Goal: Feedback & Contribution: Contribute content

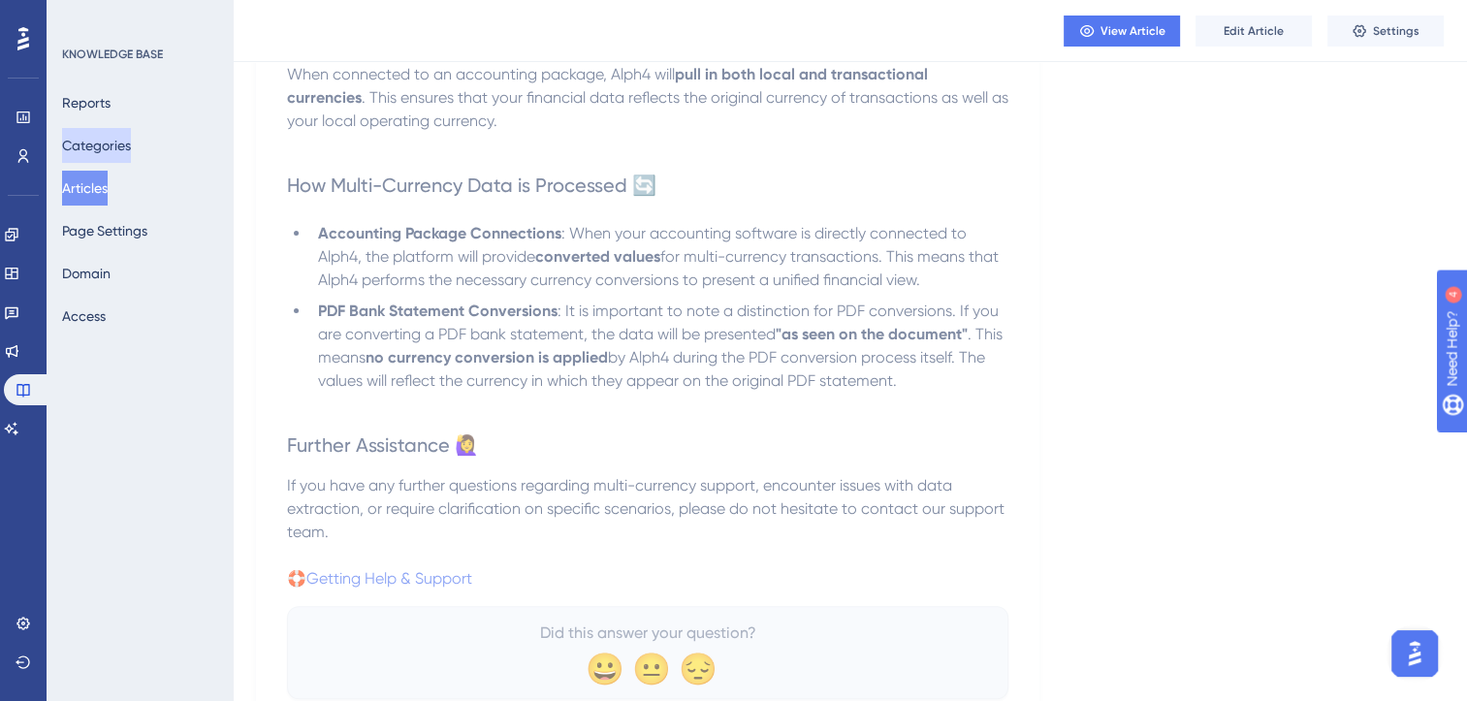
click at [127, 149] on button "Categories" at bounding box center [96, 145] width 69 height 35
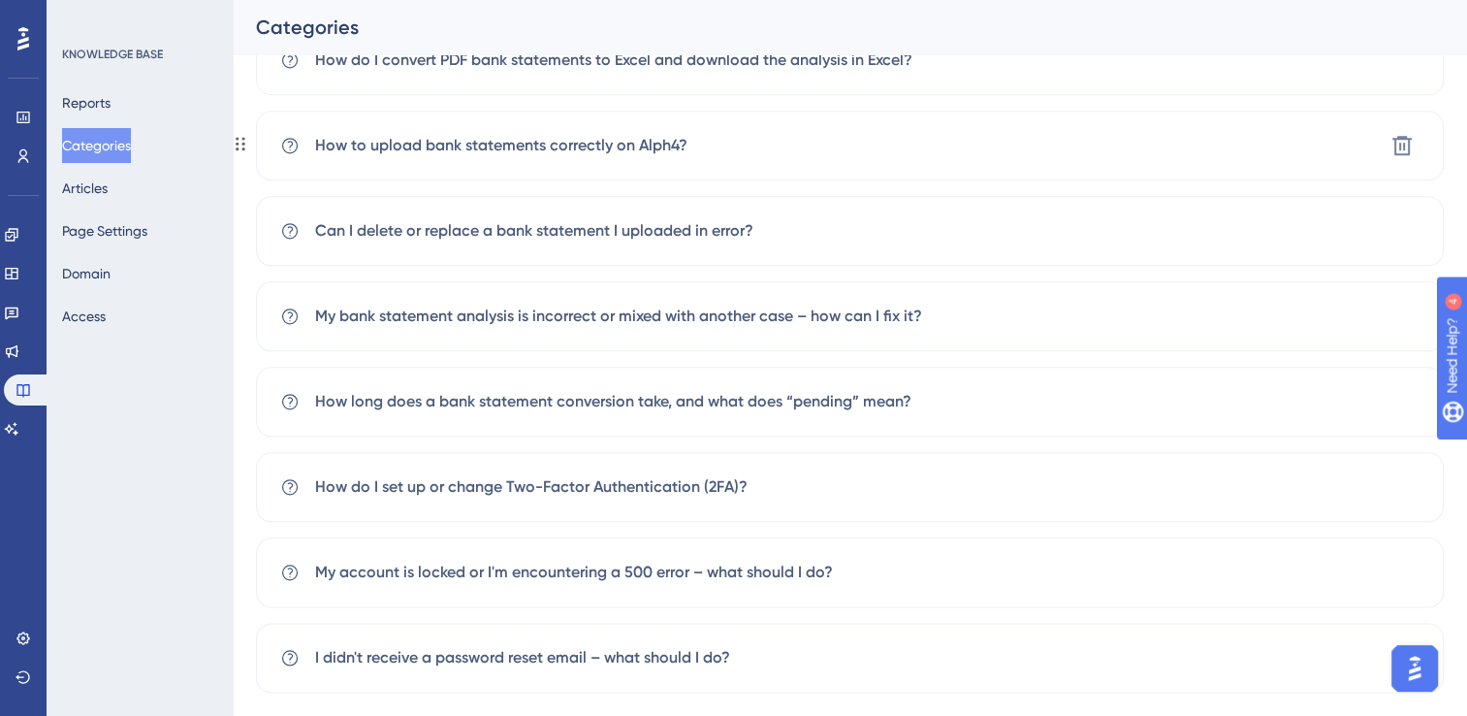
scroll to position [2200, 0]
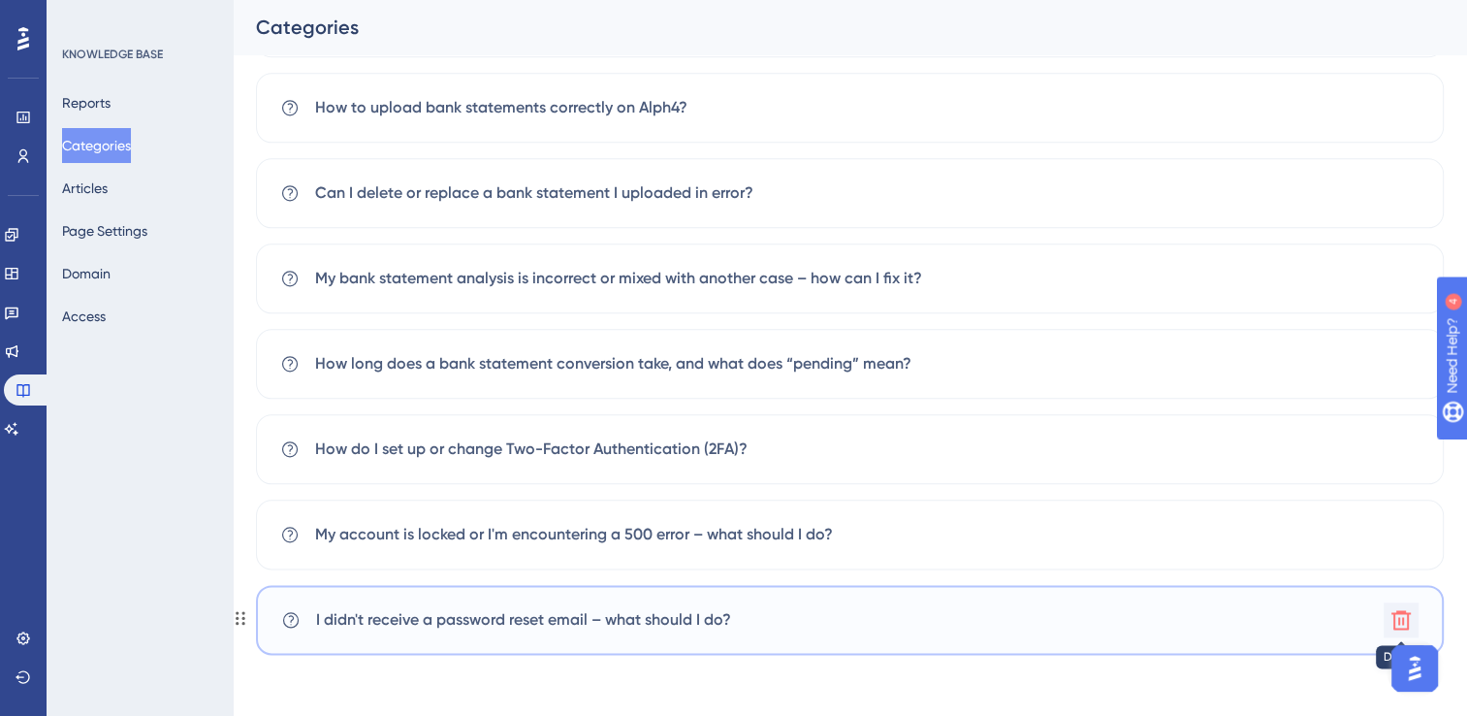
click at [1396, 623] on icon at bounding box center [1401, 619] width 23 height 23
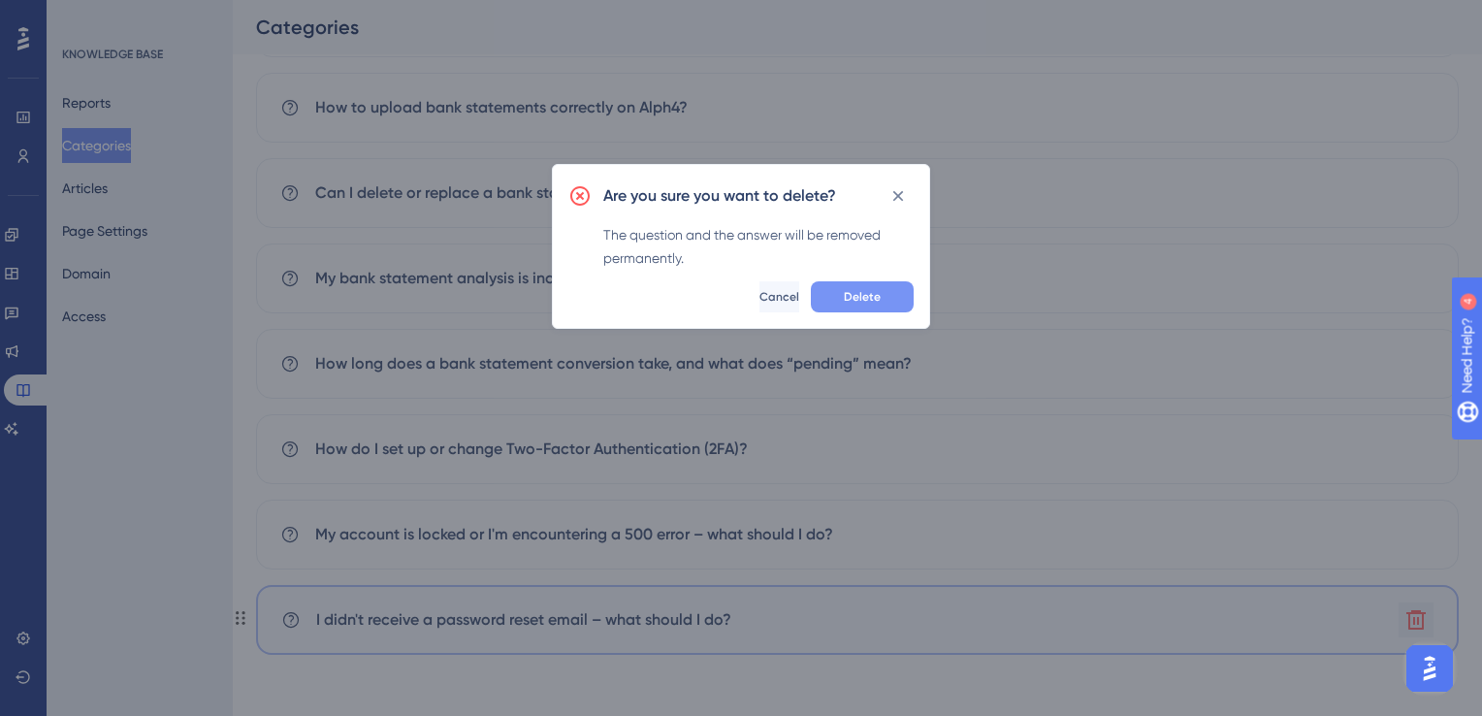
click at [869, 297] on span "Delete" at bounding box center [862, 297] width 37 height 16
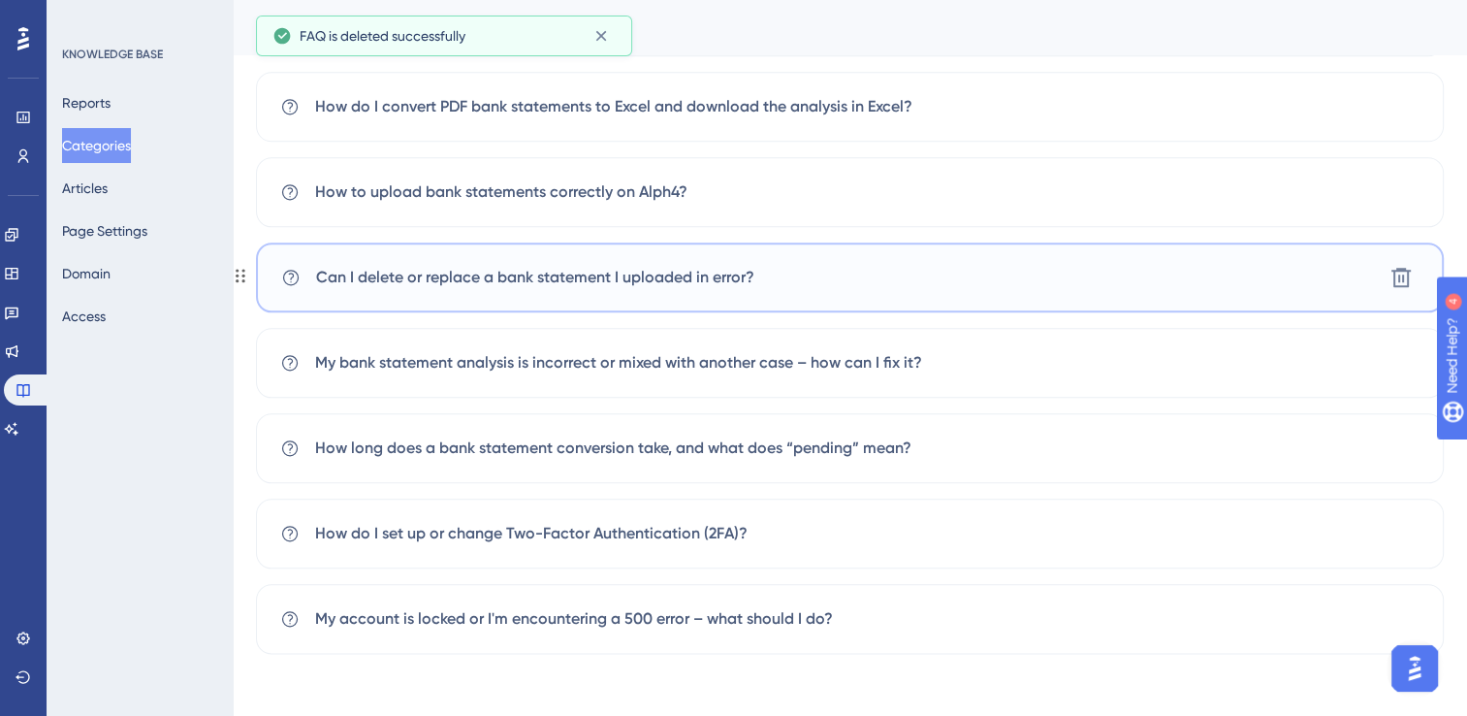
scroll to position [2115, 0]
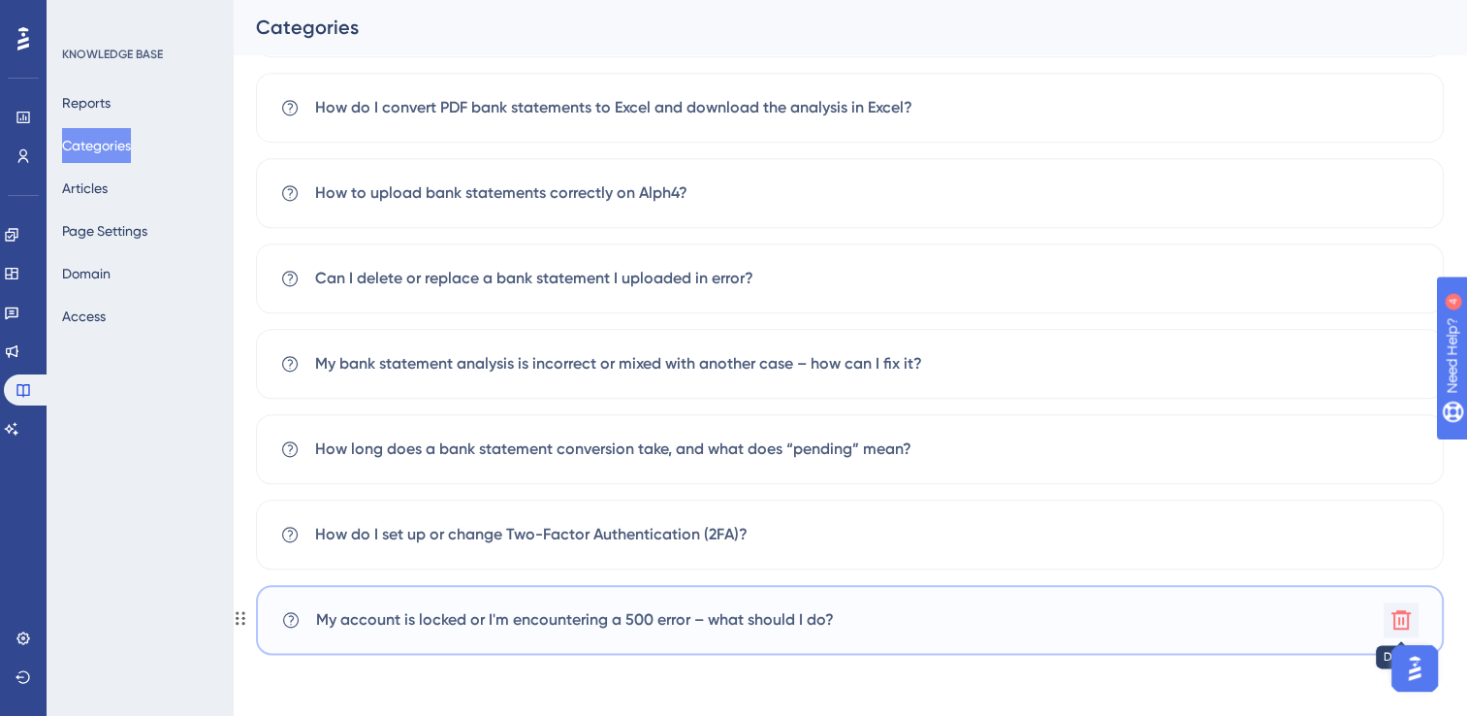
click at [1400, 619] on icon at bounding box center [1400, 619] width 19 height 19
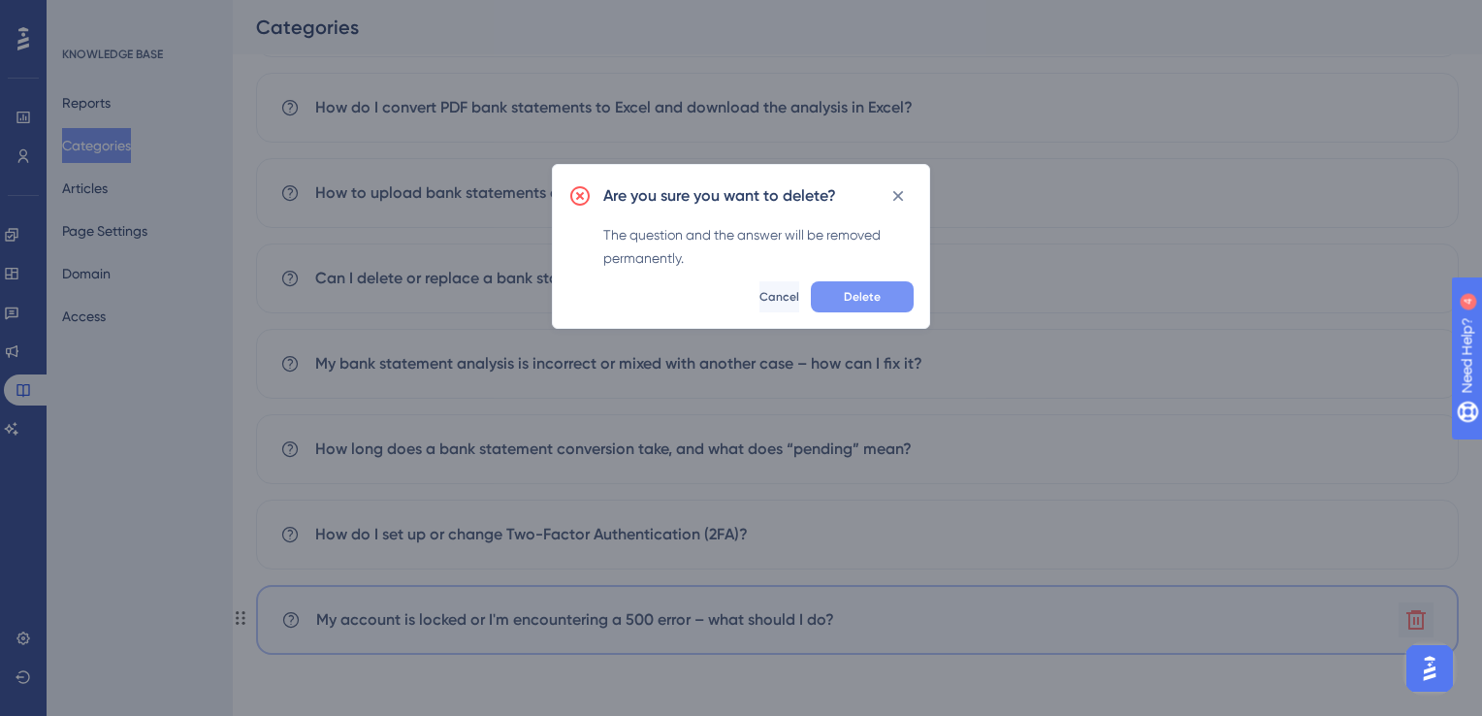
click at [872, 294] on span "Delete" at bounding box center [862, 297] width 37 height 16
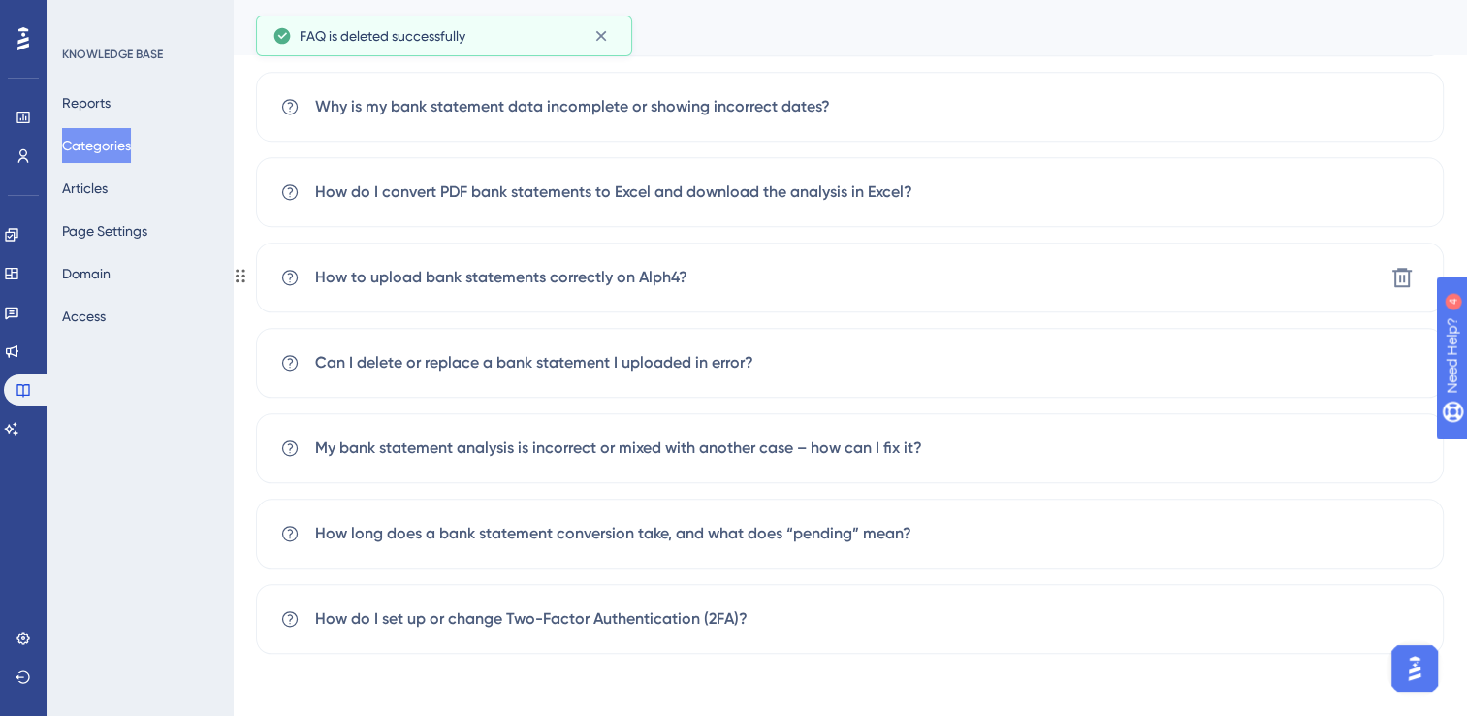
scroll to position [2030, 0]
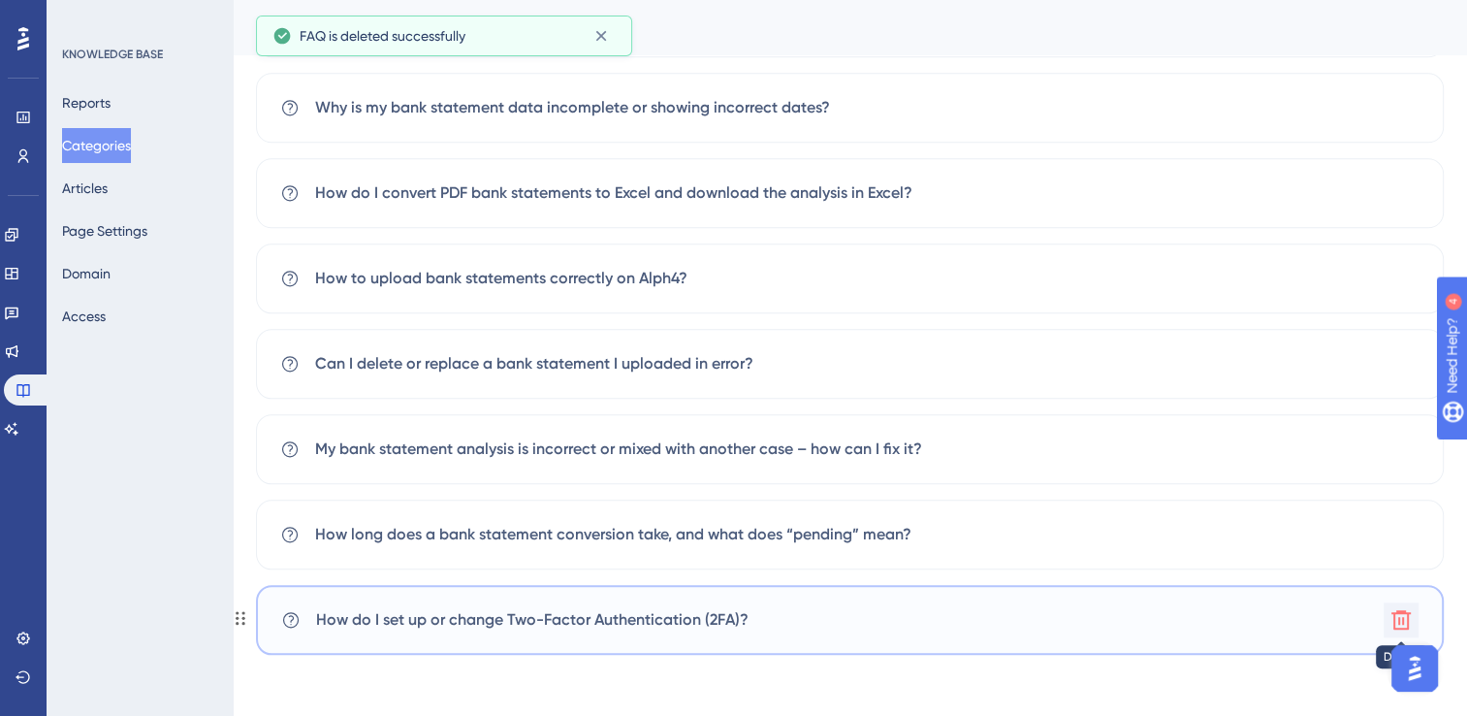
click at [1411, 619] on icon at bounding box center [1401, 619] width 23 height 23
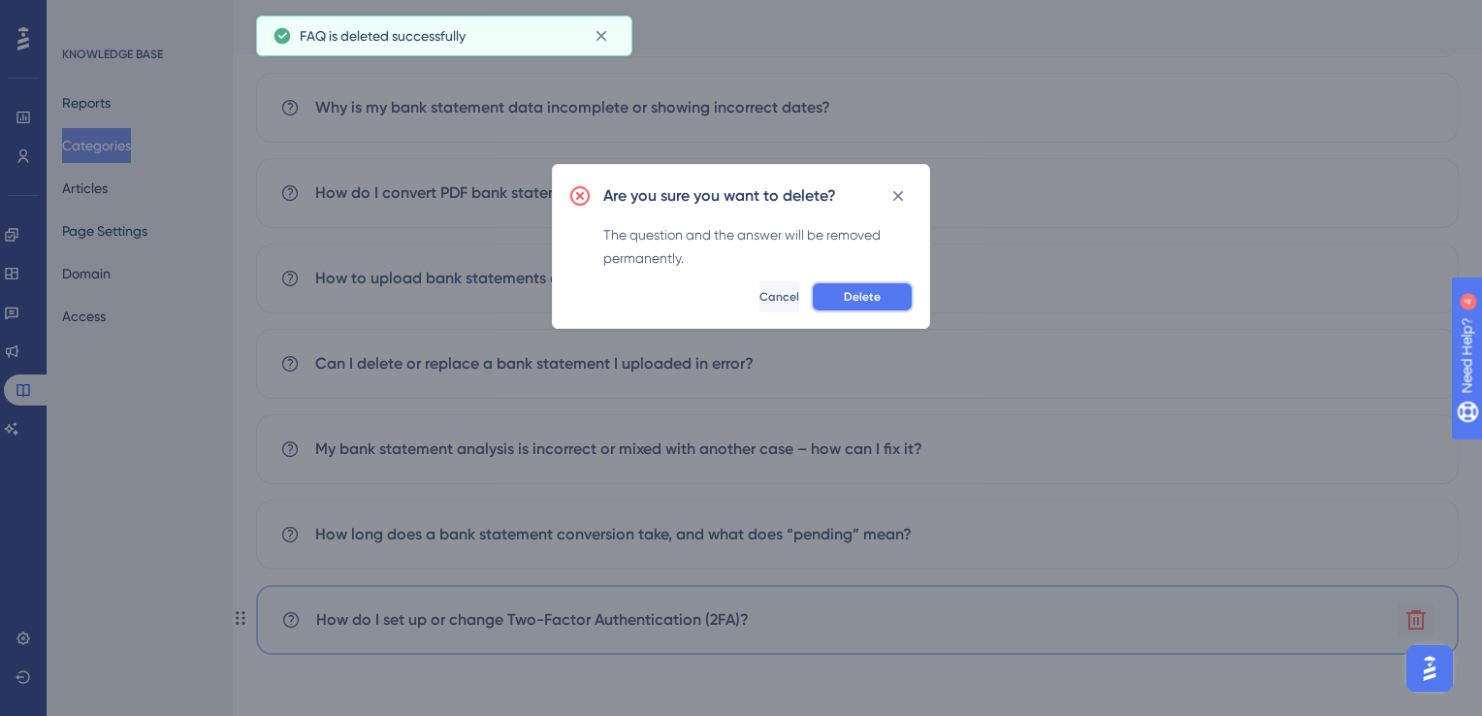
click at [878, 298] on span "Delete" at bounding box center [862, 297] width 37 height 16
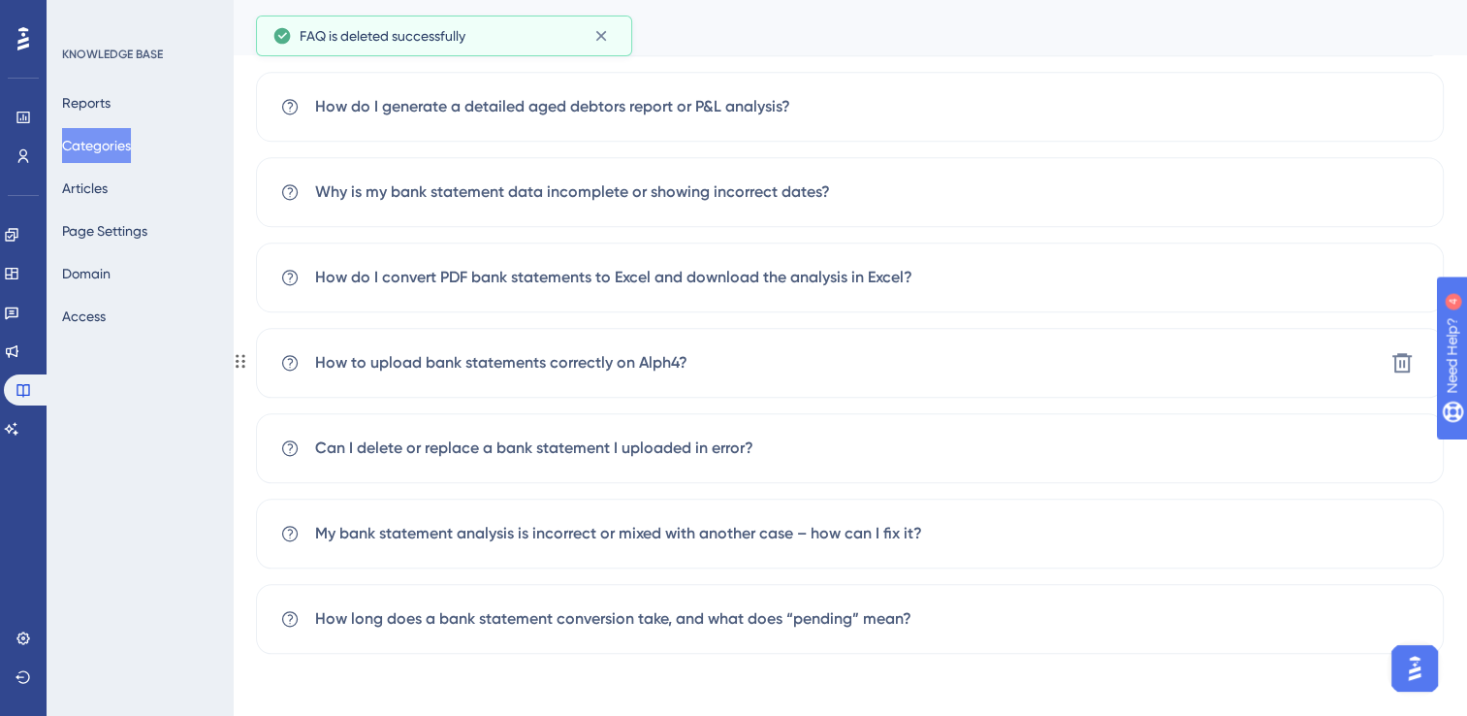
scroll to position [1944, 0]
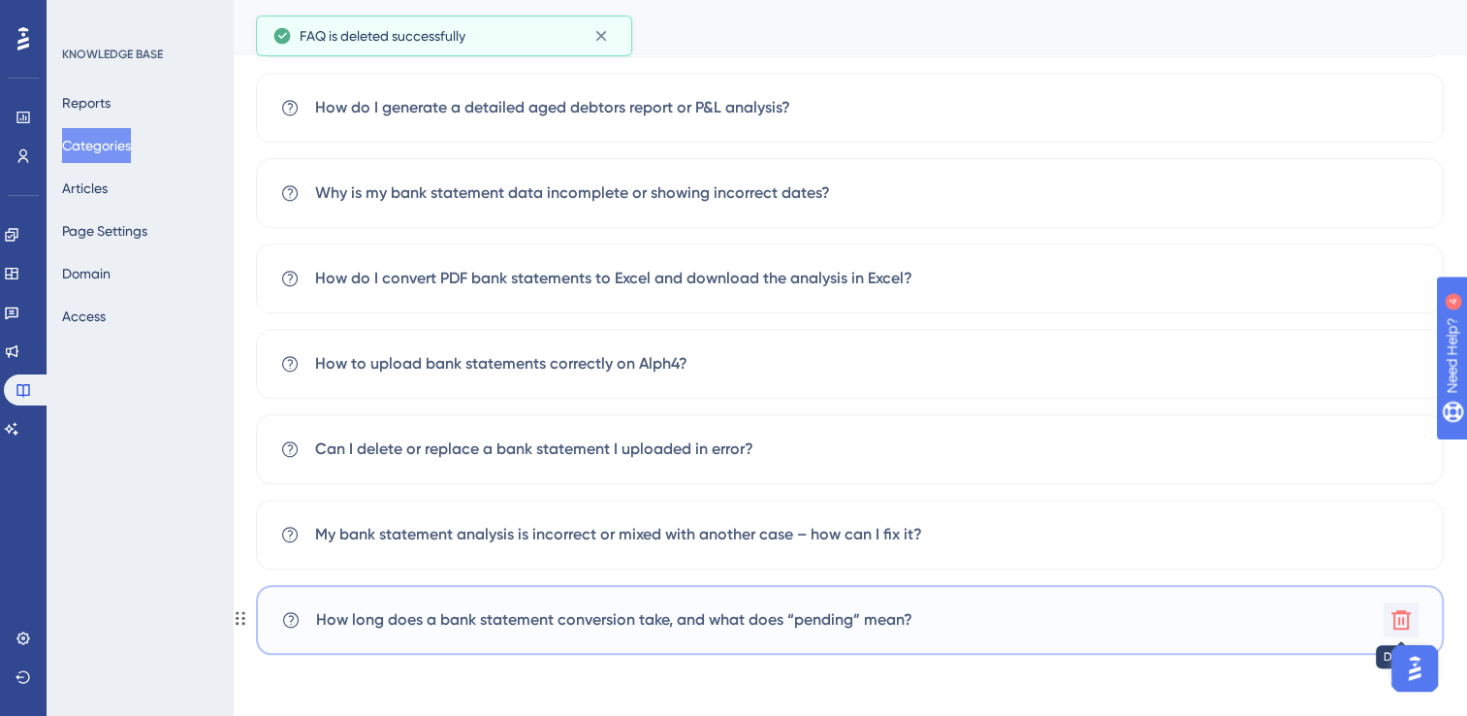
click at [1402, 612] on icon at bounding box center [1400, 619] width 19 height 19
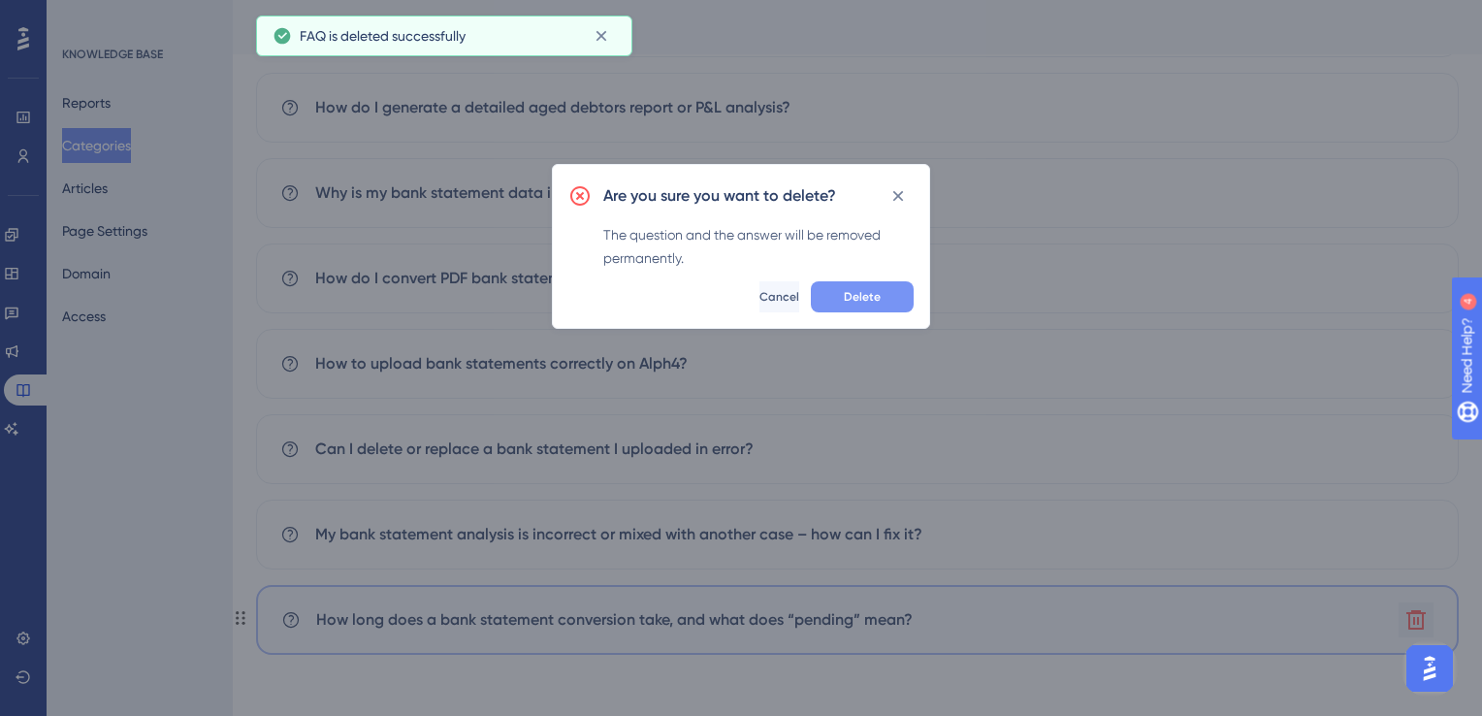
click at [855, 296] on span "Delete" at bounding box center [862, 297] width 37 height 16
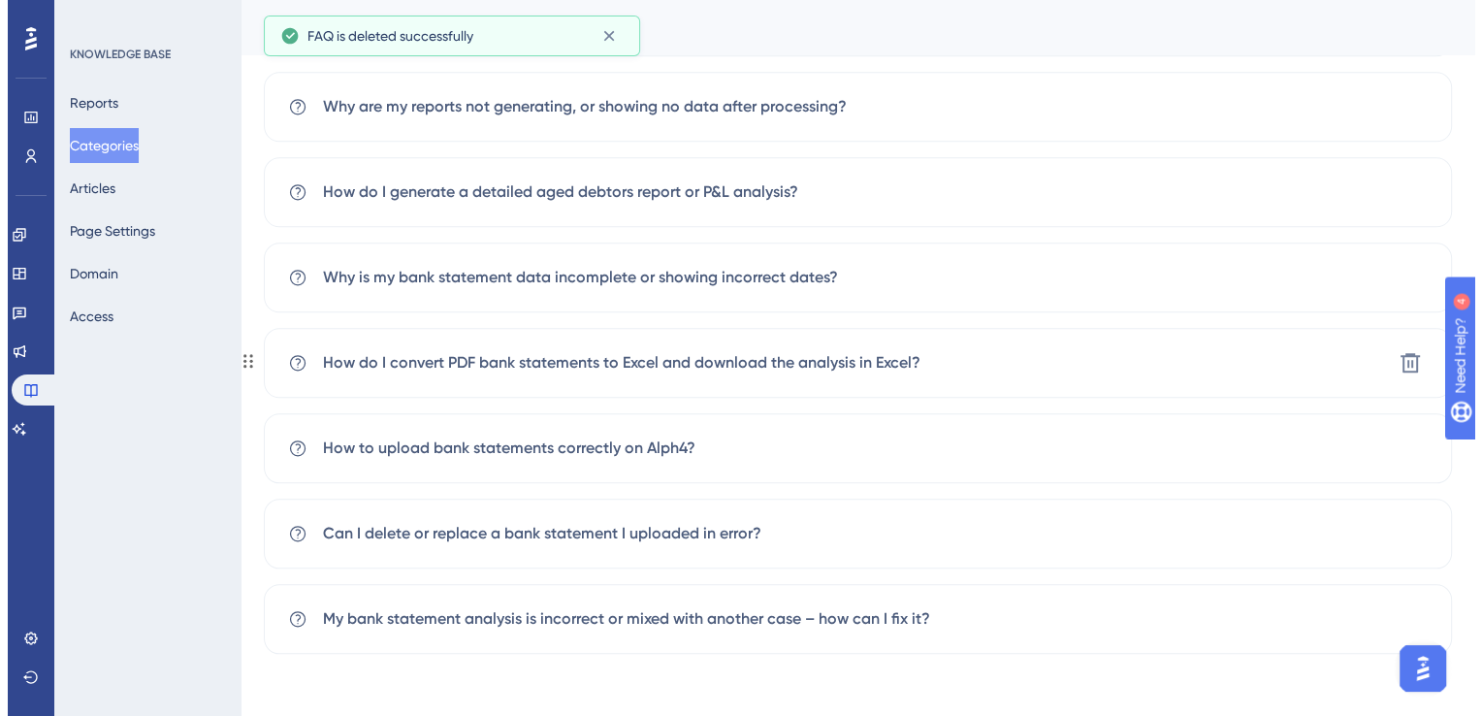
scroll to position [1859, 0]
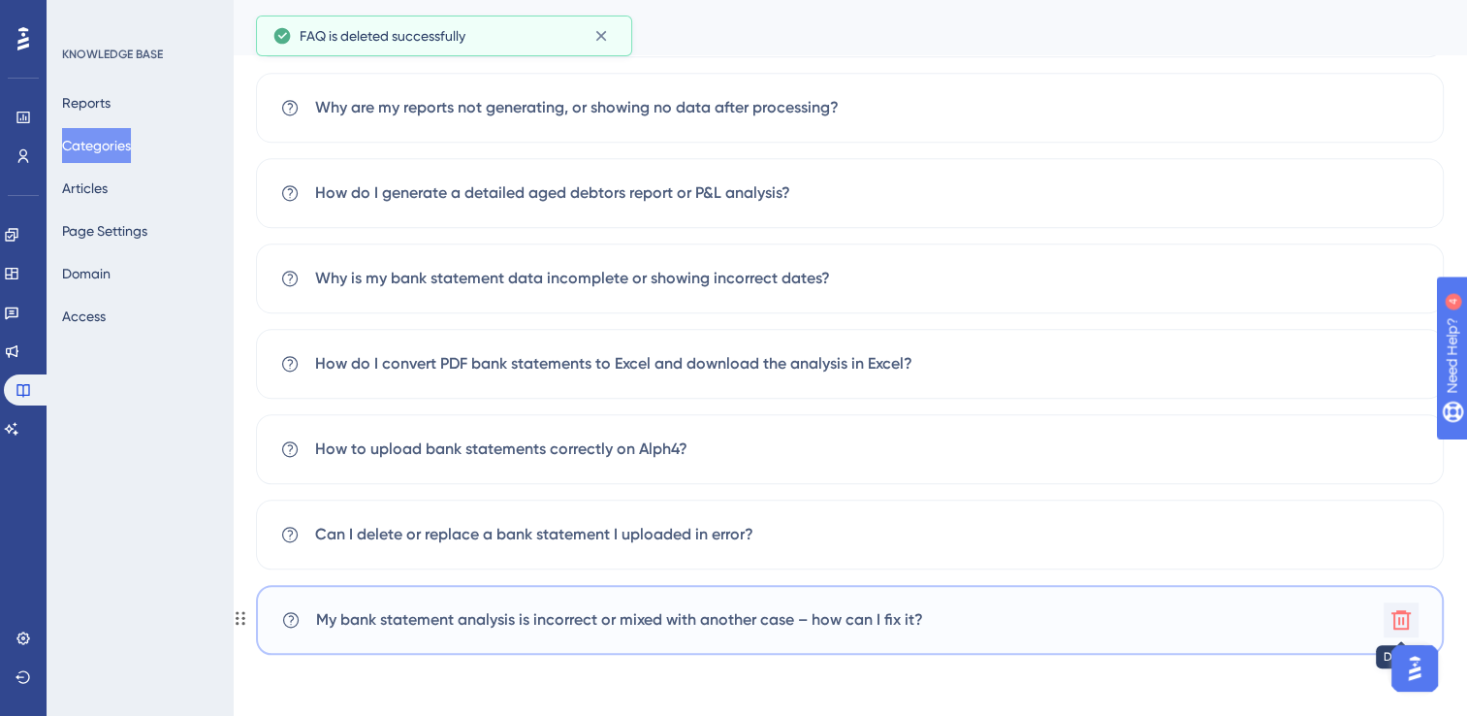
click at [1409, 609] on icon at bounding box center [1401, 619] width 23 height 23
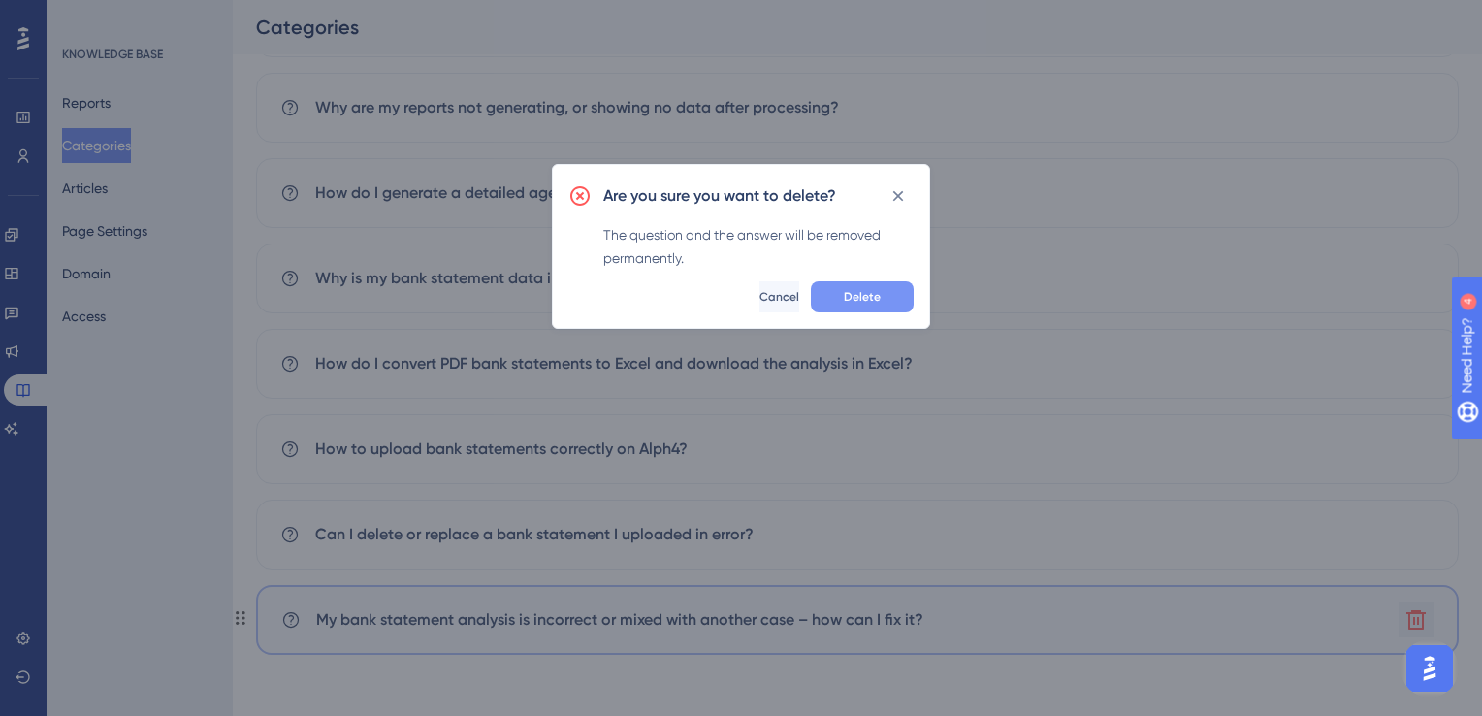
click at [847, 303] on span "Delete" at bounding box center [862, 297] width 37 height 16
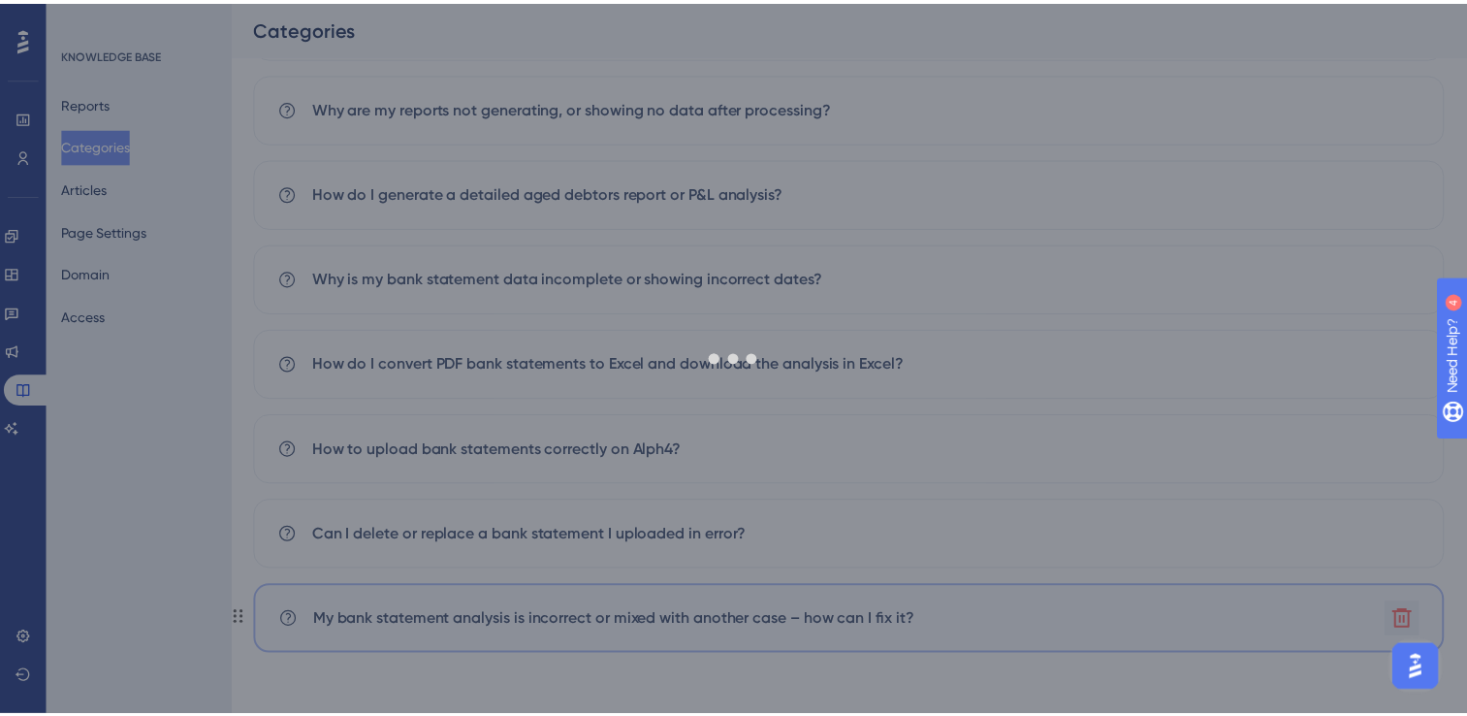
scroll to position [1774, 0]
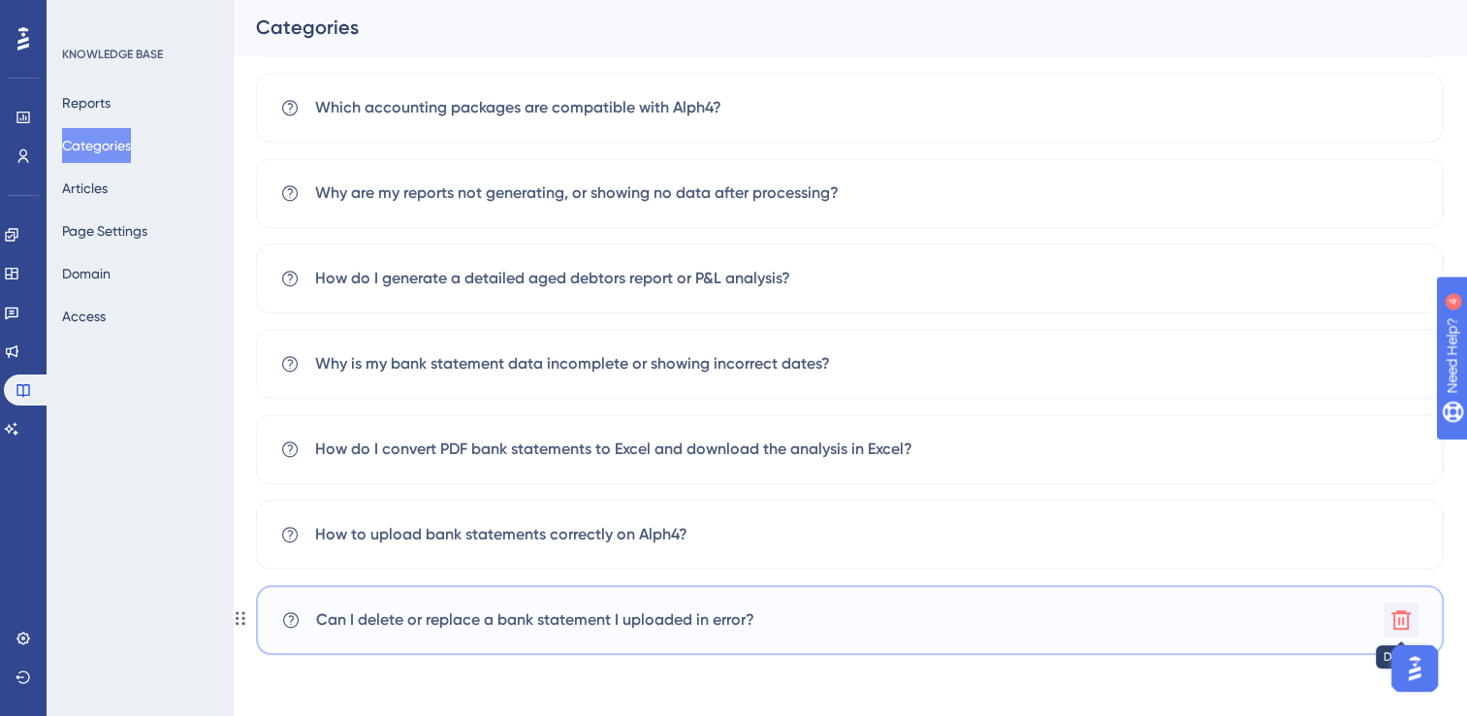
click at [1402, 618] on icon at bounding box center [1400, 619] width 19 height 19
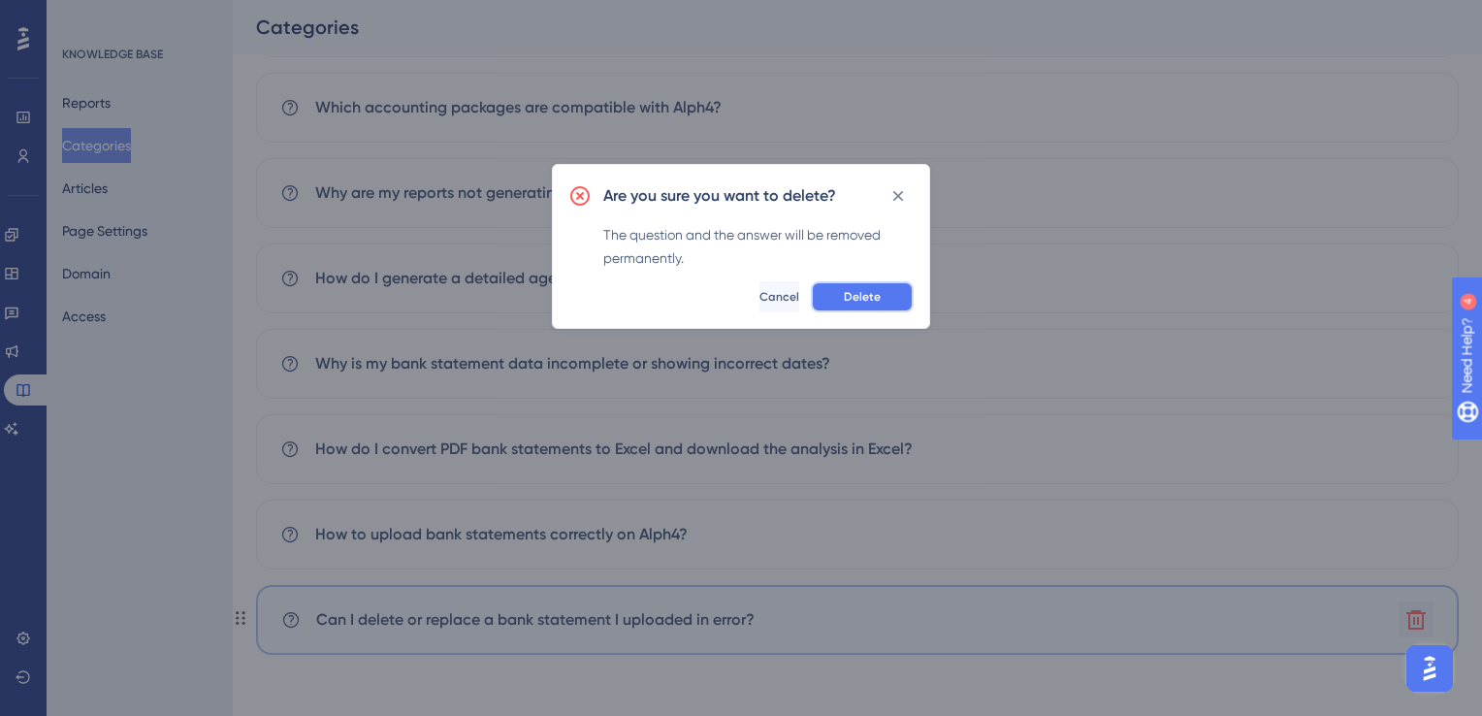
click at [880, 302] on button "Delete" at bounding box center [862, 296] width 103 height 31
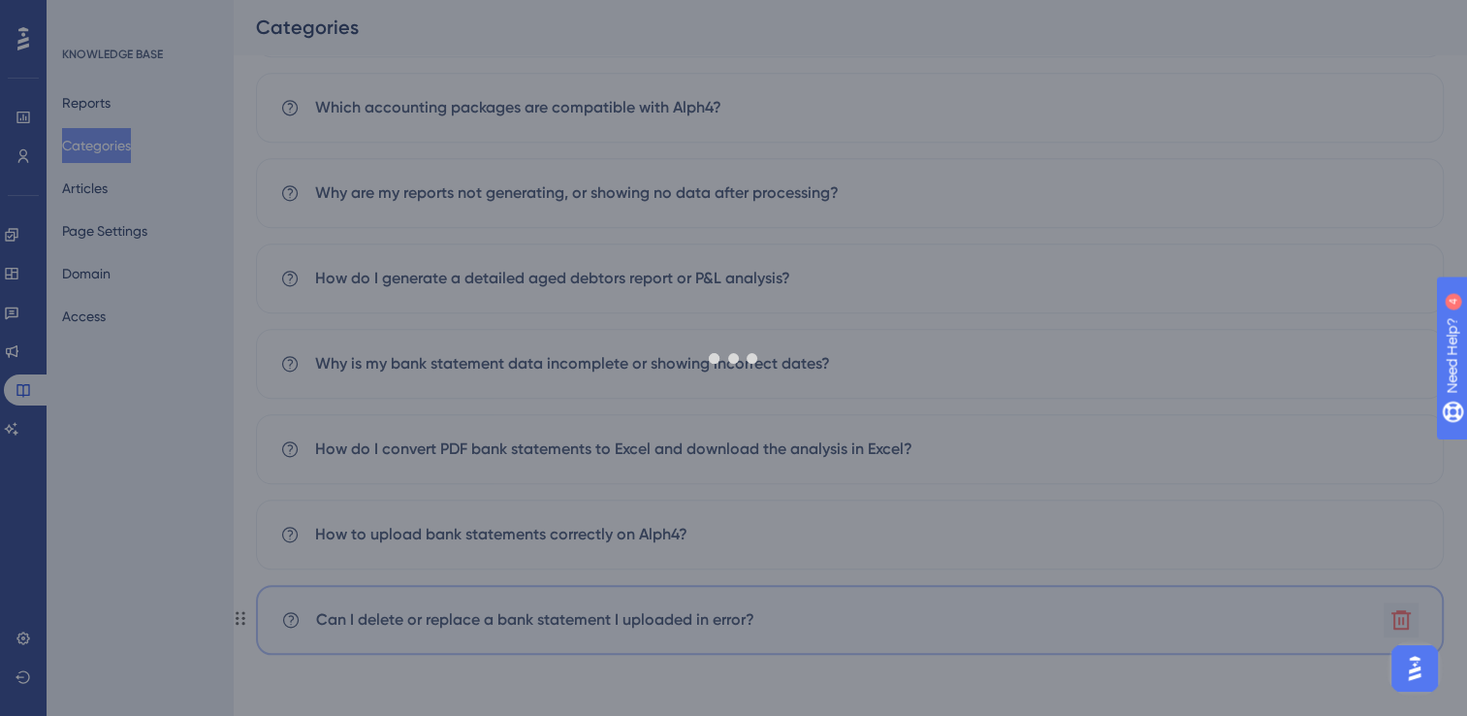
scroll to position [1688, 0]
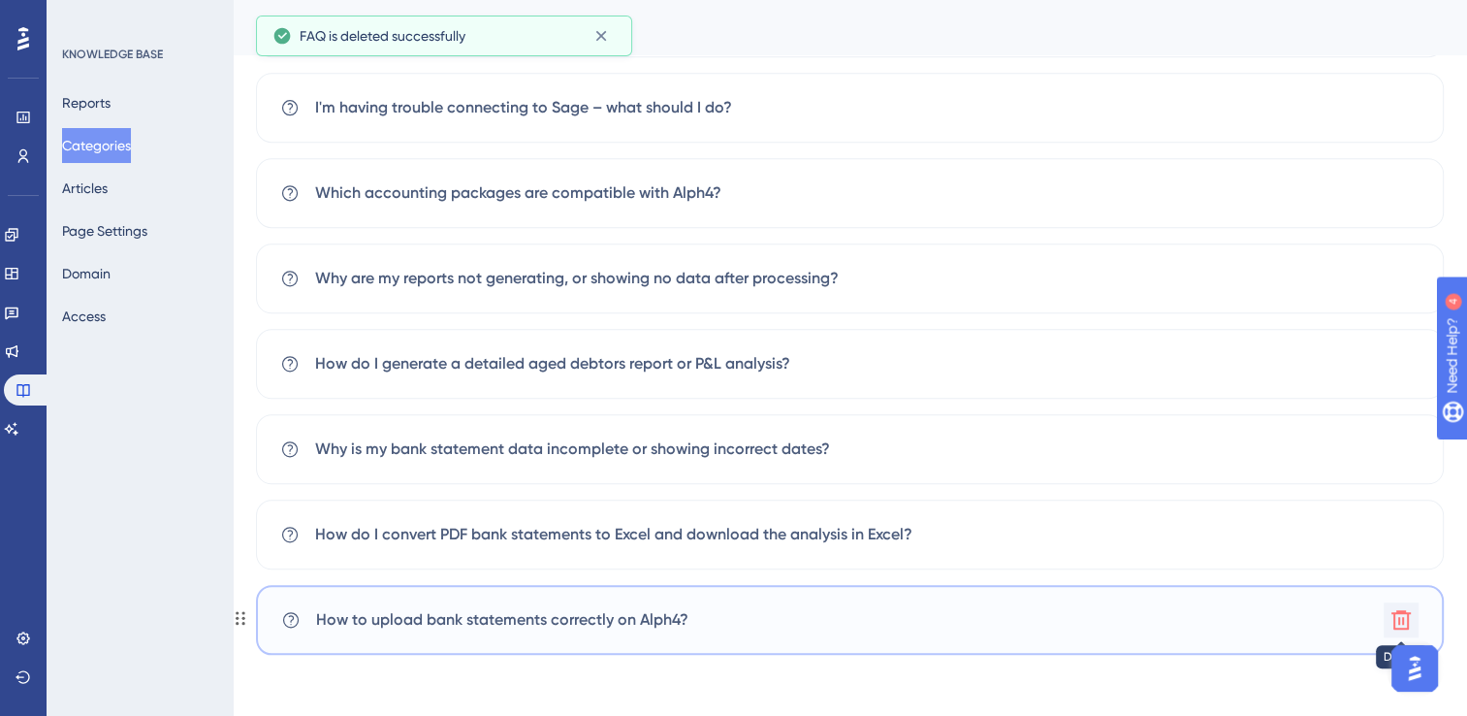
click at [1403, 622] on icon at bounding box center [1400, 619] width 19 height 19
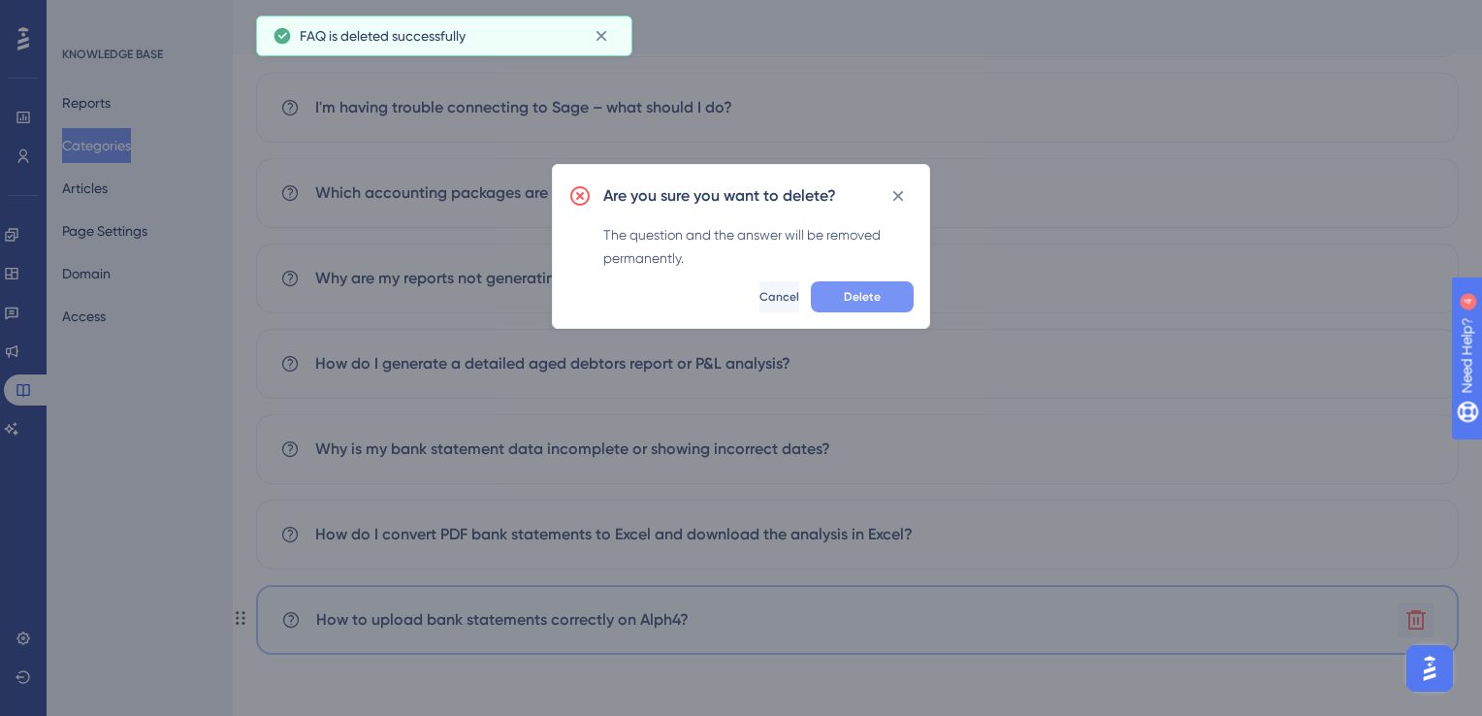
click at [855, 301] on span "Delete" at bounding box center [862, 297] width 37 height 16
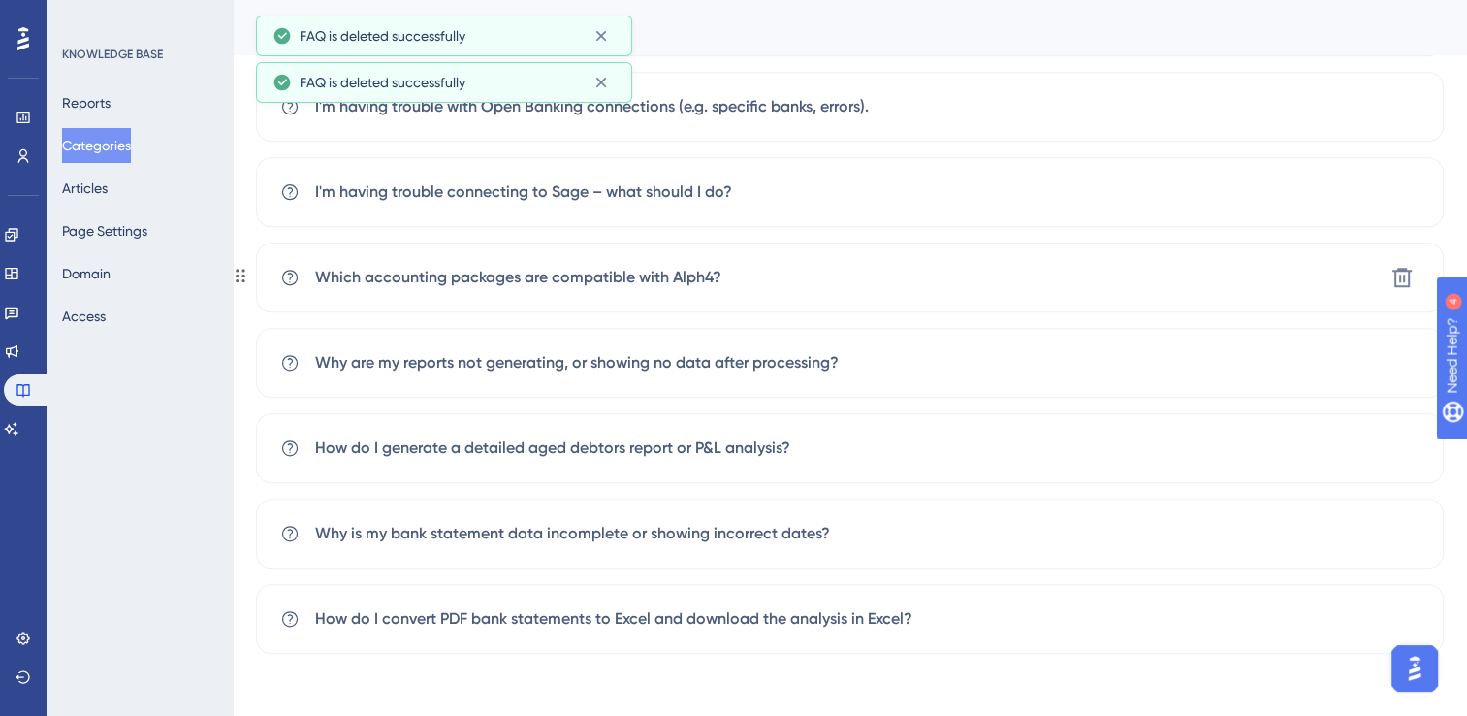
scroll to position [1603, 0]
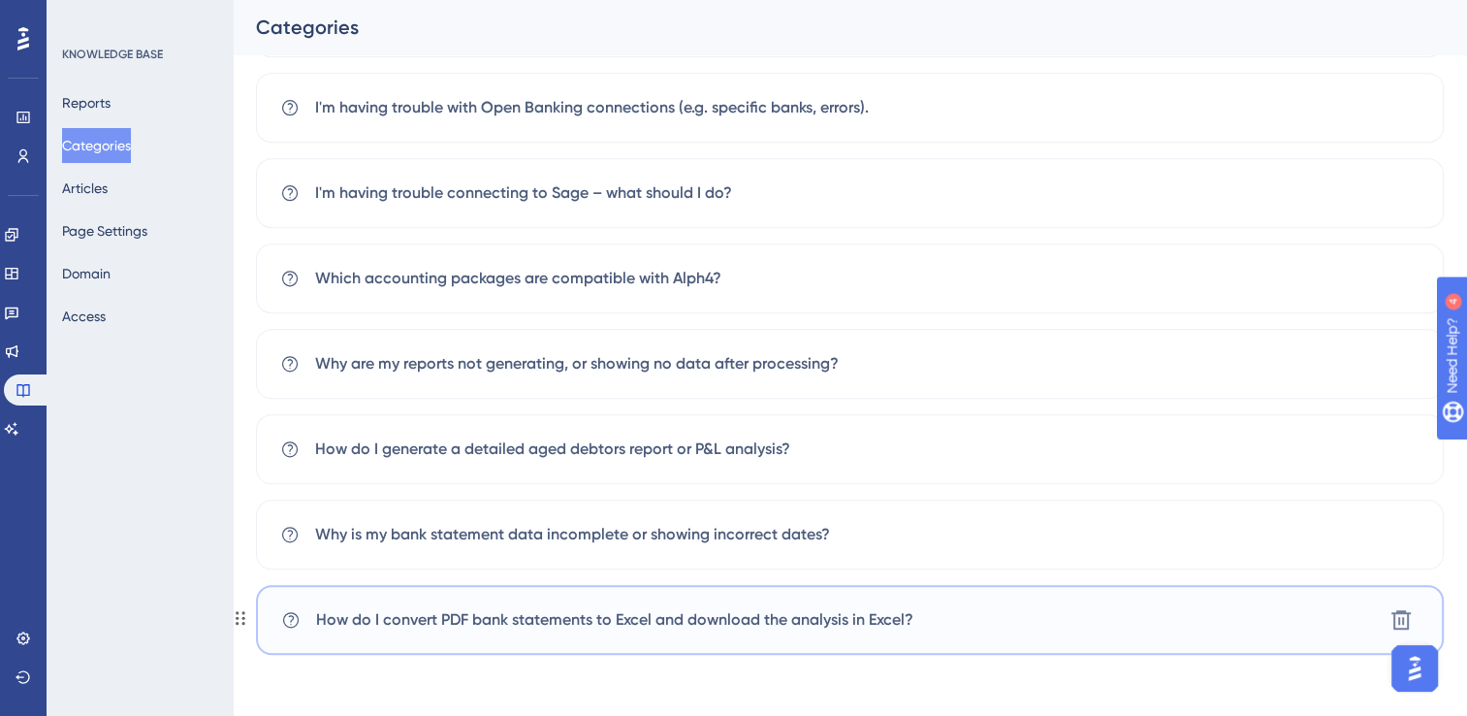
click at [886, 623] on span "How do I convert PDF bank statements to Excel and download the analysis in Exce…" at bounding box center [614, 619] width 597 height 23
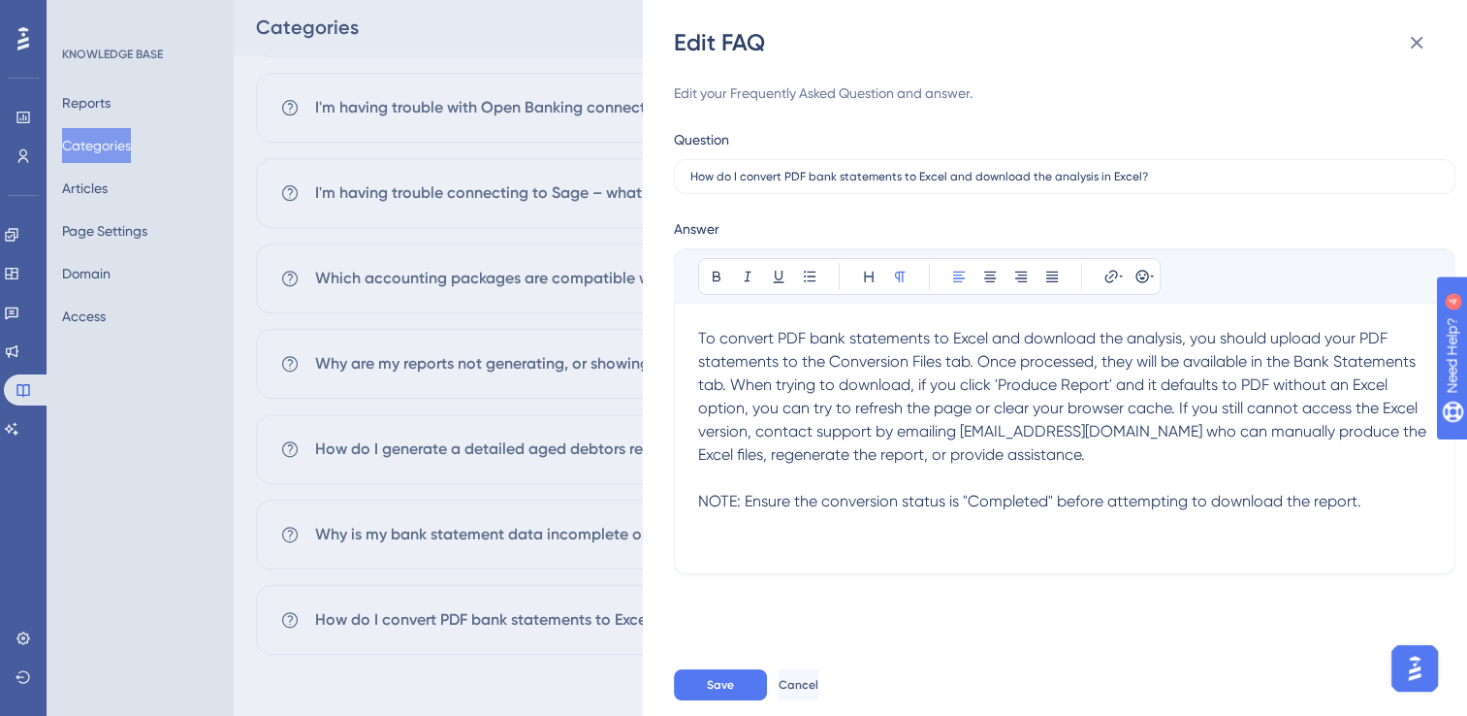
click at [534, 683] on div "Edit FAQ Edit your Frequently Asked Question and answer. Question How do I conv…" at bounding box center [733, 358] width 1467 height 716
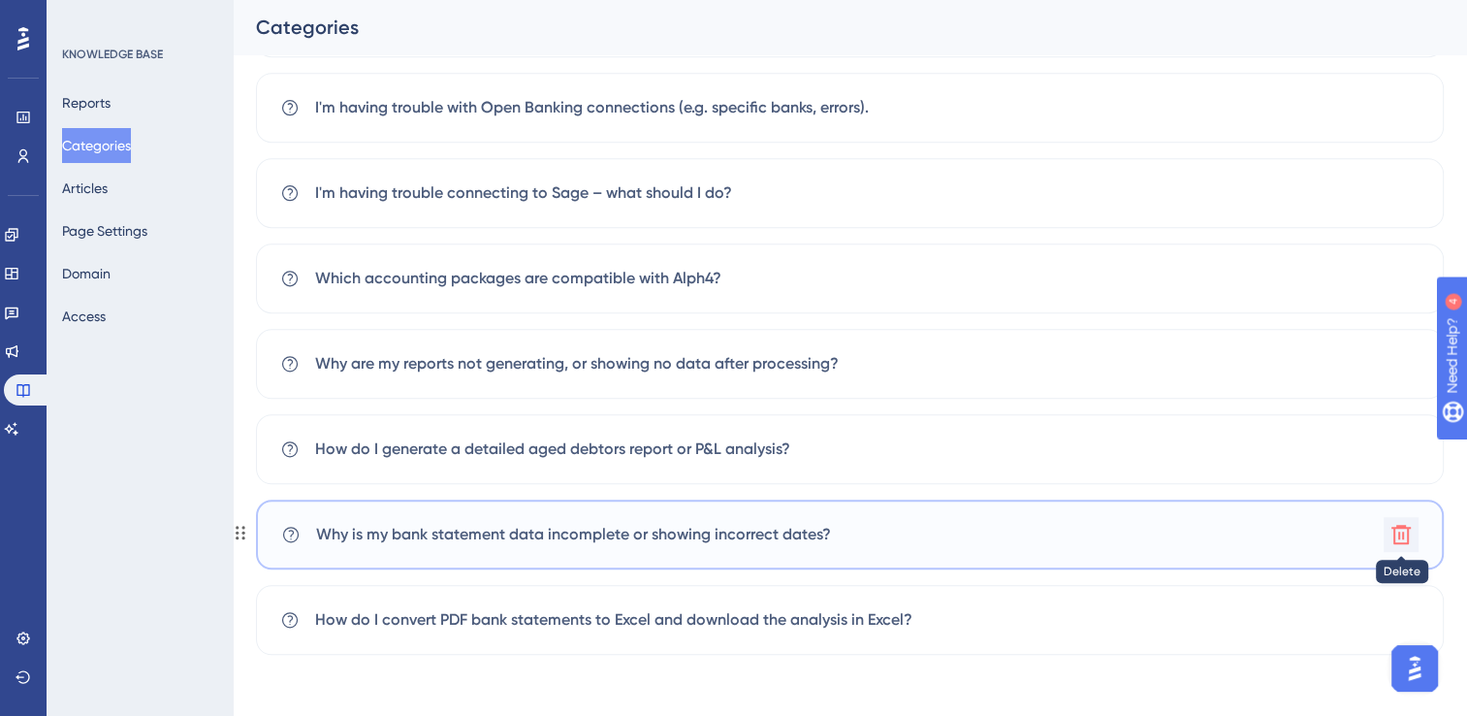
click at [1401, 532] on icon at bounding box center [1401, 534] width 23 height 23
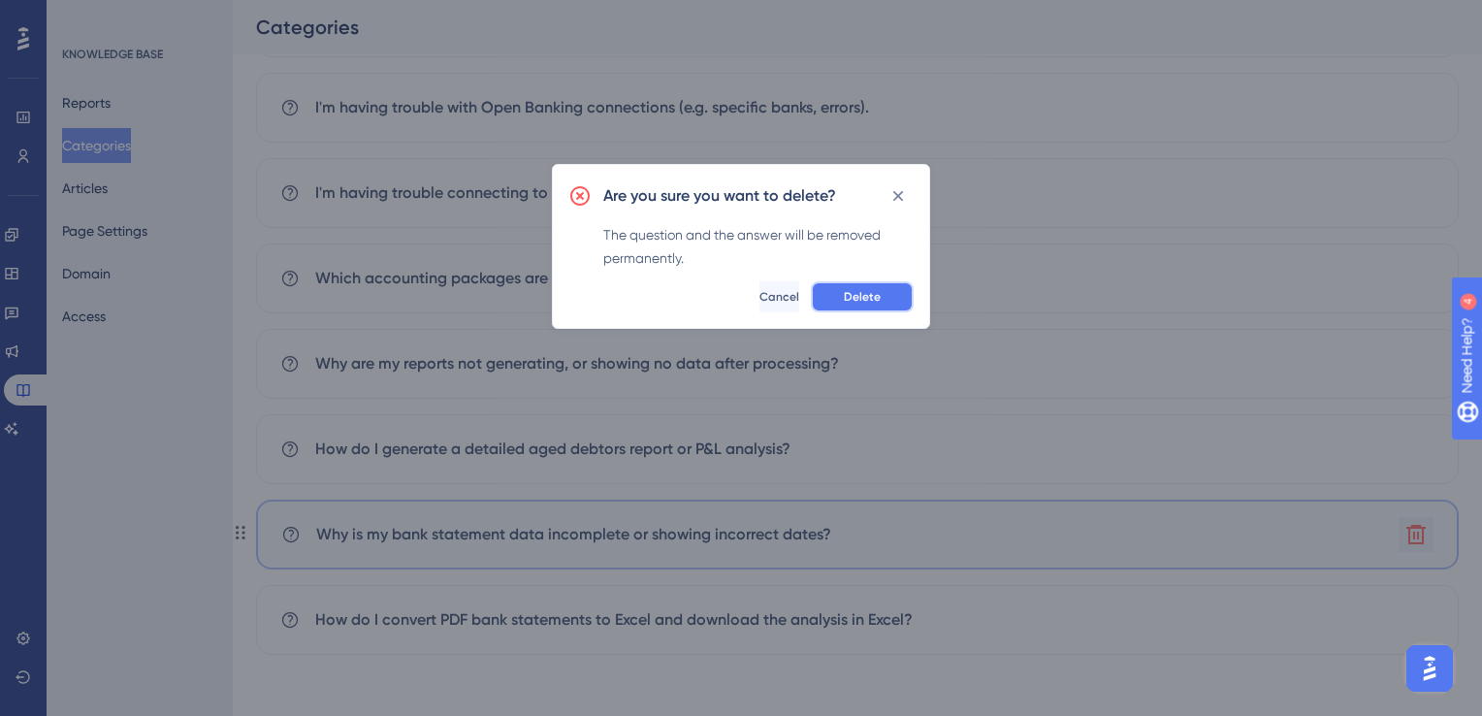
click at [861, 302] on span "Delete" at bounding box center [862, 297] width 37 height 16
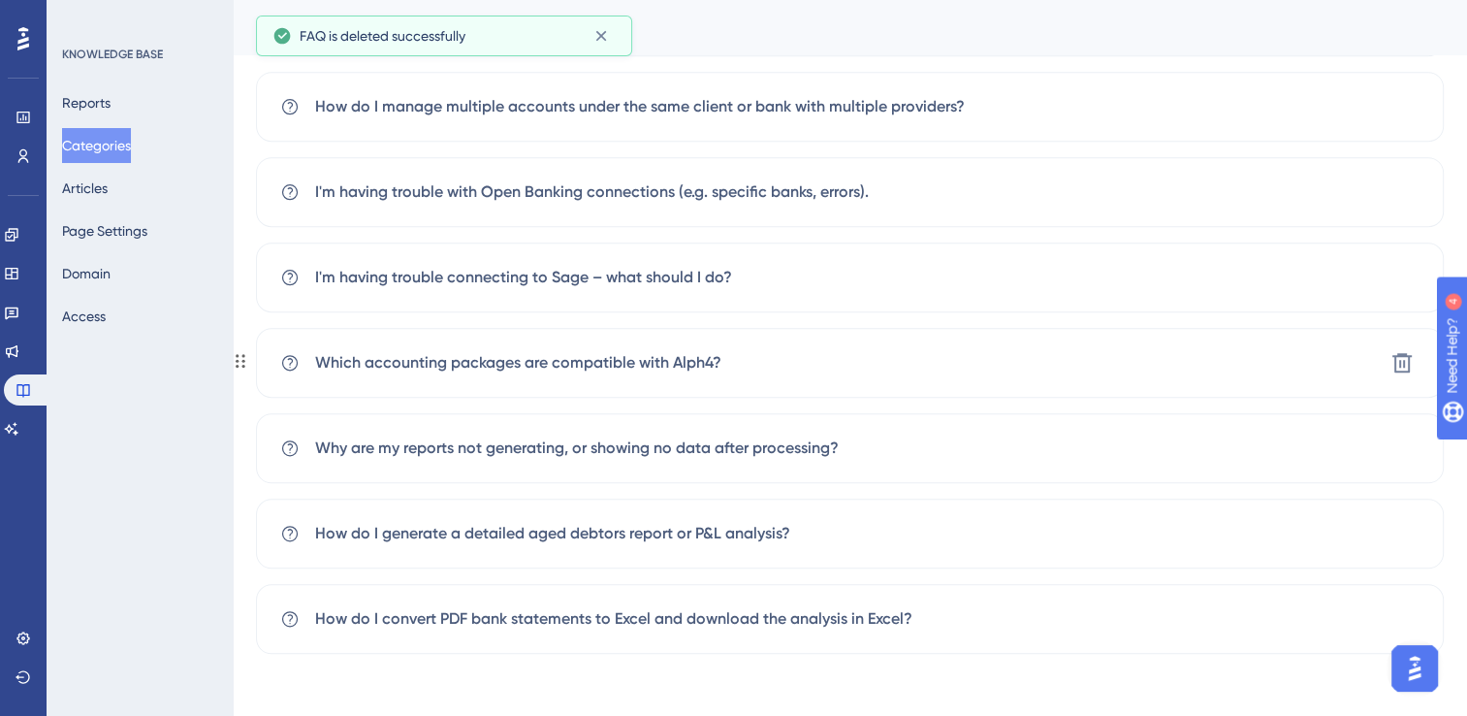
scroll to position [1518, 0]
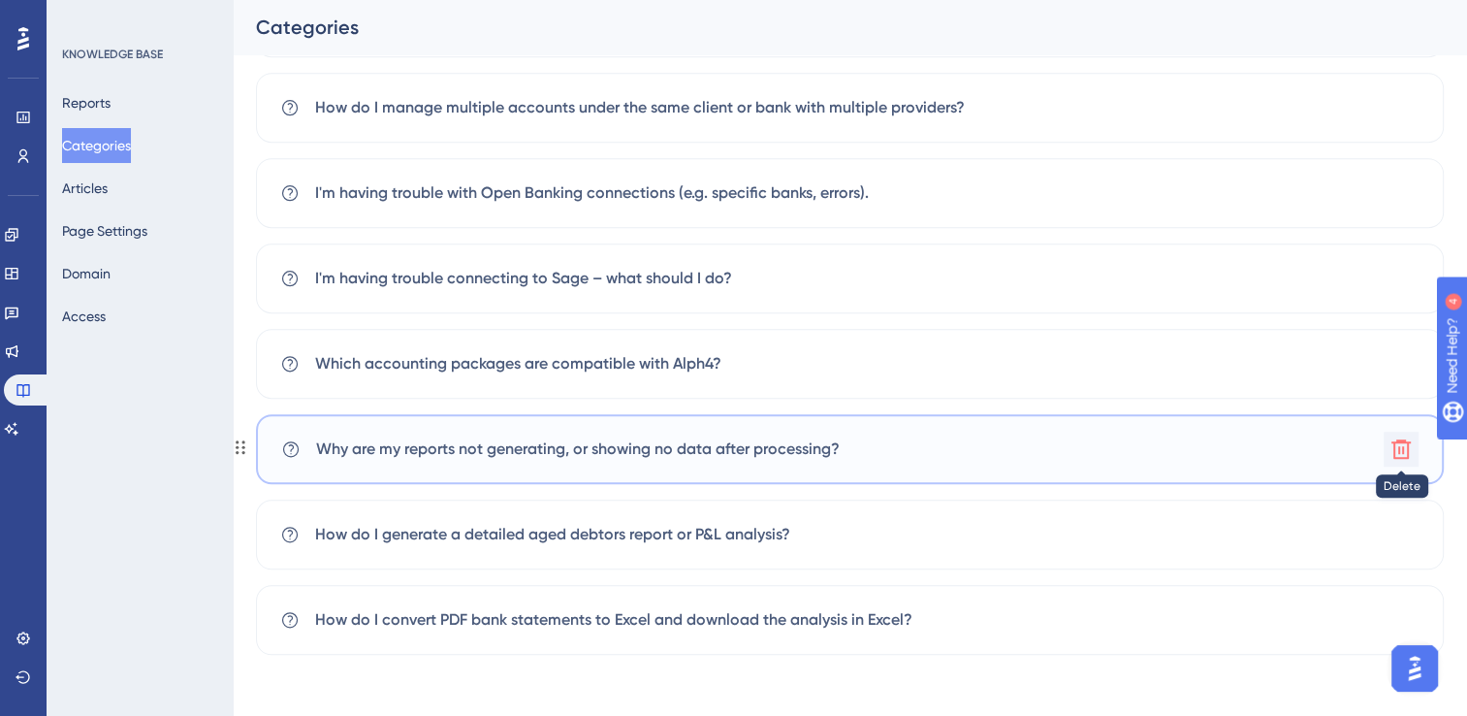
click at [1406, 446] on icon at bounding box center [1401, 448] width 23 height 23
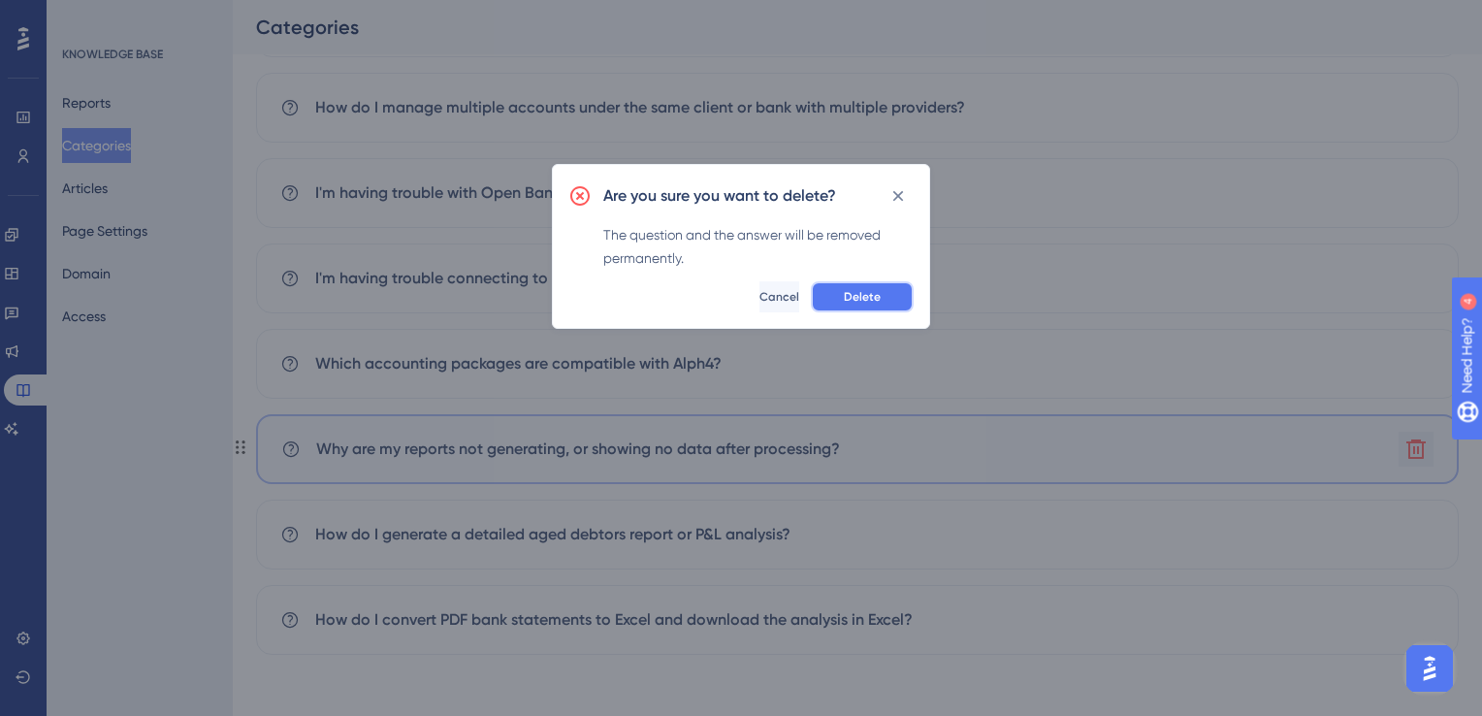
click at [898, 305] on button "Delete" at bounding box center [862, 296] width 103 height 31
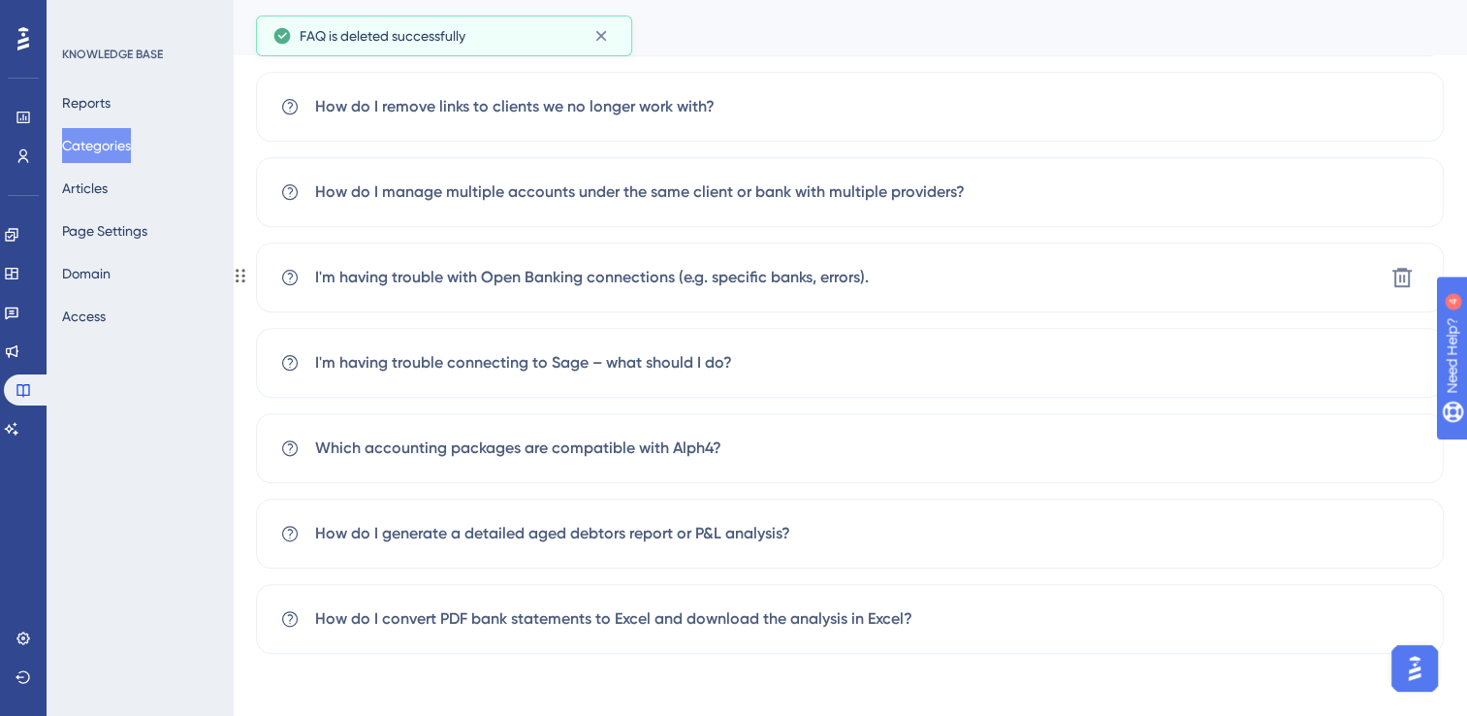
scroll to position [1432, 0]
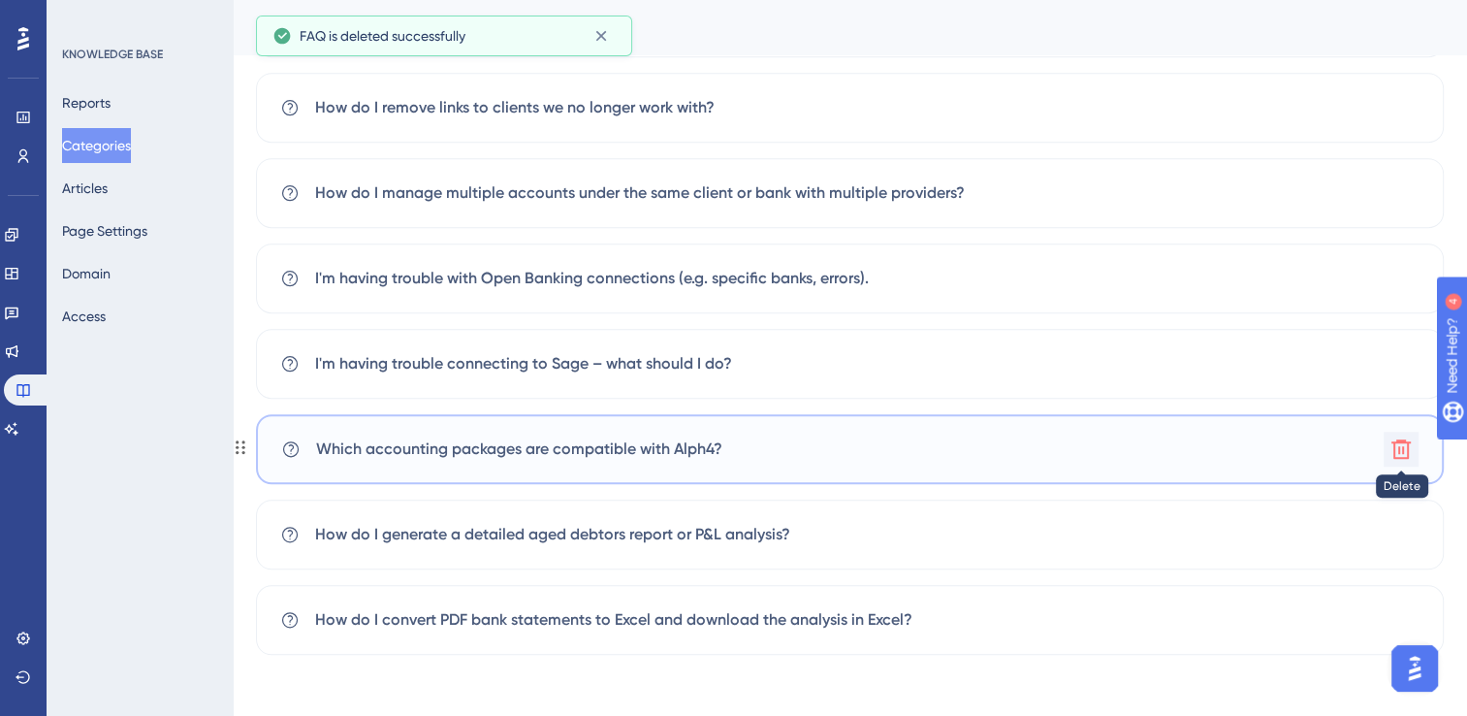
click at [1396, 452] on icon at bounding box center [1401, 448] width 23 height 23
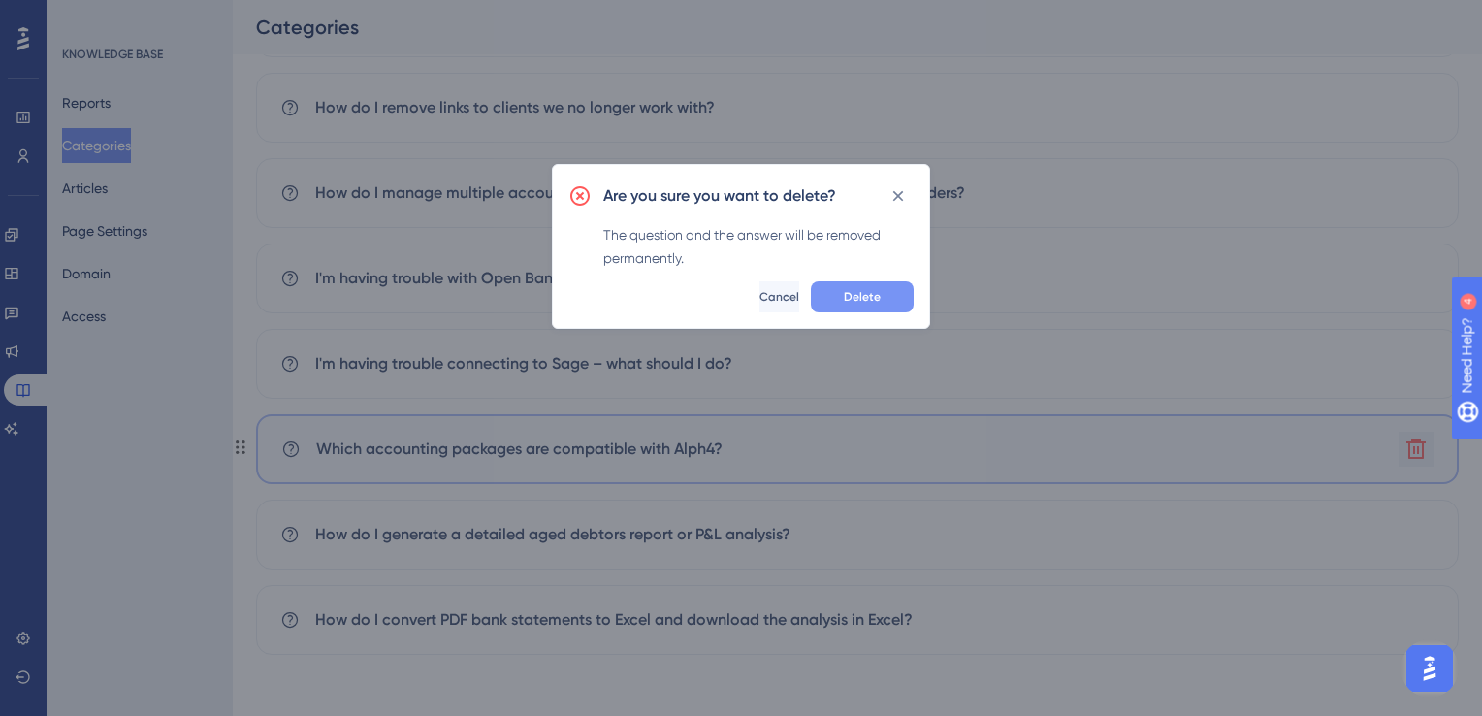
click at [856, 302] on span "Delete" at bounding box center [862, 297] width 37 height 16
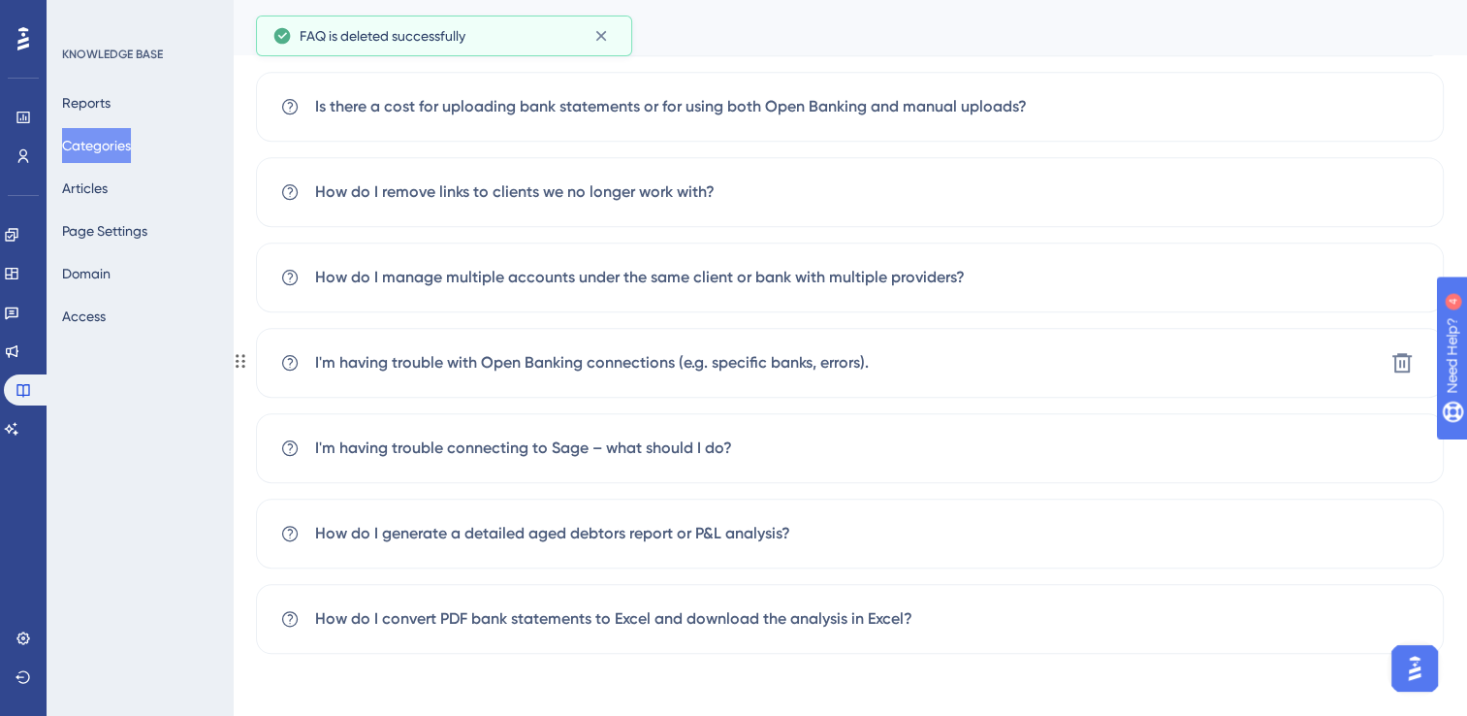
scroll to position [1347, 0]
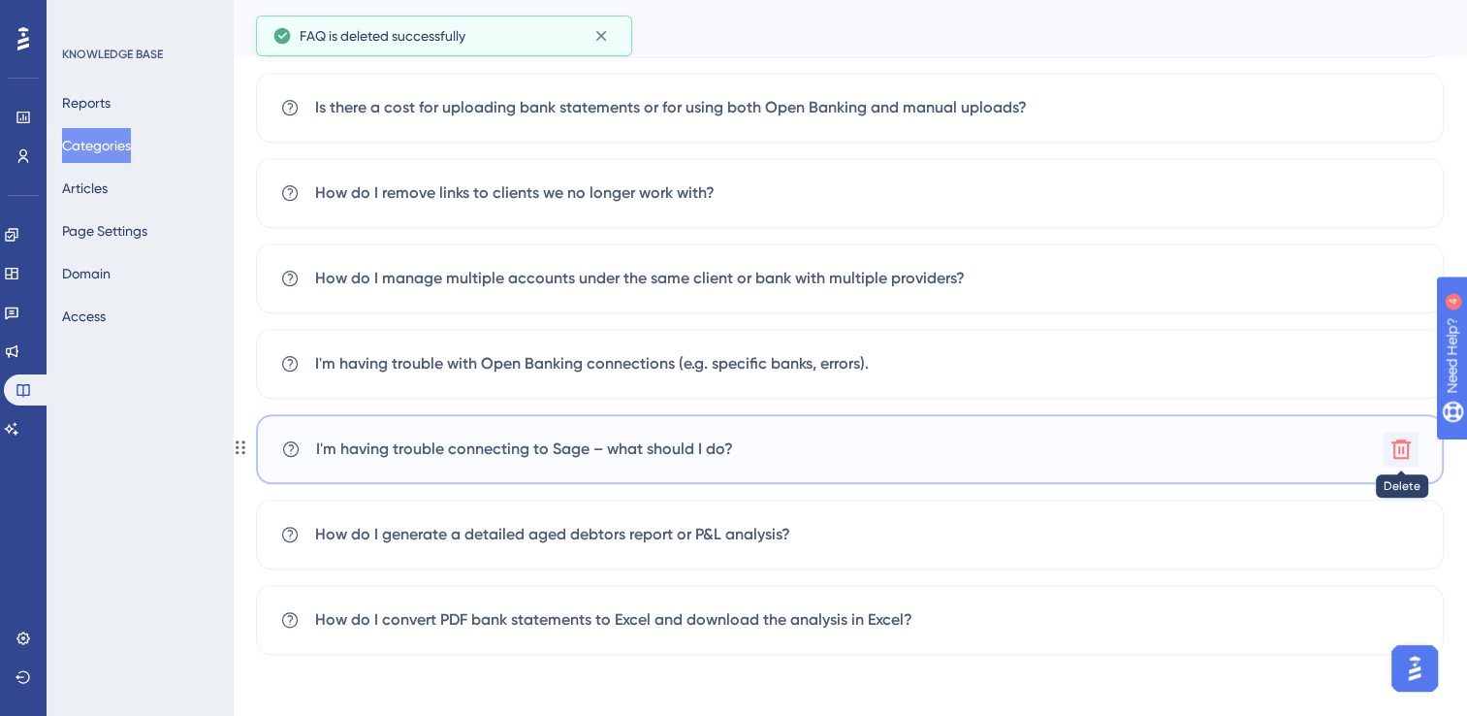
click at [1407, 449] on icon at bounding box center [1400, 448] width 19 height 19
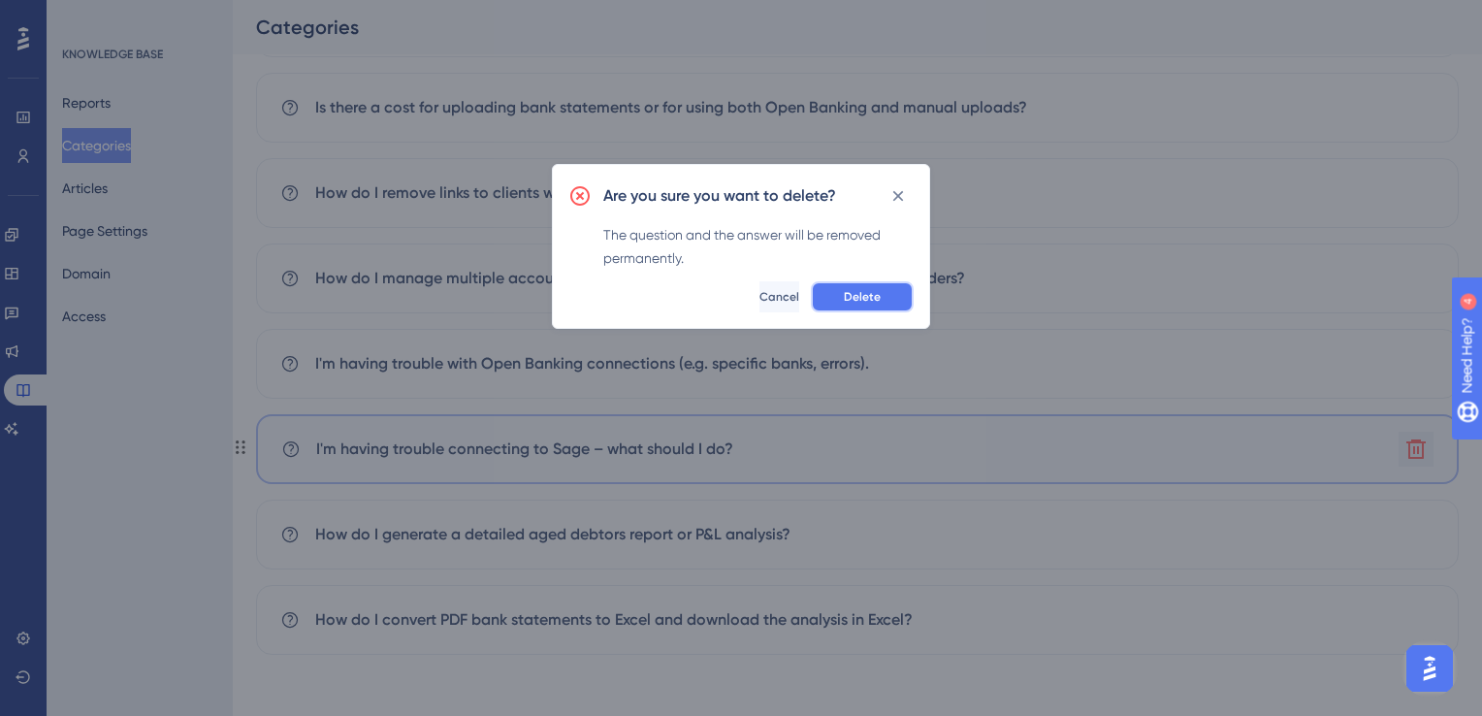
click at [861, 287] on button "Delete" at bounding box center [862, 296] width 103 height 31
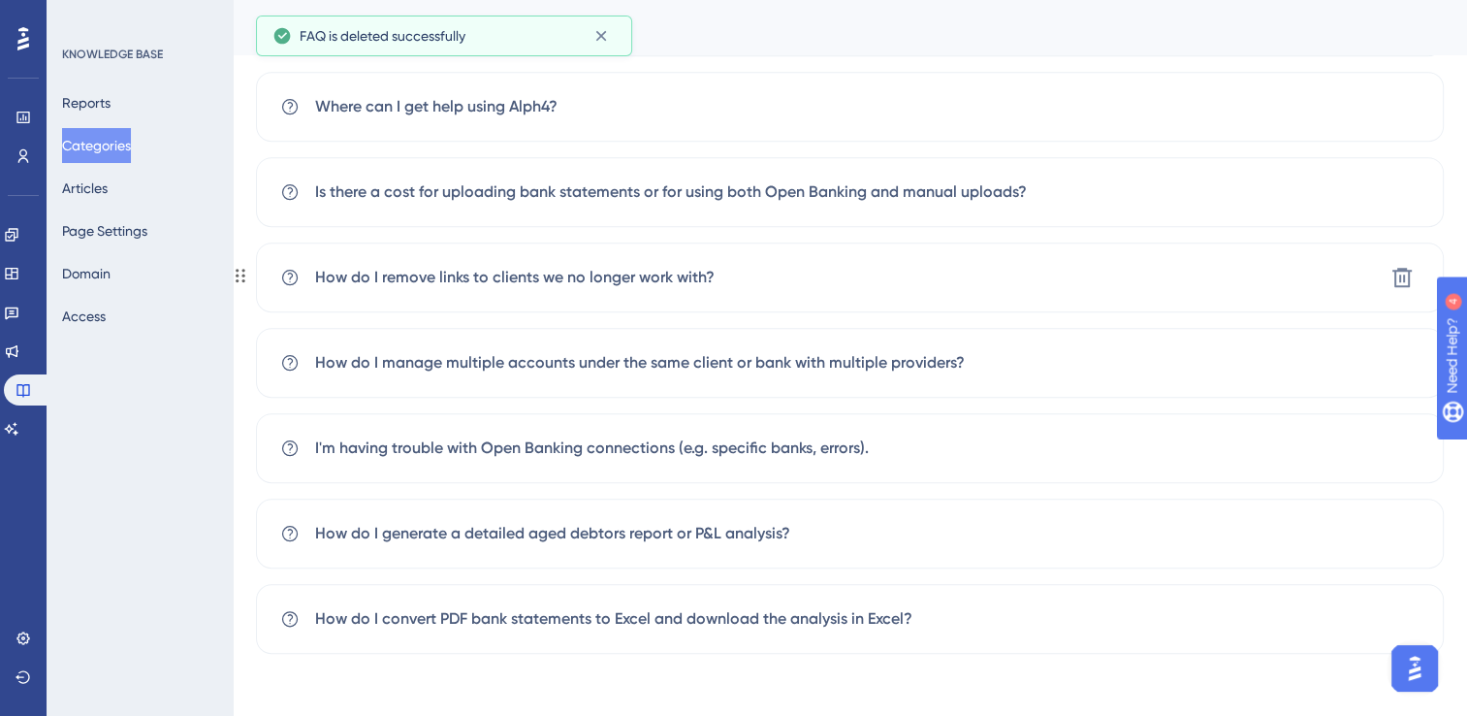
scroll to position [1262, 0]
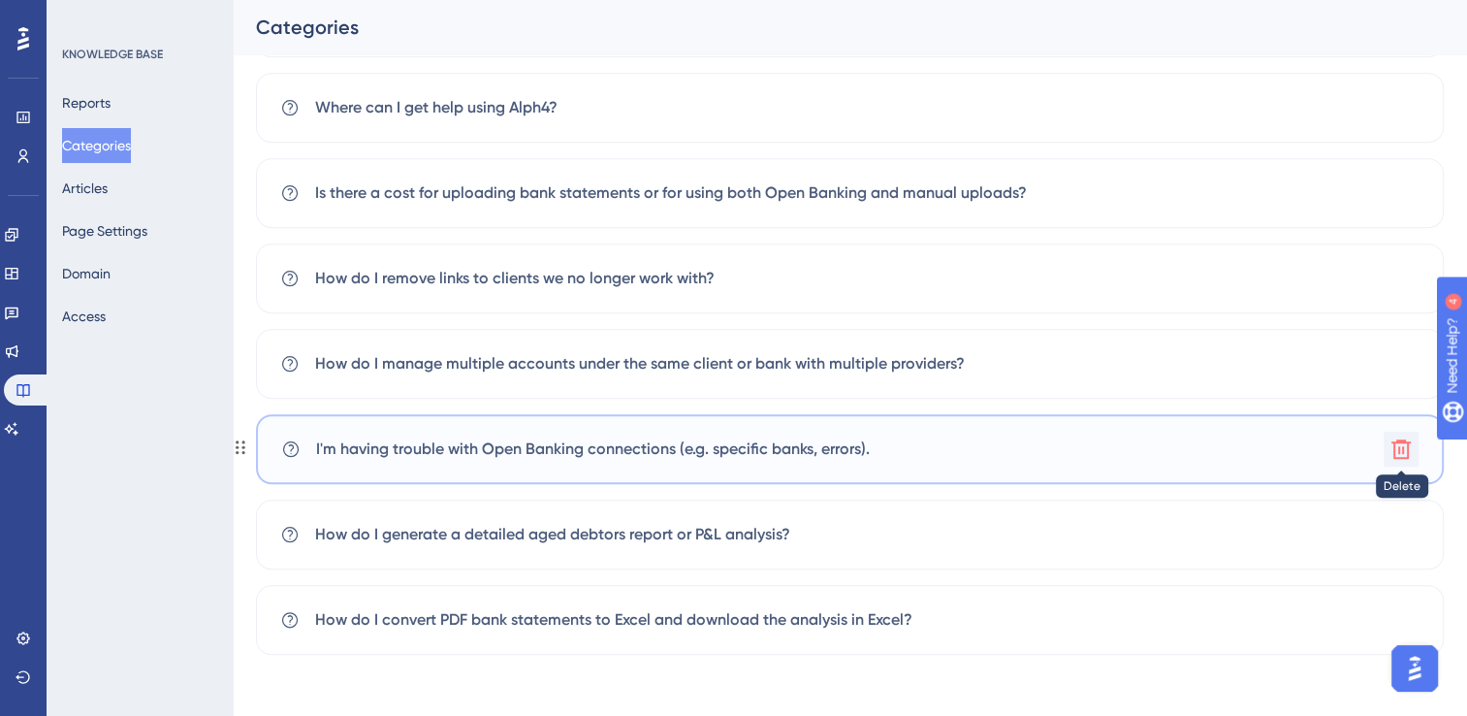
click at [1402, 448] on icon at bounding box center [1400, 448] width 19 height 19
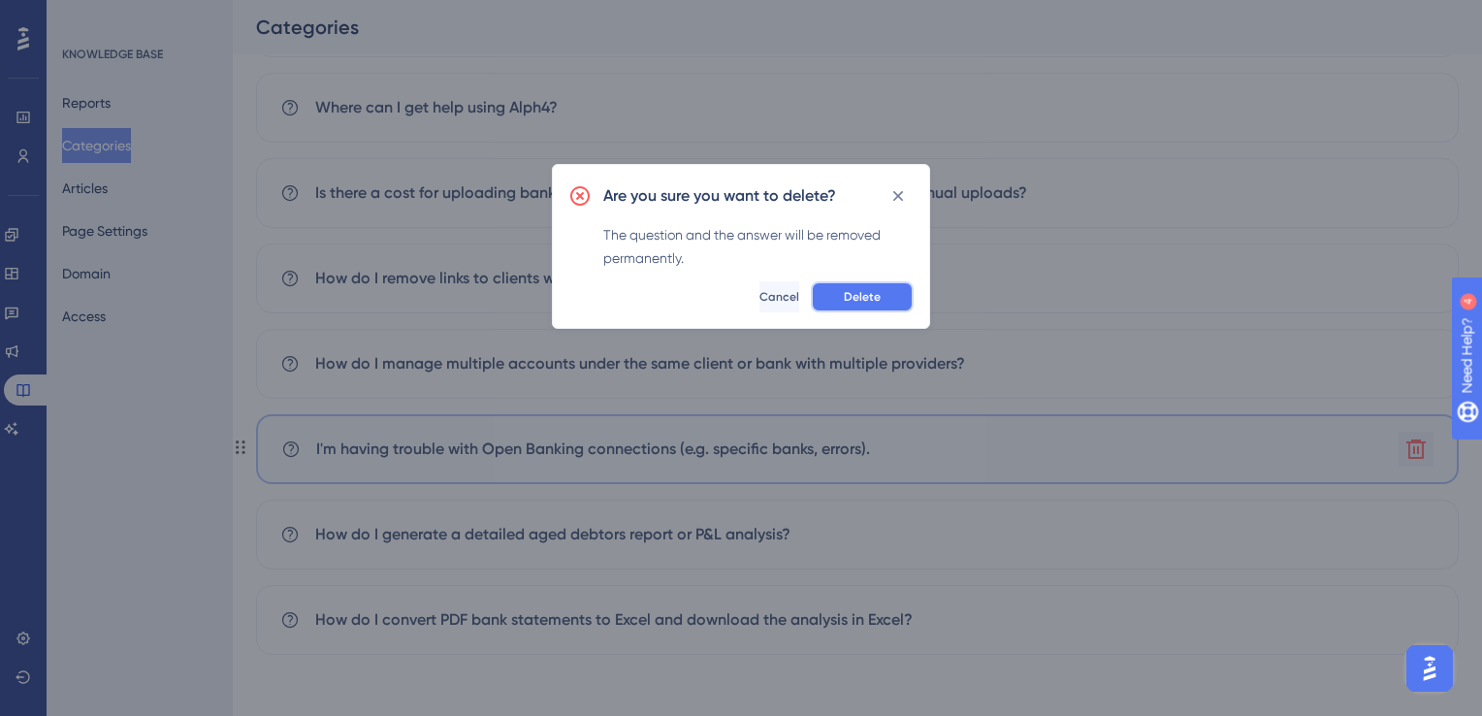
click at [852, 293] on span "Delete" at bounding box center [862, 297] width 37 height 16
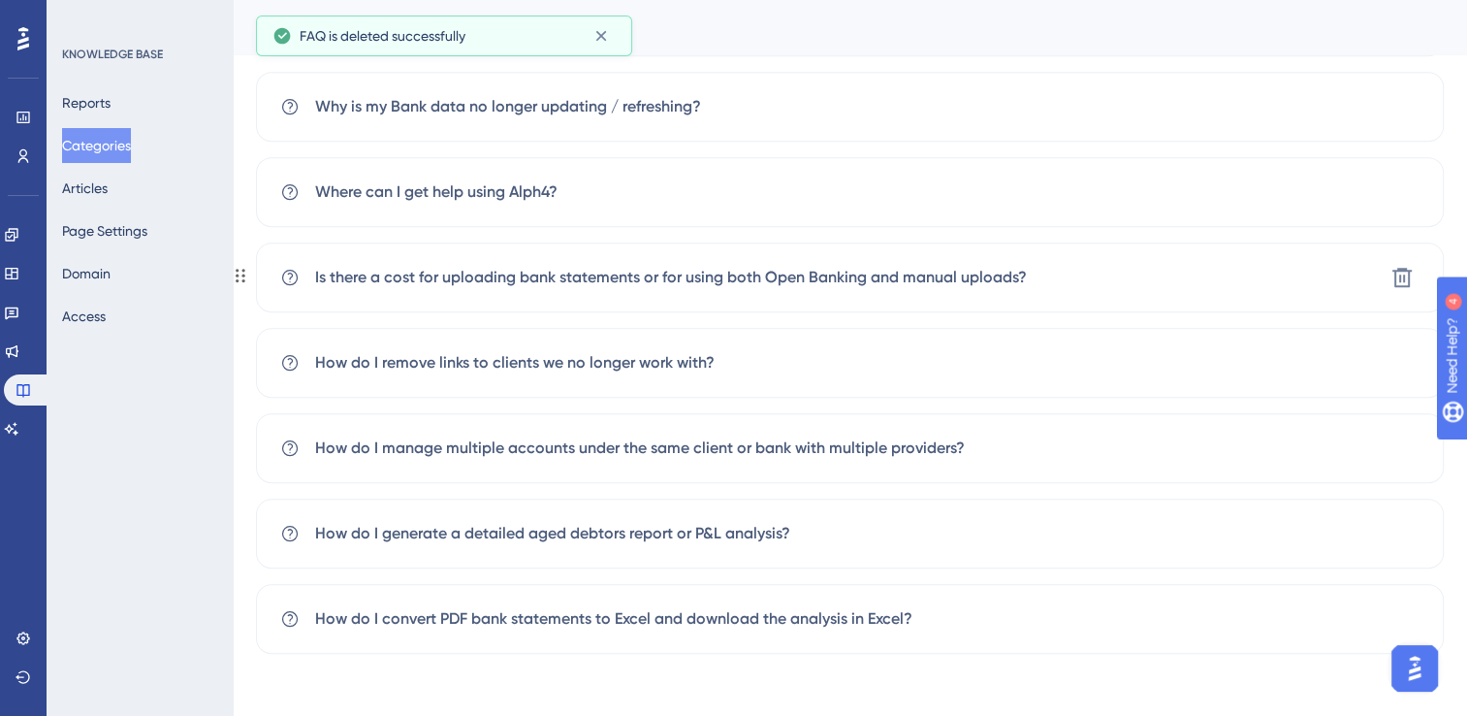
scroll to position [1176, 0]
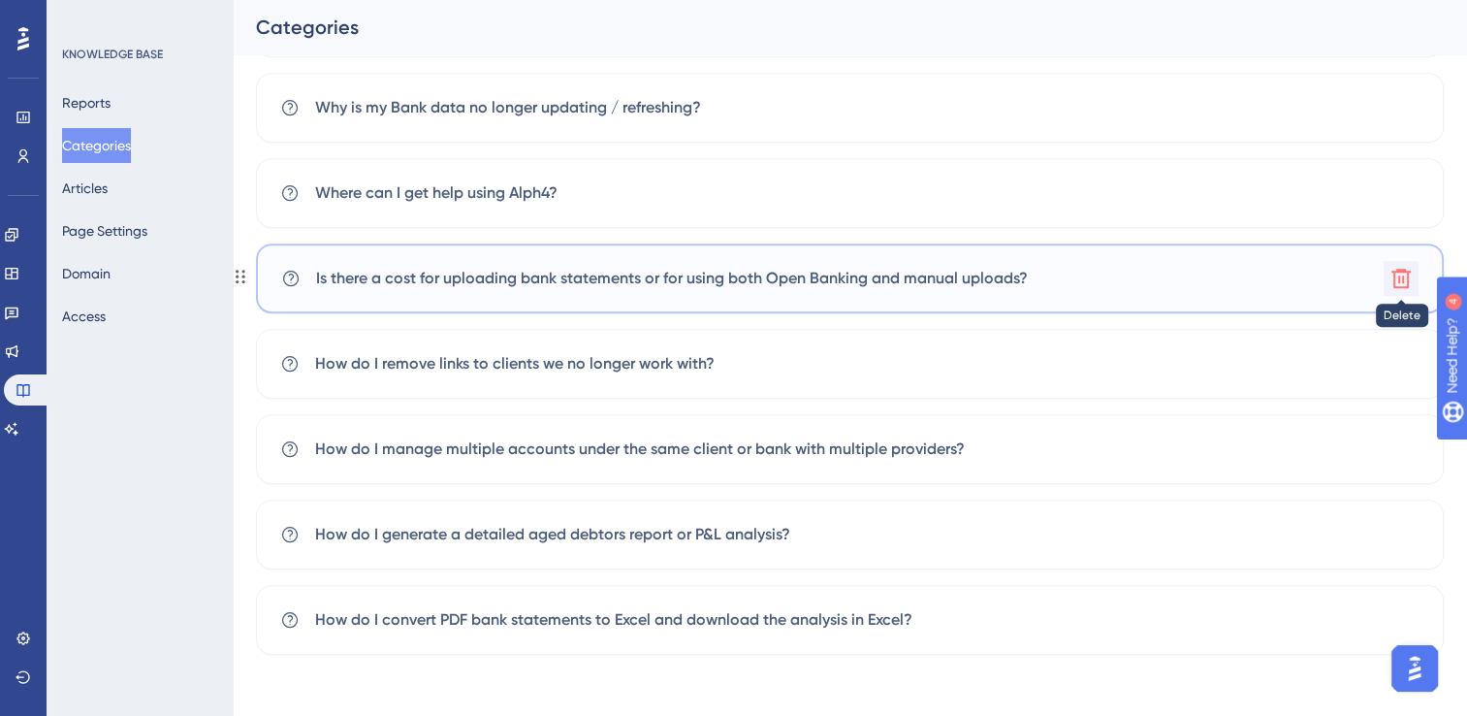
click at [1393, 273] on icon at bounding box center [1400, 278] width 19 height 19
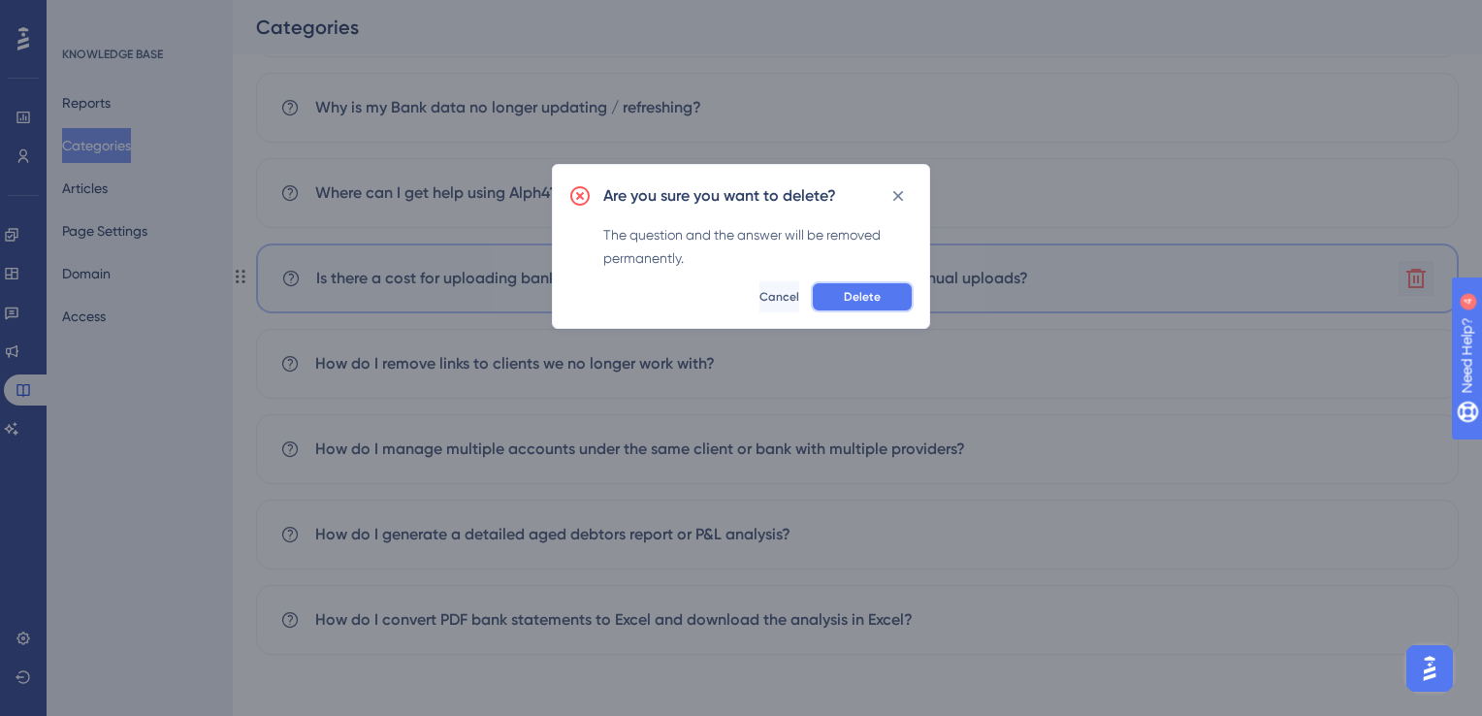
click at [875, 293] on span "Delete" at bounding box center [862, 297] width 37 height 16
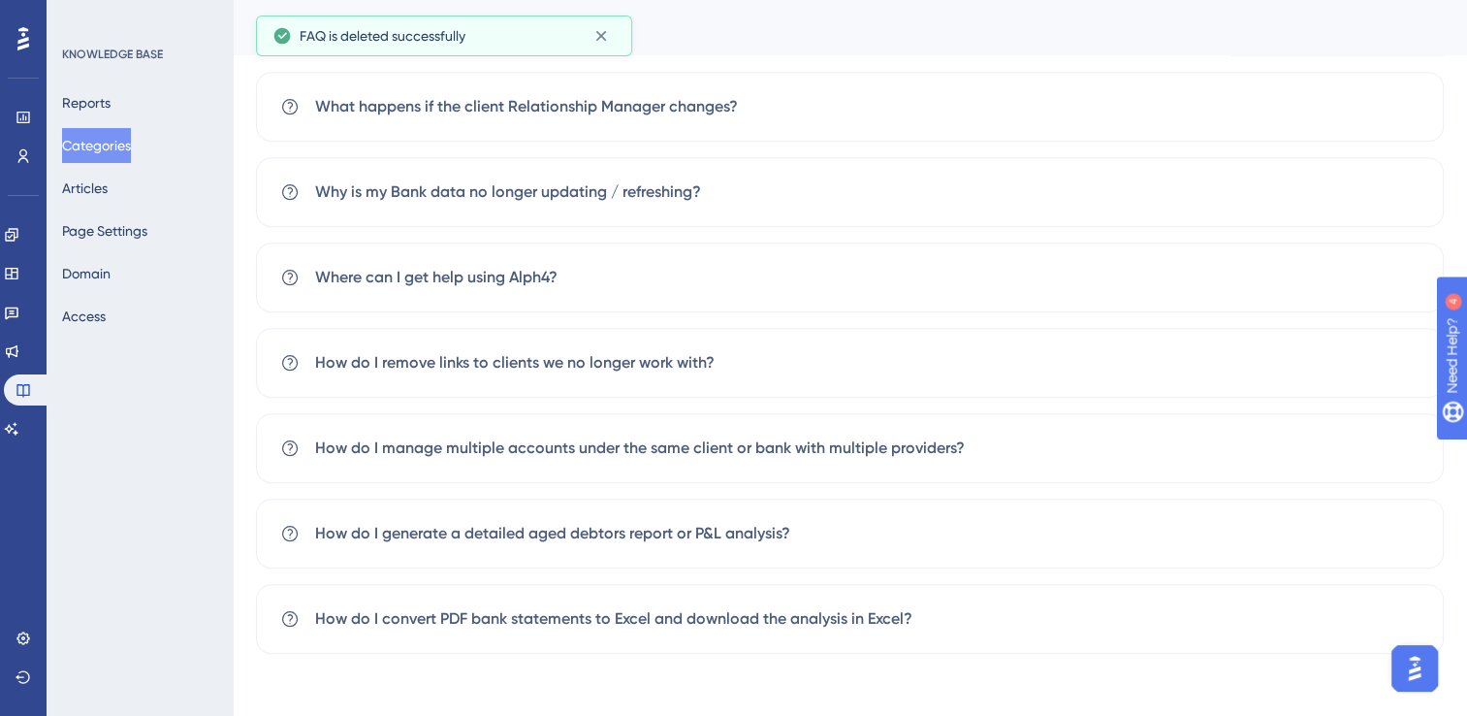
scroll to position [1091, 0]
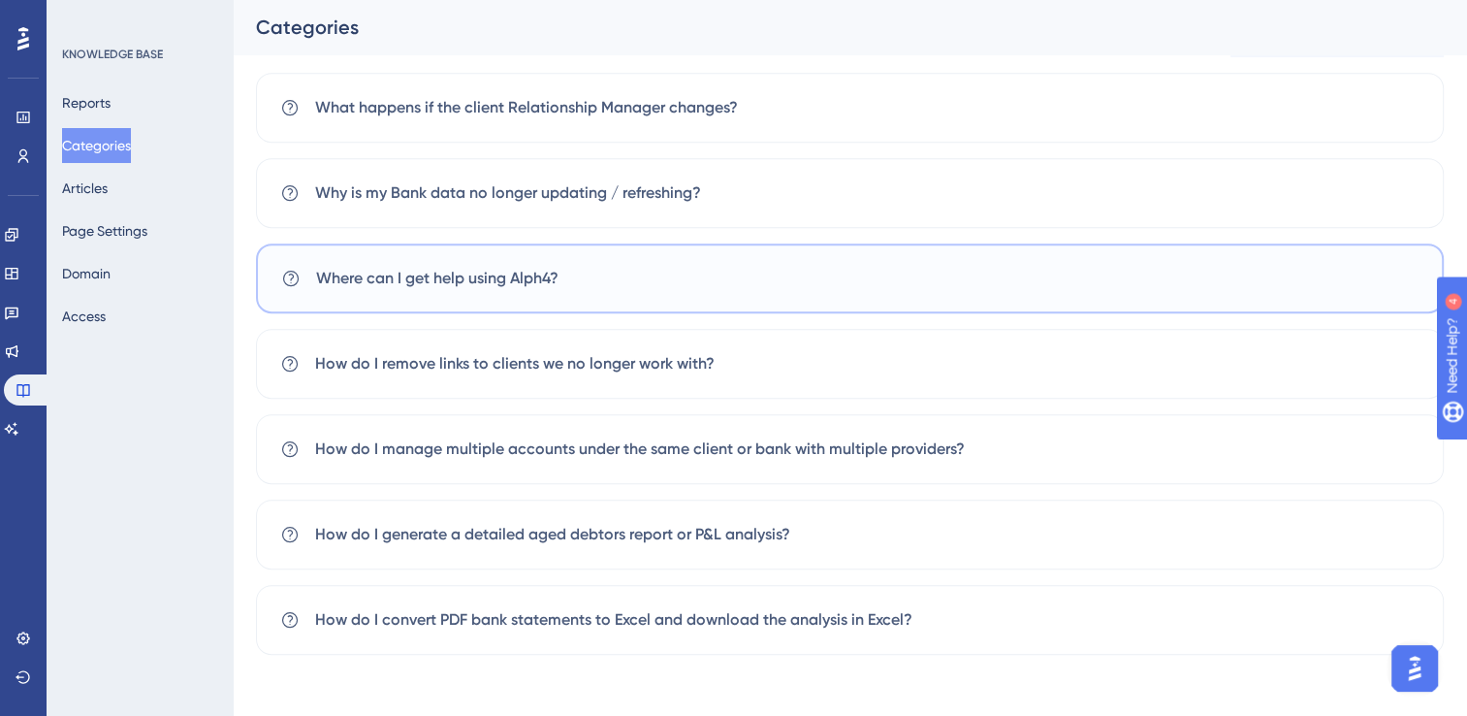
click at [1196, 283] on div "Where can I get help using Alph4?" at bounding box center [850, 278] width 1188 height 70
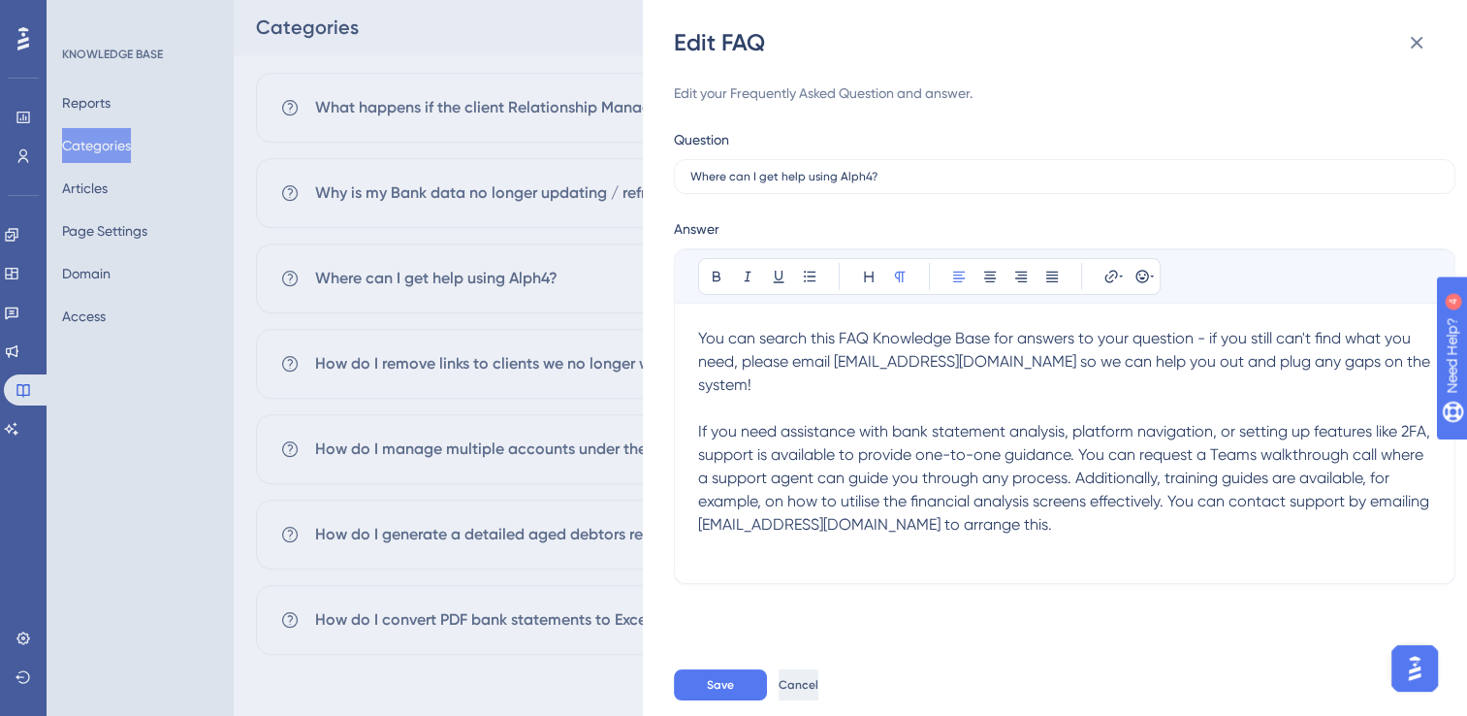
click at [818, 685] on button "Cancel" at bounding box center [799, 684] width 40 height 31
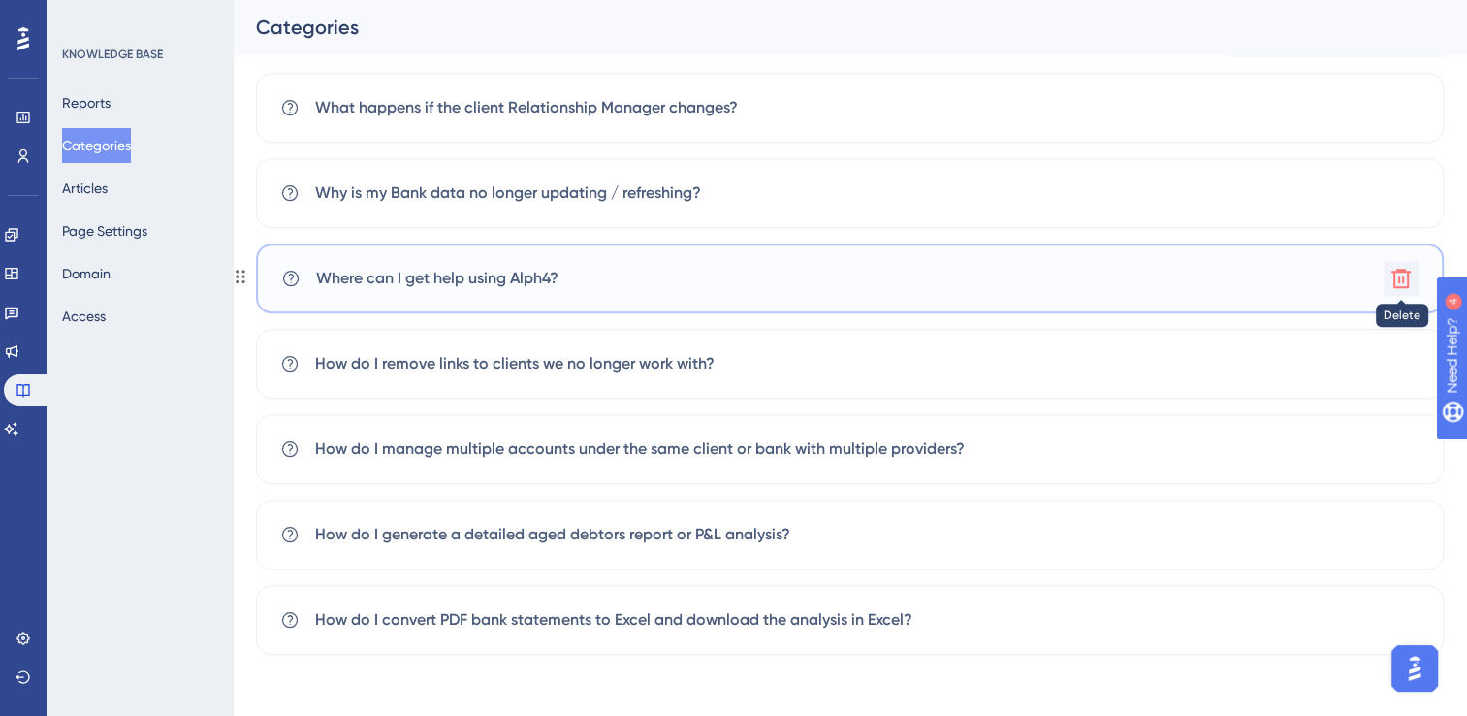
click at [1402, 280] on icon at bounding box center [1400, 278] width 19 height 19
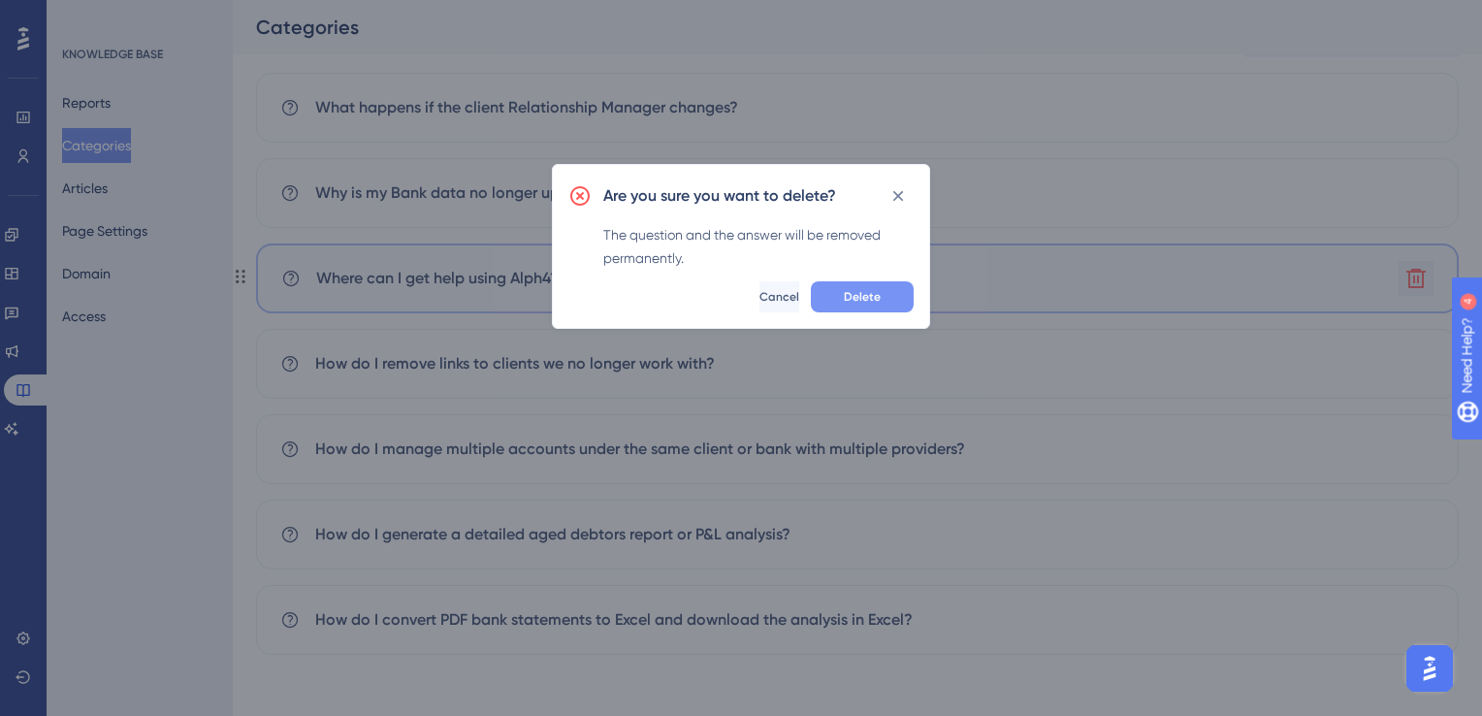
click at [880, 299] on span "Delete" at bounding box center [862, 297] width 37 height 16
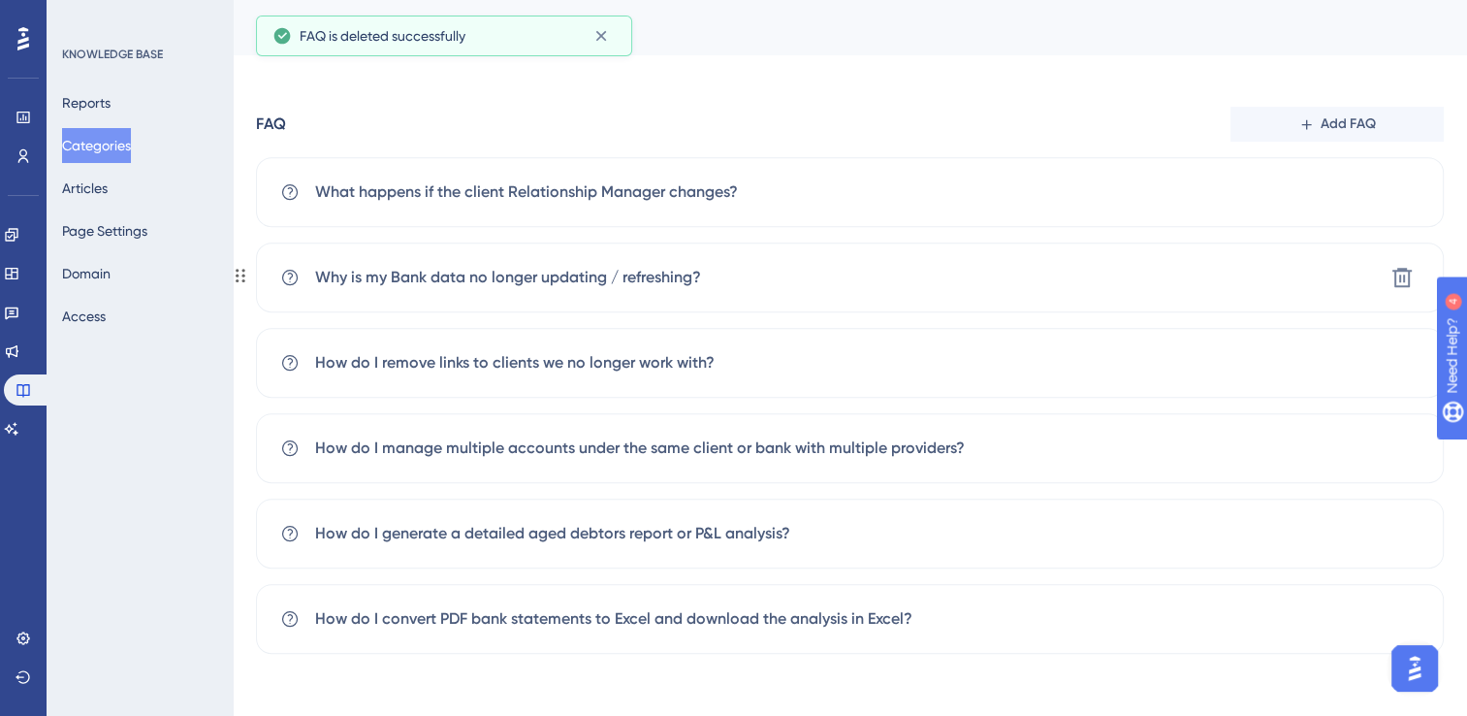
scroll to position [1006, 0]
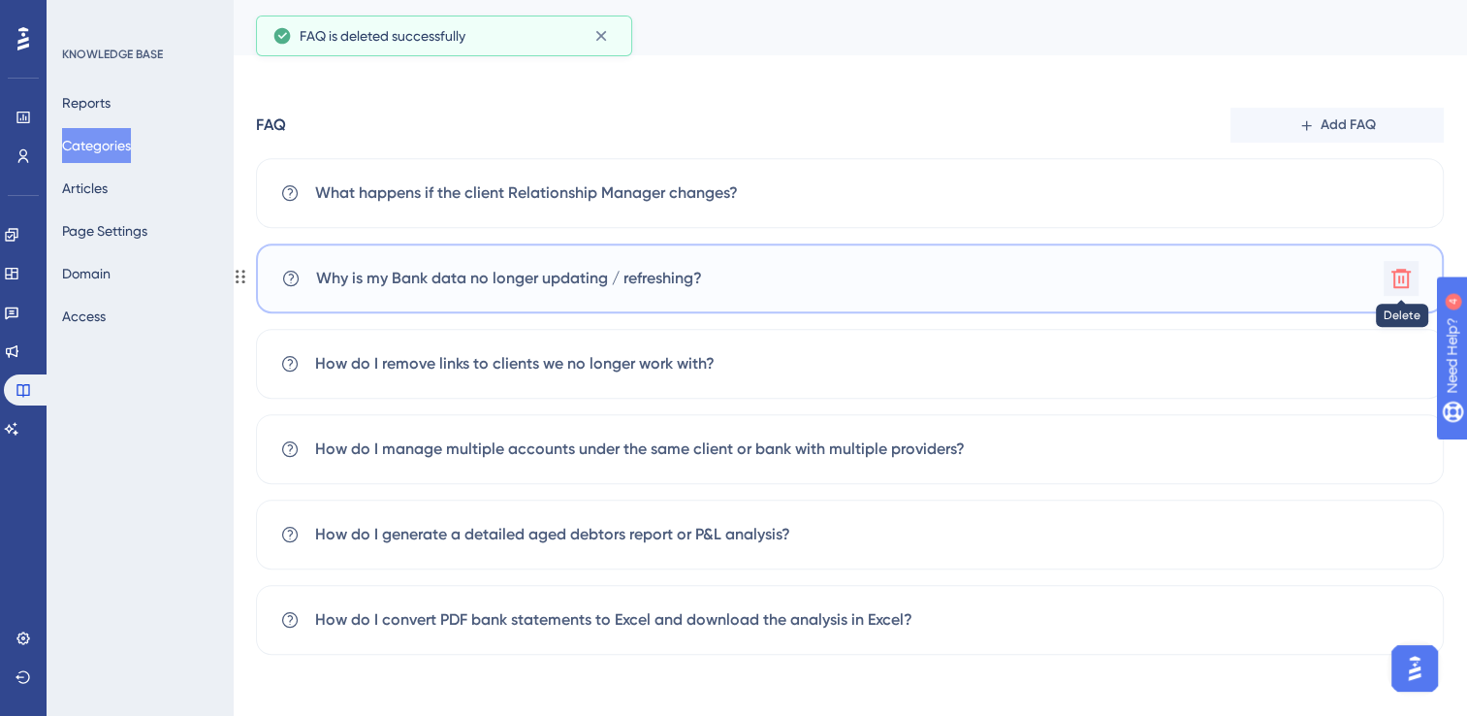
click at [1402, 275] on icon at bounding box center [1400, 278] width 19 height 19
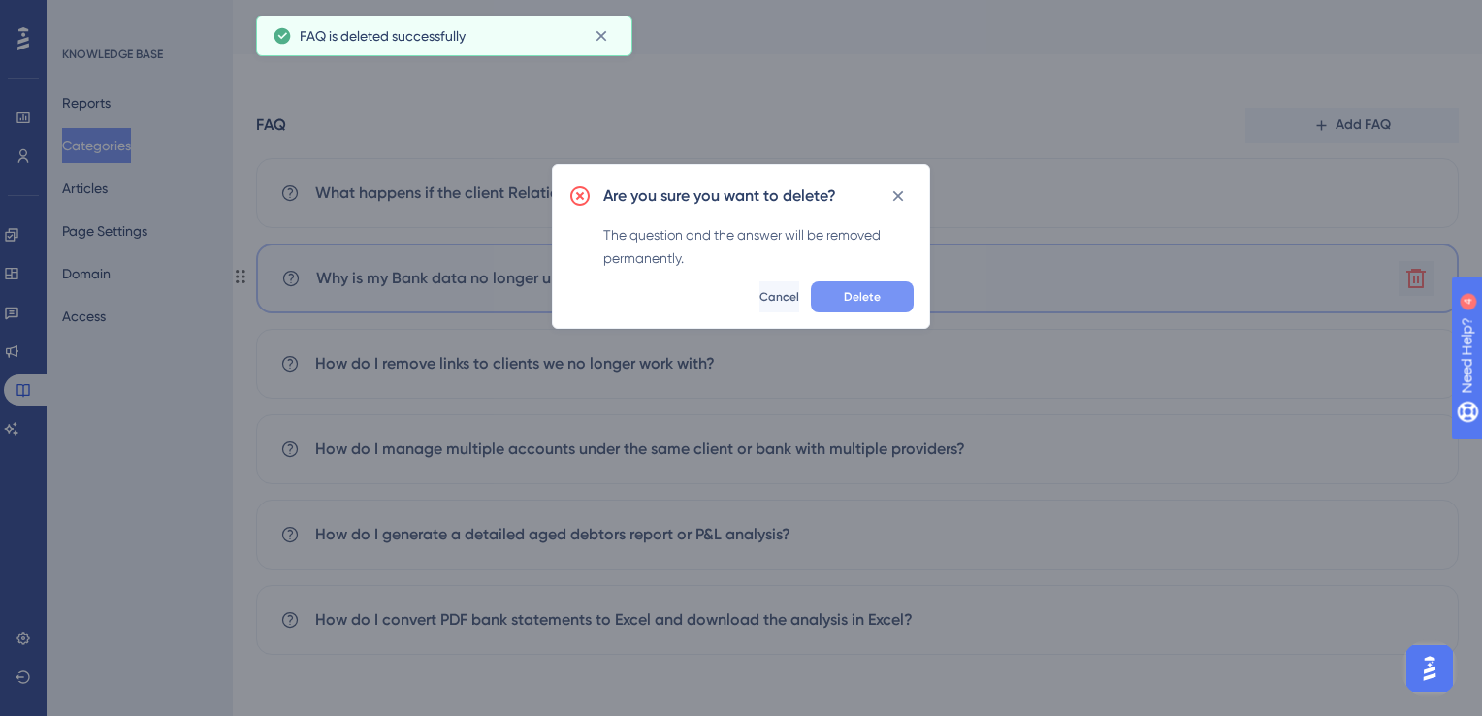
click at [888, 297] on button "Delete" at bounding box center [862, 296] width 103 height 31
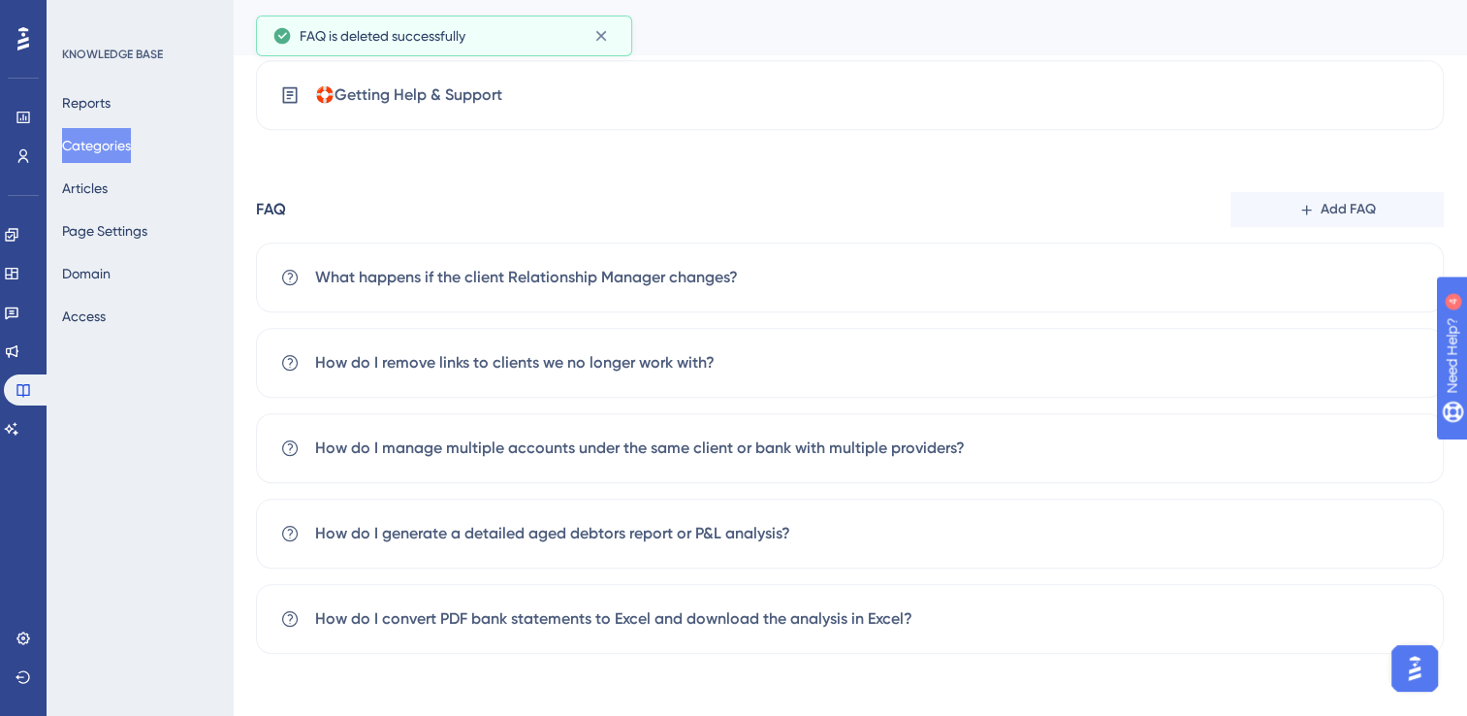
scroll to position [920, 0]
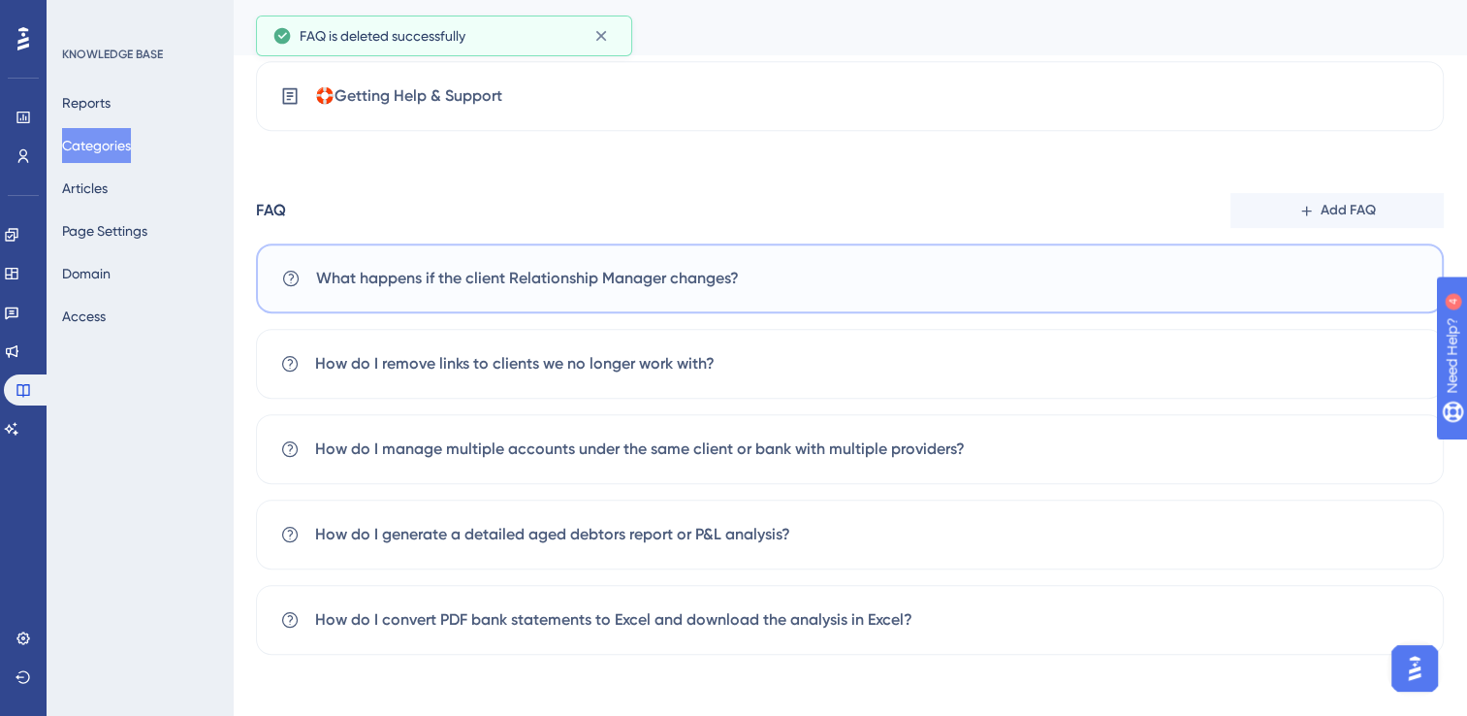
click at [886, 277] on div "What happens if the client Relationship Manager changes?" at bounding box center [850, 278] width 1188 height 70
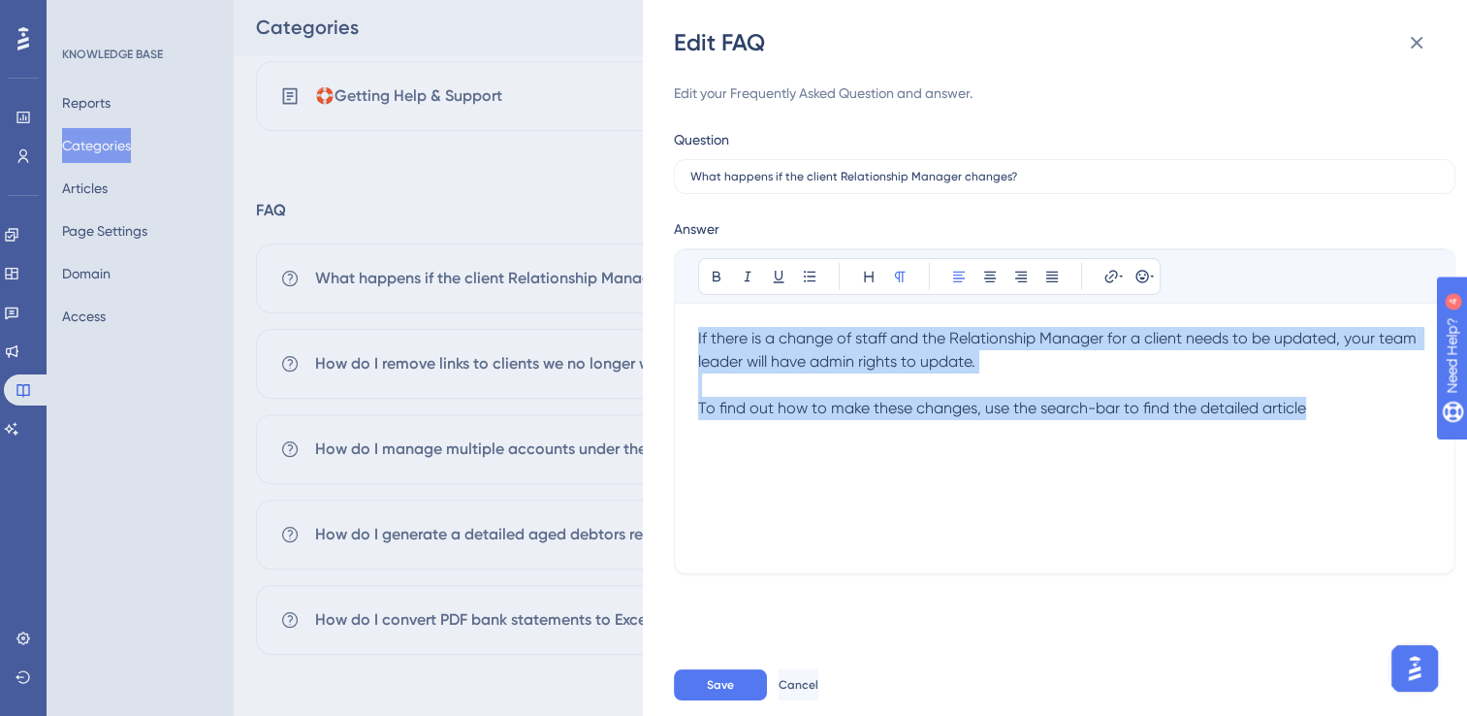
drag, startPoint x: 1334, startPoint y: 409, endPoint x: 564, endPoint y: 328, distance: 774.2
click at [564, 328] on div "Edit FAQ Edit your Frequently Asked Question and answer. Question What happens …" at bounding box center [733, 358] width 1467 height 716
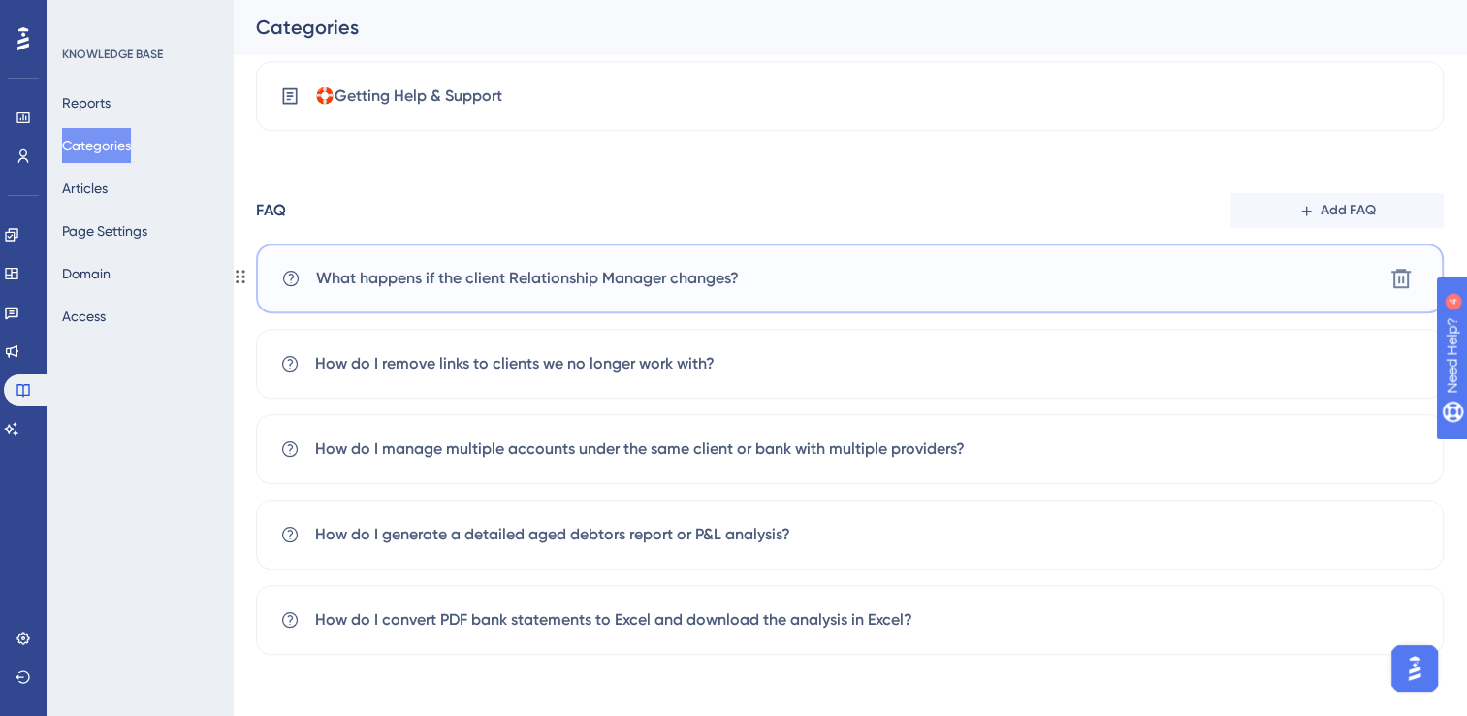
click at [714, 275] on span "What happens if the client Relationship Manager changes?" at bounding box center [527, 278] width 423 height 23
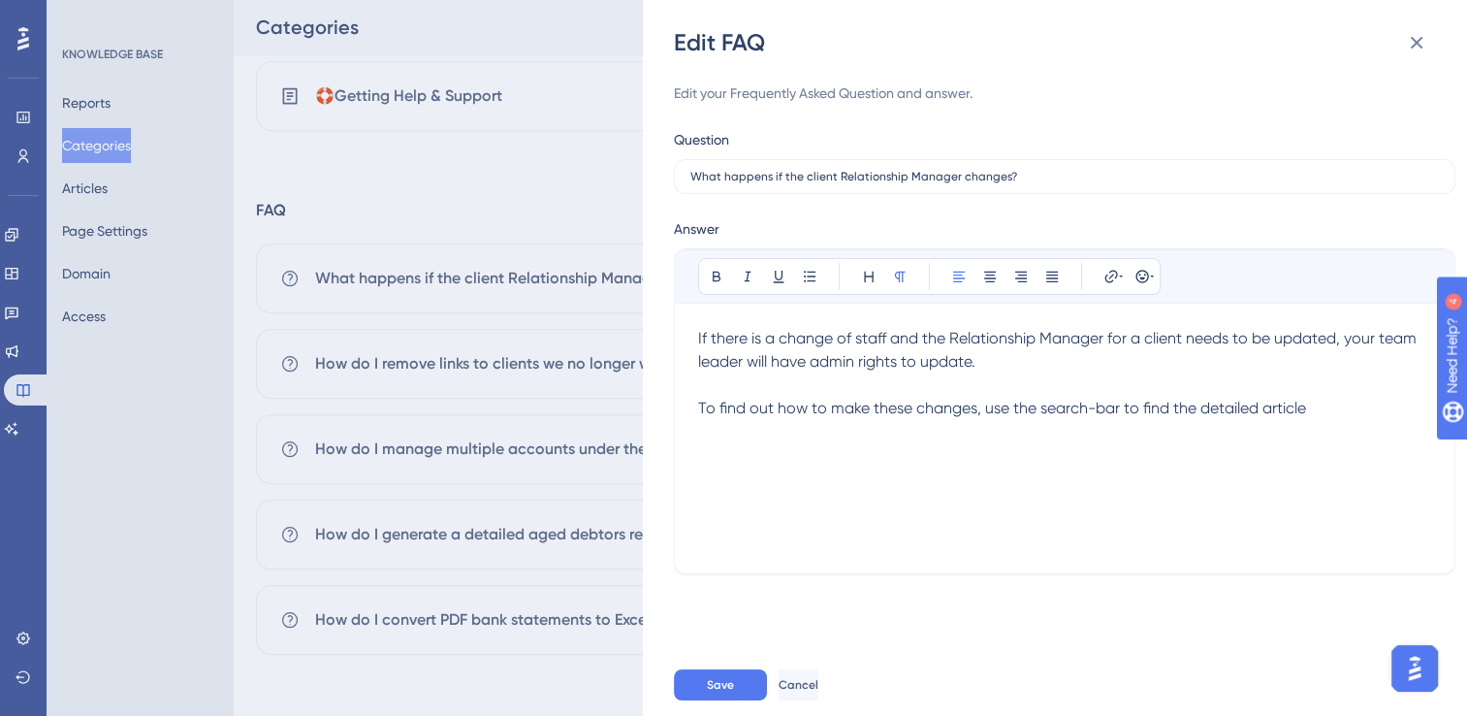
click at [1113, 404] on span "To find out how to make these changes, use the search-bar to find the detailed …" at bounding box center [1002, 408] width 608 height 18
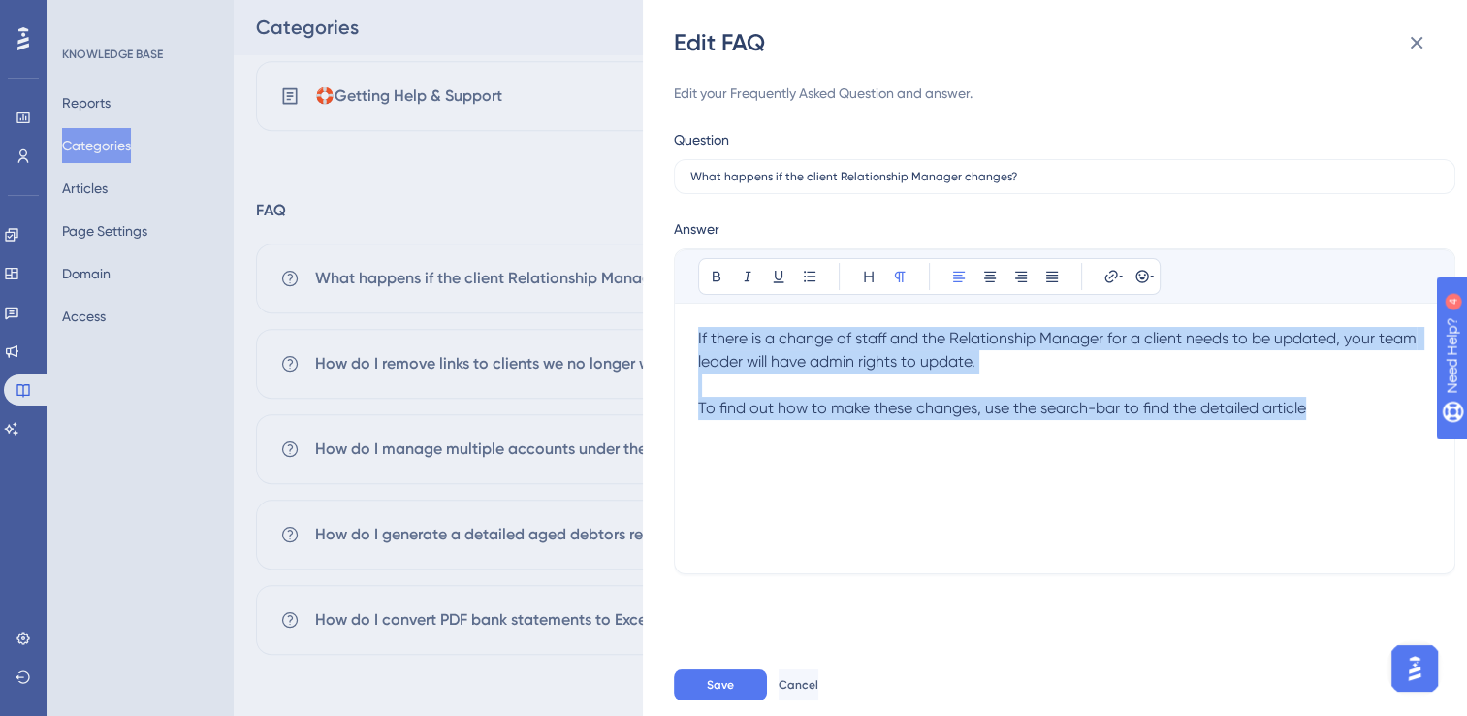
copy div "If there is a change of staff and the Relationship Manager for a client needs t…"
click at [813, 680] on span "Cancel" at bounding box center [799, 685] width 40 height 16
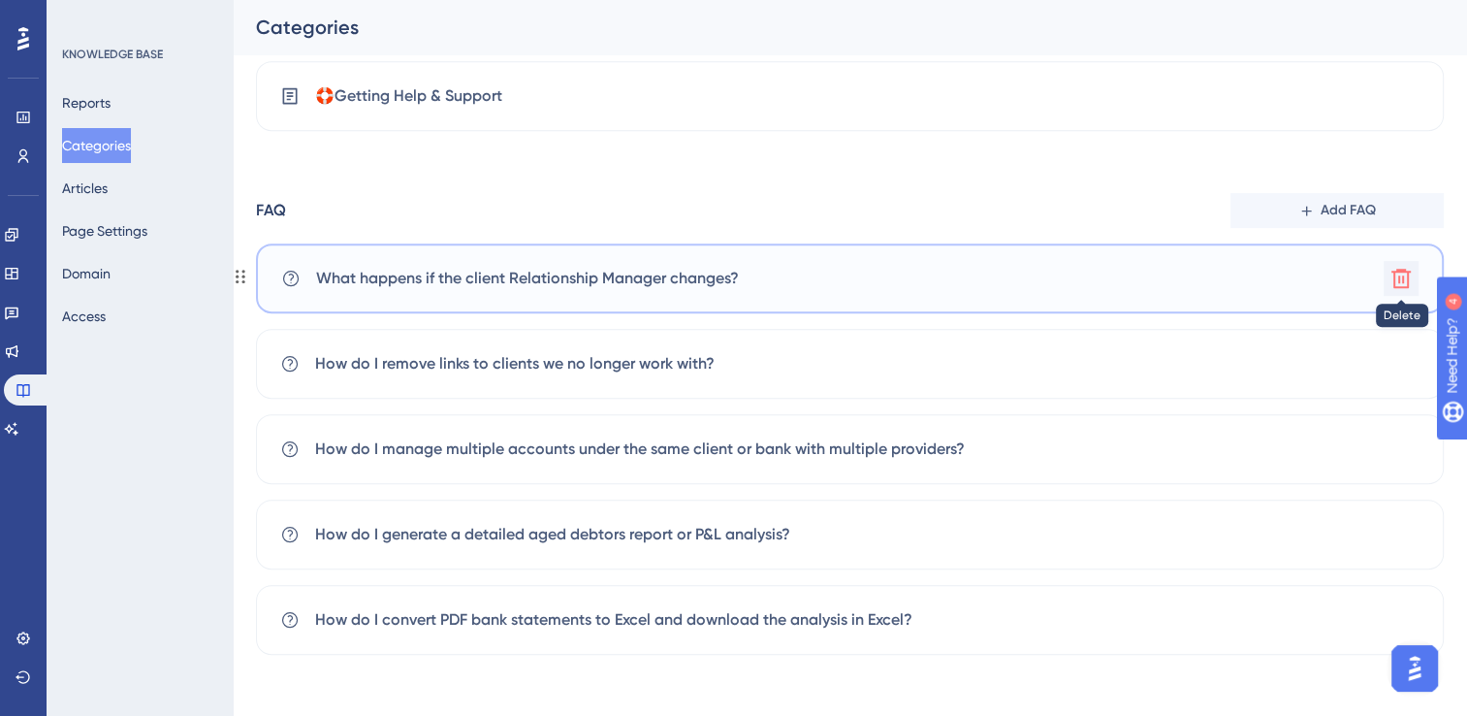
click at [1392, 281] on icon at bounding box center [1401, 278] width 23 height 23
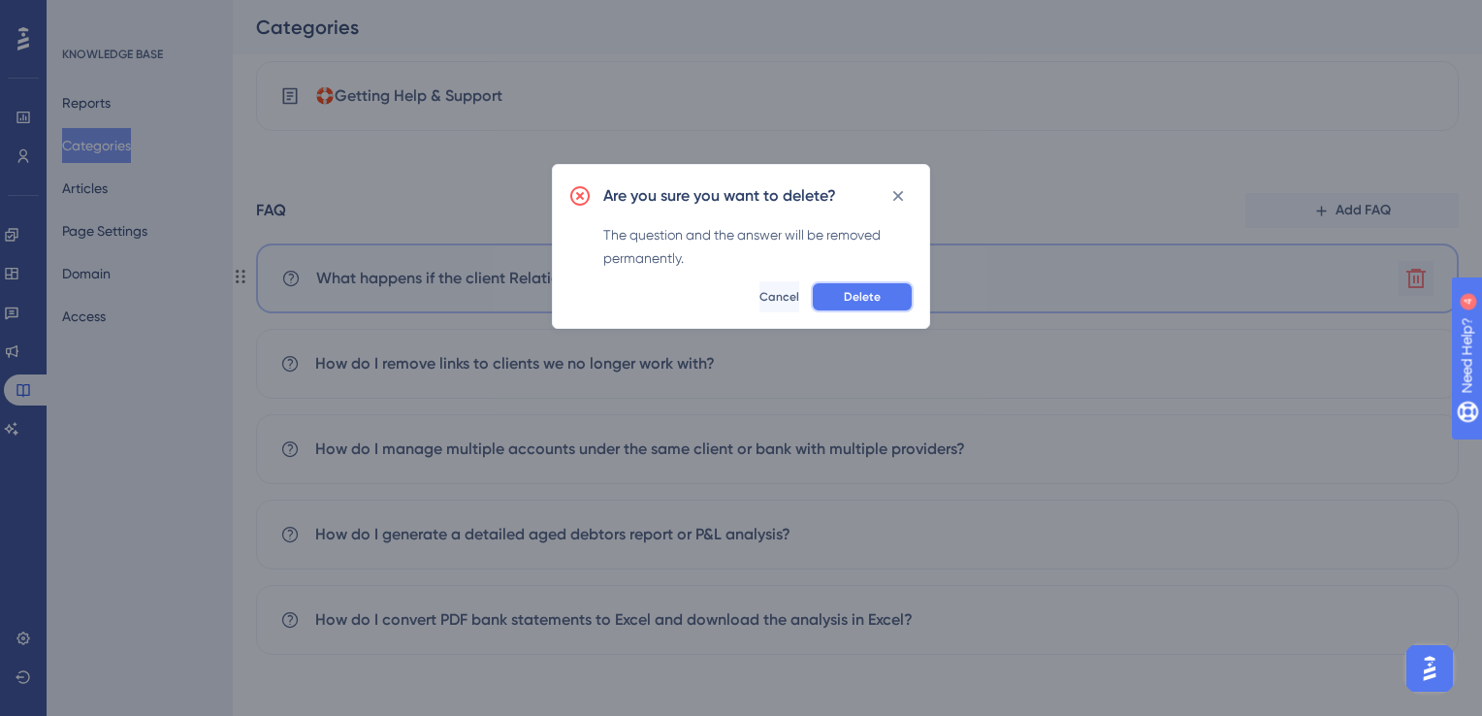
click at [887, 301] on button "Delete" at bounding box center [862, 296] width 103 height 31
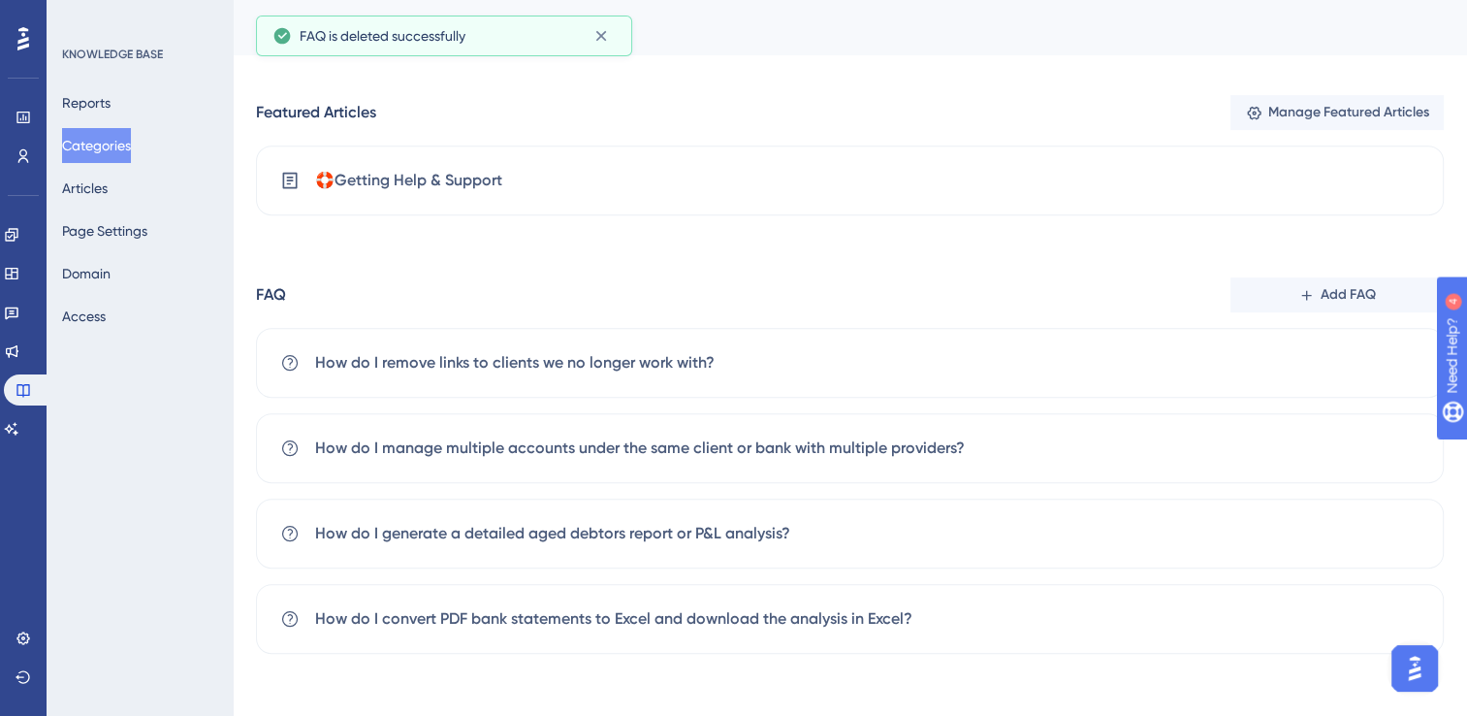
scroll to position [835, 0]
click at [94, 191] on button "Articles" at bounding box center [85, 188] width 46 height 35
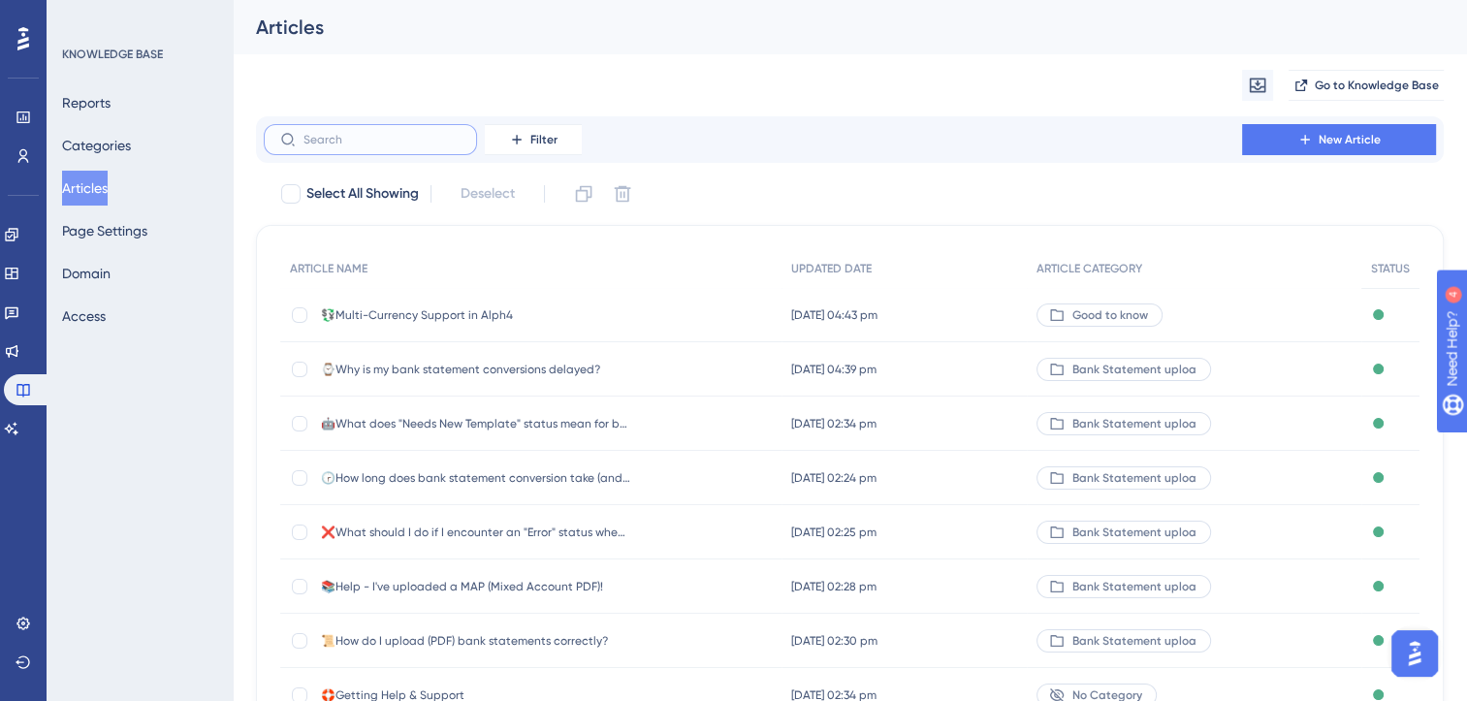
click at [335, 140] on input "text" at bounding box center [382, 140] width 157 height 14
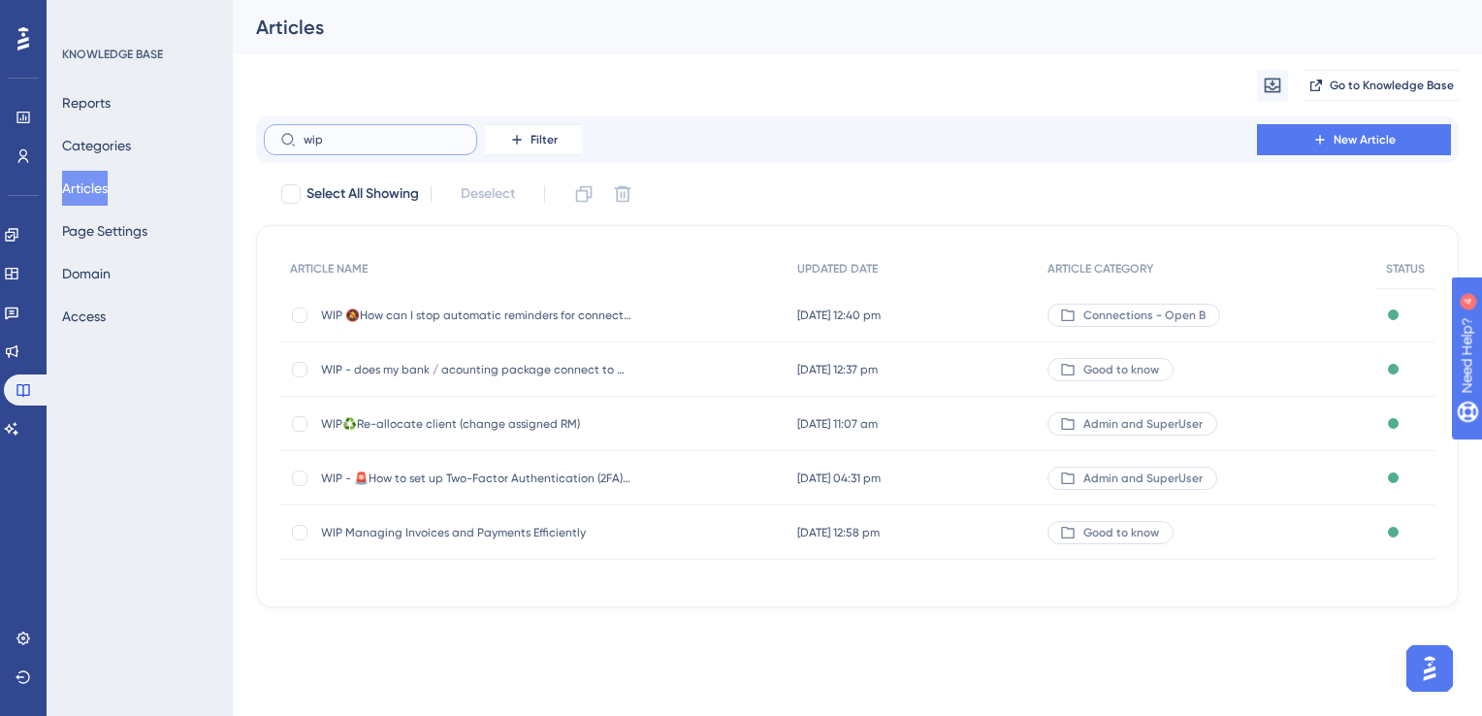
type input "wip"
click at [491, 425] on span "WIP♻️Re-allocate client (change assigned RM)" at bounding box center [476, 424] width 310 height 16
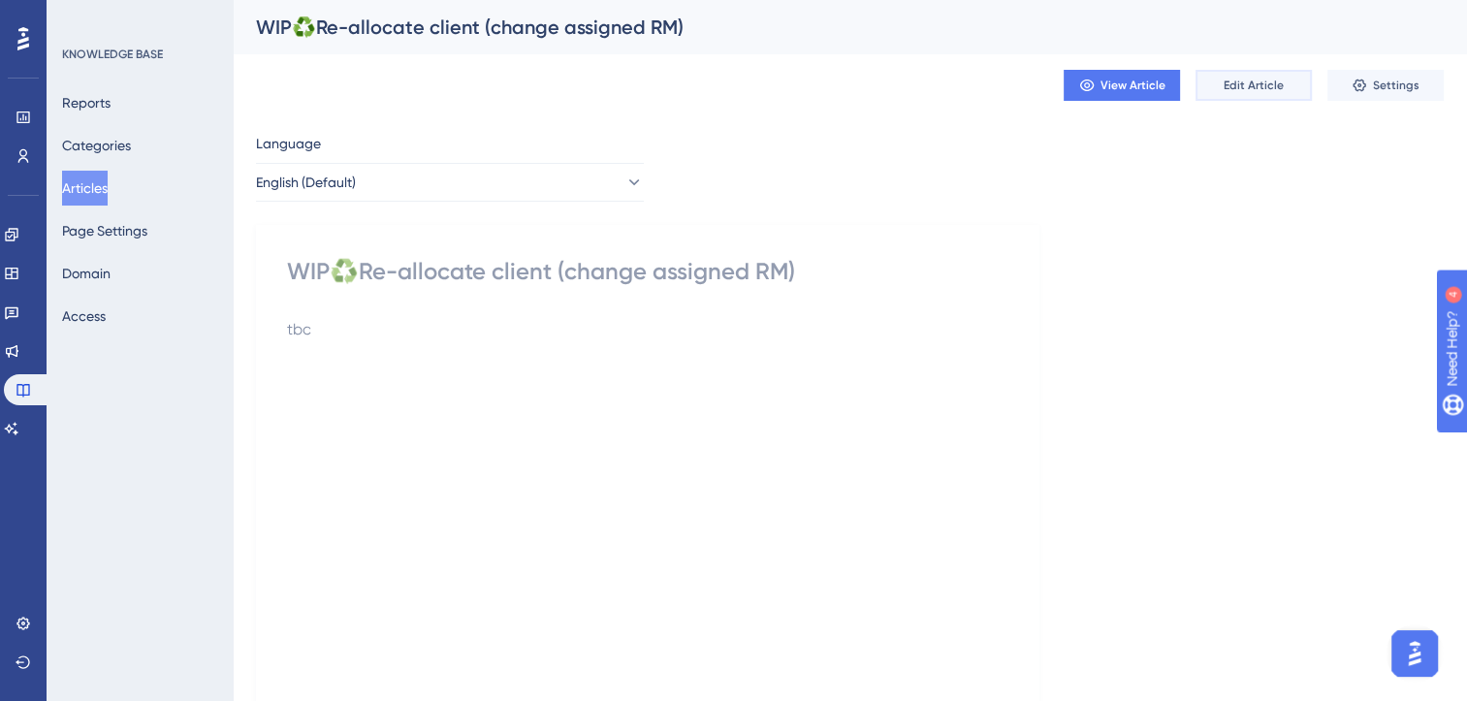
click at [1241, 82] on span "Edit Article" at bounding box center [1254, 86] width 60 height 16
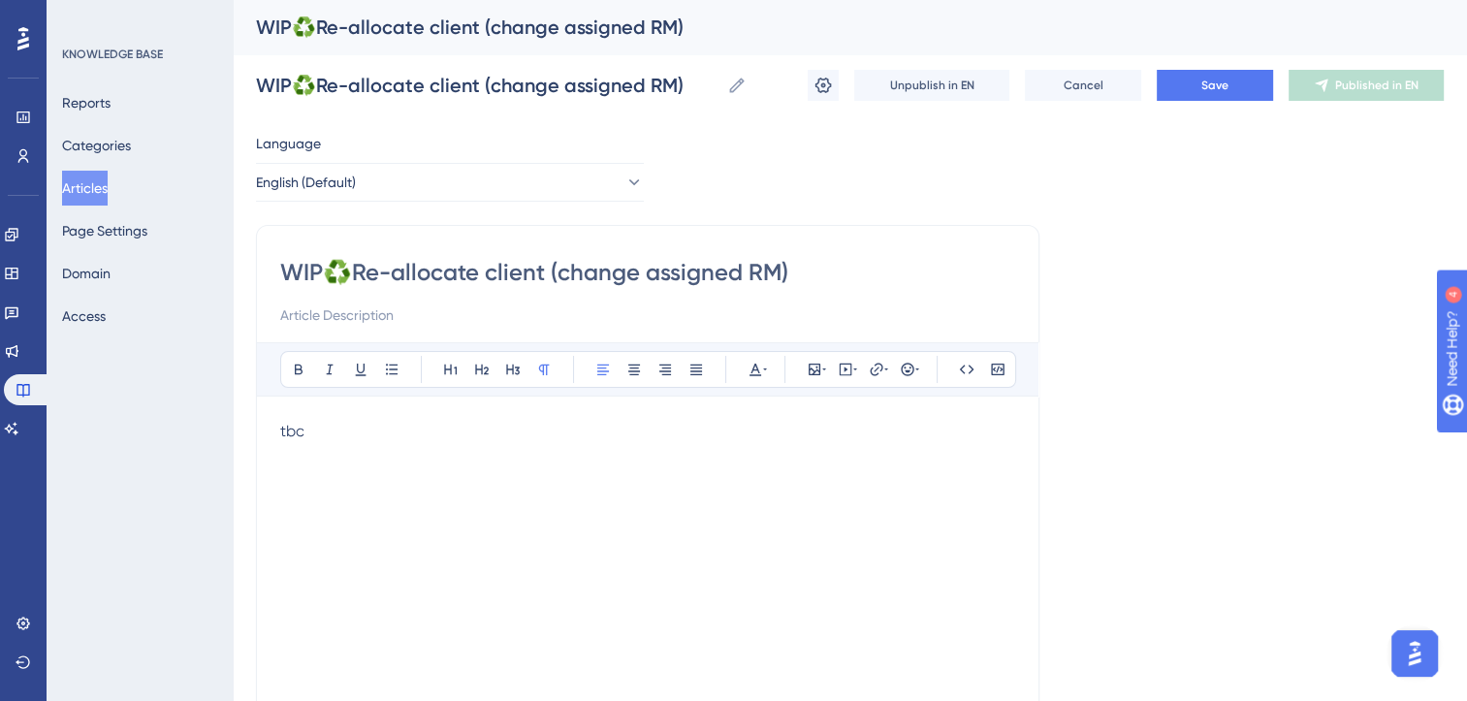
click at [291, 427] on span "tbc" at bounding box center [292, 431] width 24 height 18
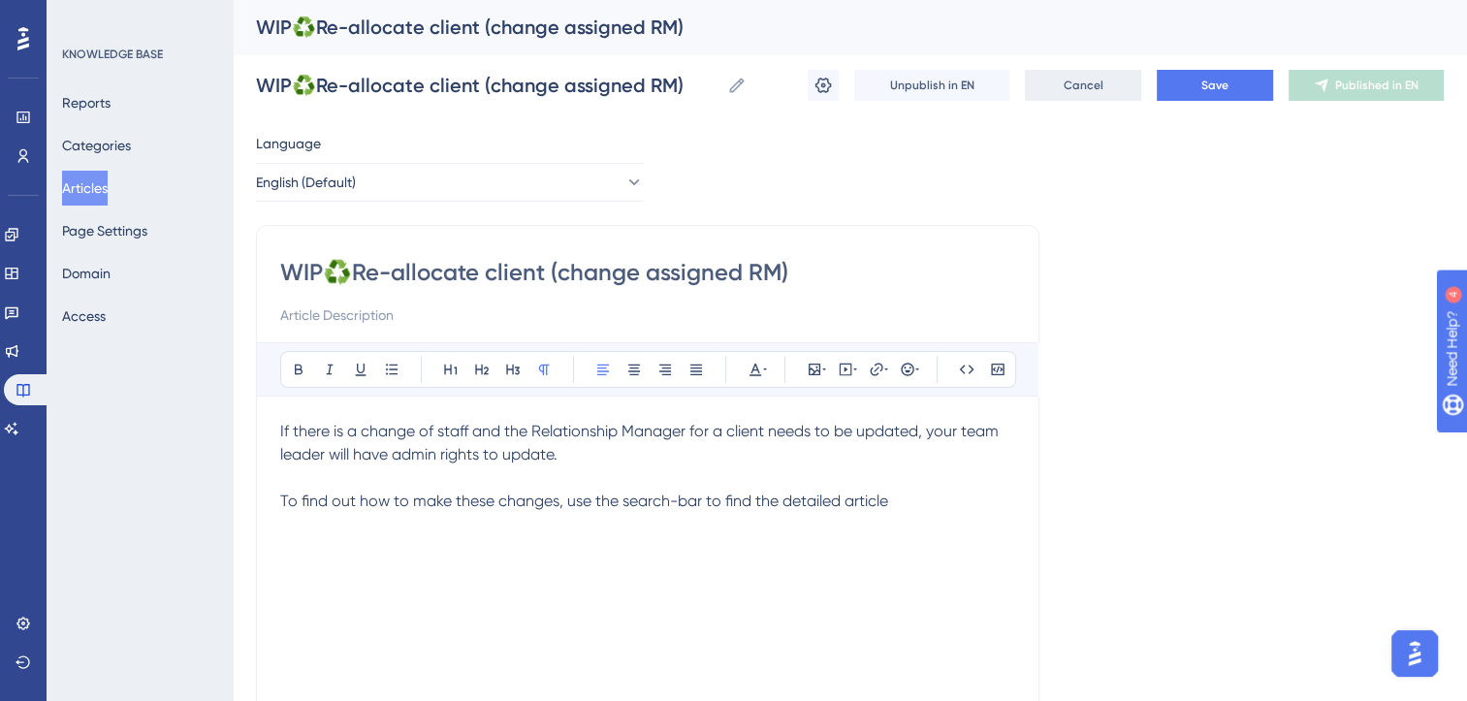
drag, startPoint x: 1039, startPoint y: 304, endPoint x: 1096, endPoint y: 83, distance: 227.2
click at [1096, 83] on div "Performance Users Engagement Widgets Feedback Product Updates Knowledge Base AI…" at bounding box center [850, 509] width 1234 height 1018
click at [1096, 83] on span "Cancel" at bounding box center [1084, 86] width 40 height 16
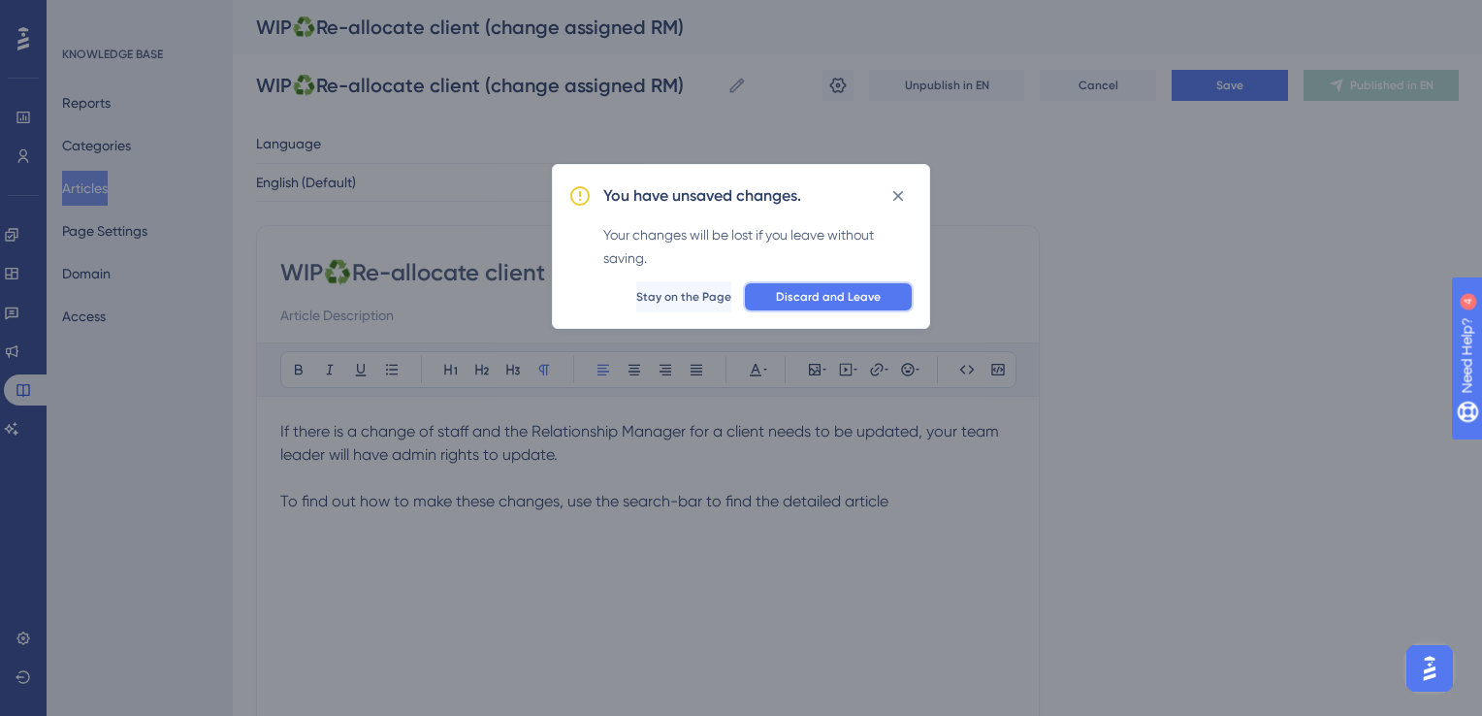
click at [817, 285] on button "Discard and Leave" at bounding box center [828, 296] width 171 height 31
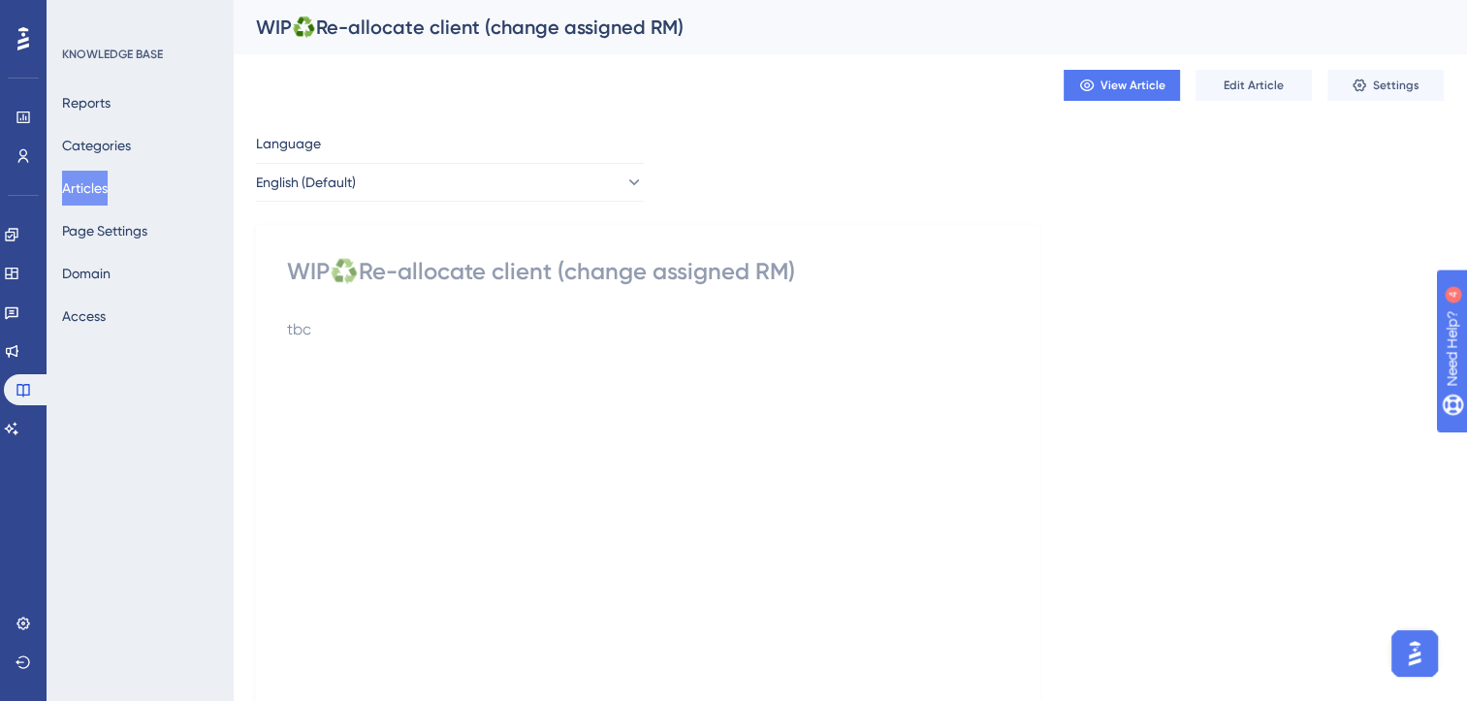
click at [96, 186] on button "Articles" at bounding box center [85, 188] width 46 height 35
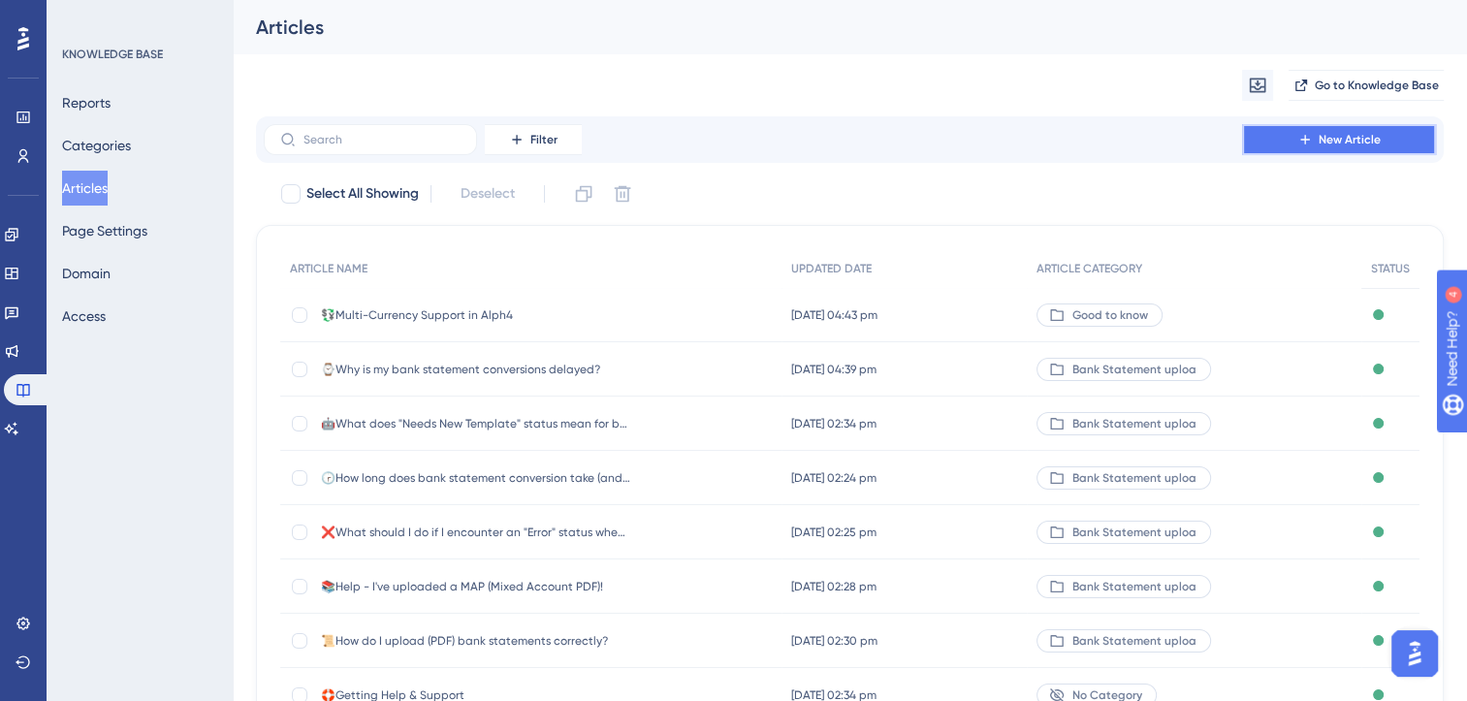
click at [1359, 141] on span "New Article" at bounding box center [1350, 140] width 62 height 16
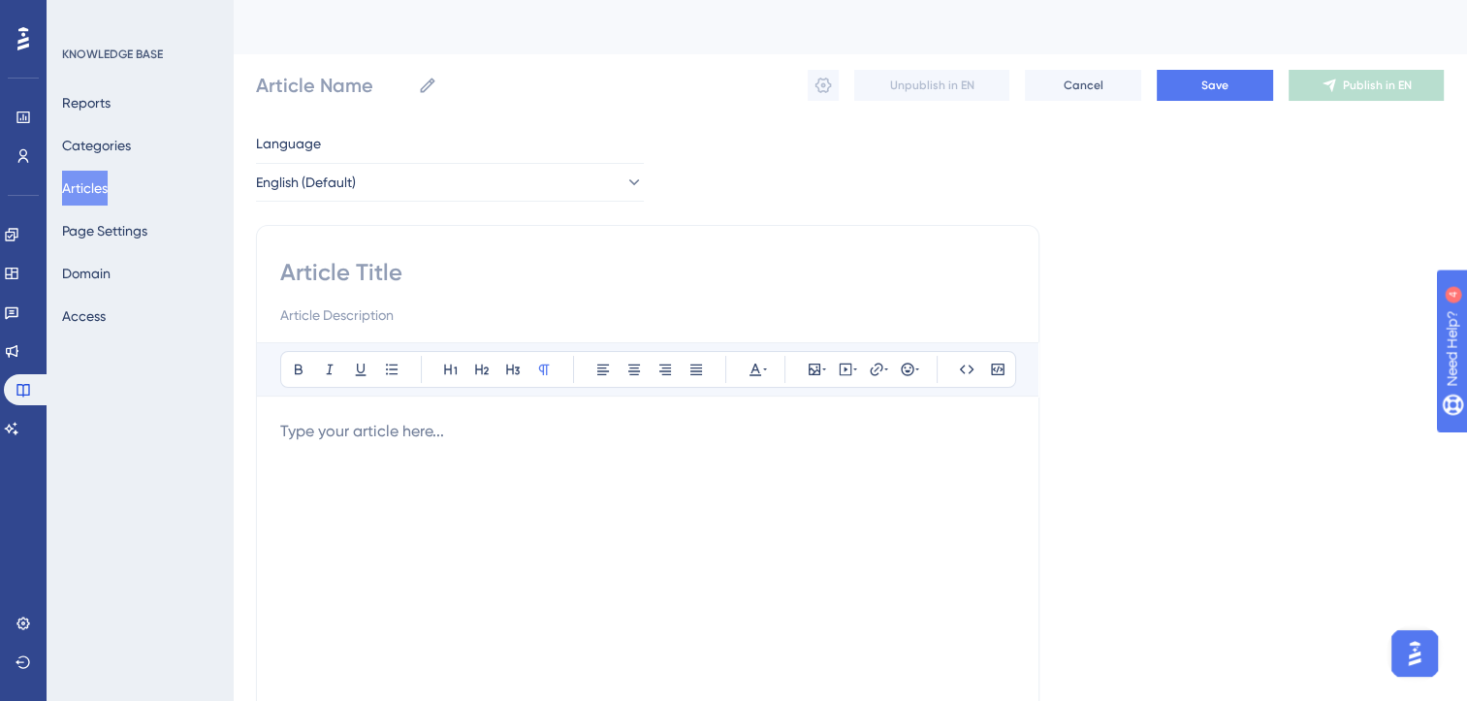
click at [453, 428] on p at bounding box center [647, 431] width 735 height 23
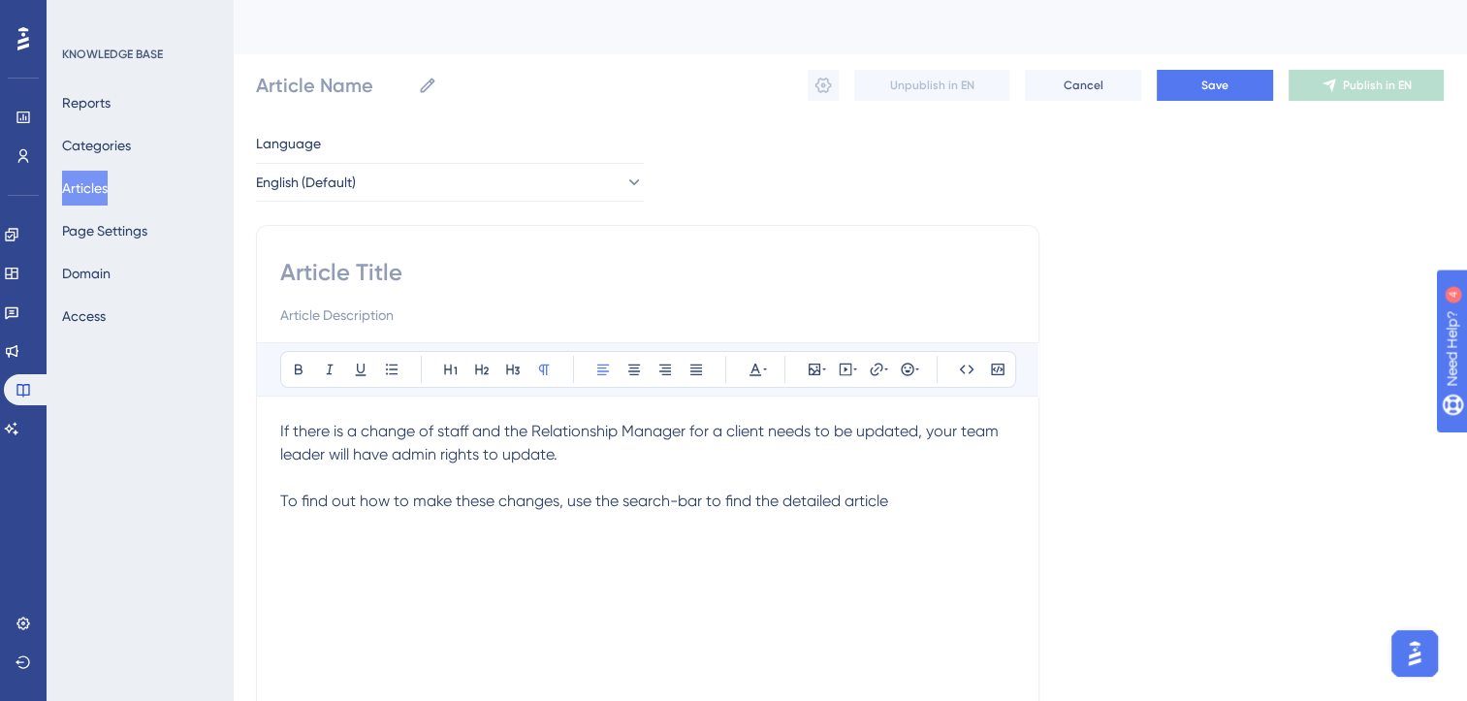
click at [304, 277] on input at bounding box center [647, 272] width 735 height 31
click at [414, 273] on input at bounding box center [647, 272] width 735 height 31
type input "HO"
type input "H"
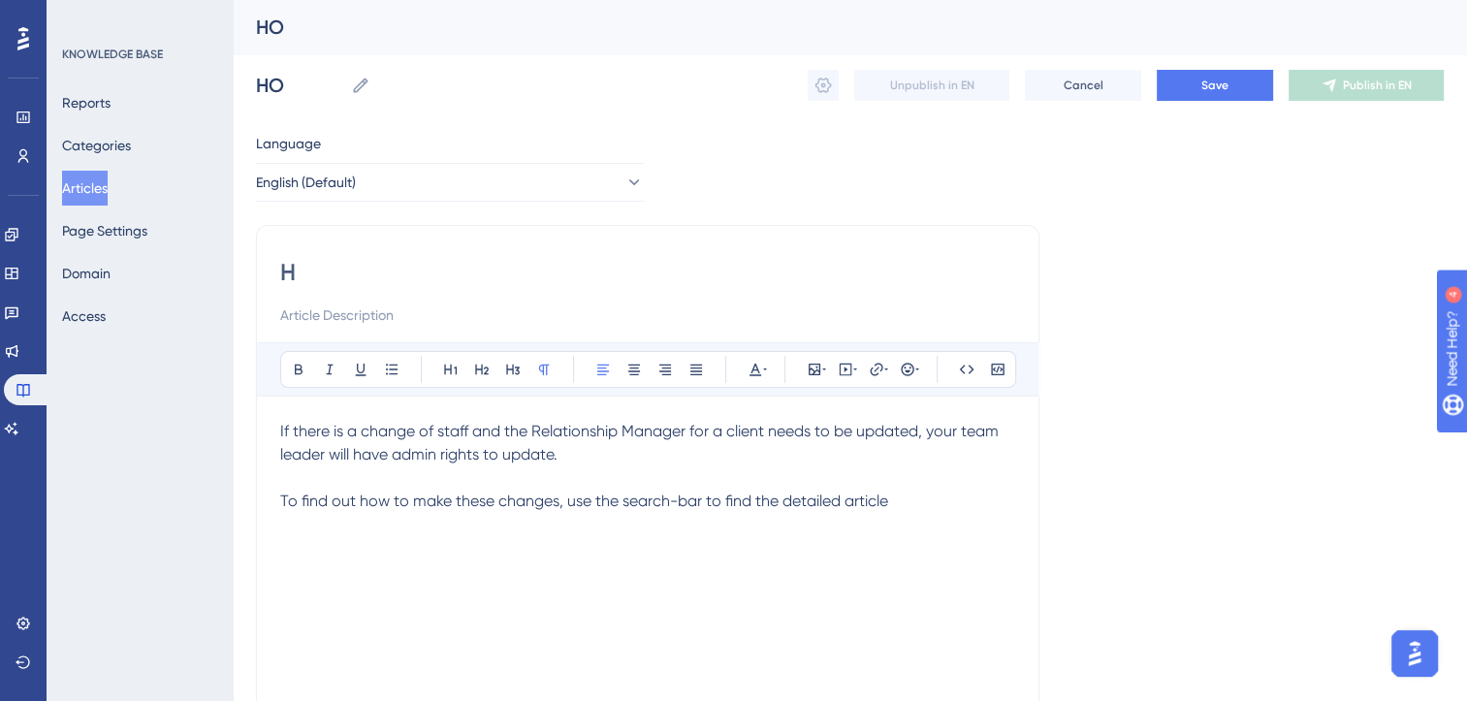
type input "H"
type input "How"
type input "How do I cahn"
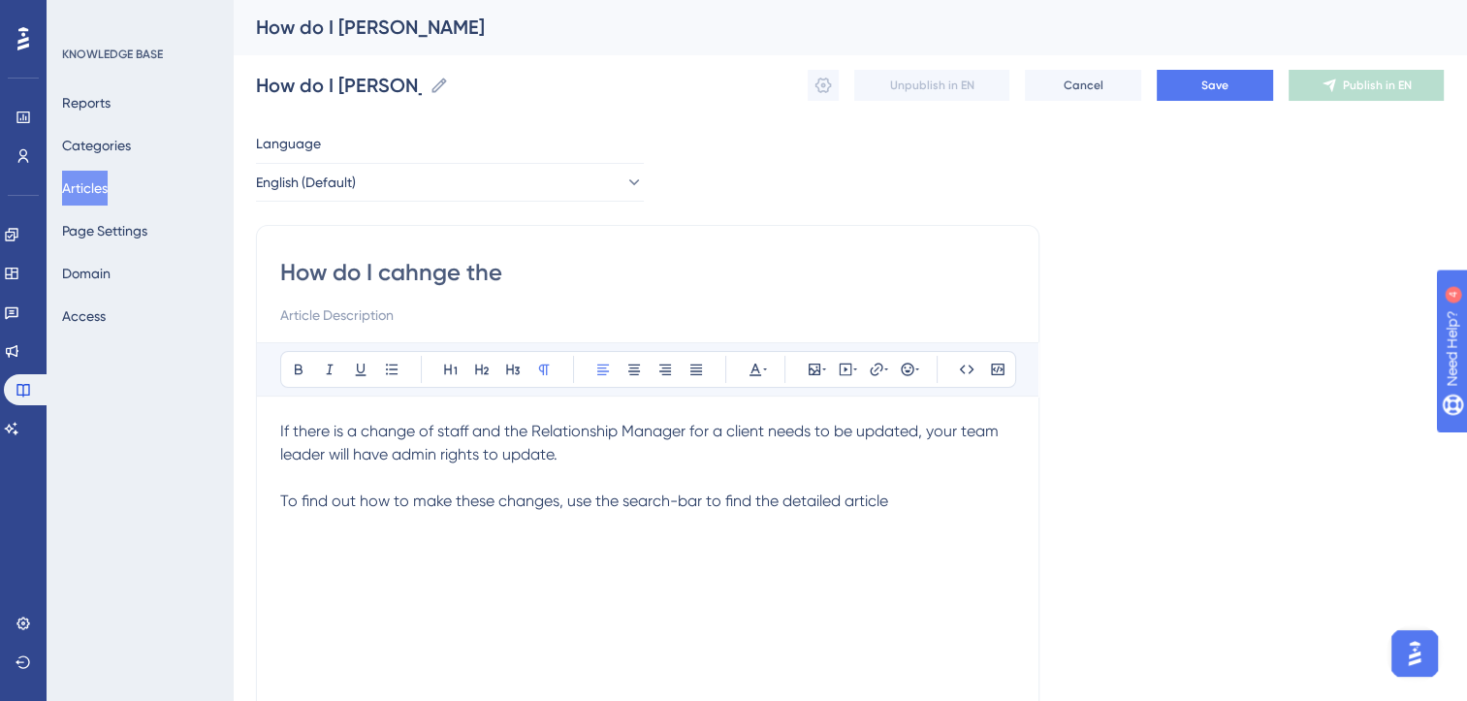
type input "How do I cahnge the"
click at [414, 273] on input "How do I cahnge the" at bounding box center [647, 272] width 735 height 31
type input "How do I changethe"
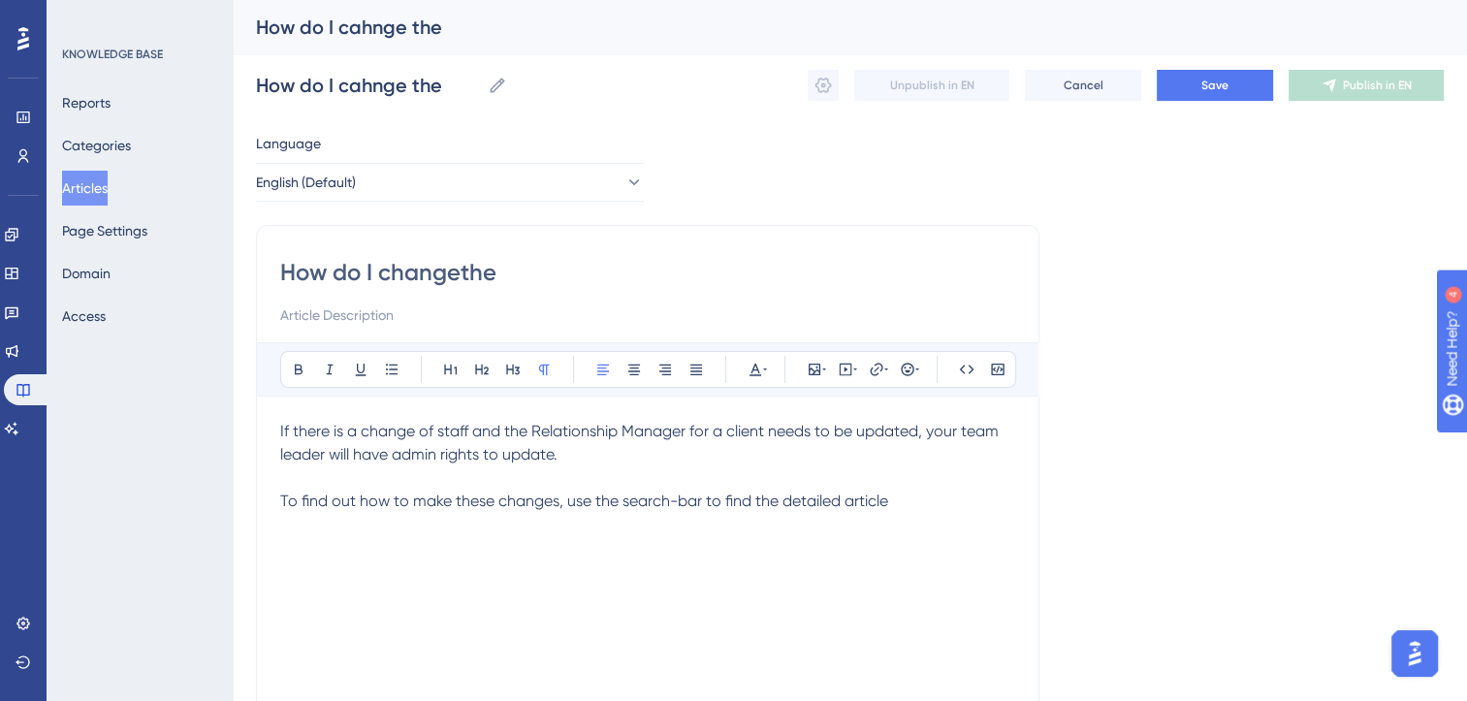
type input "How do I changethe"
type input "How do I change the"
click at [522, 271] on input "How do I change the" at bounding box center [647, 272] width 735 height 31
type input "How do I change the Reat"
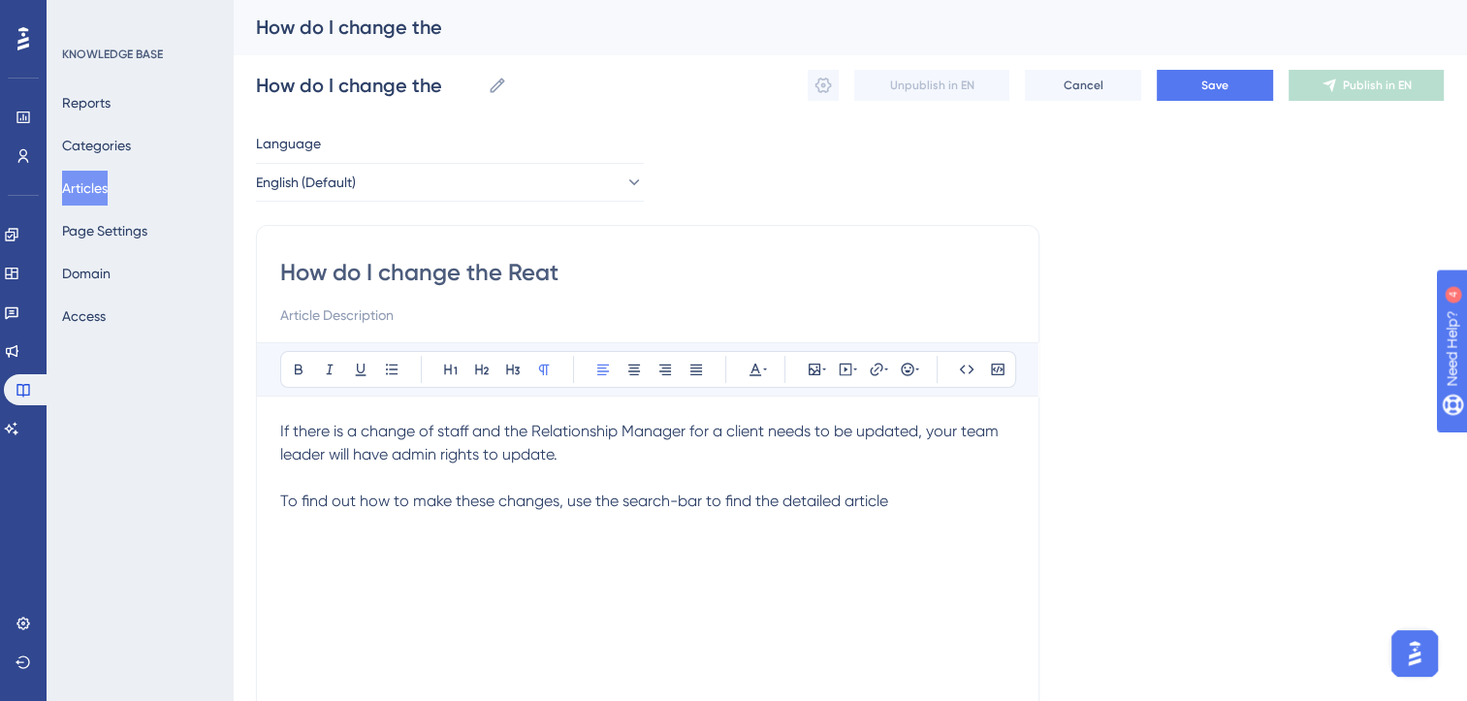
type input "How do I change the Reat"
type input "How do I change the"
type input "How do I change the o"
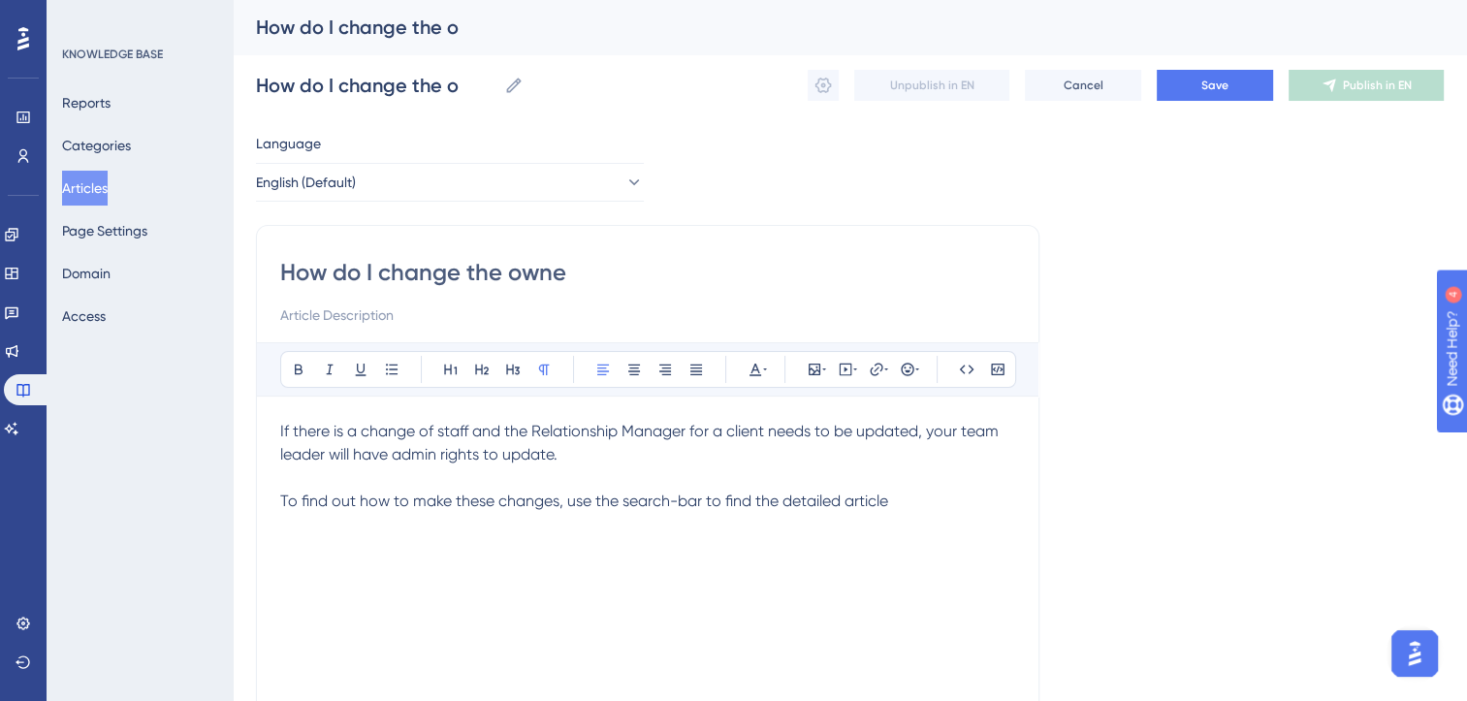
type input "How do I change the owner"
type input "How do I change the owner (Relationship Man"
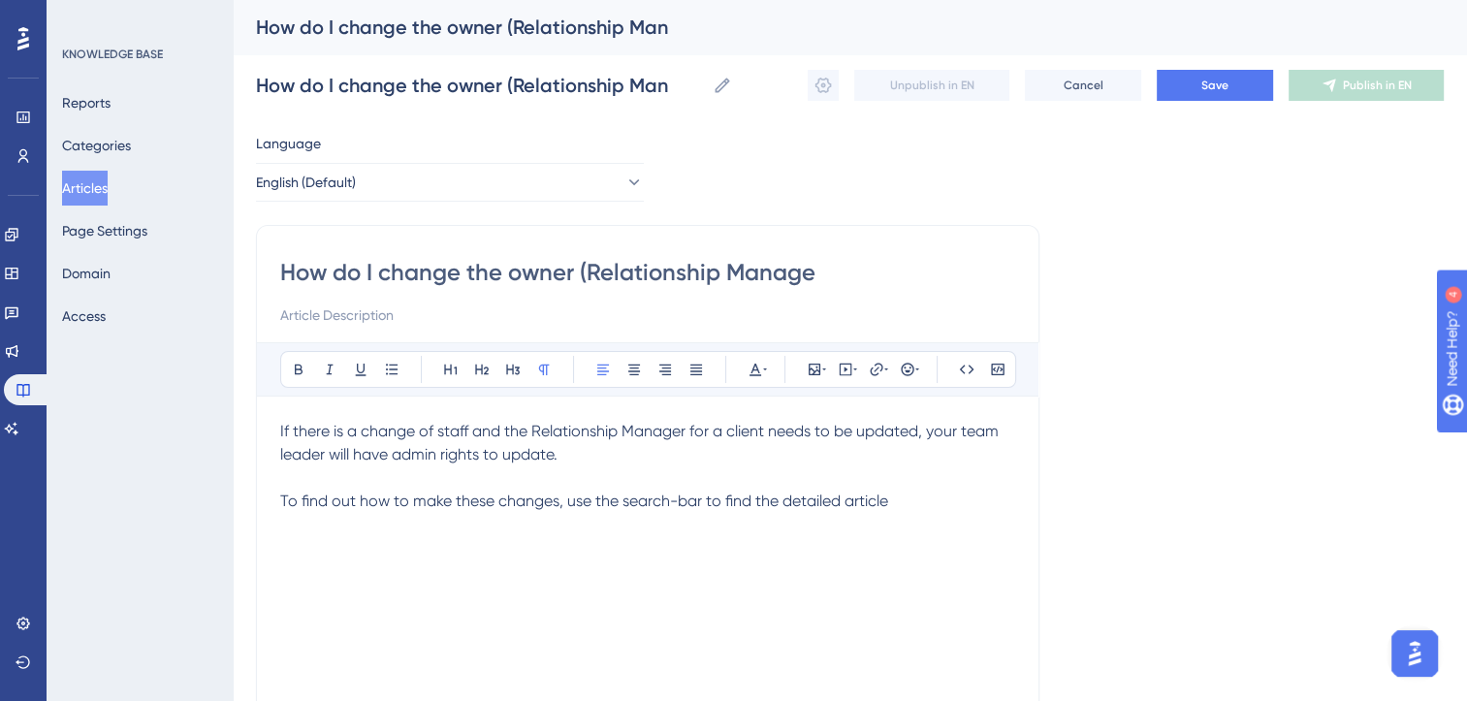
type input "How do I change the owner (Relationship Manager"
type input "How do I change the owner (Relationship Manager) of a client"
type input "How do I change the owner (Relationship Manager) of a client?"
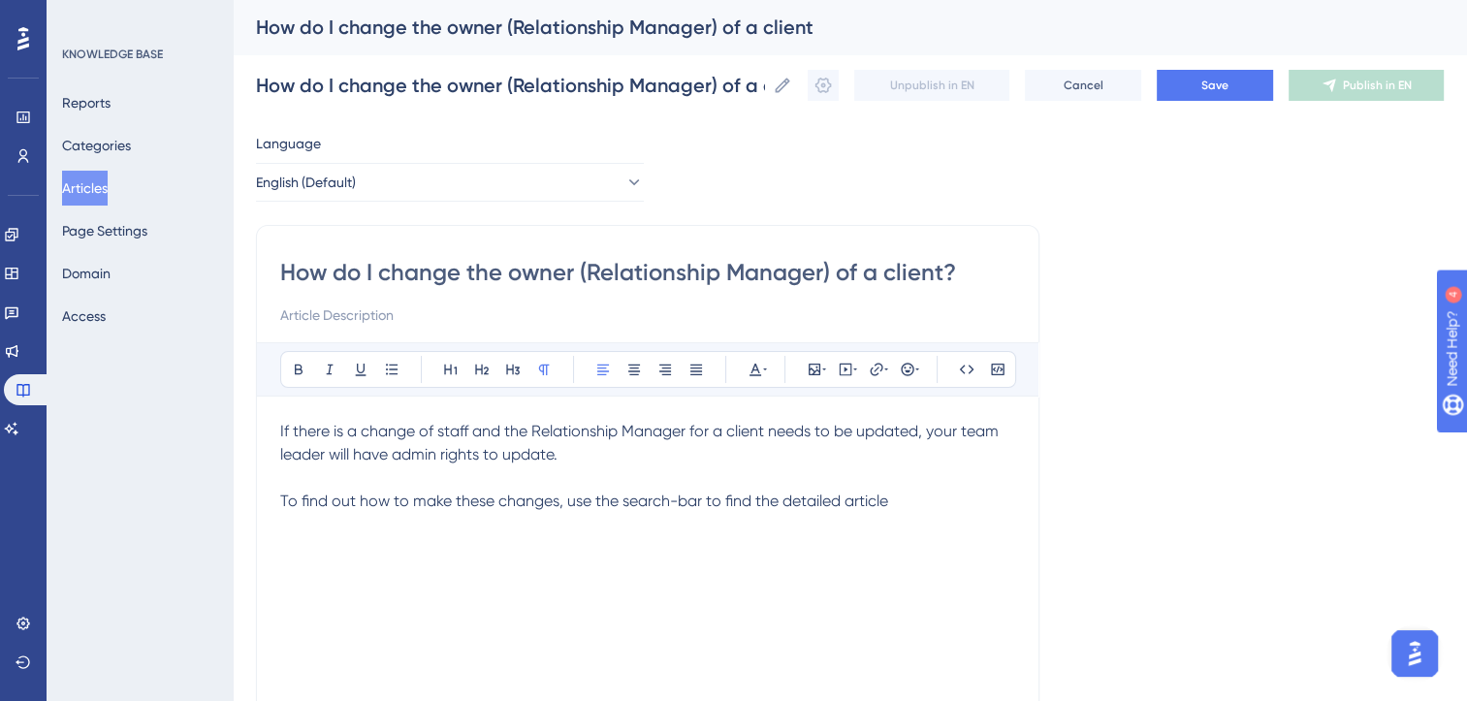
type input "How do I change the owner (Relationship Manager) of a client?"
type input "recHow do I change the owner (Relationship Manager) of a client?"
type input "How do I change the owner (Relationship Manager) of a client?"
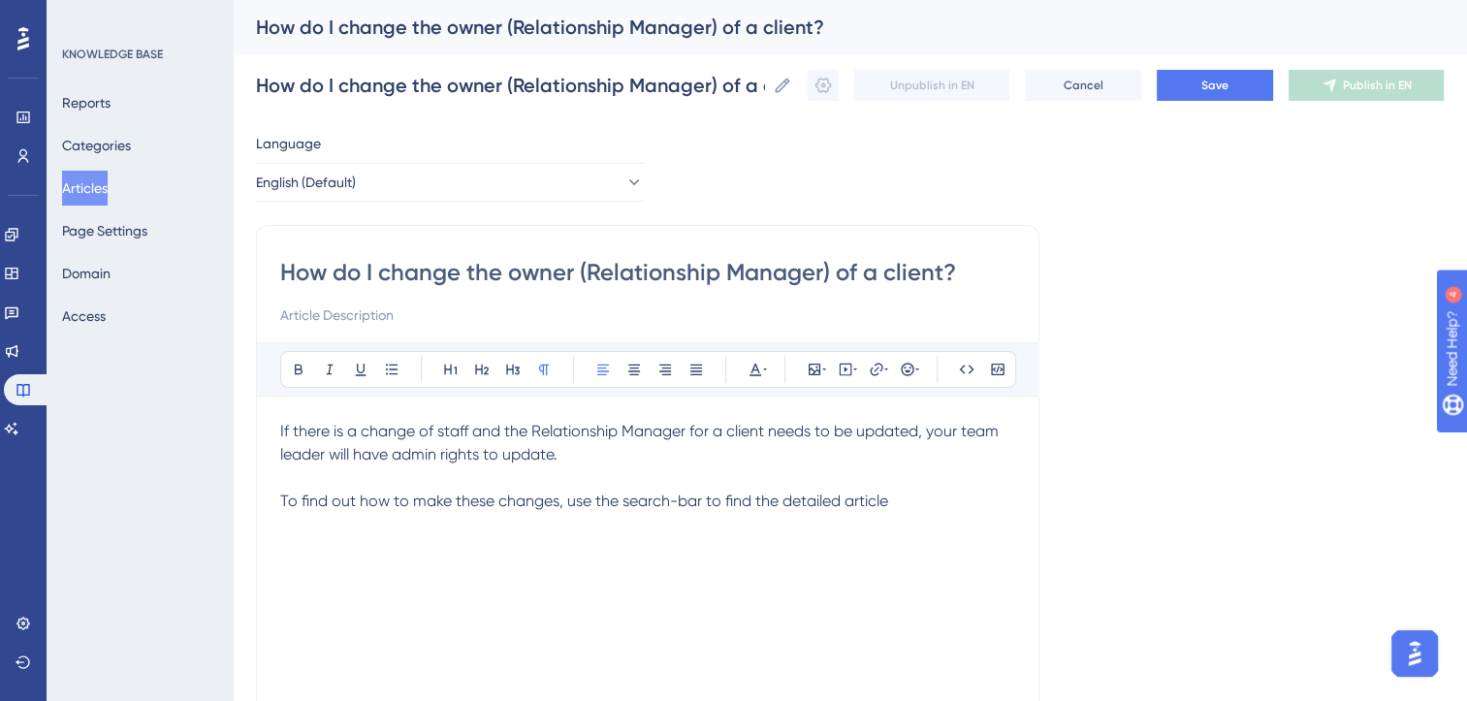
type input "♻️How do I change the owner (Relationship Manager) of a client?"
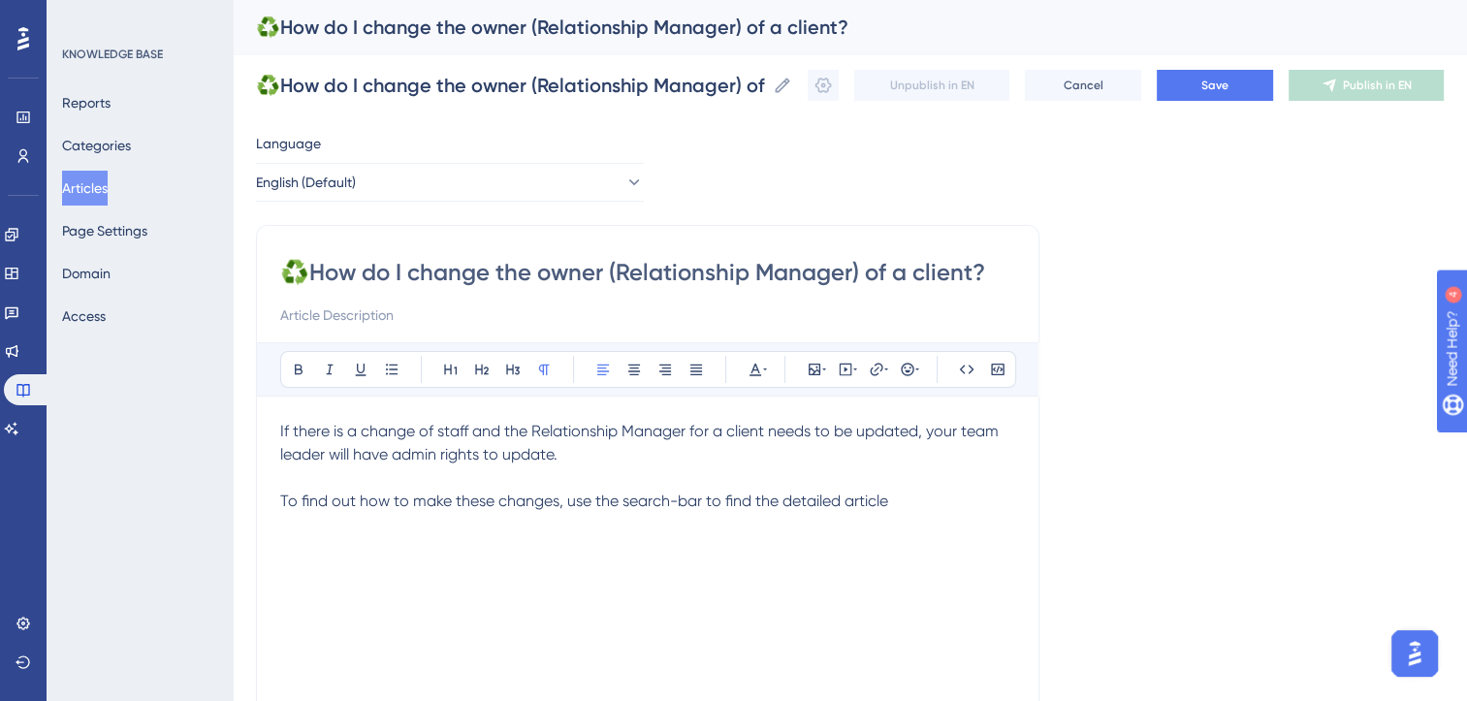
type input "♻️How do I change the owner (Relationship Manager) of a client?"
click at [902, 502] on p "If there is a change of staff and the Relationship Manager for a client needs t…" at bounding box center [647, 466] width 735 height 93
click at [779, 498] on span "If there is a change of staff and the Relationship Manager for a client needs t…" at bounding box center [641, 466] width 722 height 88
click at [873, 518] on p "WIP♻️Re-allocate client (change assigned RM)" at bounding box center [647, 524] width 735 height 23
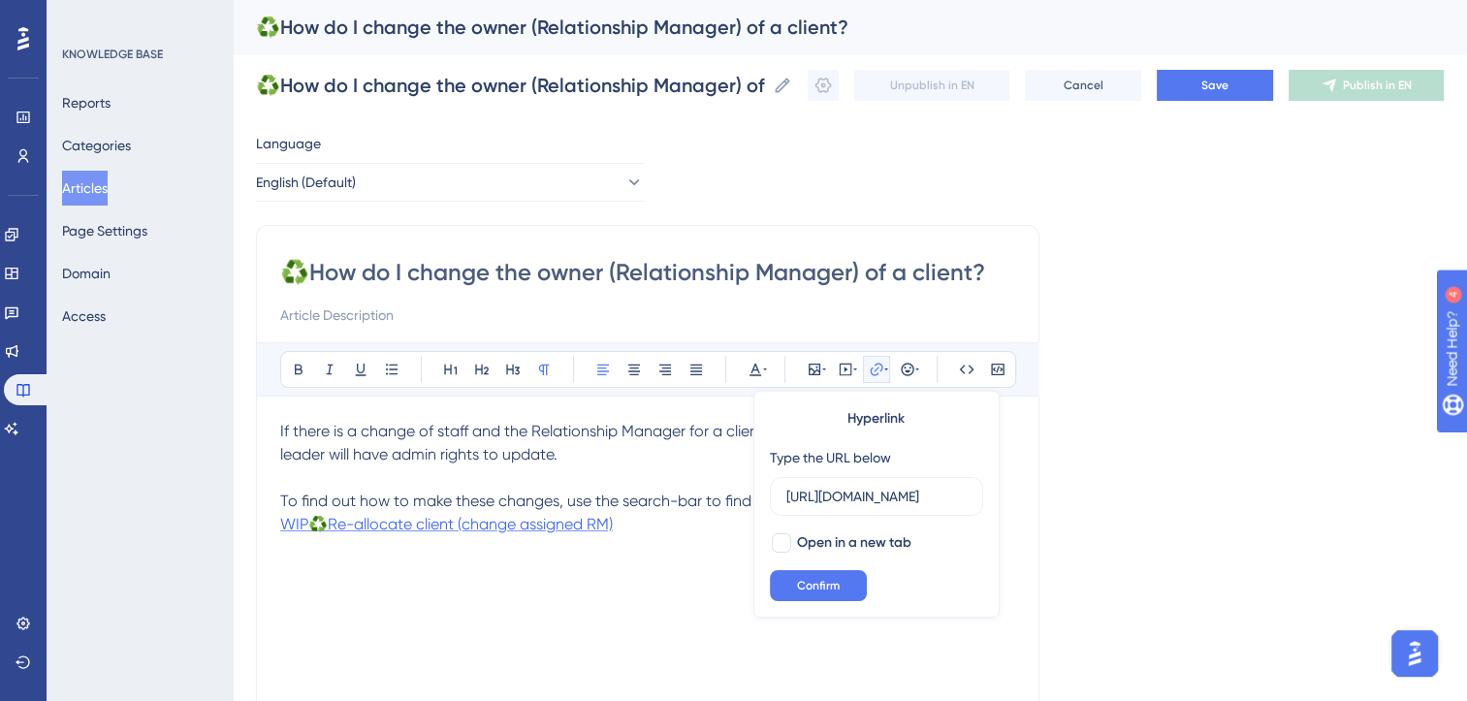
scroll to position [0, 463]
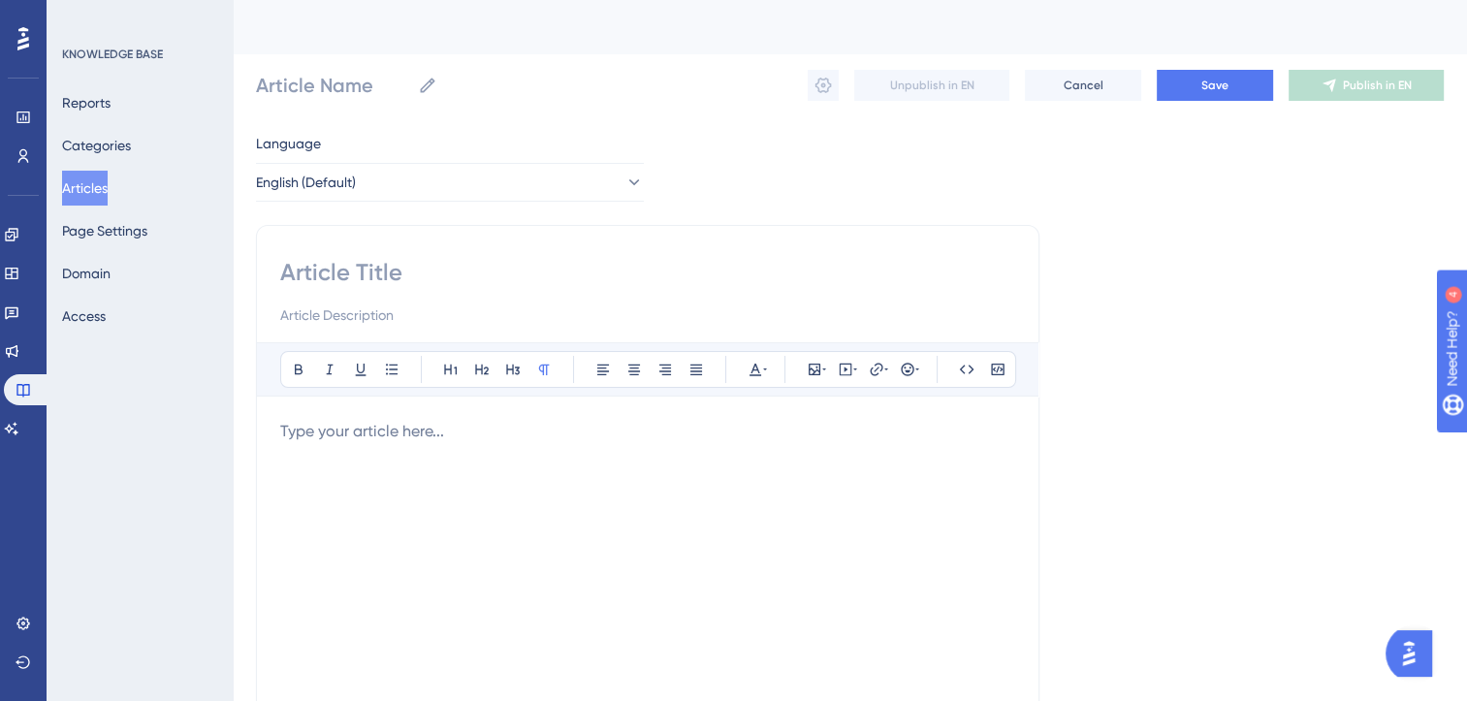
click at [345, 273] on input at bounding box center [647, 272] width 735 height 31
type input "♻️"
type input "♻️How"
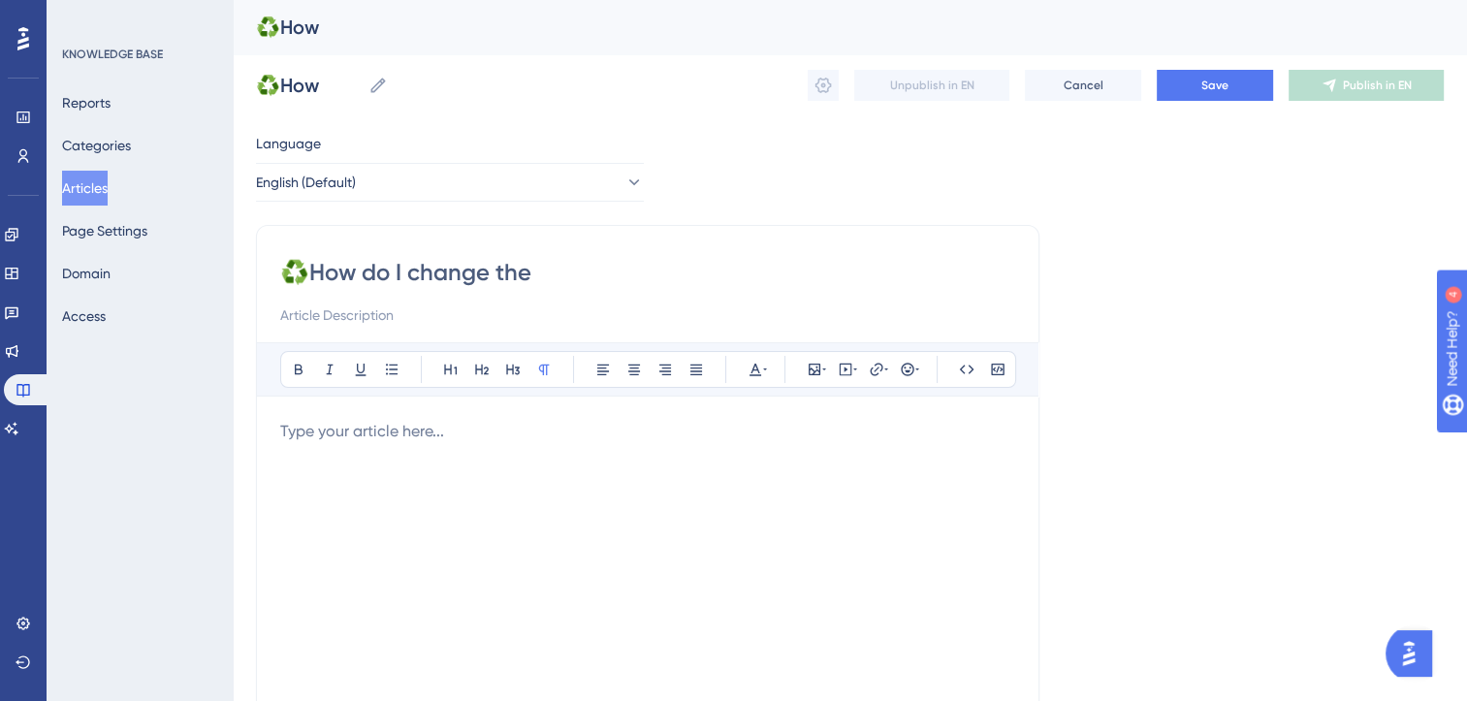
type input "♻️How do I change the o"
type input "♻️How do I change the owner"
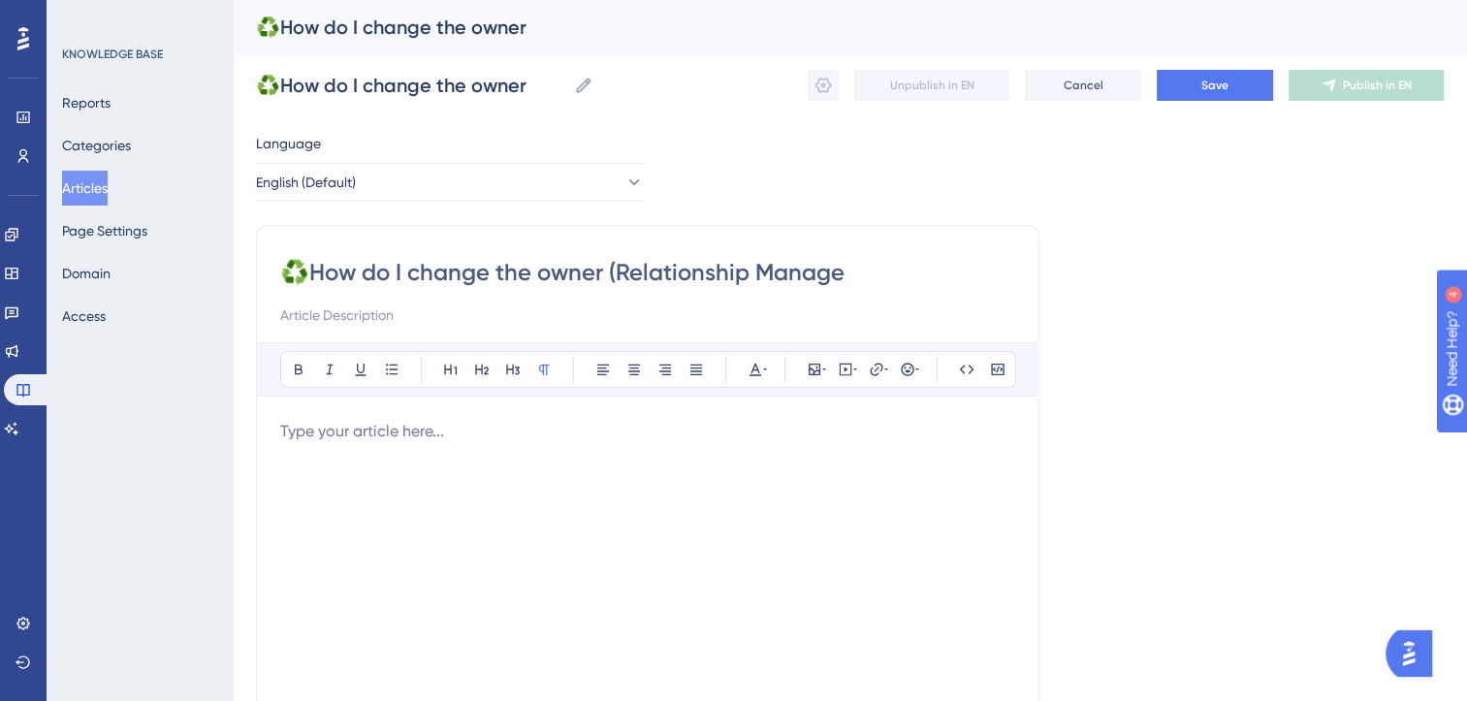
type input "♻️How do I change the owner (Relationship Manager"
type input "♻️How do I change the owner (Relationship Manager) of"
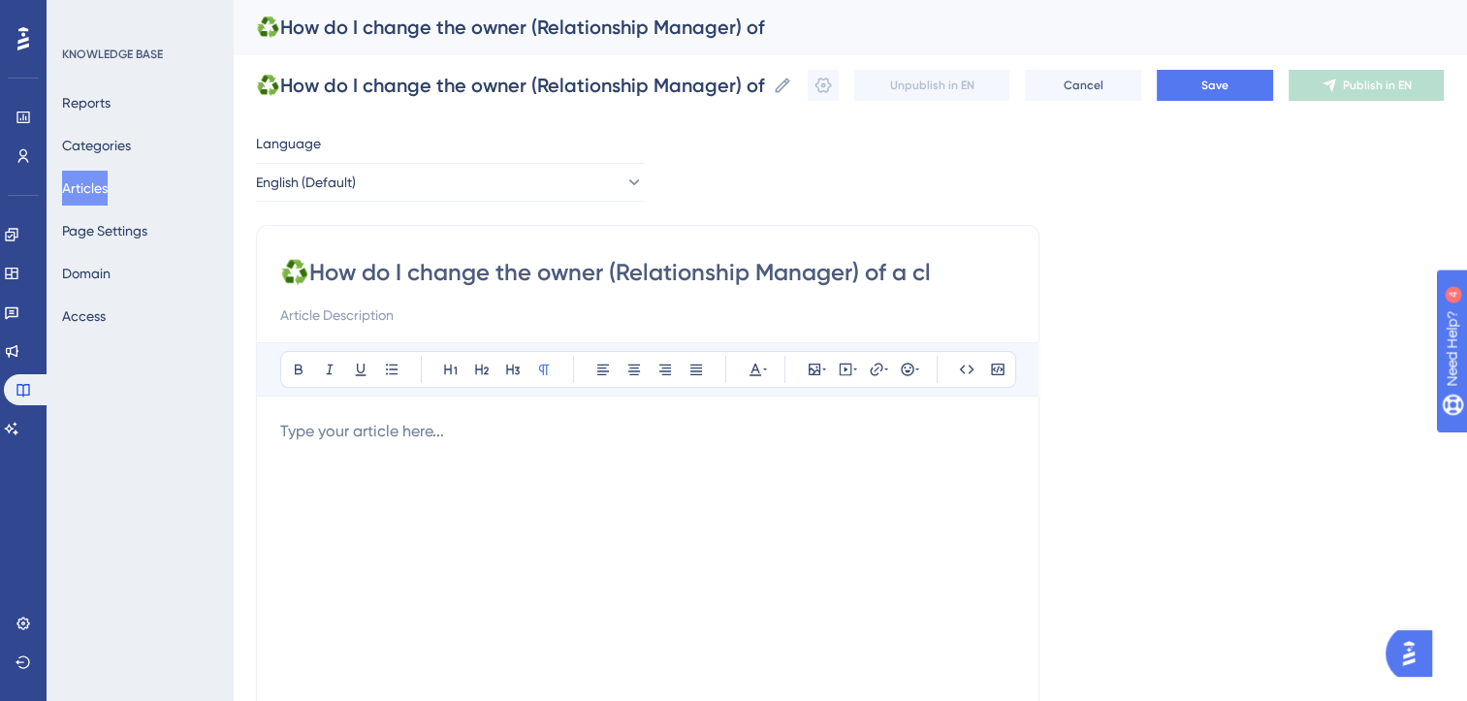
type input "♻️How do I change the owner (Relationship Manager) of a cli"
type input "♻️How do I change the owner (Relationship Manager) of a client"
type input "♻️How do I change the owner (Relationship Manager) of a client?"
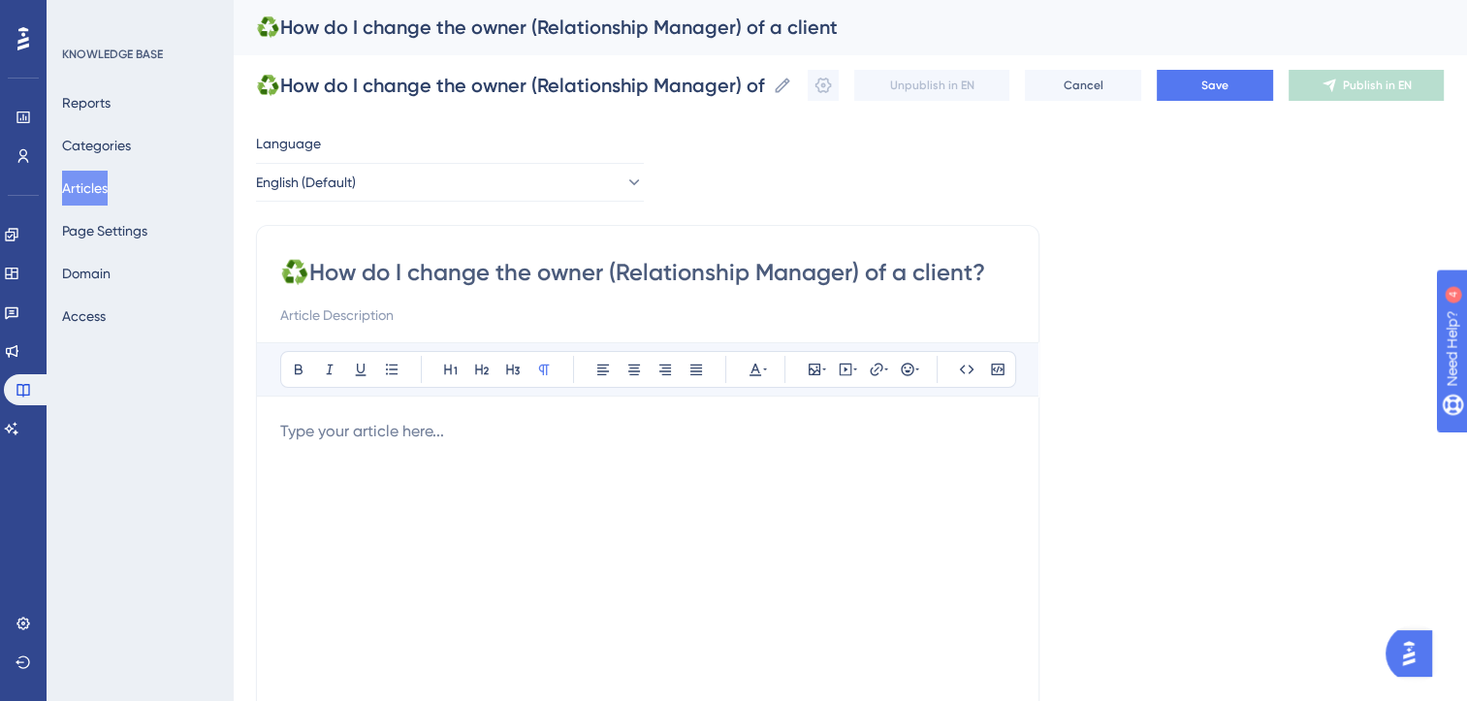
type input "♻️How do I change the owner (Relationship Manager) of a client?"
click at [350, 429] on p at bounding box center [647, 431] width 735 height 23
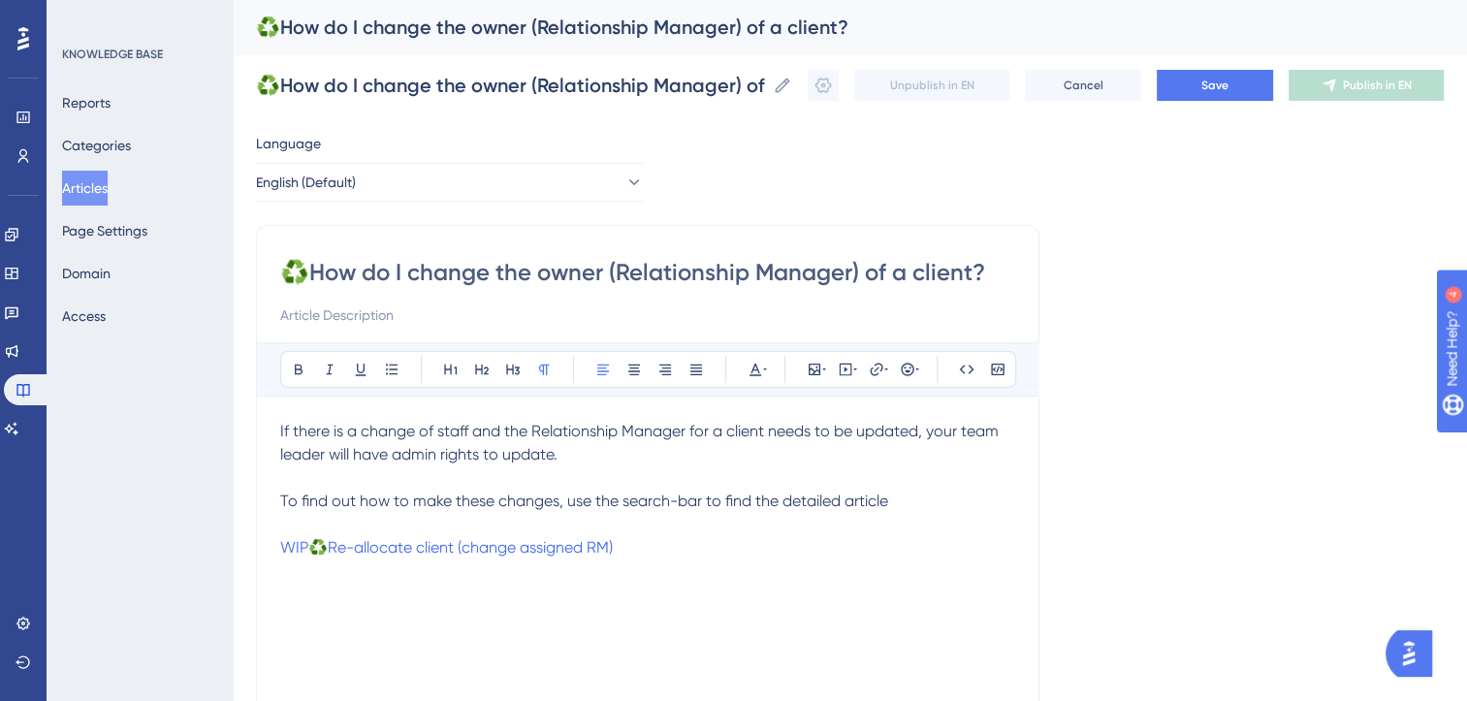
click at [396, 496] on span "To find out how to make these changes, use the search-bar to find the detailed …" at bounding box center [584, 501] width 608 height 18
drag, startPoint x: 977, startPoint y: 500, endPoint x: 1021, endPoint y: 544, distance: 61.7
click at [1021, 544] on div "♻️How do I change the owner (Relationship Manager) of a client? Bold Italic Und…" at bounding box center [647, 548] width 783 height 646
click at [976, 493] on span "To find out how your team can make these changes, use the search-bar to find th…" at bounding box center [628, 501] width 696 height 18
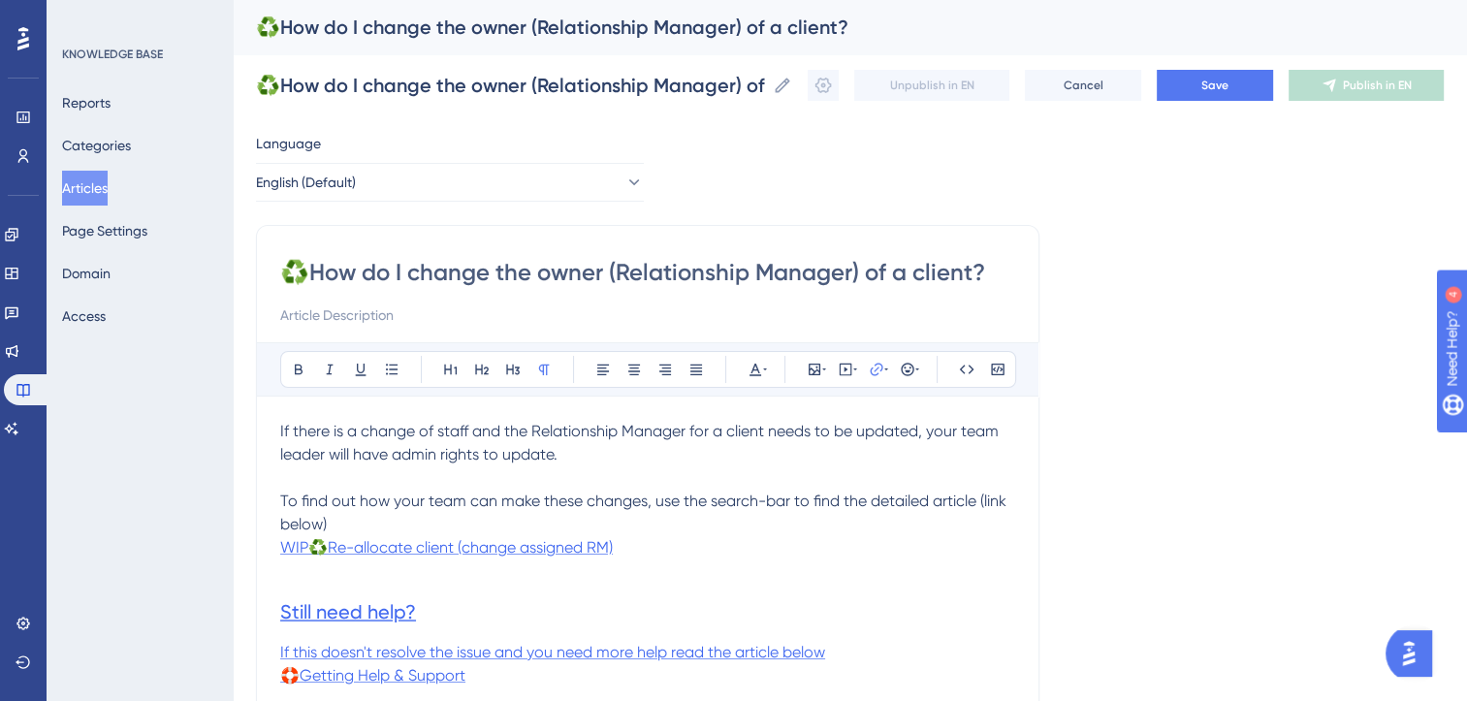
click at [303, 578] on p at bounding box center [647, 570] width 735 height 23
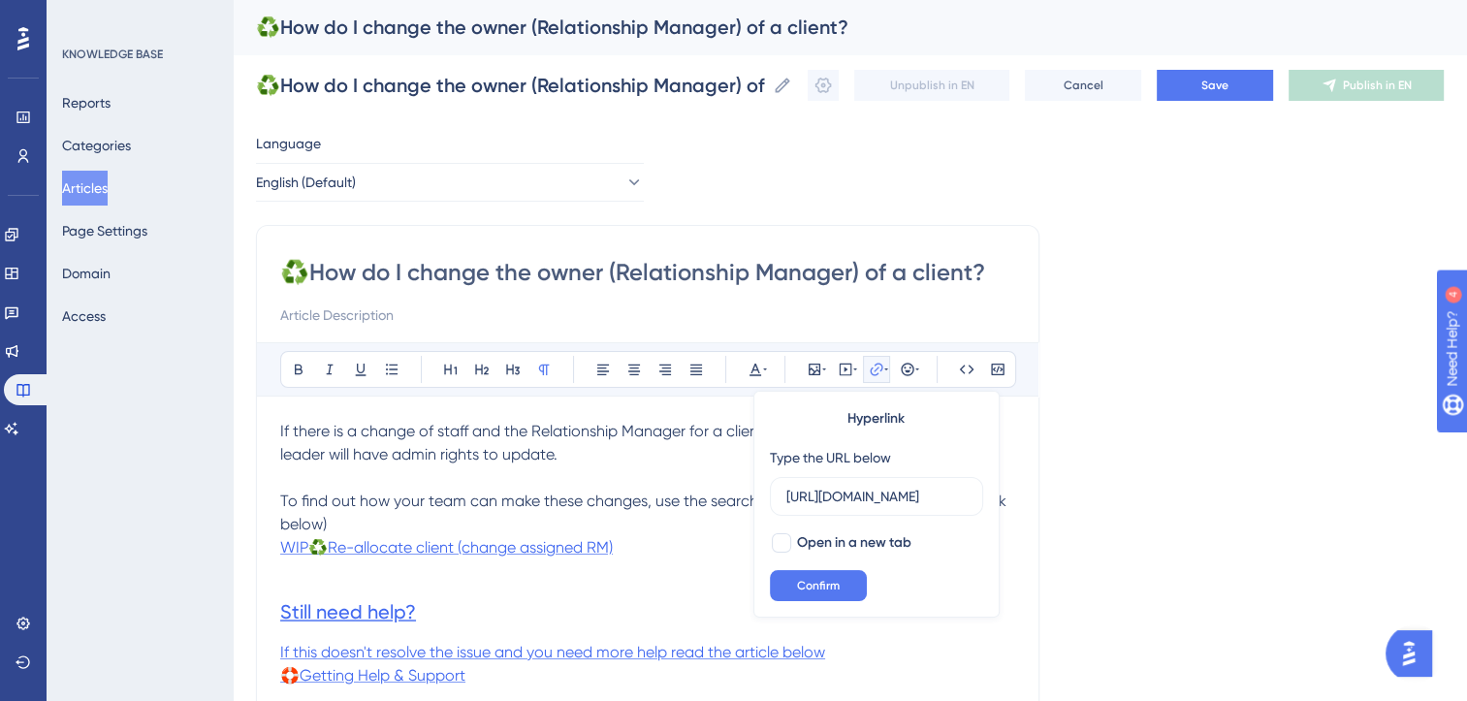
scroll to position [0, 463]
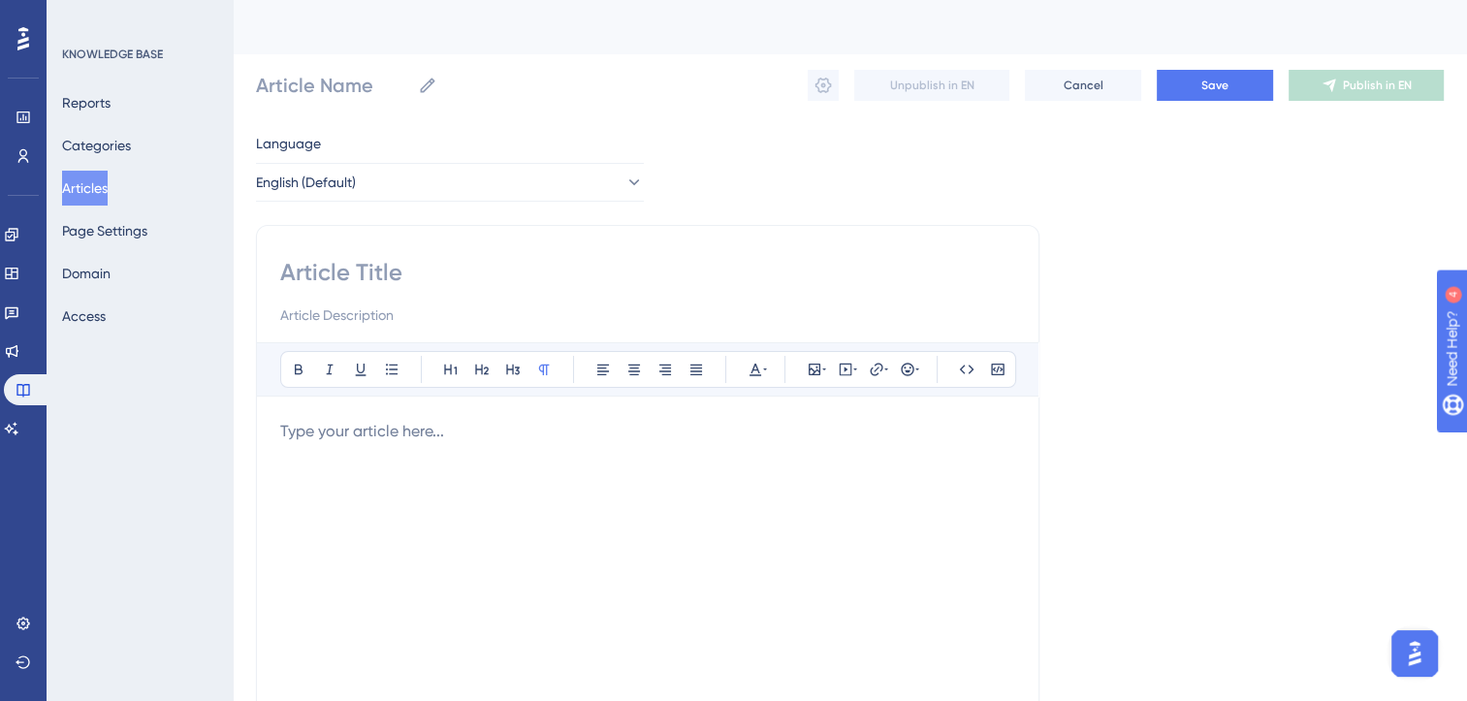
click at [470, 432] on p at bounding box center [647, 431] width 735 height 23
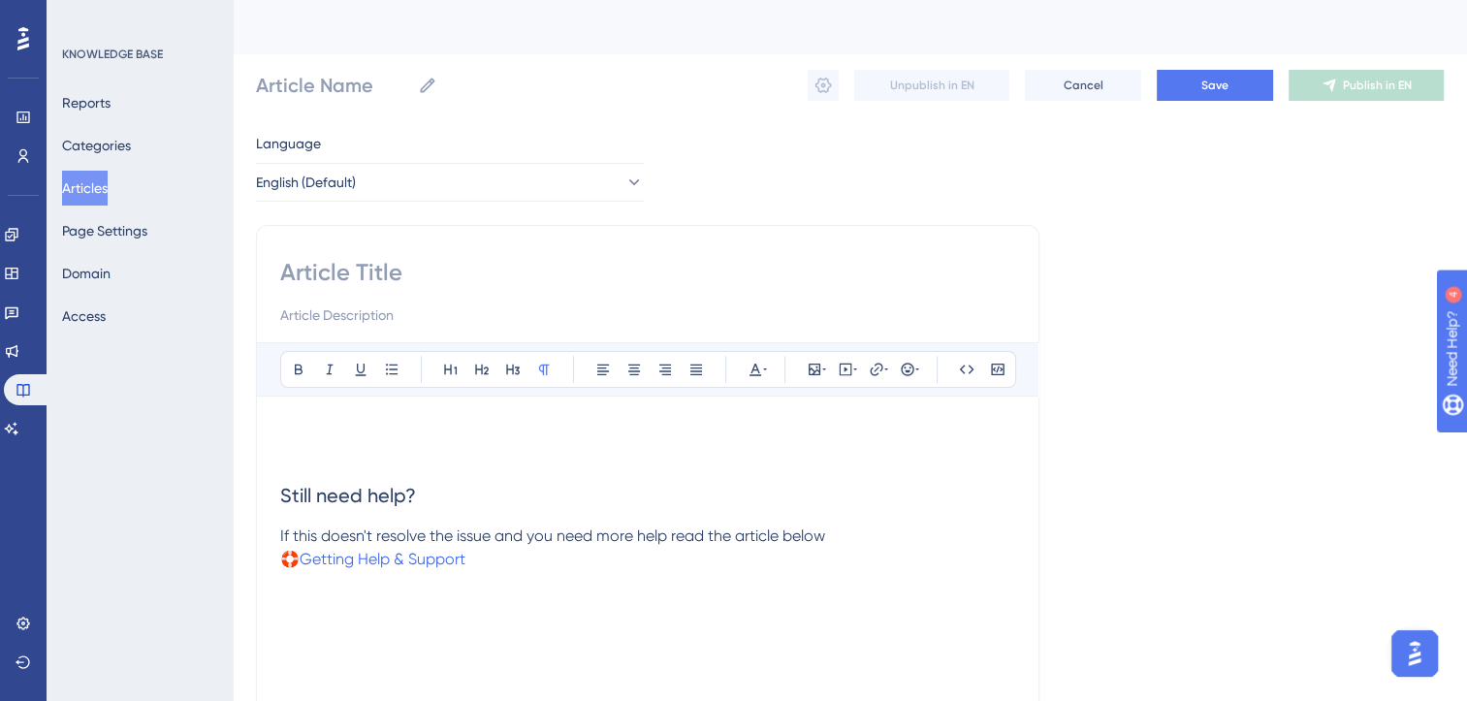
click at [376, 429] on p at bounding box center [647, 431] width 735 height 23
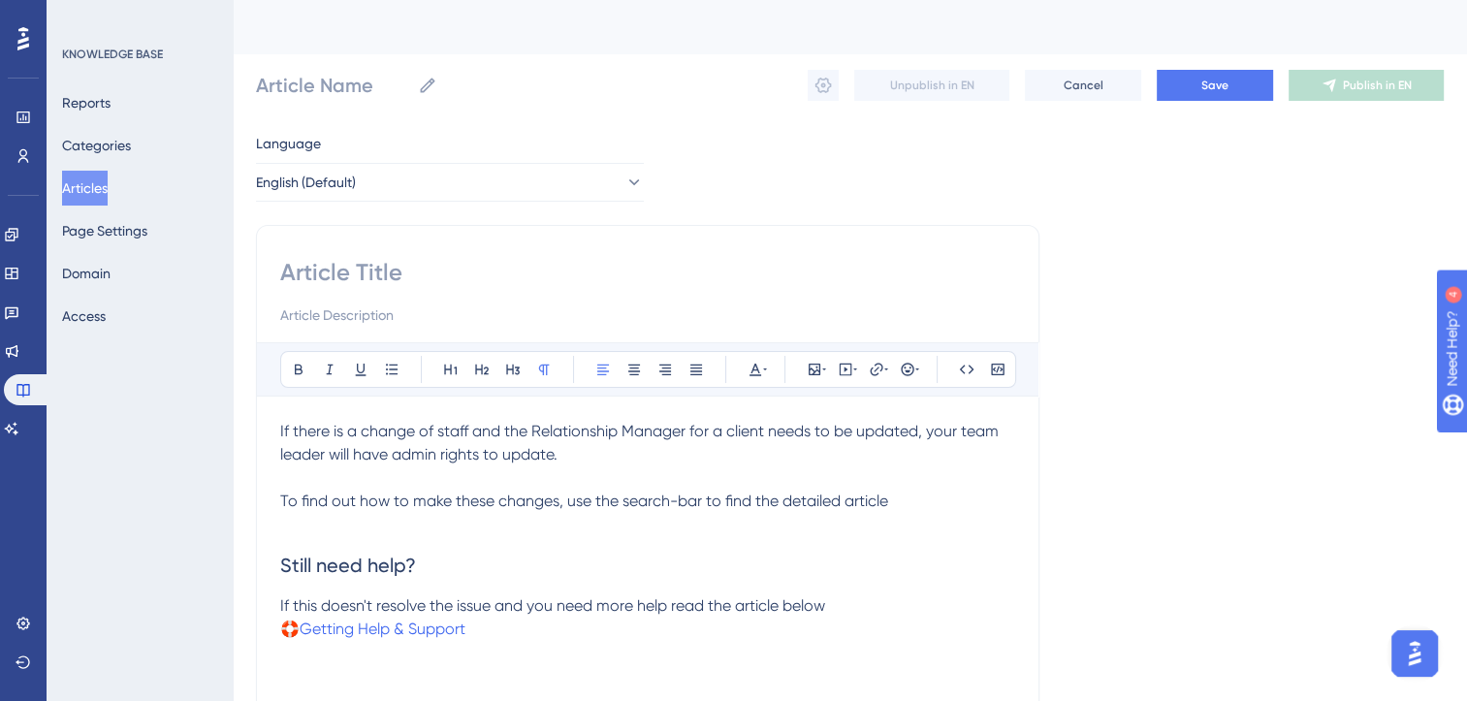
click at [398, 499] on span "To find out how to make these changes, use the search-bar to find the detailed …" at bounding box center [584, 501] width 608 height 18
click at [990, 500] on p "To find out how your team can make these changes, use the search-bar to find th…" at bounding box center [647, 501] width 735 height 23
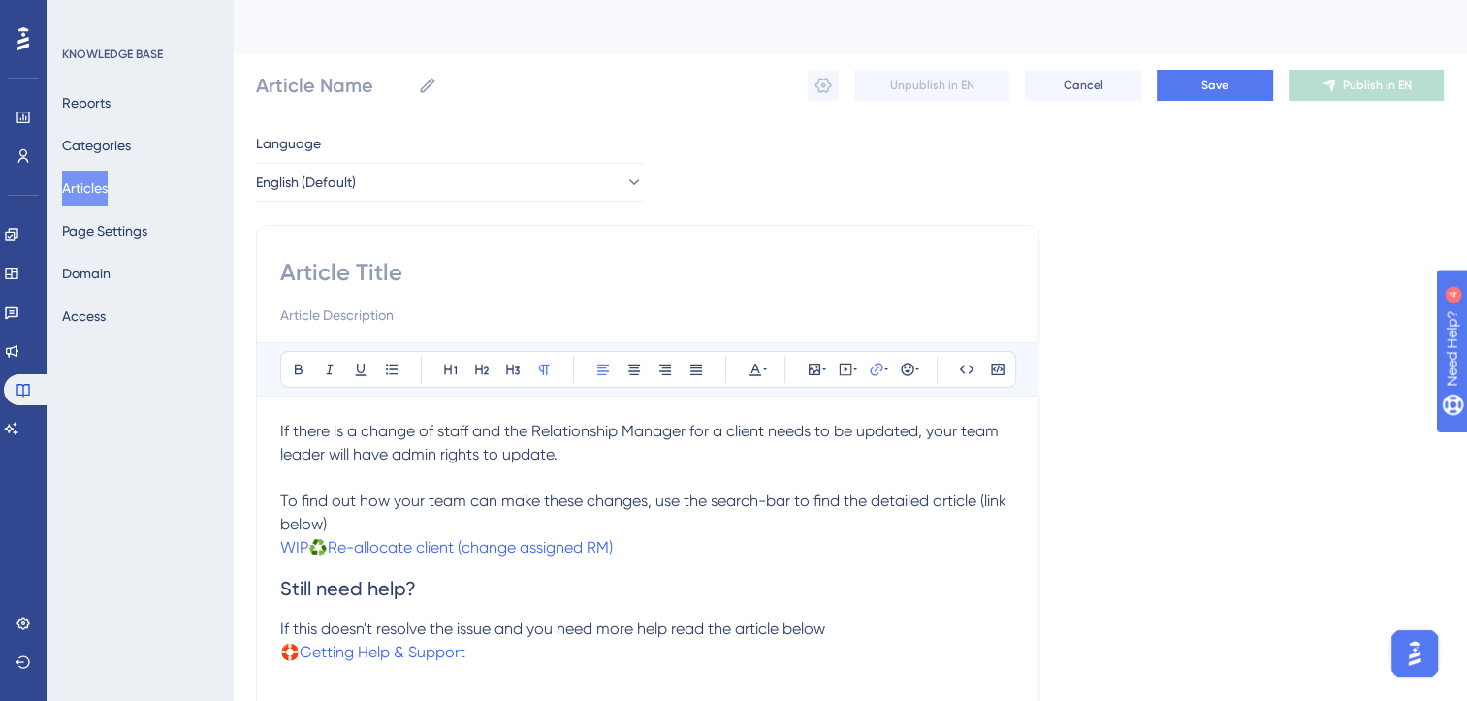
click at [366, 271] on input at bounding box center [647, 272] width 735 height 31
type input "♻️"
type input "♻️How"
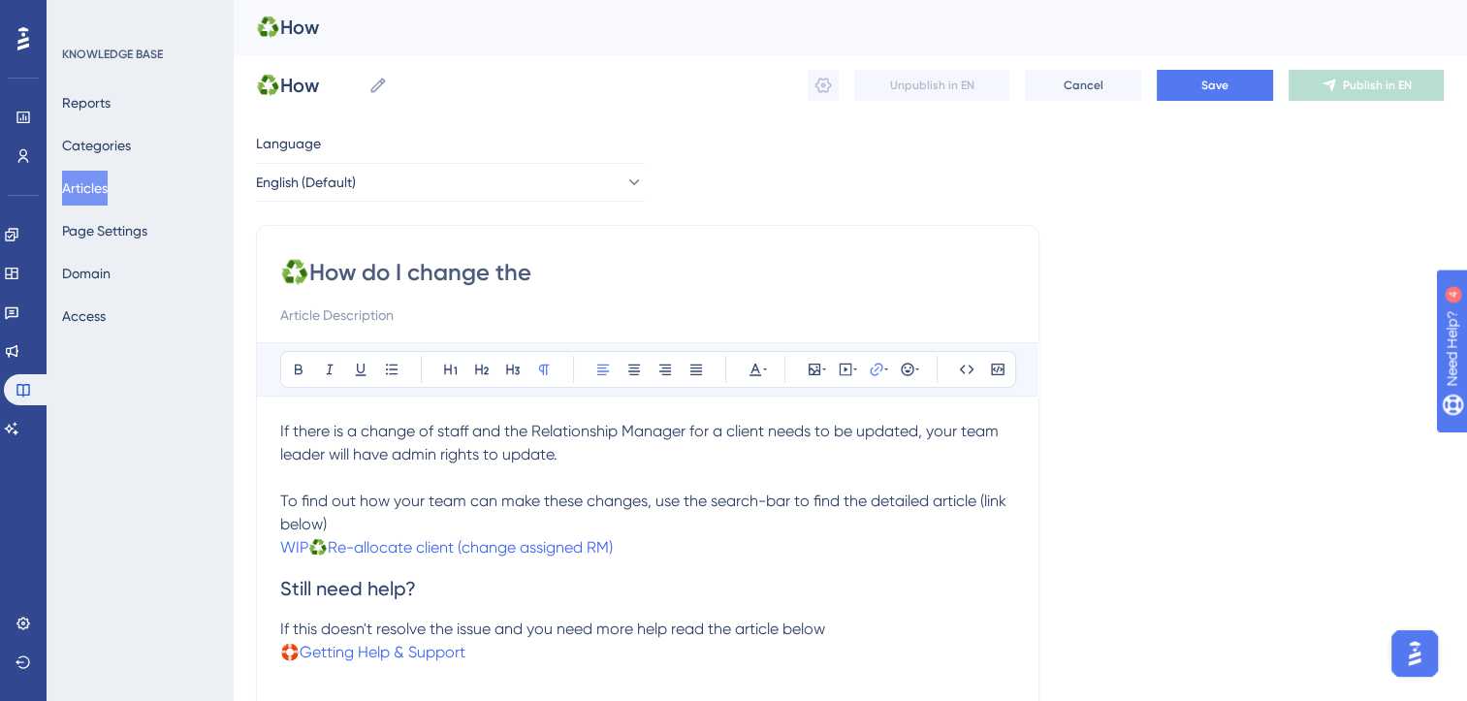
type input "♻️How do I change the o"
type input "♻️How do I change the owner"
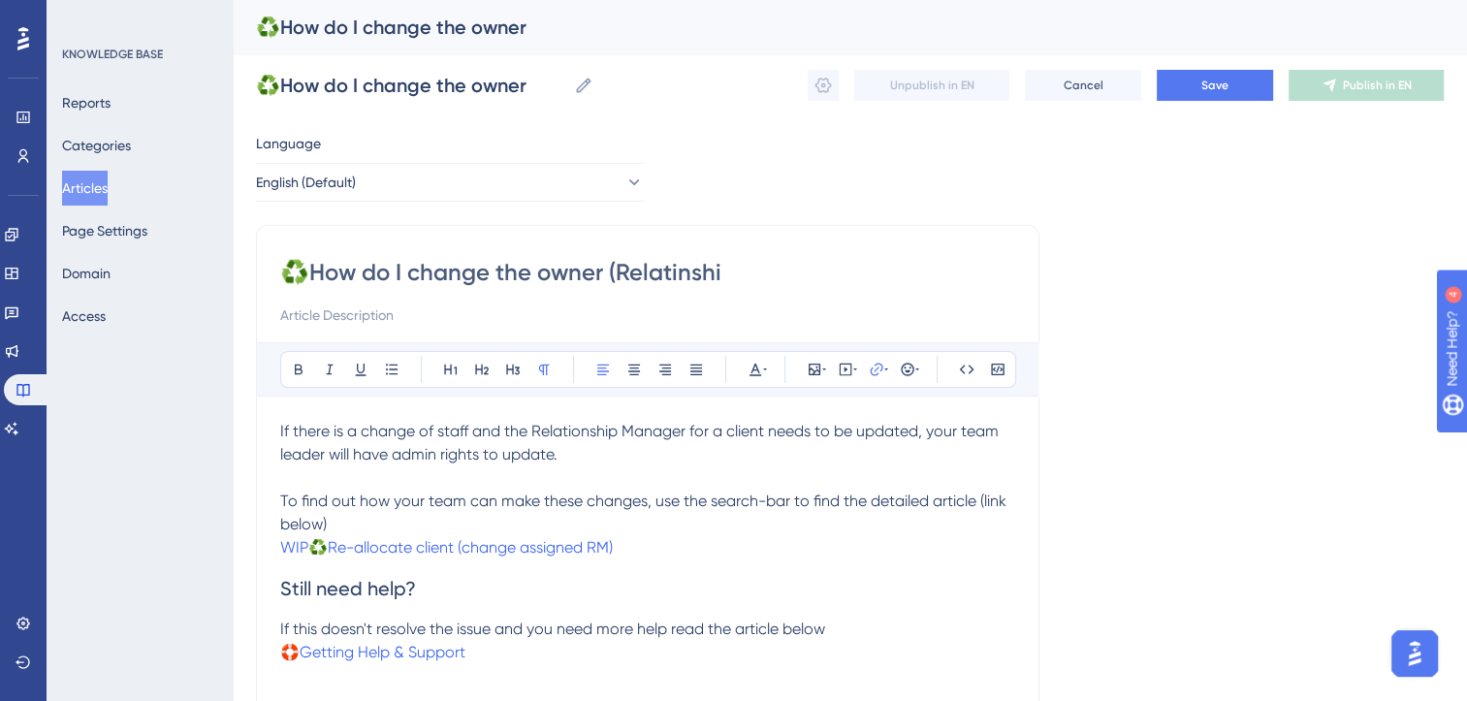
type input "♻️How do I change the owner (Relatinship"
type input "♻️How do I change the owner (Relatinship Manager"
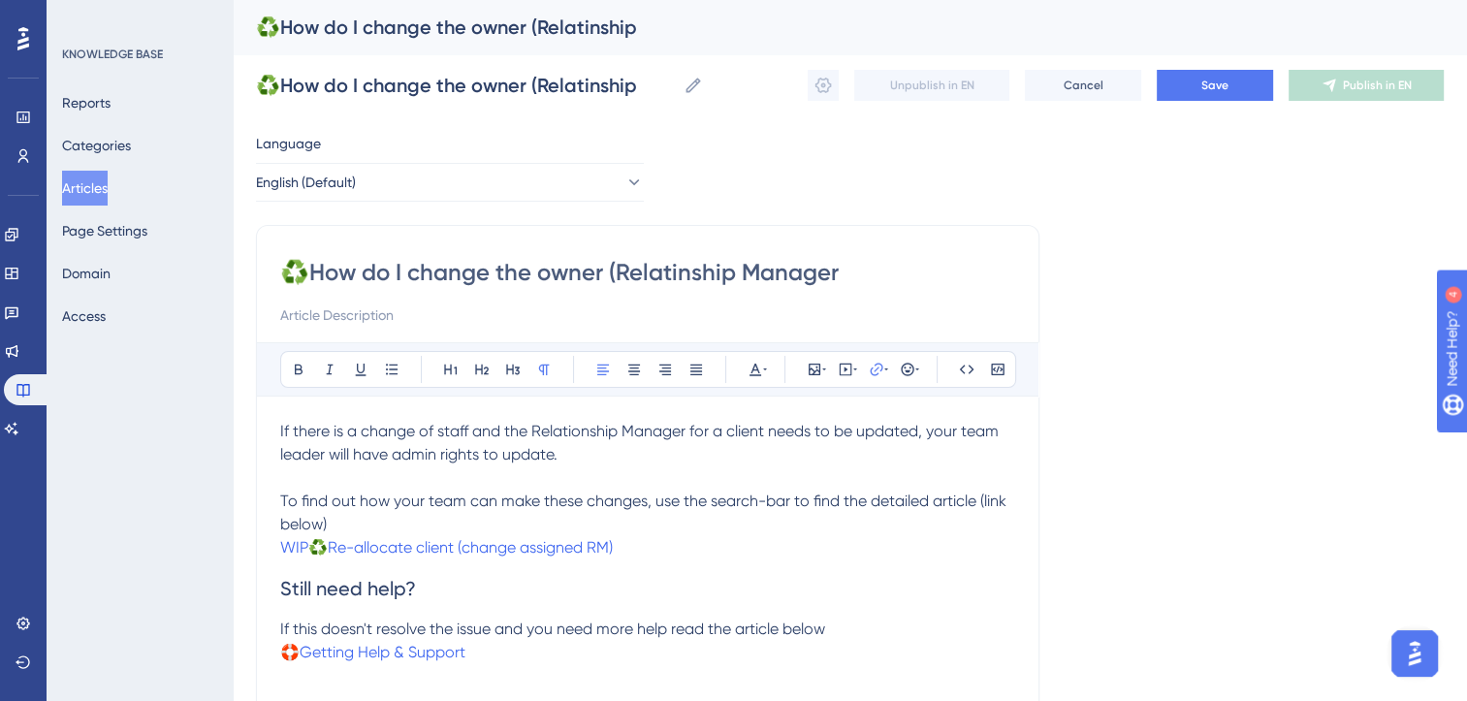
type input "♻️How do I change the owner (Relatinship Manager"
type input "♻️How do I change the owner (Relatinship Manager) of"
click at [682, 276] on input "♻️How do I change the owner (Relatinship Manager) of" at bounding box center [647, 272] width 735 height 31
type input "♻️How do I change the owner (Relationship Manager) of"
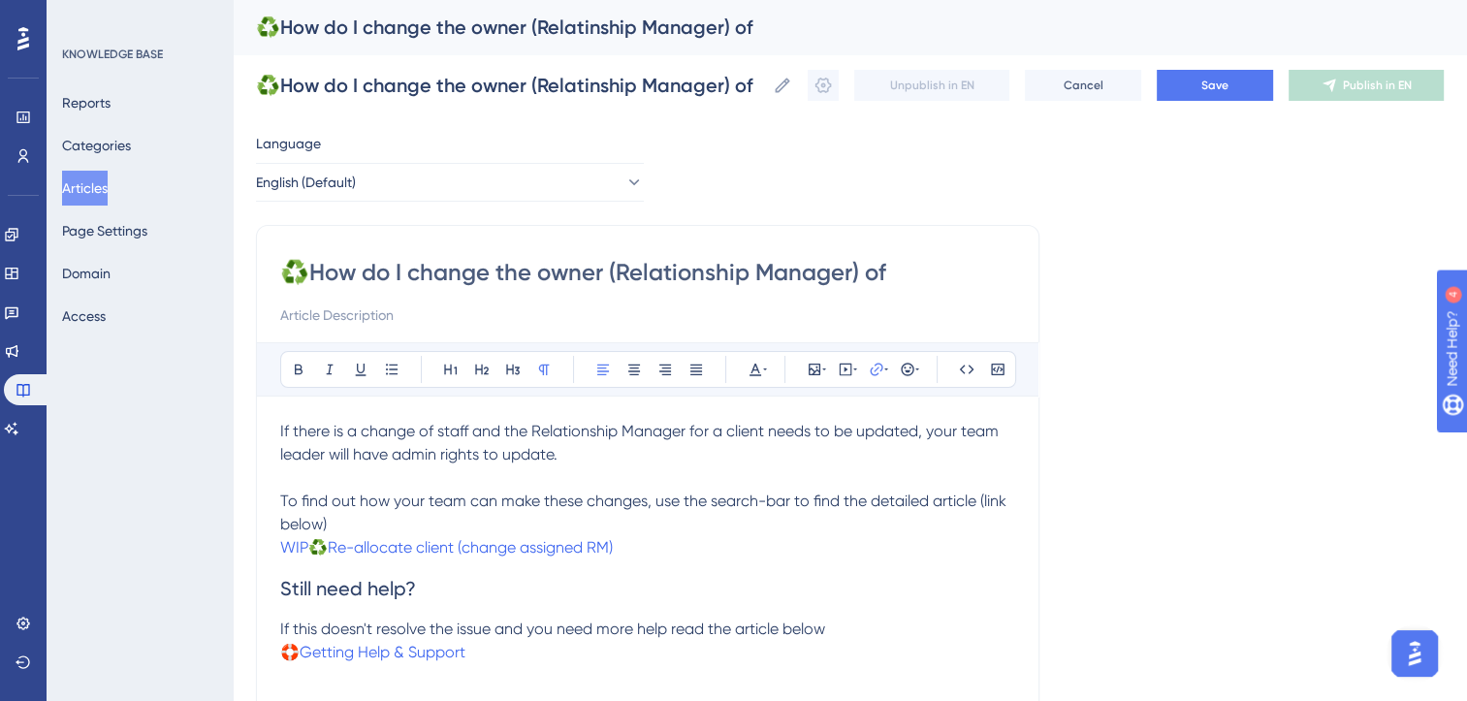
type input "♻️How do I change the owner (Relationship Manager) of"
click at [913, 267] on input "♻️How do I change the owner (Relationship Manager) of" at bounding box center [647, 272] width 735 height 31
type input "♻️How do I change the owner (Relationship Manager) of a client"
type input "♻️How do I change the owner (Relationship Manager) of a client?"
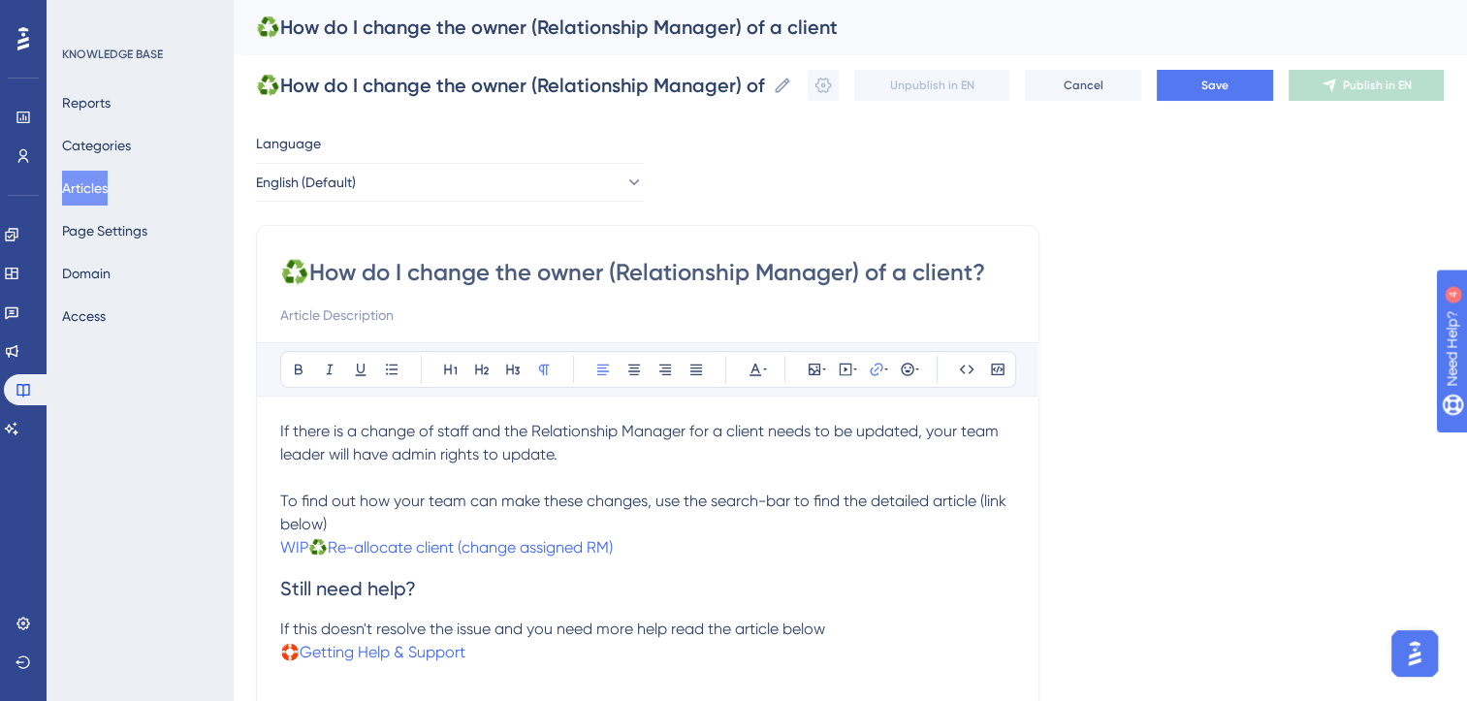
type input "♻️How do I change the owner (Relationship Manager) of a client?"
click at [1229, 81] on span "Save" at bounding box center [1214, 86] width 27 height 16
click at [1248, 90] on button "Save" at bounding box center [1215, 85] width 116 height 31
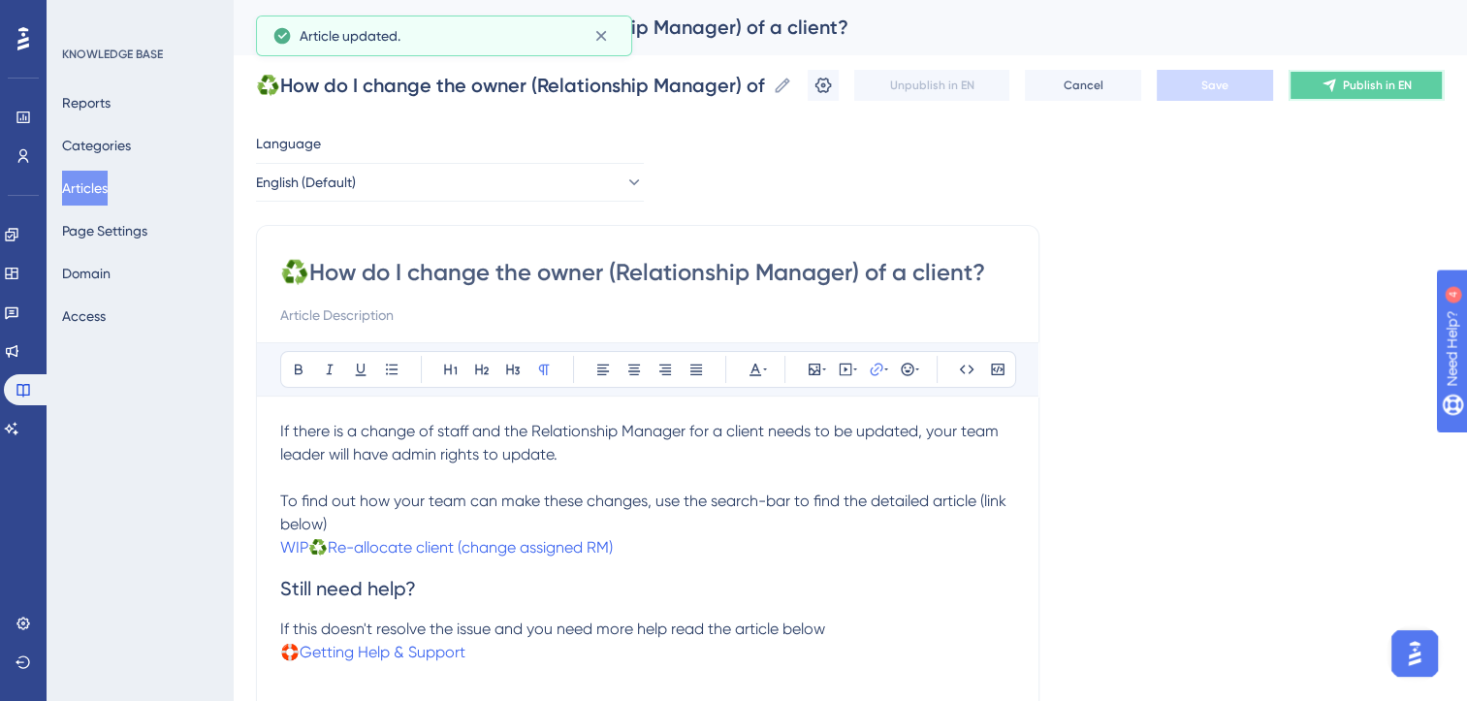
click at [1428, 83] on button "Publish in EN" at bounding box center [1366, 85] width 155 height 31
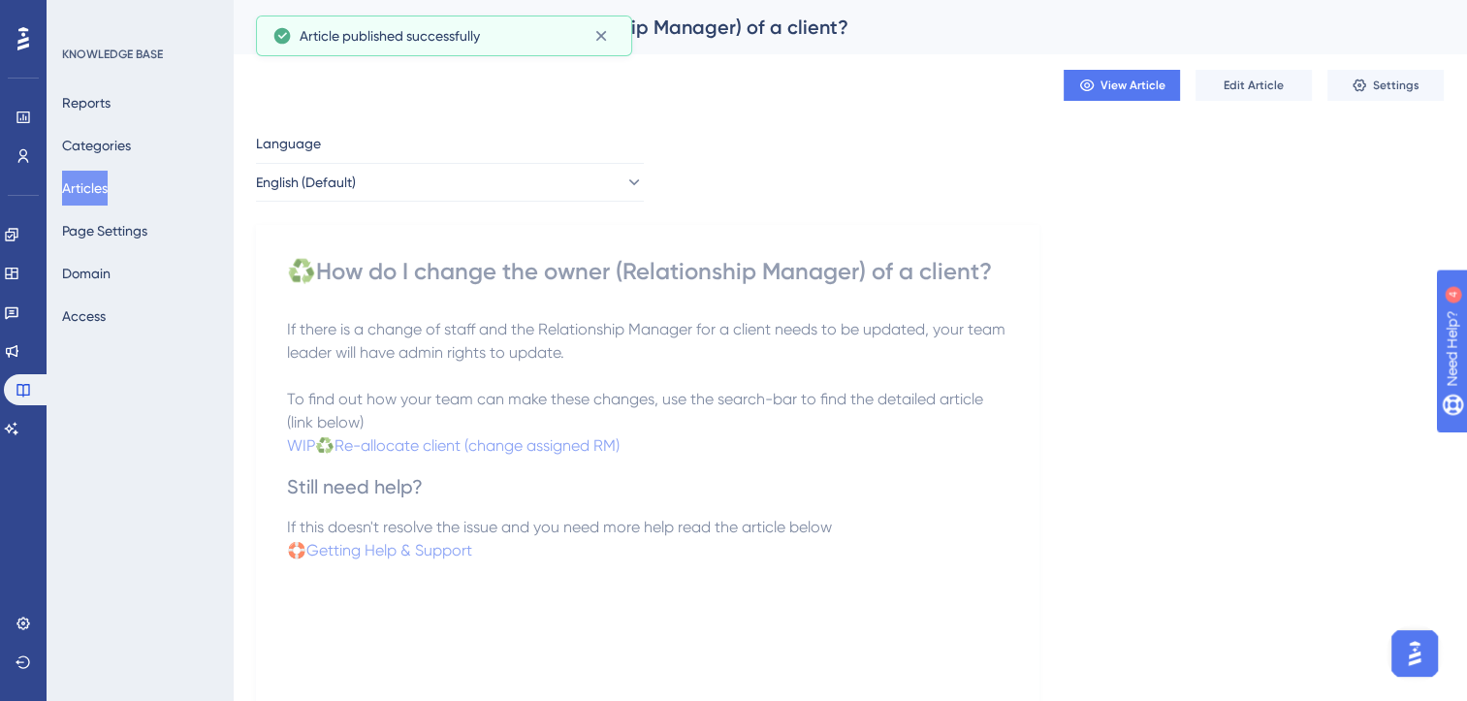
click at [1428, 83] on button "Settings" at bounding box center [1385, 85] width 116 height 31
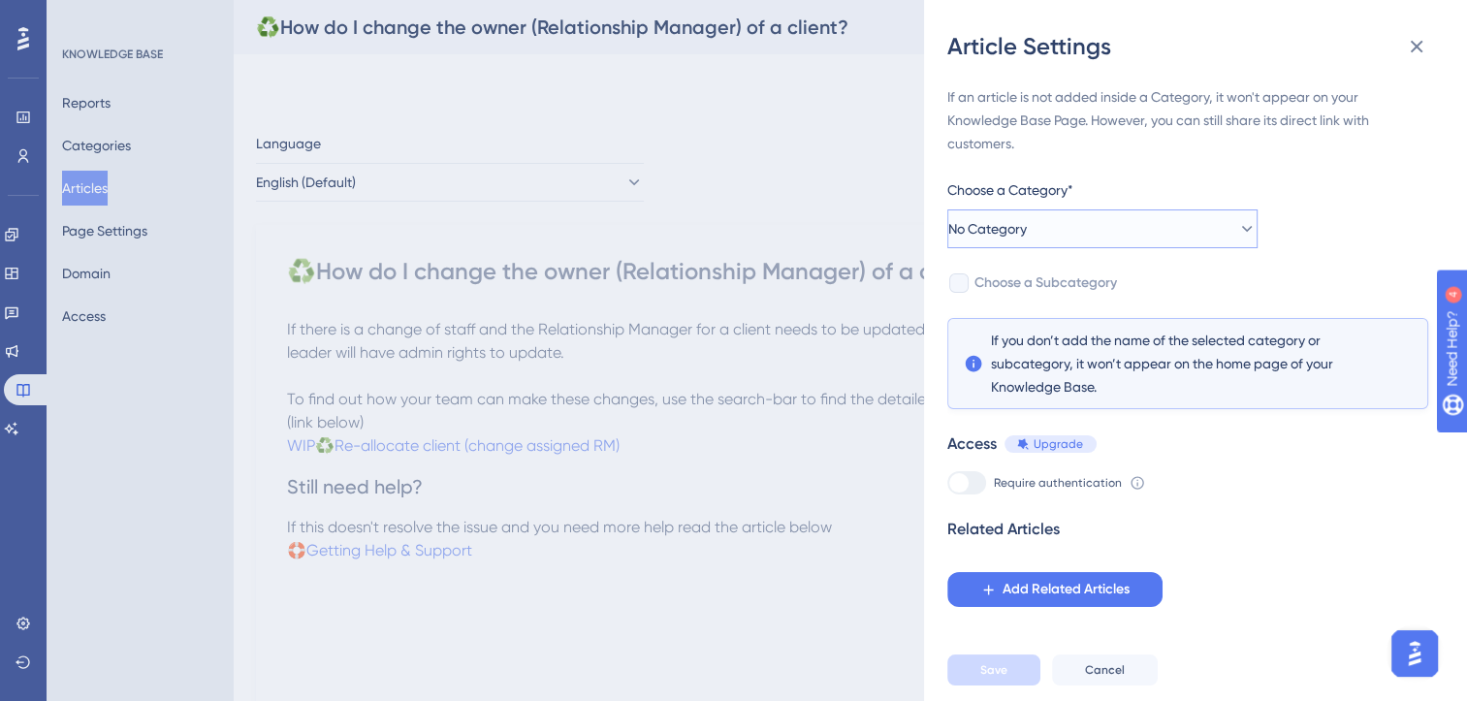
click at [1149, 220] on button "No Category" at bounding box center [1102, 228] width 310 height 39
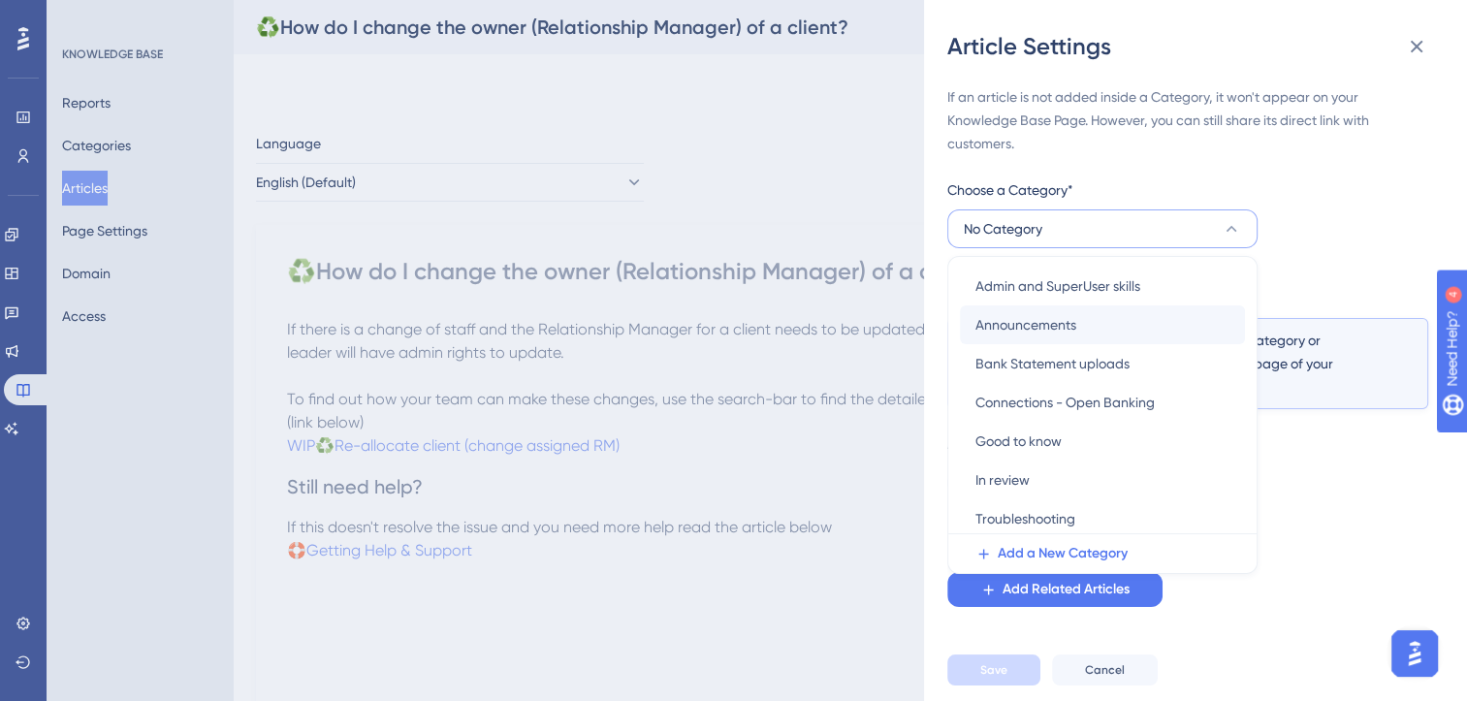
scroll to position [122, 0]
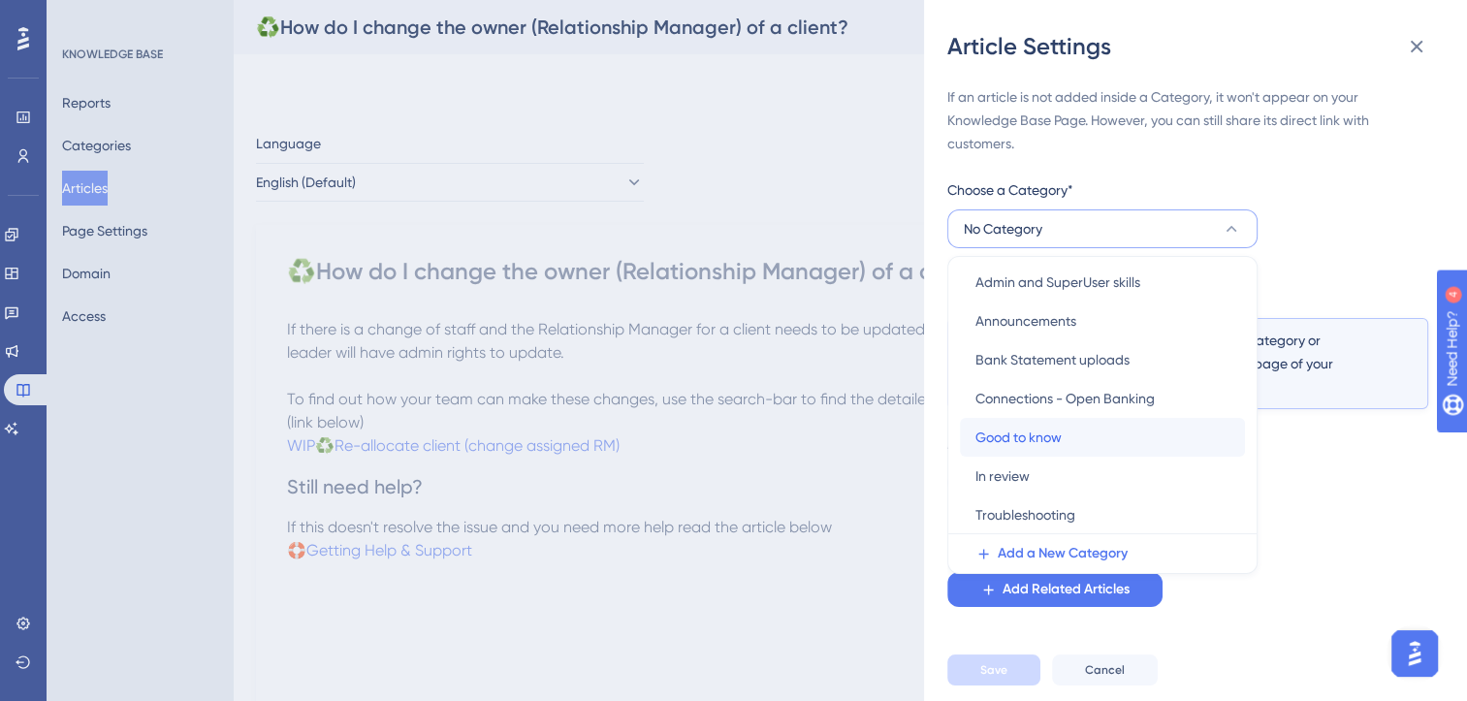
click at [1036, 432] on span "Good to know" at bounding box center [1018, 437] width 86 height 23
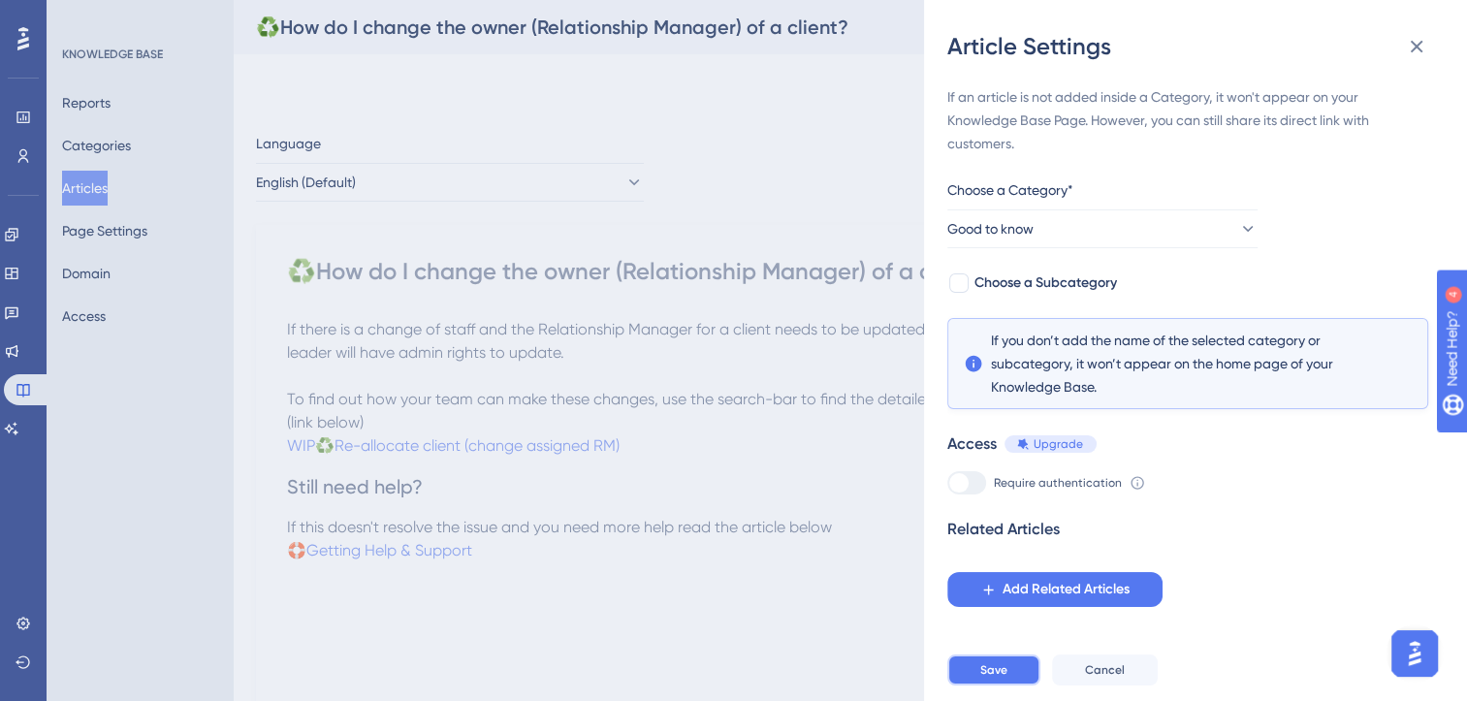
click at [1001, 678] on span "Save" at bounding box center [993, 670] width 27 height 16
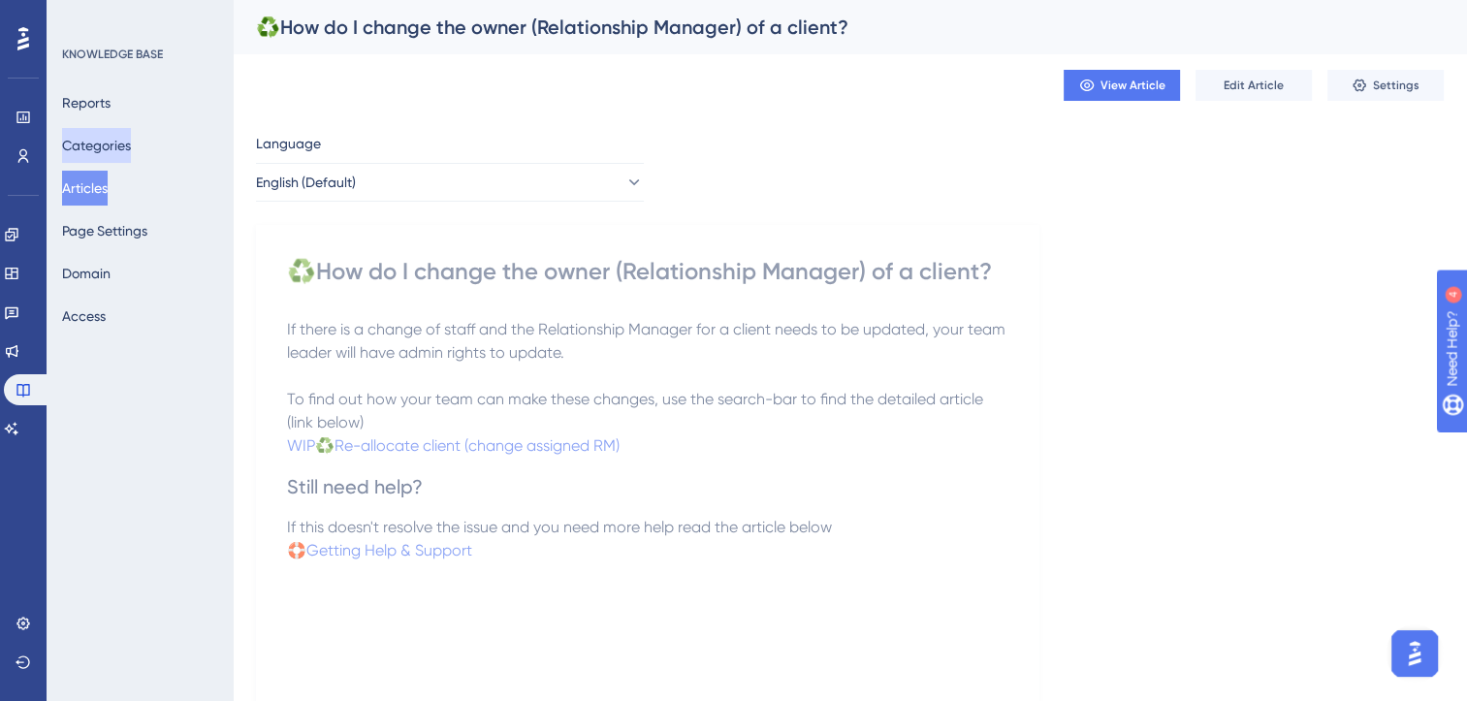
click at [128, 138] on button "Categories" at bounding box center [96, 145] width 69 height 35
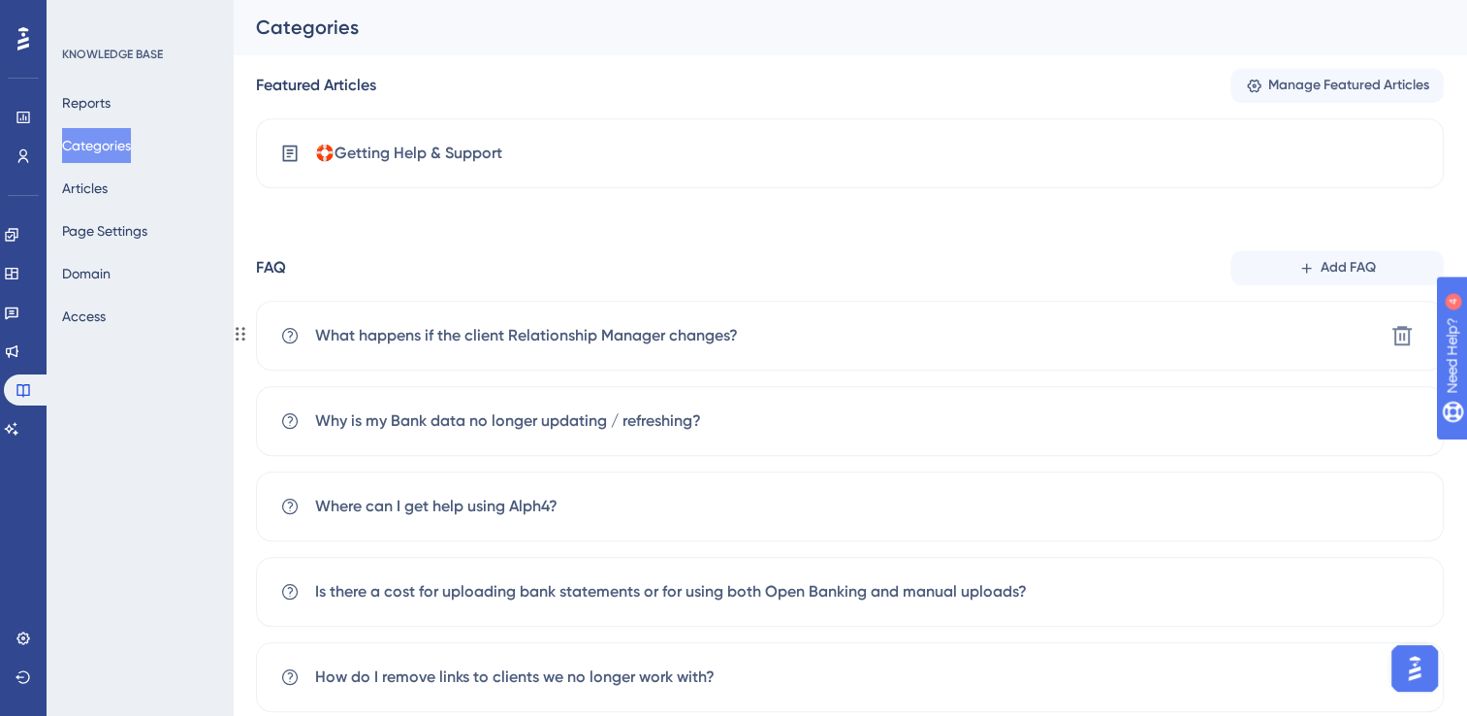
scroll to position [867, 0]
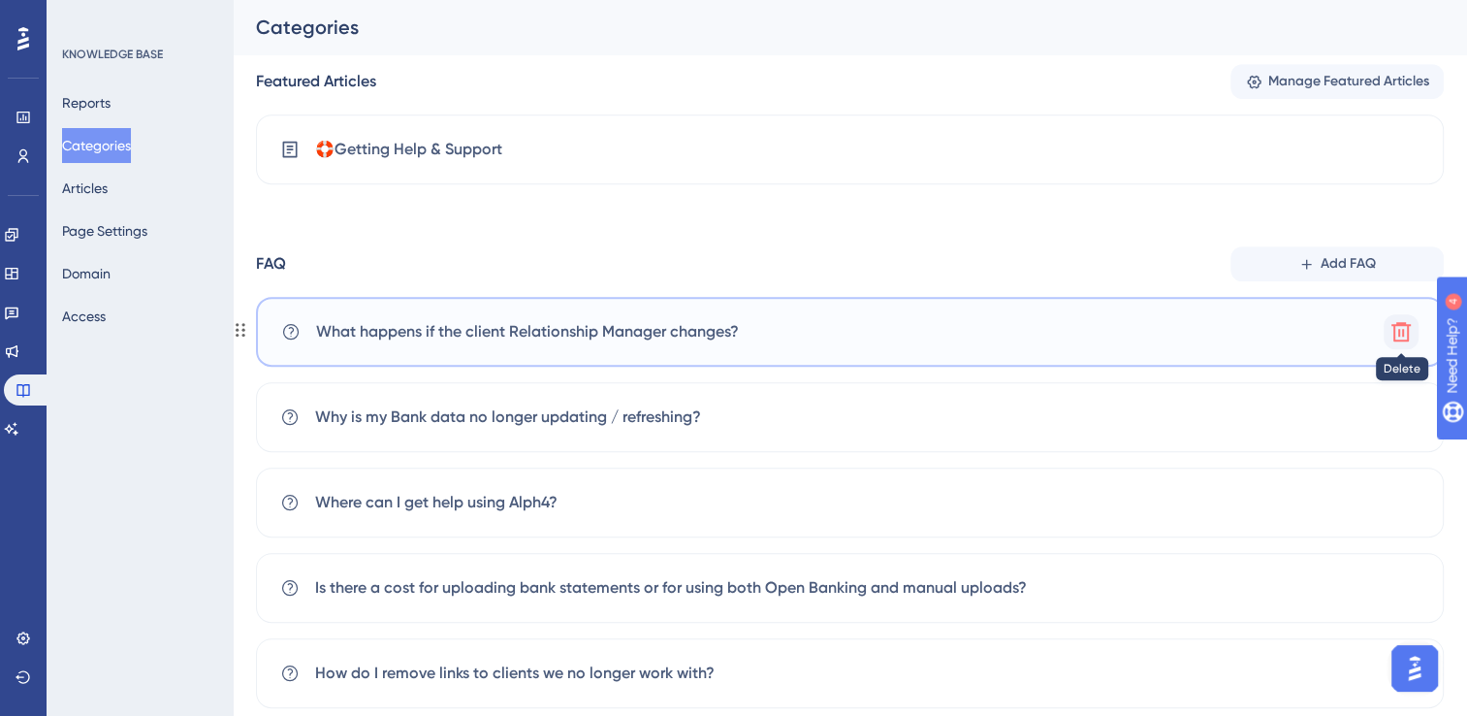
click at [1405, 329] on icon at bounding box center [1401, 331] width 23 height 23
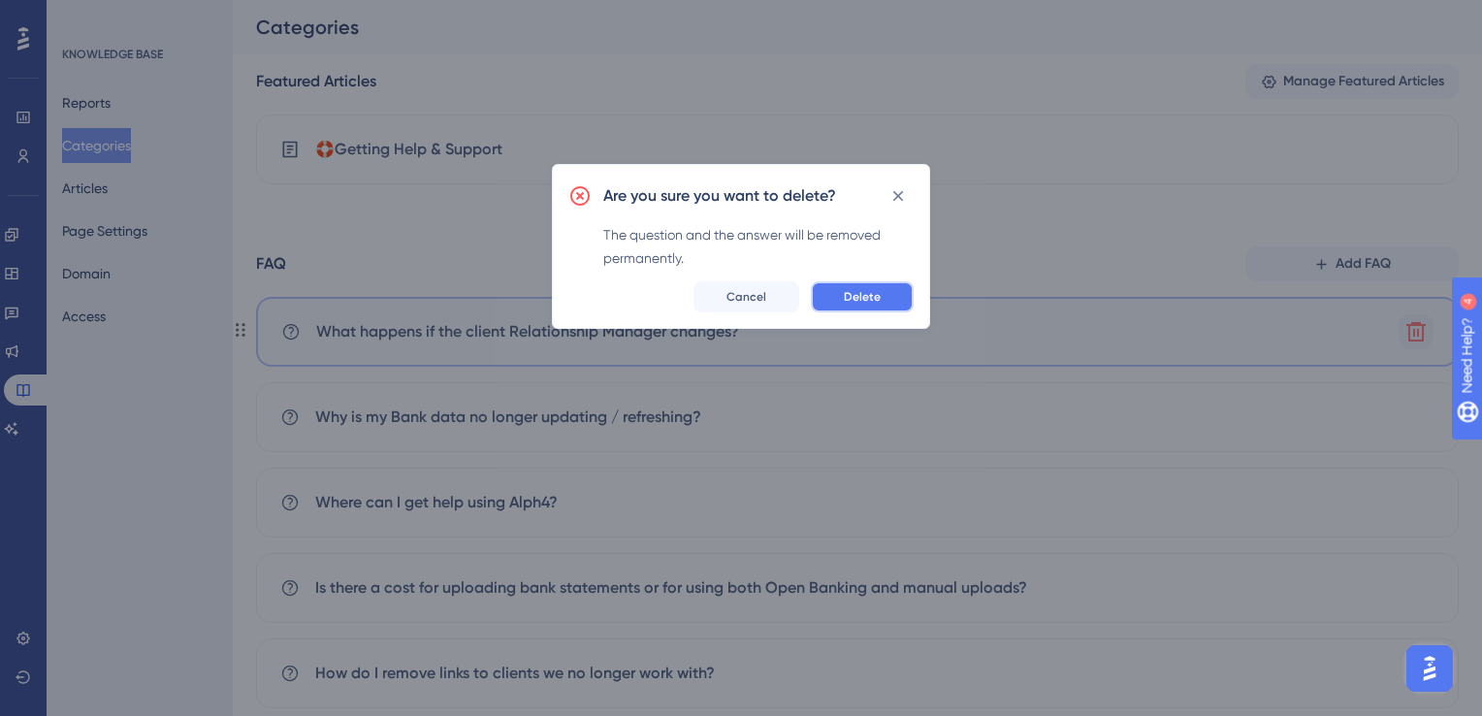
click at [869, 289] on span "Delete" at bounding box center [862, 297] width 37 height 16
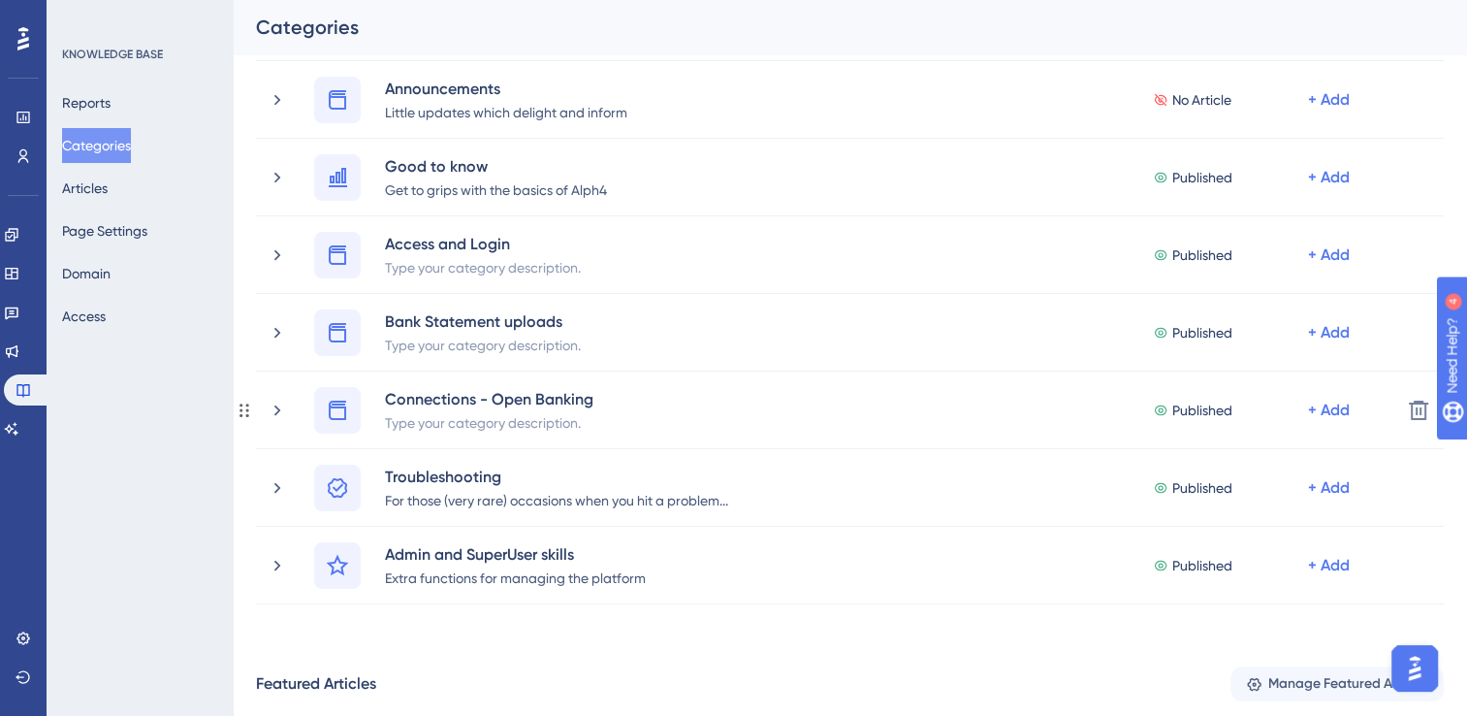
scroll to position [121, 0]
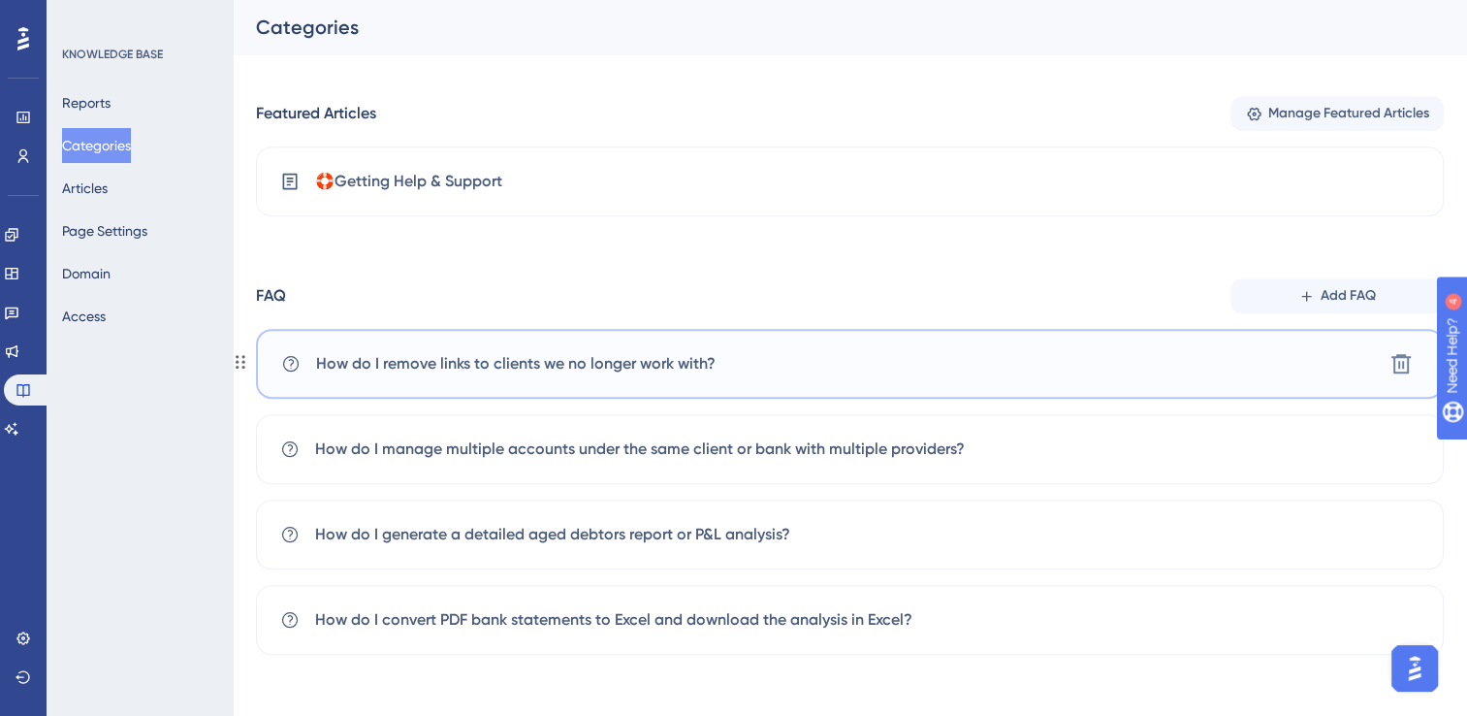
click at [779, 369] on div "How do I remove links to clients we no longer work with? Delete" at bounding box center [850, 364] width 1188 height 70
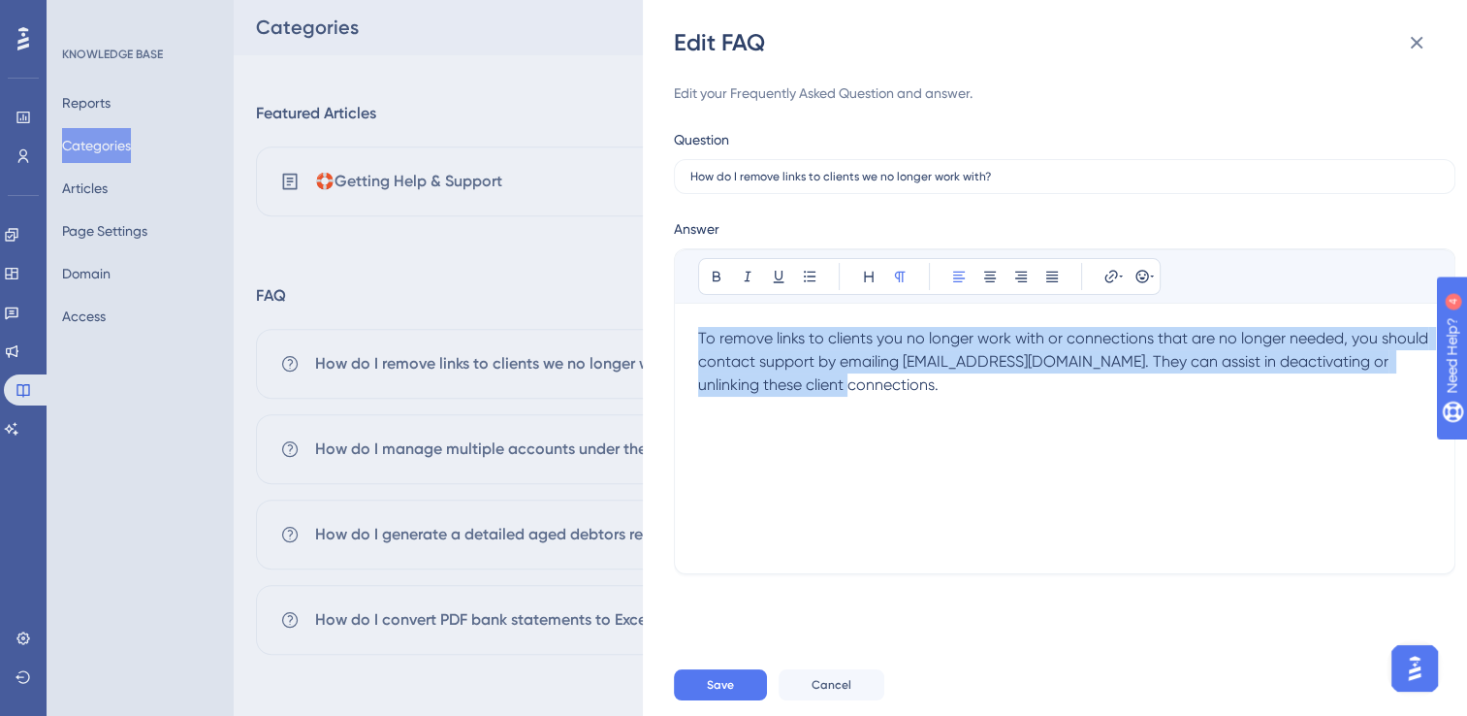
drag, startPoint x: 894, startPoint y: 387, endPoint x: 601, endPoint y: 295, distance: 307.0
click at [601, 295] on div "Edit FAQ Edit your Frequently Asked Question and answer. Question How do I remo…" at bounding box center [733, 358] width 1467 height 716
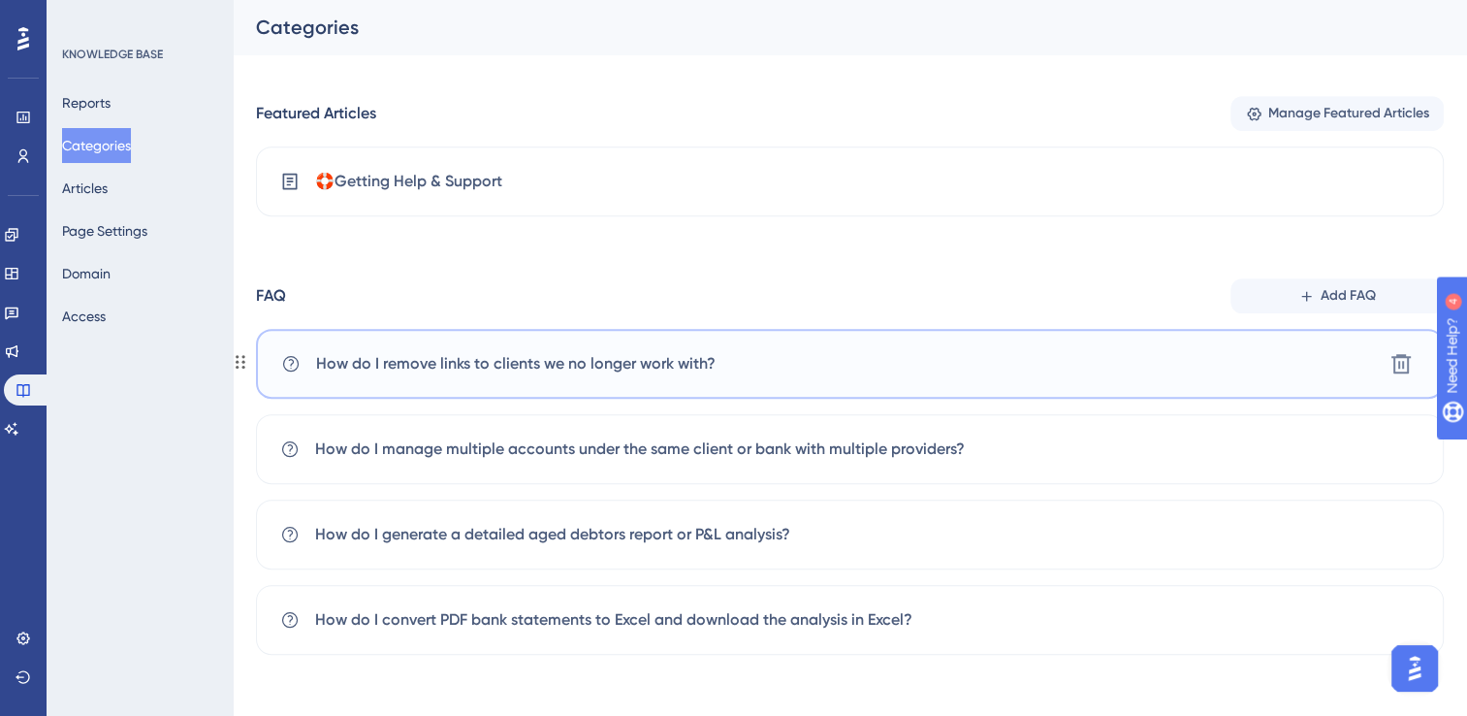
click at [1057, 360] on div "How do I remove links to clients we no longer work with? Delete" at bounding box center [850, 364] width 1188 height 70
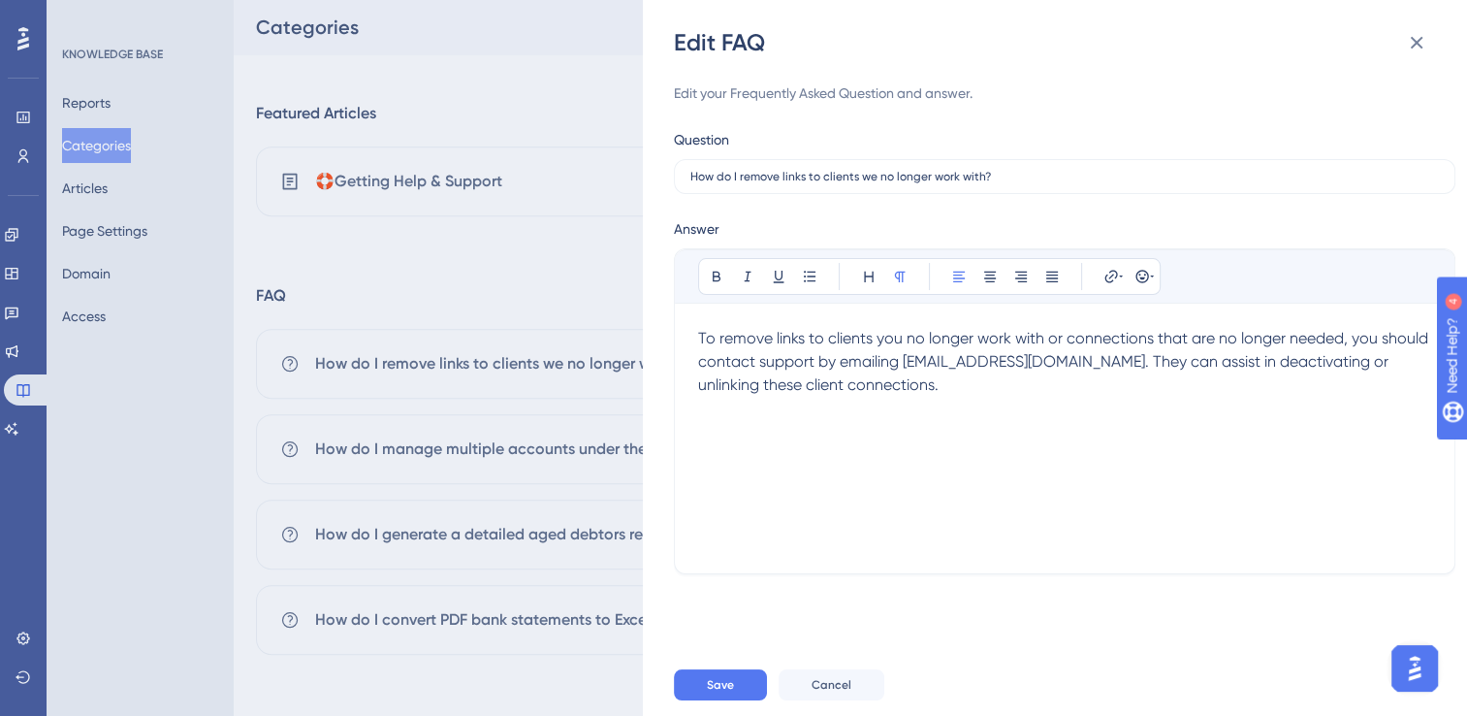
click at [1015, 394] on p "To remove links to clients you no longer work with or connections that are no l…" at bounding box center [1064, 362] width 733 height 70
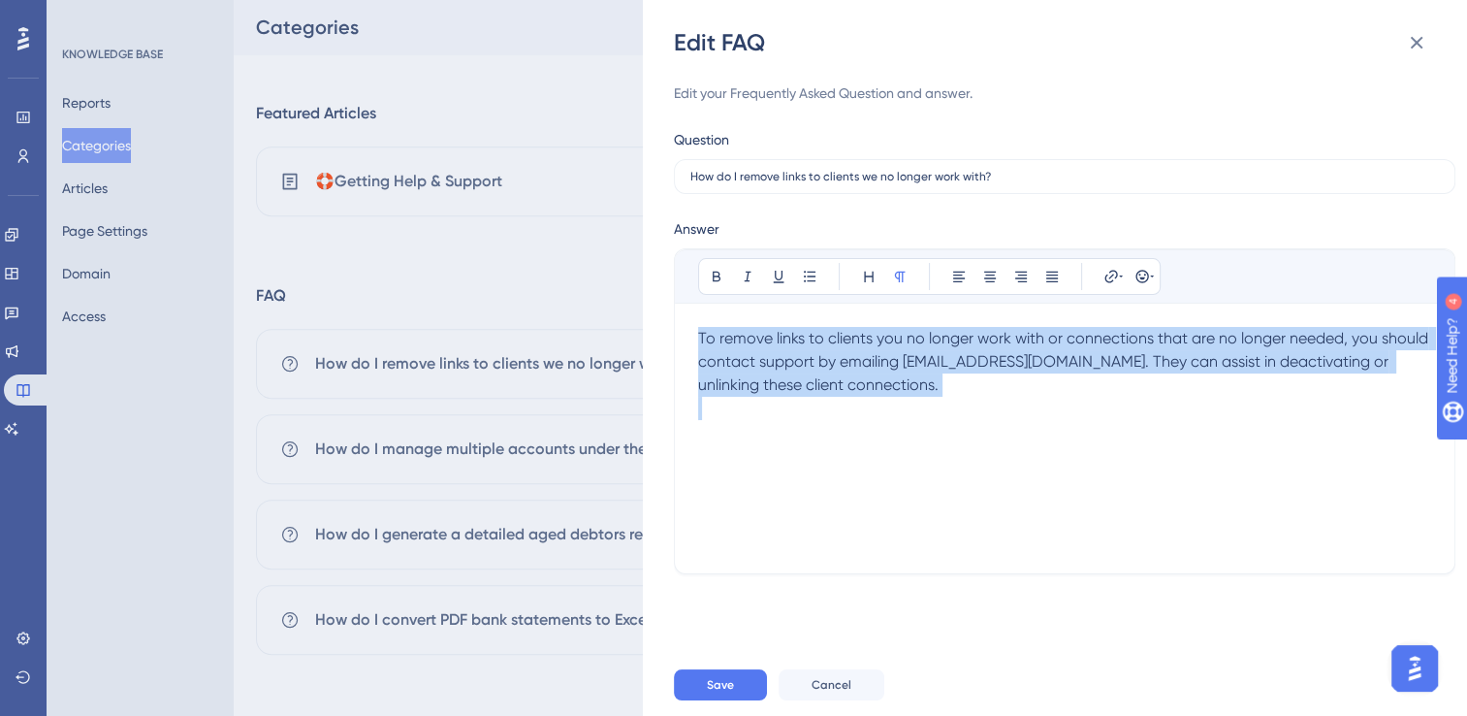
copy span "To remove links to clients you no longer work with or connections that are no l…"
click at [827, 690] on span "Cancel" at bounding box center [832, 685] width 40 height 16
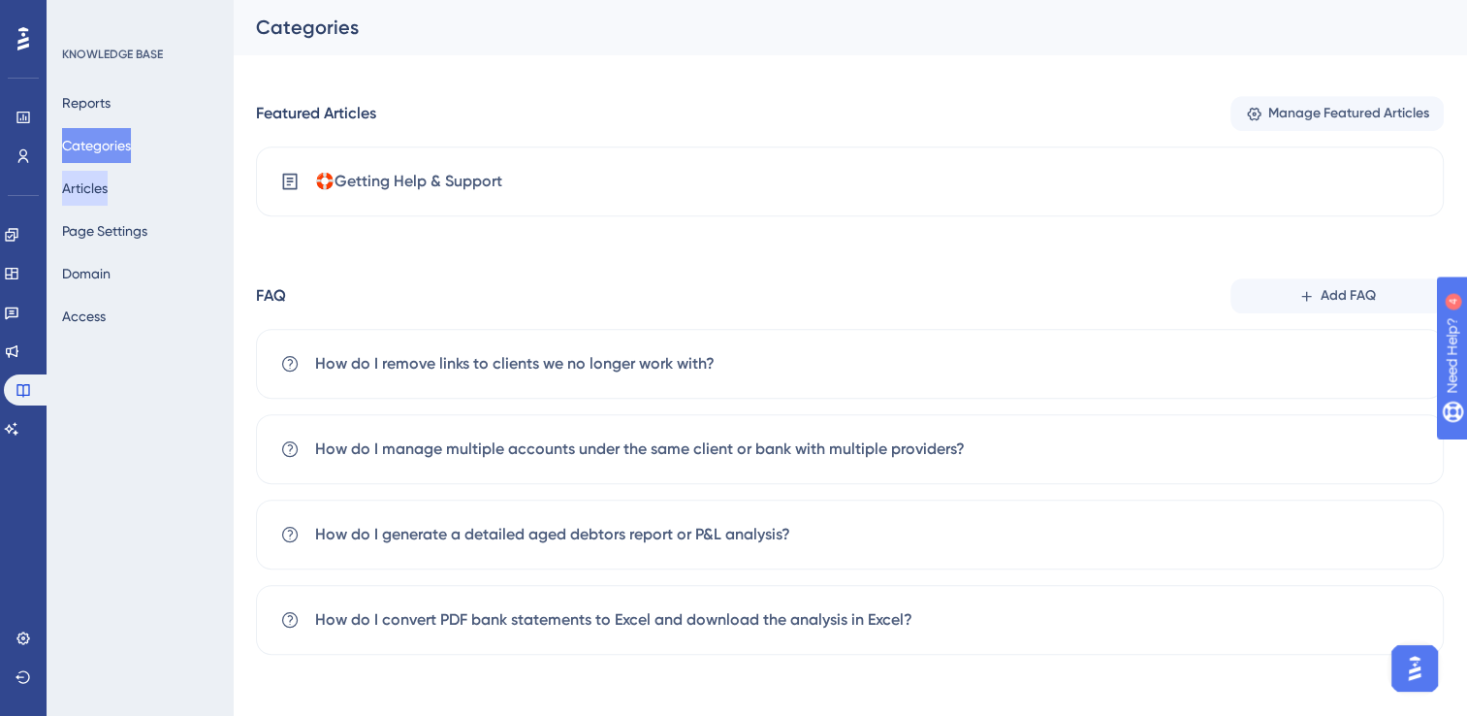
click at [105, 182] on button "Articles" at bounding box center [85, 188] width 46 height 35
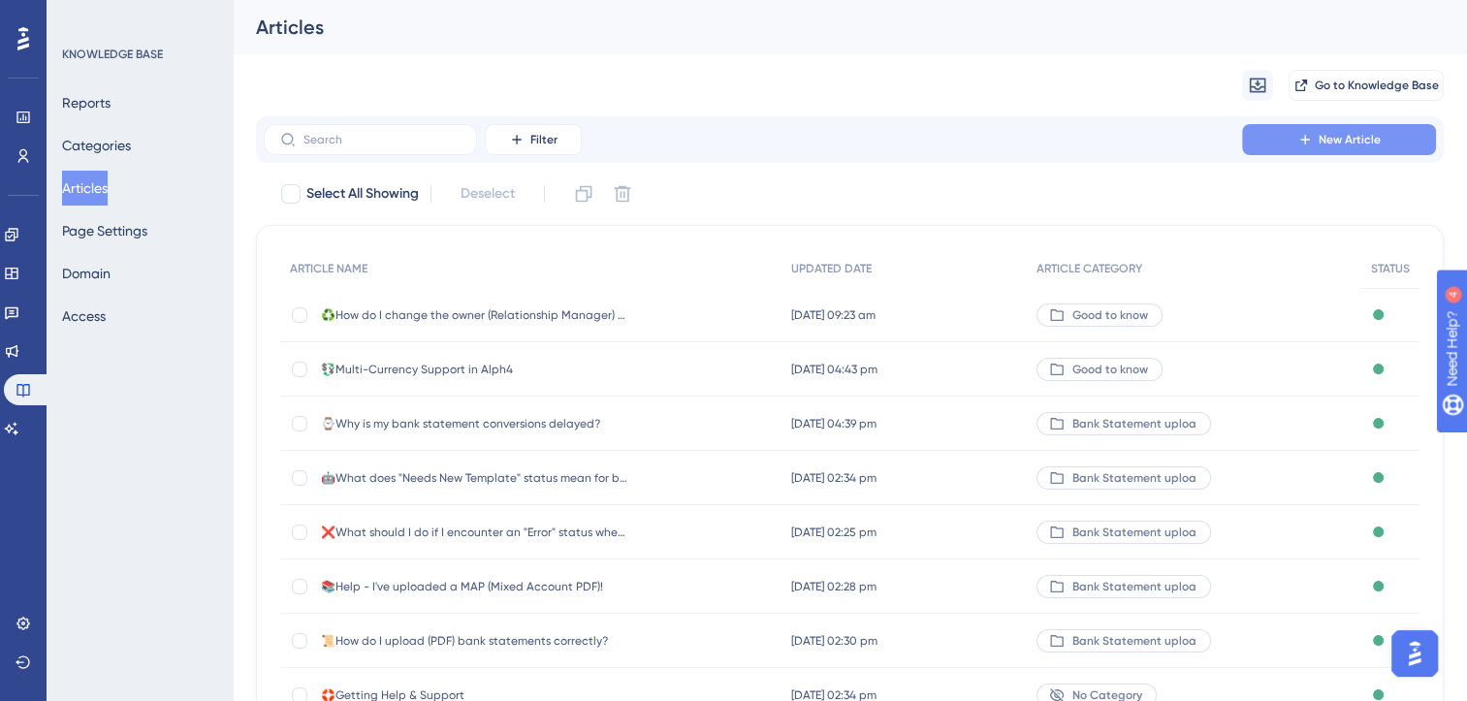
click at [1319, 144] on span "New Article" at bounding box center [1350, 140] width 62 height 16
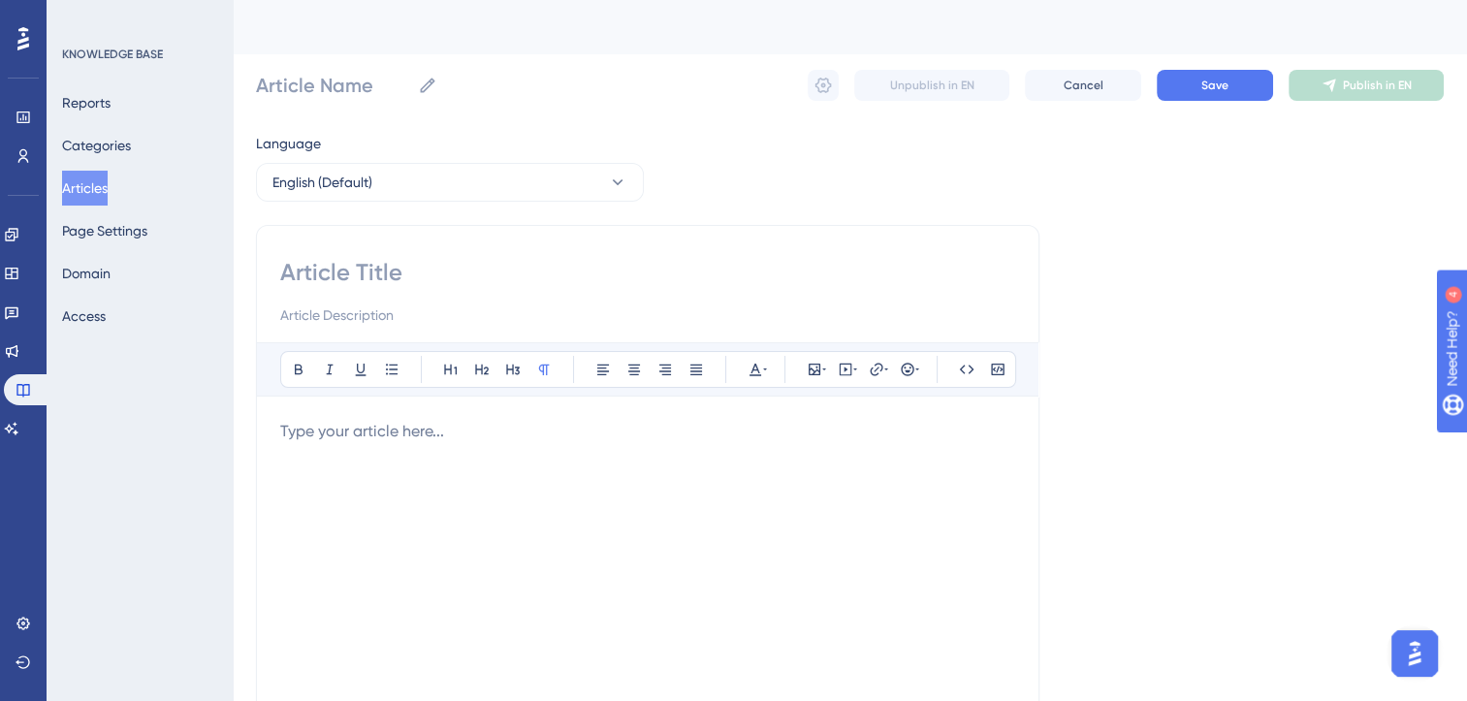
click at [486, 436] on p at bounding box center [647, 431] width 735 height 23
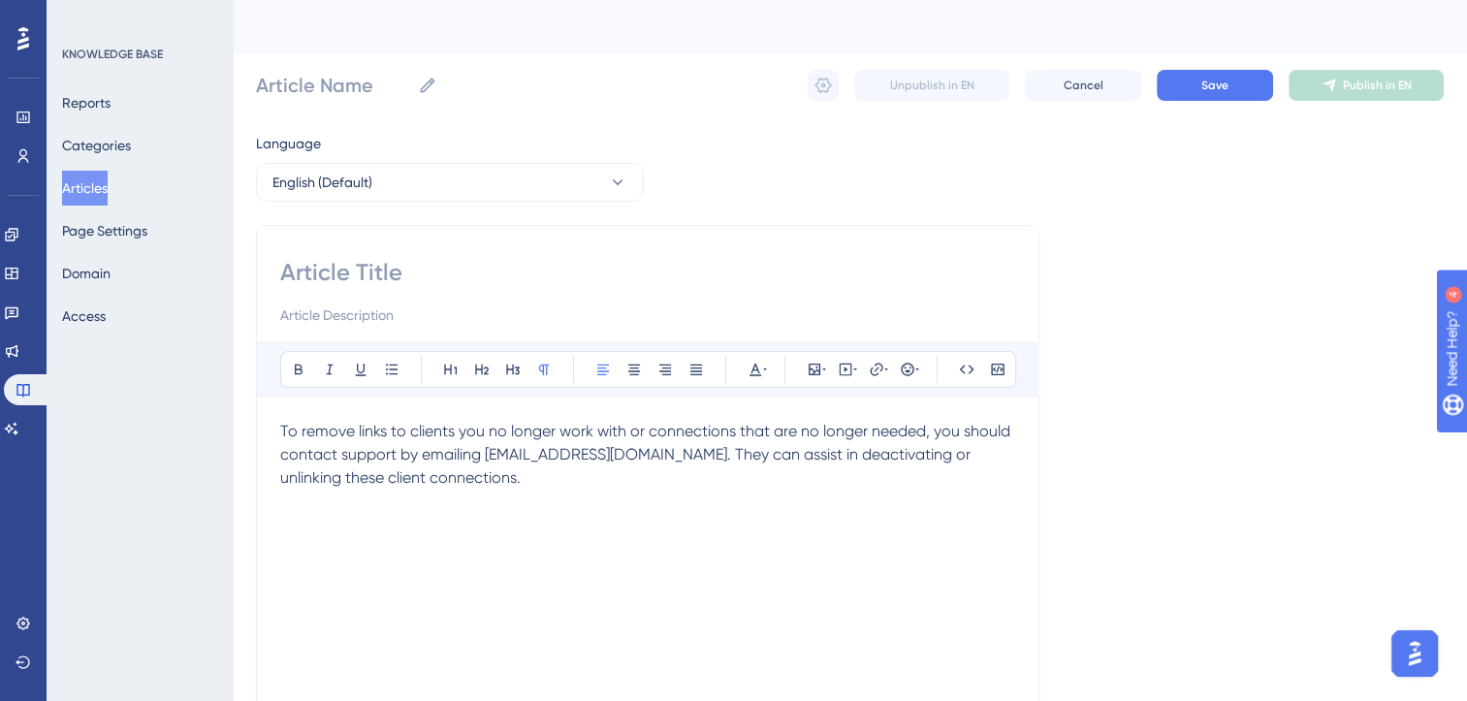
click at [335, 272] on input at bounding box center [647, 272] width 735 height 31
type input "WIP"
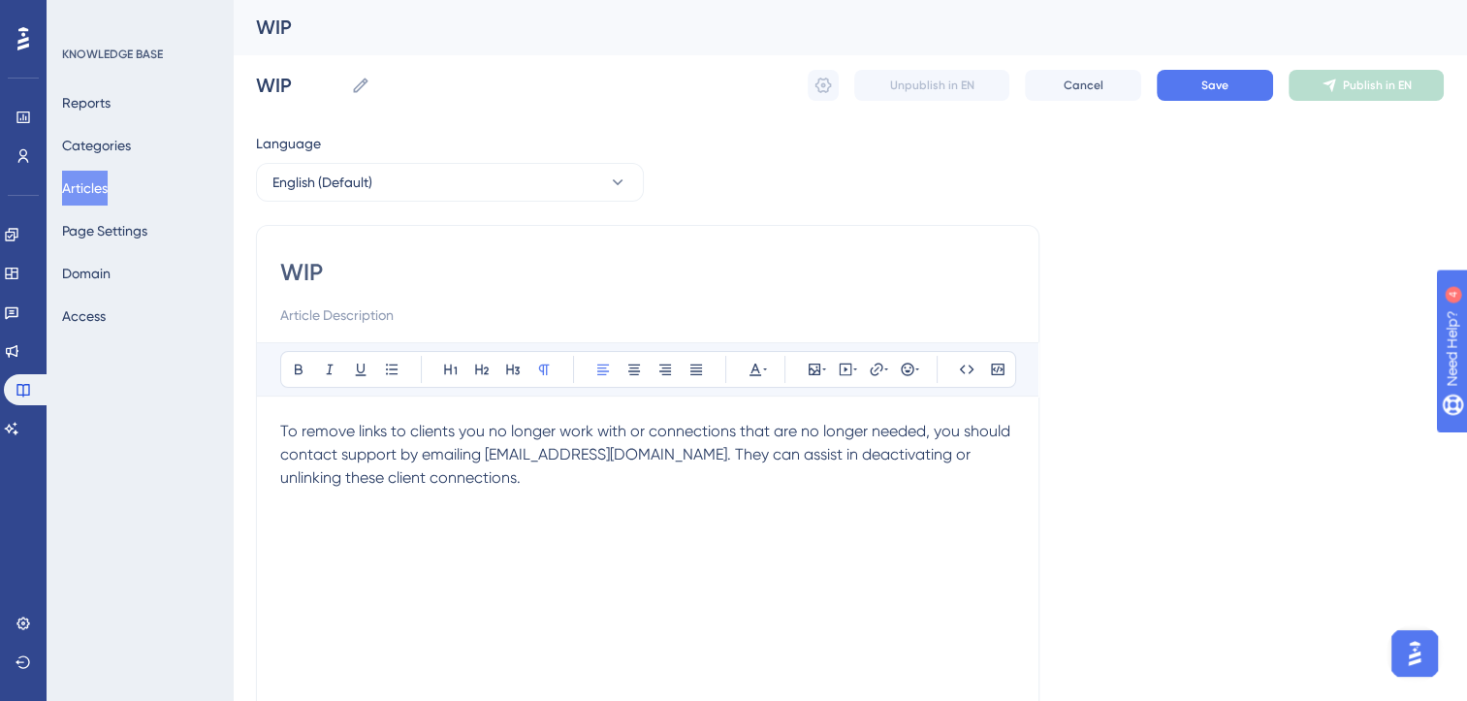
type input "WIP 🗑️"
paste input "How do I remove links to clients we no longer work with?"
type input "WIP 🗑️How do I remove links to clients we no longer work with?"
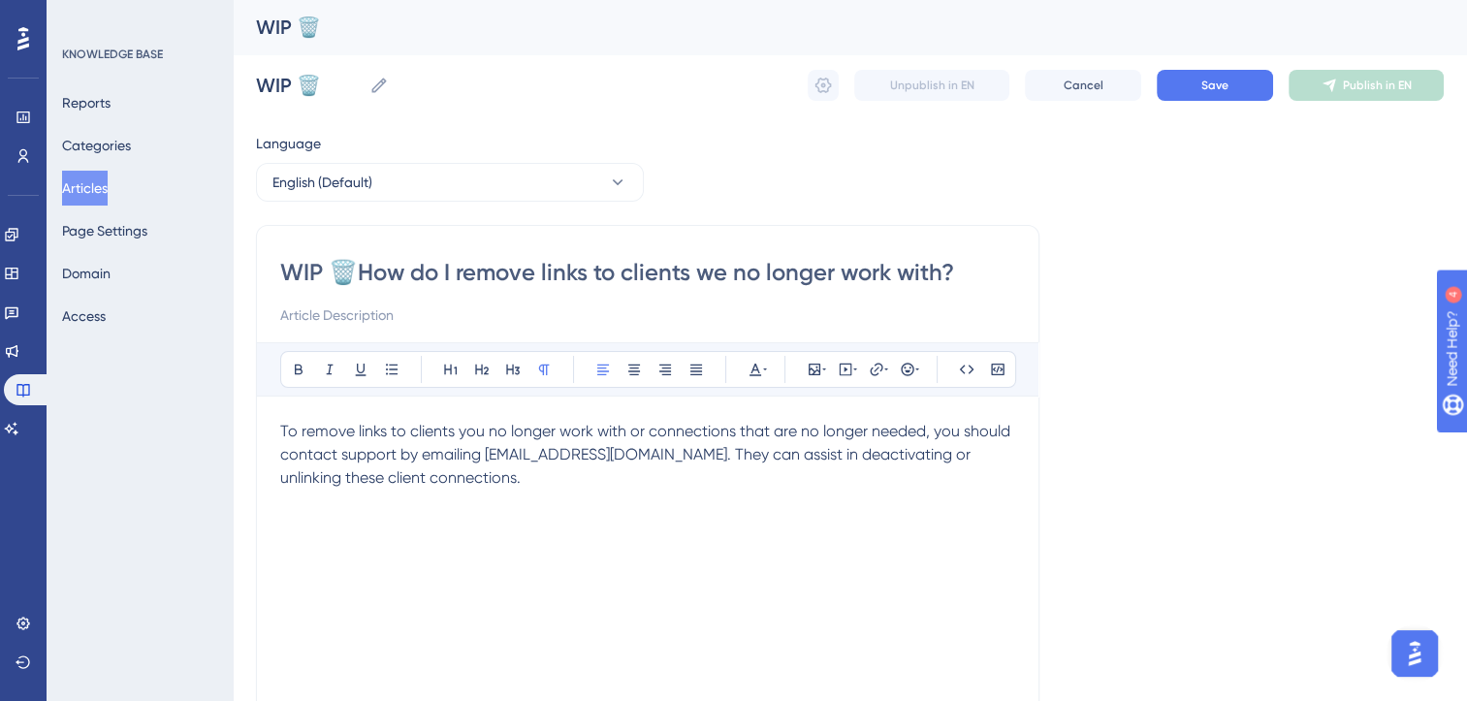
type input "WIP 🗑️How do I remove links to clients we no longer work with?"
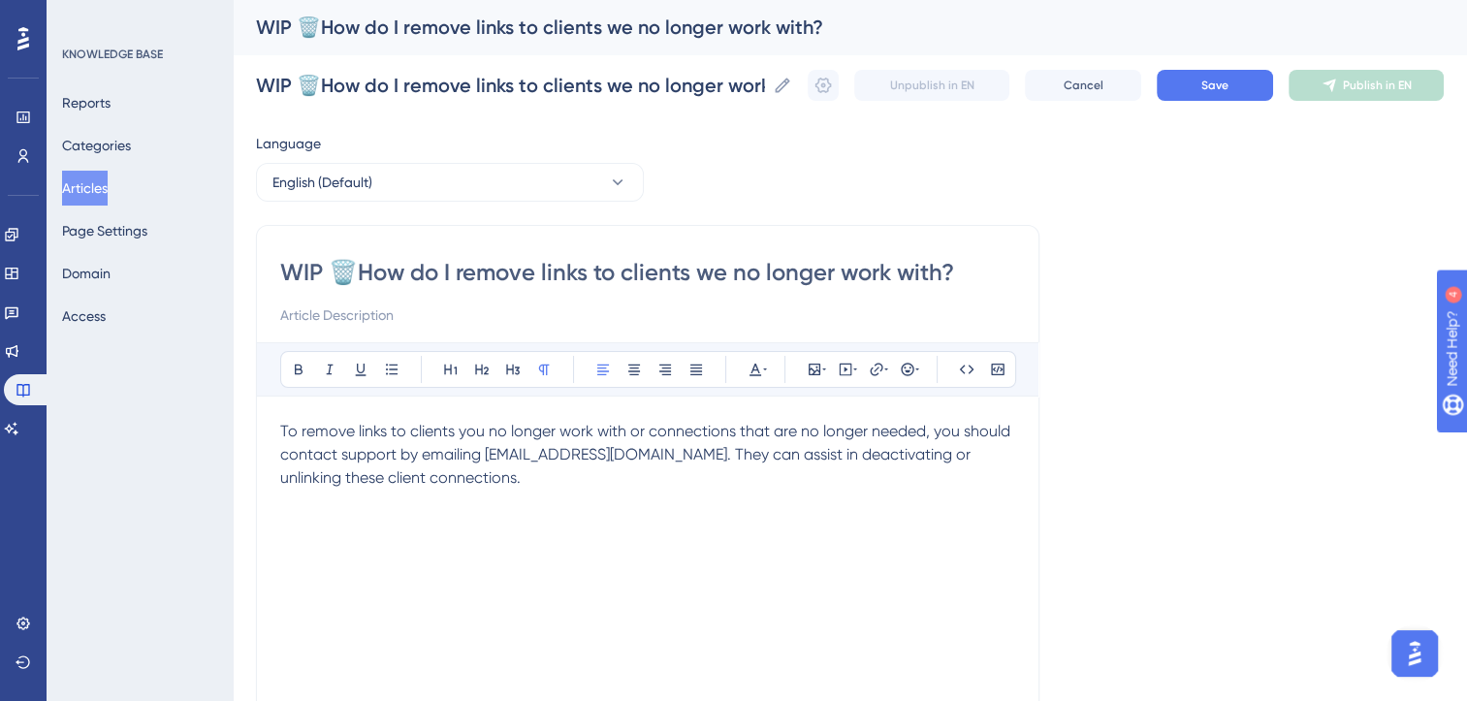
type input "WIP 🗑️How do I remove links to clients we no longer work with?"
click at [406, 479] on p "To remove links to clients you no longer work with or connections that are no l…" at bounding box center [647, 455] width 735 height 70
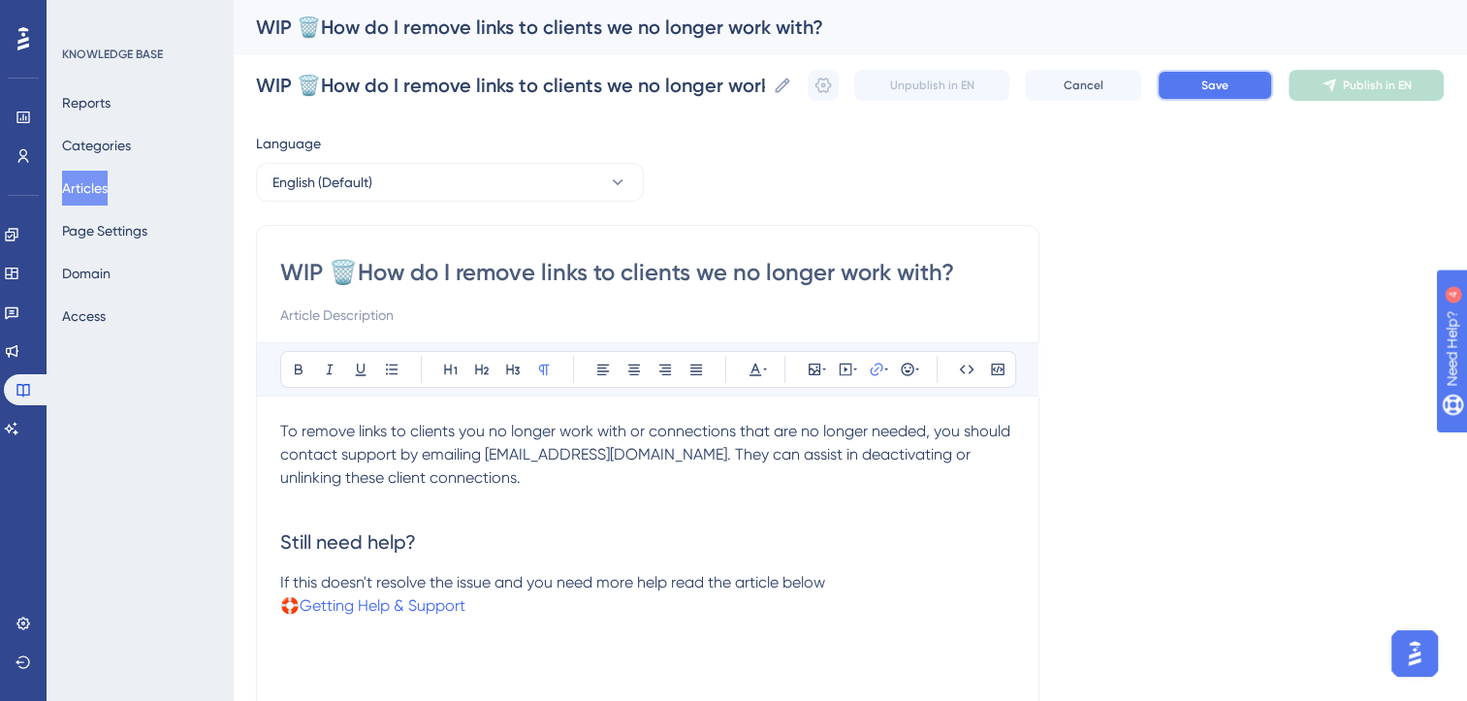
click at [1226, 83] on span "Save" at bounding box center [1214, 86] width 27 height 16
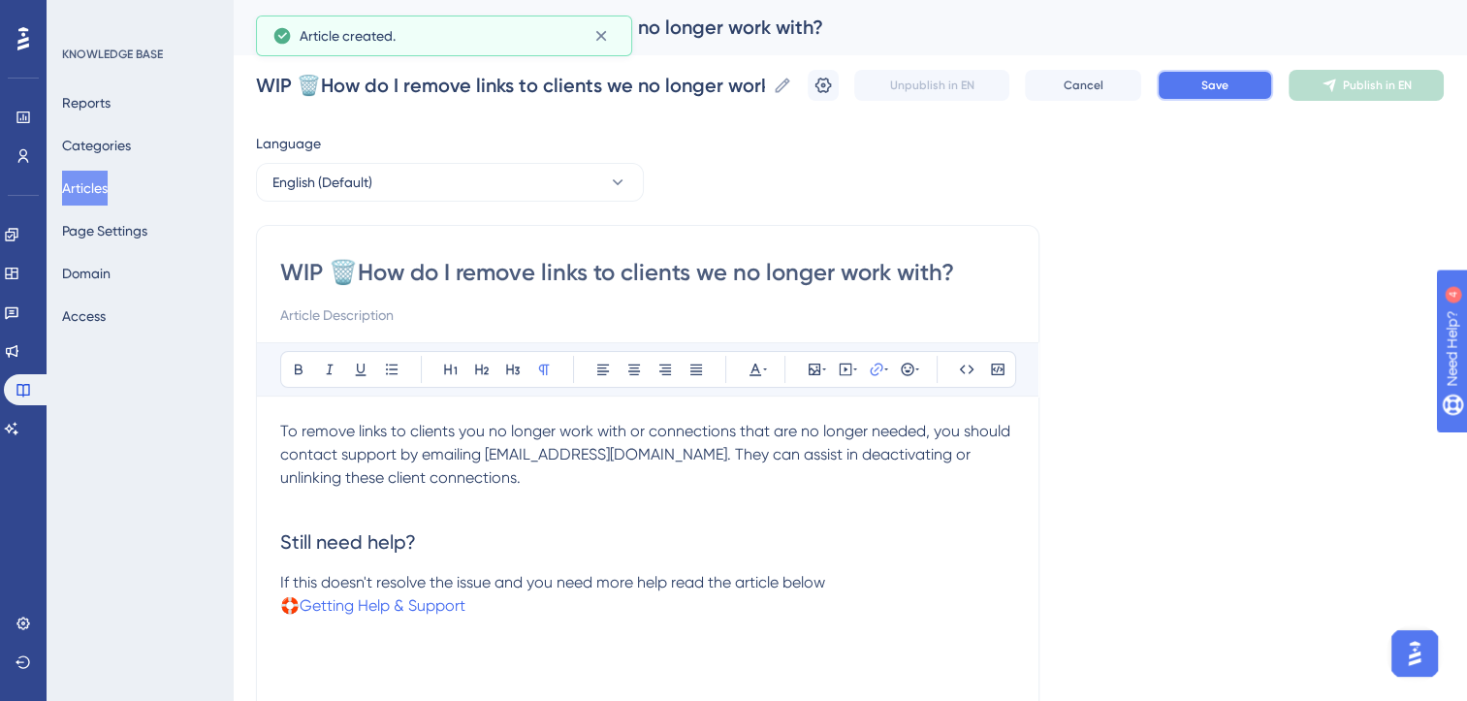
click at [1272, 74] on button "Save" at bounding box center [1215, 85] width 116 height 31
click at [1404, 81] on span "Publish in EN" at bounding box center [1377, 86] width 69 height 16
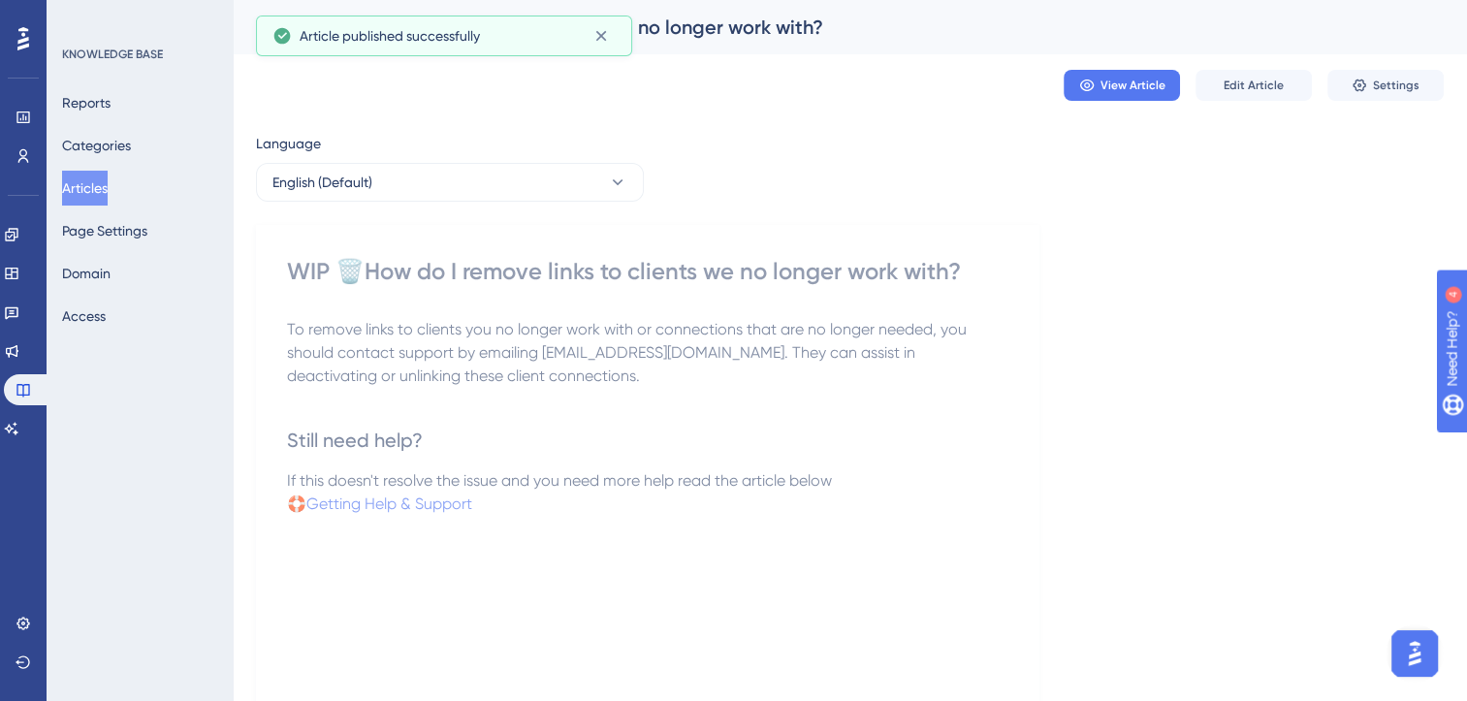
click at [1404, 81] on span "Settings" at bounding box center [1396, 86] width 47 height 16
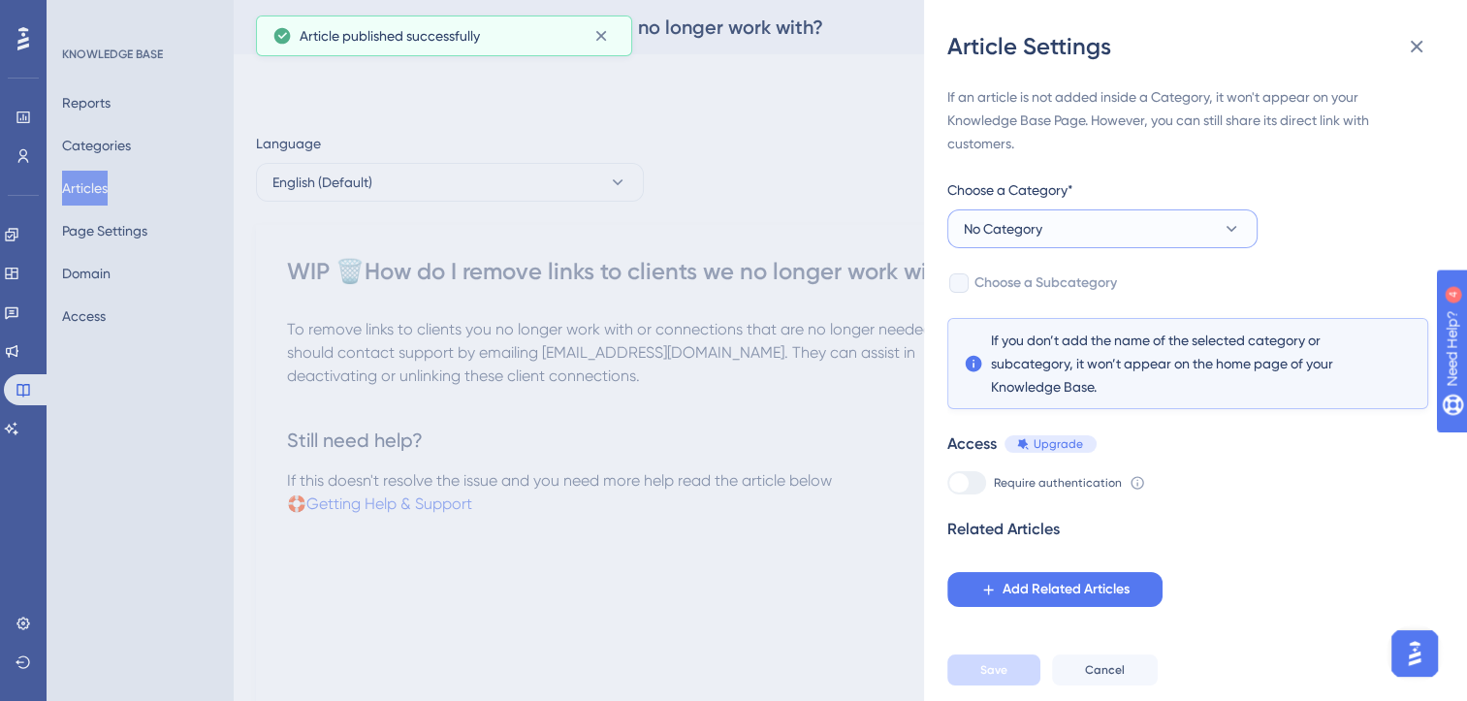
click at [1156, 223] on button "No Category" at bounding box center [1102, 228] width 310 height 39
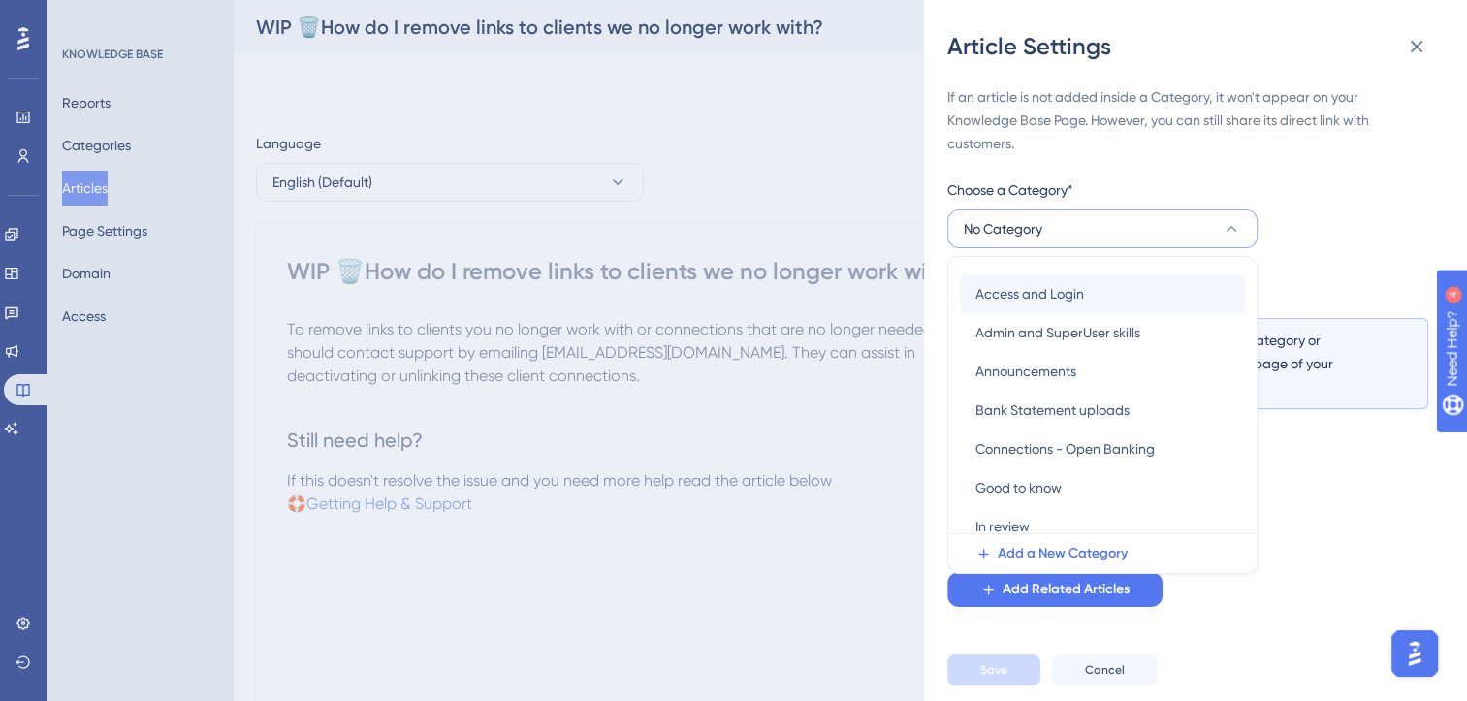
scroll to position [122, 0]
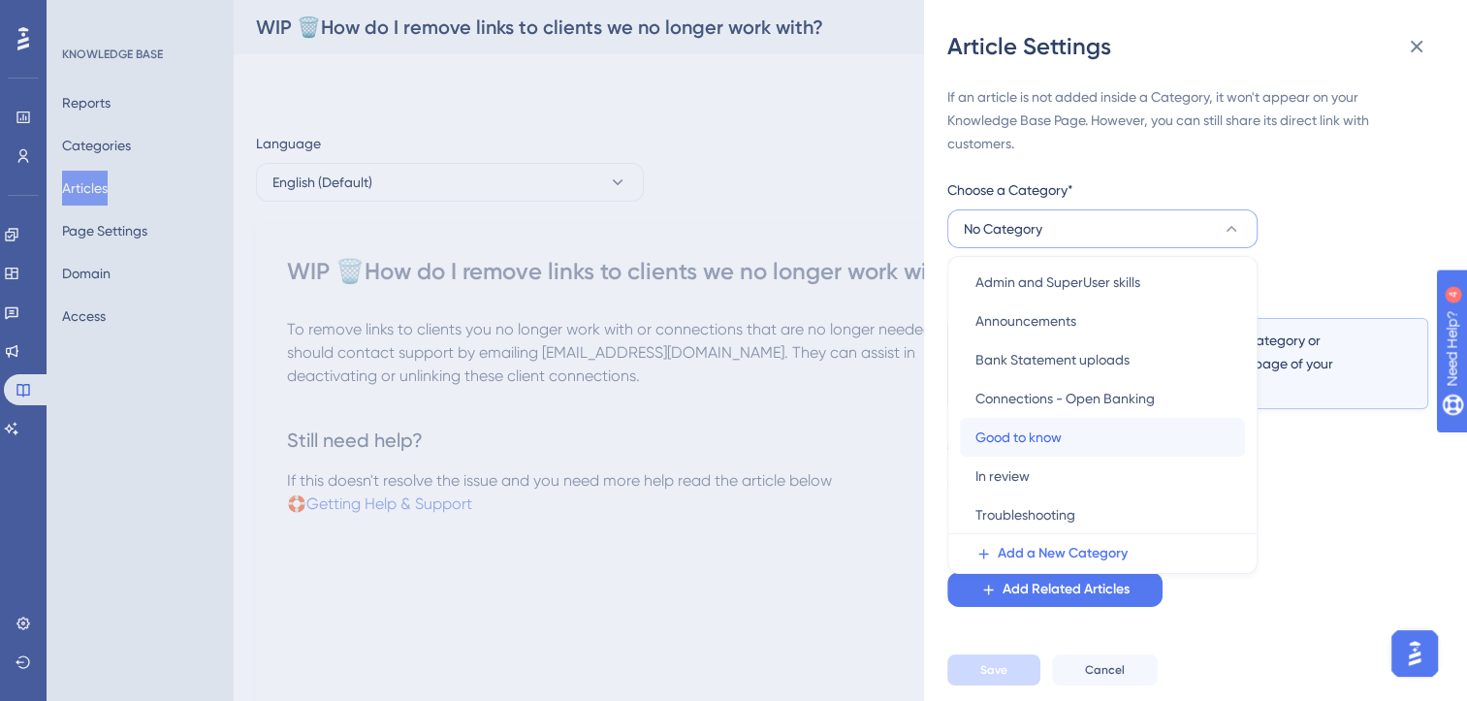
click at [1039, 436] on span "Good to know" at bounding box center [1018, 437] width 86 height 23
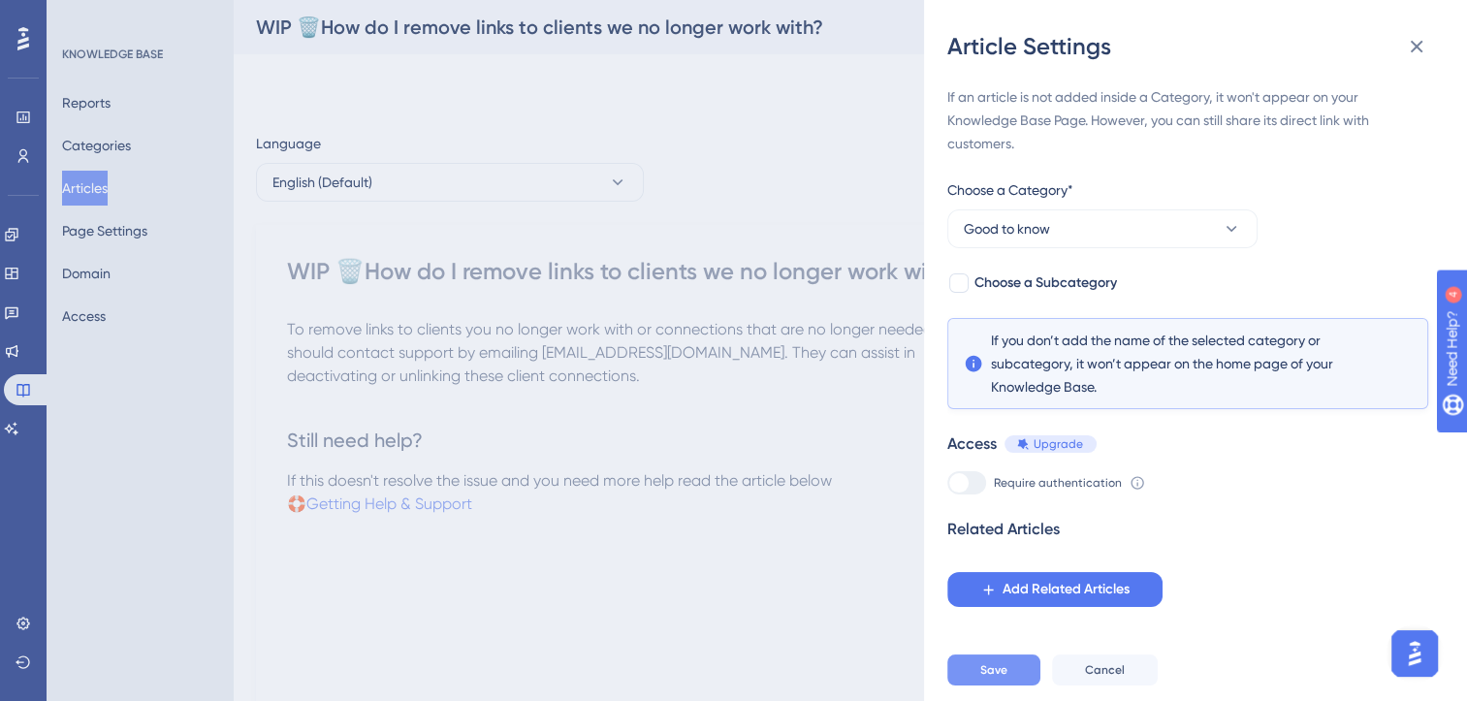
click at [1018, 679] on button "Save" at bounding box center [993, 670] width 93 height 31
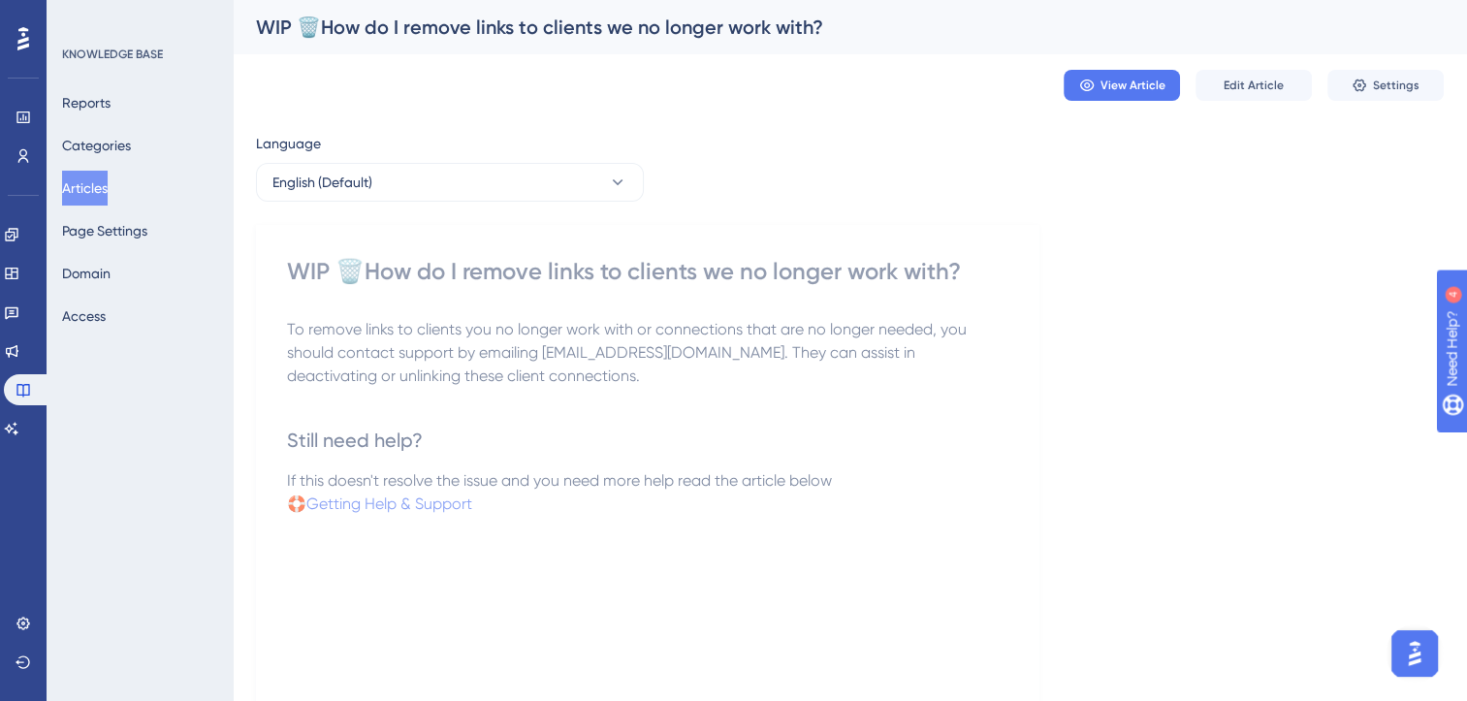
click at [103, 182] on button "Articles" at bounding box center [85, 188] width 46 height 35
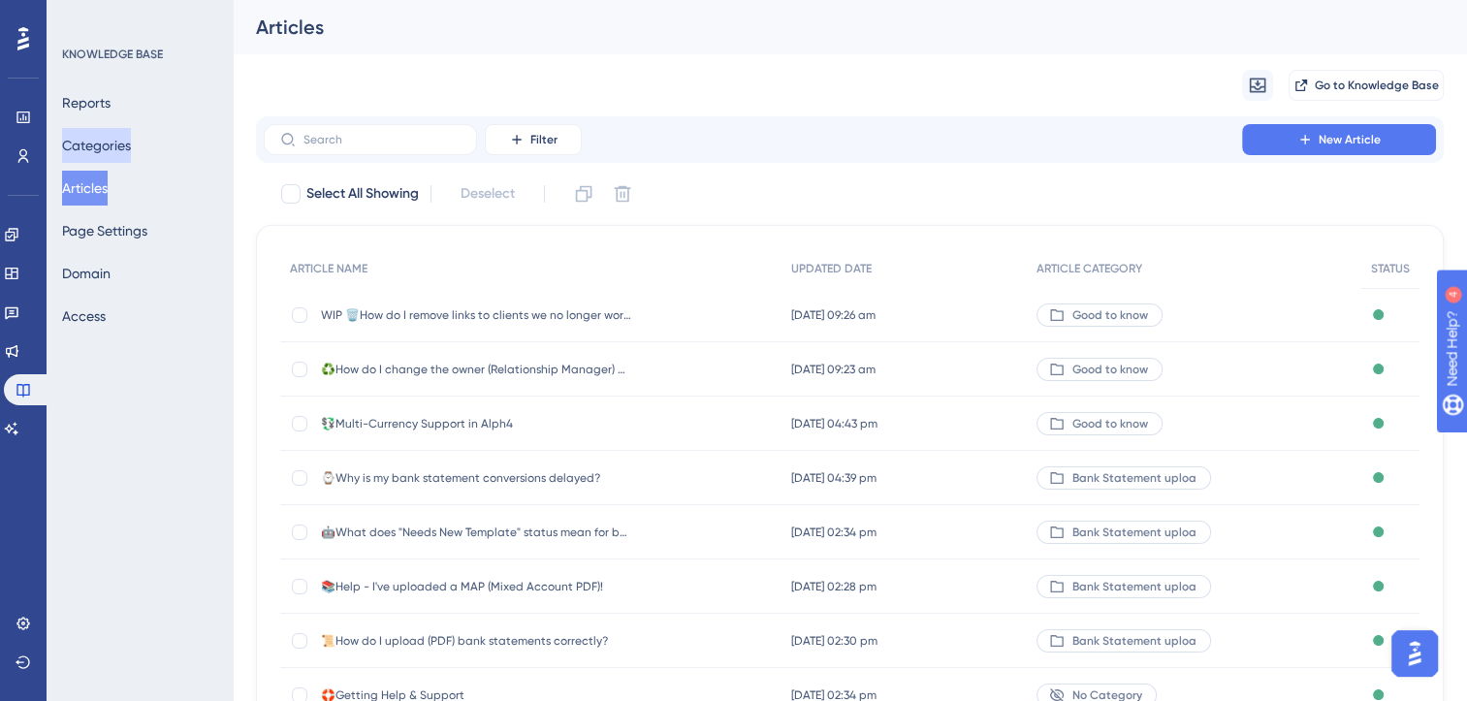
click at [116, 143] on button "Categories" at bounding box center [96, 145] width 69 height 35
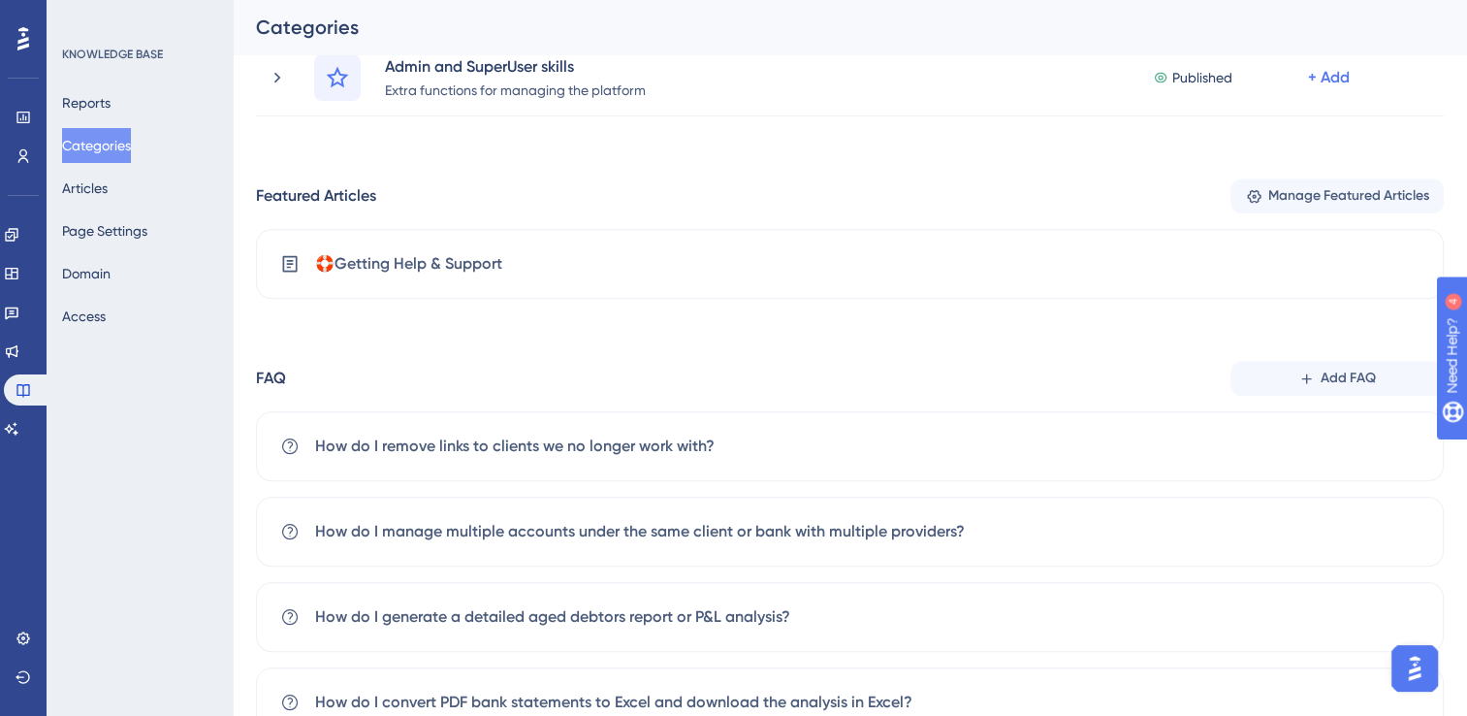
scroll to position [835, 0]
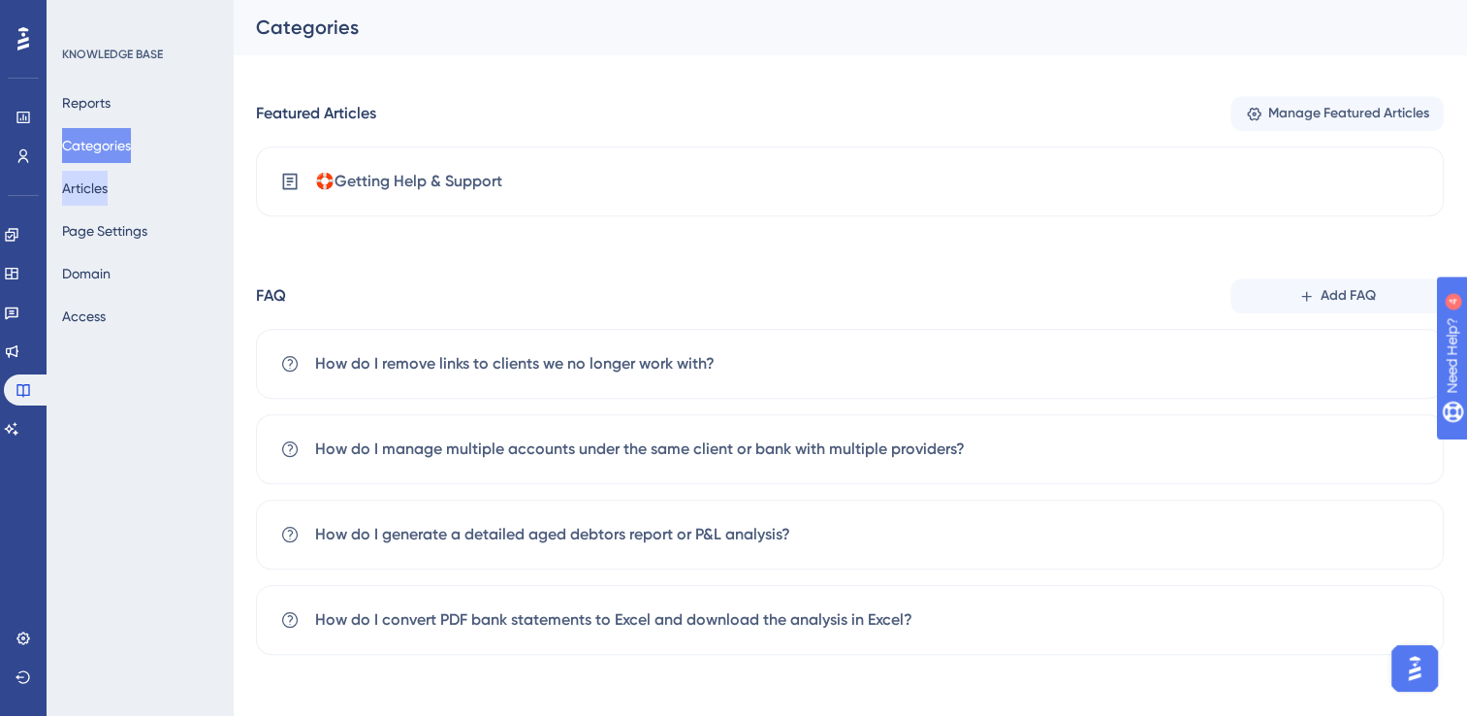
click at [97, 187] on button "Articles" at bounding box center [85, 188] width 46 height 35
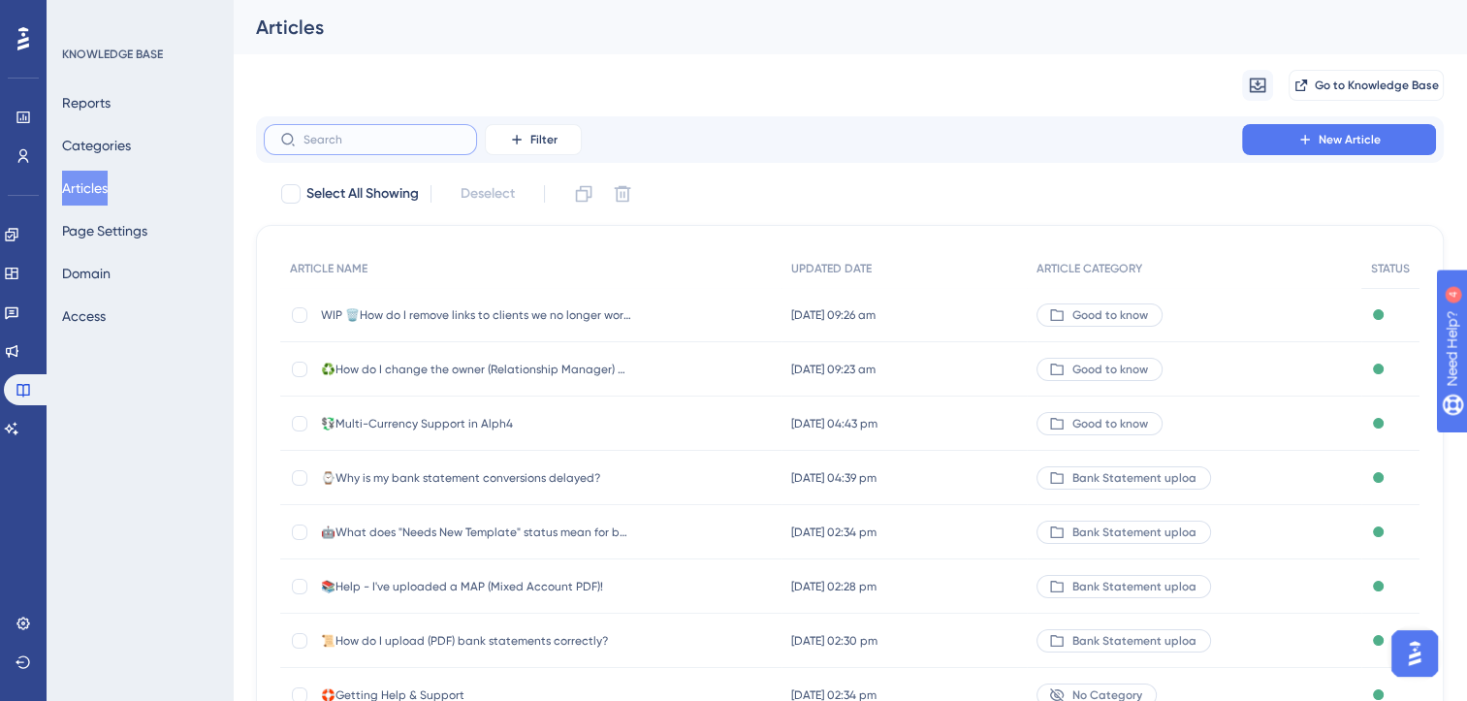
click at [366, 144] on input "text" at bounding box center [382, 140] width 157 height 14
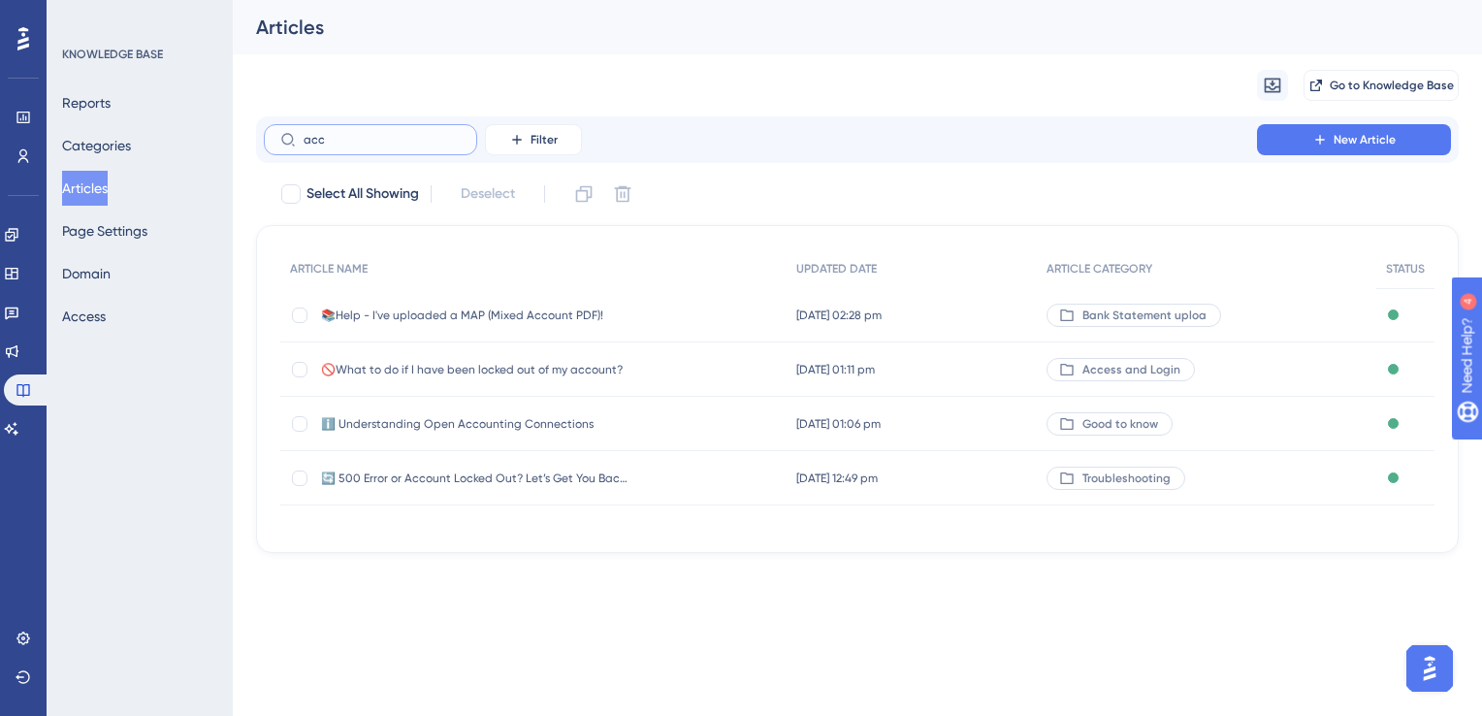
type input "acce"
checkbox input "true"
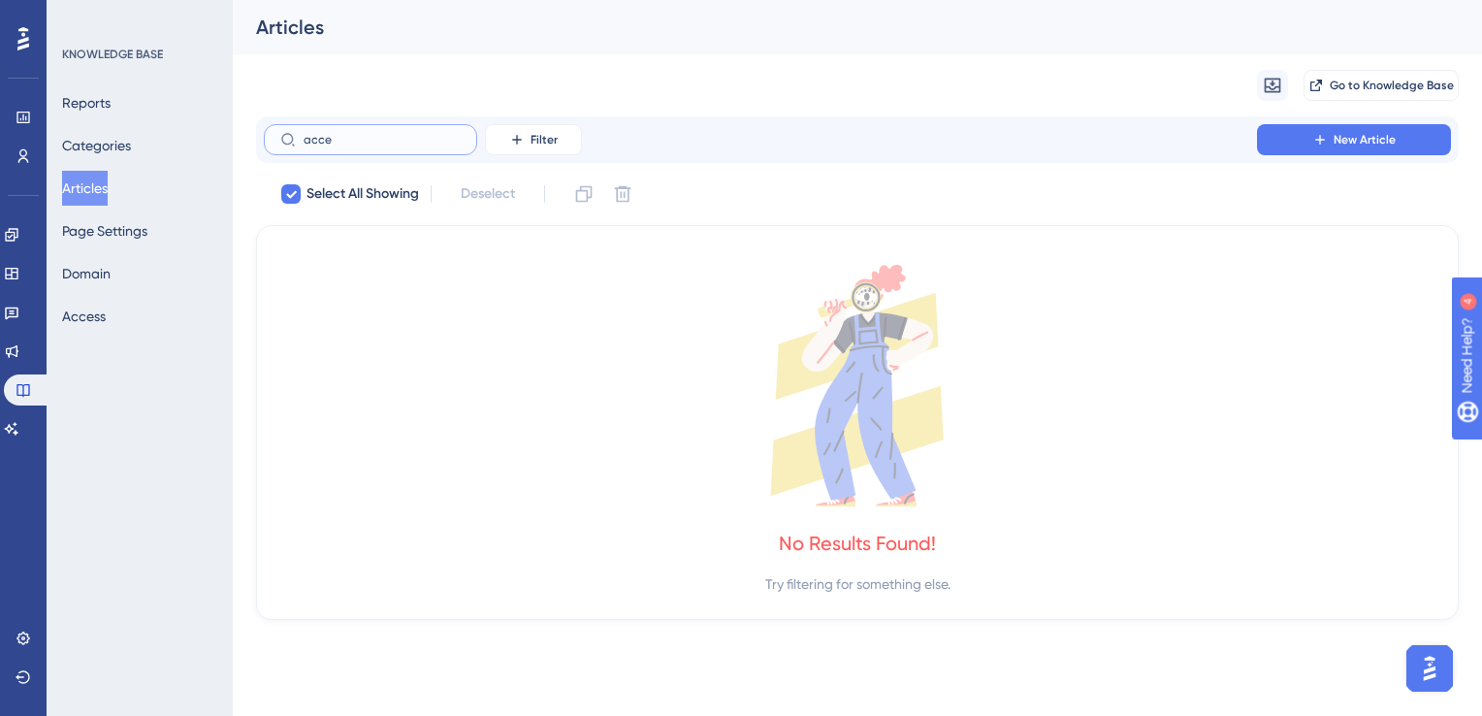
type input "acc"
checkbox input "false"
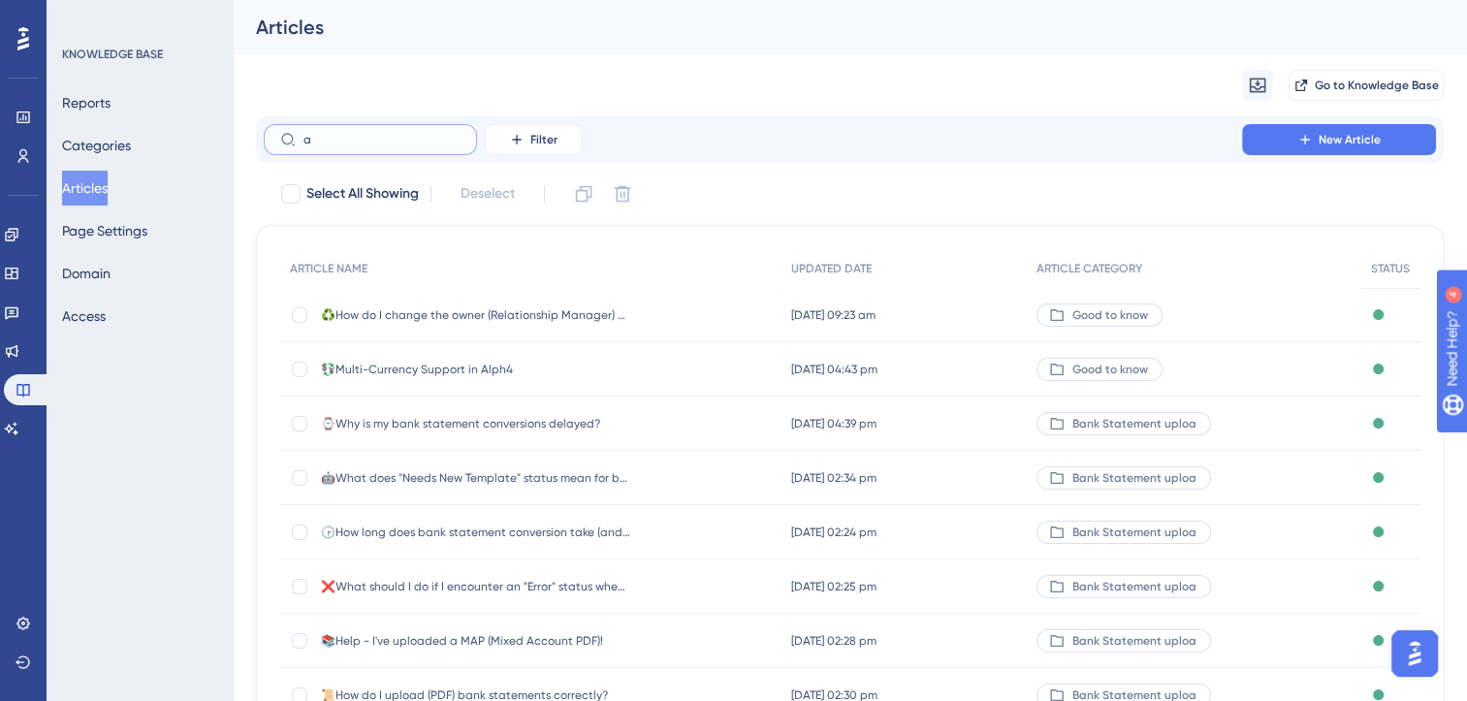
type input "a"
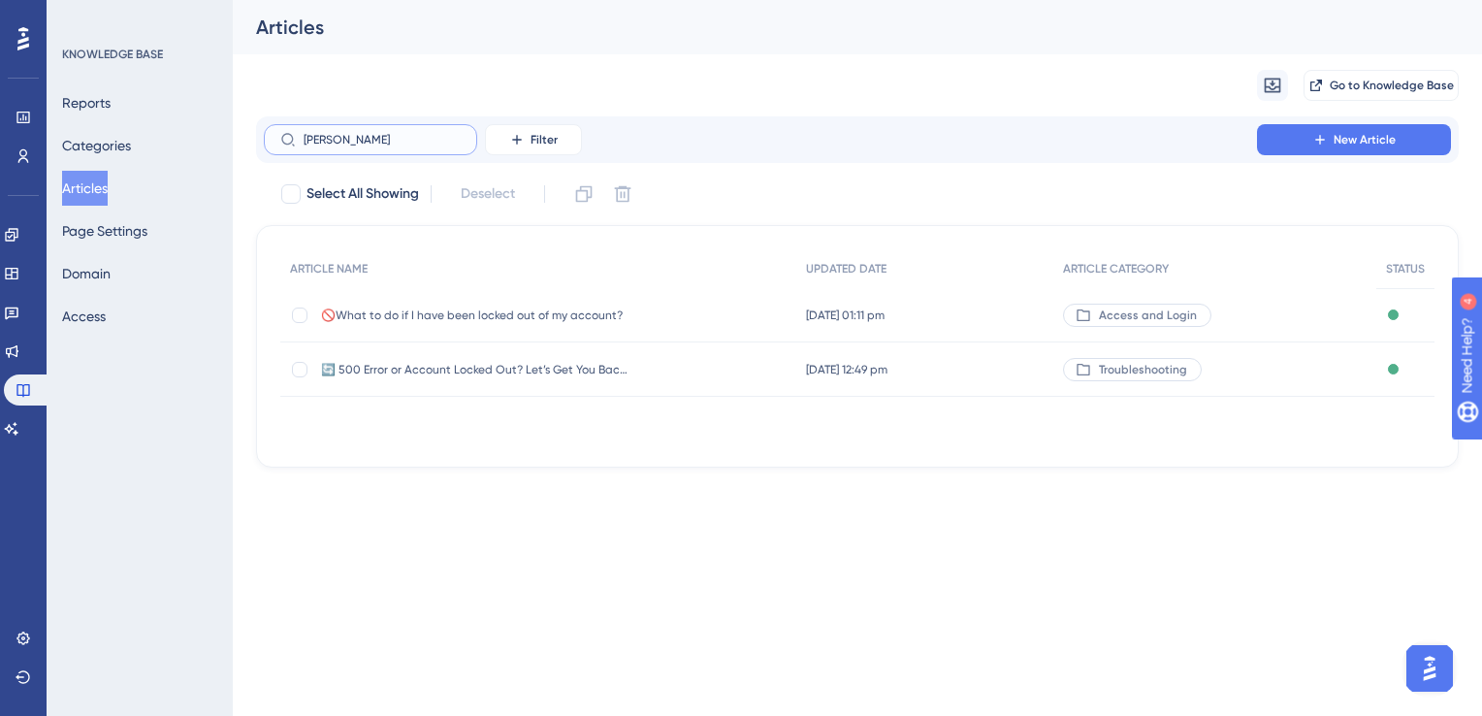
type input "locke"
click at [548, 314] on span "🚫What to do if I have been locked out of my account?" at bounding box center [476, 315] width 310 height 16
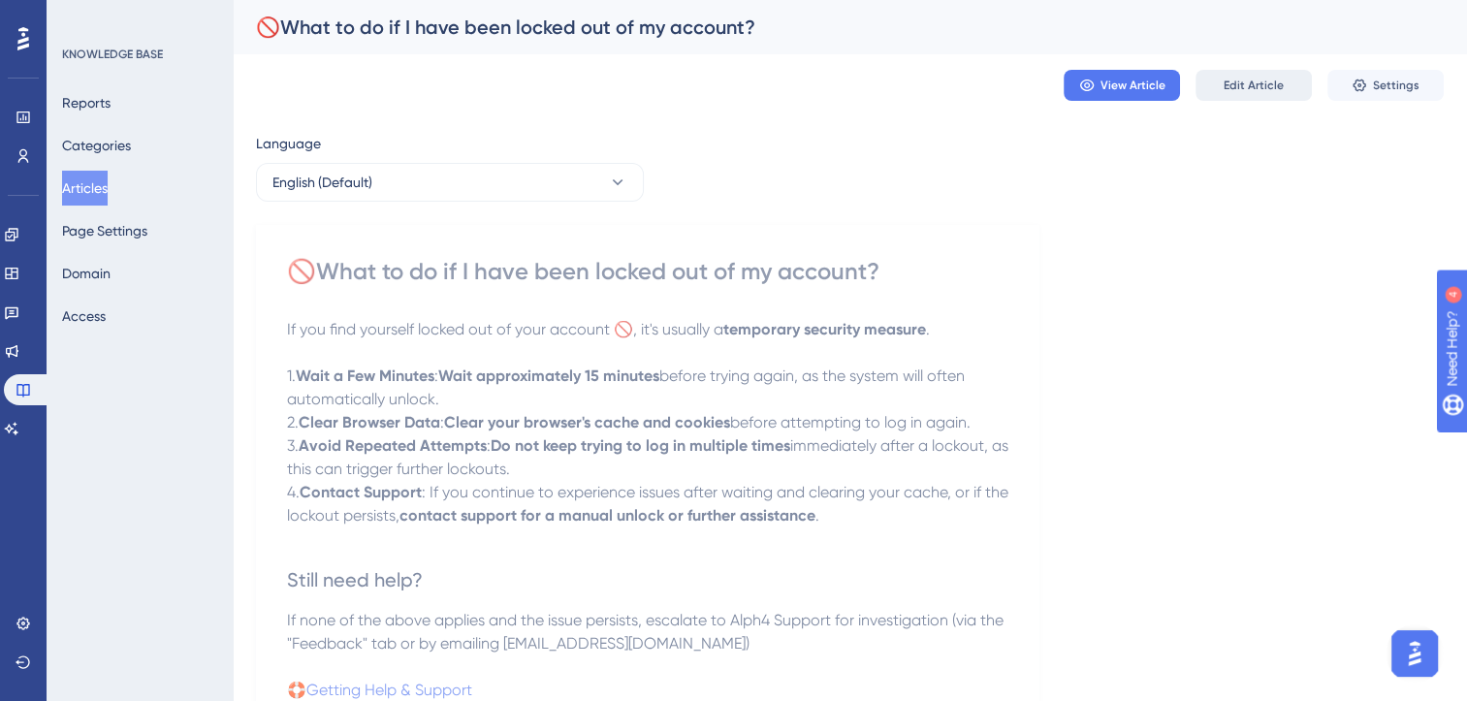
click at [1229, 80] on span "Edit Article" at bounding box center [1254, 86] width 60 height 16
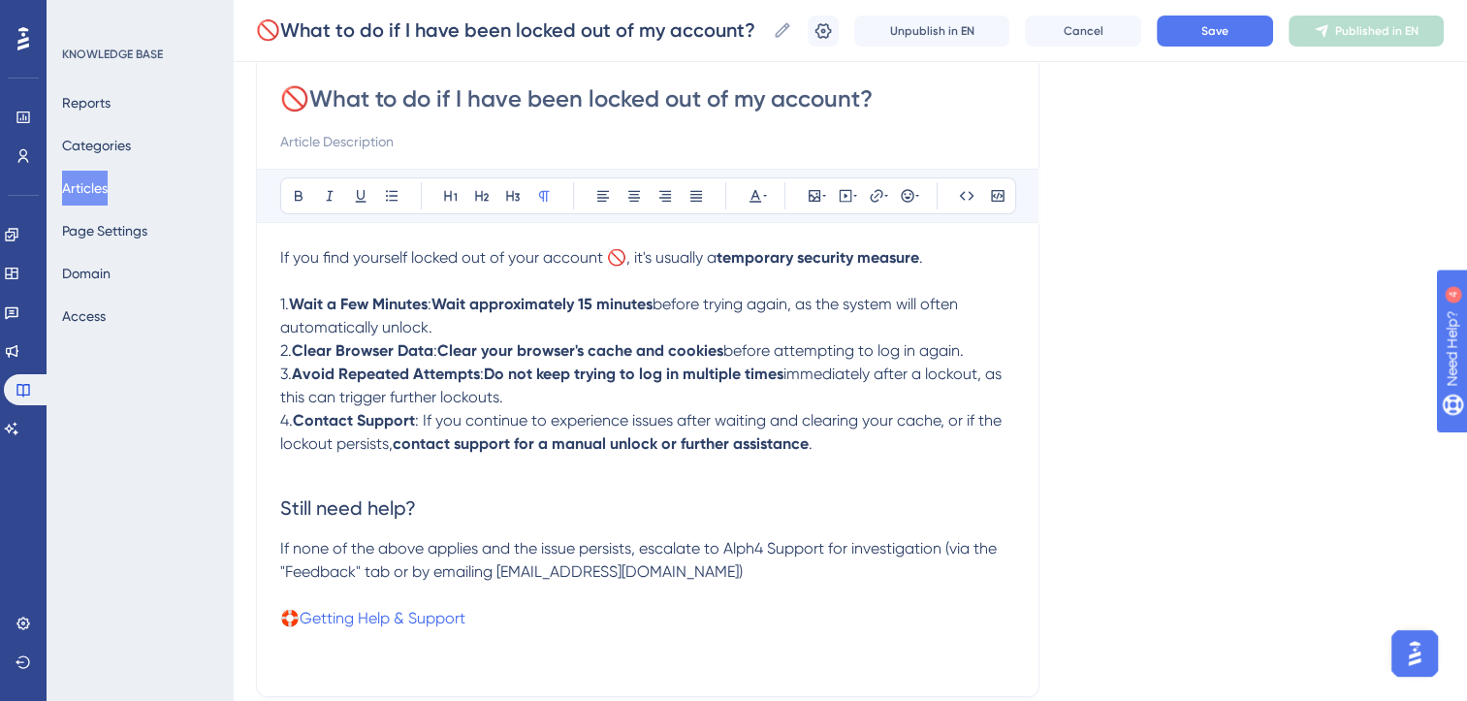
scroll to position [165, 0]
click at [304, 258] on span "If you find yourself locked out of your account 🚫, it's usually a" at bounding box center [498, 258] width 436 height 18
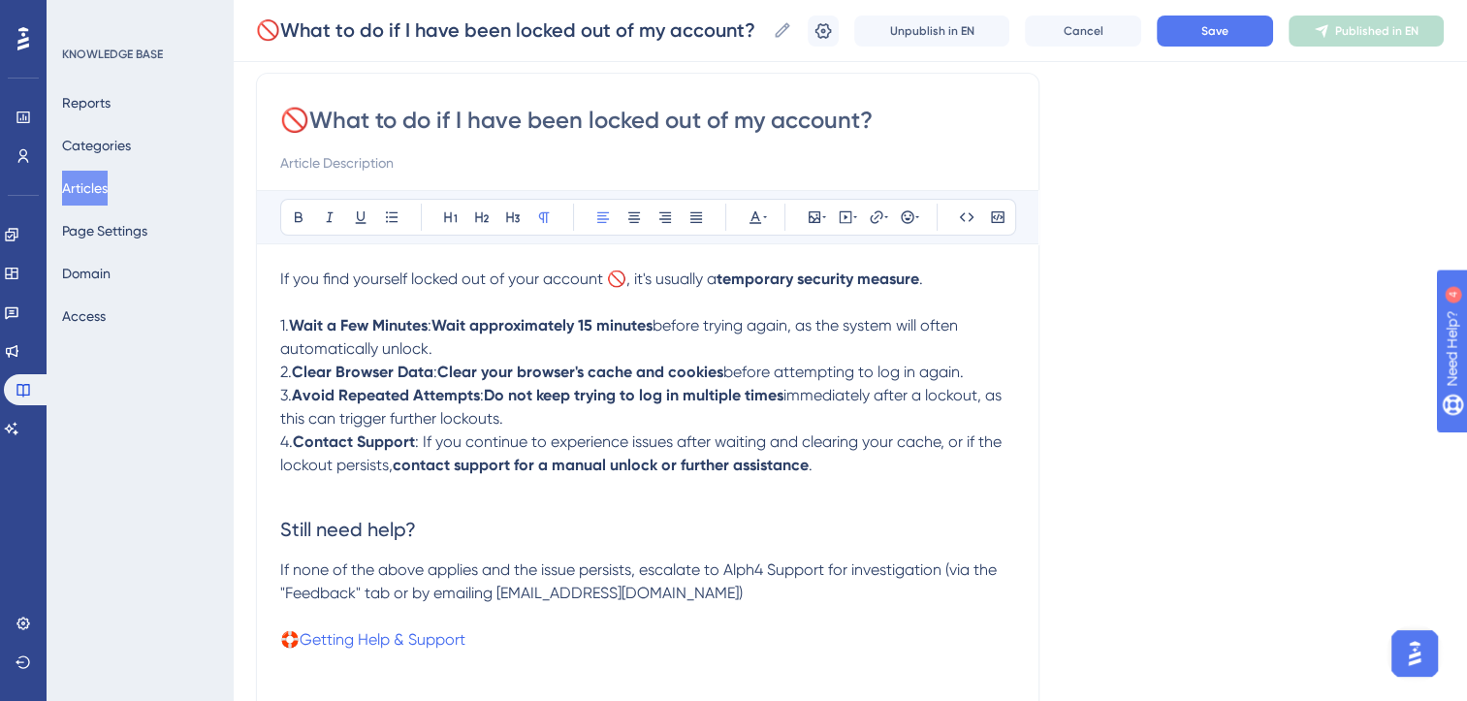
scroll to position [144, 0]
click at [108, 185] on button "Articles" at bounding box center [85, 188] width 46 height 35
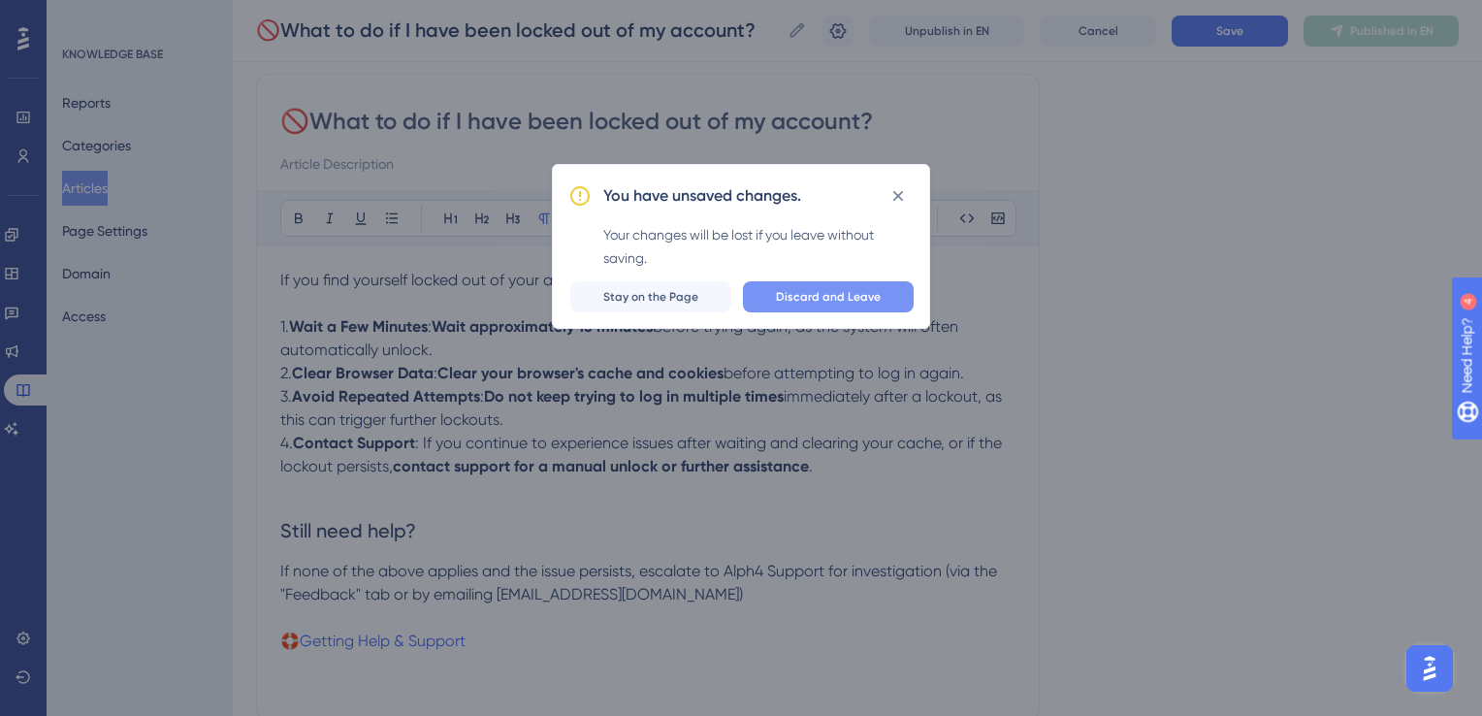
click at [799, 299] on span "Discard and Leave" at bounding box center [828, 297] width 105 height 16
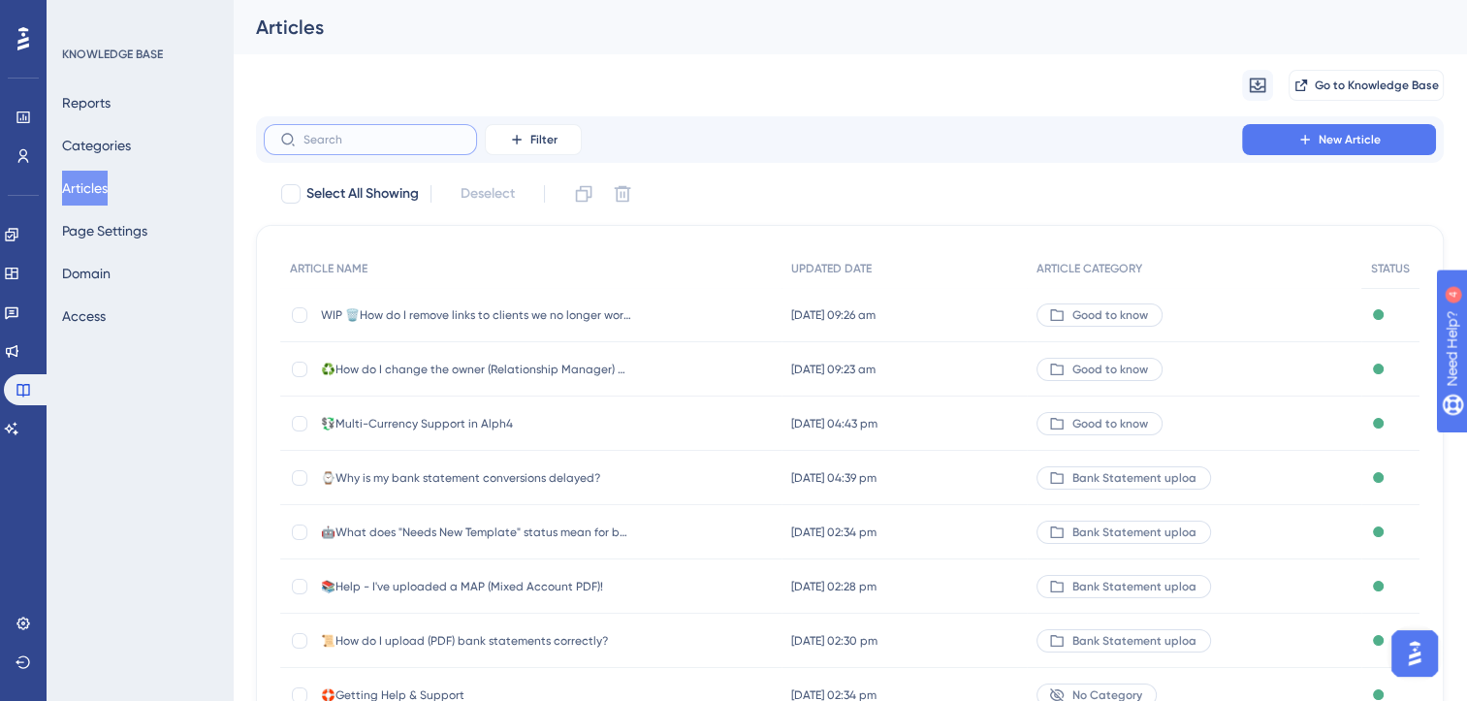
click at [358, 141] on input "text" at bounding box center [382, 140] width 157 height 14
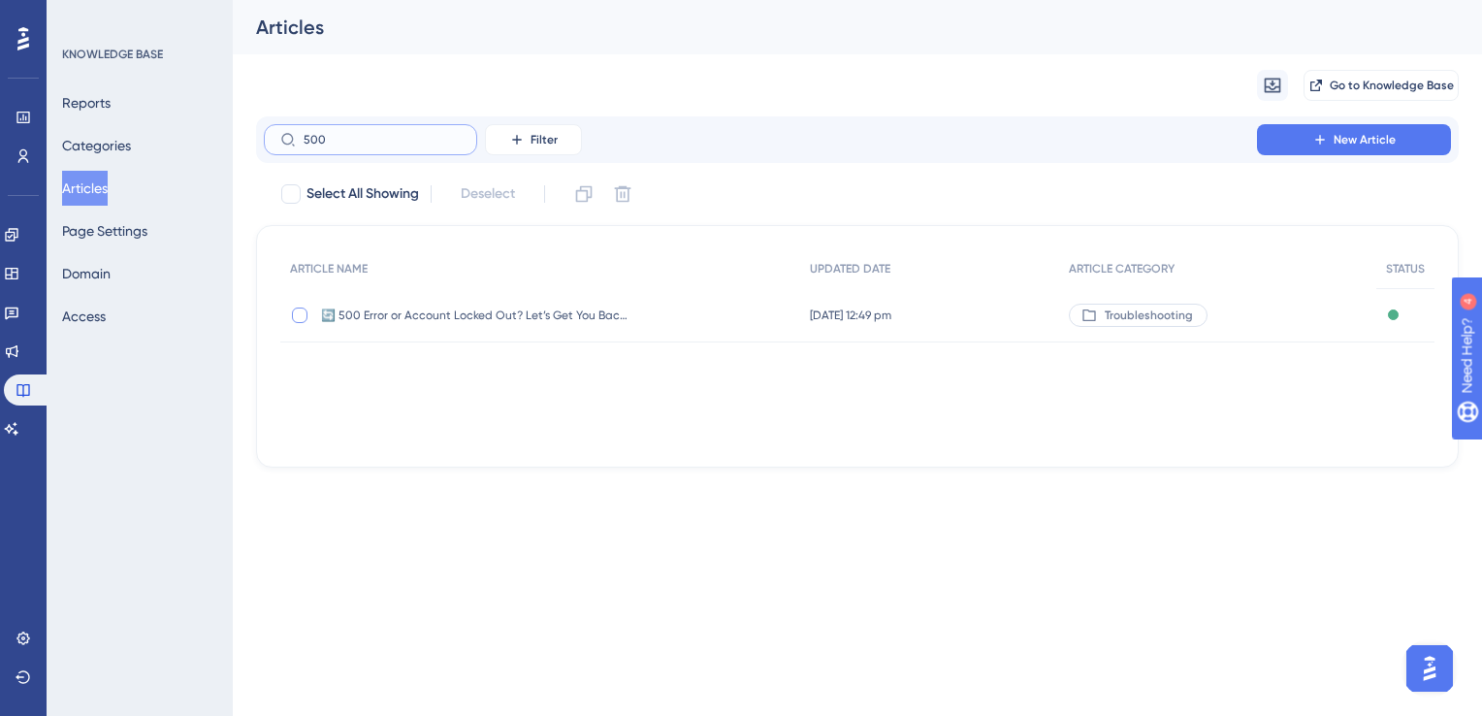
type input "500"
click at [300, 313] on div at bounding box center [300, 315] width 16 height 16
checkbox input "true"
click at [628, 190] on icon at bounding box center [622, 193] width 19 height 19
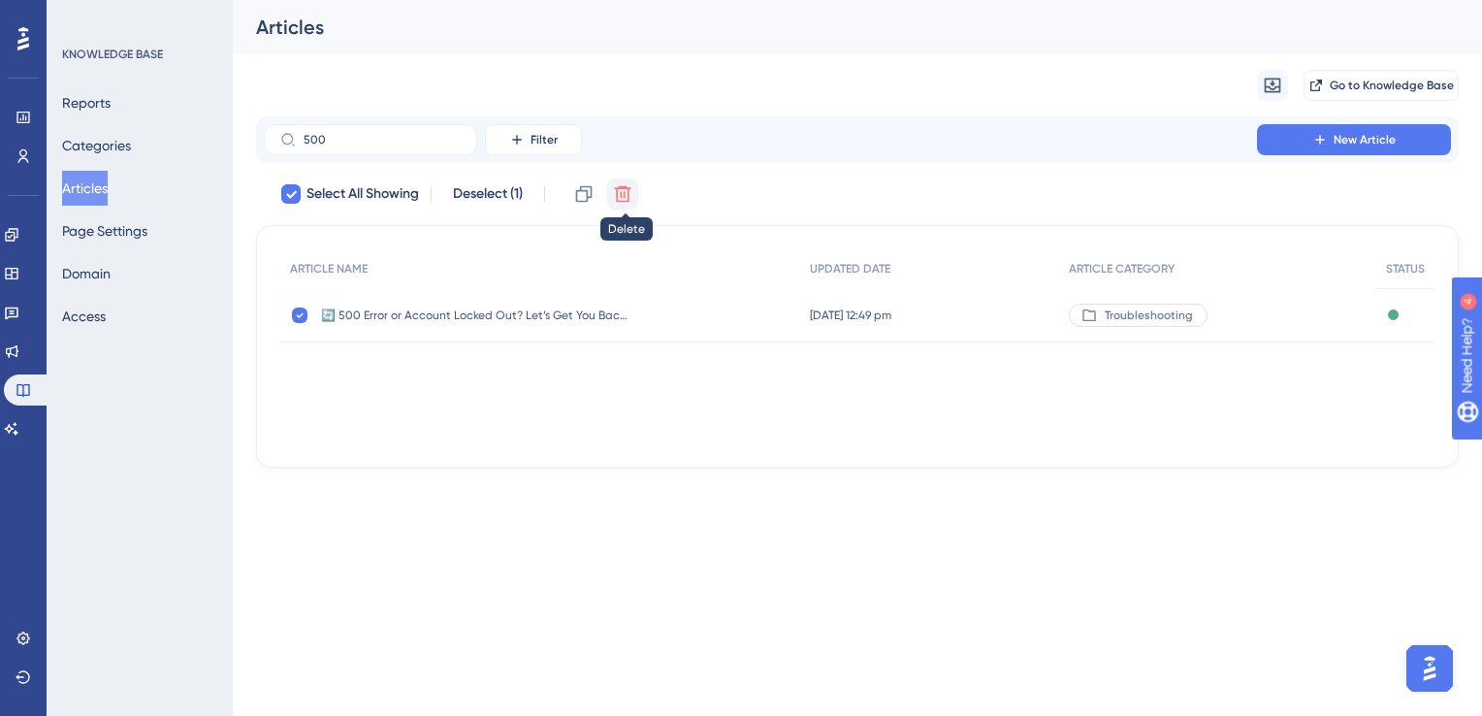
checkbox input "false"
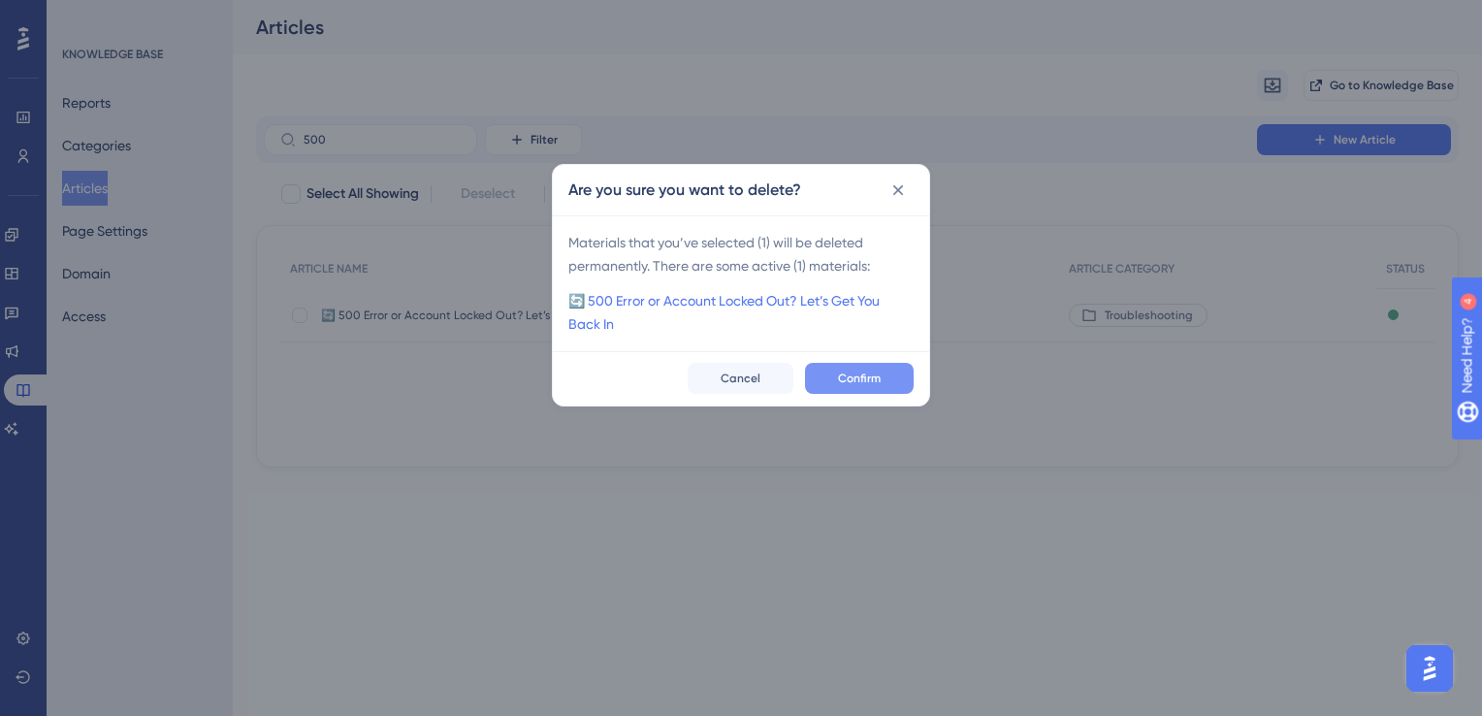
click at [846, 382] on span "Confirm" at bounding box center [859, 378] width 43 height 16
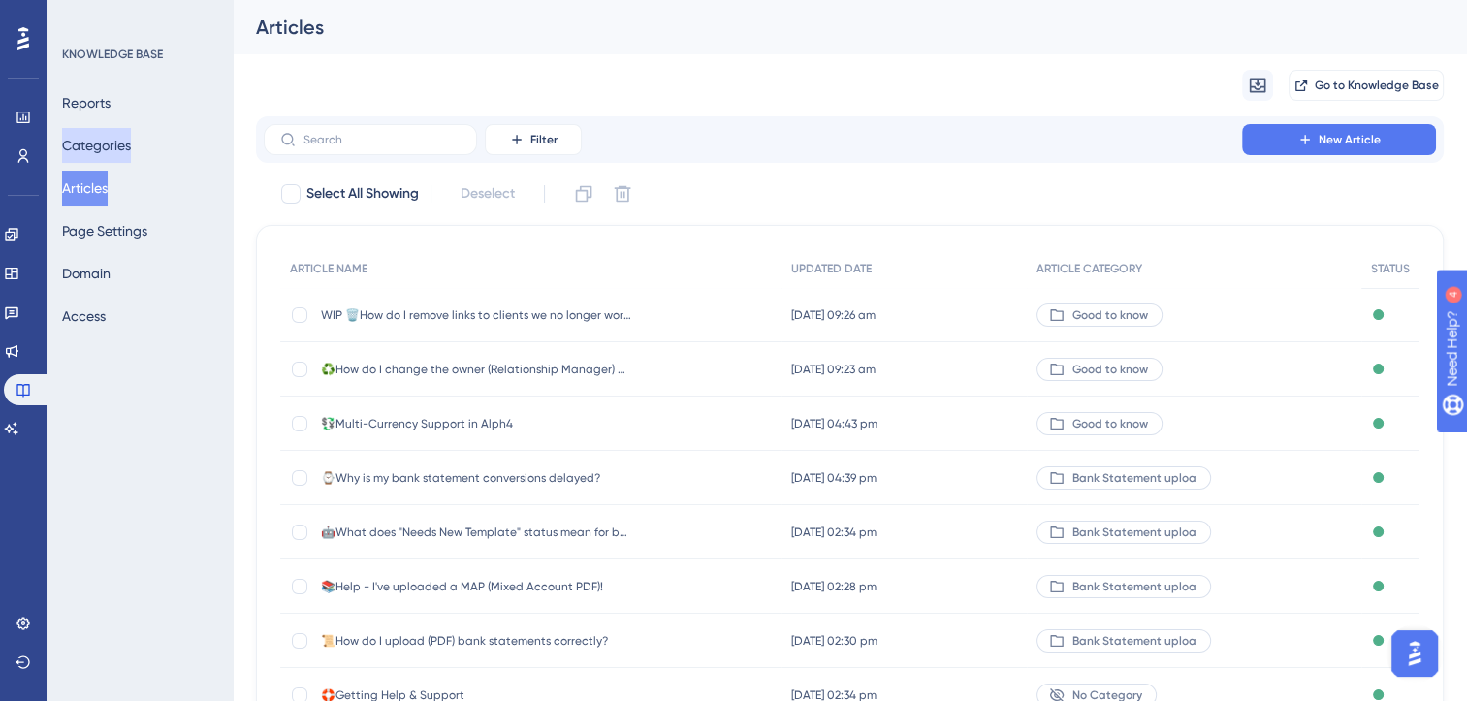
click at [109, 152] on button "Categories" at bounding box center [96, 145] width 69 height 35
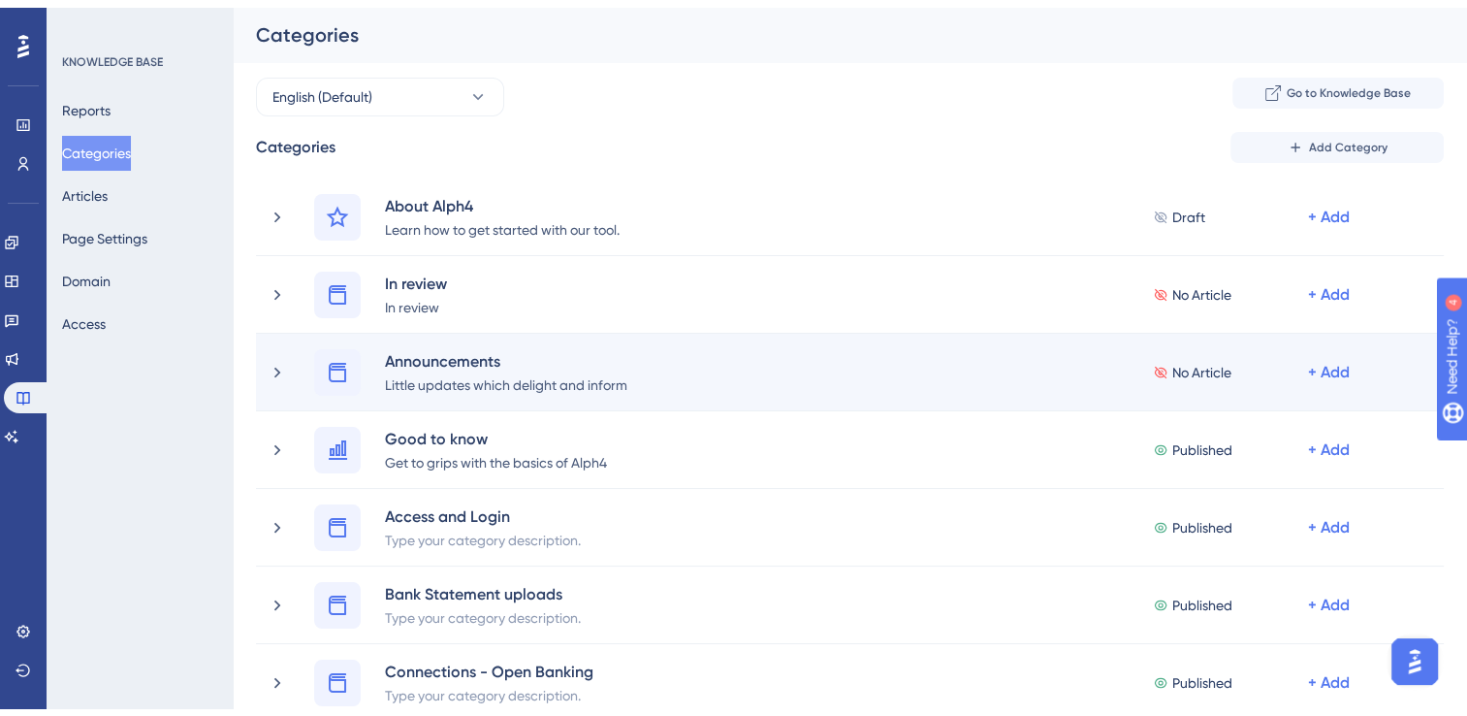
scroll to position [835, 0]
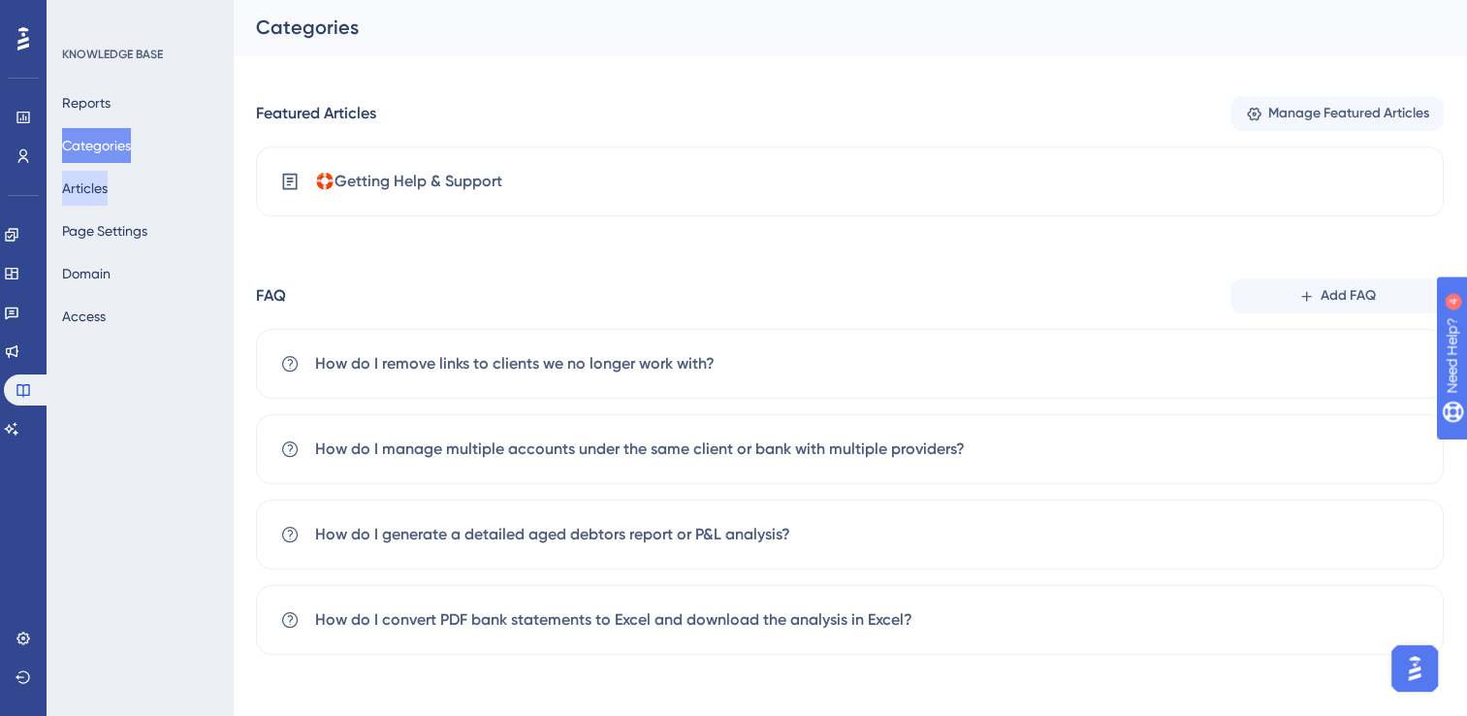
click at [108, 191] on button "Articles" at bounding box center [85, 188] width 46 height 35
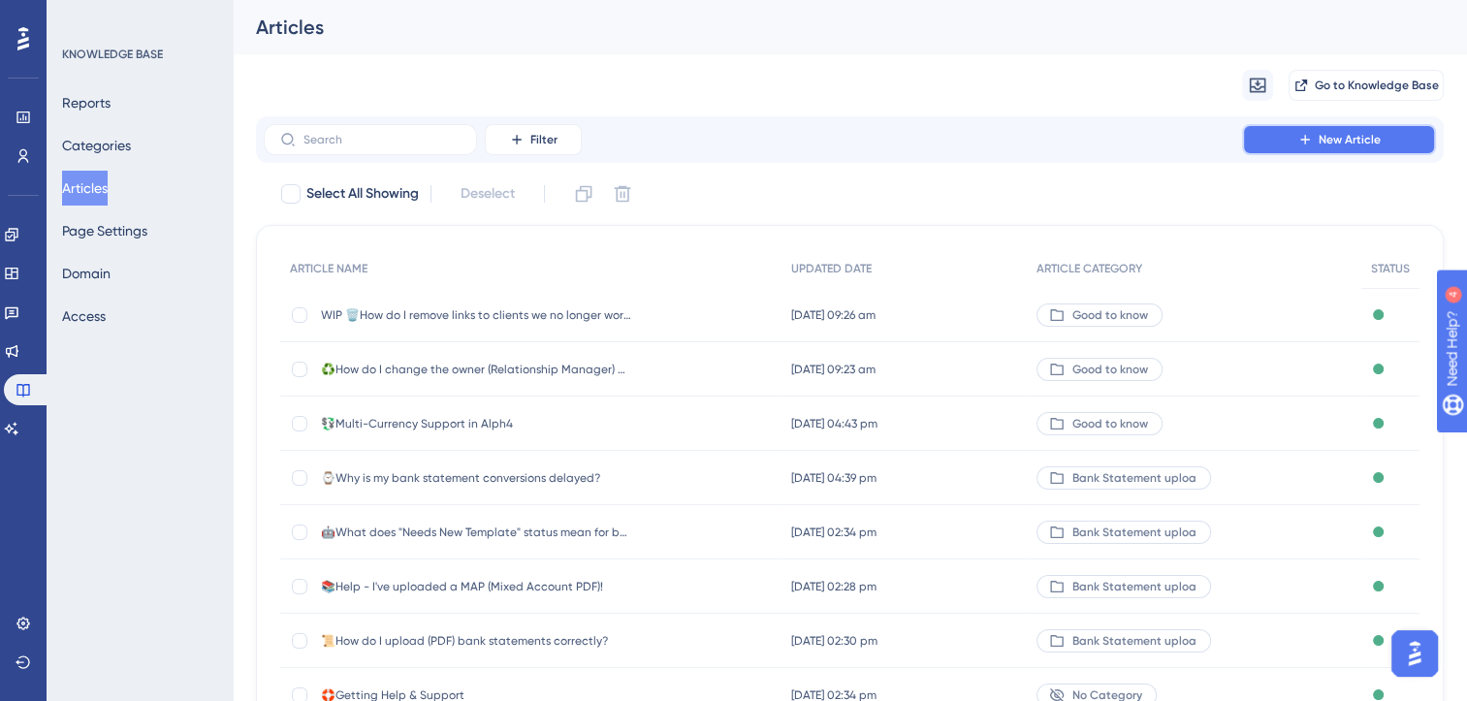
click at [1343, 142] on span "New Article" at bounding box center [1350, 140] width 62 height 16
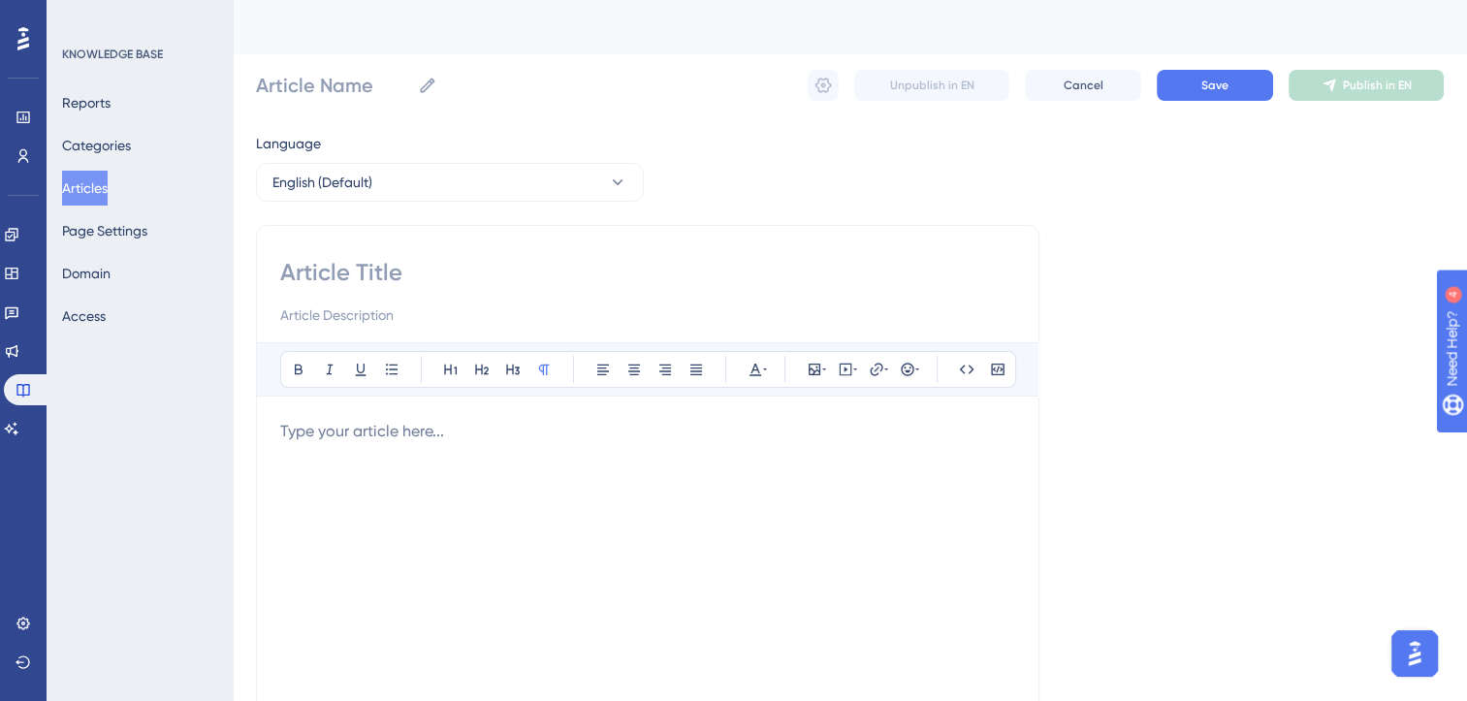
click at [529, 440] on p at bounding box center [647, 431] width 735 height 23
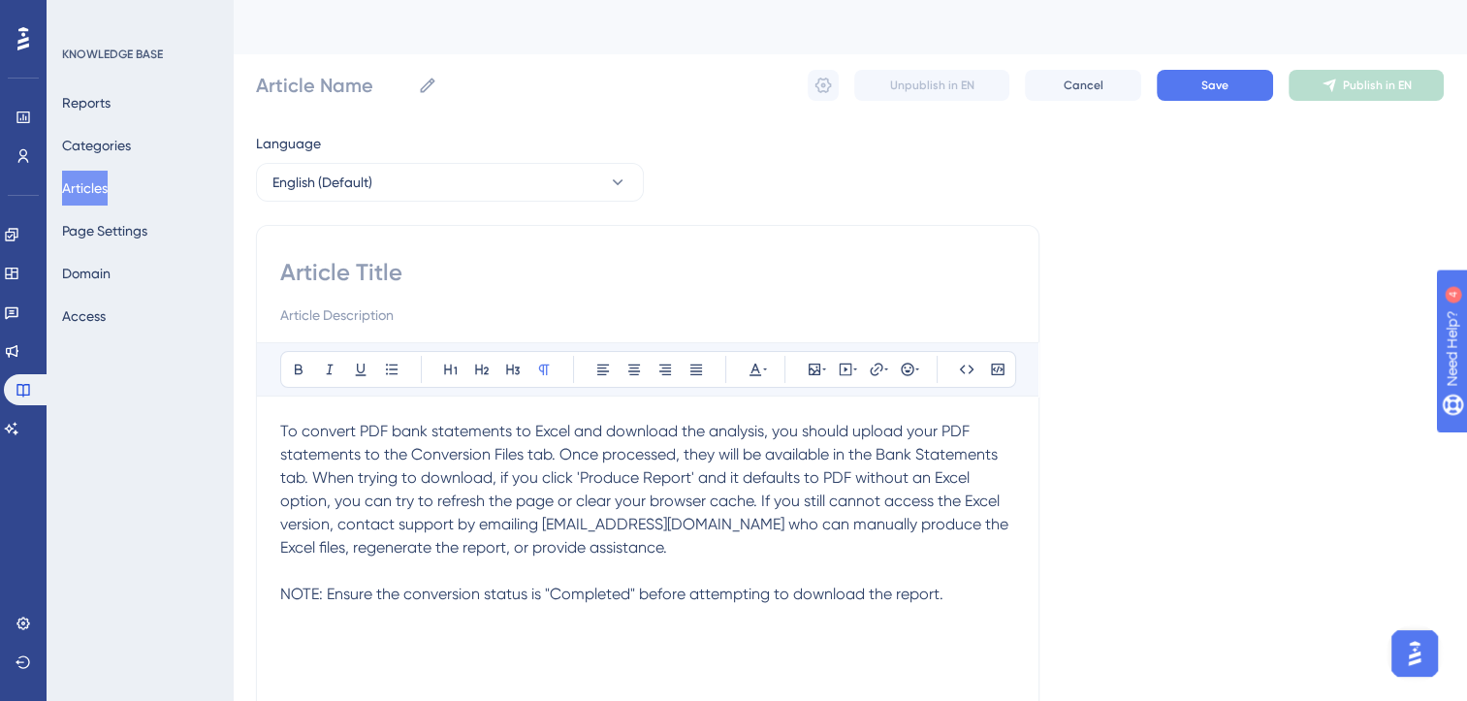
click at [365, 267] on input at bounding box center [647, 272] width 735 height 31
type input "⏬"
paste input "How do I convert PDF bank statements to Excel and download the analysis in Exce…"
type input "⏬How do I convert PDF bank statements to Excel and download the analysis in Exc…"
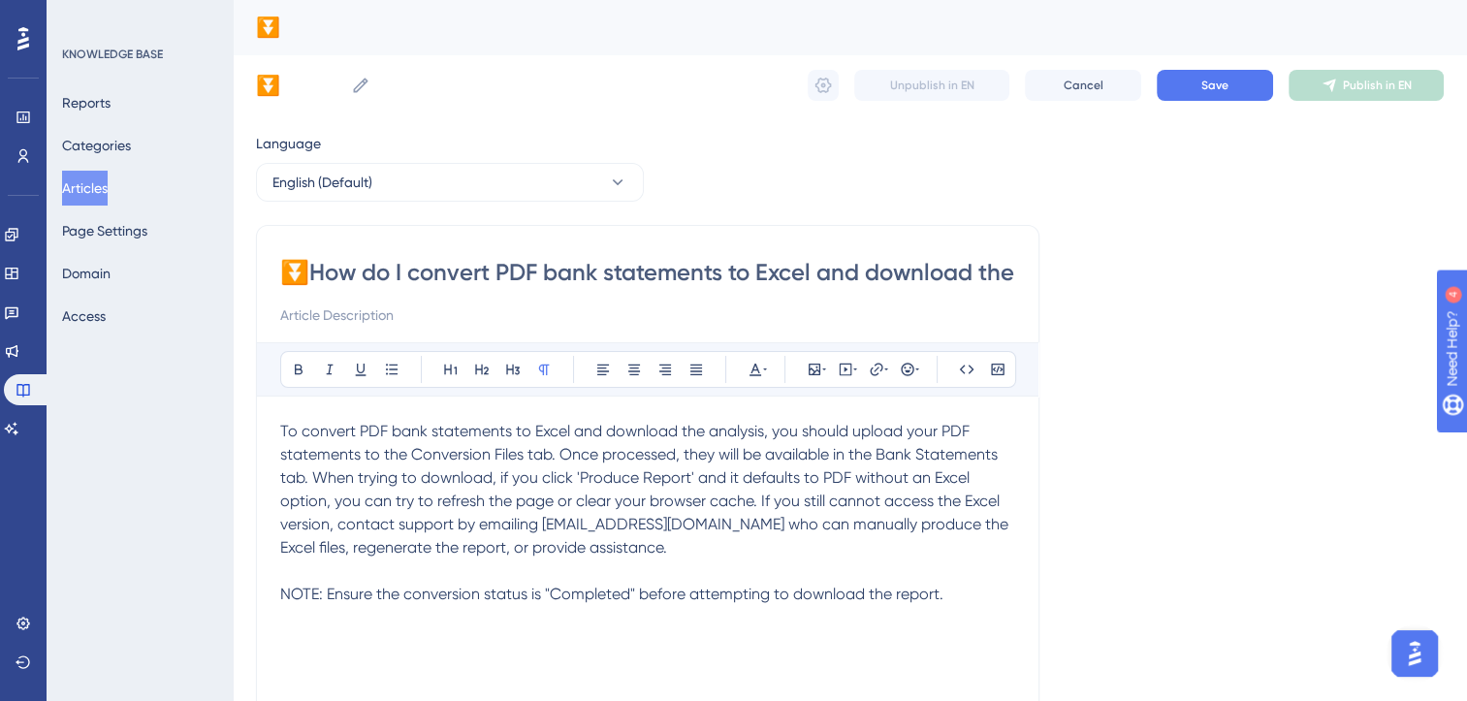
scroll to position [0, 194]
type input "⏬How do I convert PDF bank statements to Excel and download the analysis in Exc…"
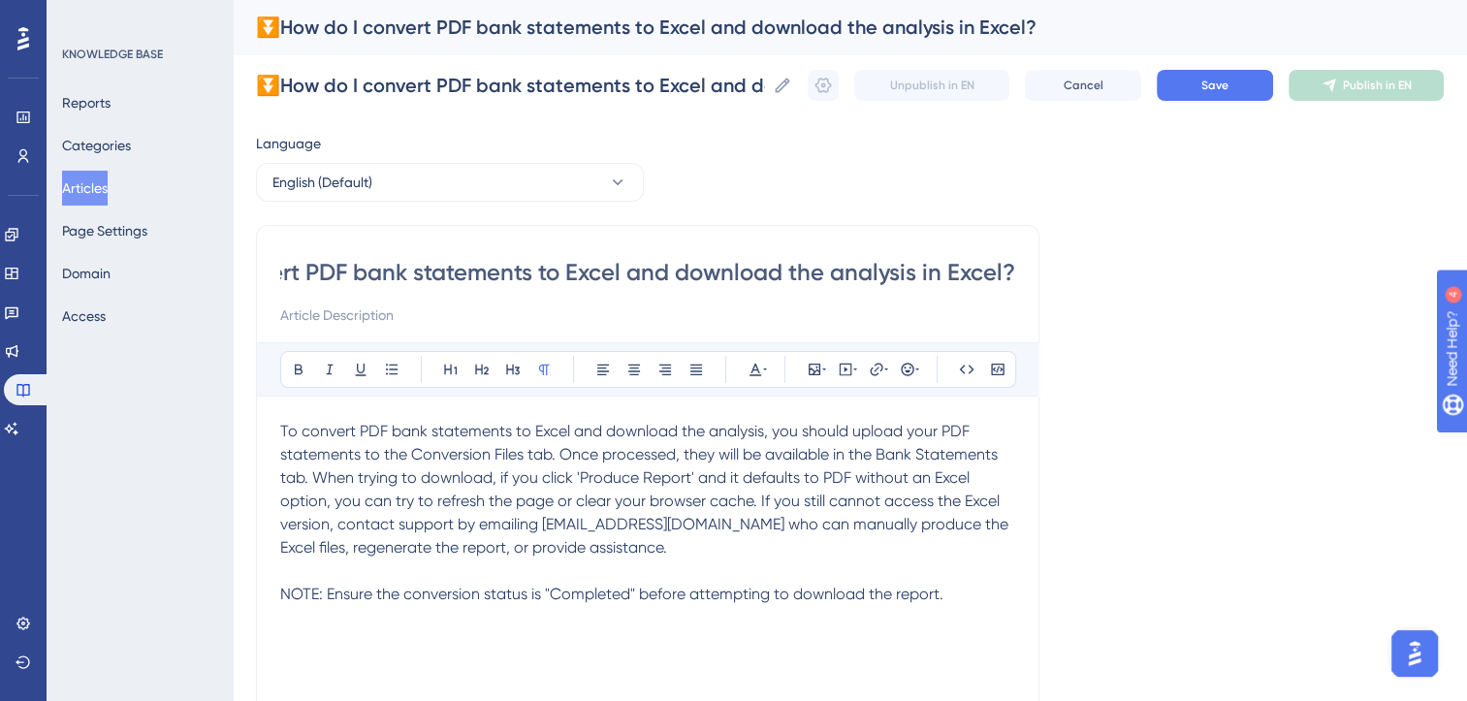
scroll to position [0, 0]
type input "⏬How do I convert PDF bank statements to Excel and download the analysis in Exc…"
click at [314, 478] on span "To convert PDF bank statements to Excel and download the analysis, you should u…" at bounding box center [646, 489] width 732 height 135
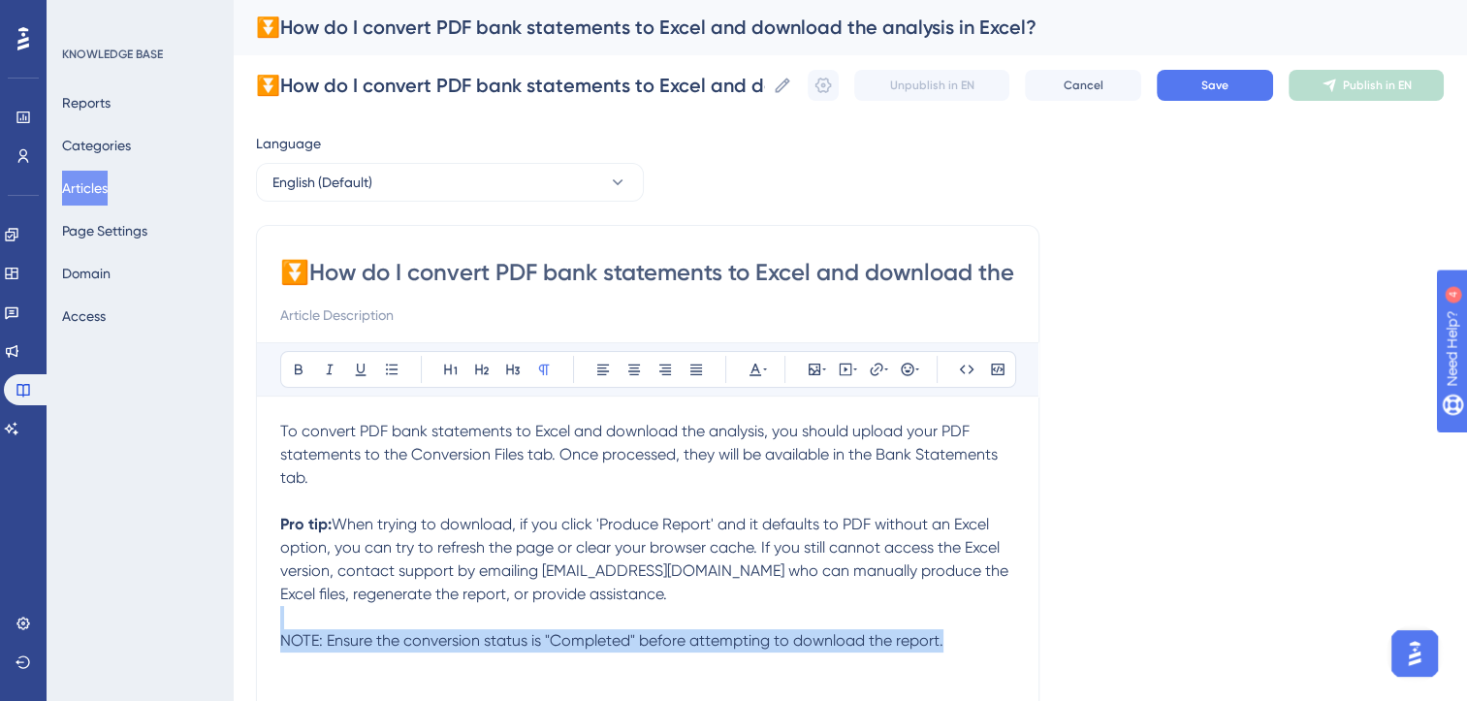
drag, startPoint x: 343, startPoint y: 615, endPoint x: 978, endPoint y: 665, distance: 637.1
click at [978, 665] on div "To convert PDF bank statements to Excel and download the analysis, you should u…" at bounding box center [647, 633] width 735 height 427
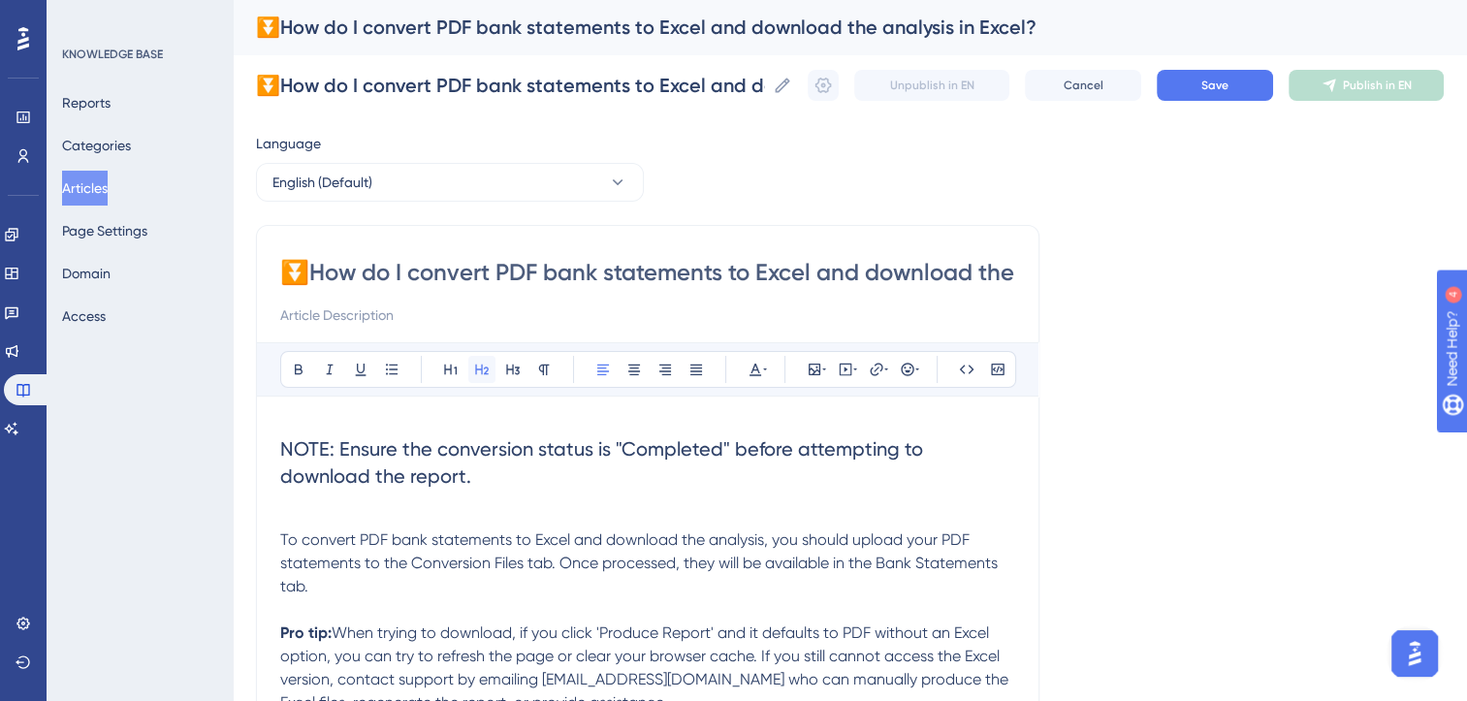
click at [482, 369] on icon at bounding box center [482, 370] width 16 height 16
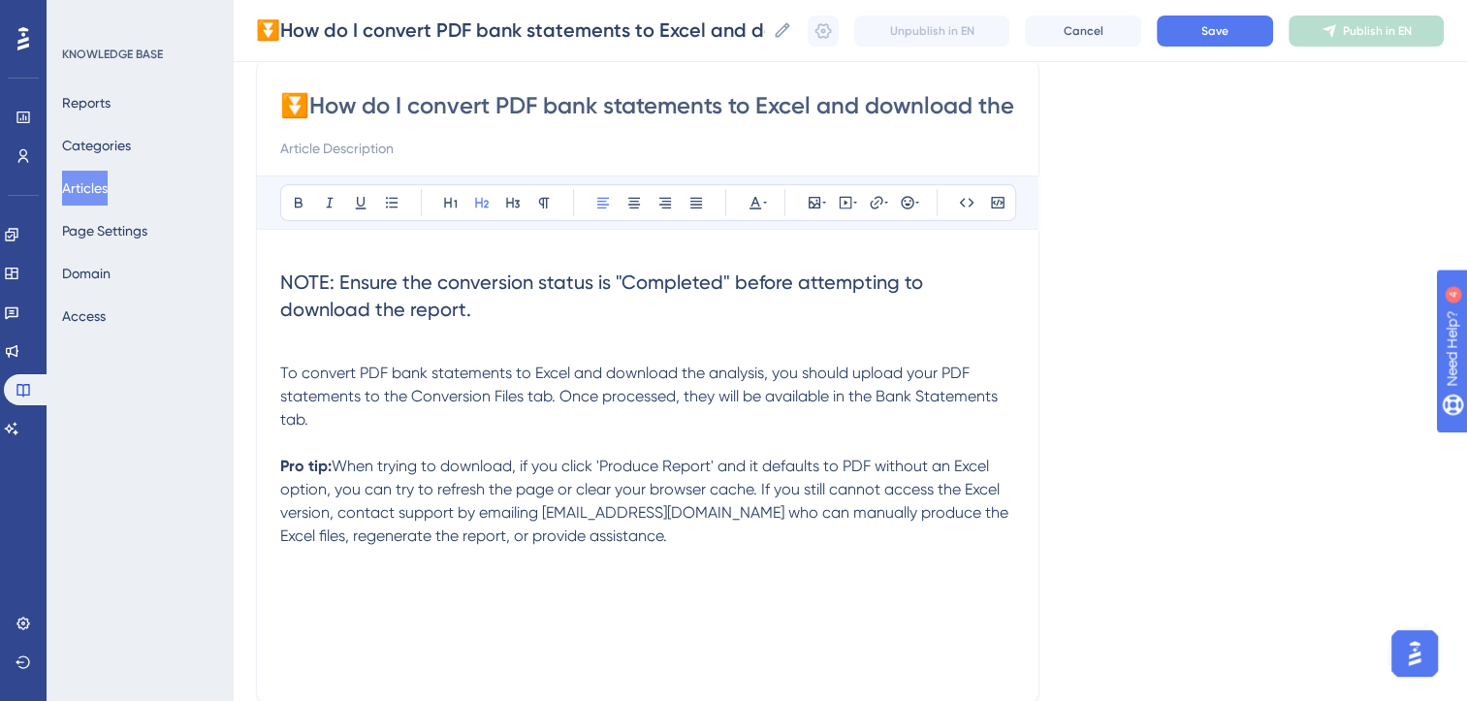
scroll to position [159, 0]
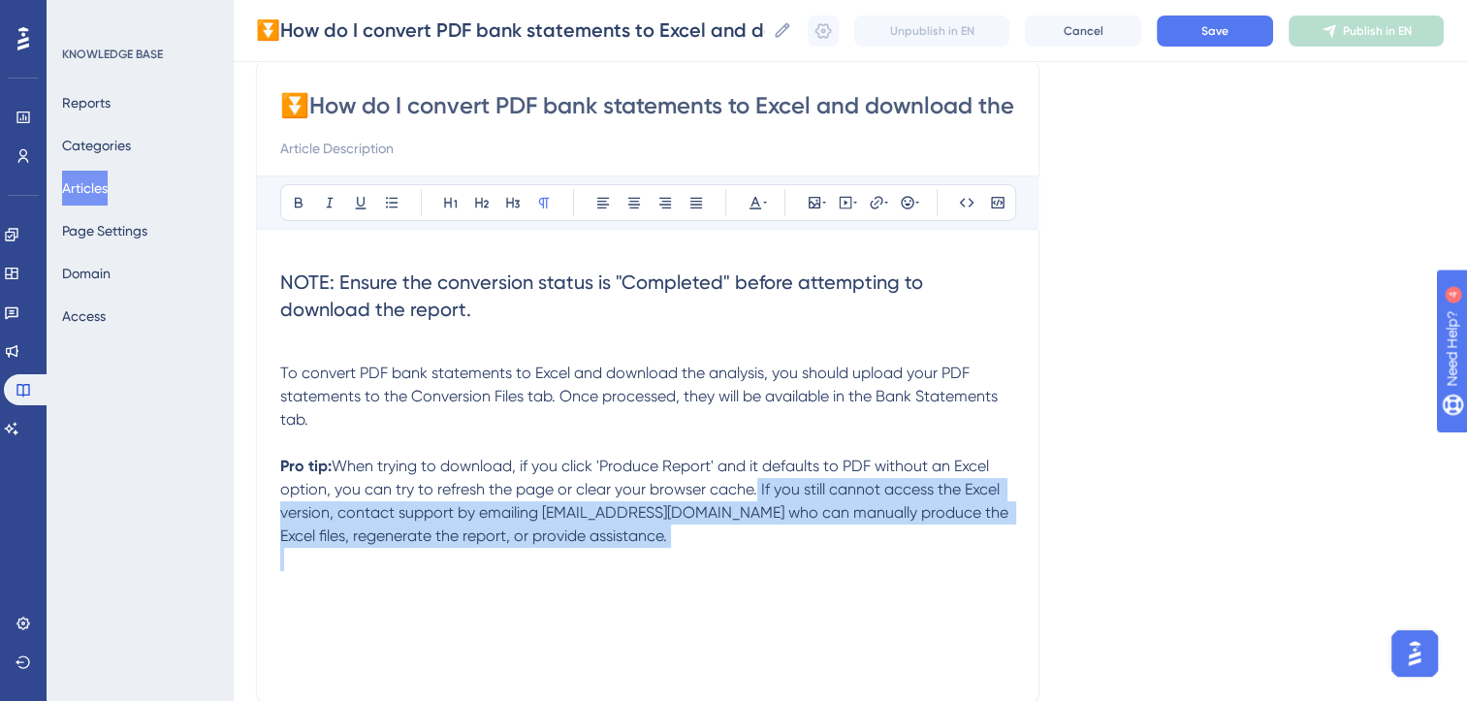
drag, startPoint x: 756, startPoint y: 491, endPoint x: 758, endPoint y: 553, distance: 62.1
click at [758, 553] on div "NOTE: Ensure the conversion status is "Completed" before attempting to download…" at bounding box center [647, 466] width 735 height 427
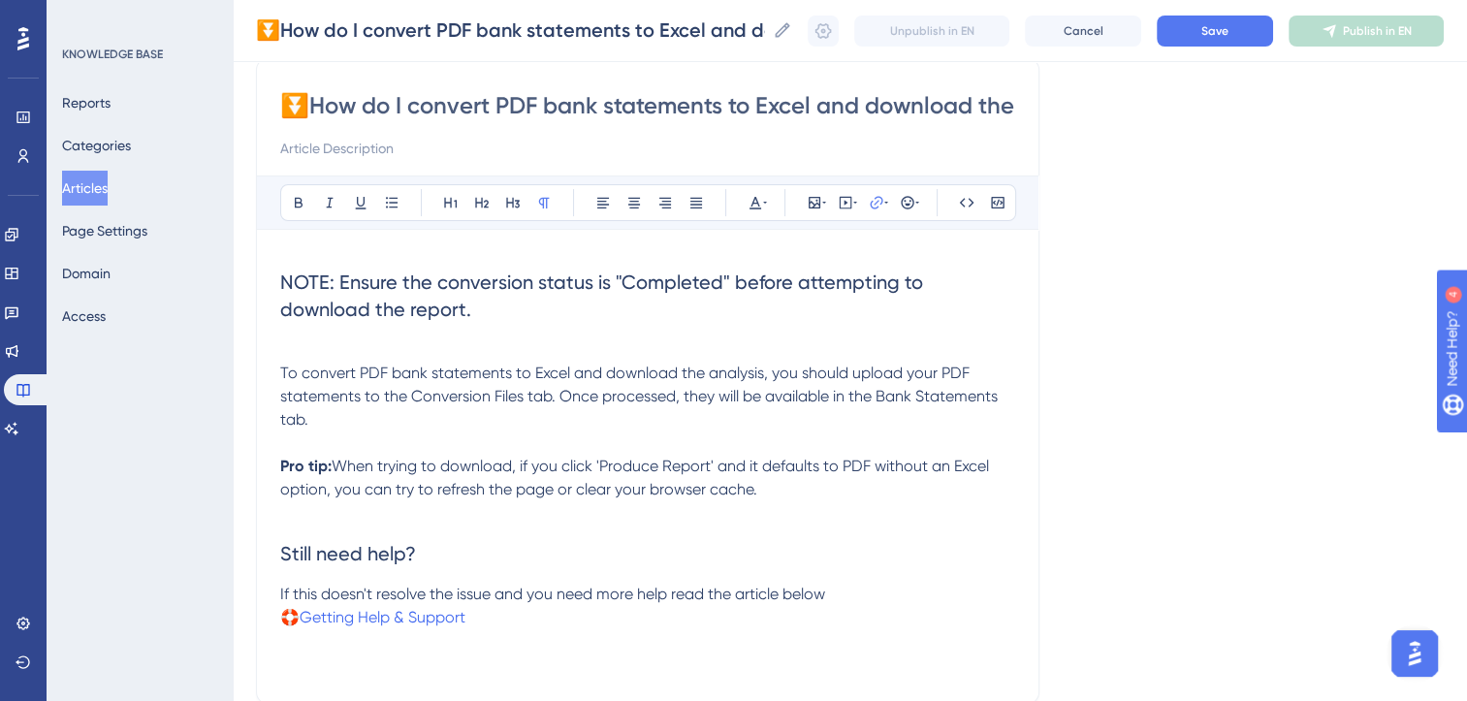
scroll to position [0, 0]
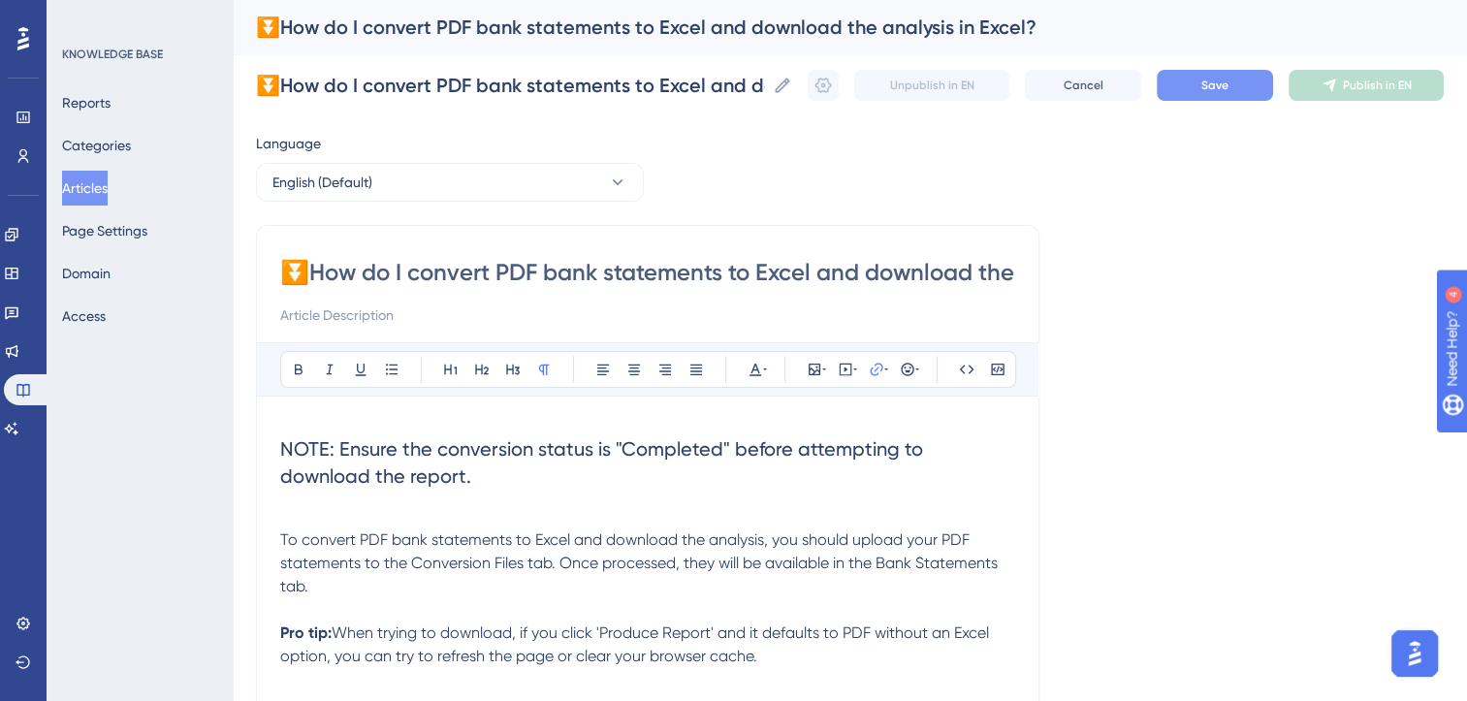
click at [1273, 72] on button "Save" at bounding box center [1215, 85] width 116 height 31
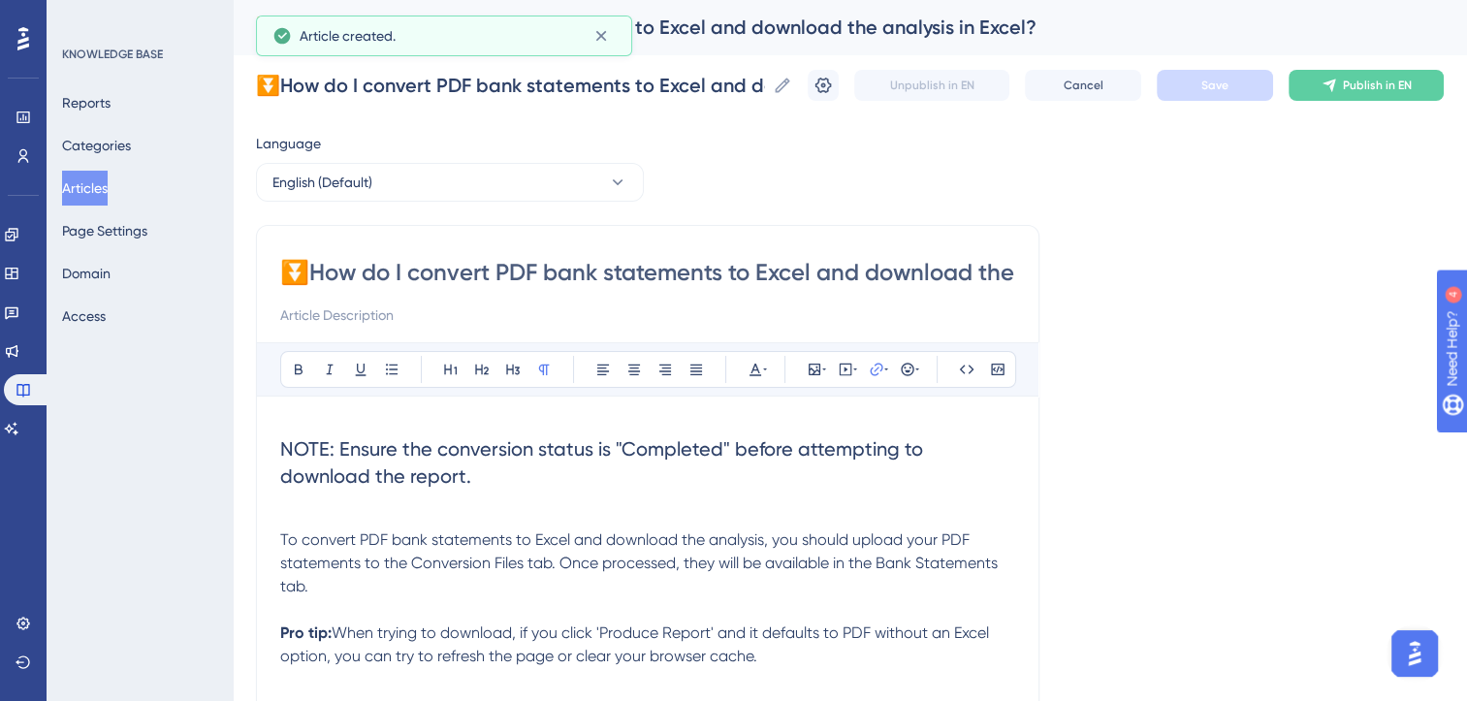
scroll to position [78, 0]
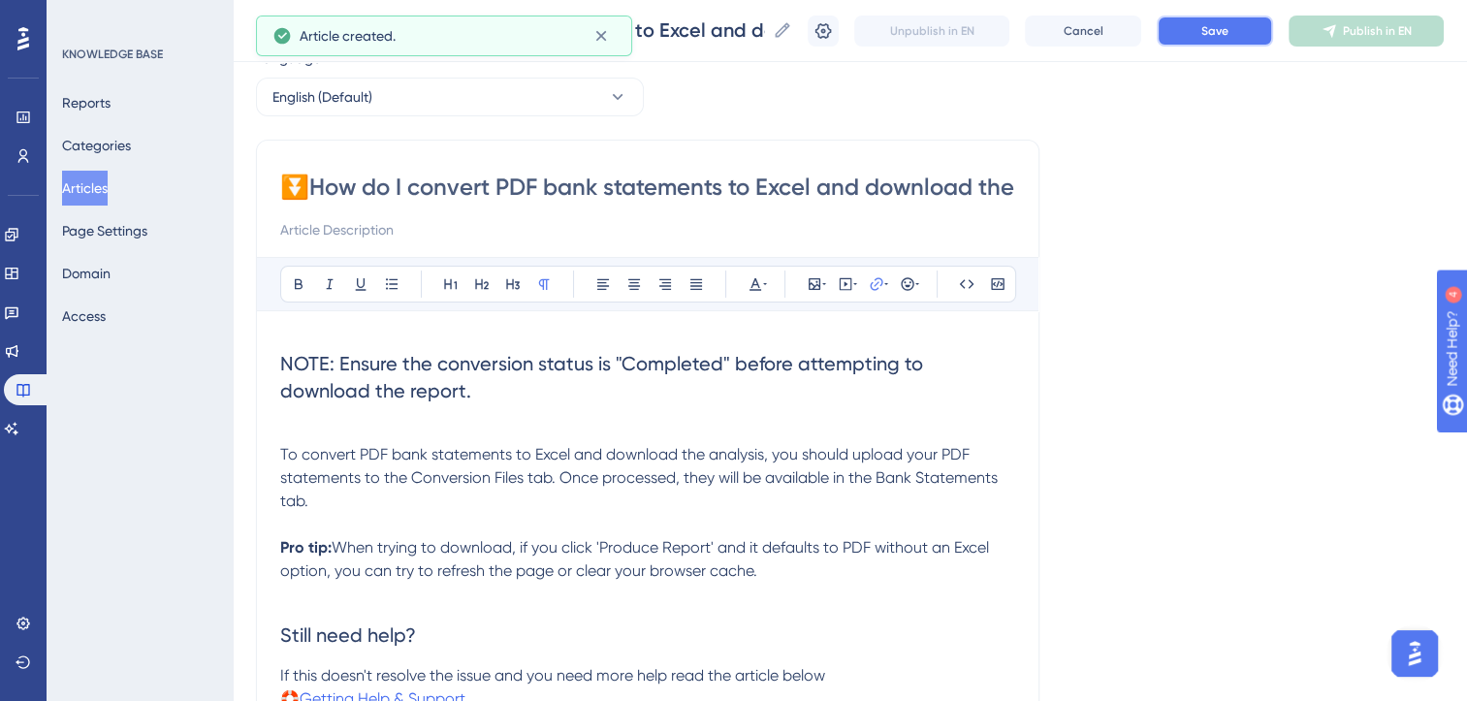
click at [1248, 30] on button "Save" at bounding box center [1215, 31] width 116 height 31
click at [1392, 33] on span "Publish in EN" at bounding box center [1377, 31] width 69 height 16
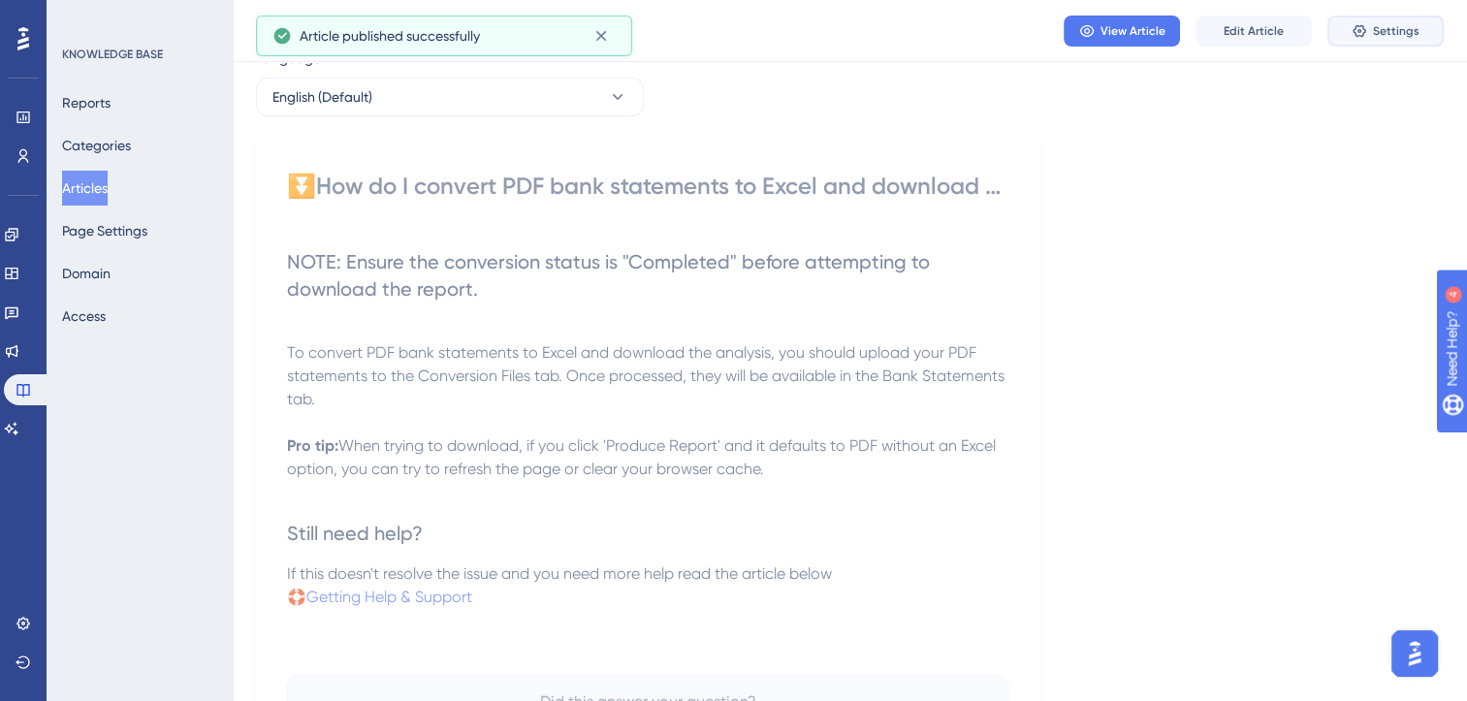
click at [1392, 33] on span "Settings" at bounding box center [1396, 31] width 47 height 16
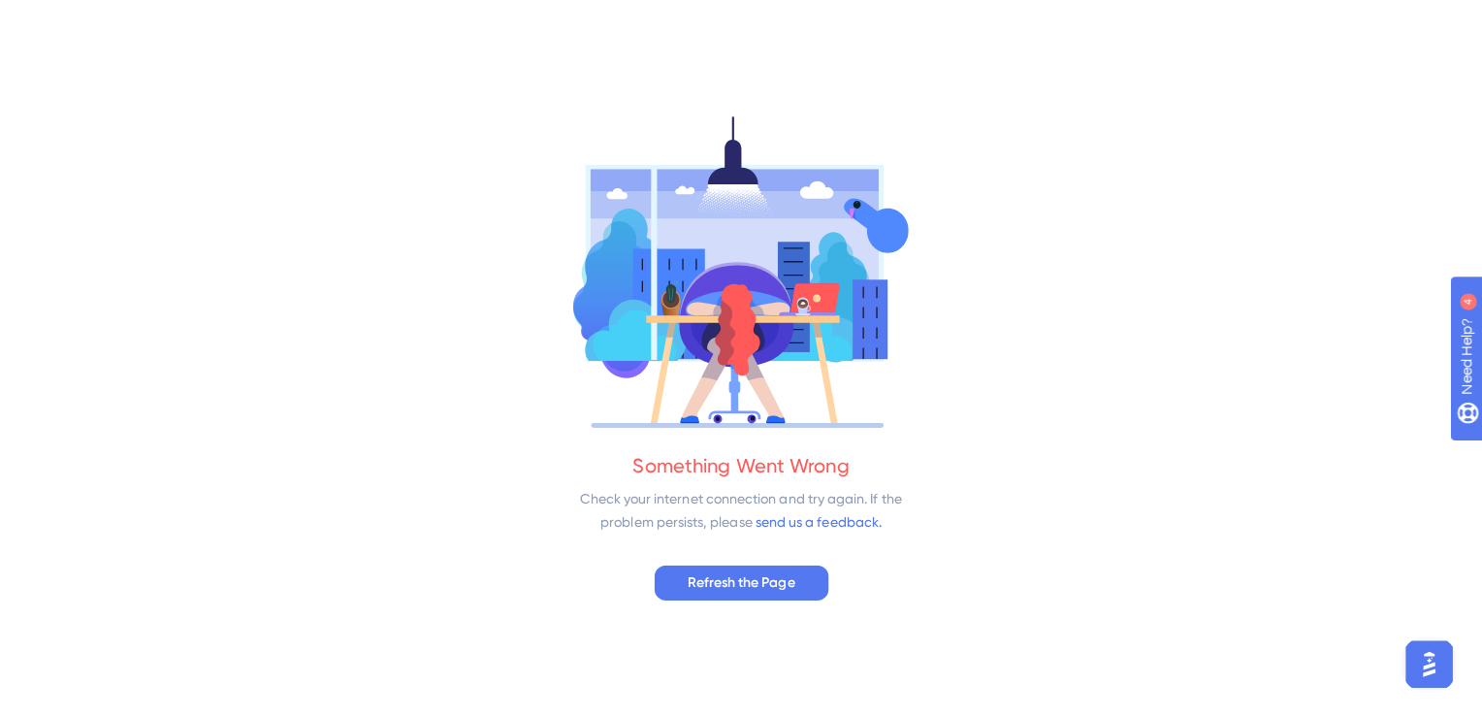
scroll to position [0, 0]
click at [683, 585] on button "Refresh the Page" at bounding box center [741, 579] width 173 height 35
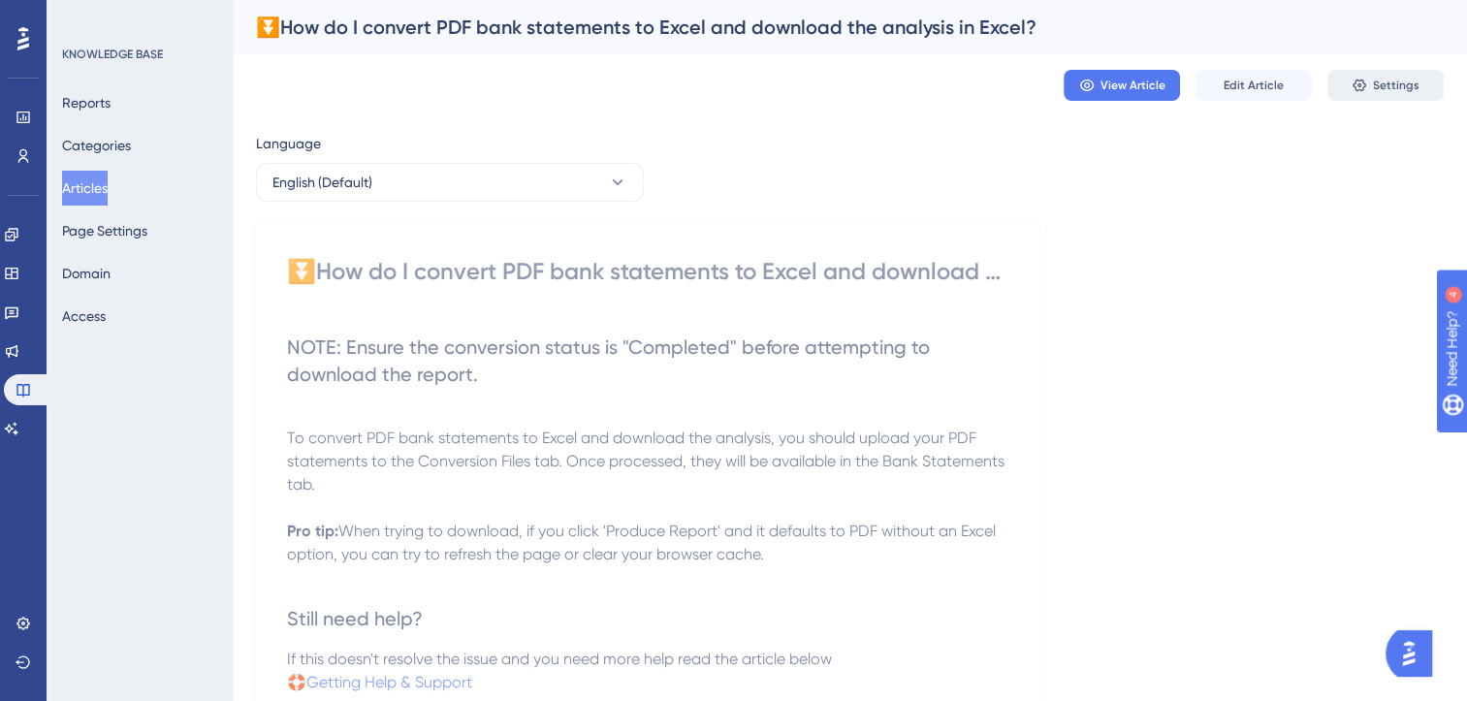
click at [1398, 93] on button "Settings" at bounding box center [1385, 85] width 116 height 31
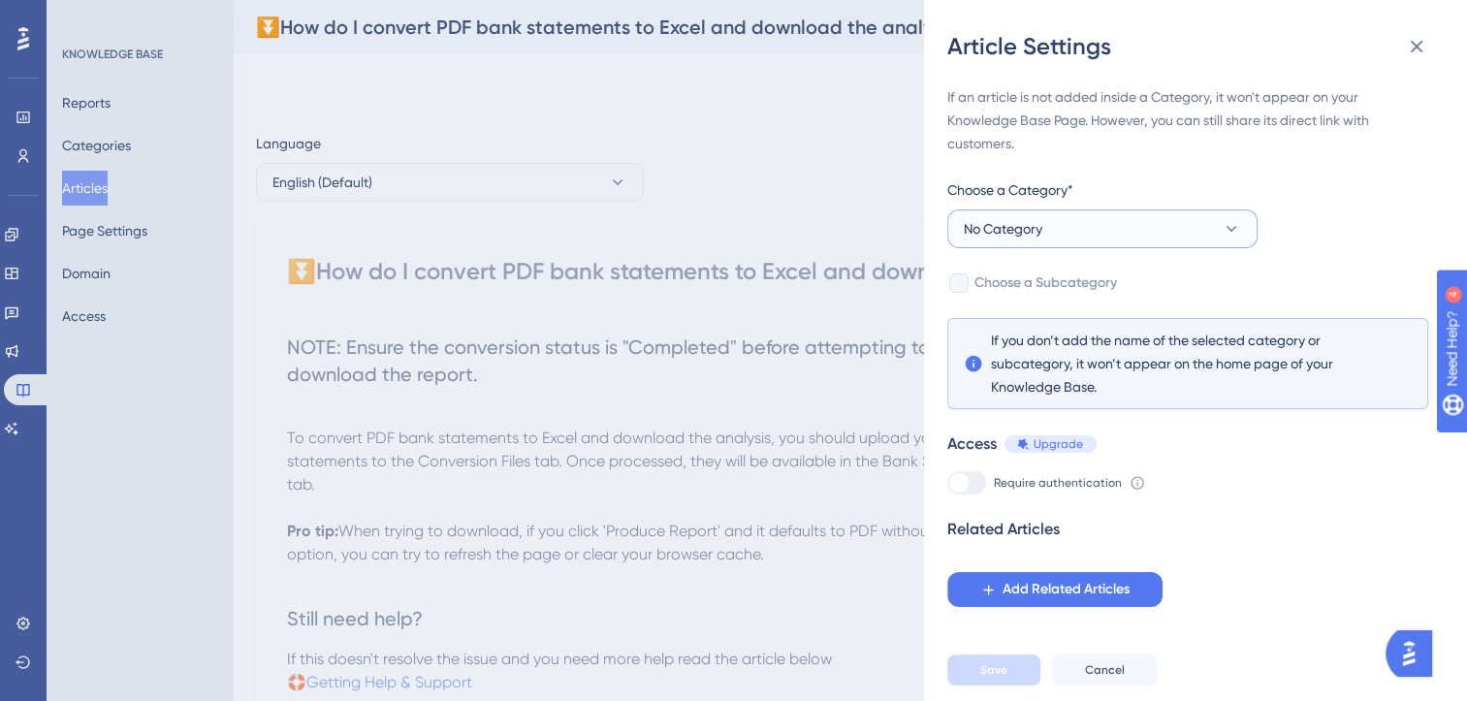
click at [1159, 241] on button "No Category" at bounding box center [1102, 228] width 310 height 39
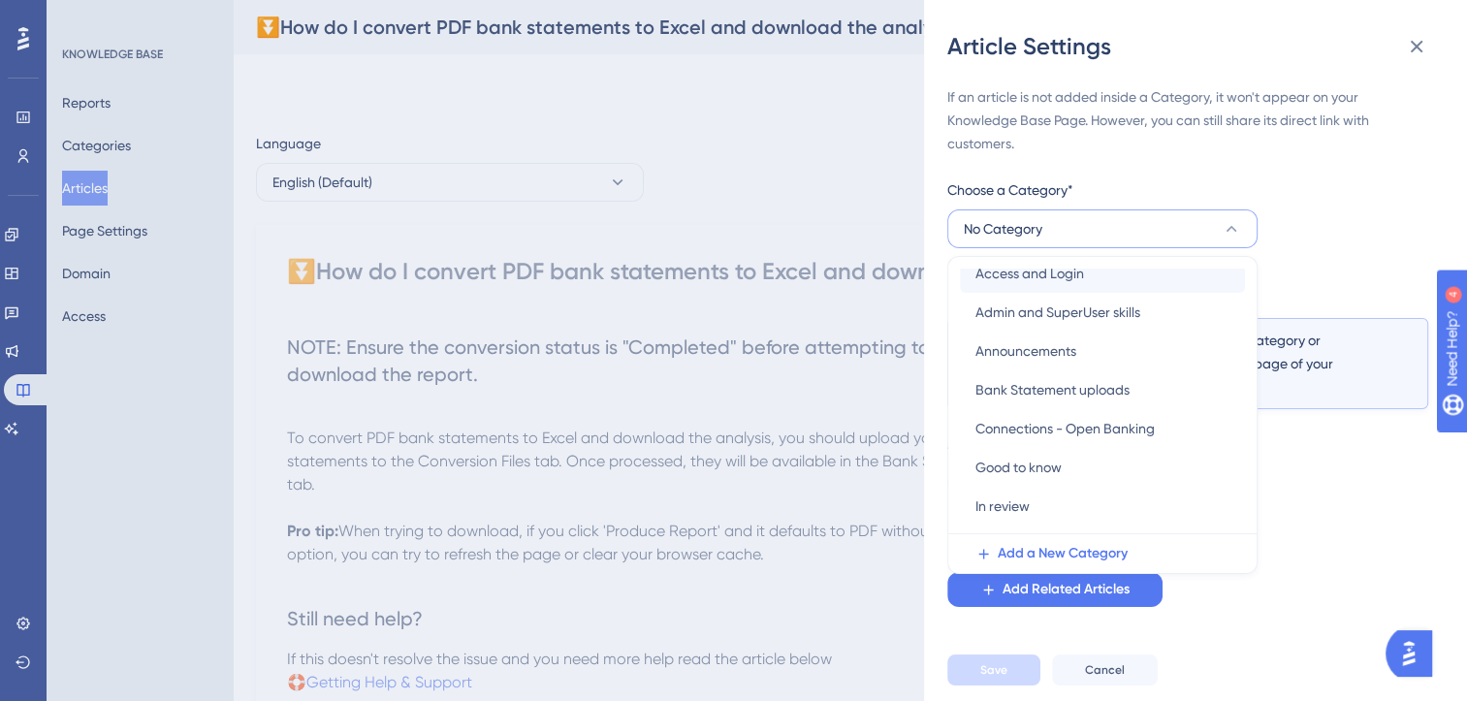
scroll to position [122, 0]
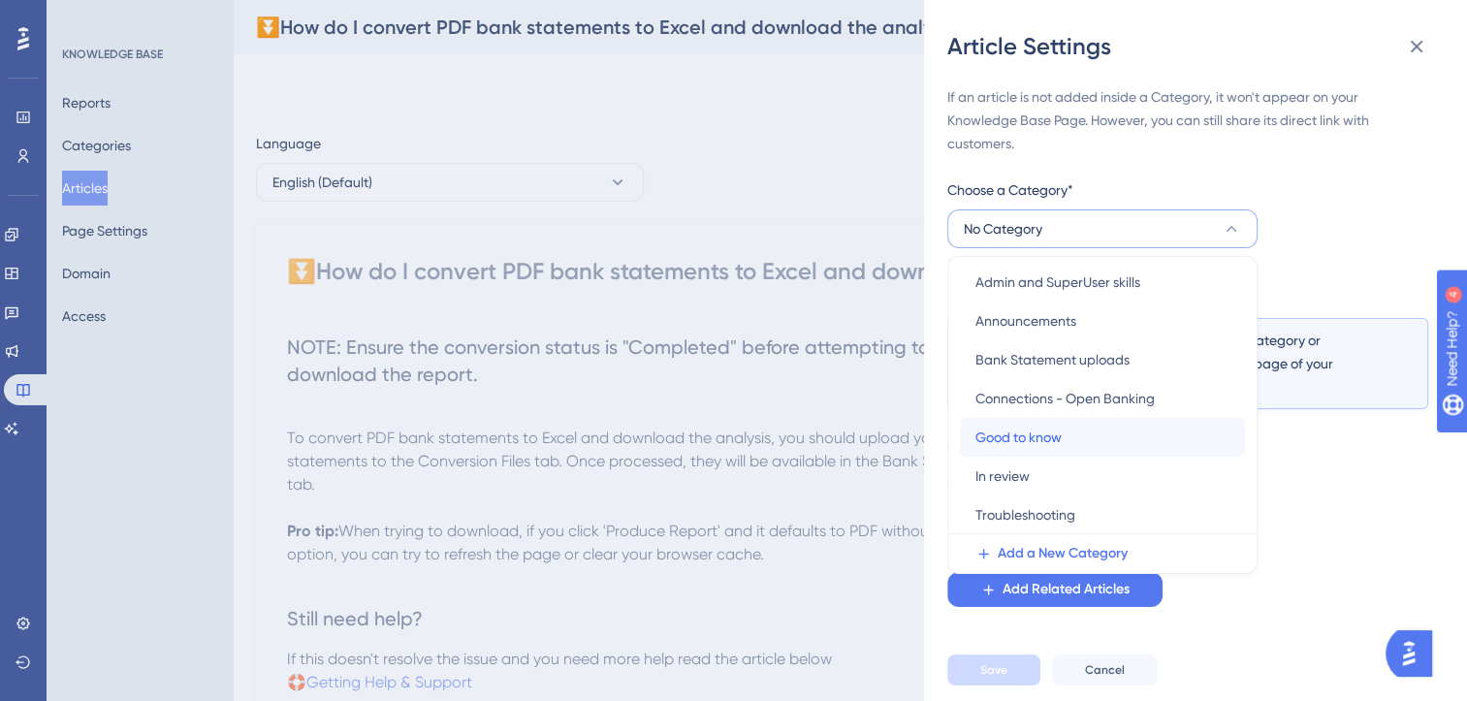
click at [1040, 441] on span "Good to know" at bounding box center [1018, 437] width 86 height 23
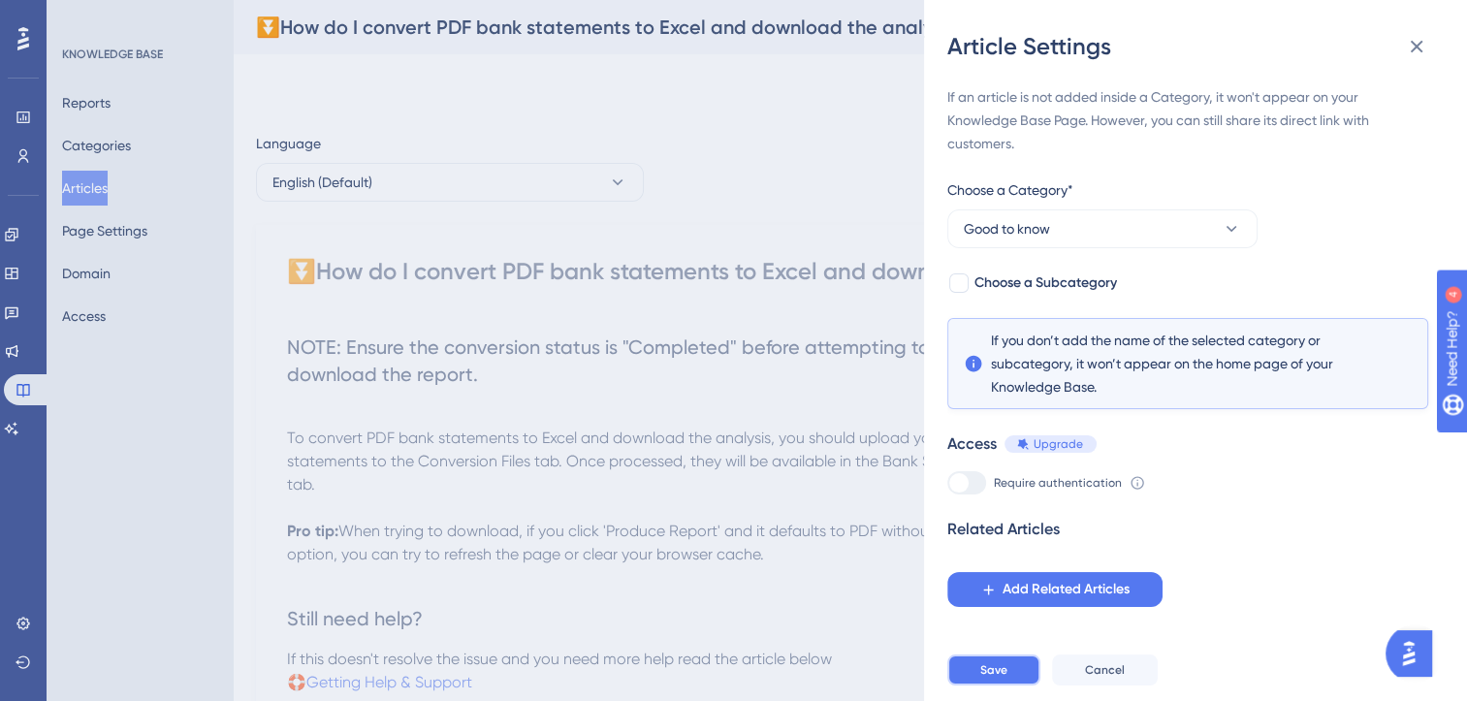
click at [1009, 683] on button "Save" at bounding box center [993, 670] width 93 height 31
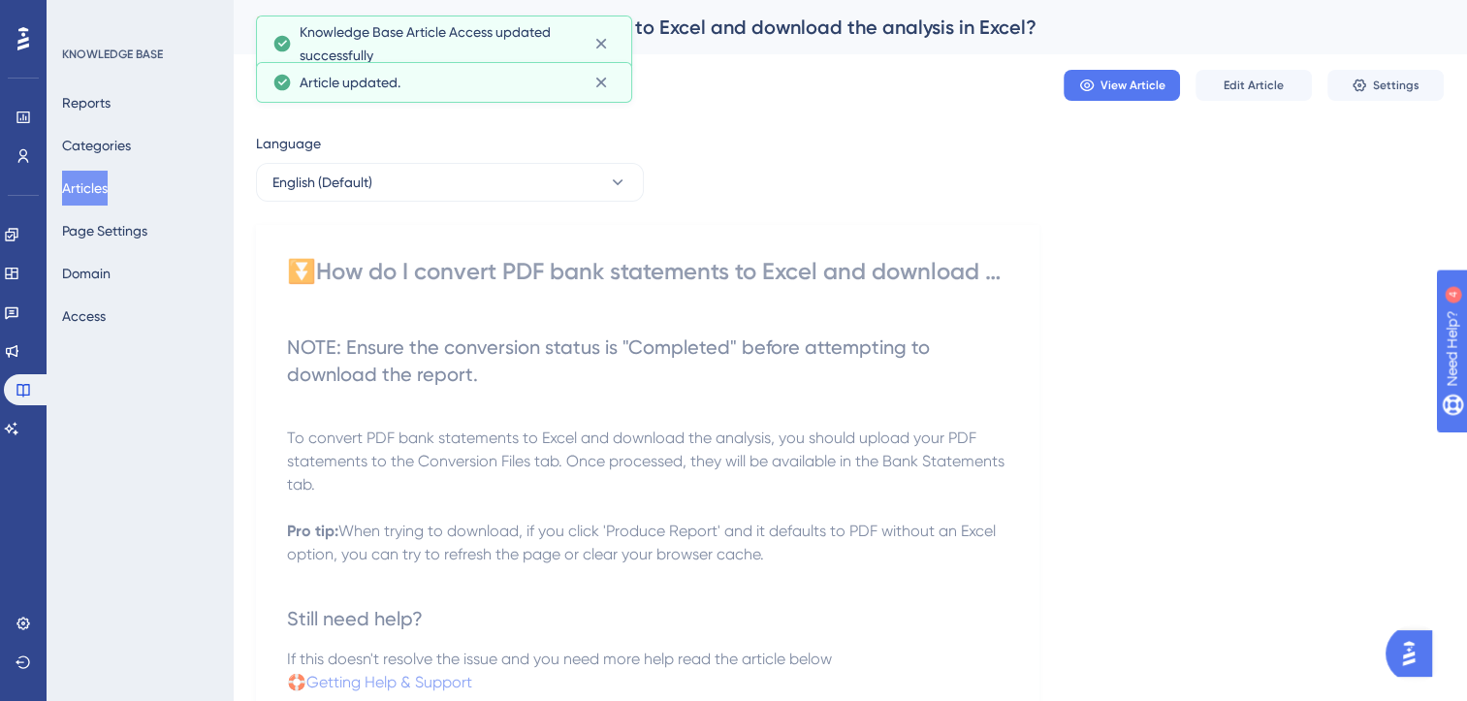
click at [101, 184] on button "Articles" at bounding box center [85, 188] width 46 height 35
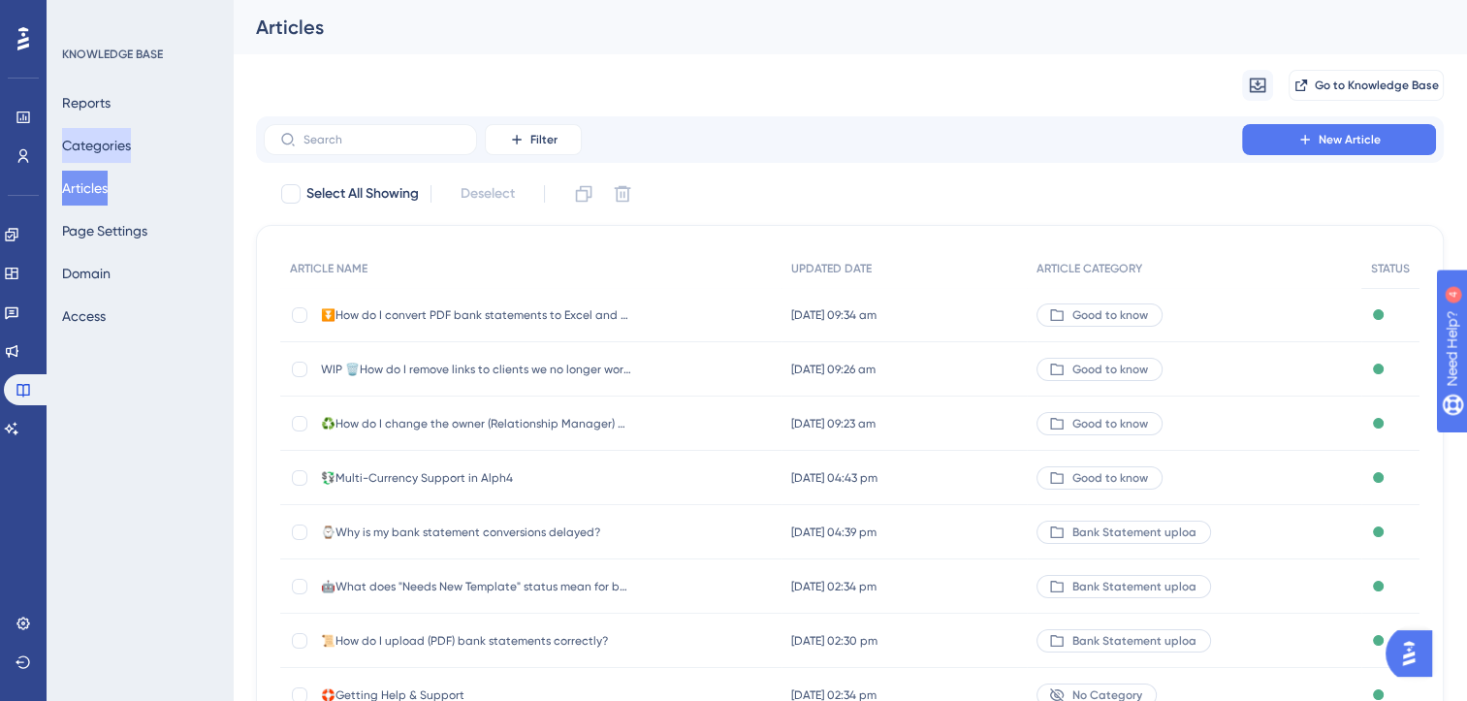
click at [128, 145] on button "Categories" at bounding box center [96, 145] width 69 height 35
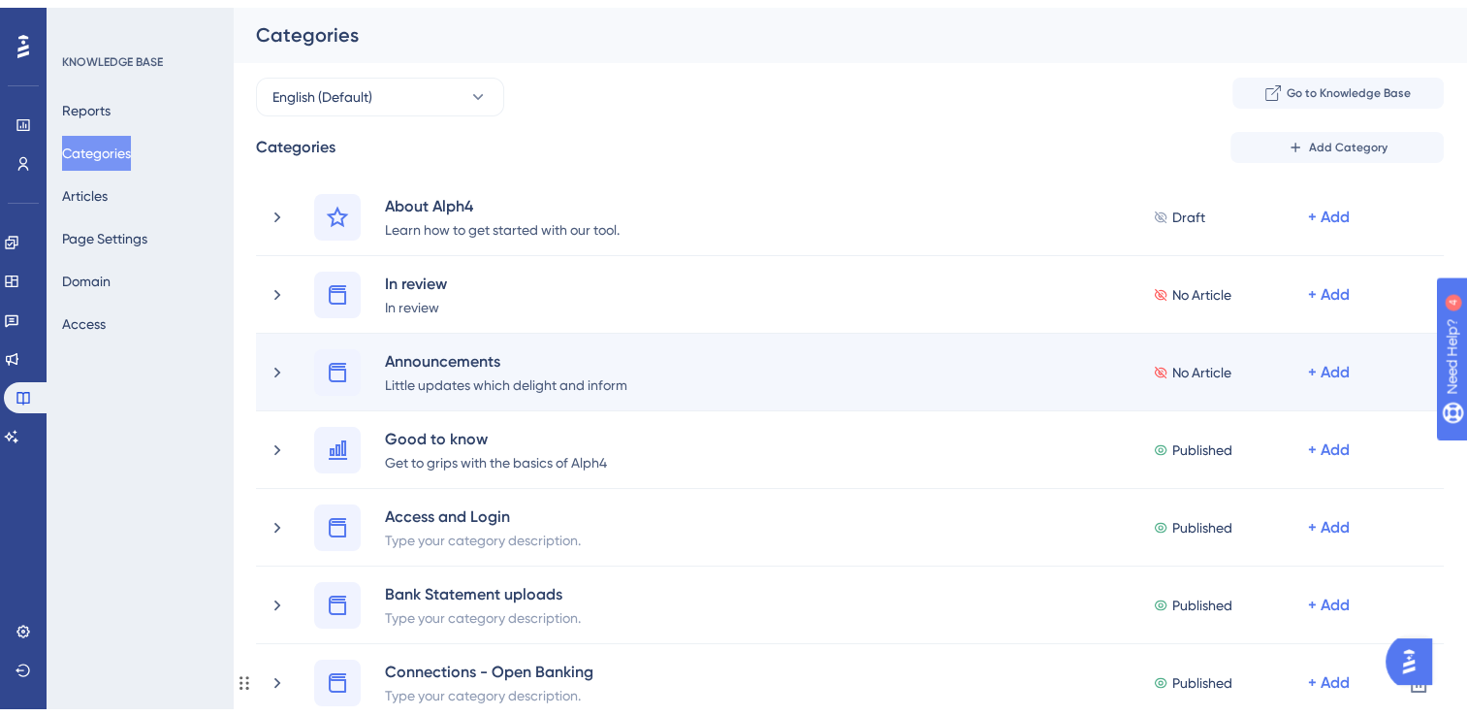
scroll to position [835, 0]
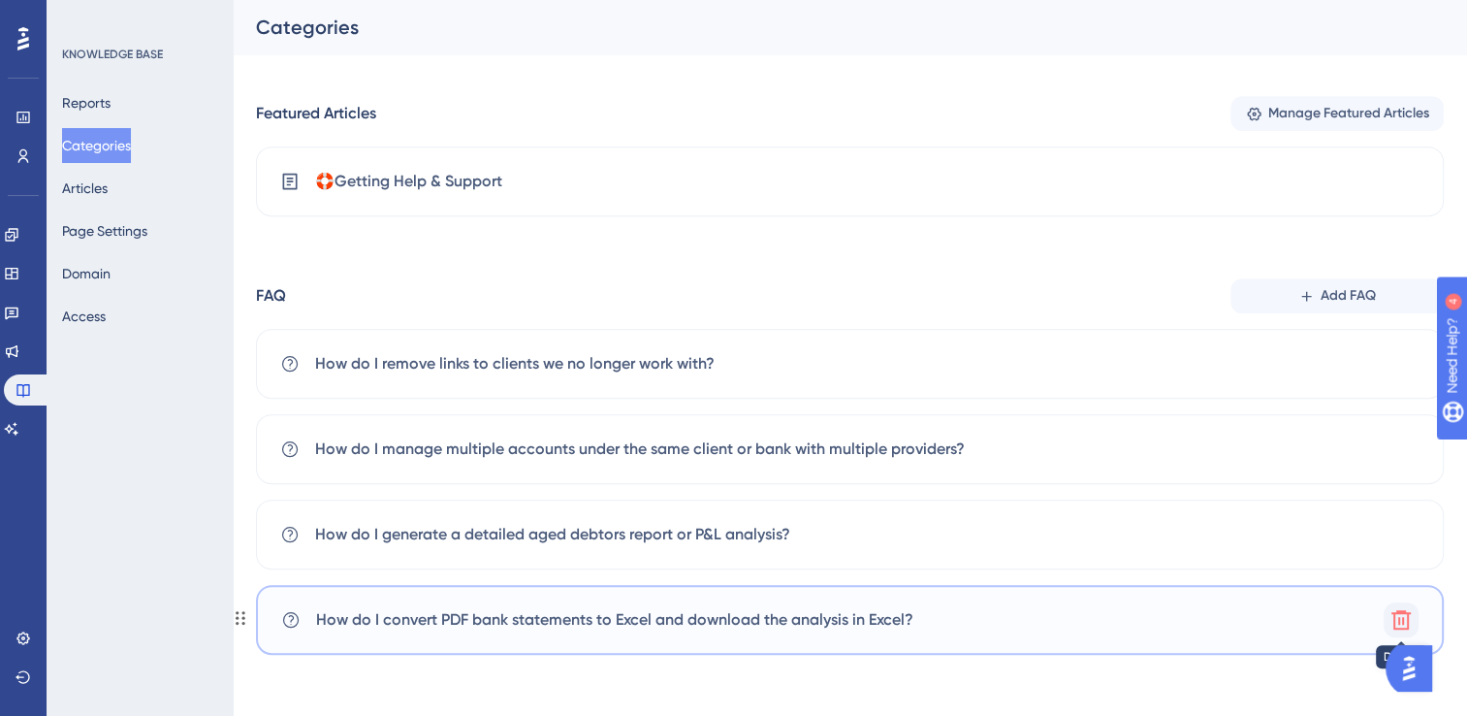
click at [1404, 616] on icon at bounding box center [1401, 619] width 23 height 23
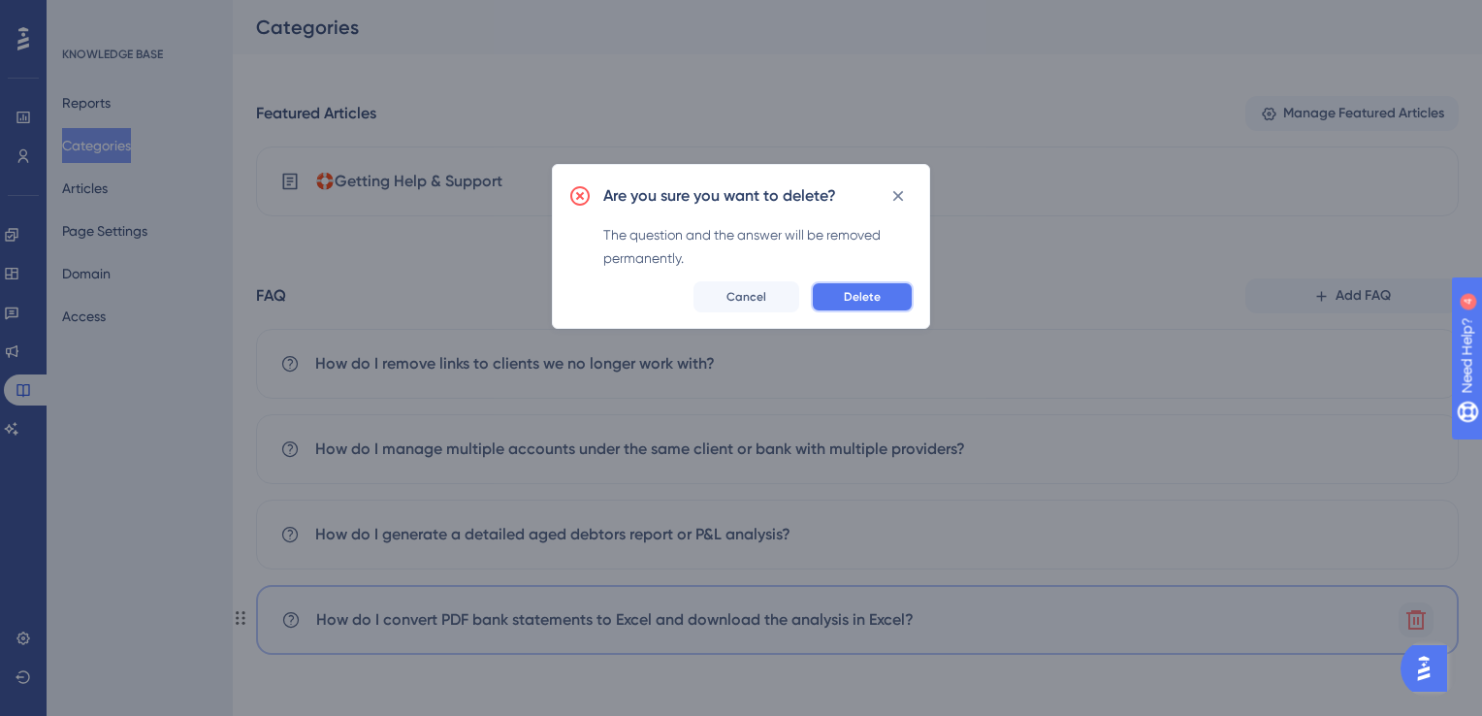
click at [893, 292] on button "Delete" at bounding box center [862, 296] width 103 height 31
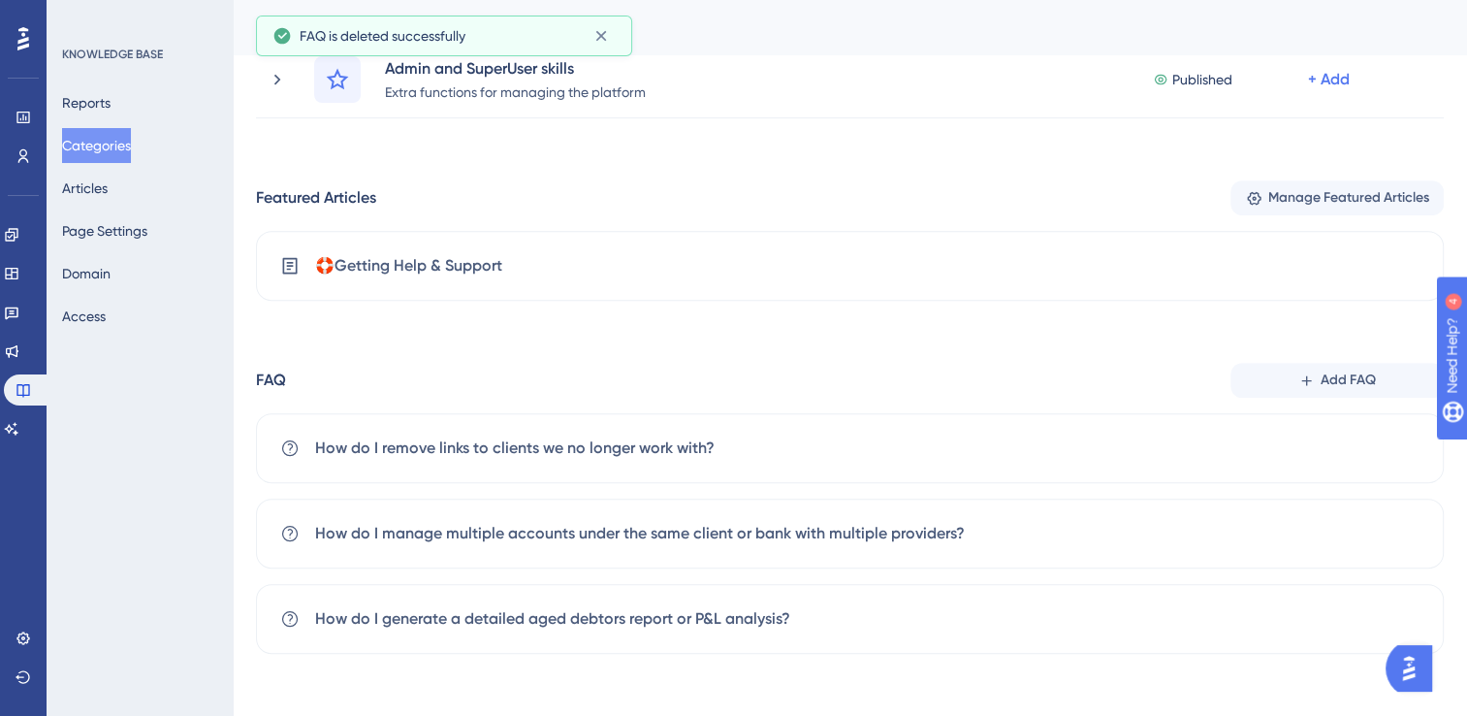
scroll to position [750, 0]
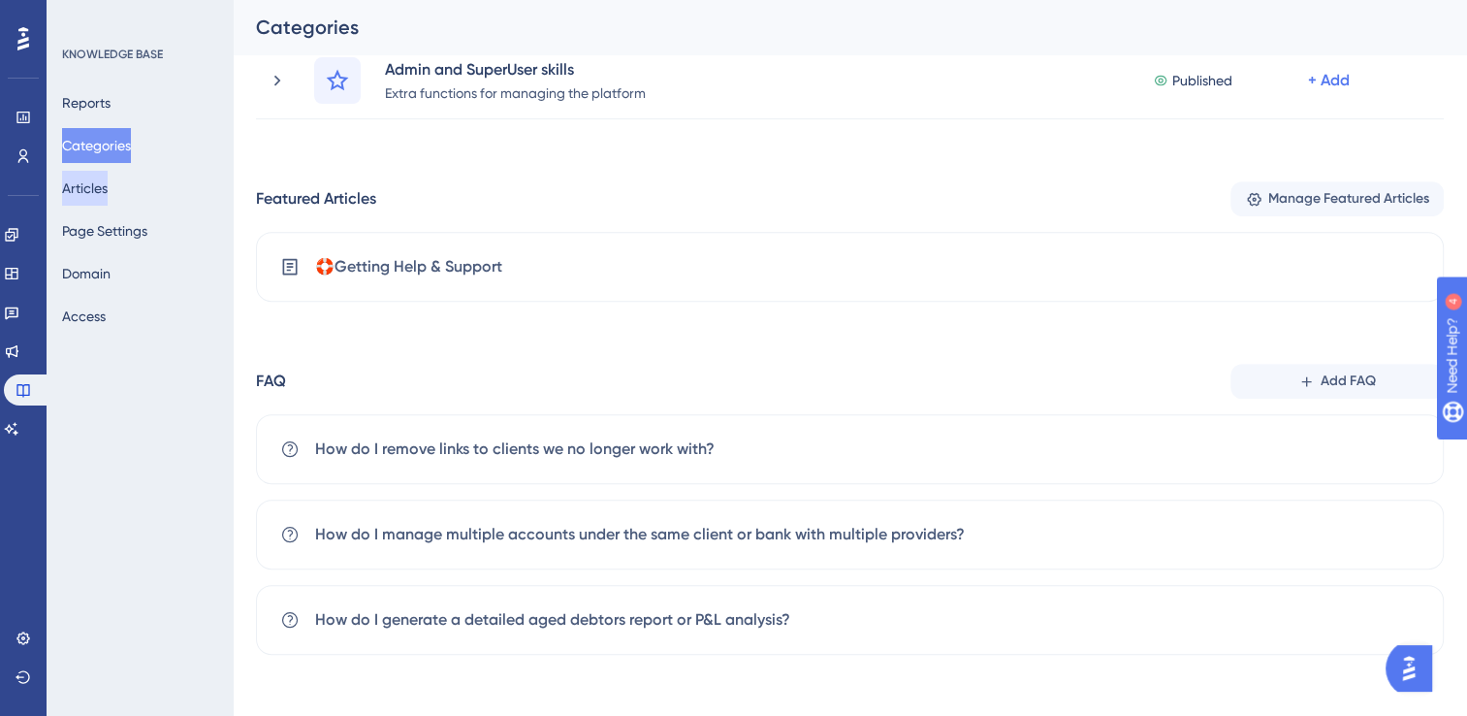
click at [97, 179] on button "Articles" at bounding box center [85, 188] width 46 height 35
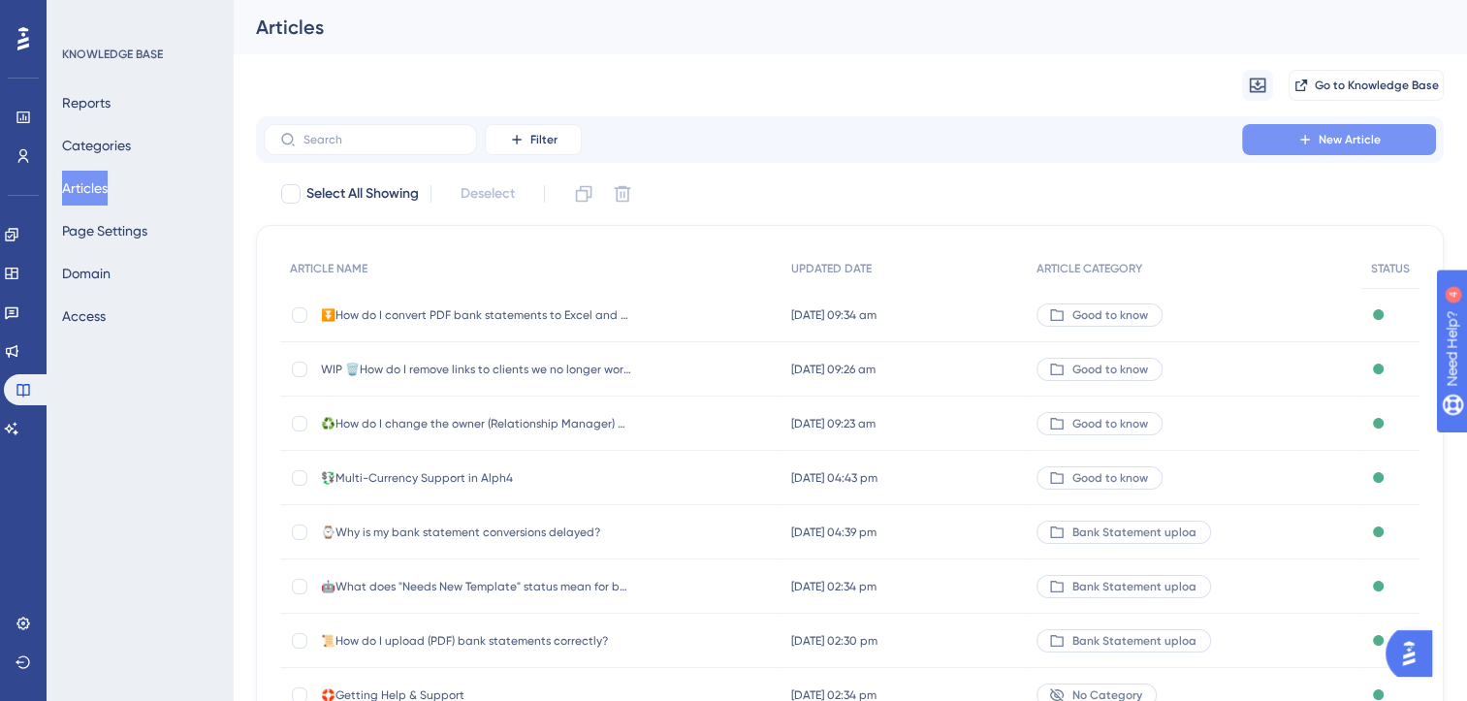
click at [1350, 138] on span "New Article" at bounding box center [1350, 140] width 62 height 16
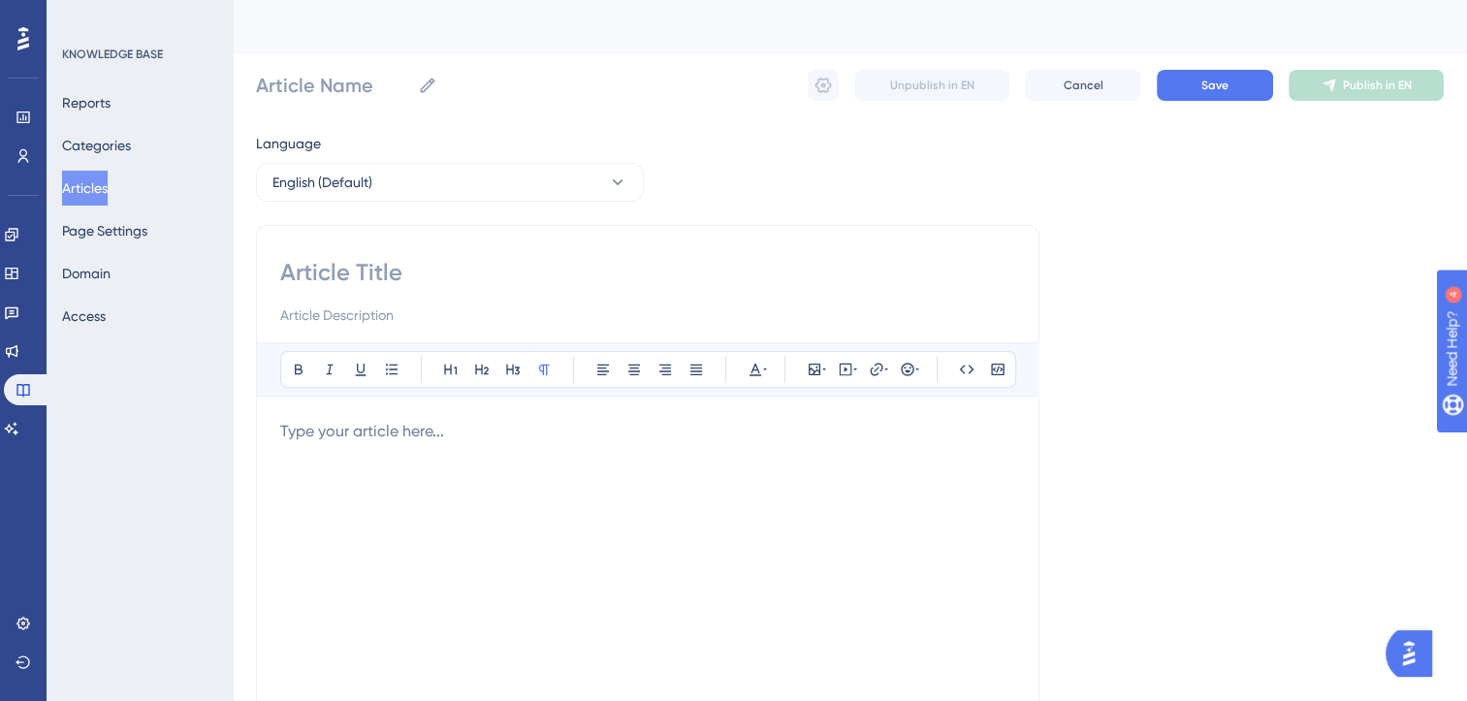
click at [348, 440] on p at bounding box center [647, 431] width 735 height 23
click at [369, 440] on p at bounding box center [647, 431] width 735 height 23
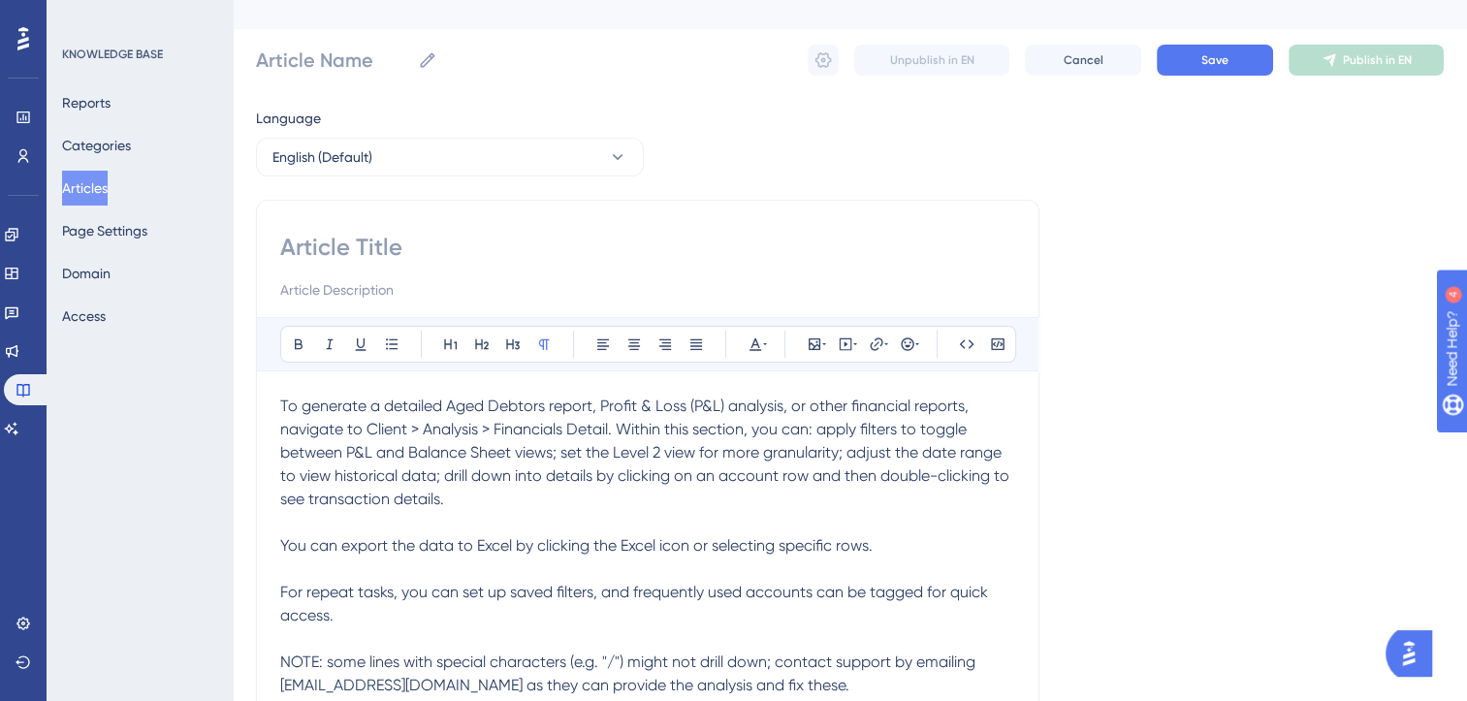
click at [387, 250] on input at bounding box center [647, 247] width 735 height 31
type input "📊"
paste input "How do I generate a detailed aged debtors report or P&L analysis?"
type input "📊How do I generate a detailed aged debtors report or P&L analysis?"
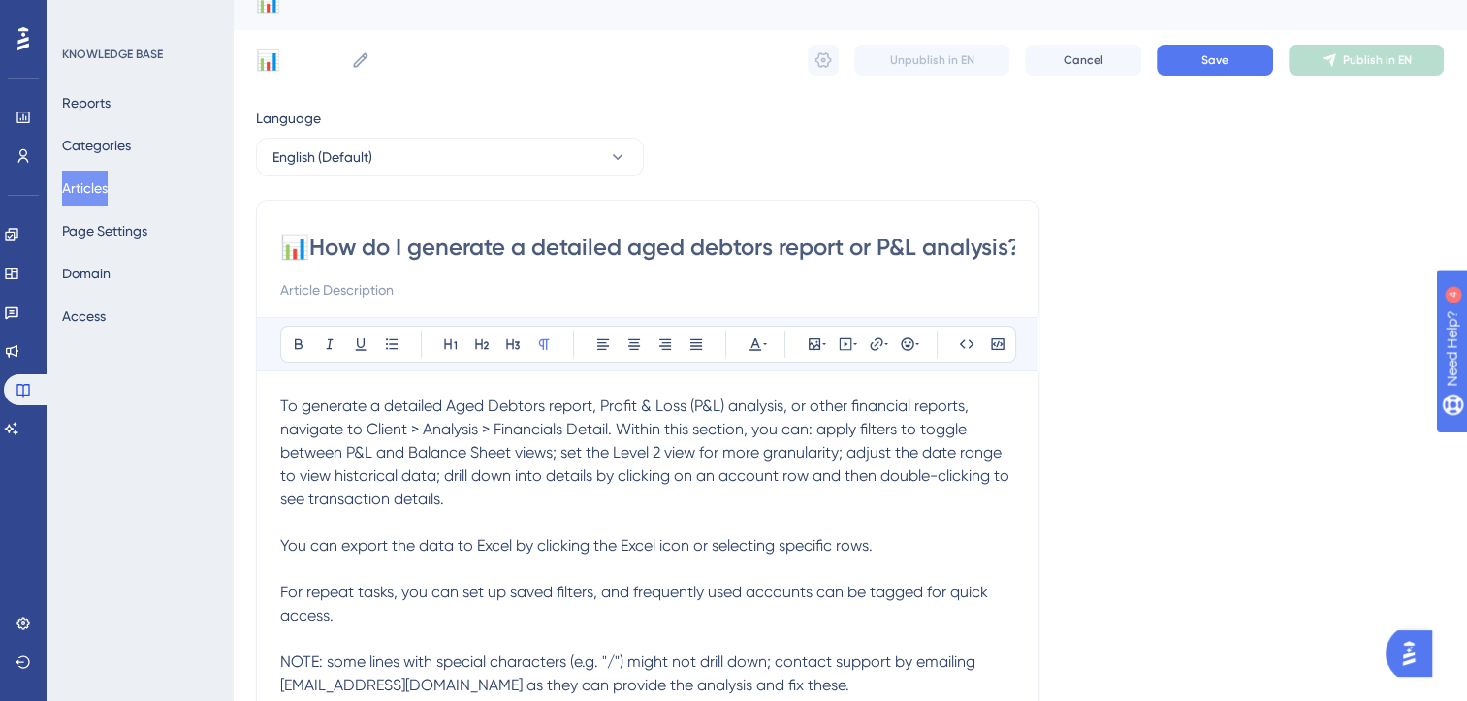
scroll to position [0, 12]
type input "📊How do I generate a detailed aged debtors report or P&L analysis?"
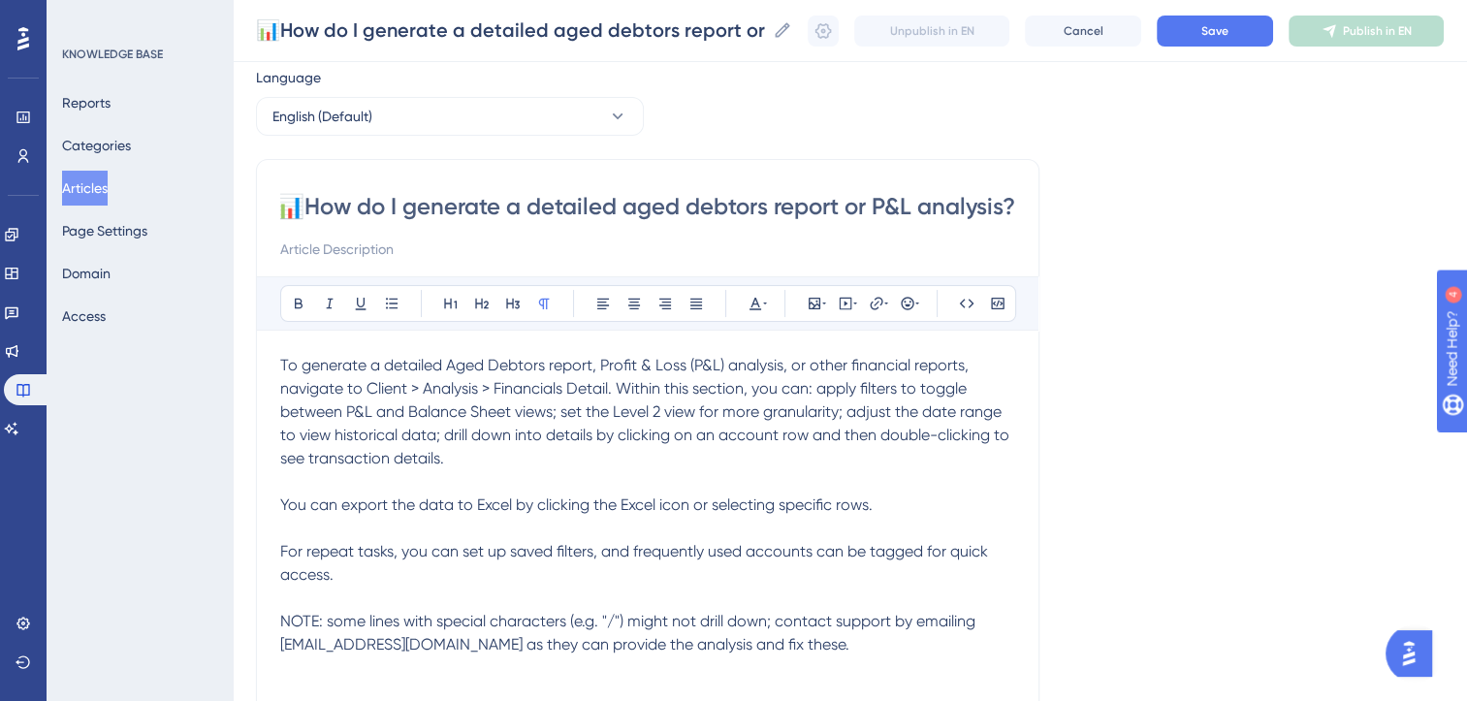
scroll to position [85, 0]
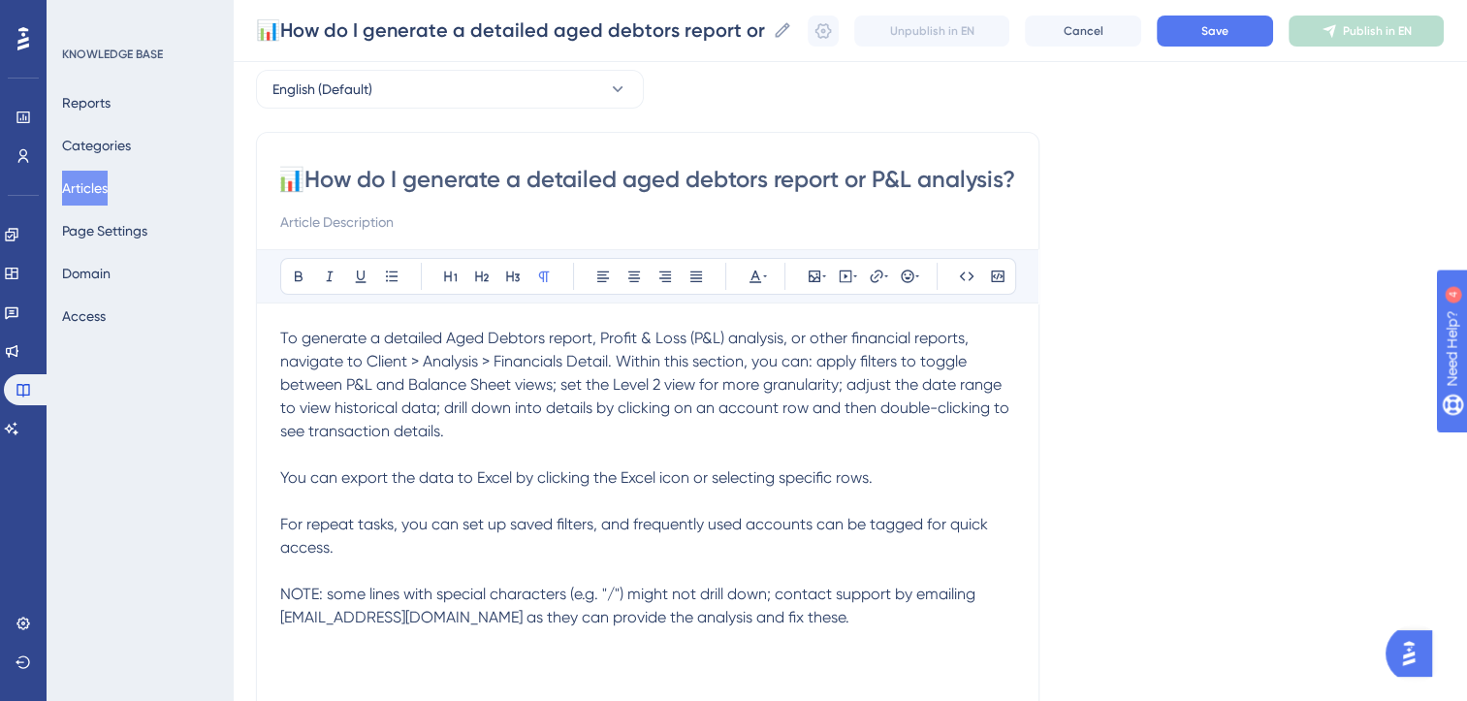
type input "📊How do I generate a detailed aged debtors report or P&L analysis?"
click at [768, 614] on p "NOTE: some lines with special characters (e.g. "/") might not drill down; conta…" at bounding box center [647, 606] width 735 height 47
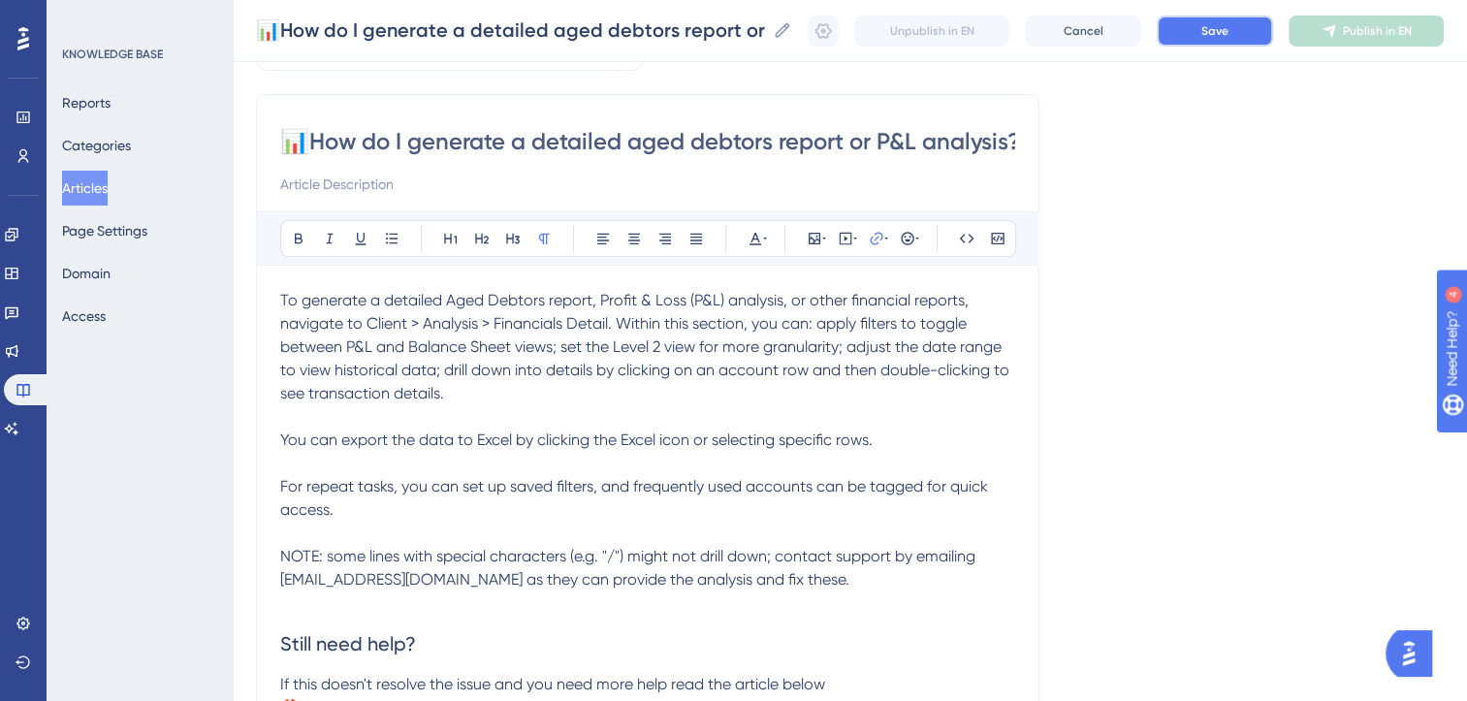
click at [1245, 34] on button "Save" at bounding box center [1215, 31] width 116 height 31
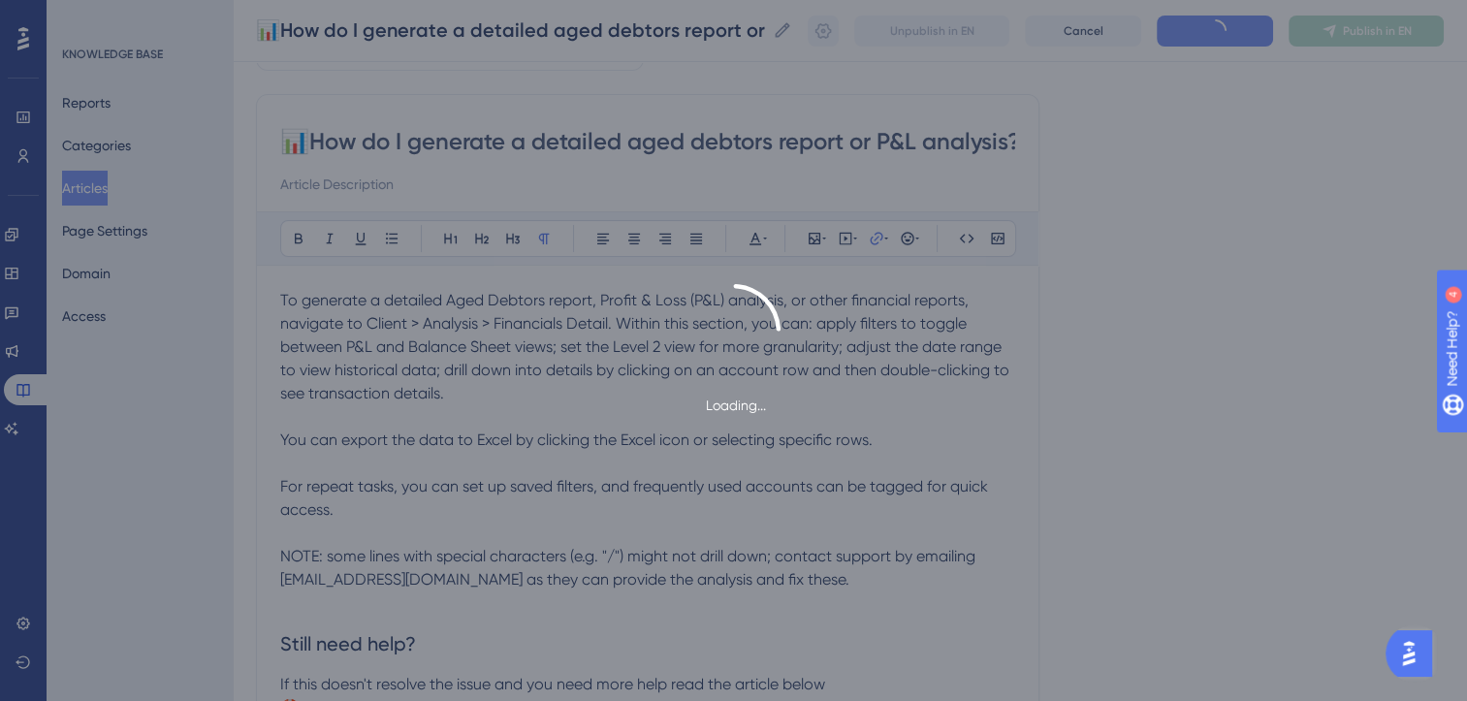
scroll to position [122, 0]
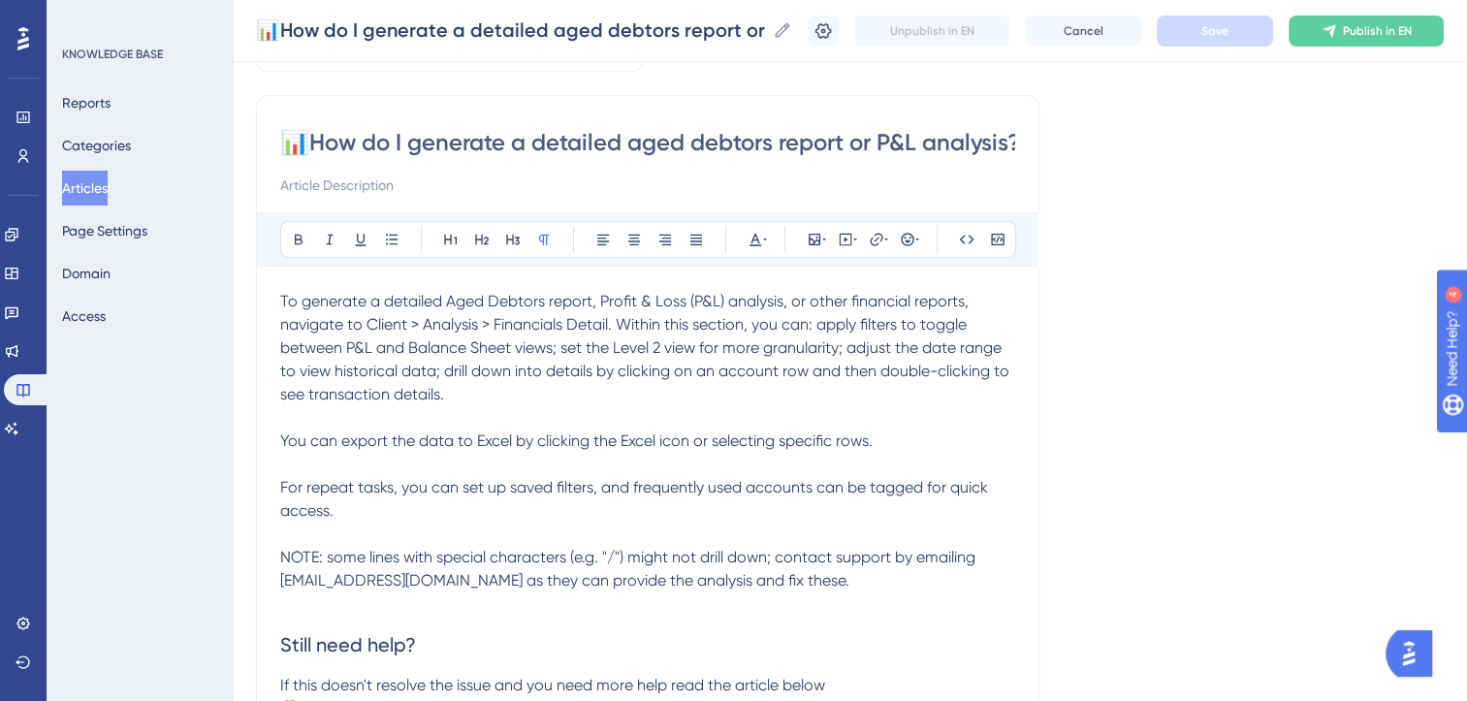
click at [647, 321] on span "To generate a detailed Aged Debtors report, Profit & Loss (P&L) analysis, or ot…" at bounding box center [646, 348] width 733 height 112
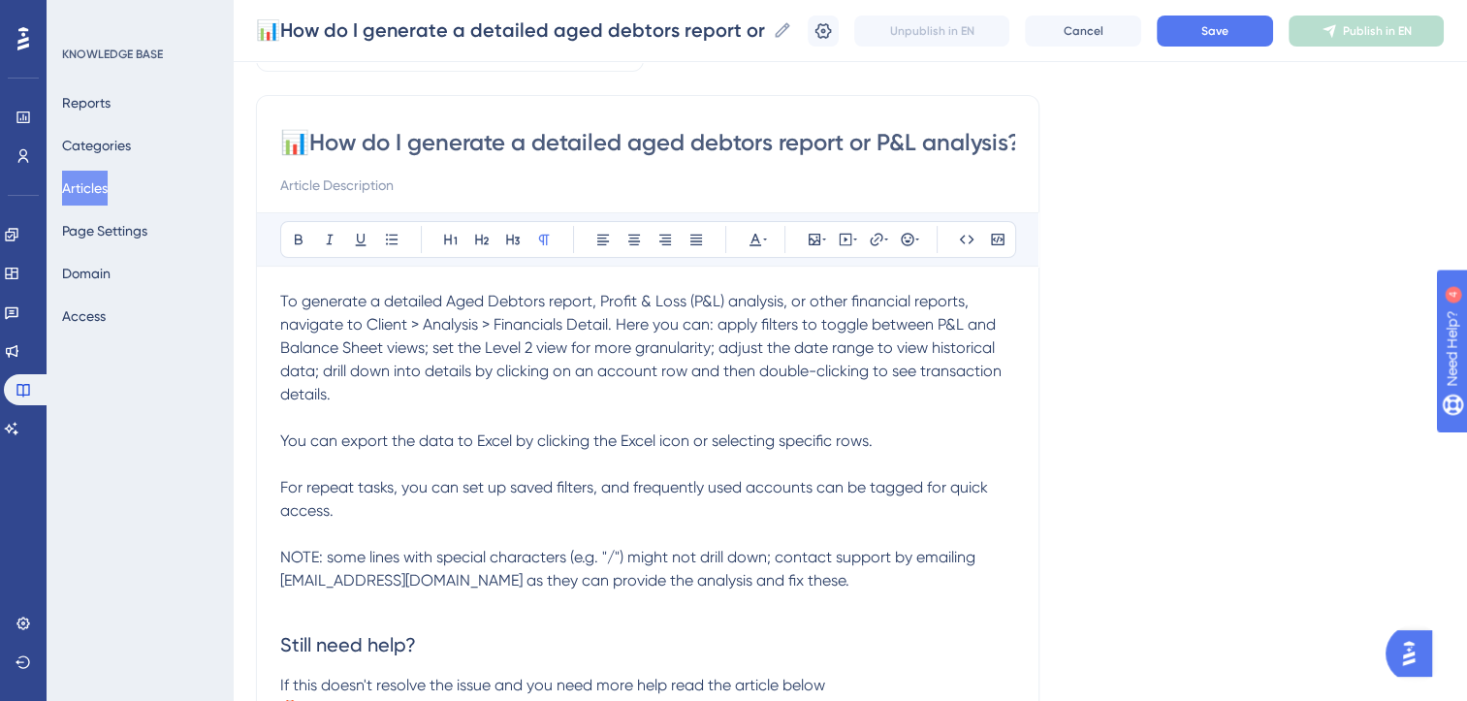
click at [721, 321] on span "To generate a detailed Aged Debtors report, Profit & Loss (P&L) analysis, or ot…" at bounding box center [642, 348] width 725 height 112
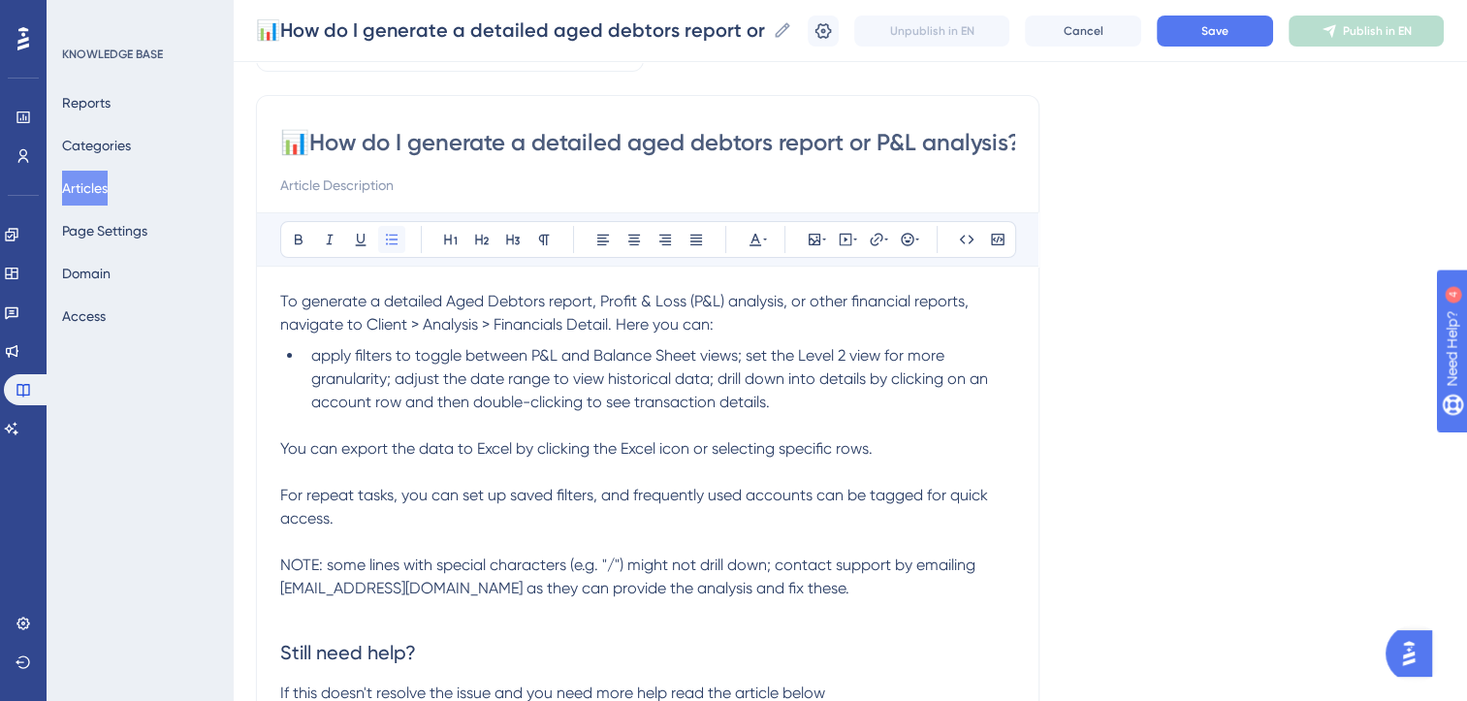
click at [392, 228] on button at bounding box center [391, 239] width 27 height 27
click at [751, 358] on span "apply filters to toggle between P&L and Balance Sheet views; set the Level 2 vi…" at bounding box center [651, 378] width 681 height 65
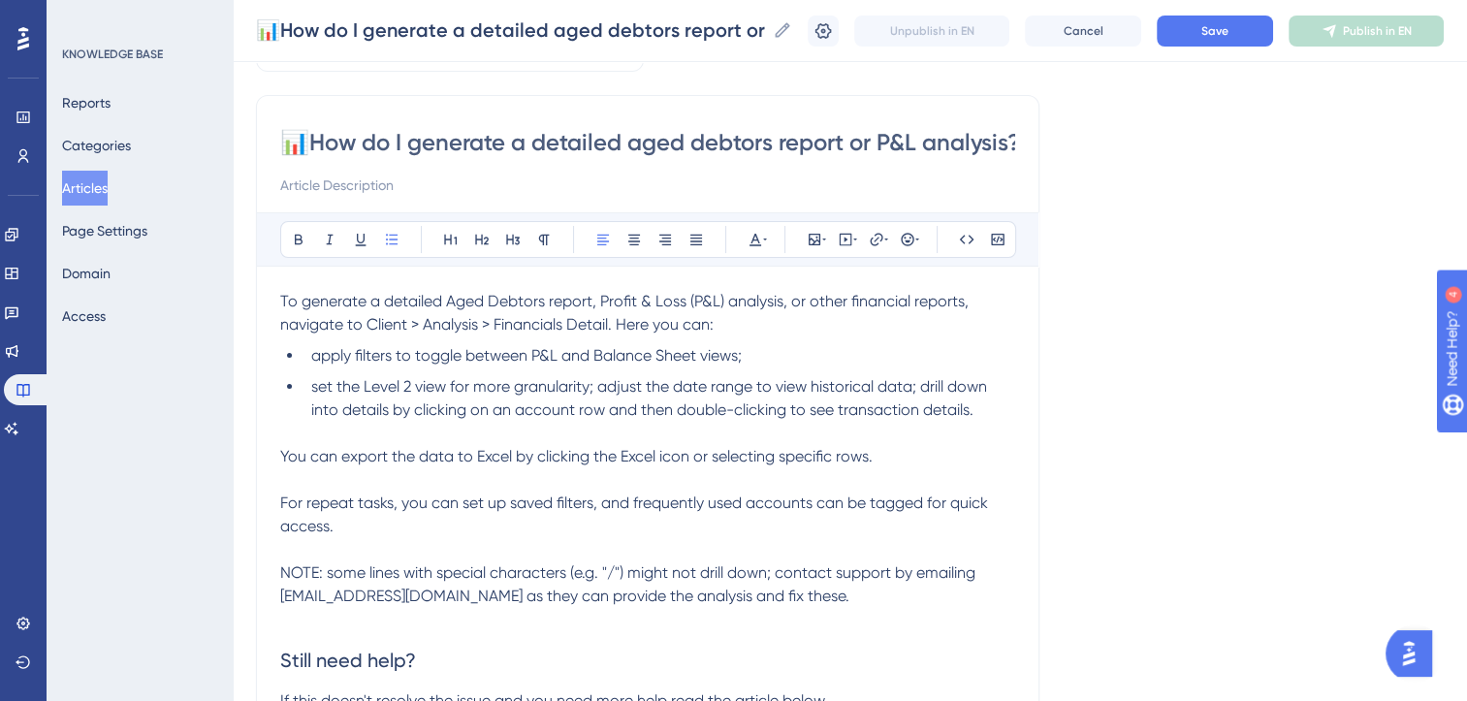
click at [598, 383] on span "set the Level 2 view for more granularity; adjust the date range to view histor…" at bounding box center [651, 398] width 680 height 42
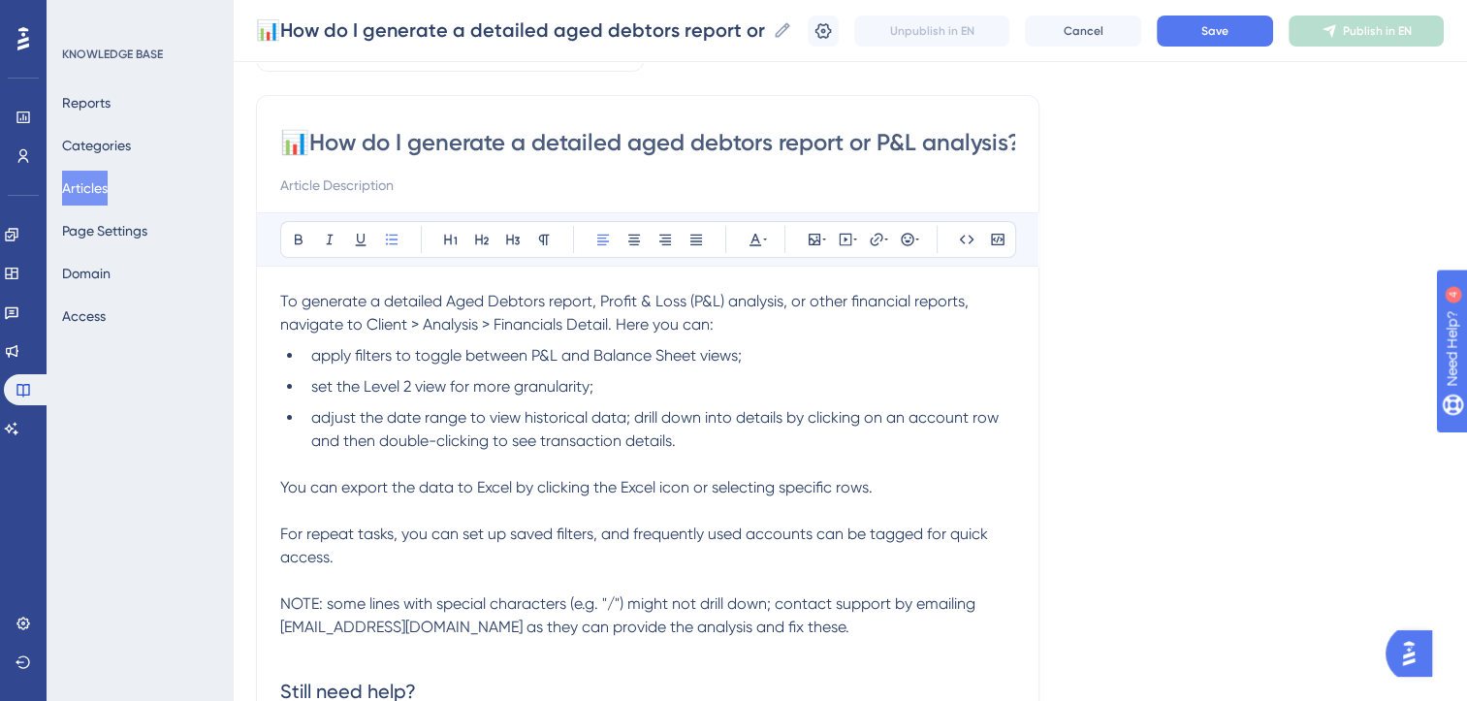
click at [635, 417] on span "adjust the date range to view historical data; drill down into details by click…" at bounding box center [656, 429] width 691 height 42
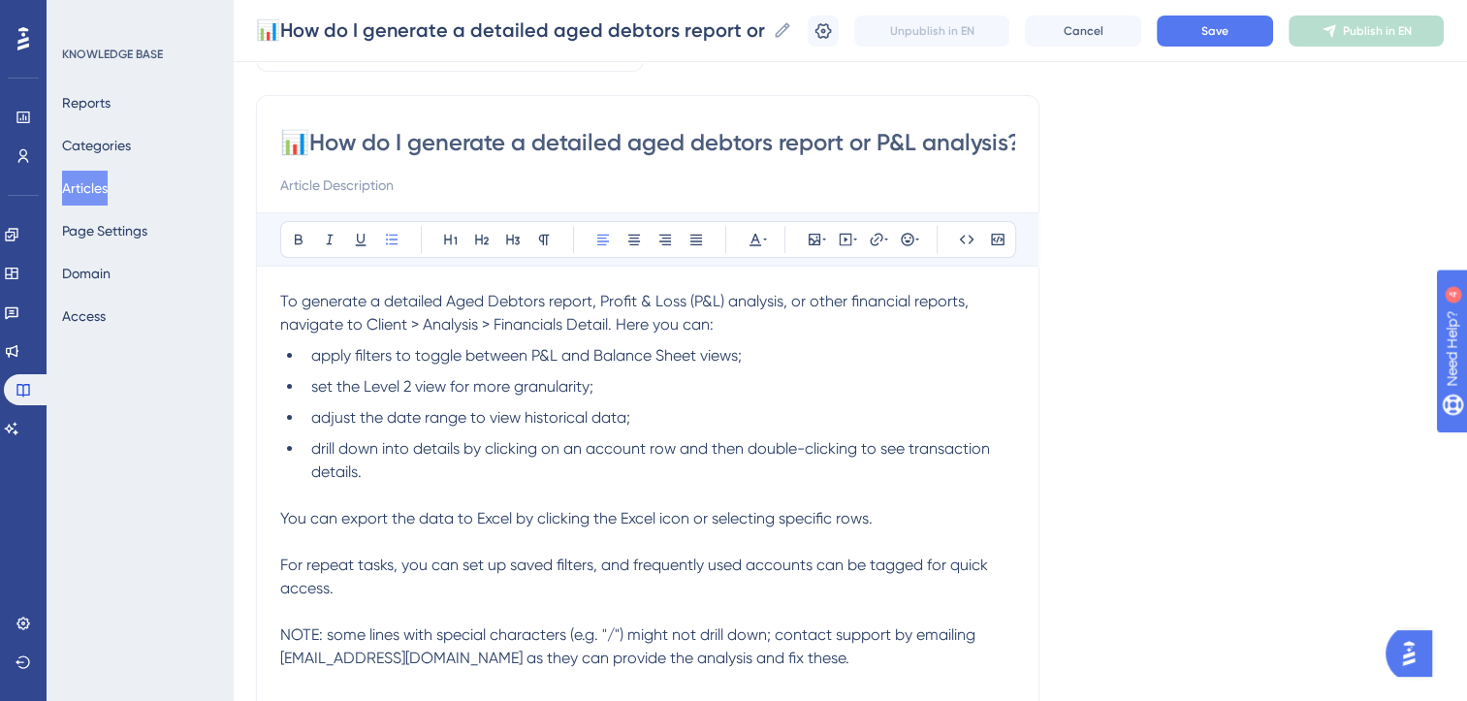
click at [643, 417] on li "adjust the date range to view historical data;" at bounding box center [660, 417] width 712 height 23
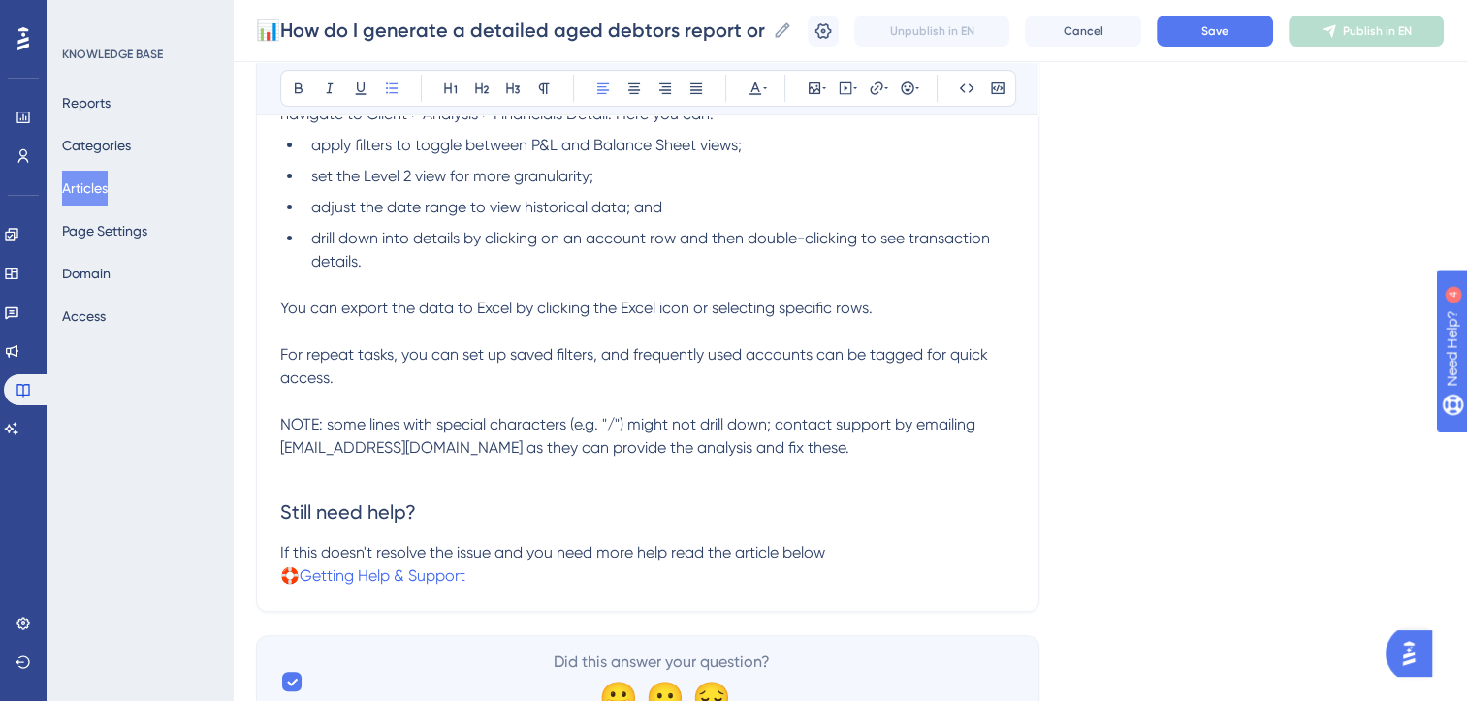
scroll to position [334, 0]
click at [620, 432] on p "NOTE: some lines with special characters (e.g. "/") might not drill down; conta…" at bounding box center [647, 435] width 735 height 47
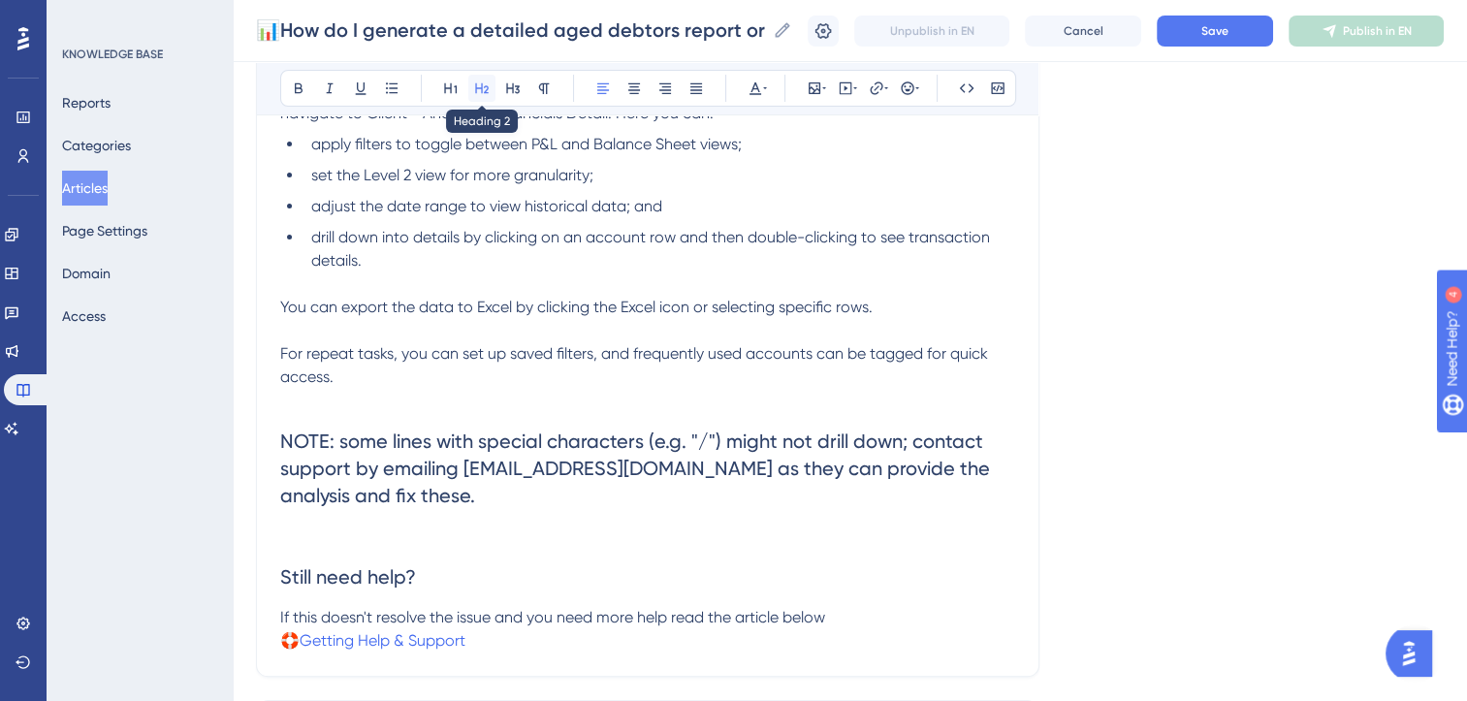
click at [486, 93] on icon at bounding box center [482, 88] width 16 height 16
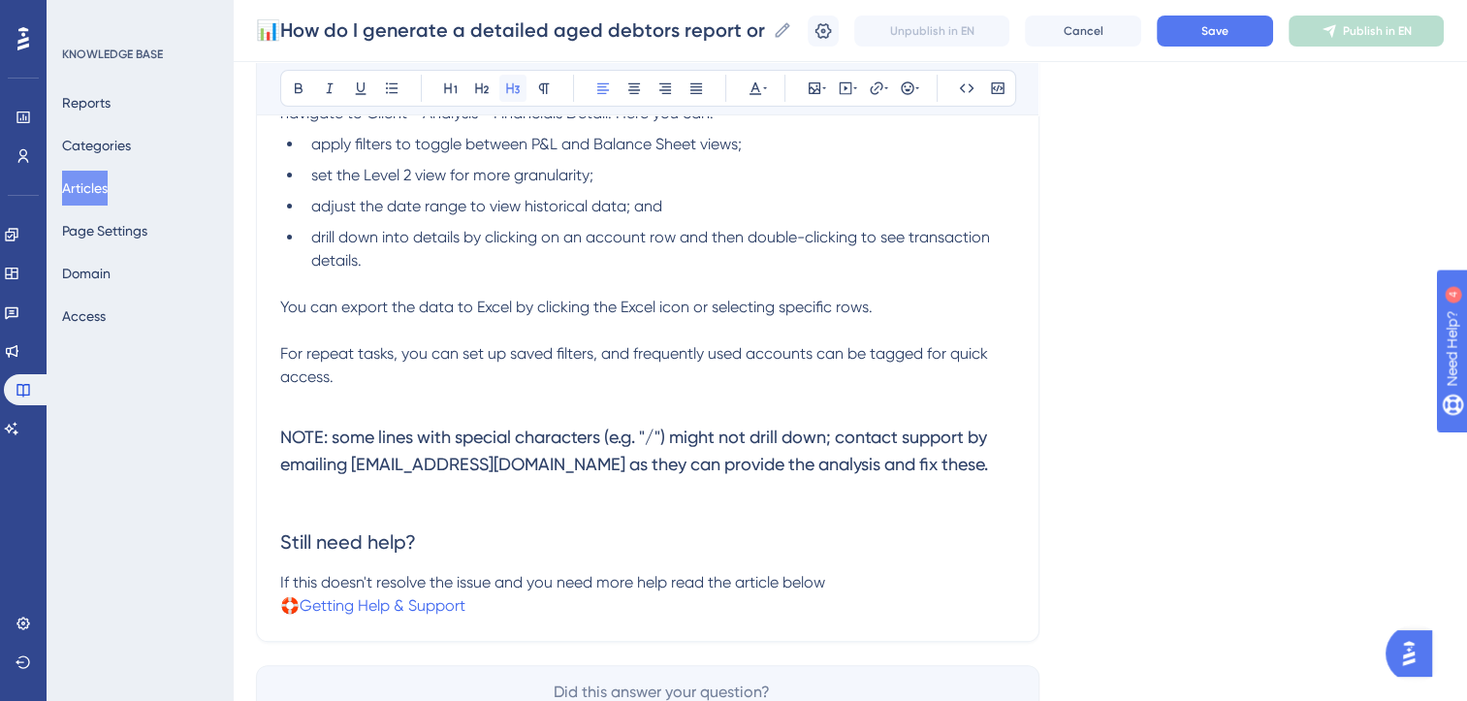
click at [512, 83] on icon at bounding box center [513, 88] width 14 height 11
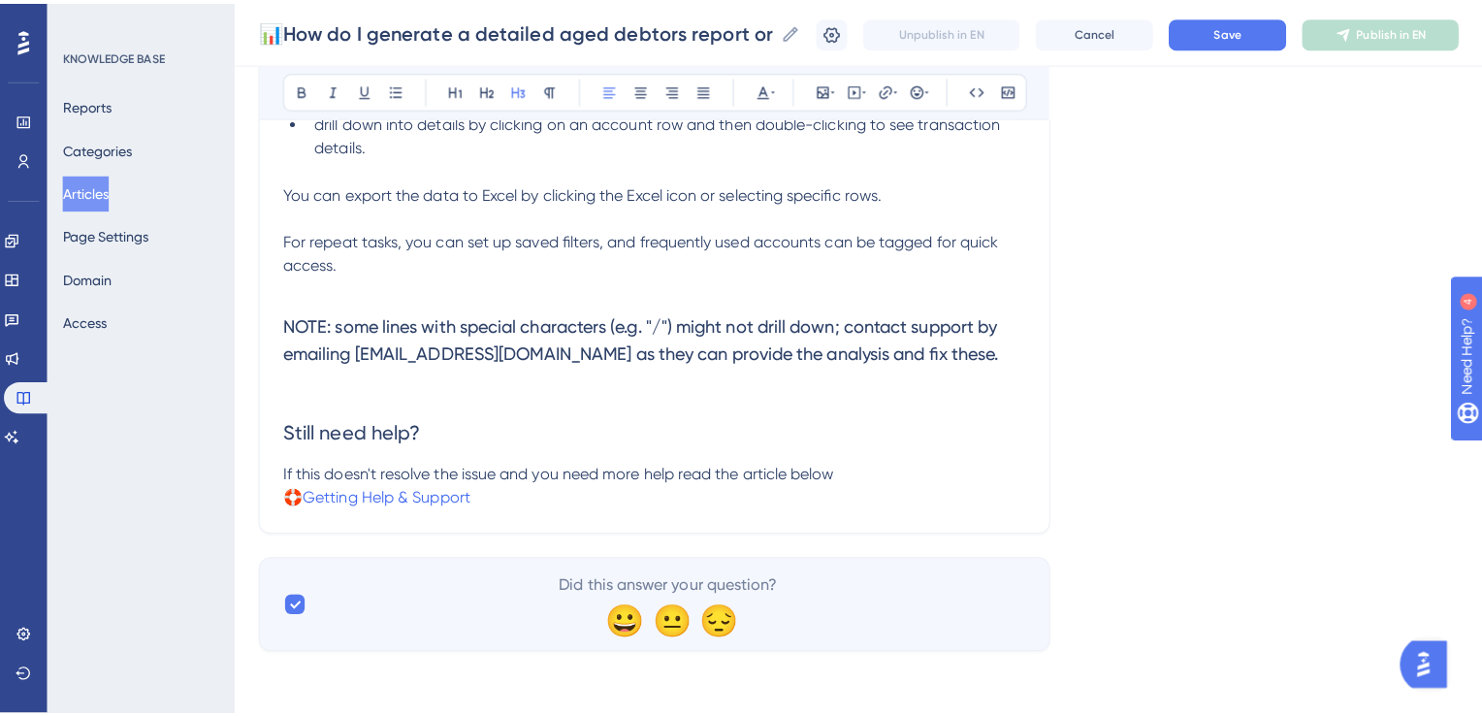
scroll to position [0, 0]
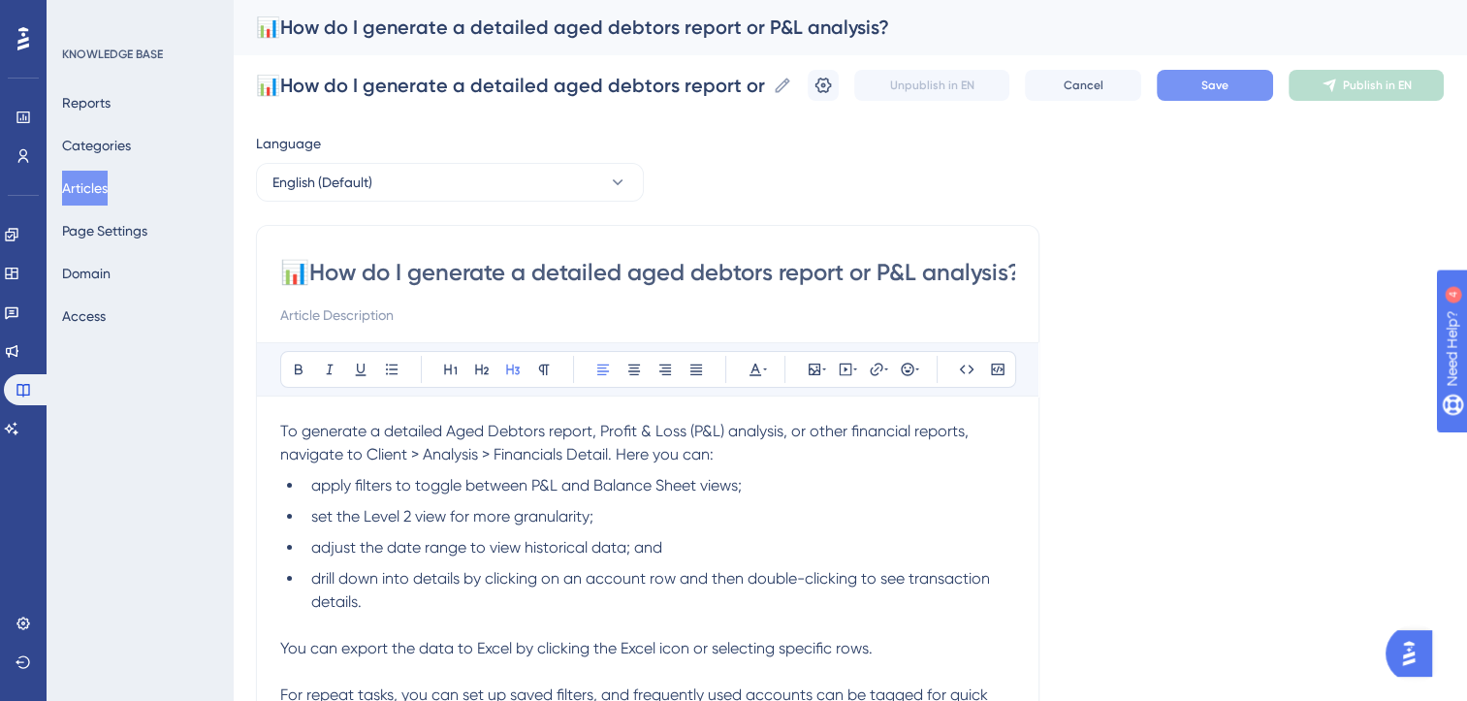
click at [1222, 82] on span "Save" at bounding box center [1214, 86] width 27 height 16
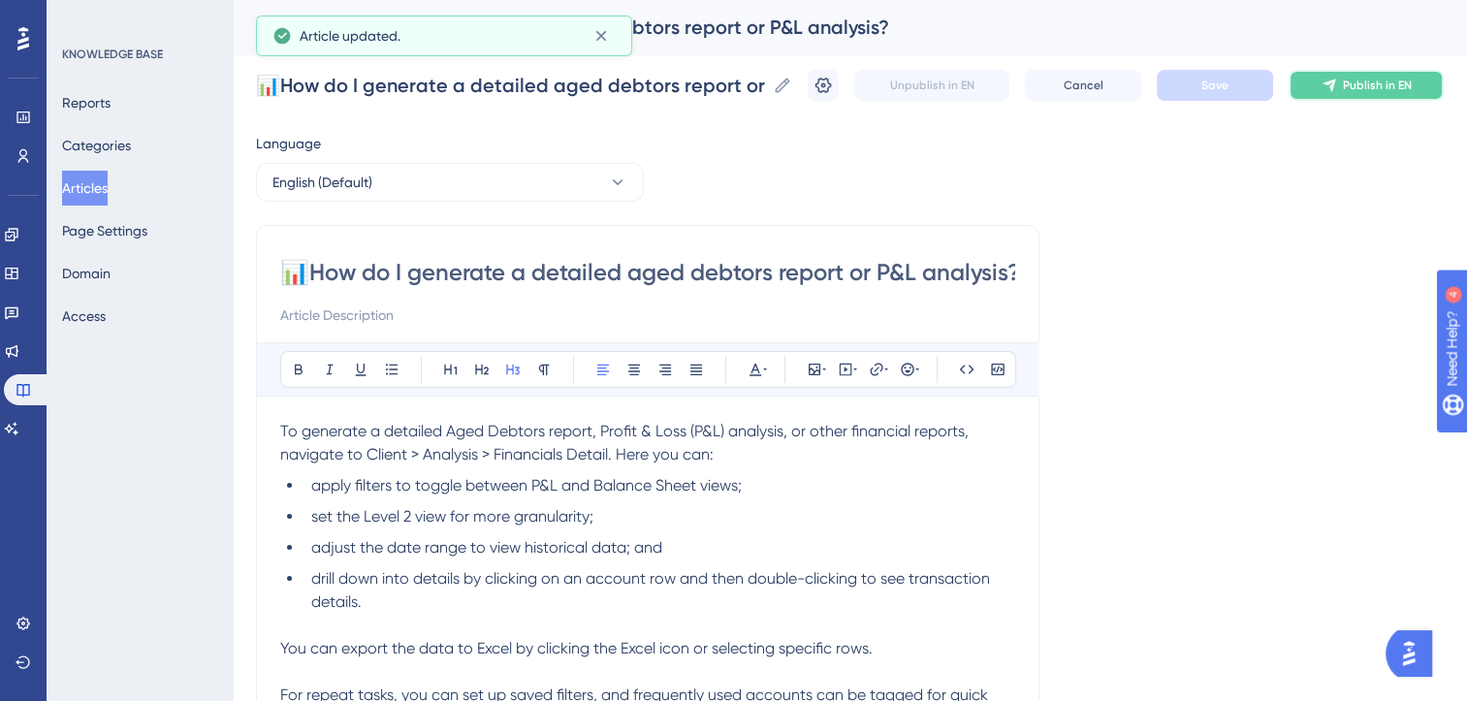
click at [1397, 80] on span "Publish in EN" at bounding box center [1377, 86] width 69 height 16
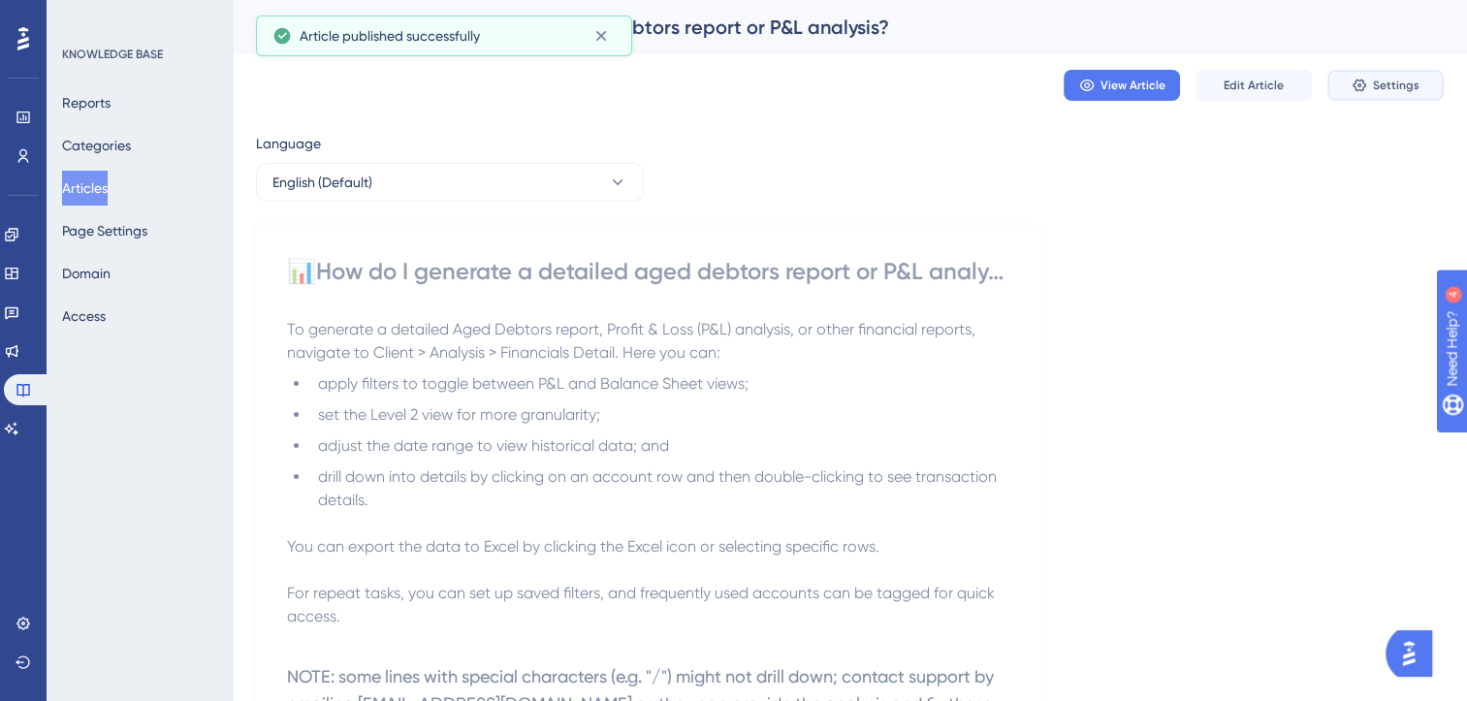
click at [1397, 80] on span "Settings" at bounding box center [1396, 86] width 47 height 16
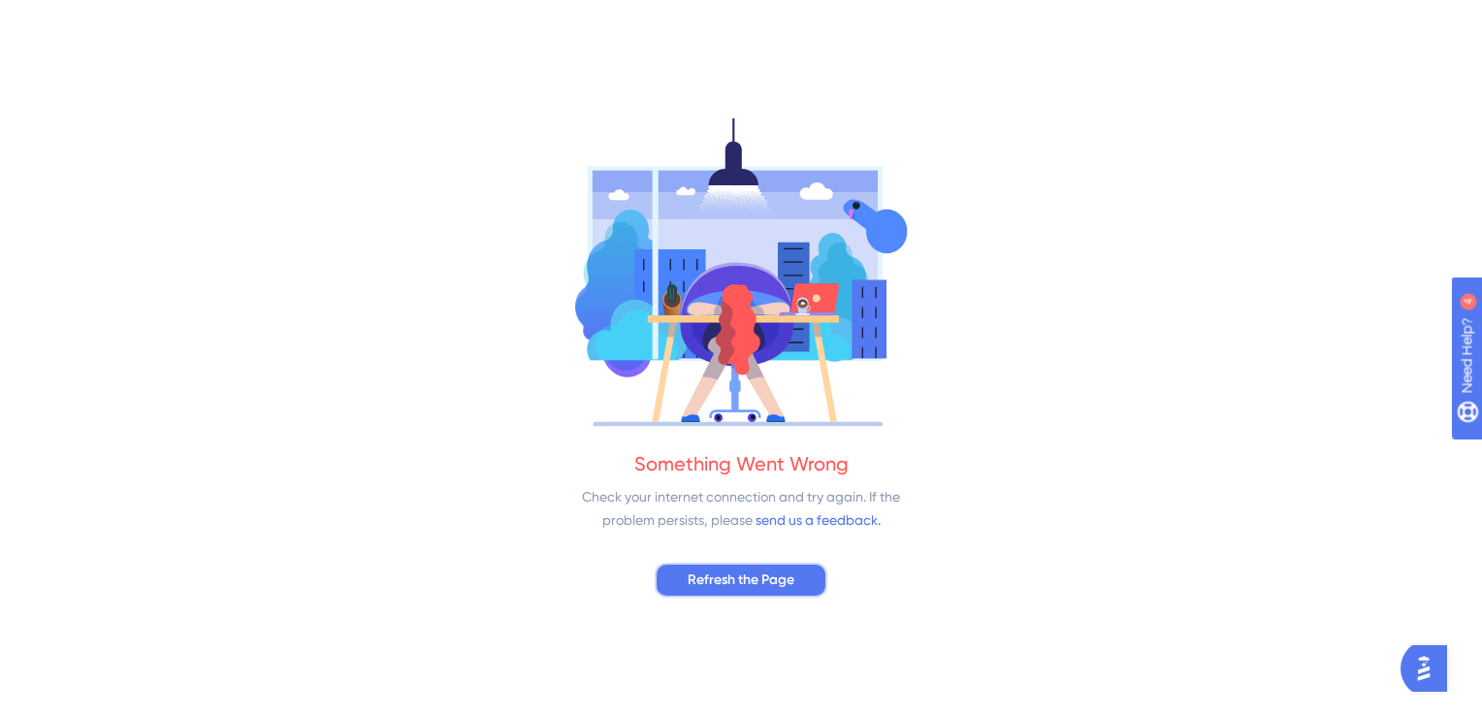
click at [778, 580] on span "Refresh the Page" at bounding box center [740, 579] width 107 height 23
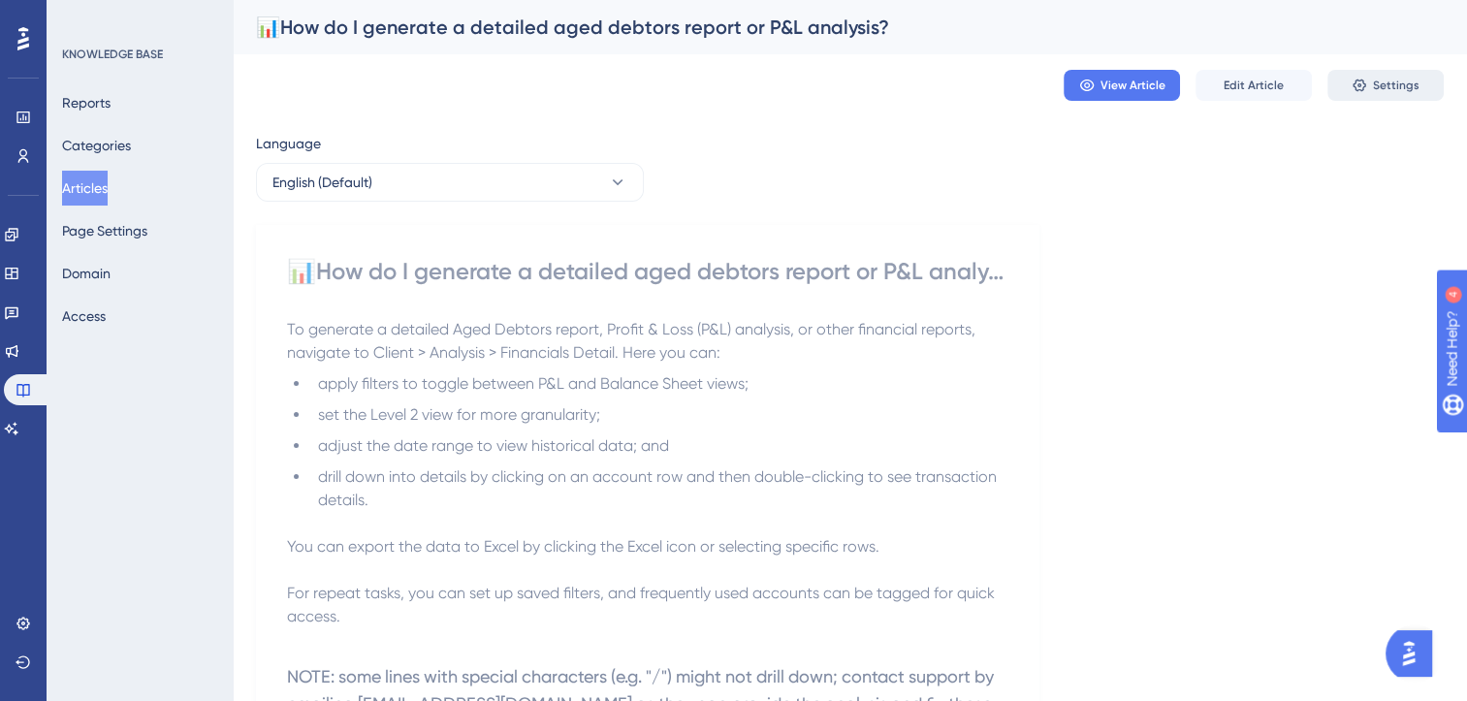
click at [1392, 83] on span "Settings" at bounding box center [1396, 86] width 47 height 16
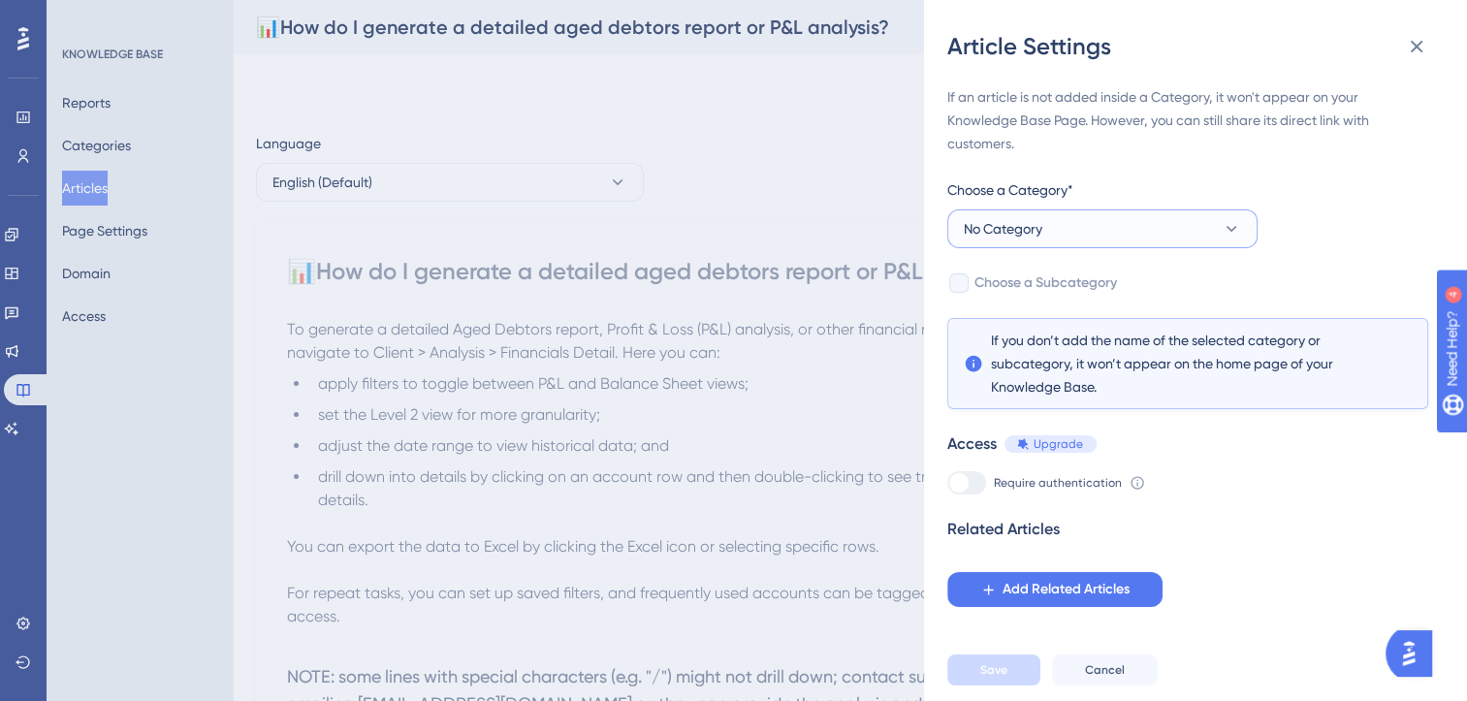
click at [1074, 217] on button "No Category" at bounding box center [1102, 228] width 310 height 39
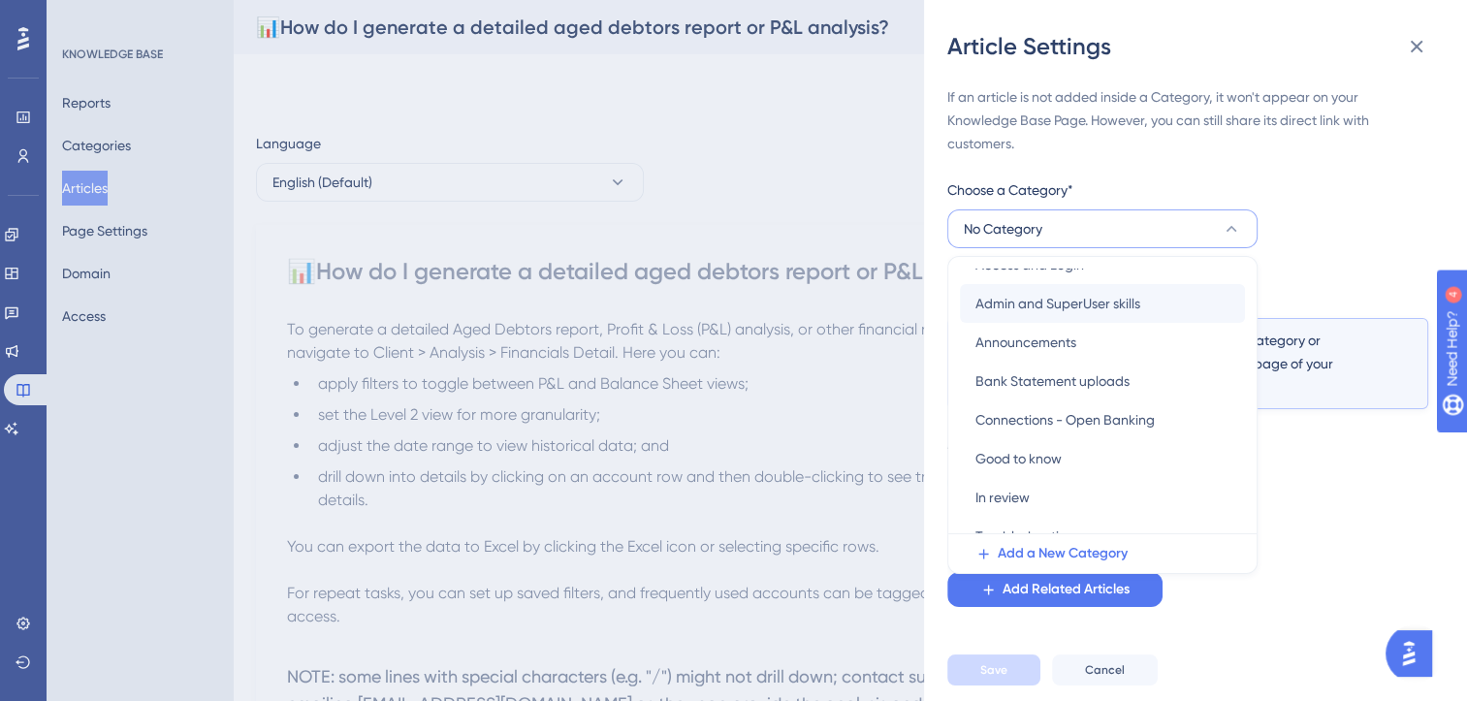
scroll to position [122, 0]
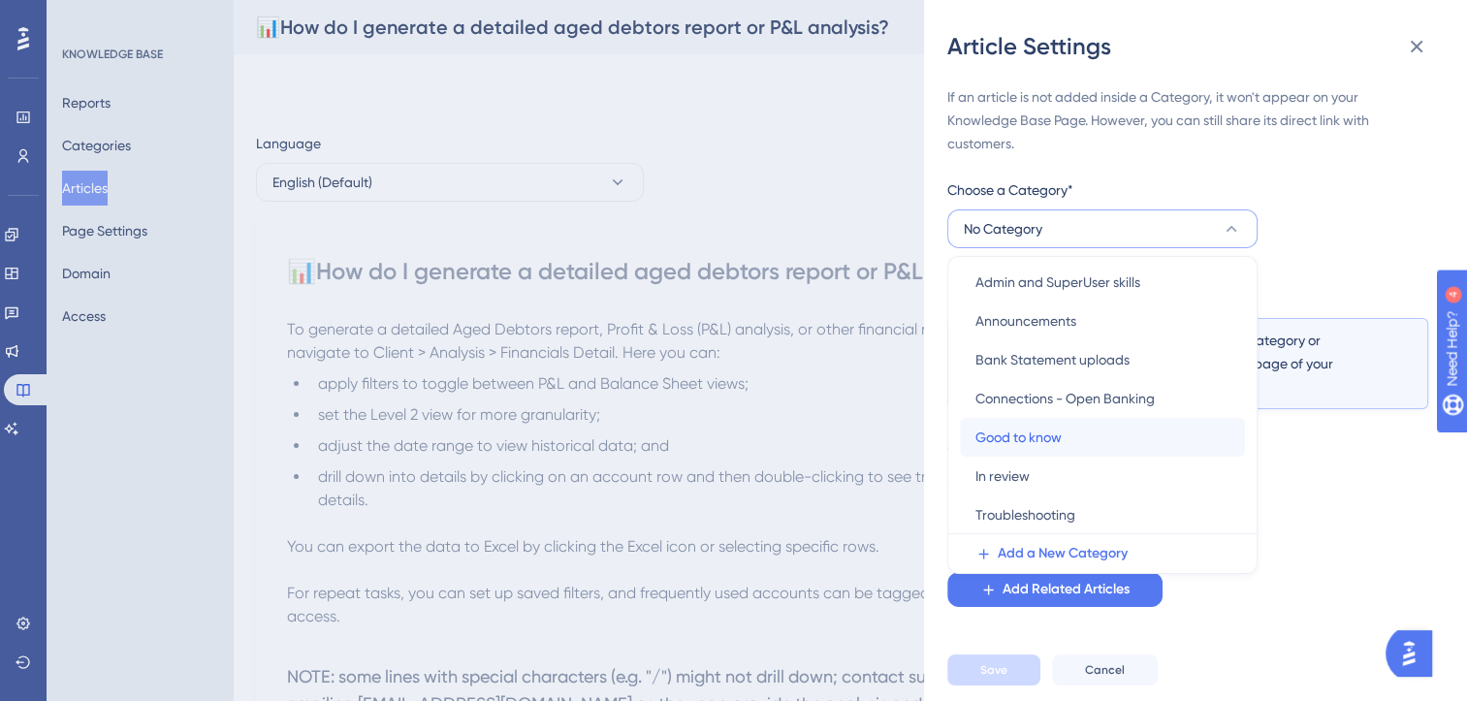
click at [1055, 434] on span "Good to know" at bounding box center [1018, 437] width 86 height 23
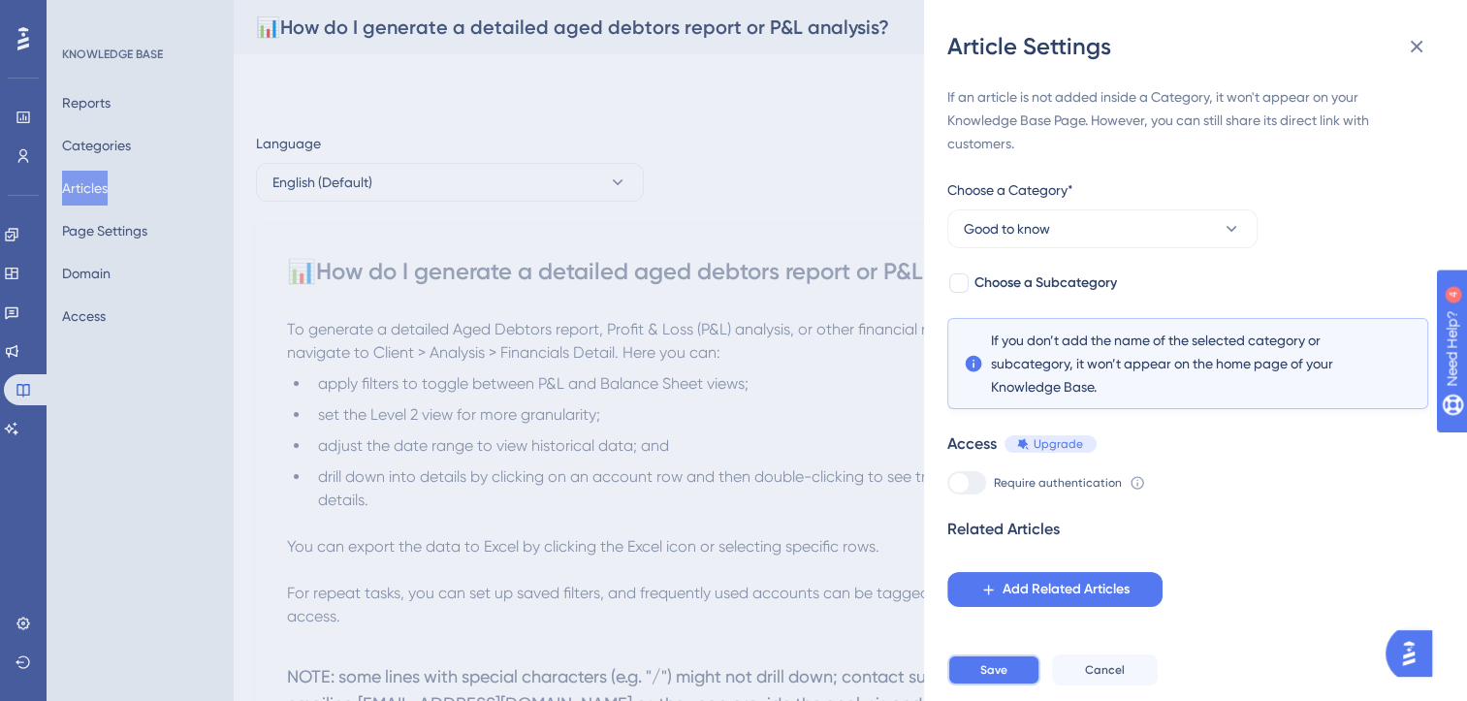
click at [1011, 673] on button "Save" at bounding box center [993, 670] width 93 height 31
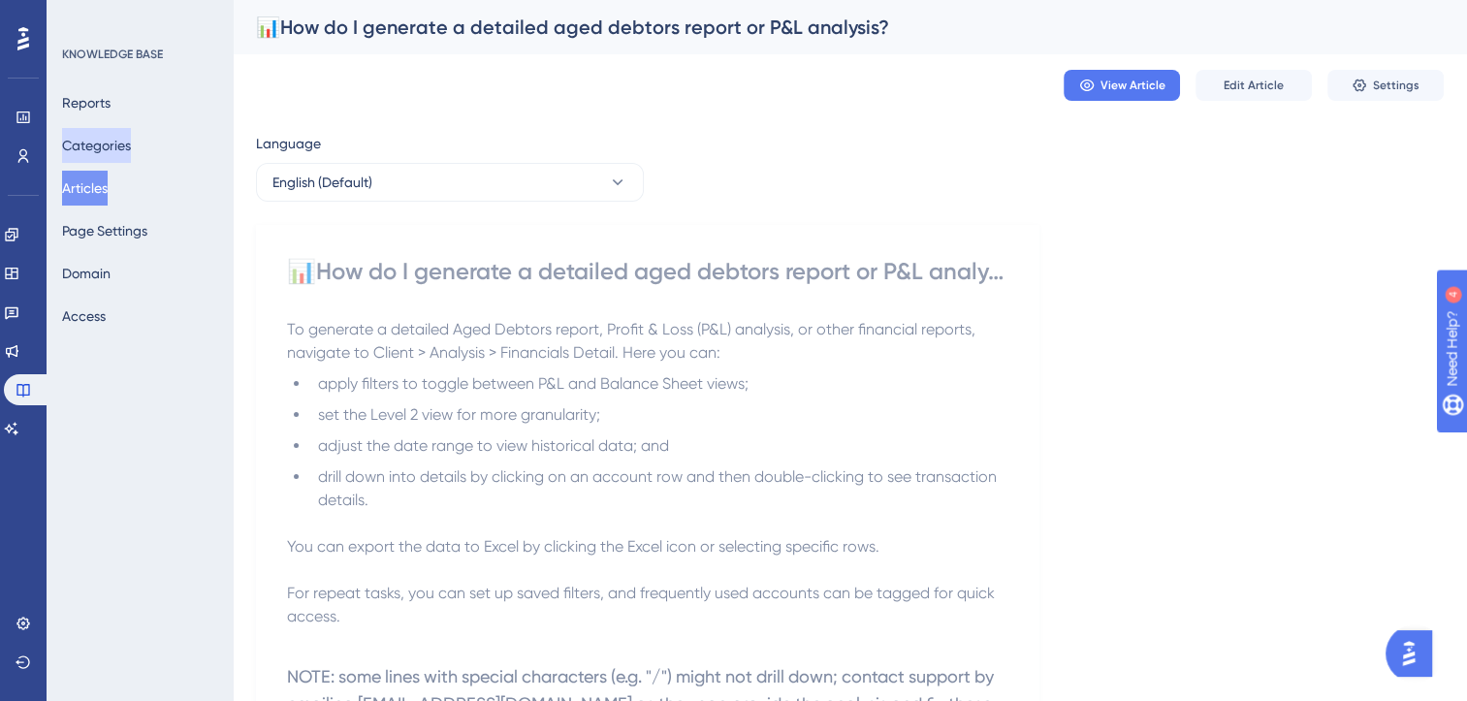
click at [112, 147] on button "Categories" at bounding box center [96, 145] width 69 height 35
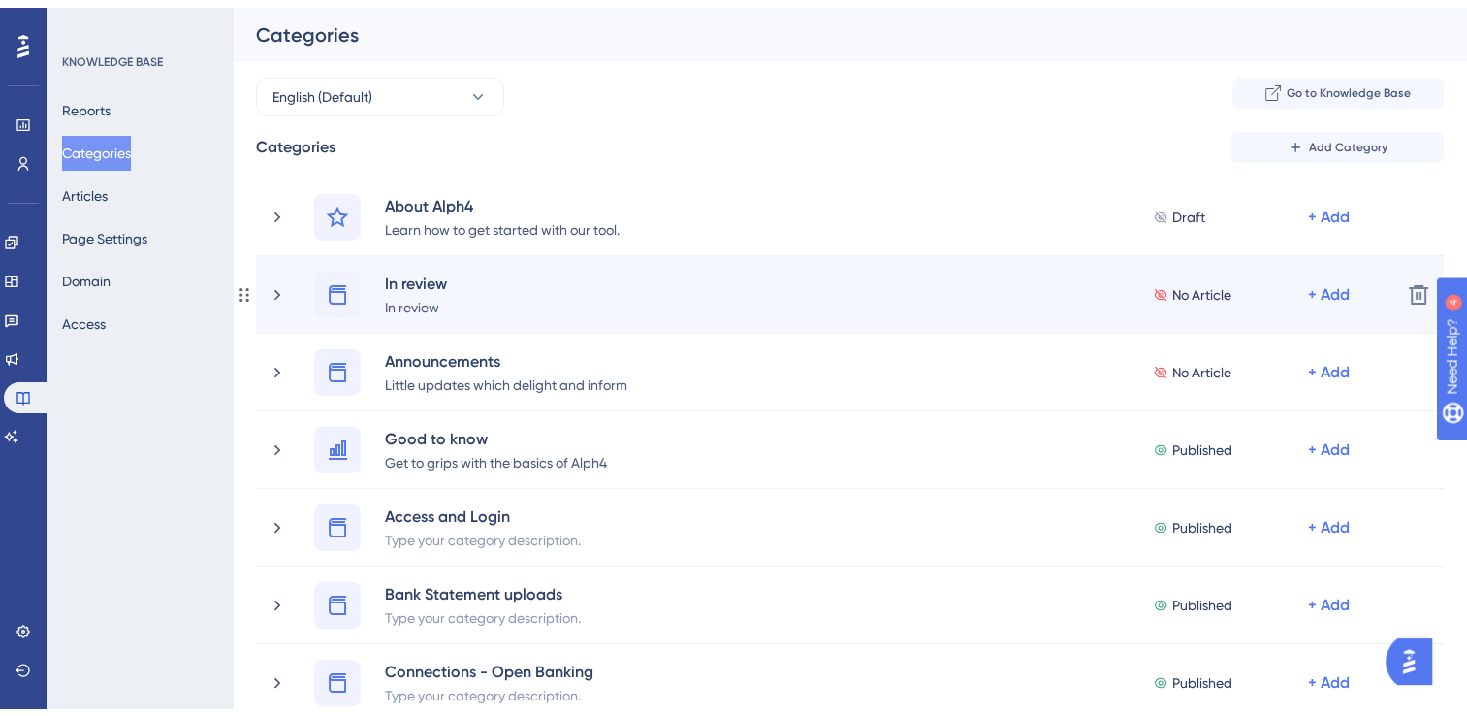
scroll to position [750, 0]
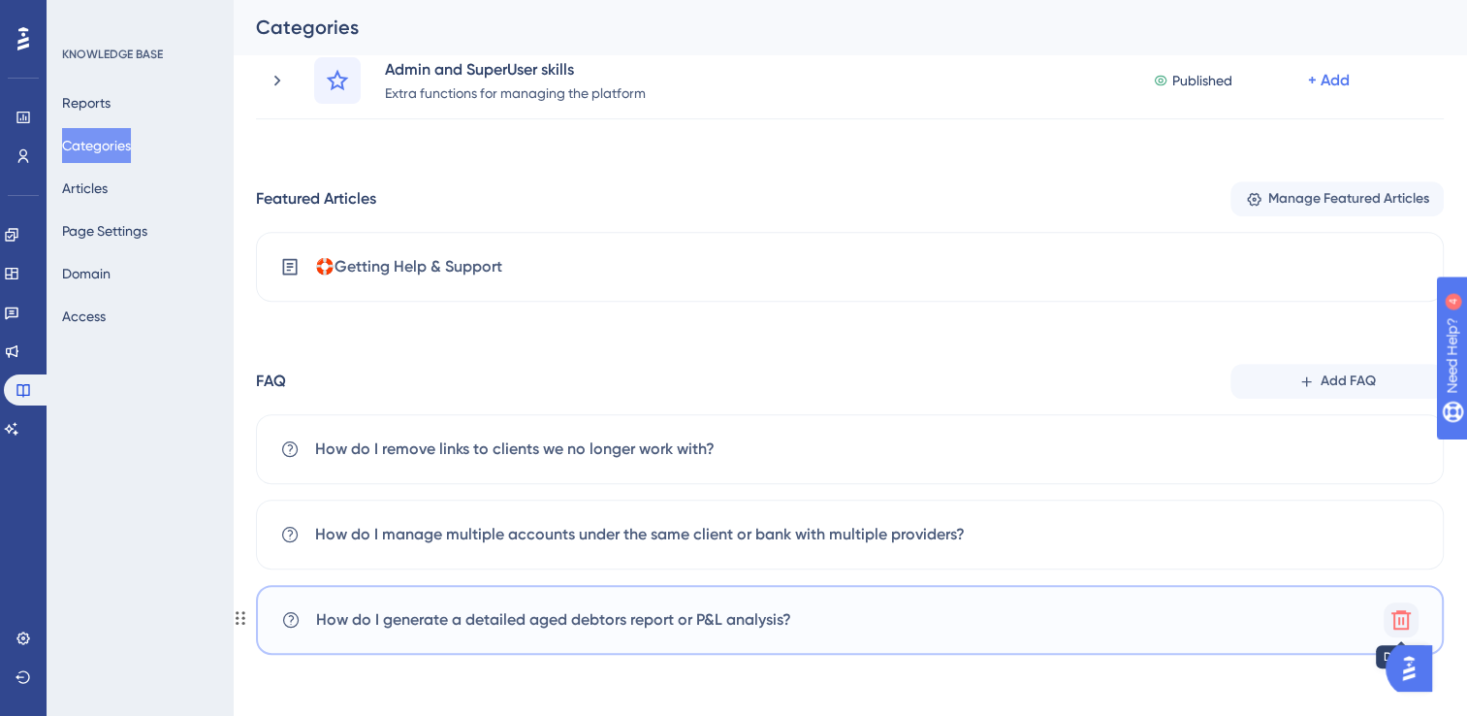
click at [1401, 612] on icon at bounding box center [1400, 619] width 19 height 19
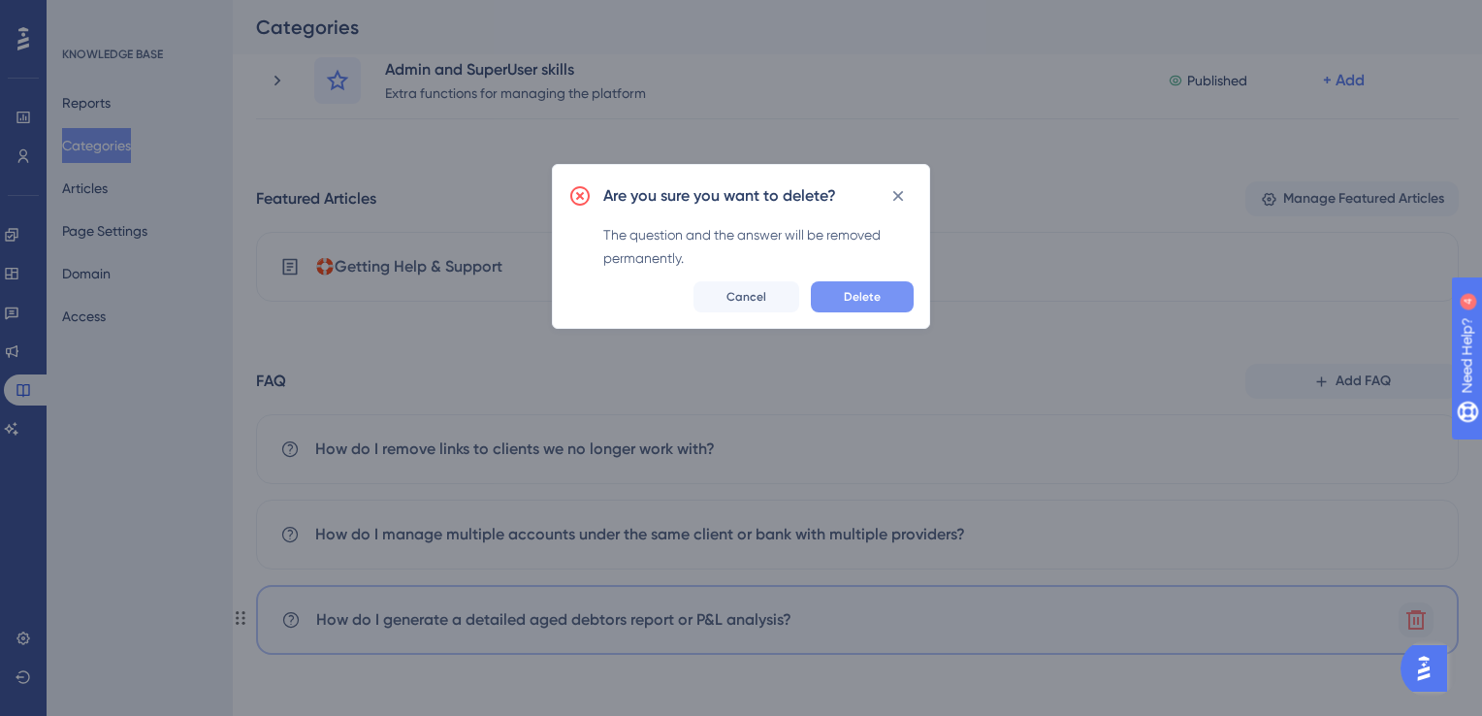
click at [877, 289] on span "Delete" at bounding box center [862, 297] width 37 height 16
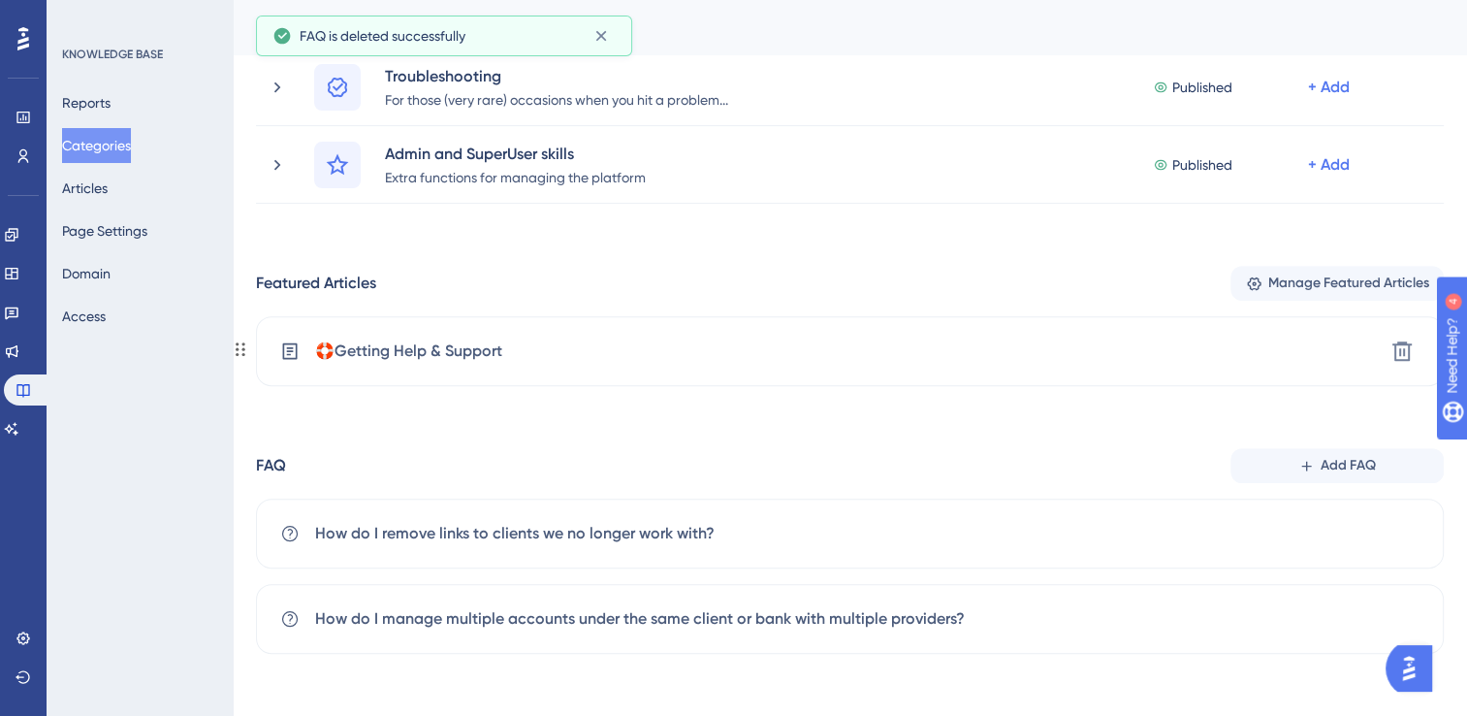
scroll to position [664, 0]
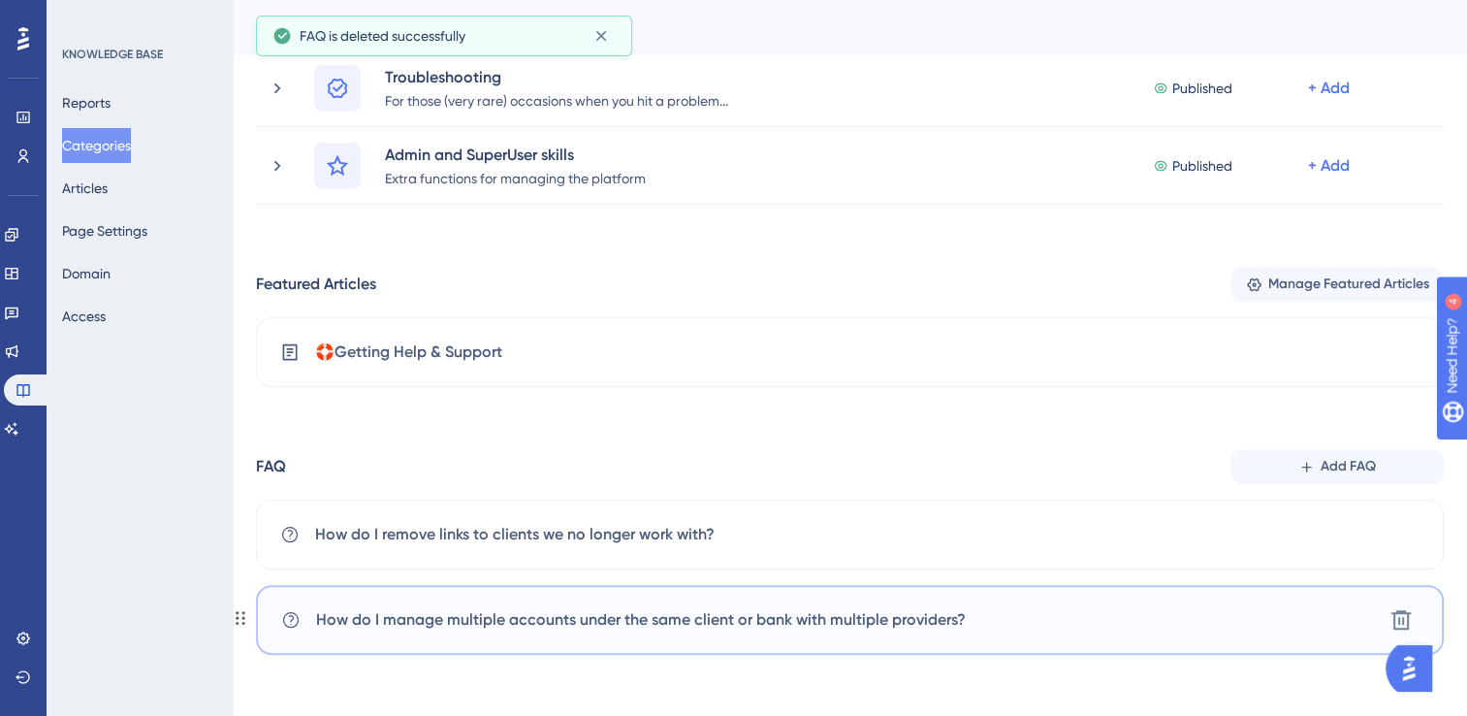
click at [656, 614] on span "How do I manage multiple accounts under the same client or bank with multiple p…" at bounding box center [641, 619] width 650 height 23
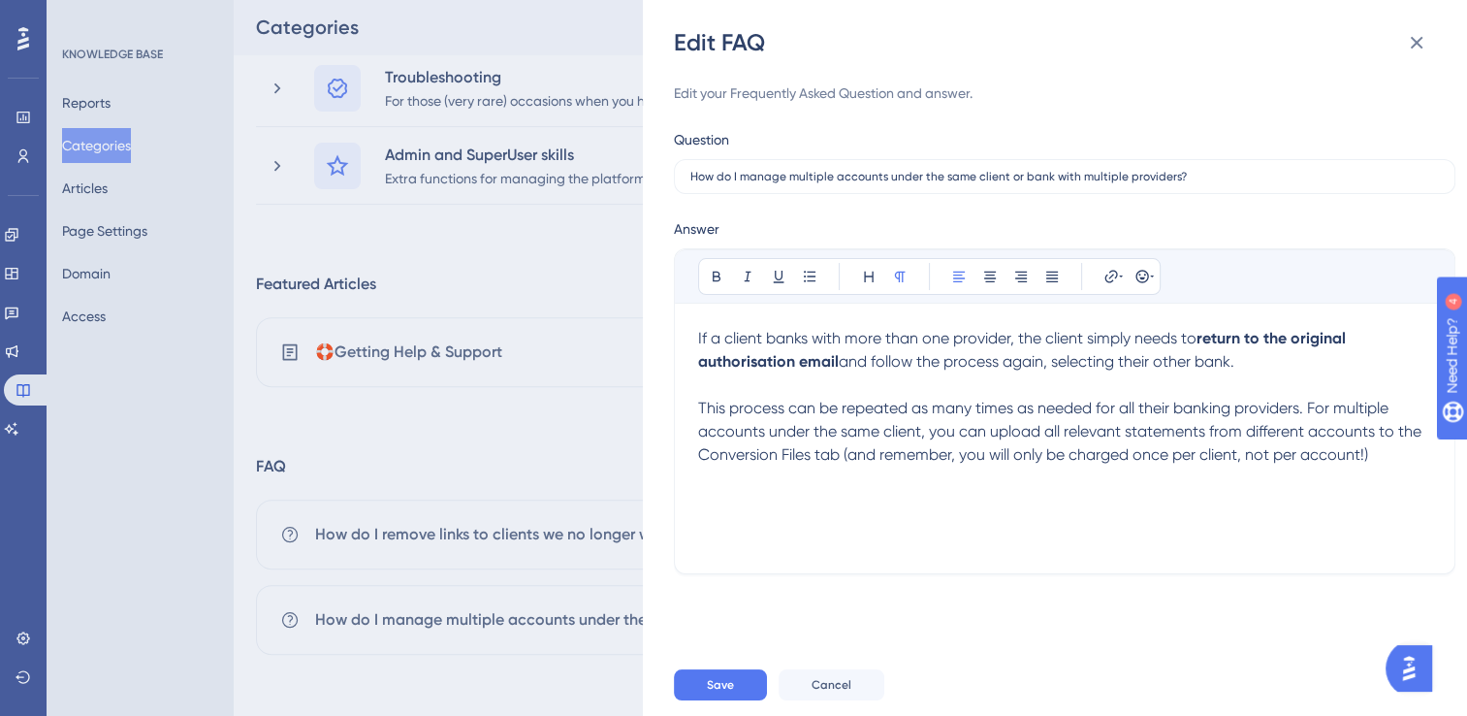
click at [94, 188] on div "Edit FAQ Edit your Frequently Asked Question and answer. Question How do I mana…" at bounding box center [733, 358] width 1467 height 716
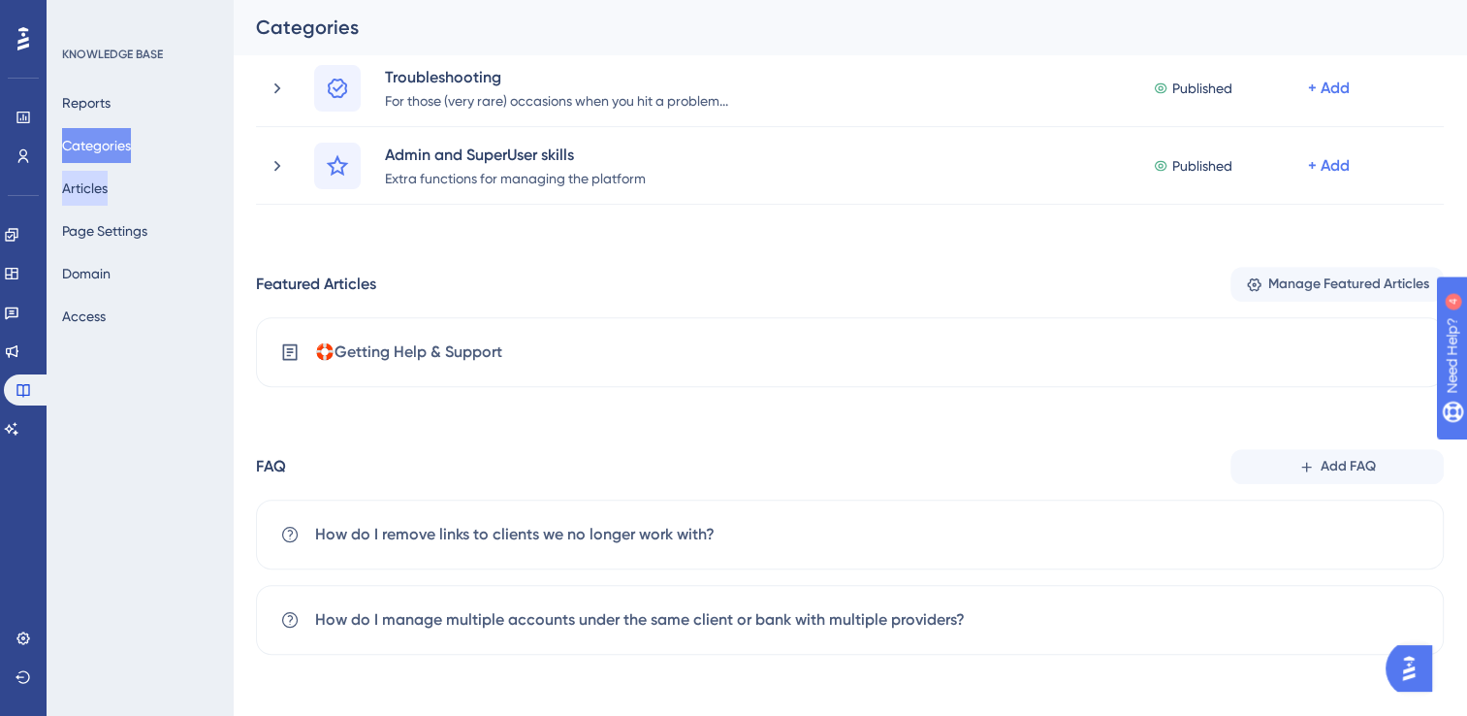
click at [94, 188] on button "Articles" at bounding box center [85, 188] width 46 height 35
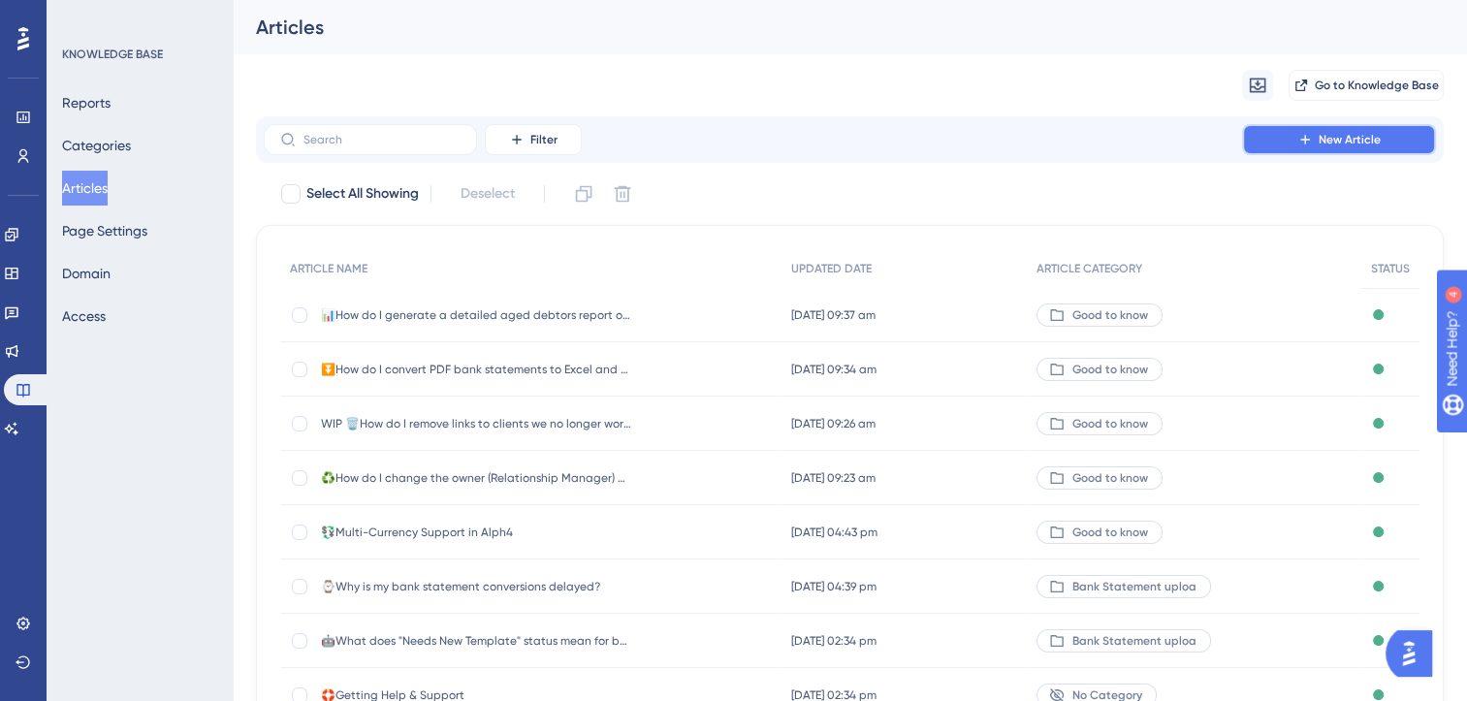
click at [1380, 137] on button "New Article" at bounding box center [1339, 139] width 194 height 31
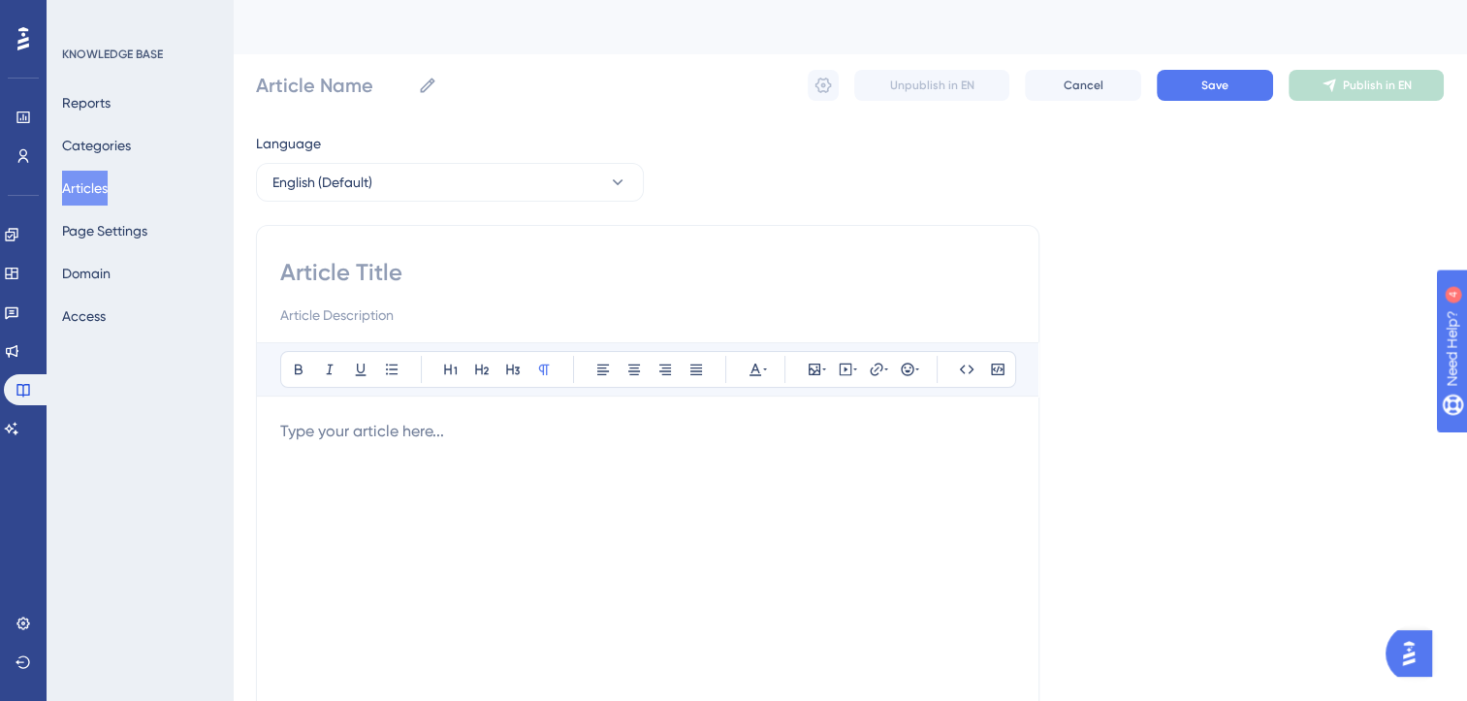
click at [380, 437] on p at bounding box center [647, 431] width 735 height 23
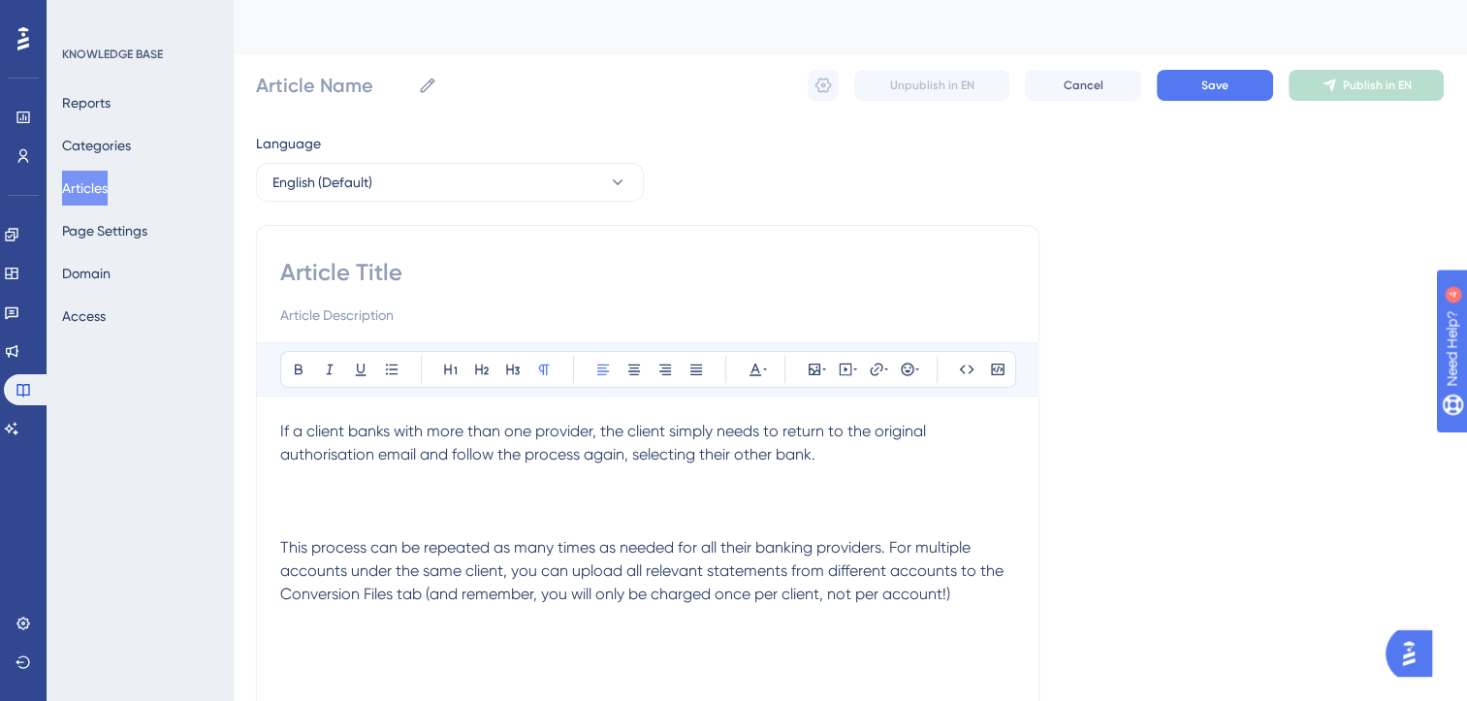
click at [345, 272] on input at bounding box center [647, 272] width 735 height 31
type input "🤼"
type input "🤼👯"
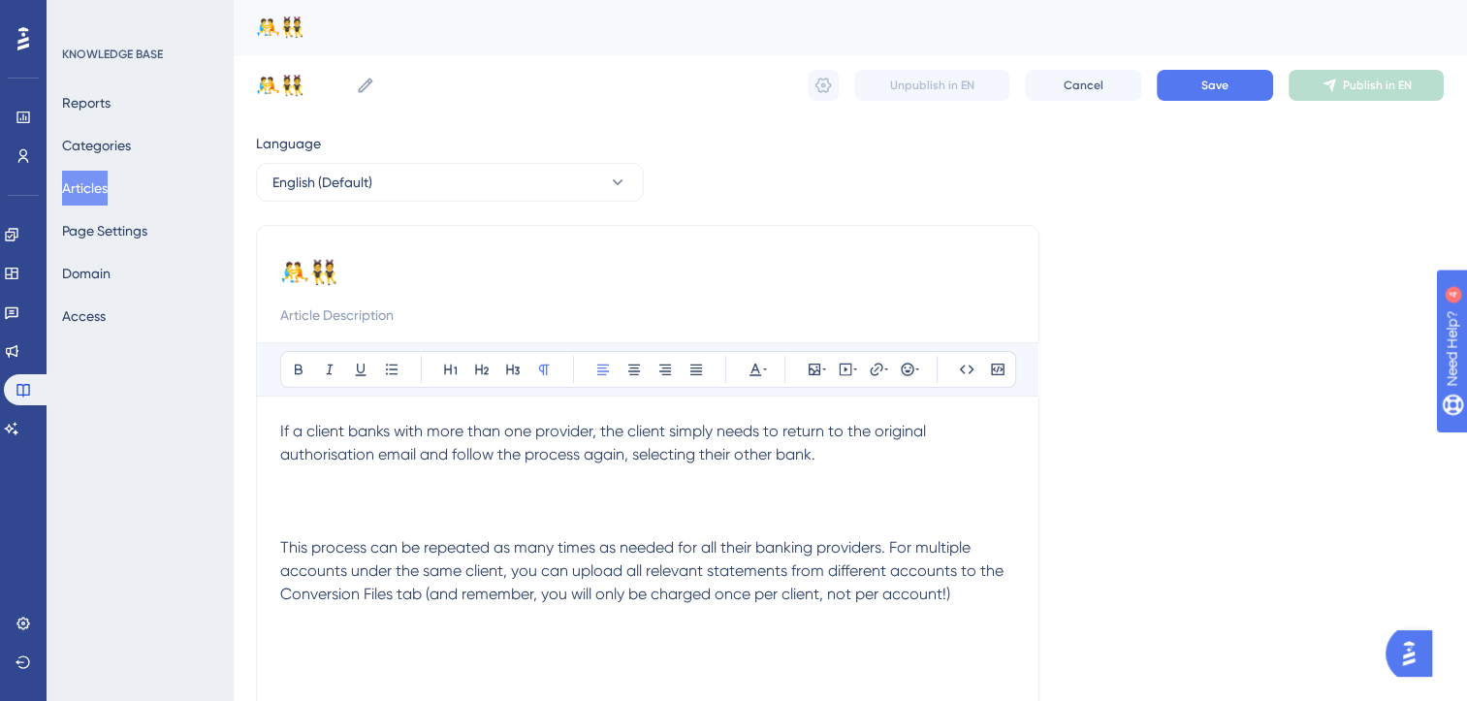
type input "🤼👯🗃️"
click at [406, 268] on input "🤼👯🗃️" at bounding box center [647, 272] width 735 height 31
type input "🗃️"
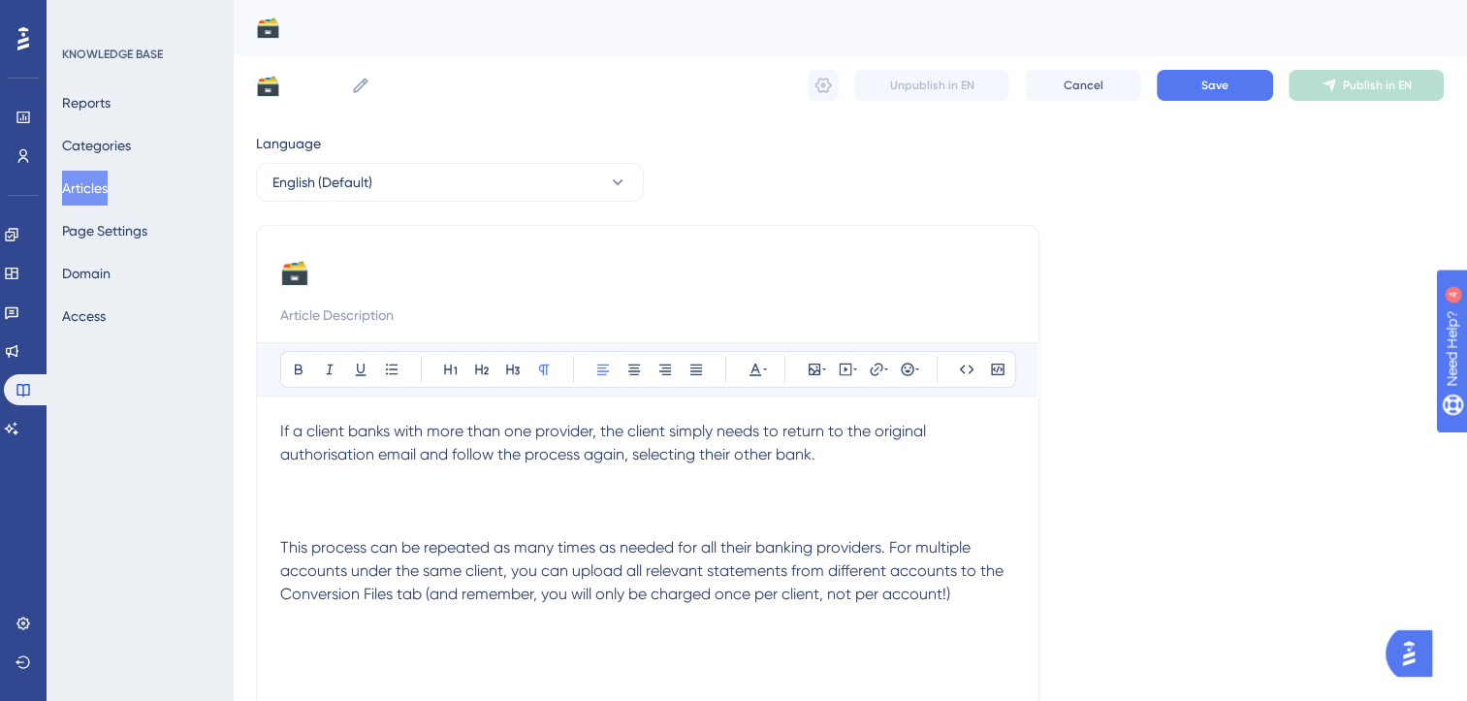
click at [406, 268] on input "🗃️" at bounding box center [647, 272] width 735 height 31
paste input "How do I manage multiple accounts under the same client or bank with multiple p…"
type input "🗃️How do I manage multiple accounts under the same client or bank with multiple…"
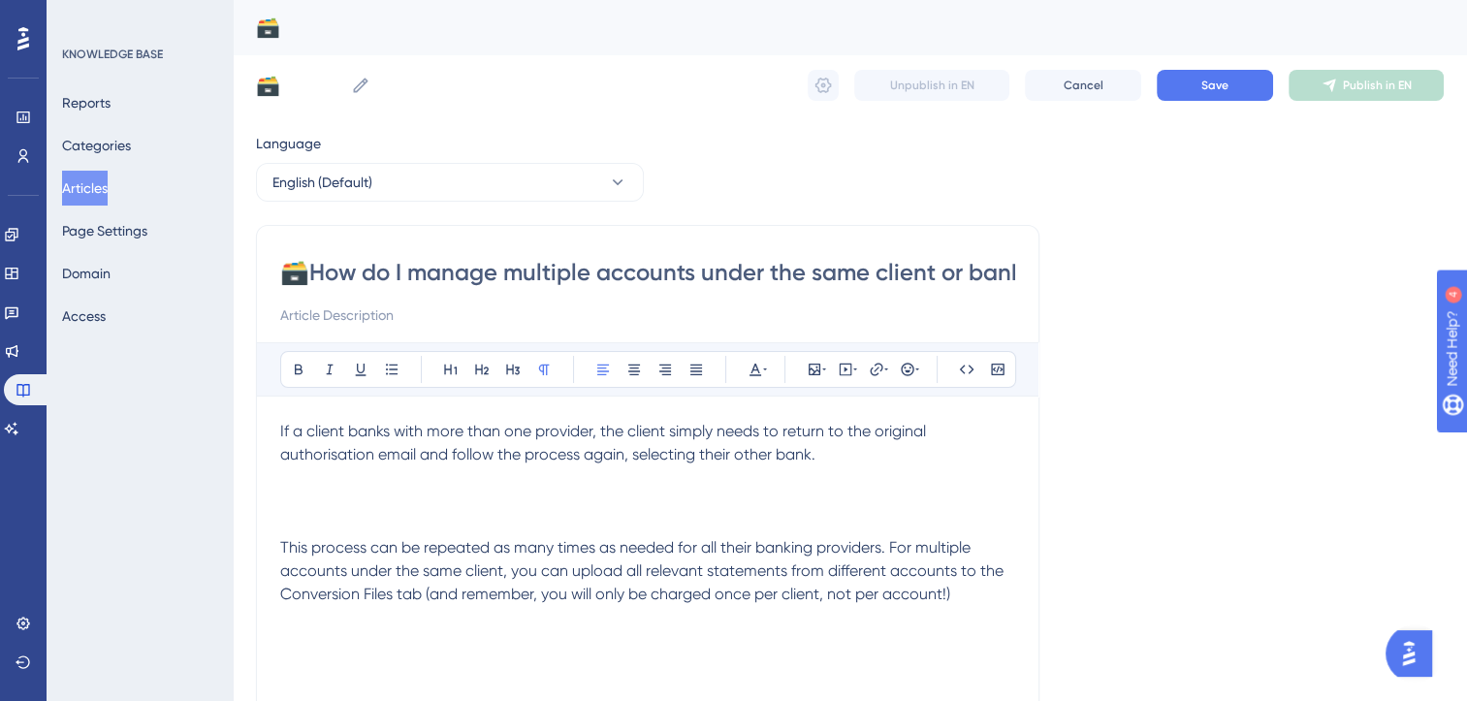
scroll to position [0, 271]
type input "🗃️How do I manage multiple accounts under the same client or bank with multiple…"
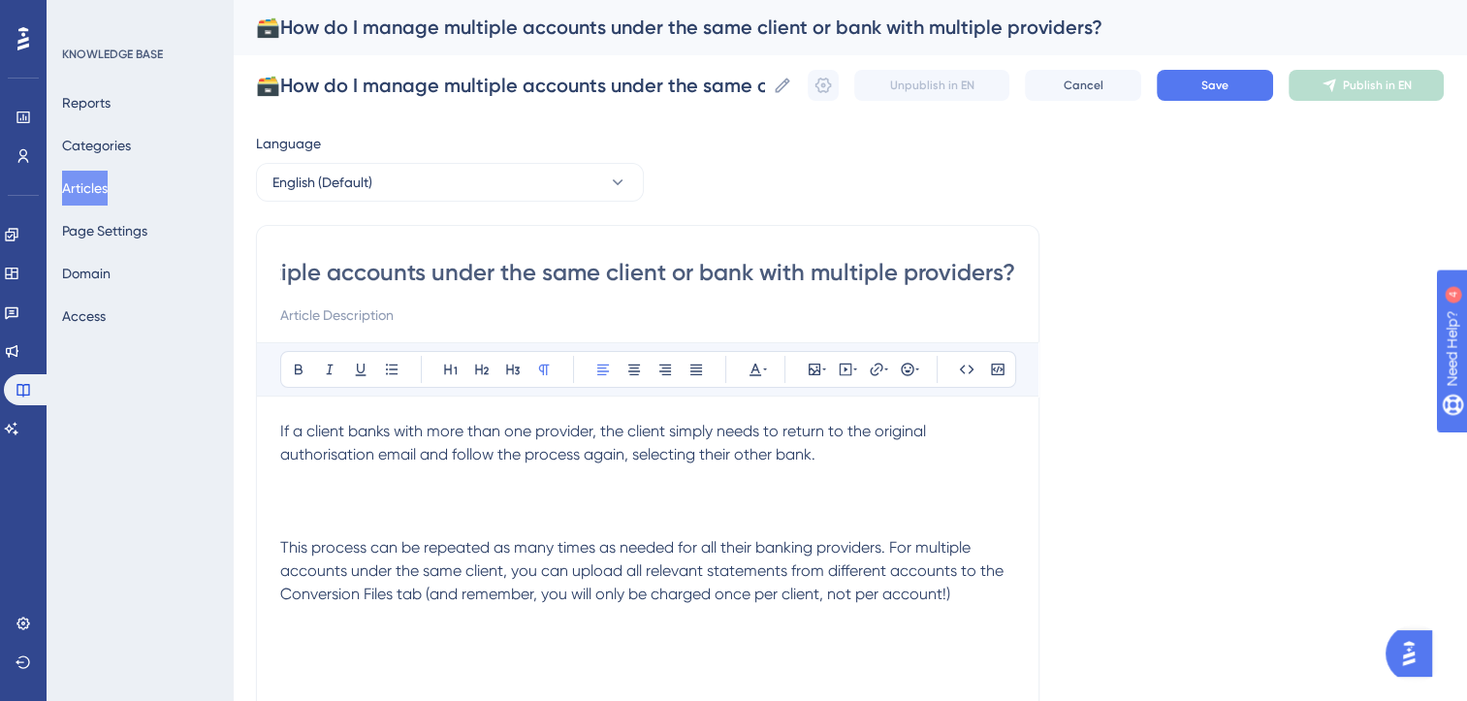
click at [442, 276] on input "🗃️How do I manage multiple accounts under the same client or bank with multiple…" at bounding box center [647, 272] width 735 height 31
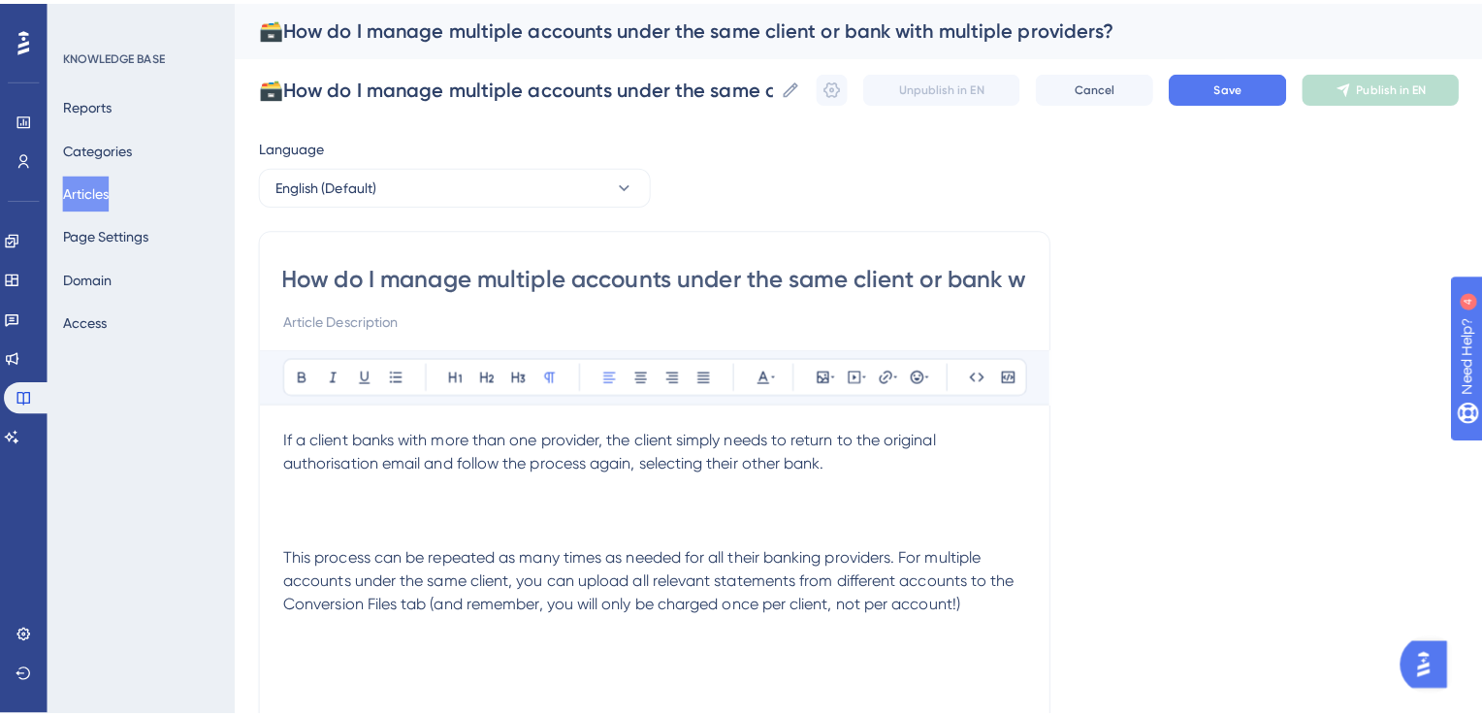
scroll to position [0, 0]
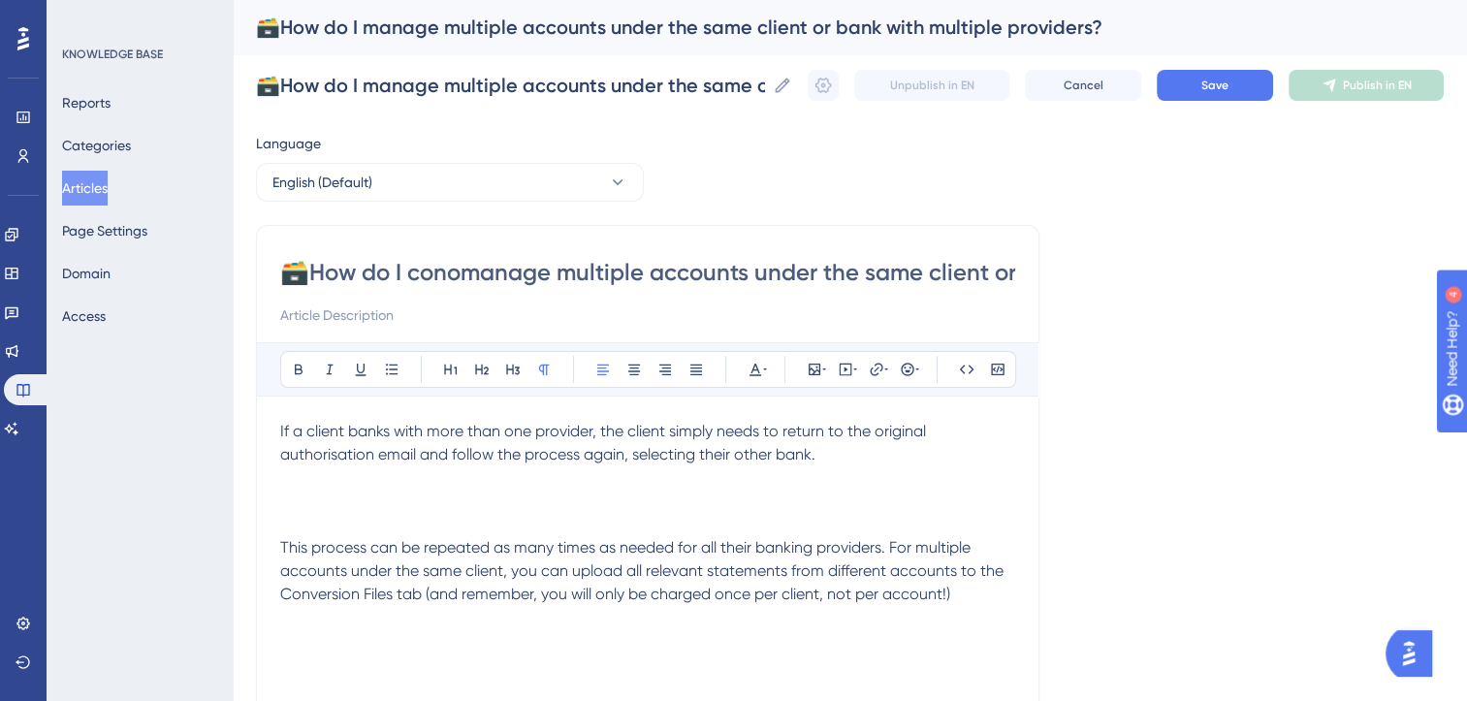
type input "🗃️How do I cononmanage multiple accounts under the same client or bank with mul…"
type input "🗃️How do I connemanage multiple accounts under the same client or bank with mul…"
type input "🗃️How do I connmanage multiple accounts under the same client or bank with mult…"
type input "🗃️How do I connect manage multiple accounts under the same client or bank with …"
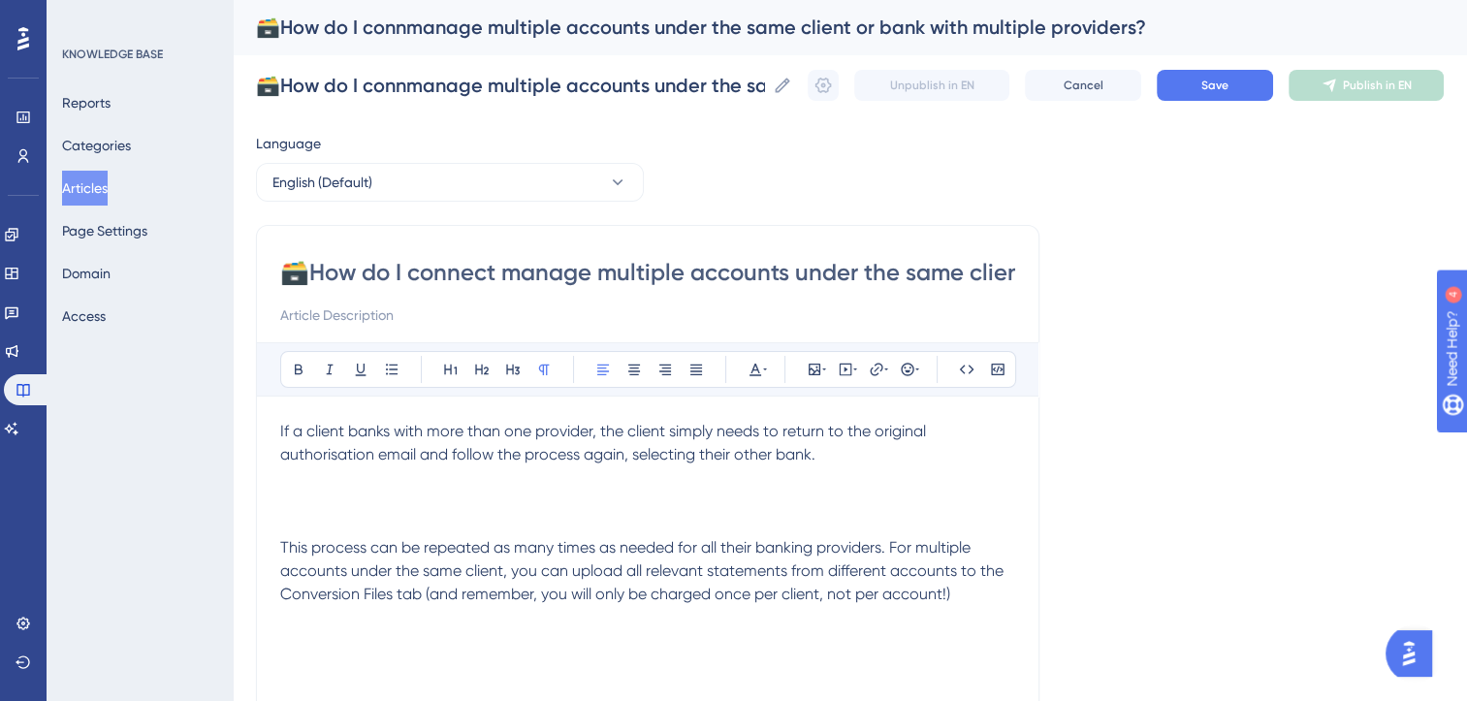
type input "🗃️How do I connect manage multiple accounts under the same client or bank with …"
type input "🗃️How do I connect a client manage multiple accounts under the same client or b…"
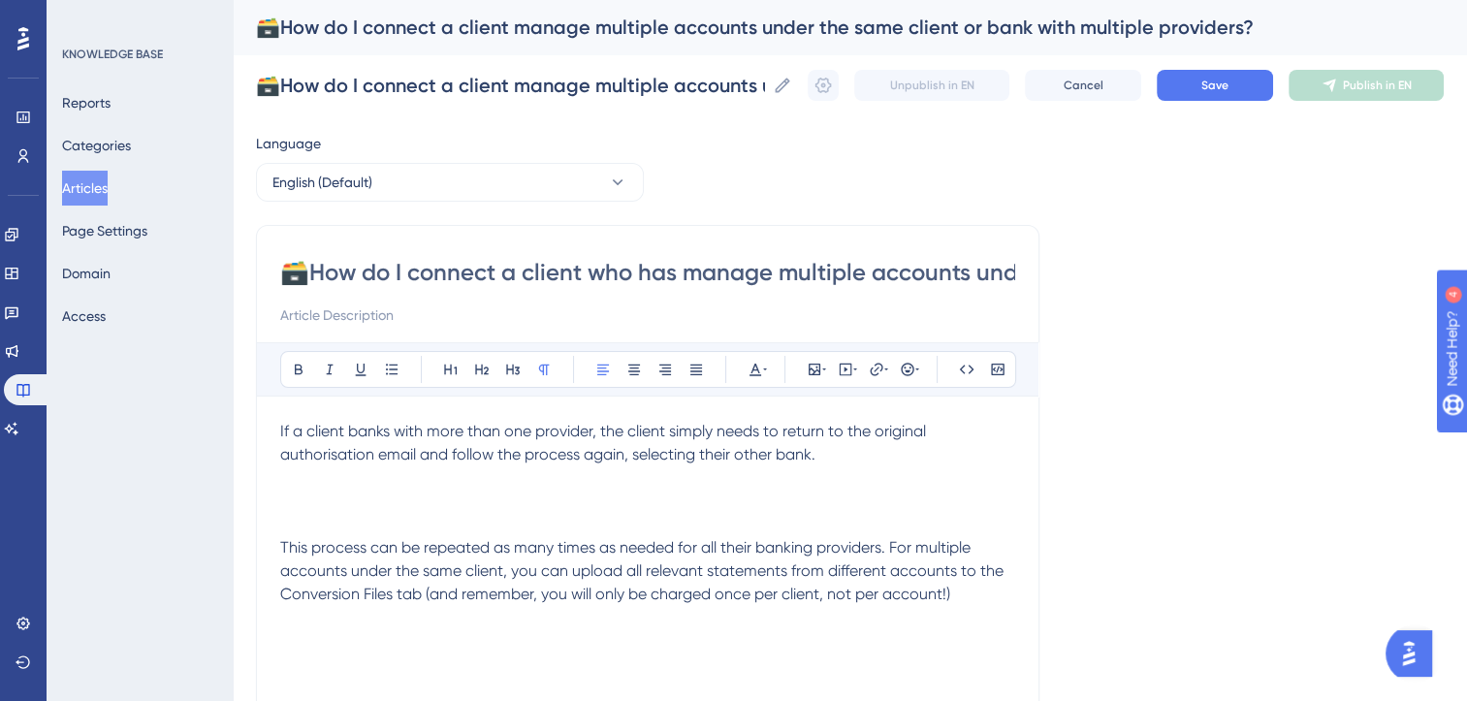
type input "🗃️How do I connect a client who has mmanage multiple accounts under the same cl…"
type input "🗃️How do I connect a client who has manage multiple accounts under the same cli…"
type input "🗃️How do I connect a client who has multiple accounts under the same client or …"
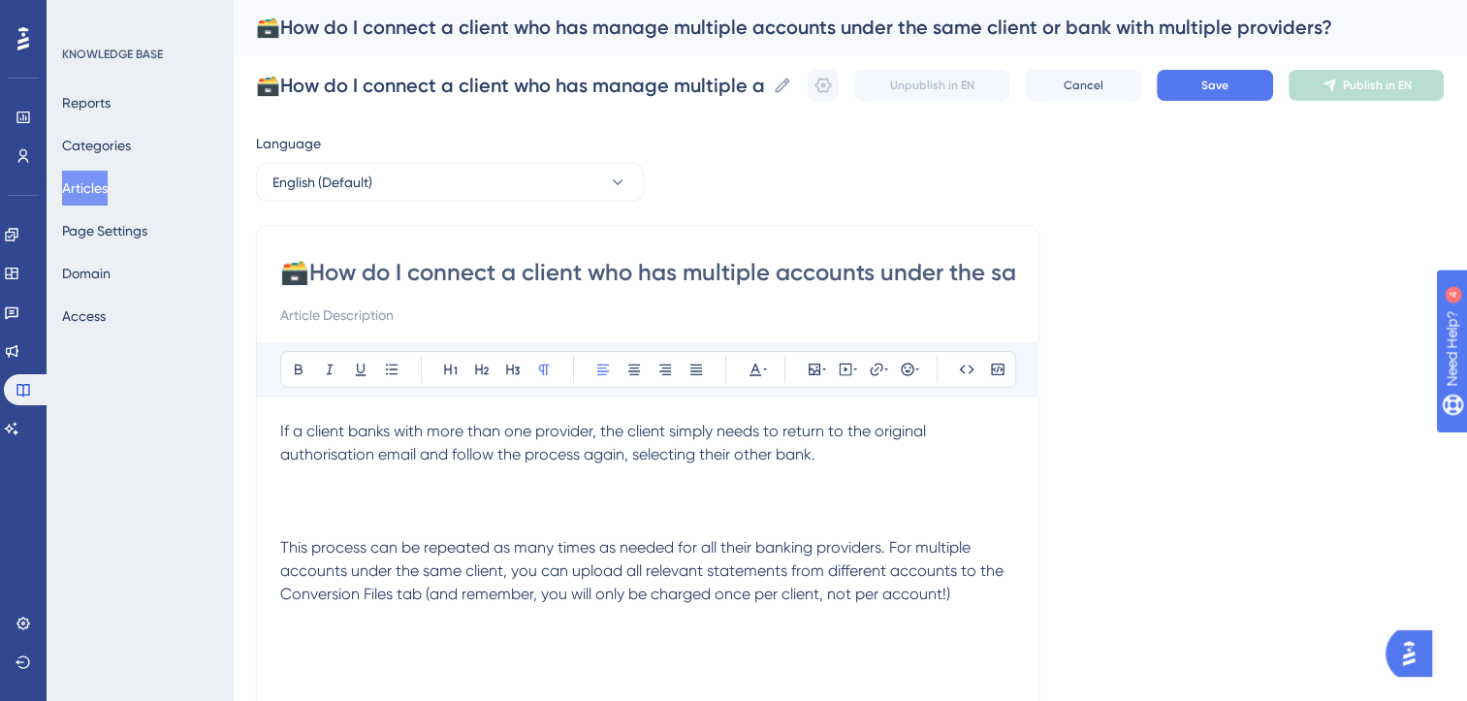
type input "🗃️How do I connect a client who has multiple accounts under the same client or …"
type input "🗃️How do I connect a client who has multiple accounts/banks under the same clie…"
type input "🗃️How do I connect a client who has multiple accounts/banksunder the same clien…"
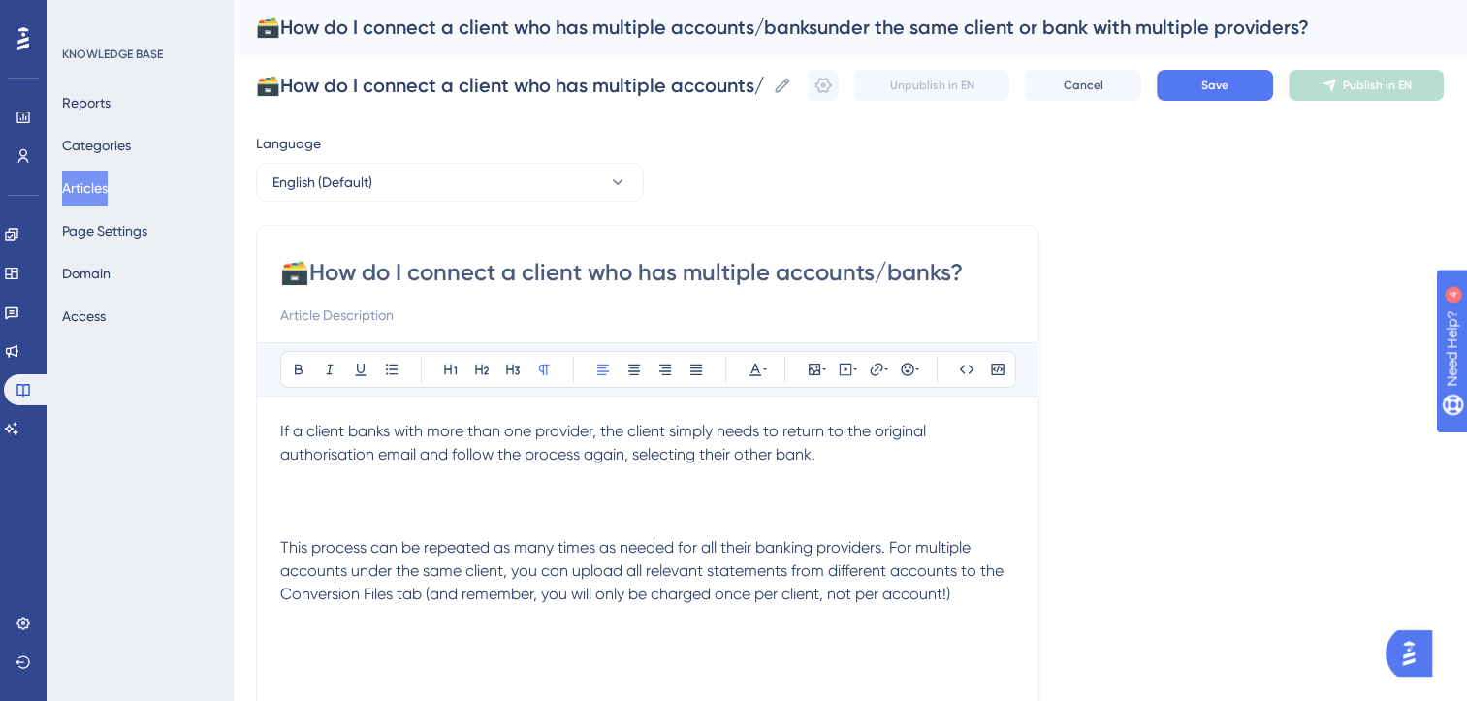
type input "🗃️How do I connect a client who has multiple accounts/banks"
type input "🗃️How do I connect a client who has multiple accounts/banks?"
click at [502, 501] on p "If a client banks with more than one provider, the client simply needs to retur…" at bounding box center [647, 513] width 735 height 186
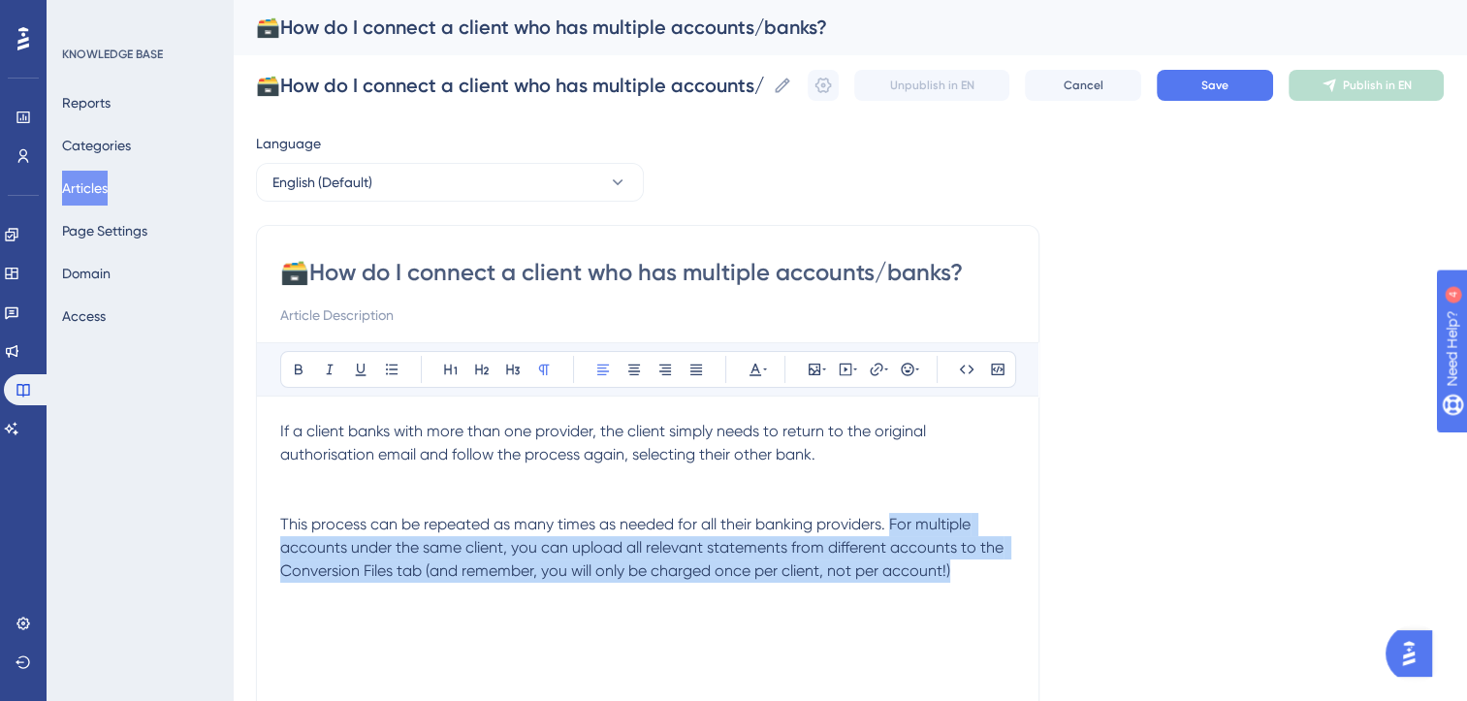
drag, startPoint x: 894, startPoint y: 527, endPoint x: 1021, endPoint y: 606, distance: 149.9
click at [1021, 606] on div "🗃️How do I connect a client who has multiple accounts/banks? Bold Italic Underl…" at bounding box center [647, 548] width 783 height 646
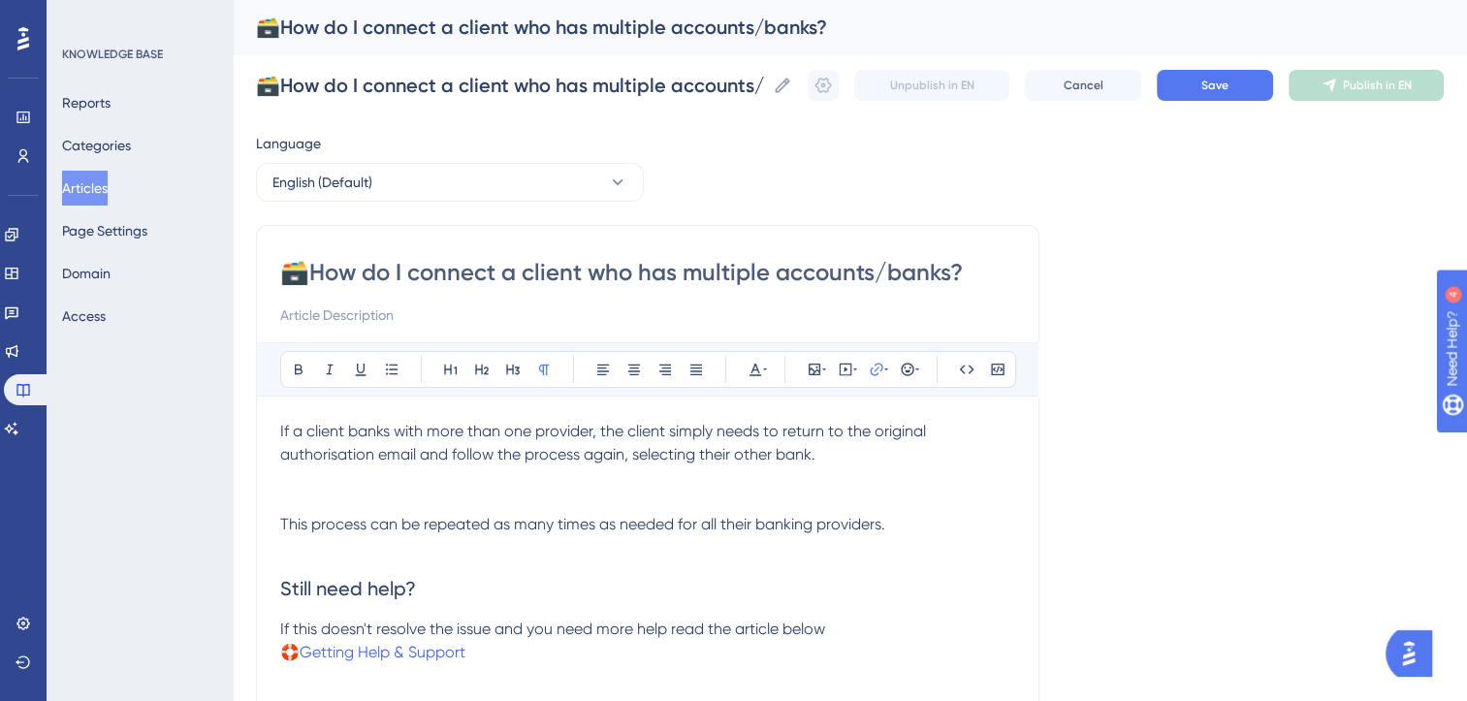
click at [840, 456] on p "If a client banks with more than one provider, the client simply needs to retur…" at bounding box center [647, 478] width 735 height 116
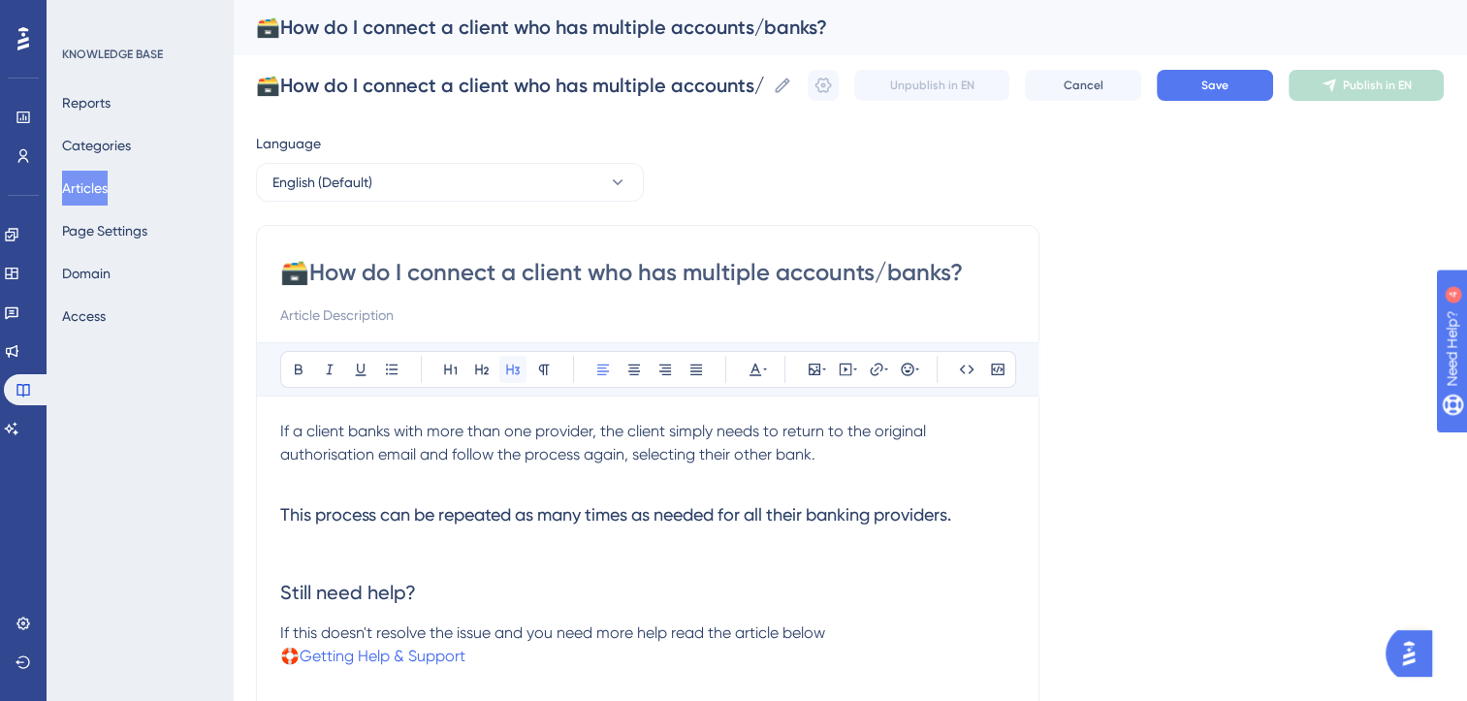
click at [512, 365] on icon at bounding box center [513, 370] width 14 height 11
click at [1254, 87] on button "Save" at bounding box center [1215, 85] width 116 height 31
click at [1427, 90] on button "Publish in EN" at bounding box center [1366, 85] width 155 height 31
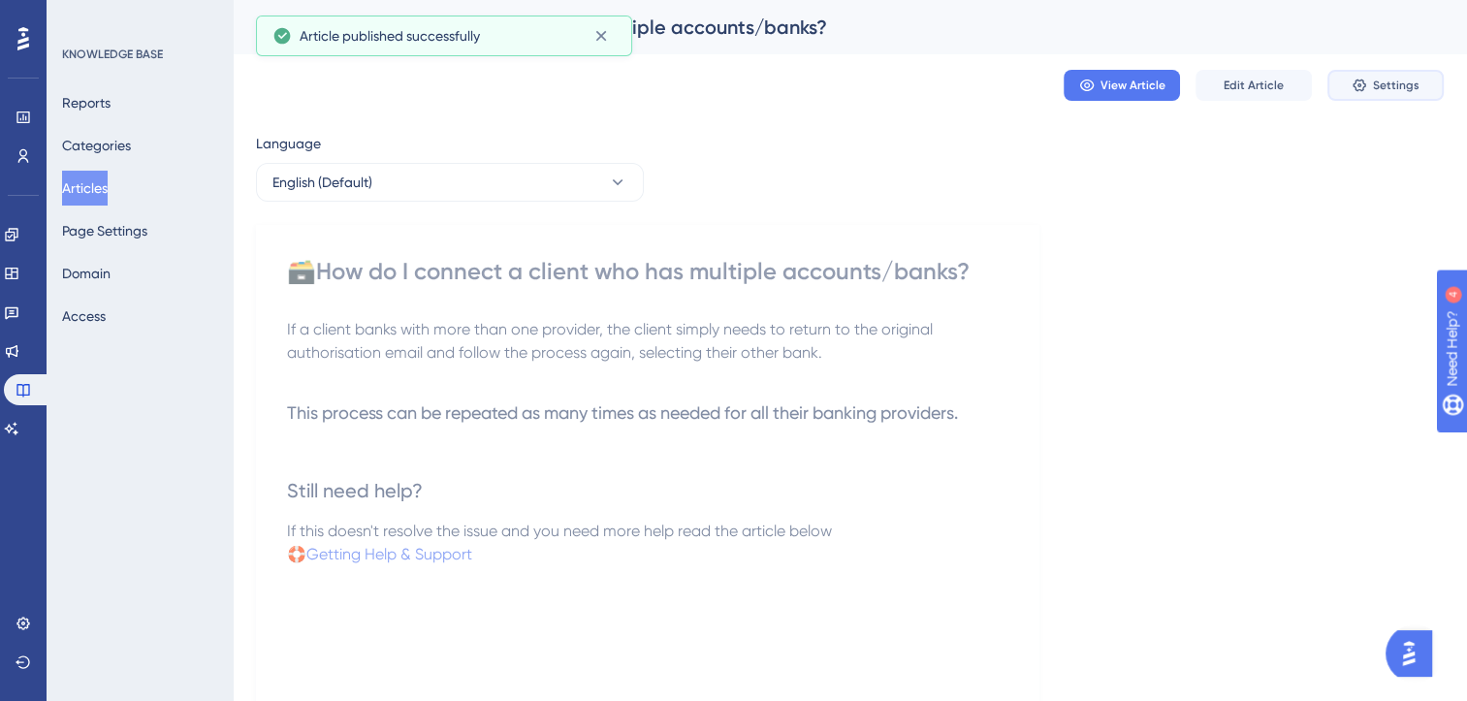
click at [1427, 90] on button "Settings" at bounding box center [1385, 85] width 116 height 31
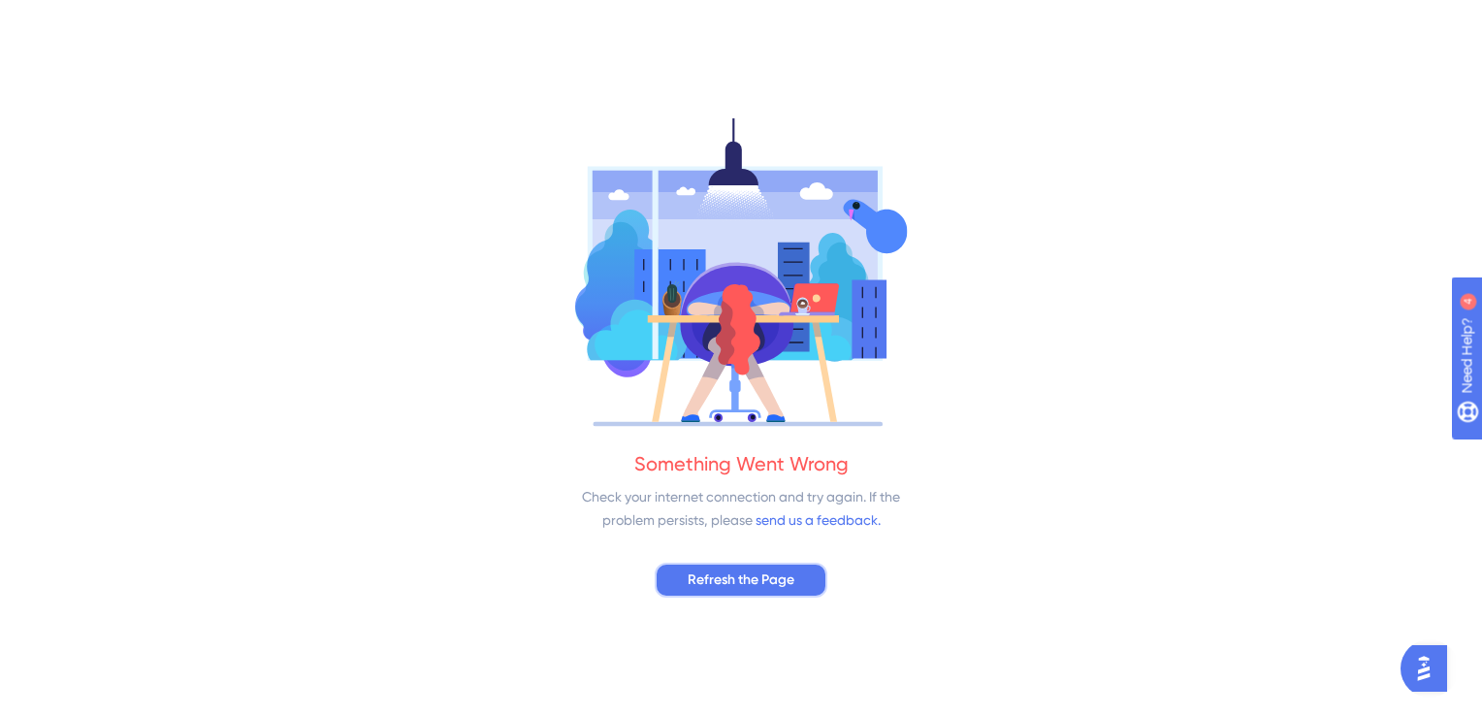
click at [778, 589] on span "Refresh the Page" at bounding box center [740, 579] width 107 height 23
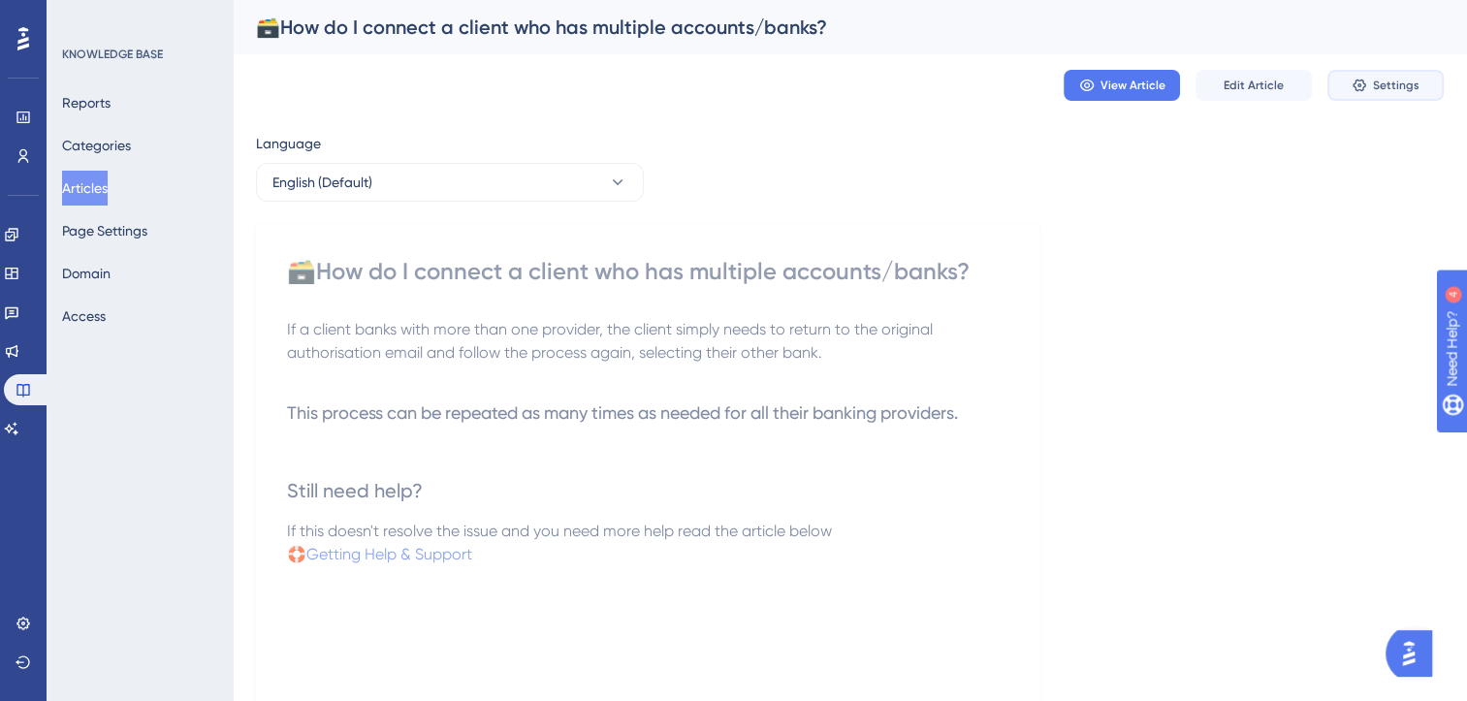
click at [1380, 94] on button "Settings" at bounding box center [1385, 85] width 116 height 31
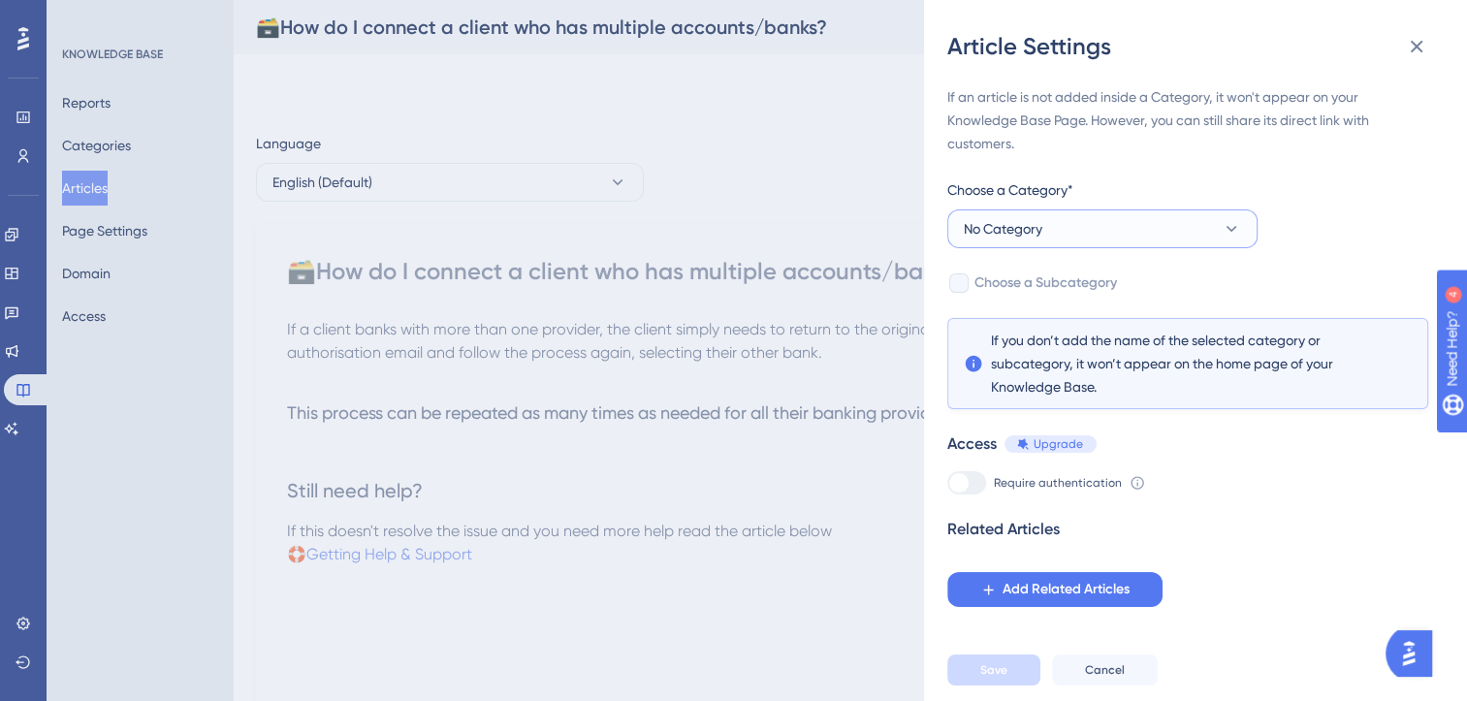
click at [1205, 227] on button "No Category" at bounding box center [1102, 228] width 310 height 39
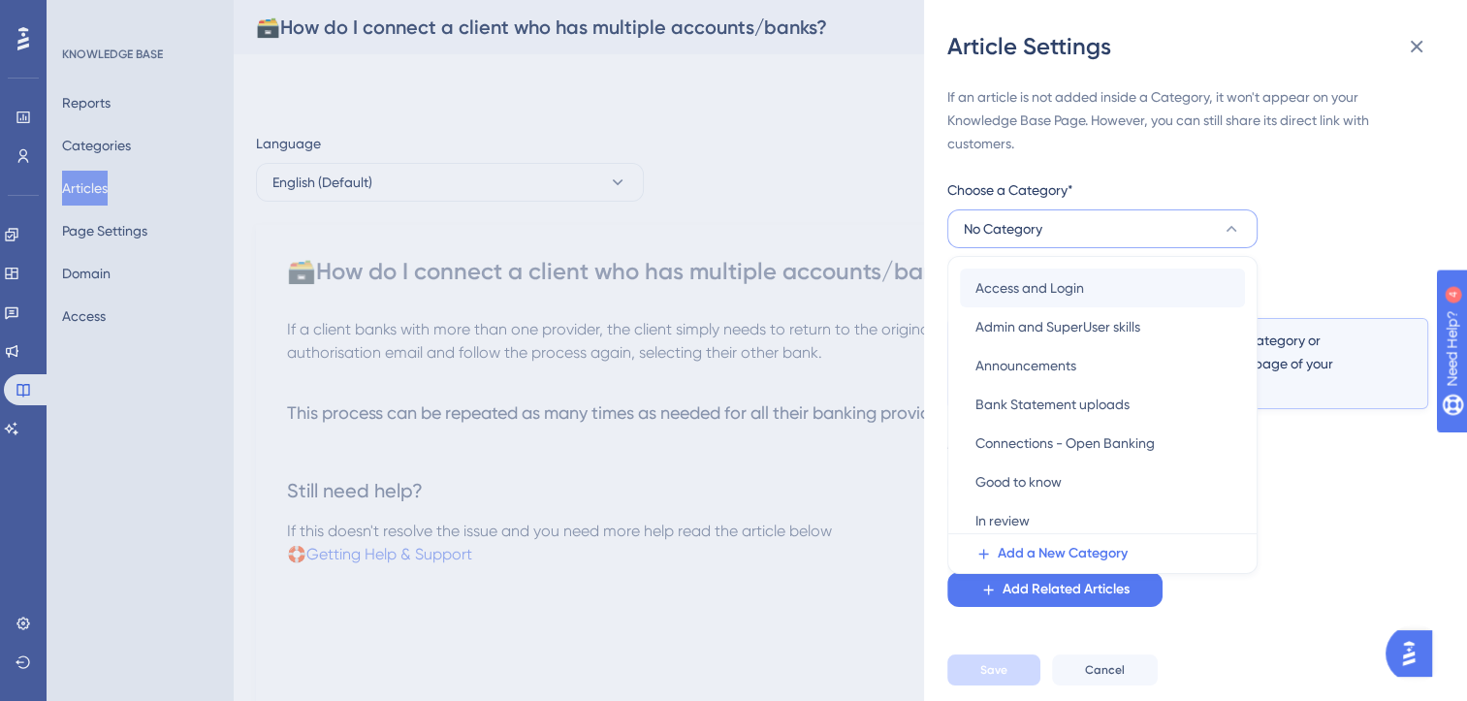
scroll to position [122, 0]
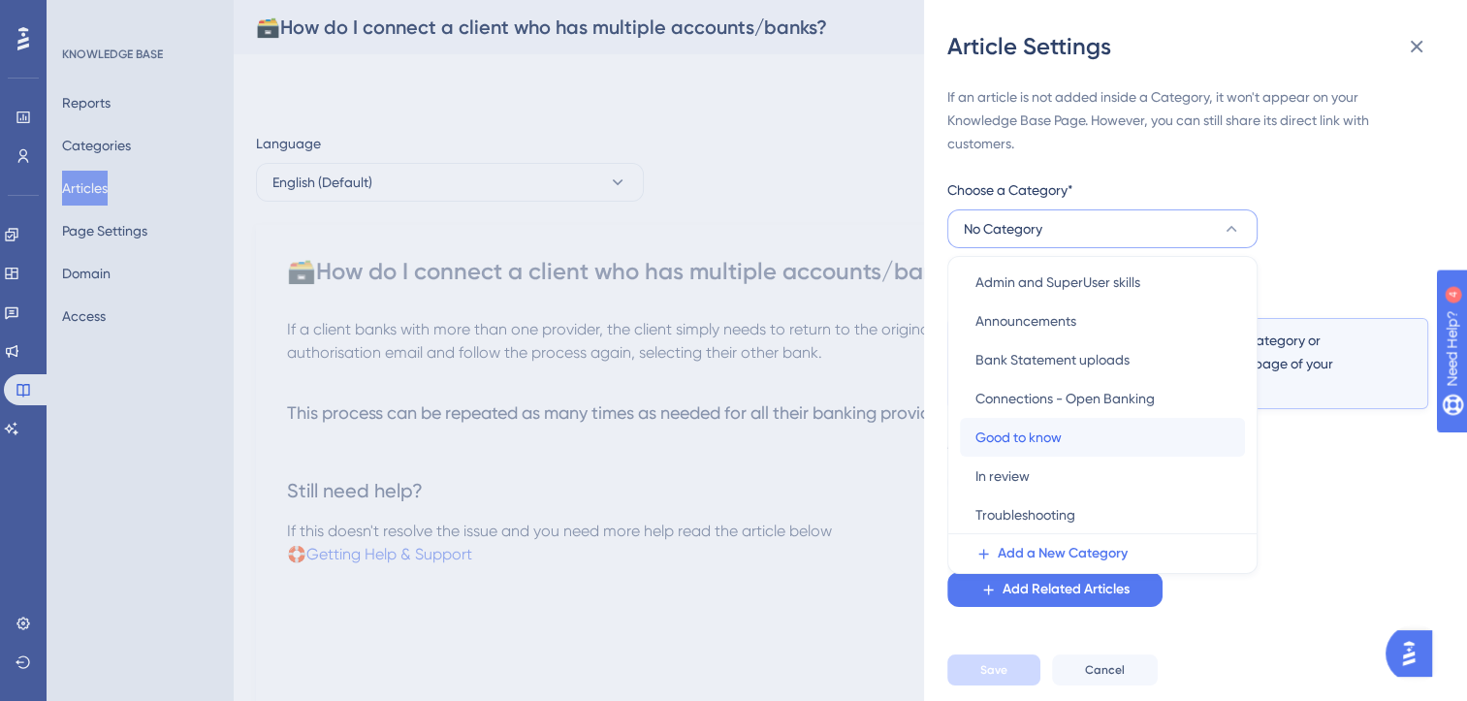
click at [1024, 434] on span "Good to know" at bounding box center [1018, 437] width 86 height 23
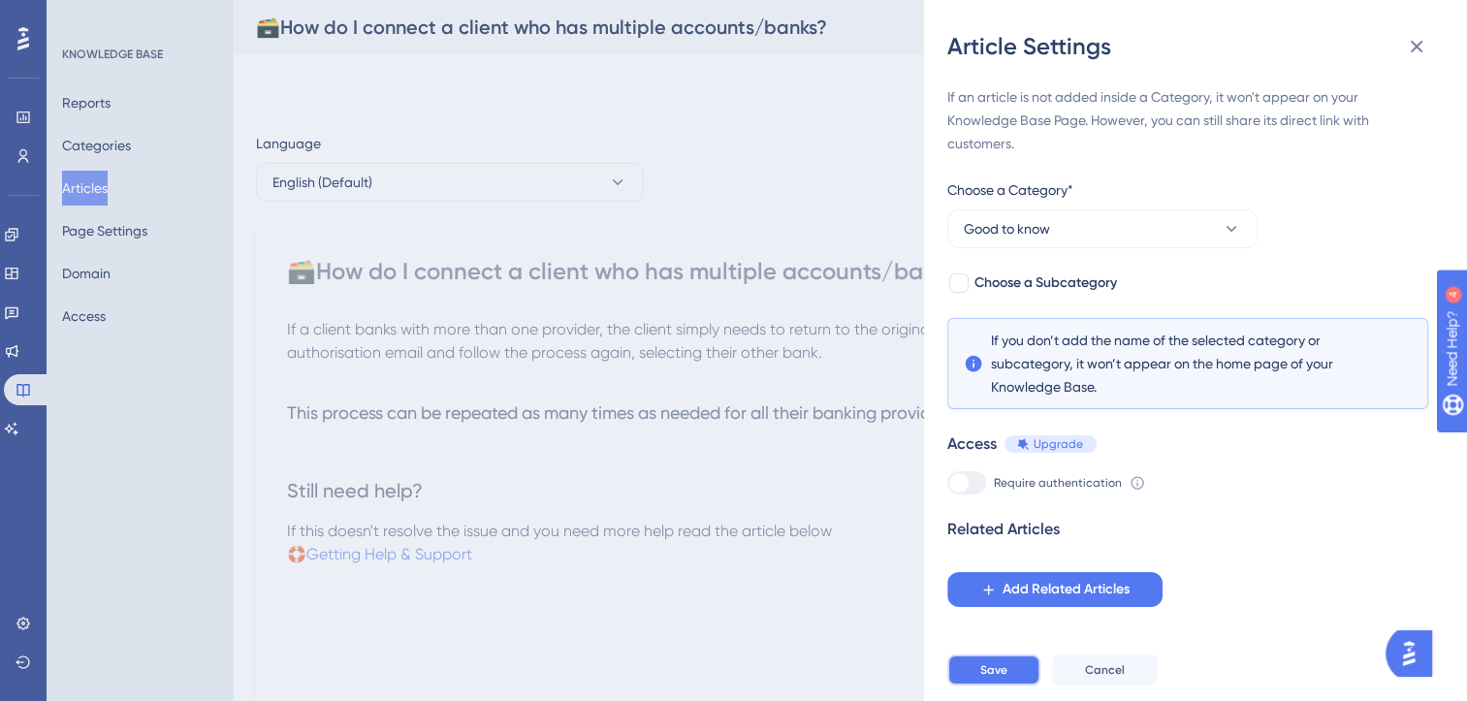
click at [993, 678] on span "Save" at bounding box center [993, 670] width 27 height 16
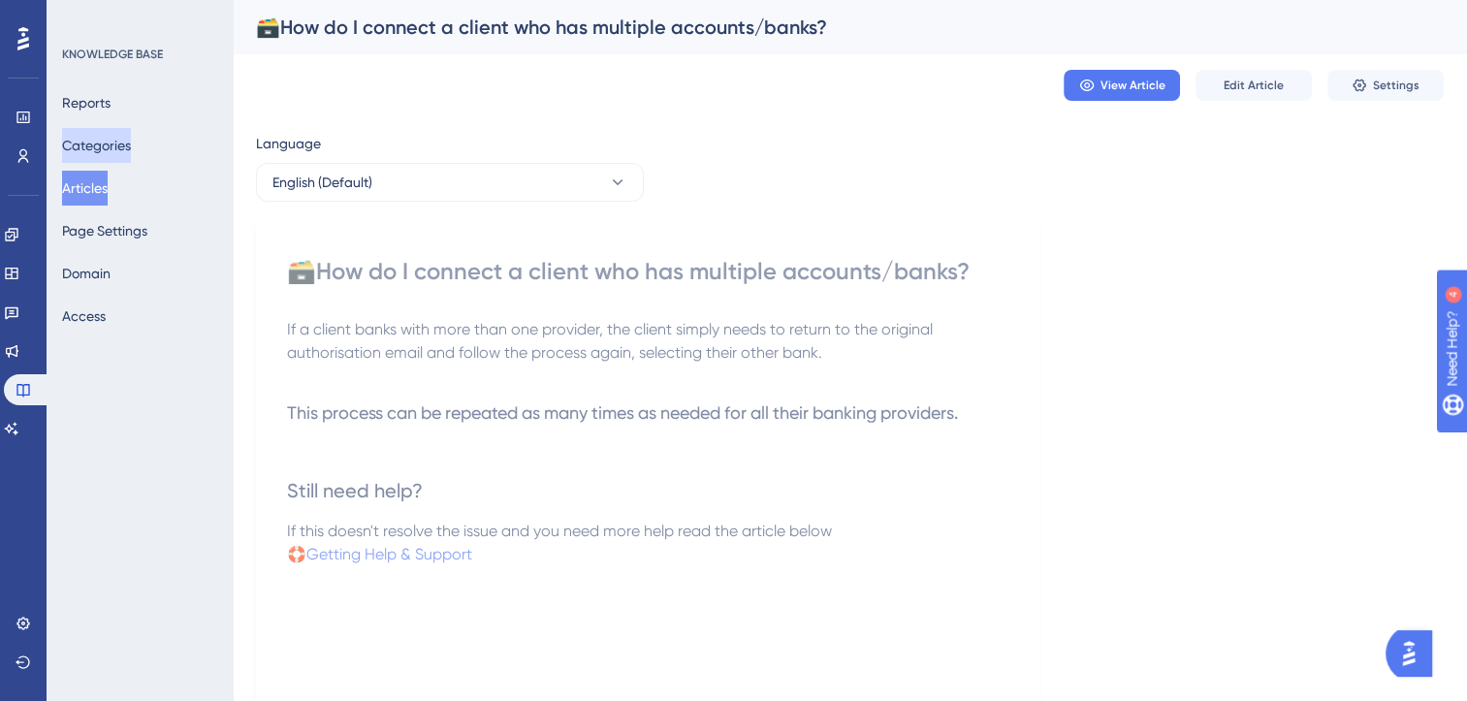
click at [126, 140] on button "Categories" at bounding box center [96, 145] width 69 height 35
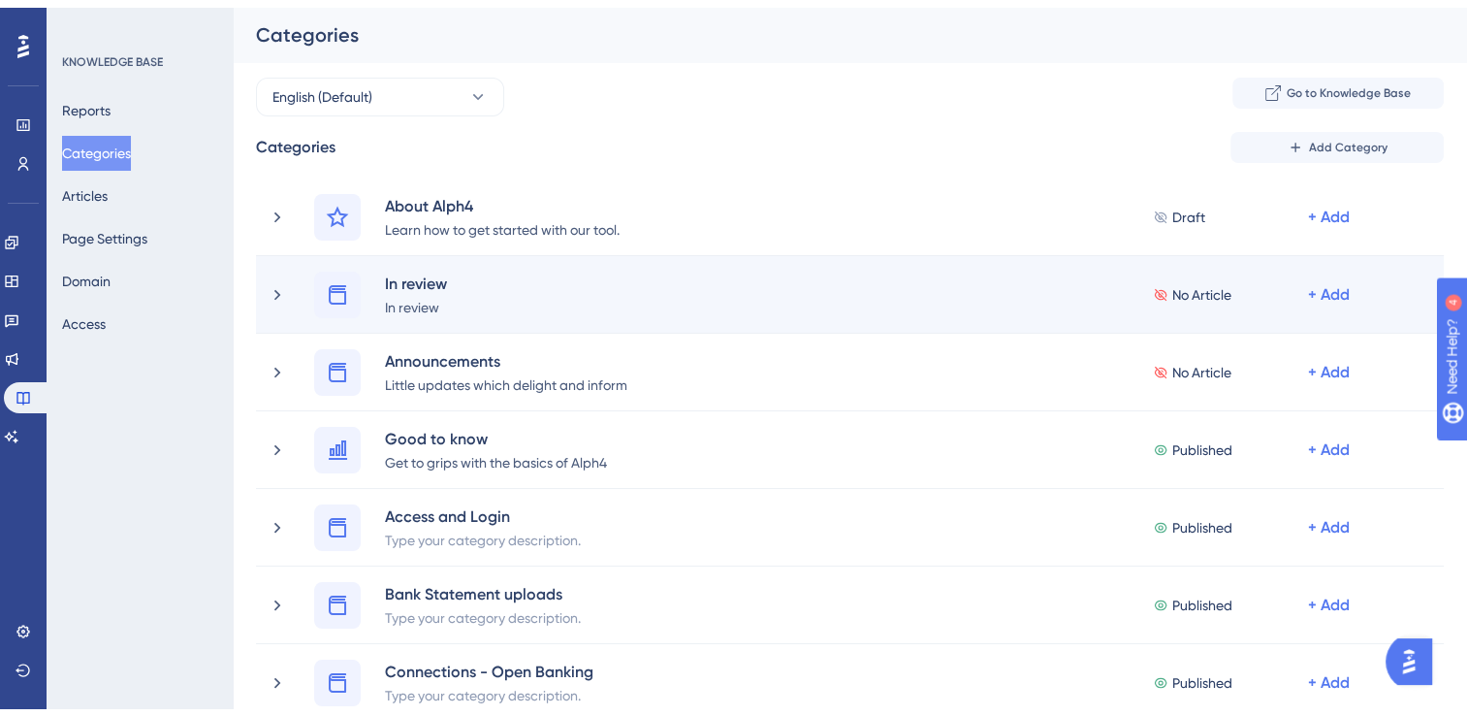
scroll to position [664, 0]
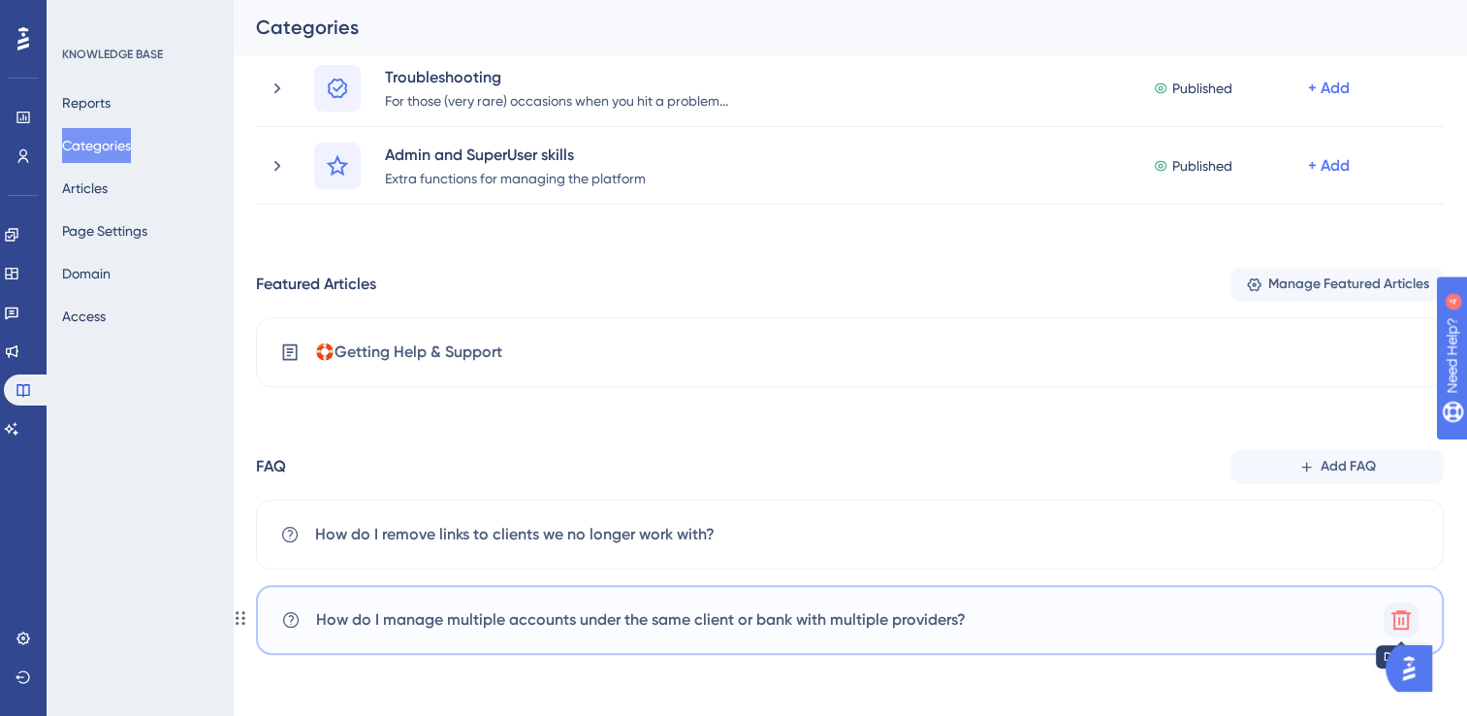
click at [1404, 615] on icon at bounding box center [1401, 619] width 23 height 23
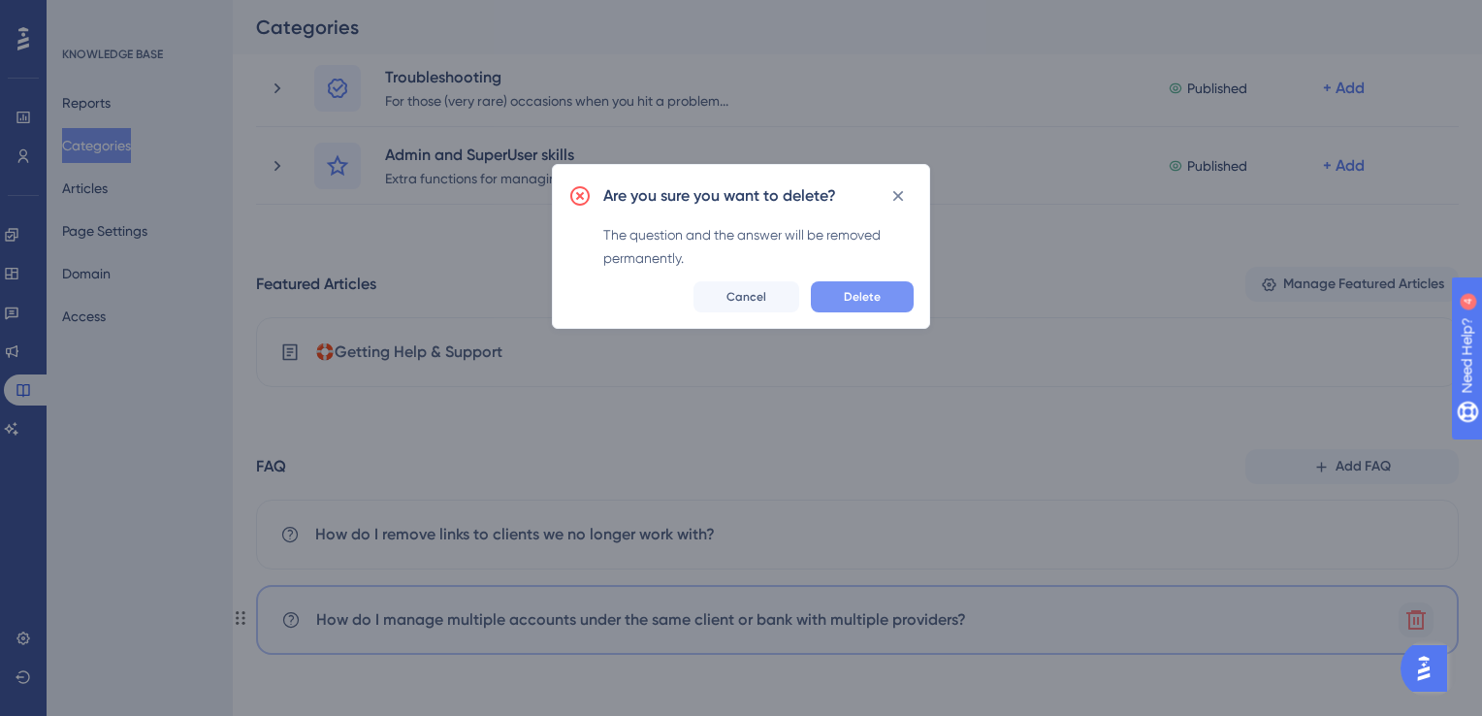
click at [853, 288] on button "Delete" at bounding box center [862, 296] width 103 height 31
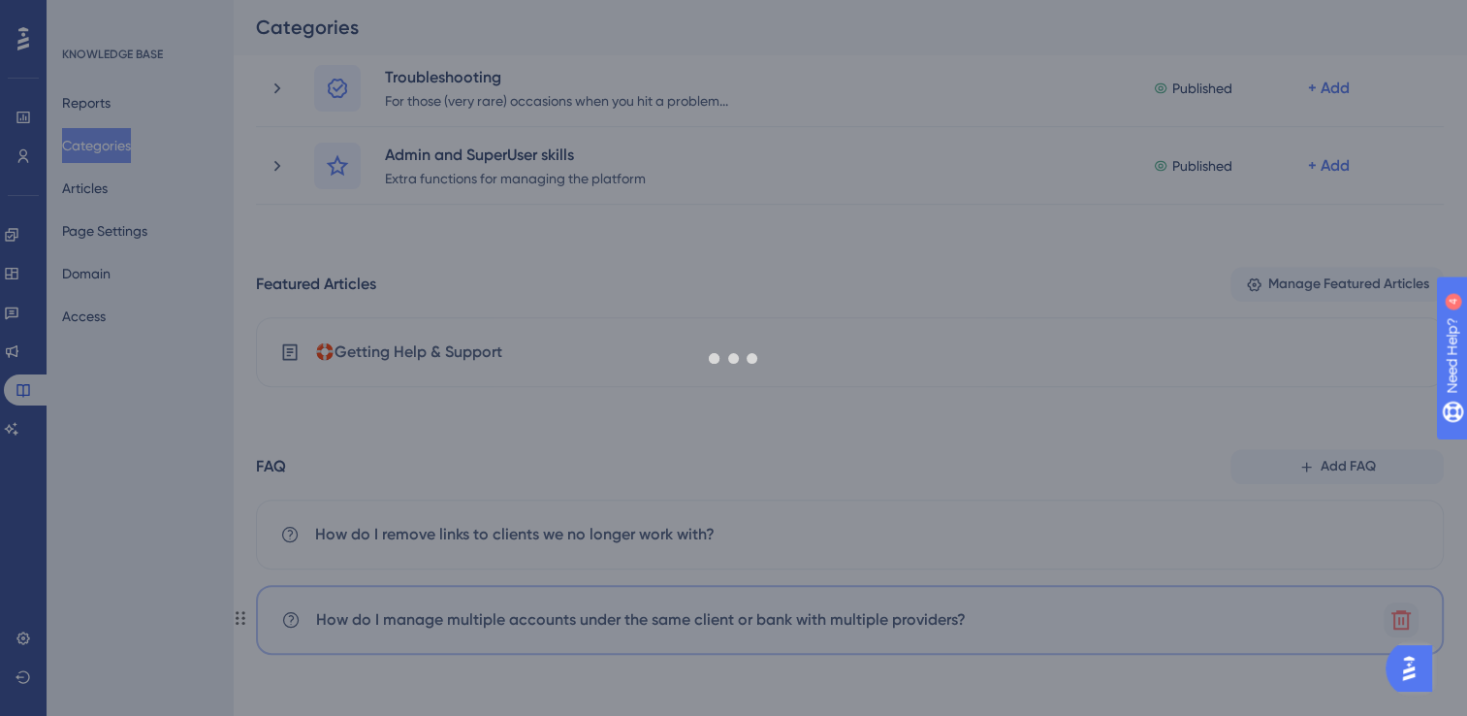
scroll to position [579, 0]
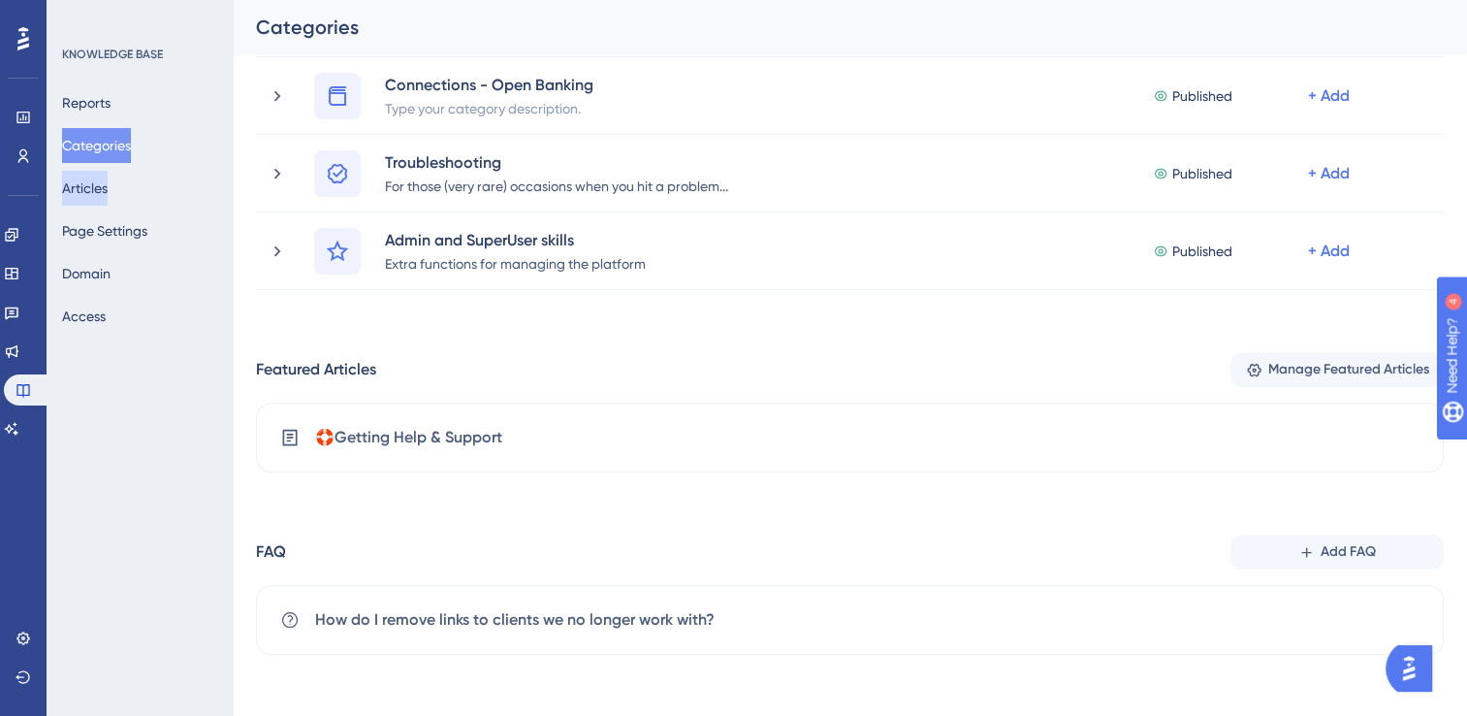
click at [98, 194] on button "Articles" at bounding box center [85, 188] width 46 height 35
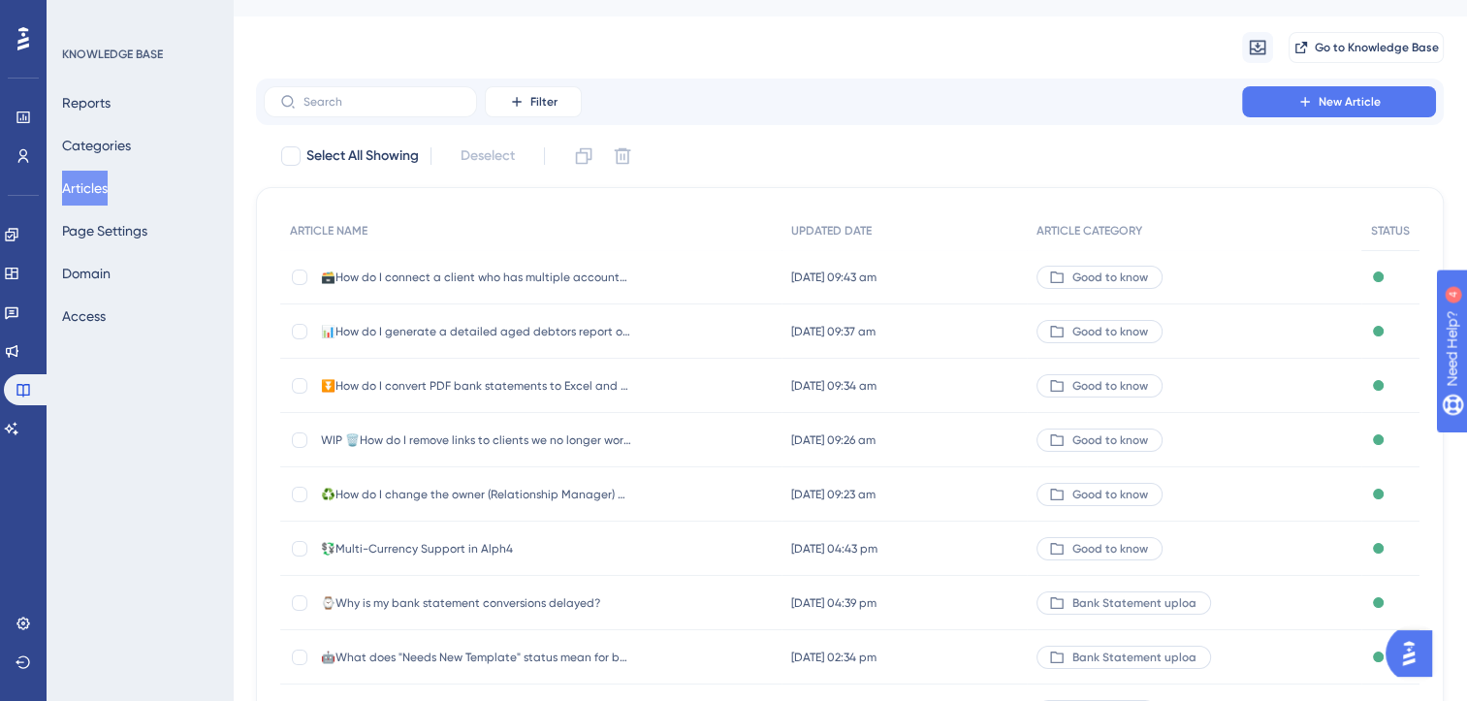
scroll to position [43, 0]
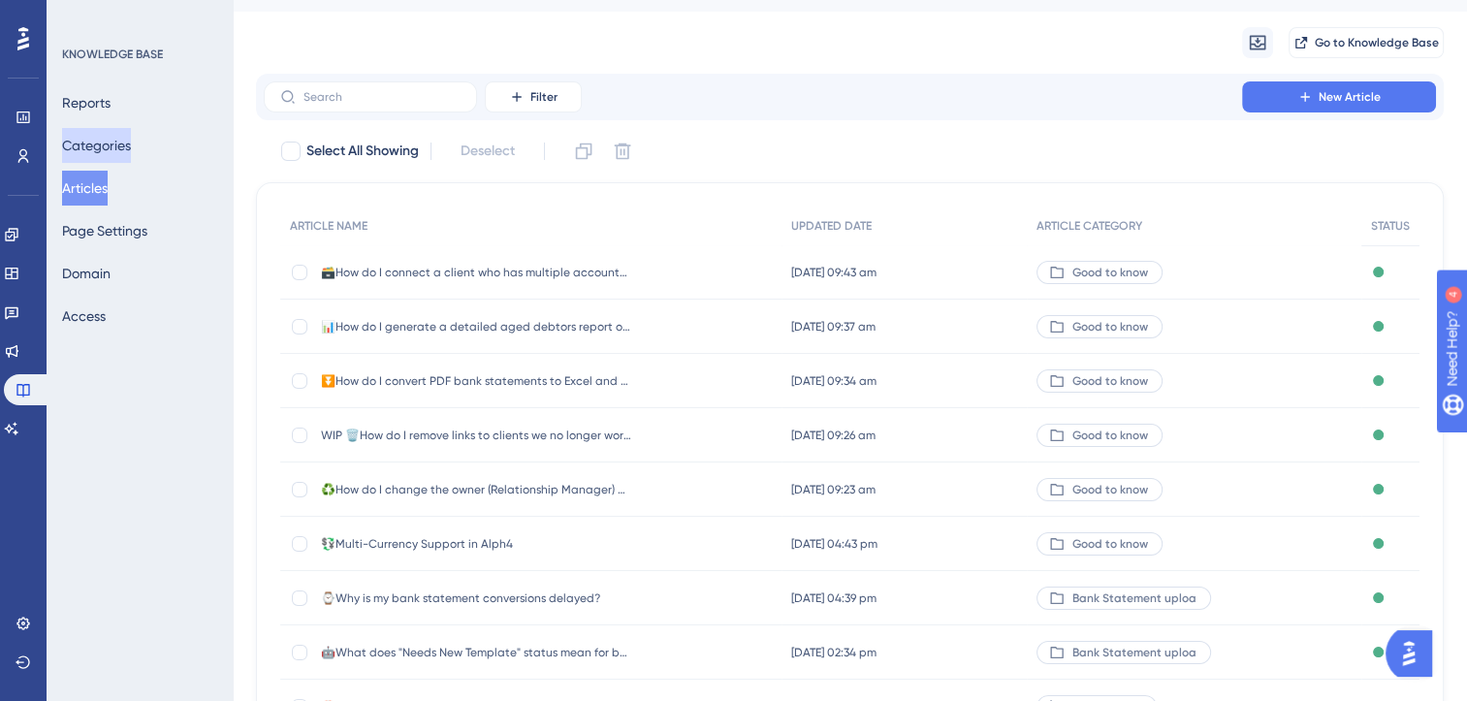
click at [116, 138] on button "Categories" at bounding box center [96, 145] width 69 height 35
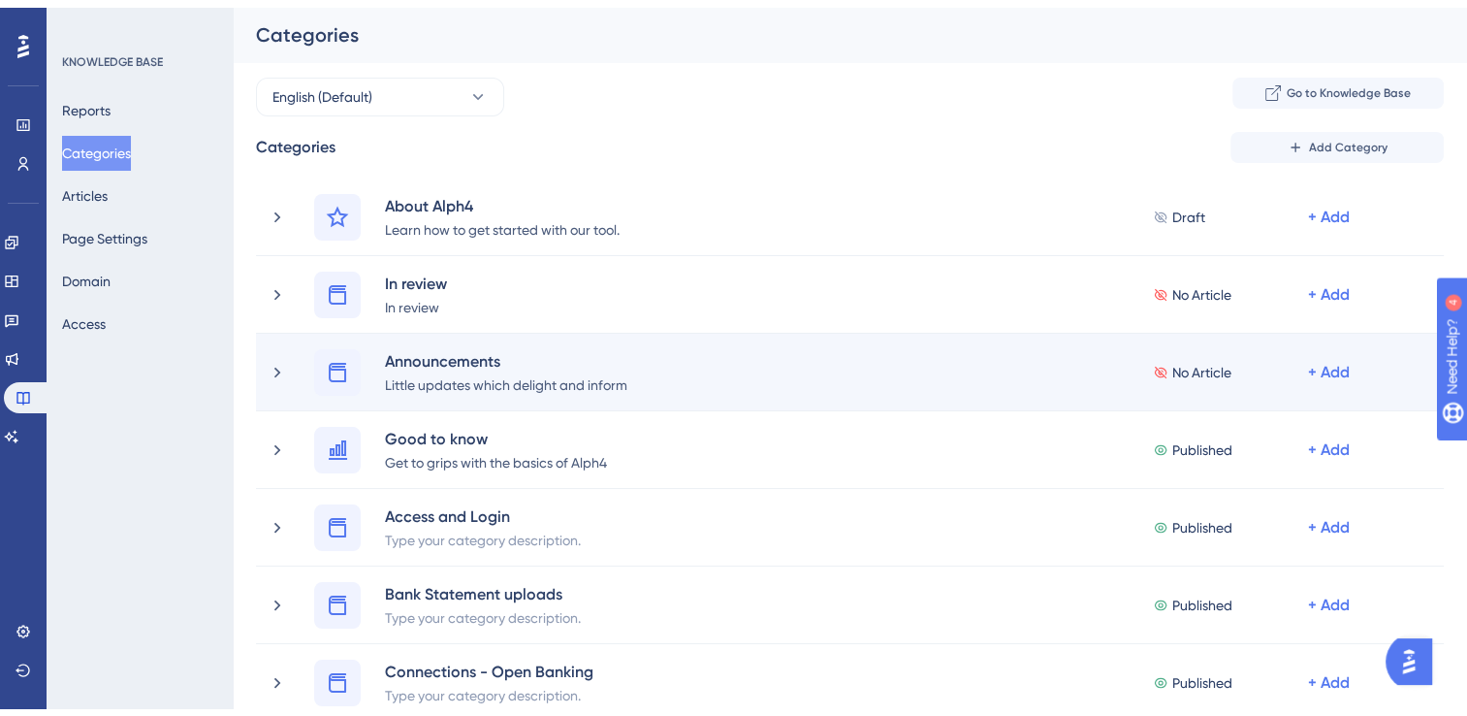
scroll to position [579, 0]
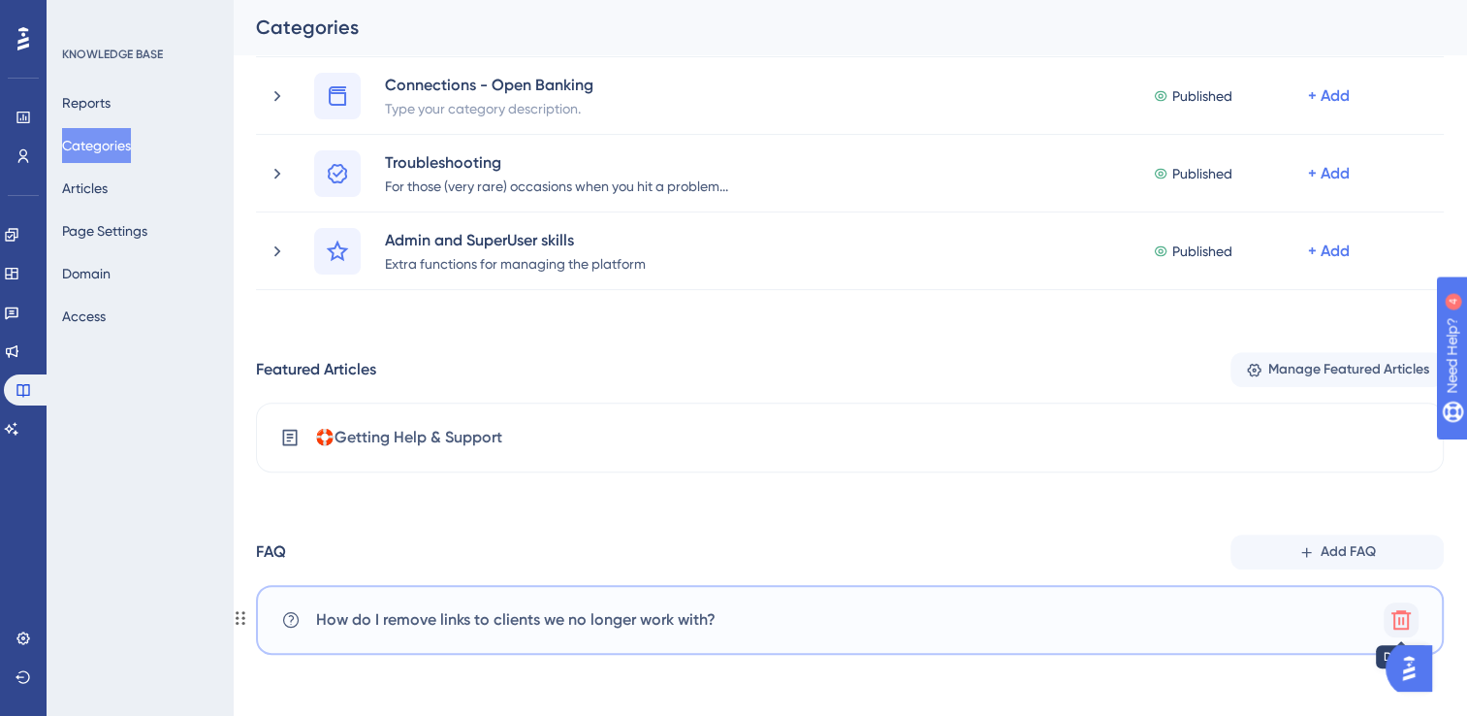
click at [1391, 615] on icon at bounding box center [1401, 619] width 23 height 23
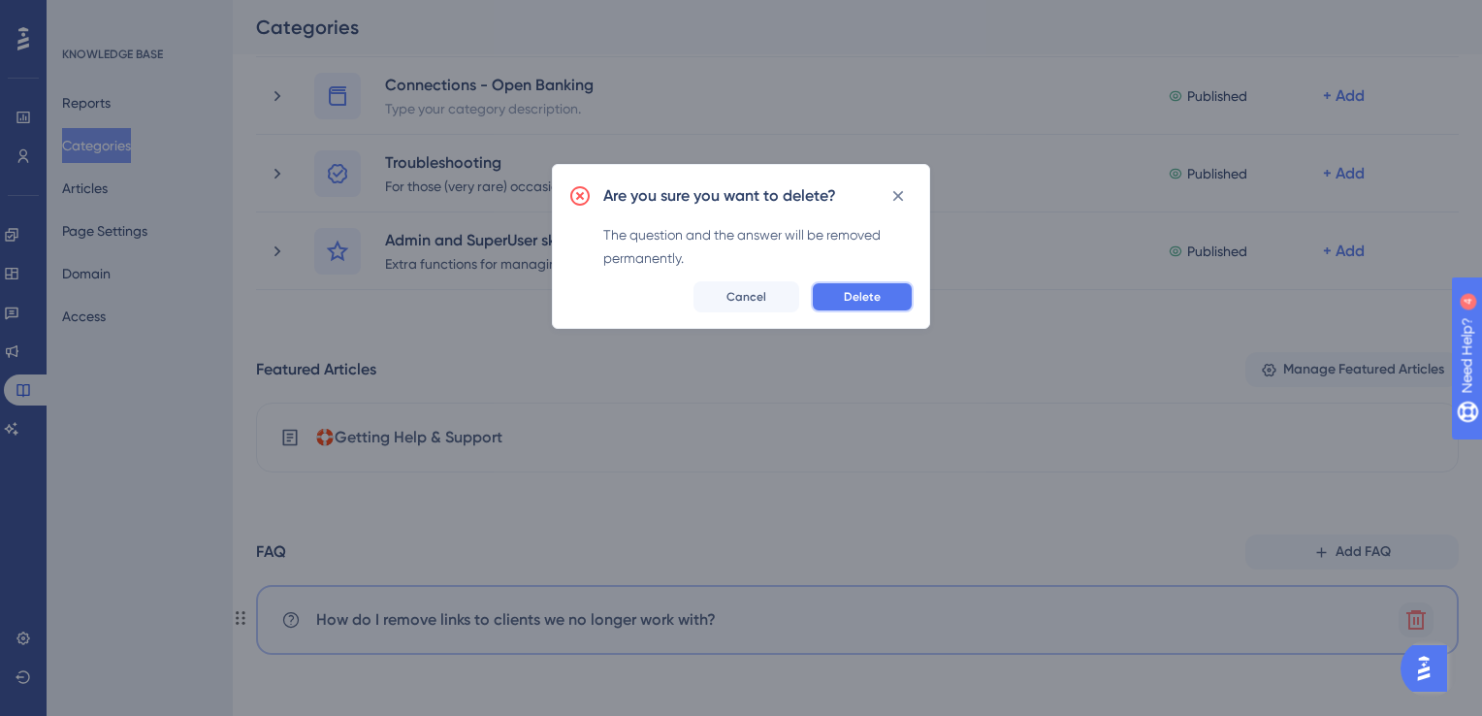
click at [894, 305] on button "Delete" at bounding box center [862, 296] width 103 height 31
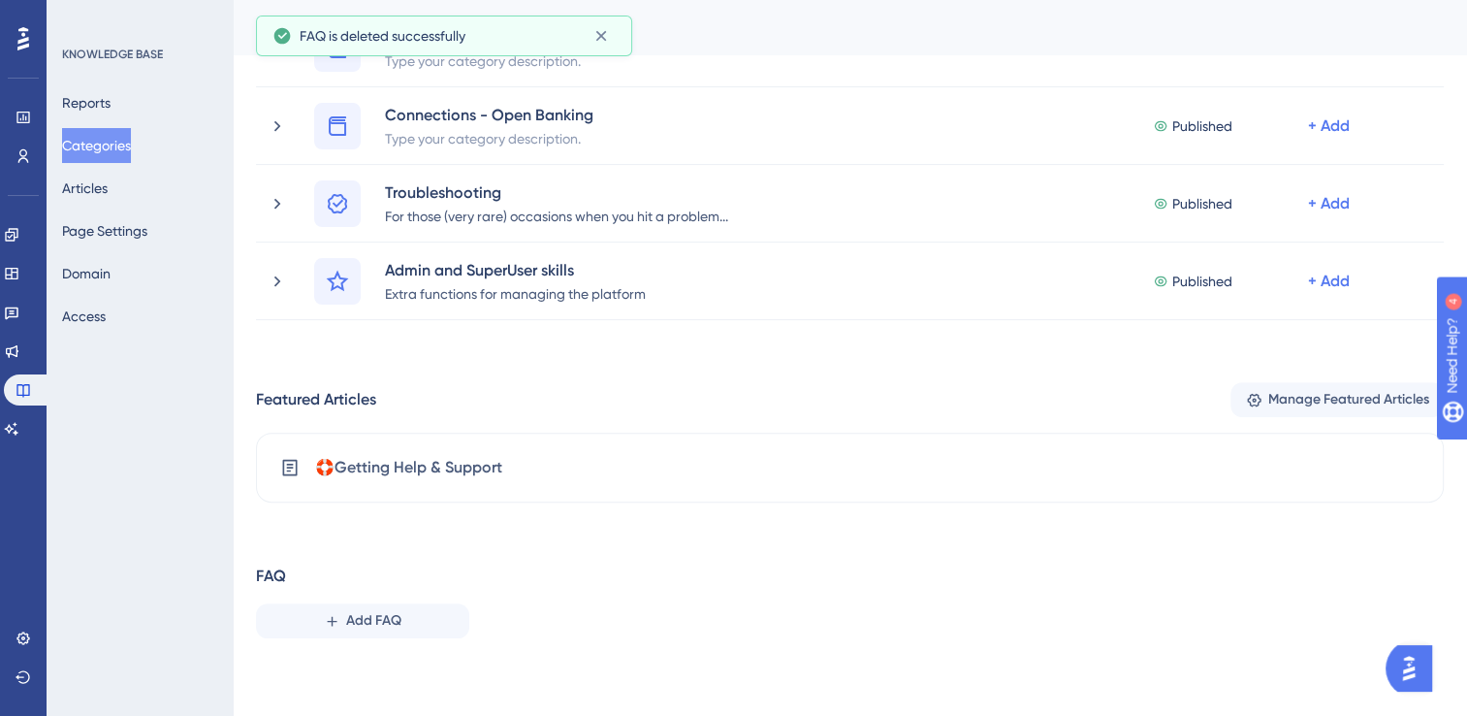
scroll to position [548, 0]
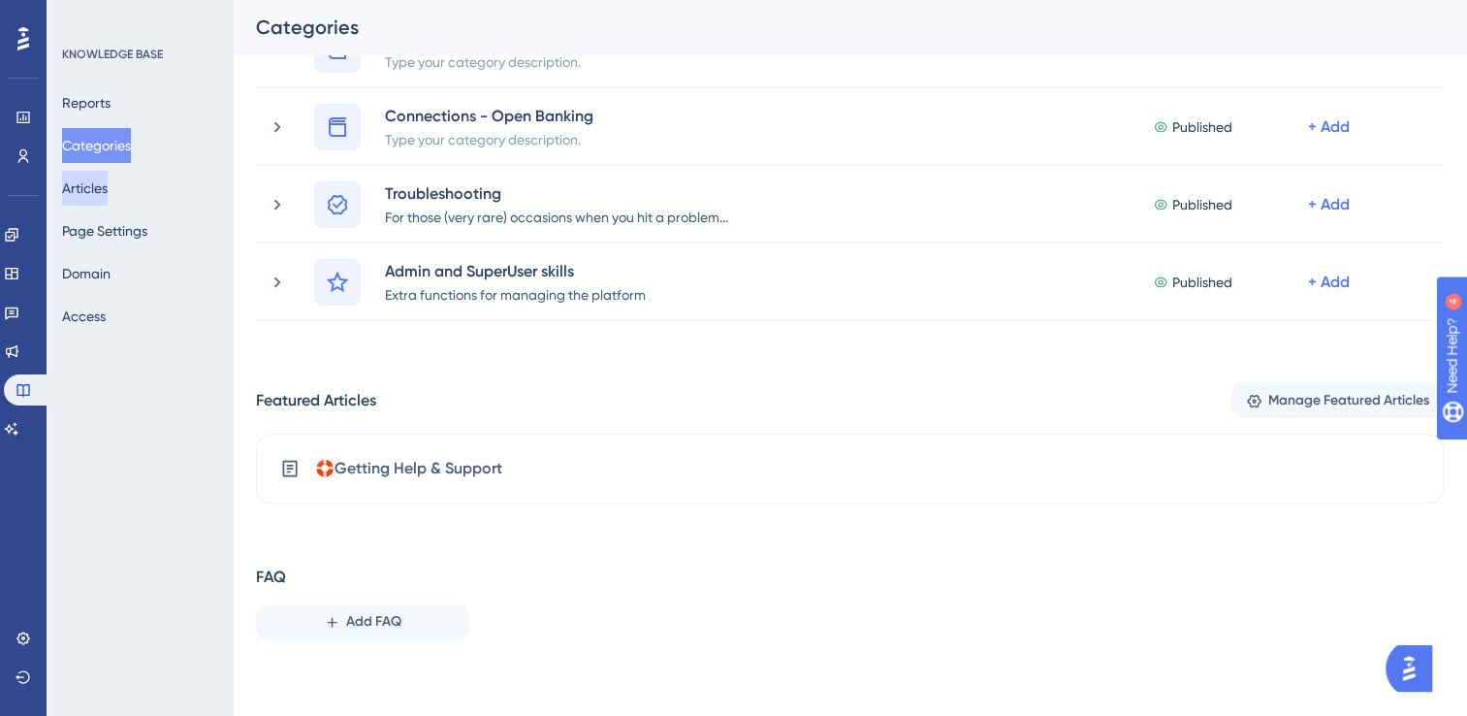
click at [94, 181] on button "Articles" at bounding box center [85, 188] width 46 height 35
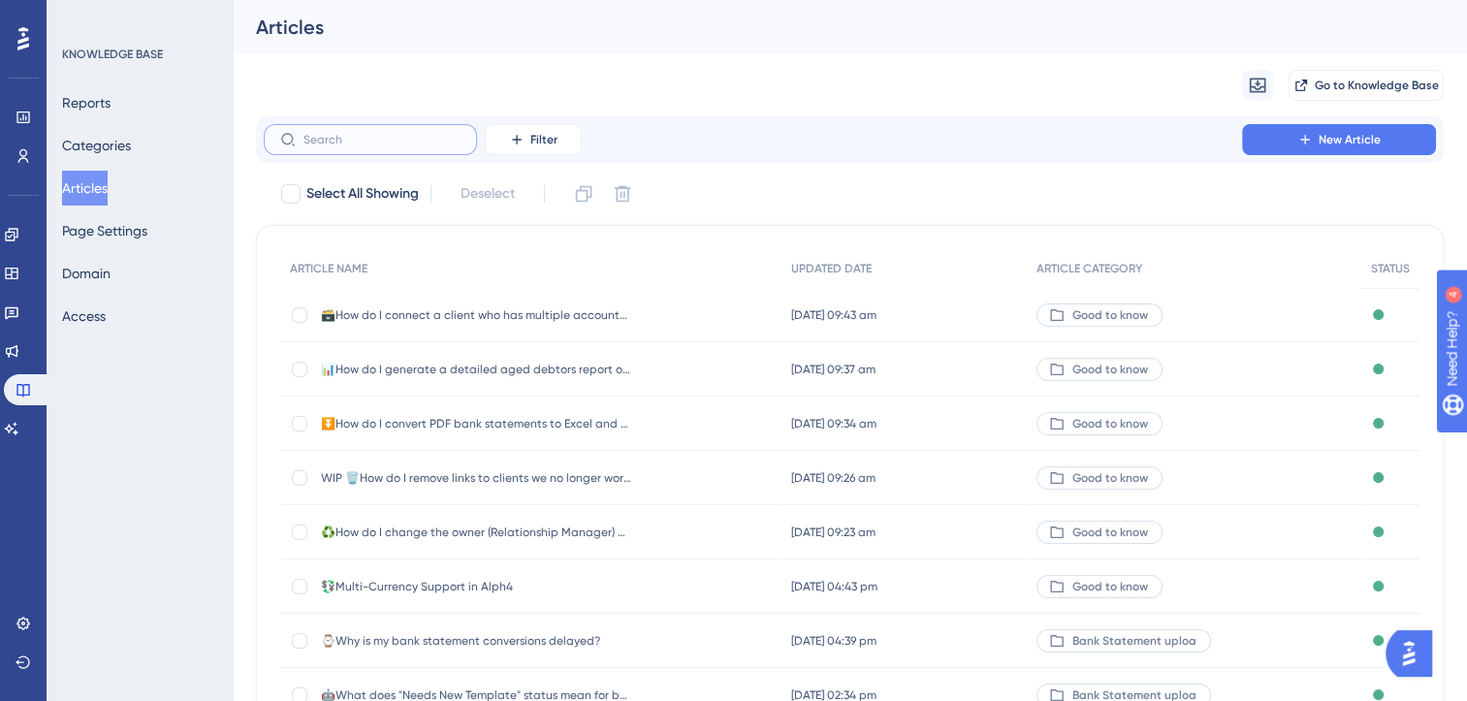
click at [375, 142] on input "text" at bounding box center [382, 140] width 157 height 14
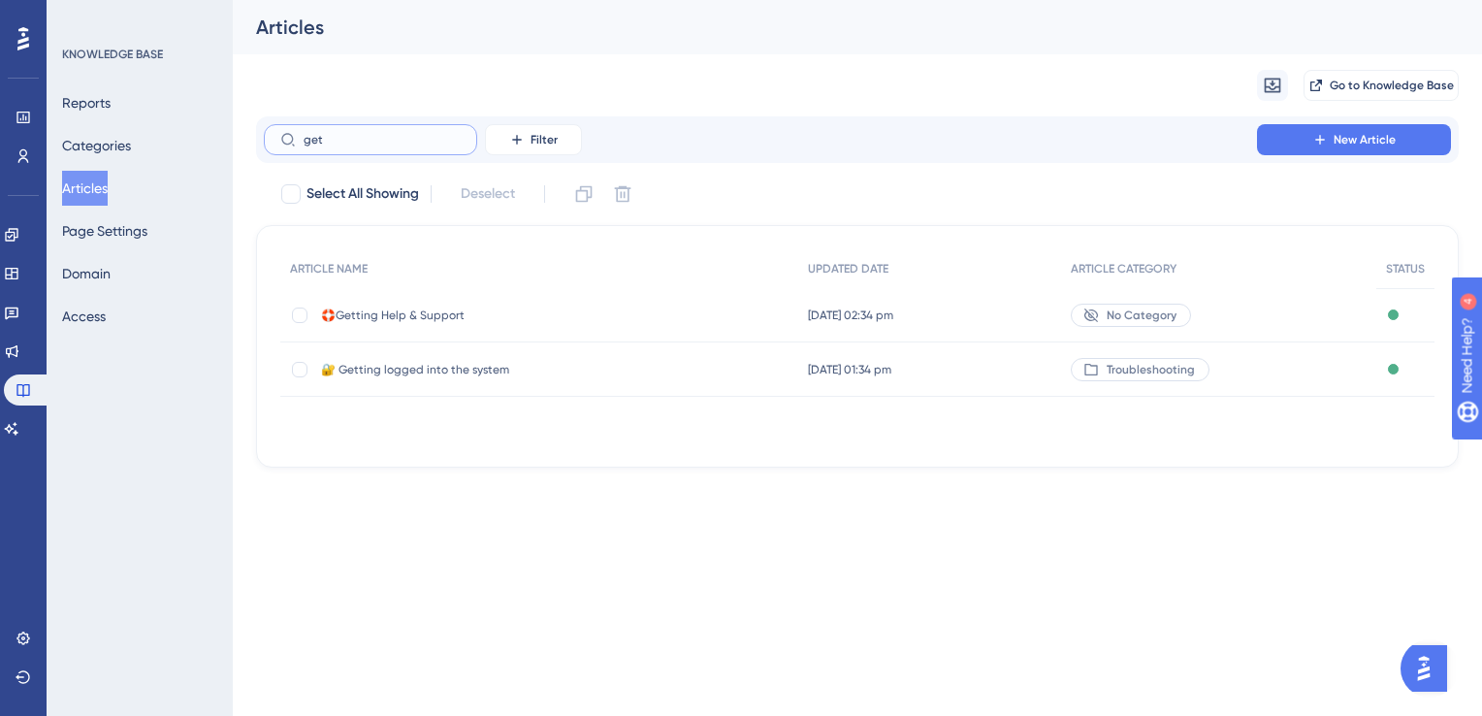
type input "get"
click at [481, 362] on span "🔐 Getting logged into the system" at bounding box center [476, 370] width 310 height 16
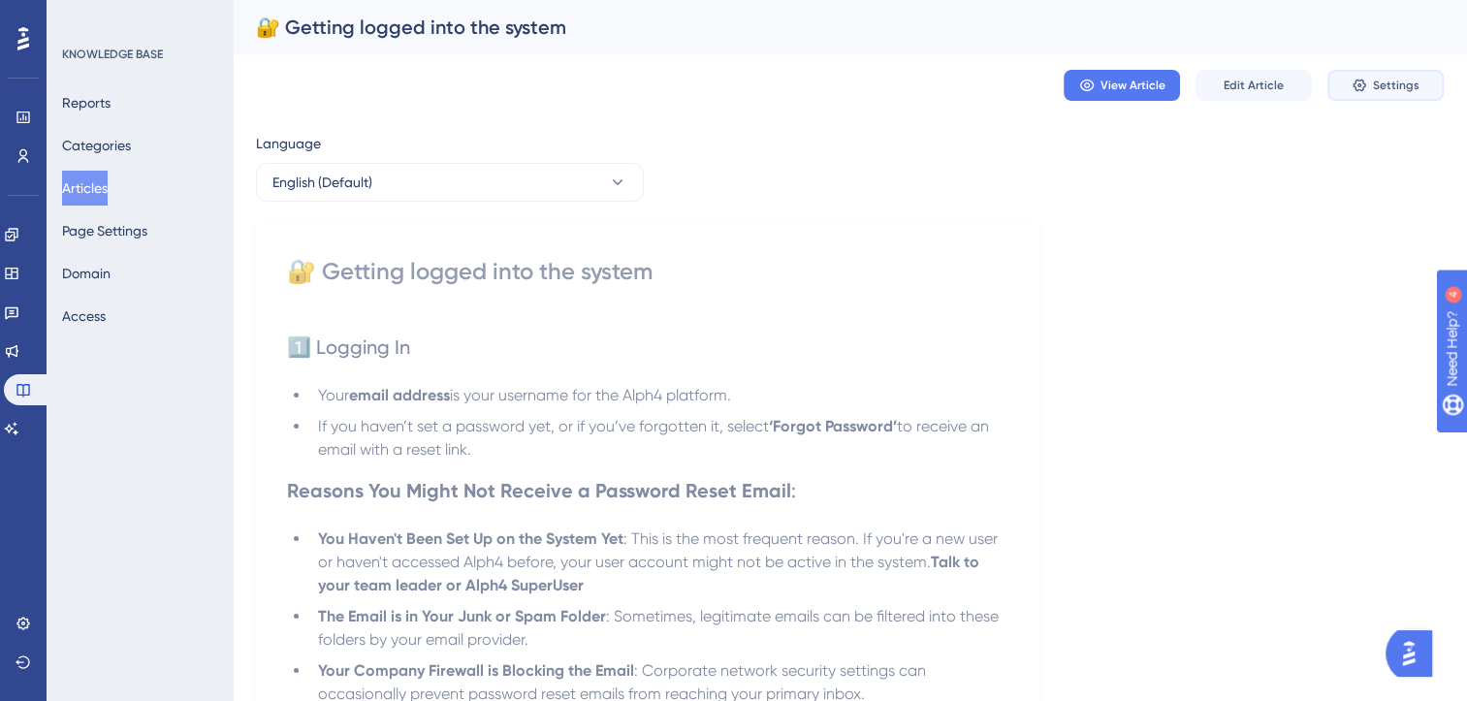
click at [1404, 85] on span "Settings" at bounding box center [1396, 86] width 47 height 16
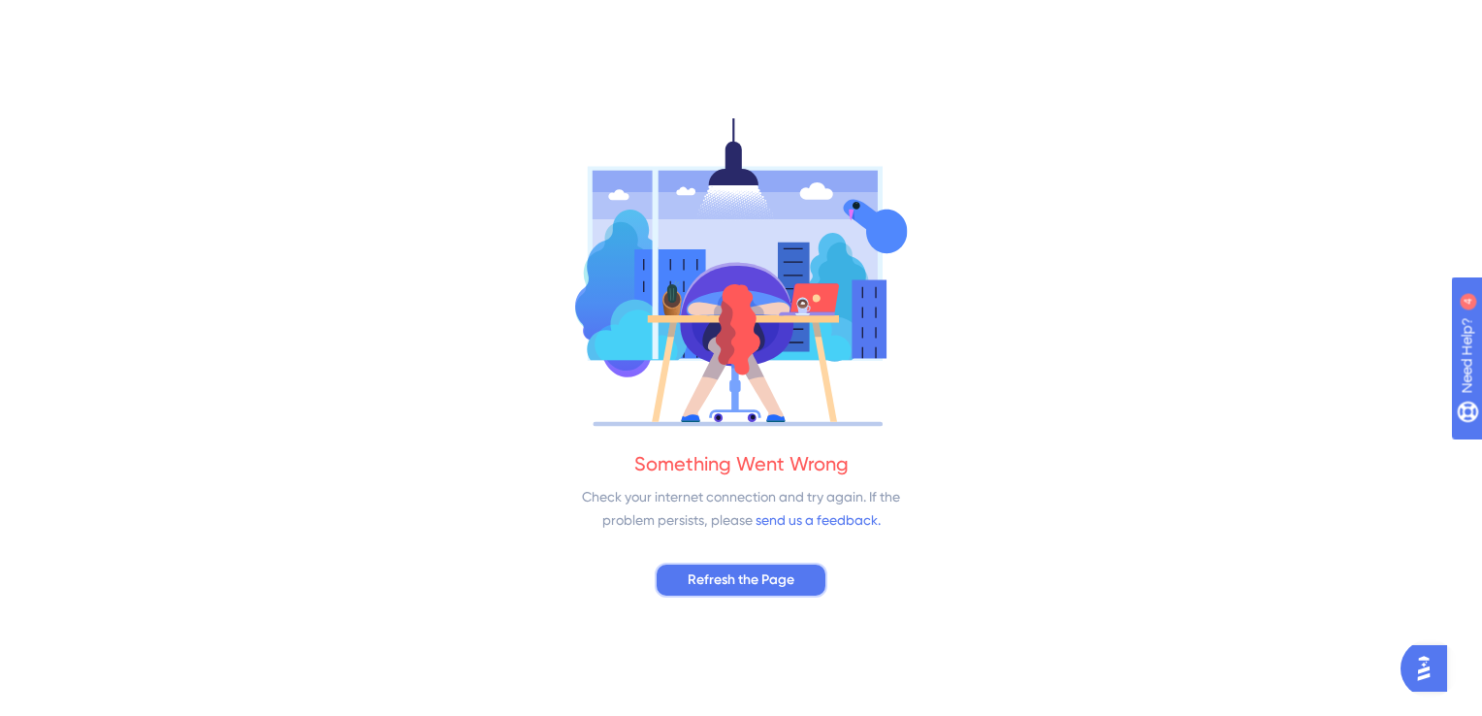
click at [750, 574] on span "Refresh the Page" at bounding box center [740, 579] width 107 height 23
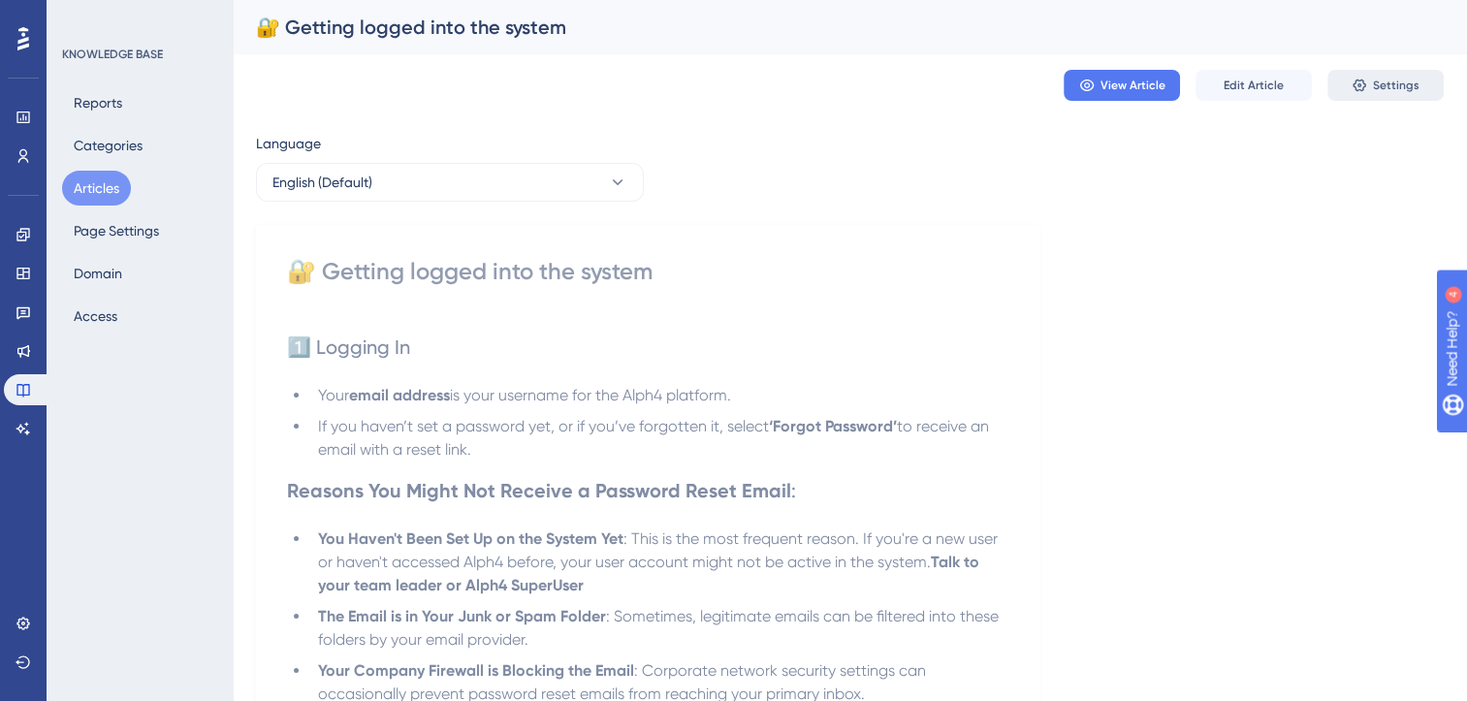
click at [1381, 87] on span "Settings" at bounding box center [1396, 86] width 47 height 16
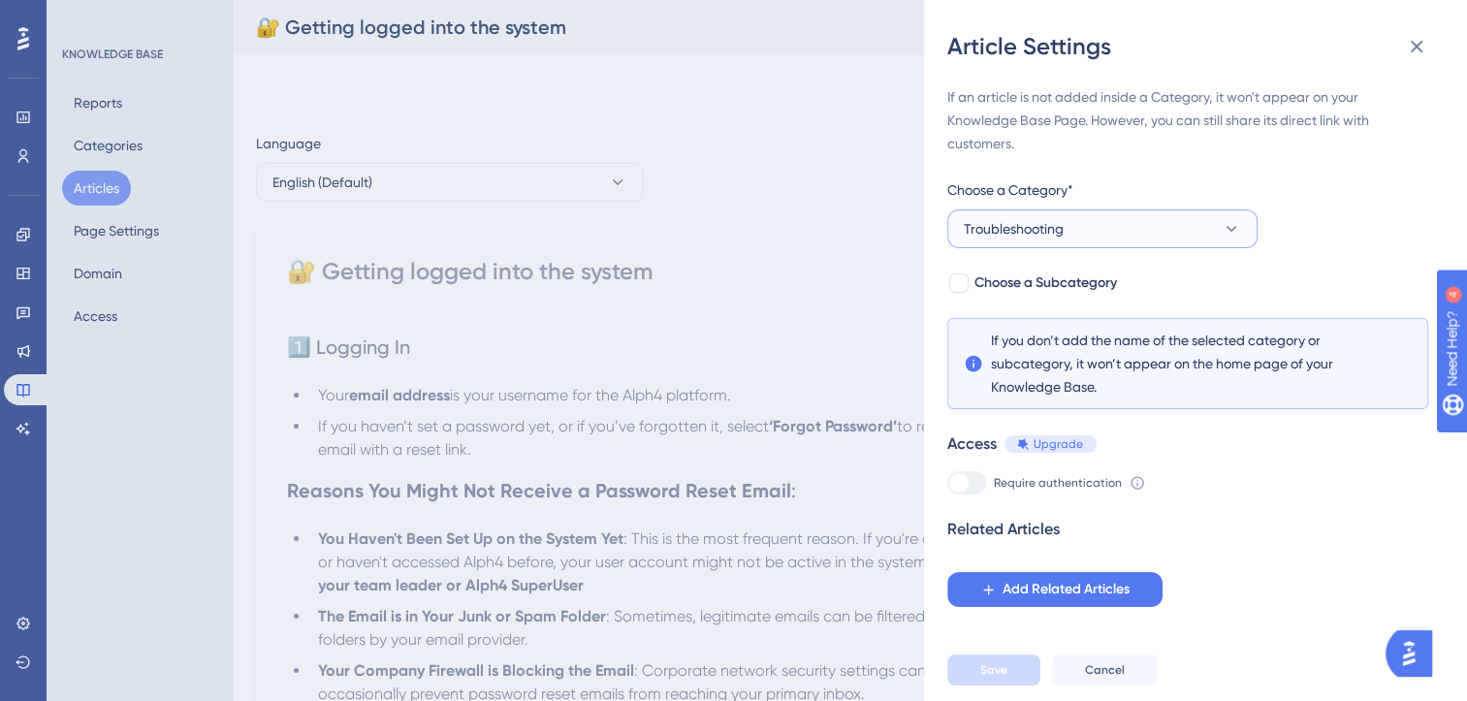
click at [1116, 242] on button "Troubleshooting" at bounding box center [1102, 228] width 310 height 39
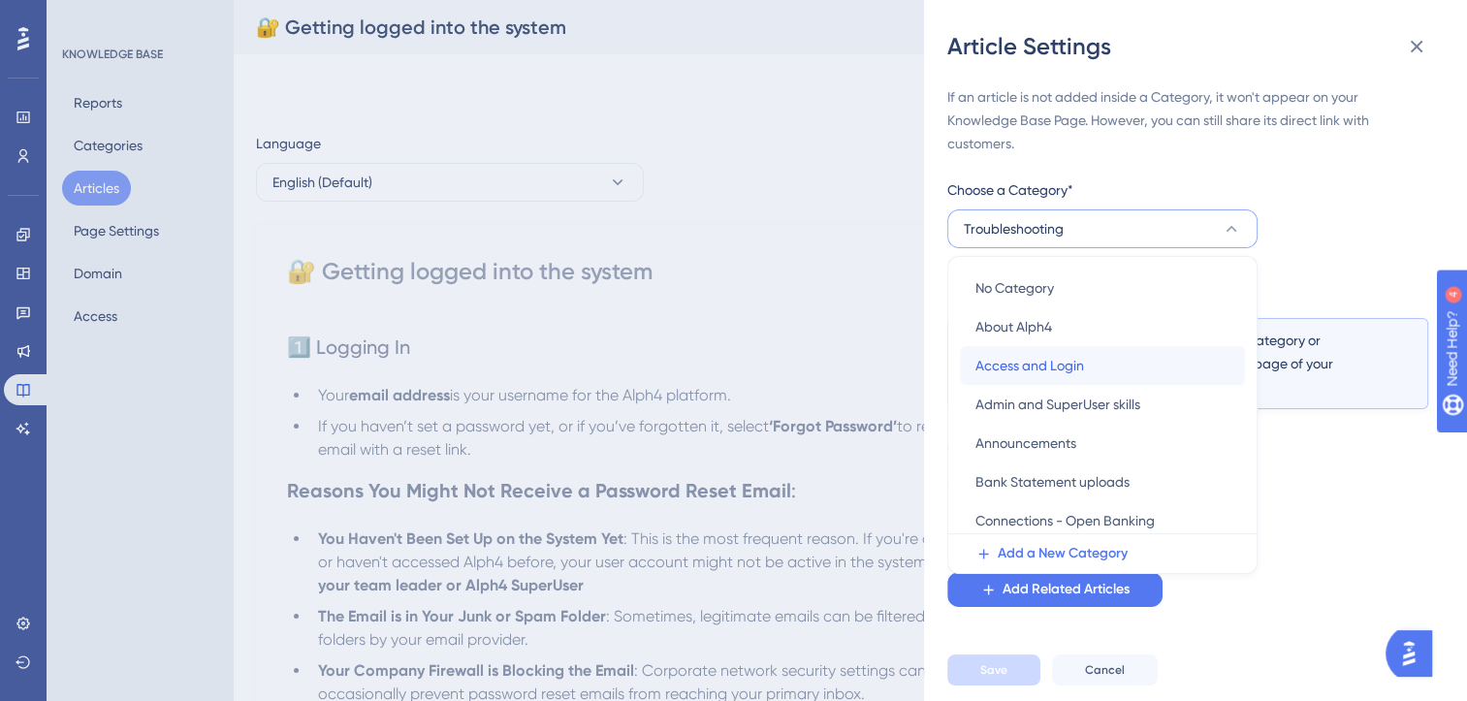
click at [1071, 373] on span "Access and Login" at bounding box center [1029, 365] width 109 height 23
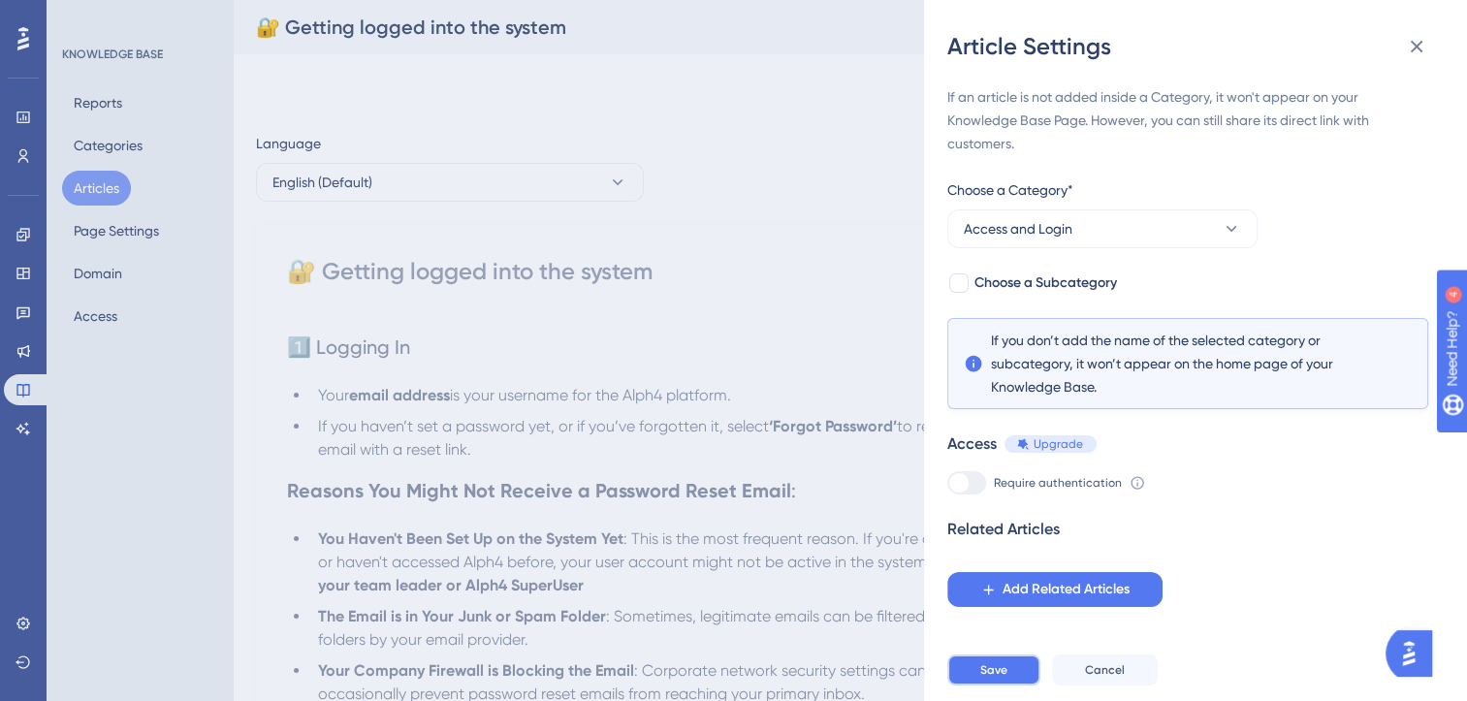
click at [996, 678] on span "Save" at bounding box center [993, 670] width 27 height 16
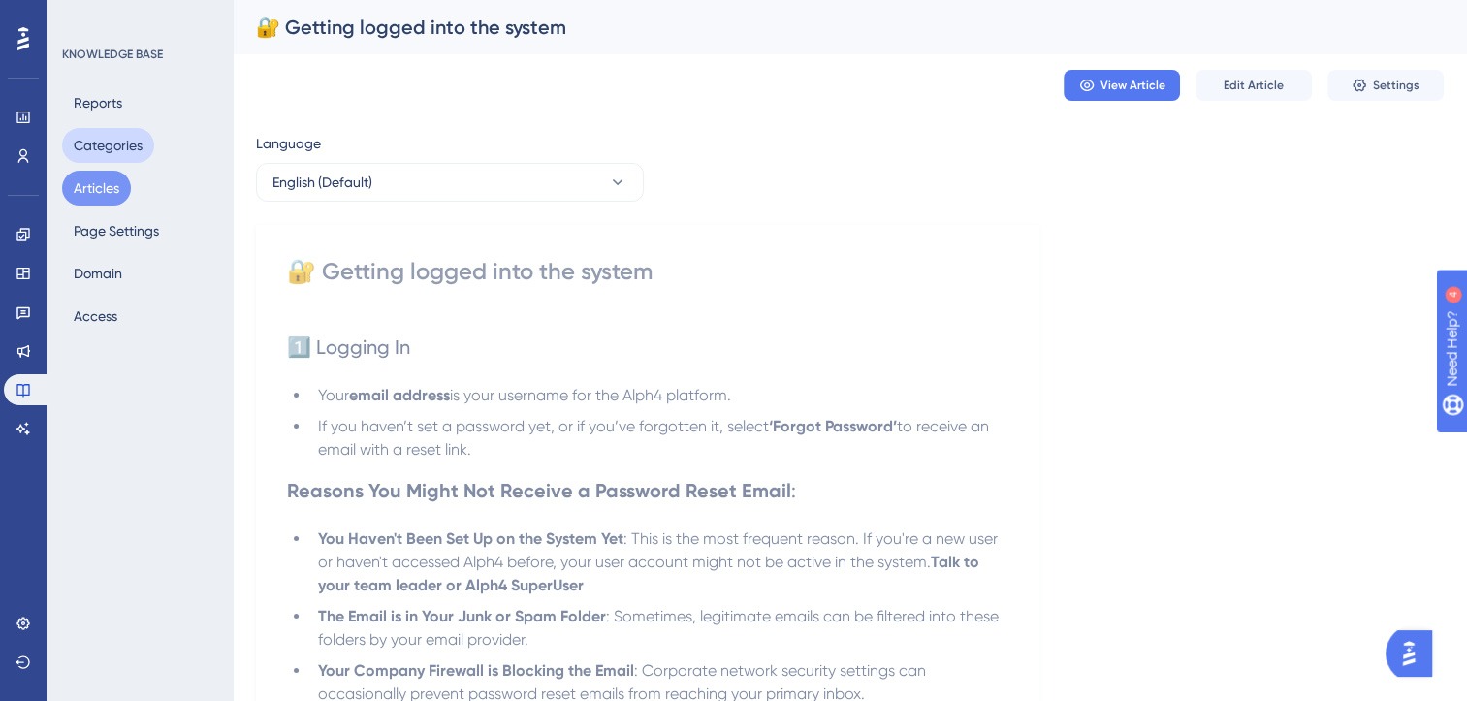
click at [116, 142] on button "Categories" at bounding box center [108, 145] width 92 height 35
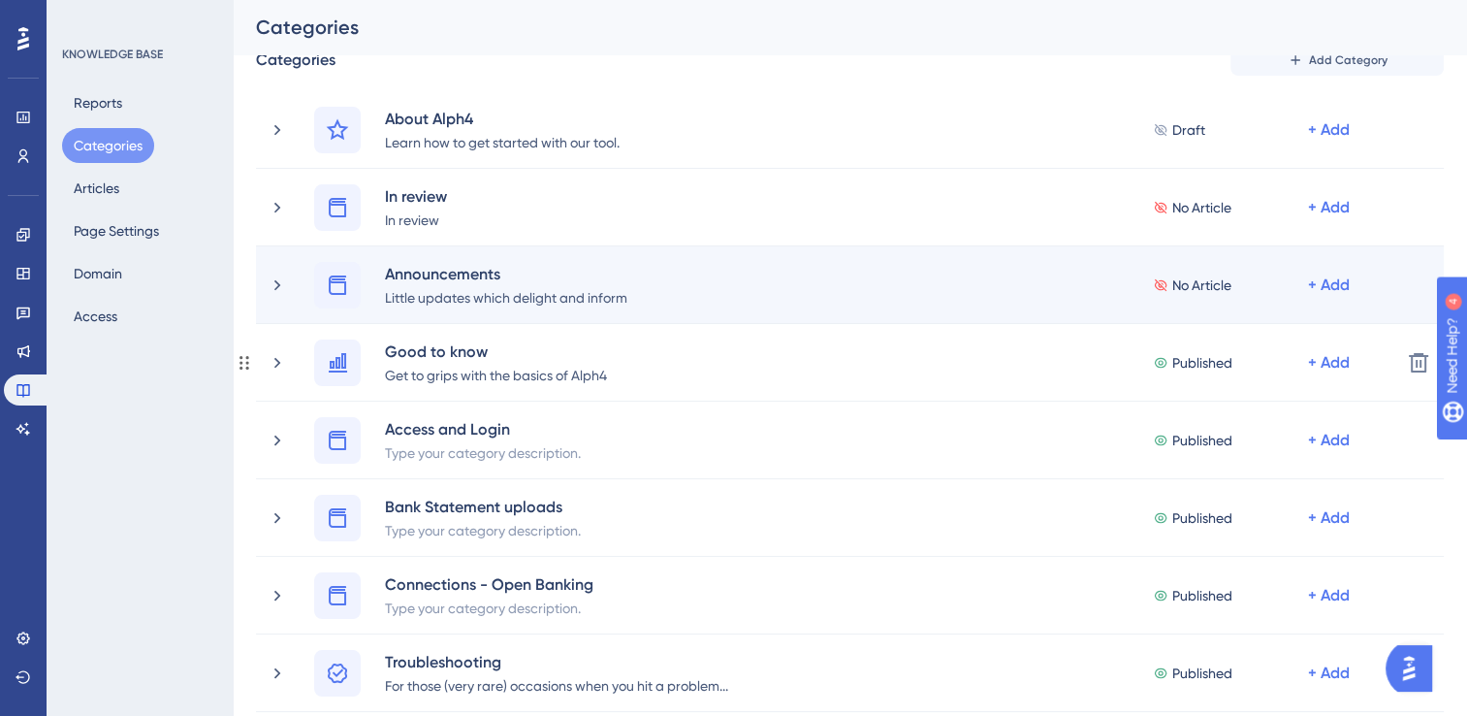
scroll to position [81, 0]
click at [342, 284] on icon at bounding box center [337, 283] width 23 height 23
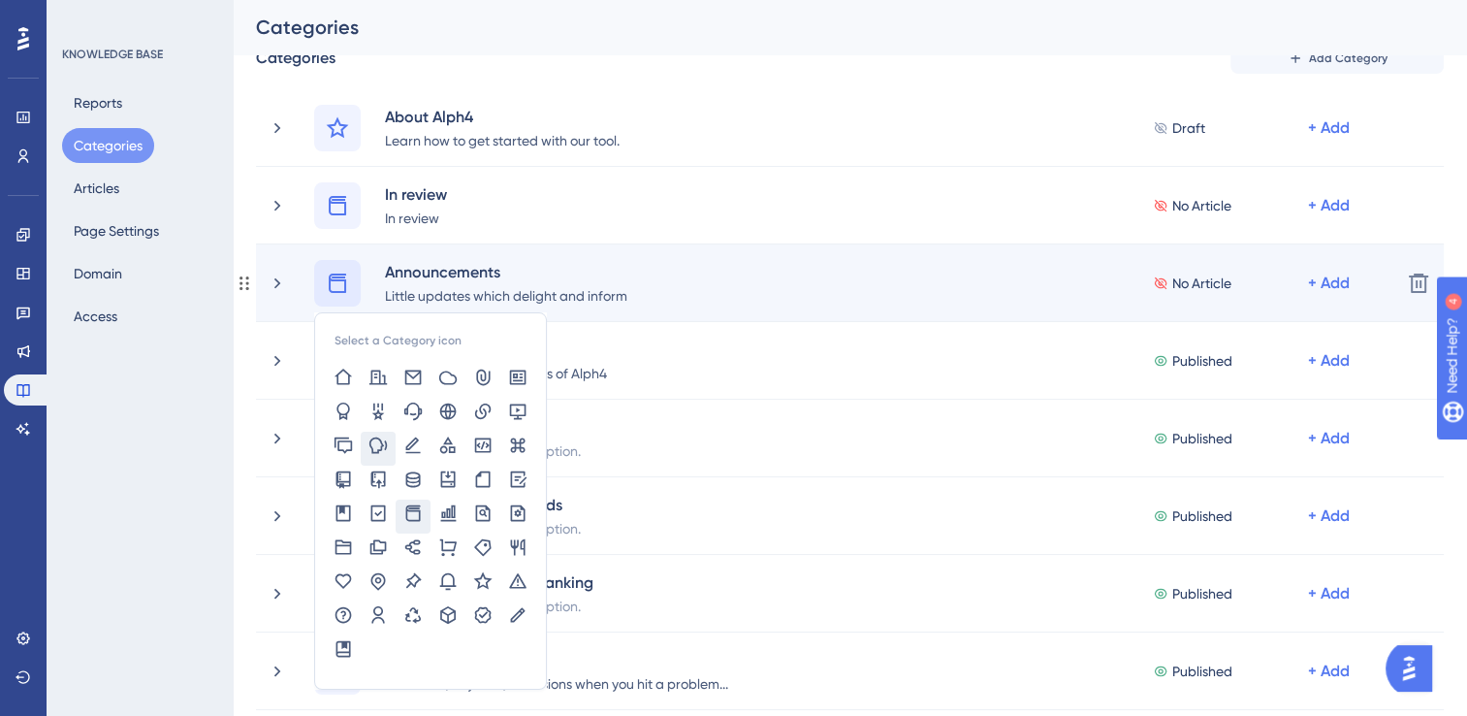
click at [376, 435] on icon at bounding box center [377, 444] width 19 height 19
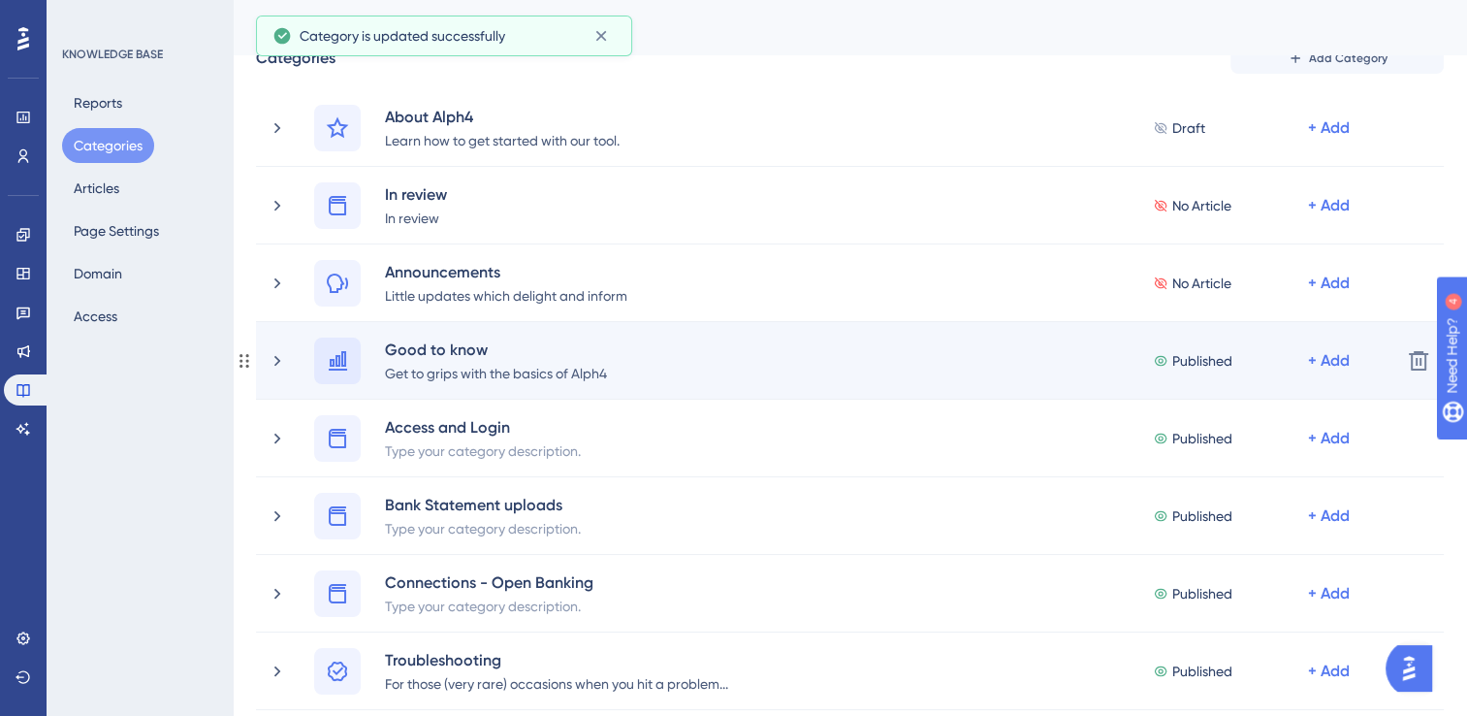
click at [338, 356] on icon at bounding box center [338, 360] width 18 height 19
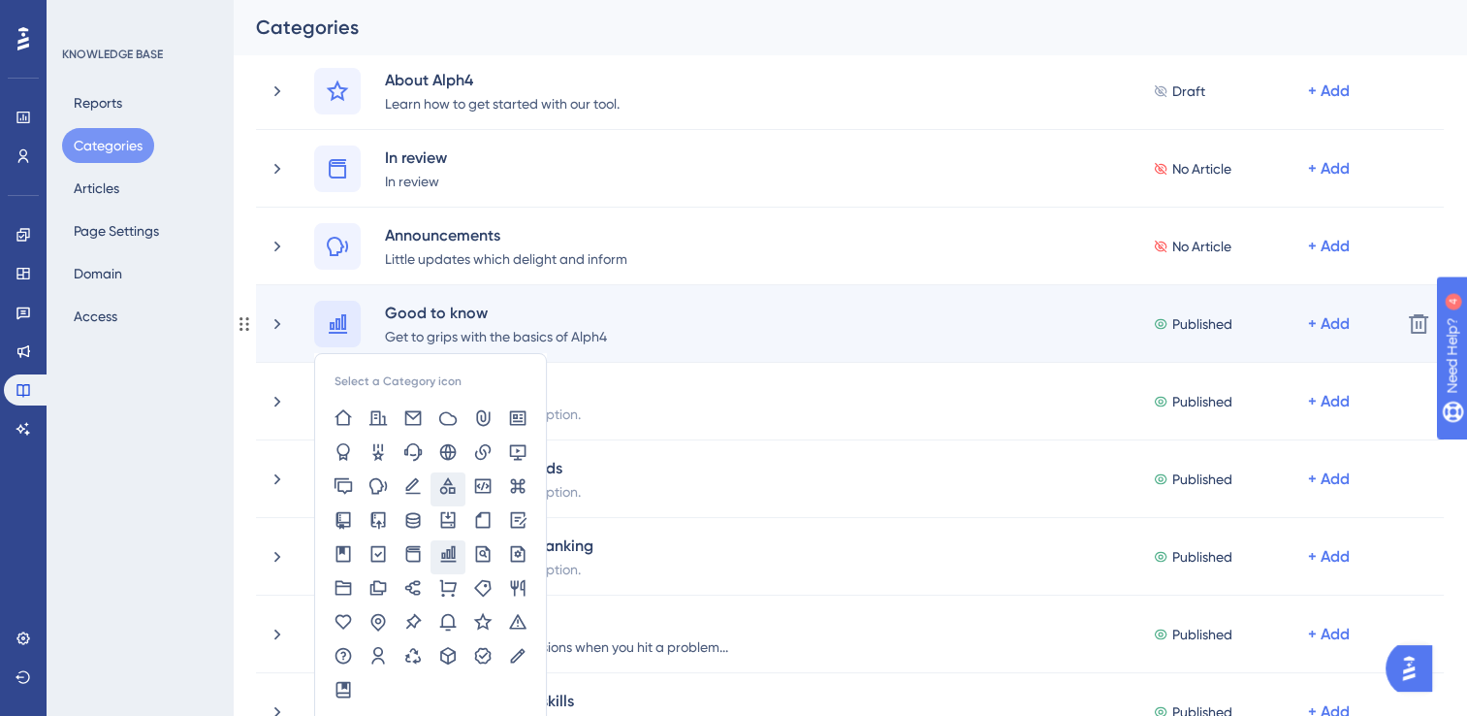
scroll to position [119, 0]
click at [485, 651] on icon at bounding box center [482, 654] width 19 height 19
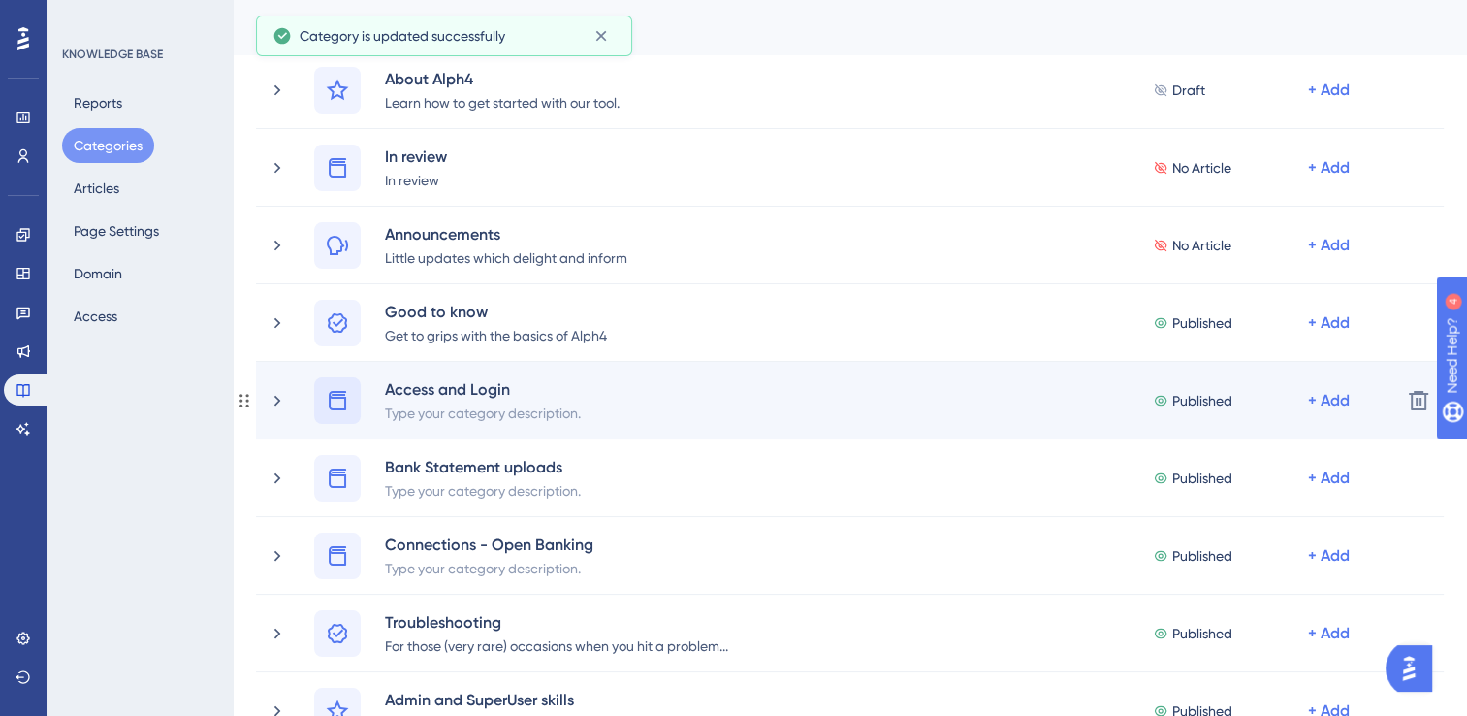
click at [349, 414] on div at bounding box center [337, 400] width 47 height 47
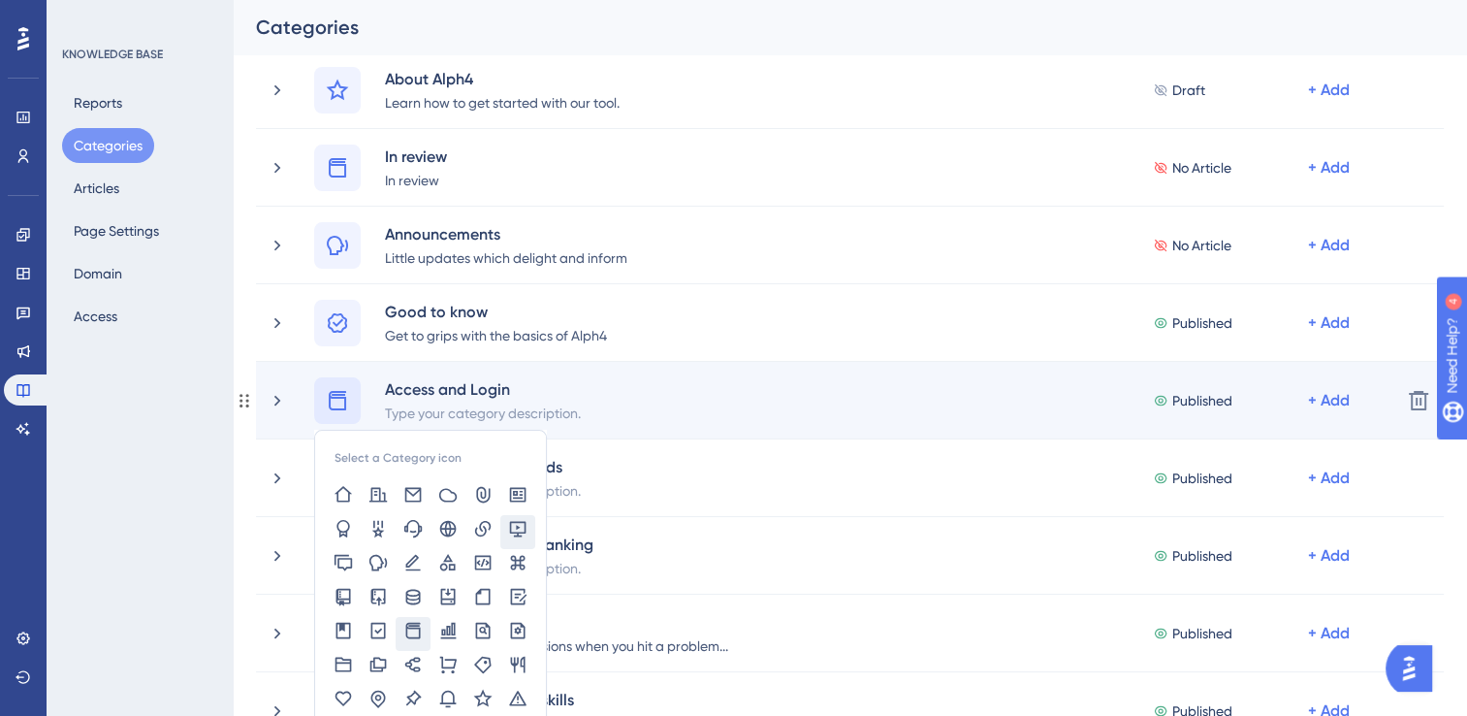
click at [516, 527] on icon at bounding box center [518, 529] width 16 height 16
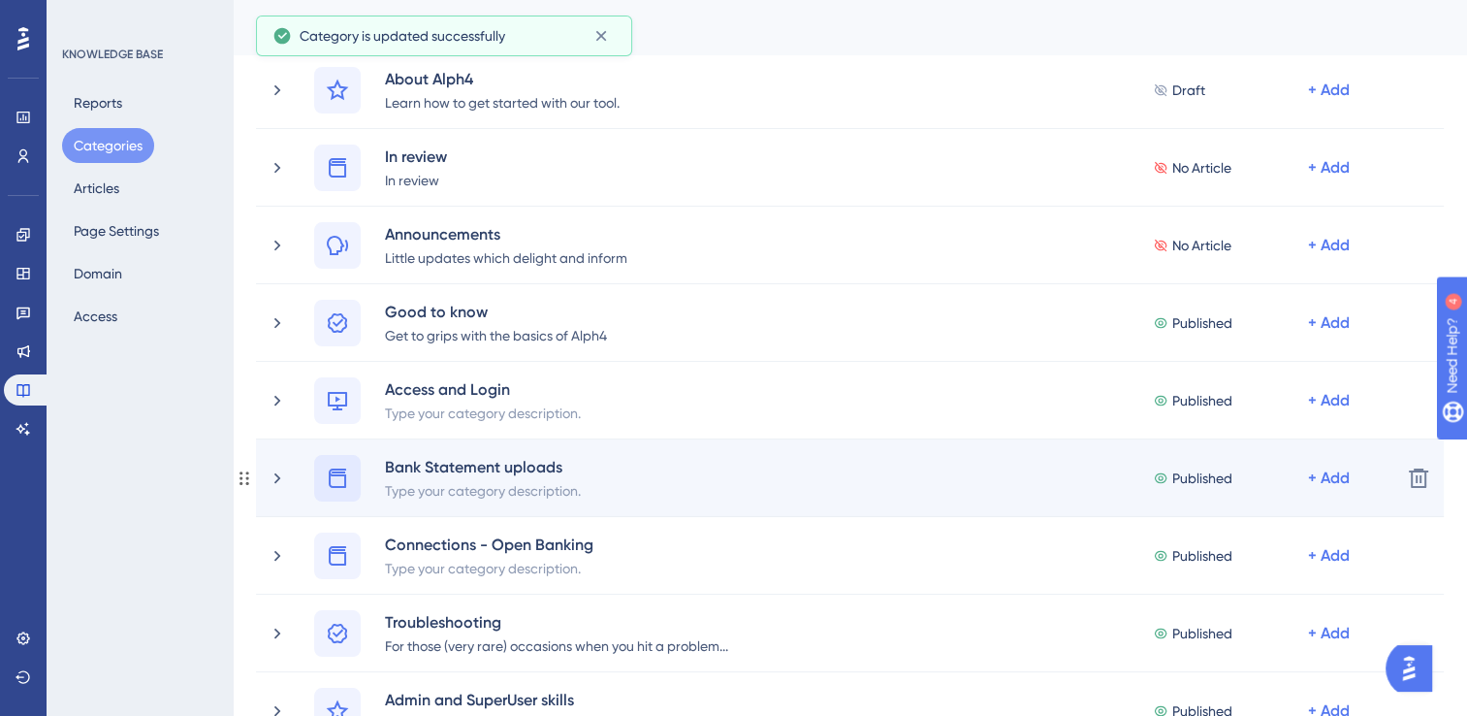
click at [337, 479] on icon at bounding box center [337, 477] width 23 height 23
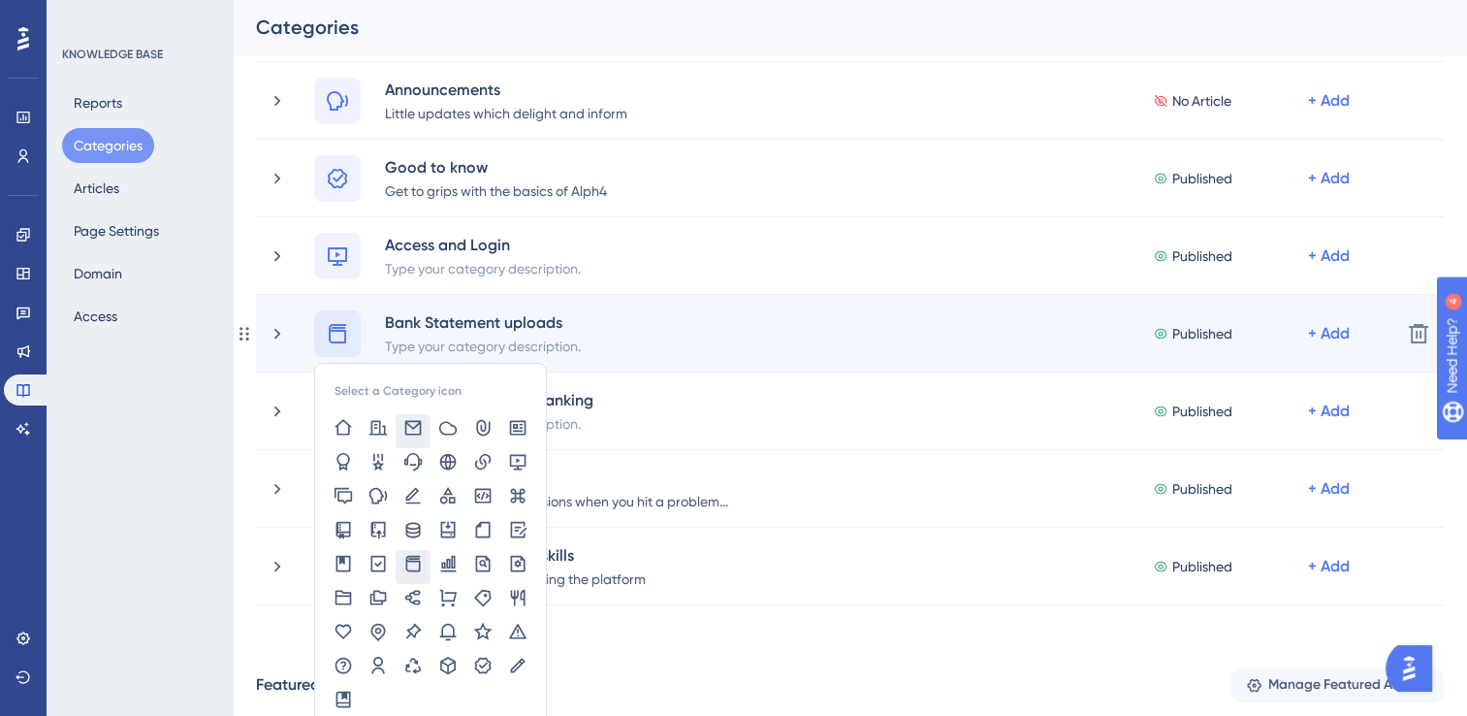
scroll to position [271, 0]
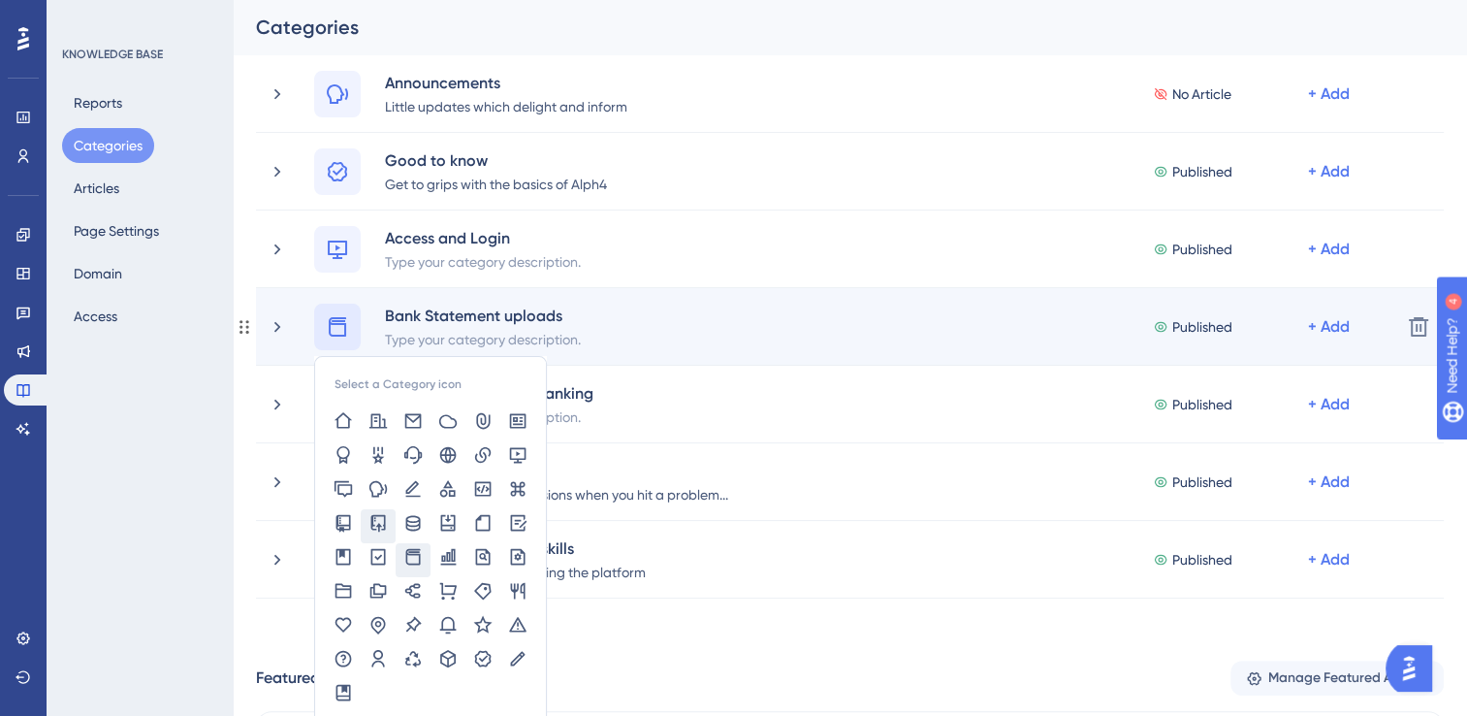
click at [377, 521] on icon at bounding box center [377, 522] width 19 height 19
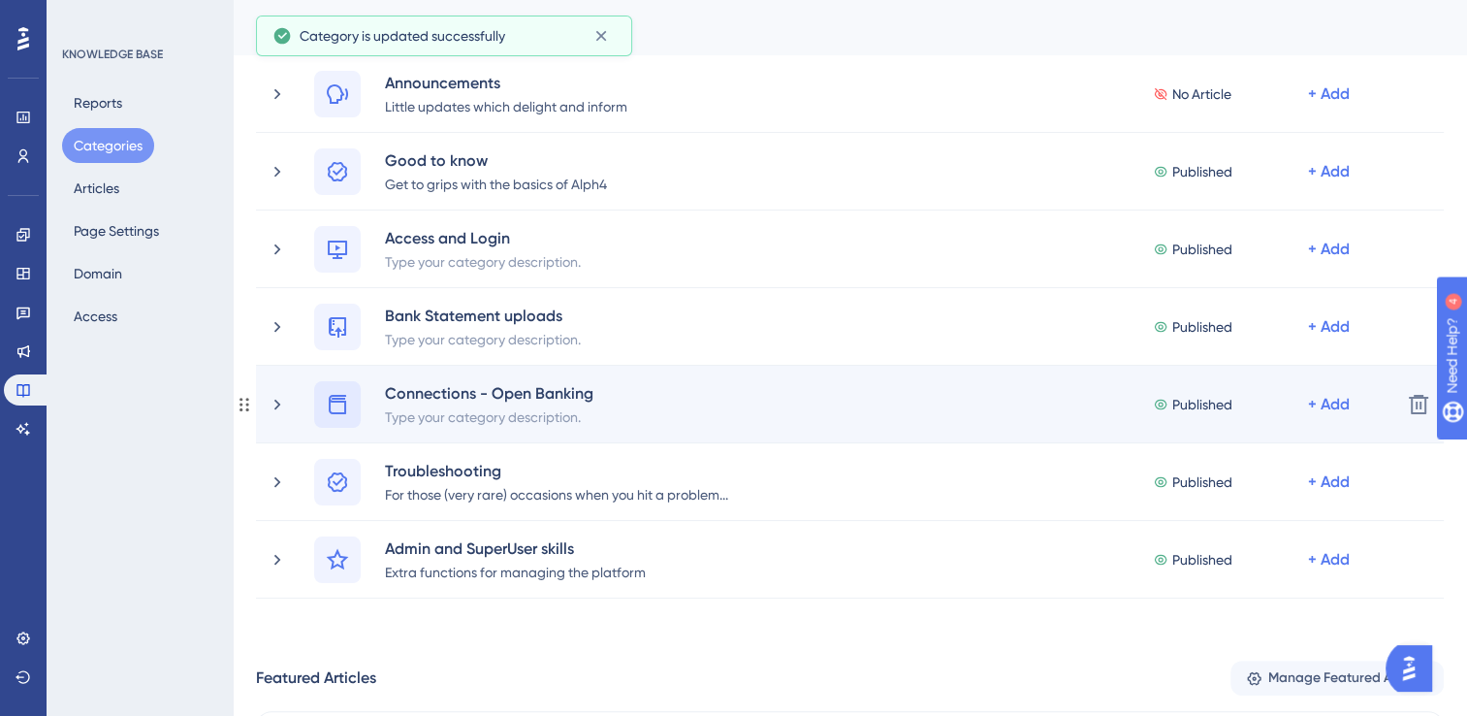
click at [333, 401] on icon at bounding box center [337, 404] width 17 height 19
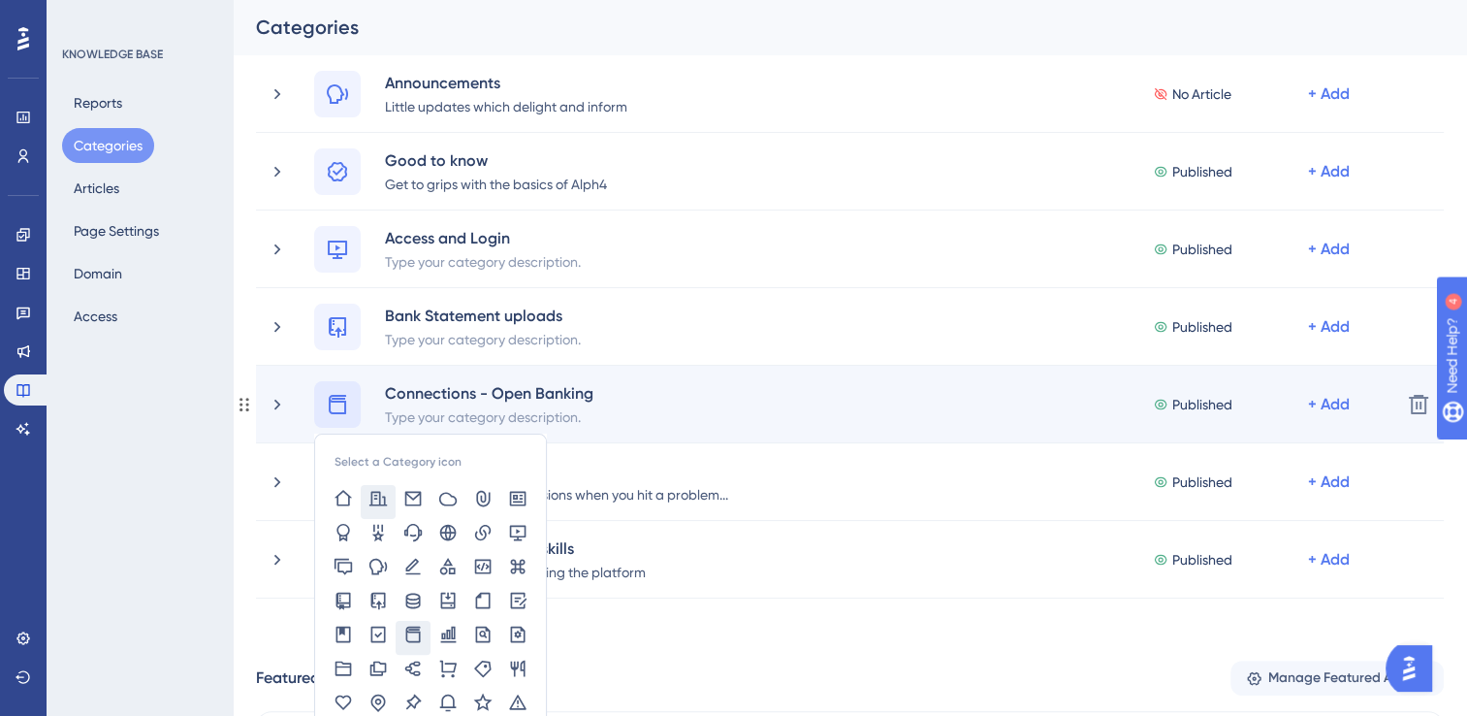
click at [376, 501] on icon at bounding box center [377, 498] width 19 height 19
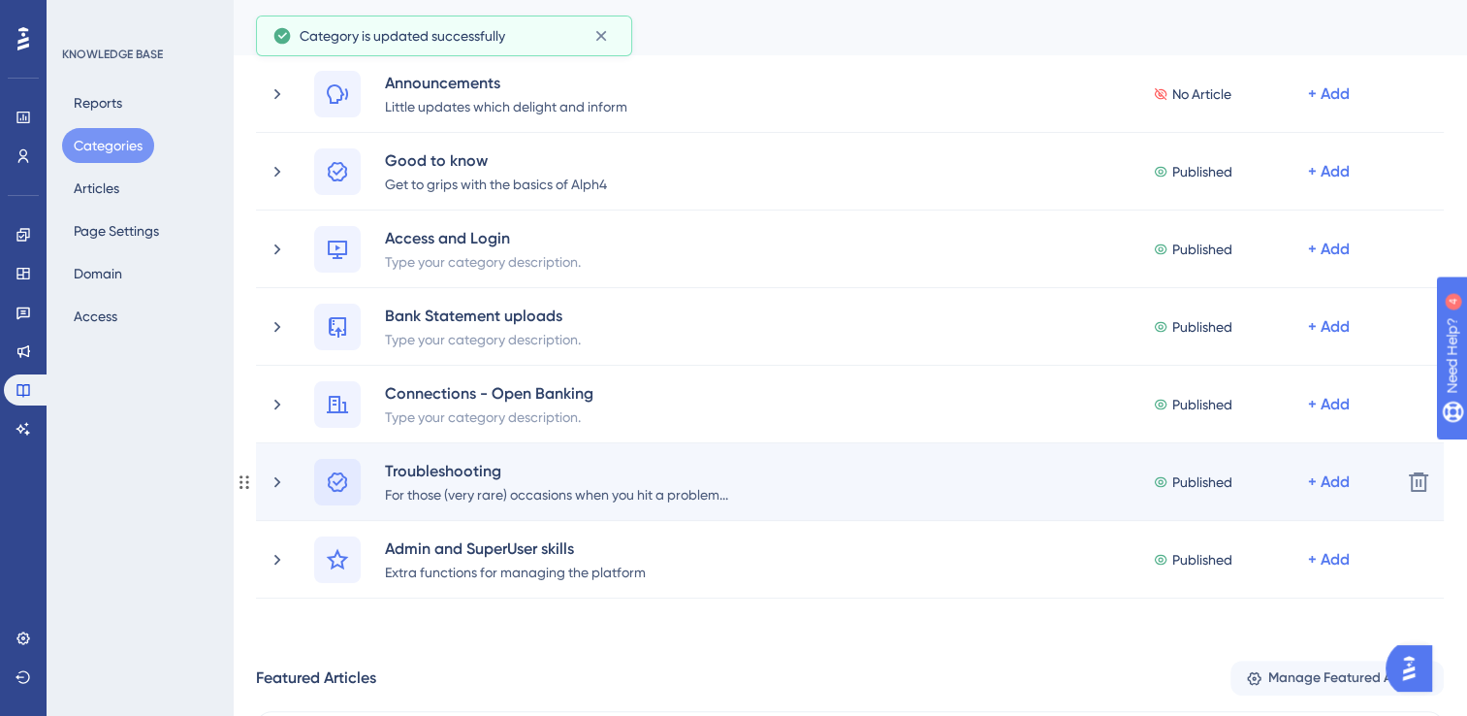
click at [334, 475] on icon at bounding box center [337, 481] width 23 height 23
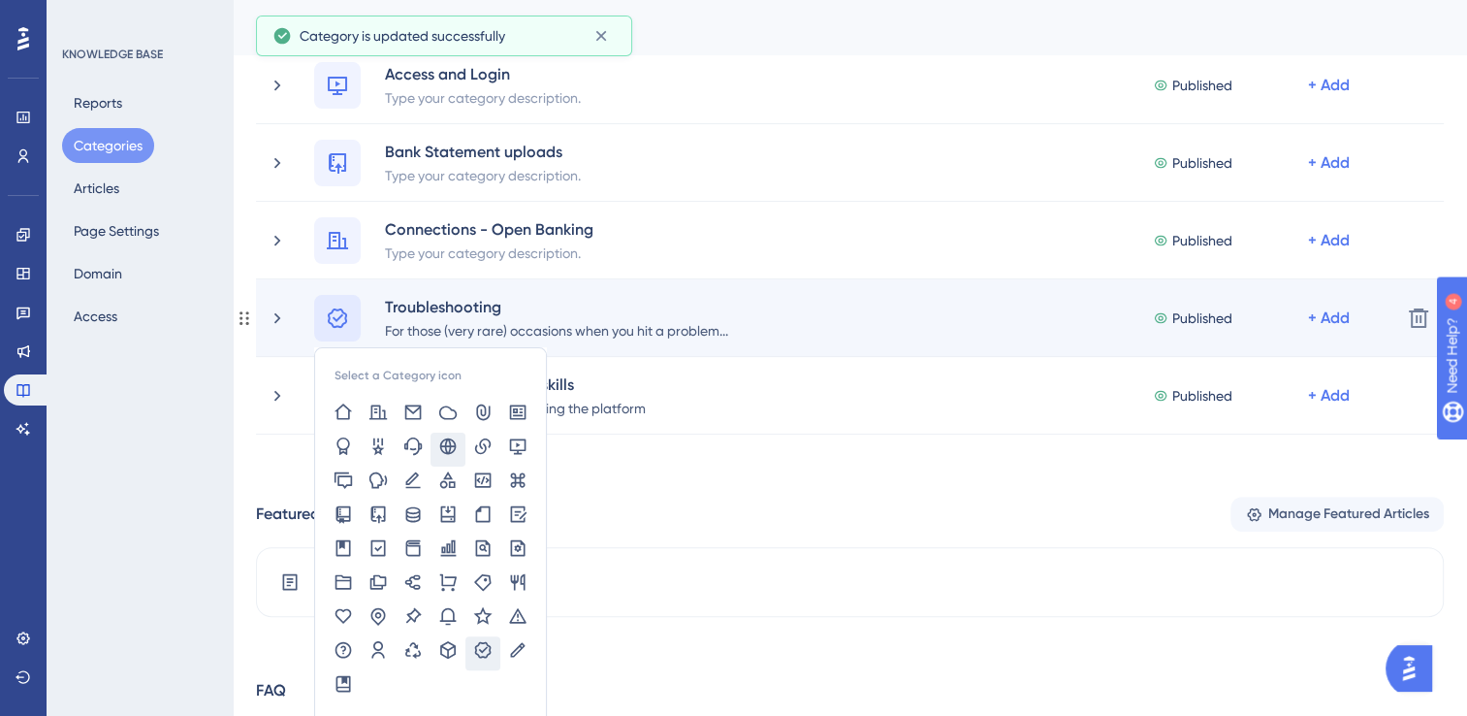
scroll to position [436, 0]
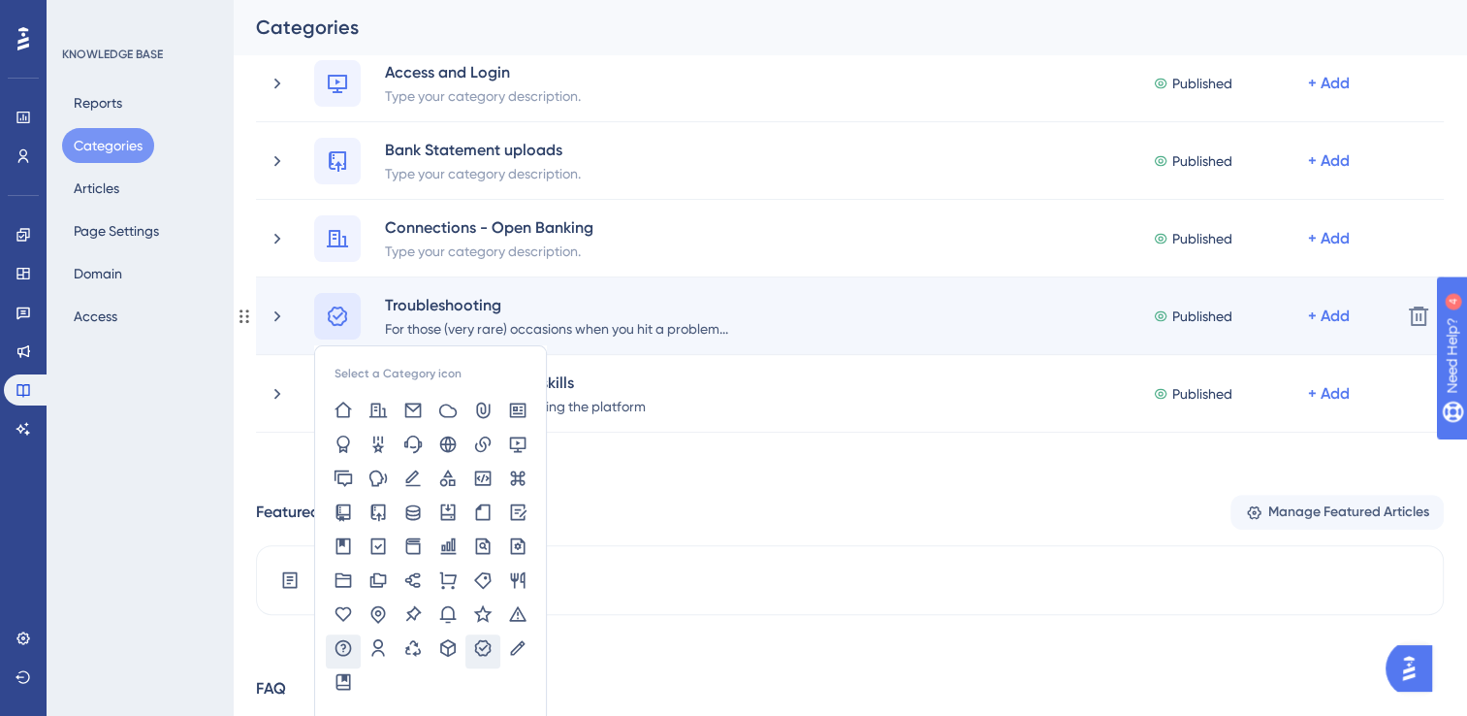
click at [339, 640] on icon at bounding box center [343, 647] width 19 height 19
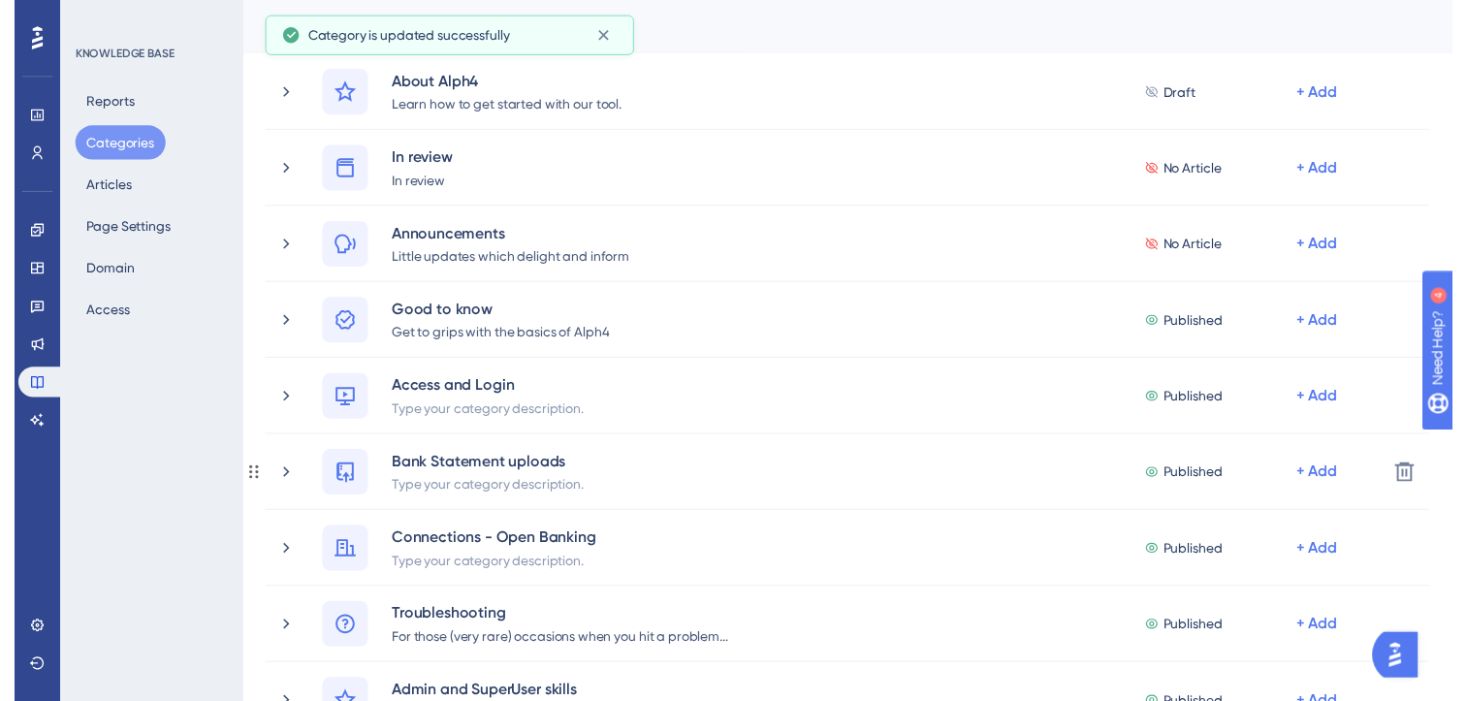
scroll to position [0, 0]
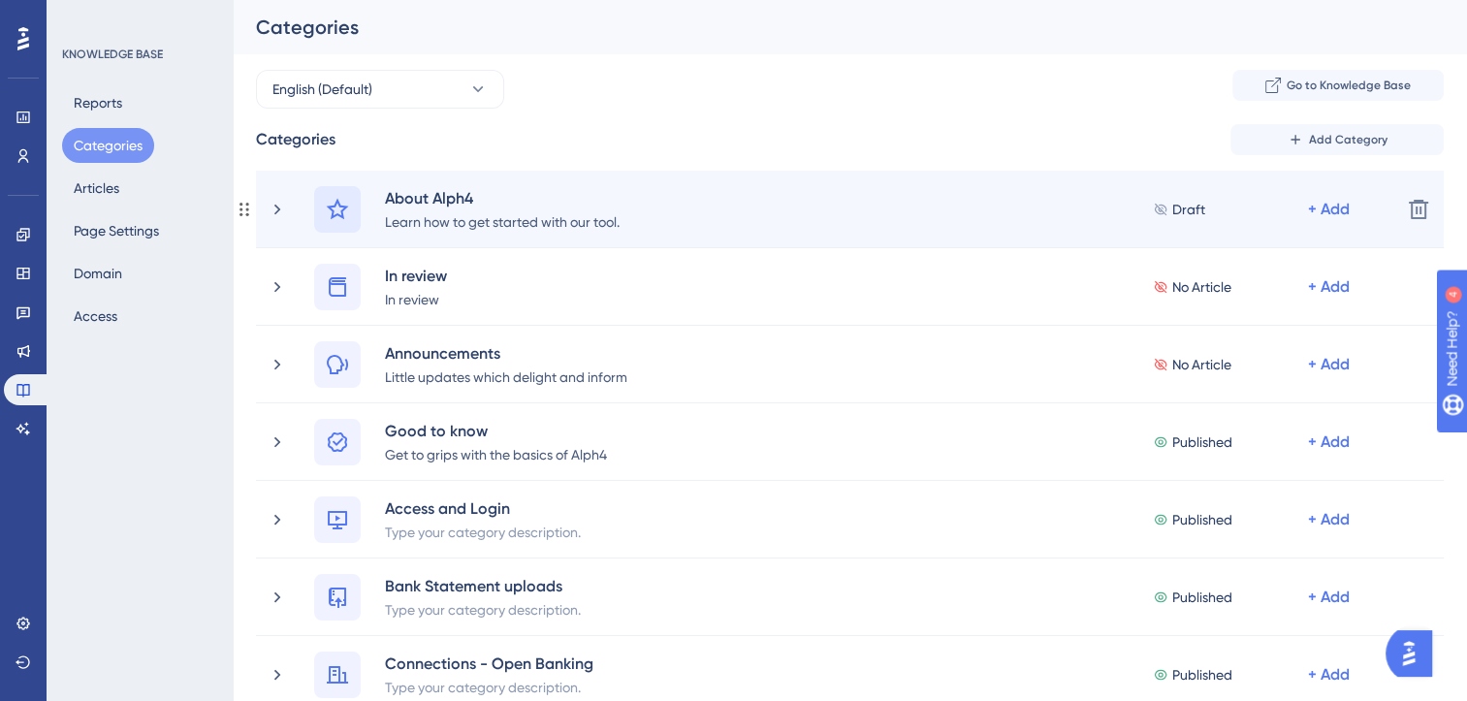
click at [341, 209] on icon at bounding box center [337, 209] width 23 height 23
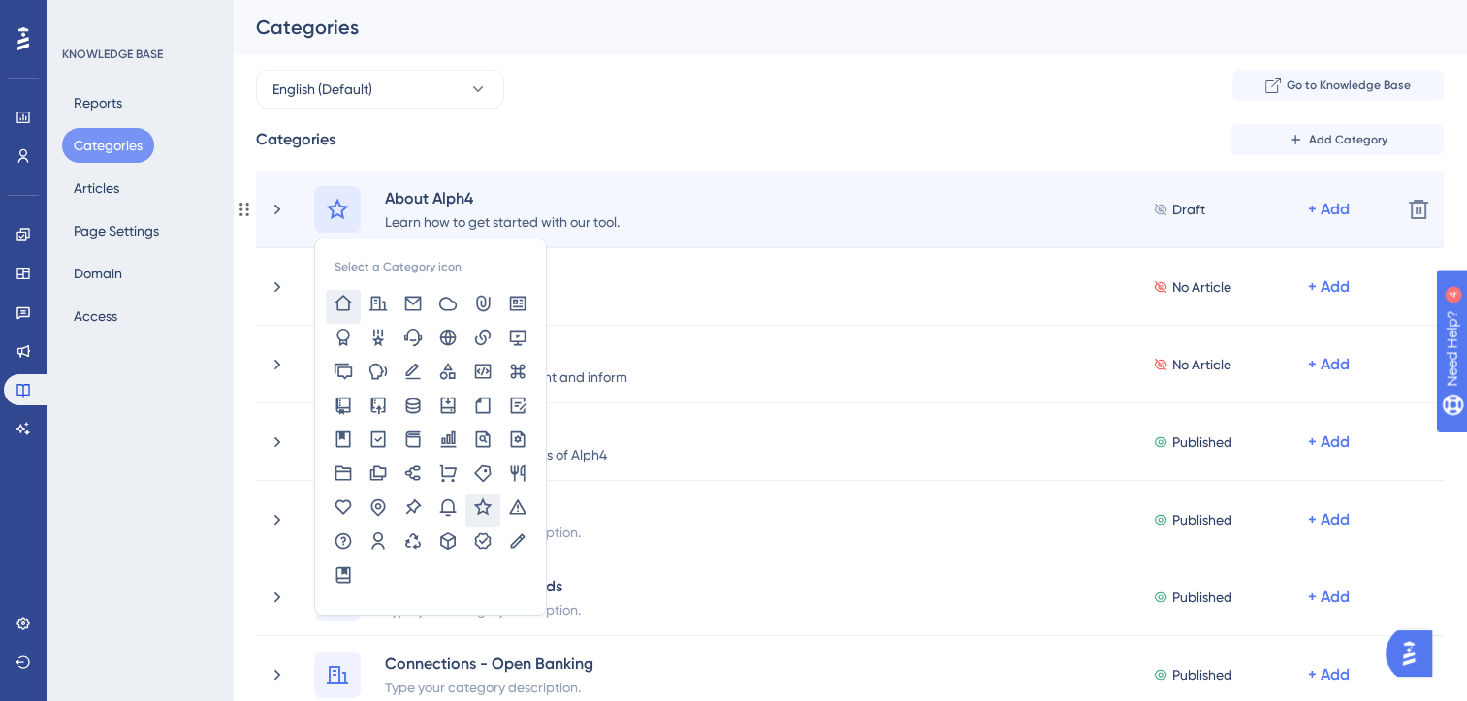
click at [345, 302] on icon at bounding box center [343, 303] width 19 height 19
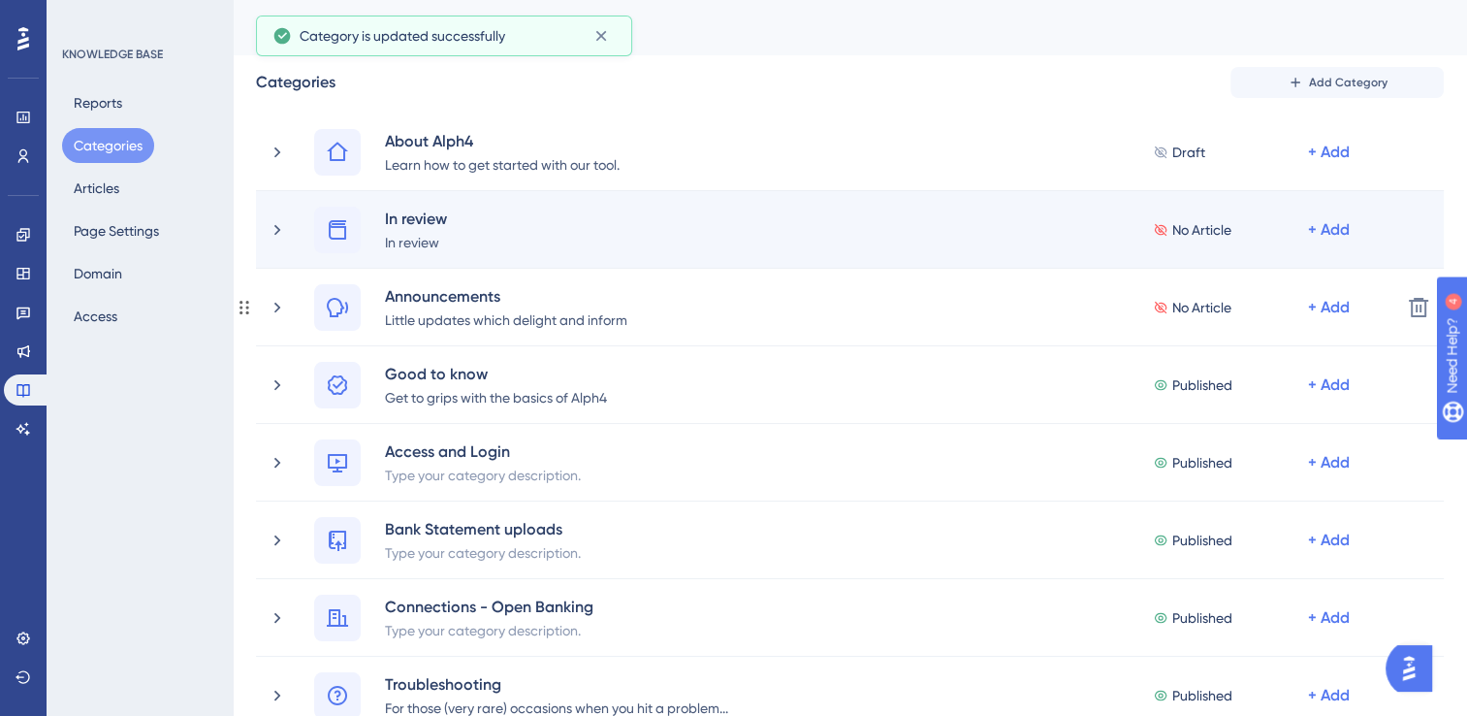
scroll to position [58, 0]
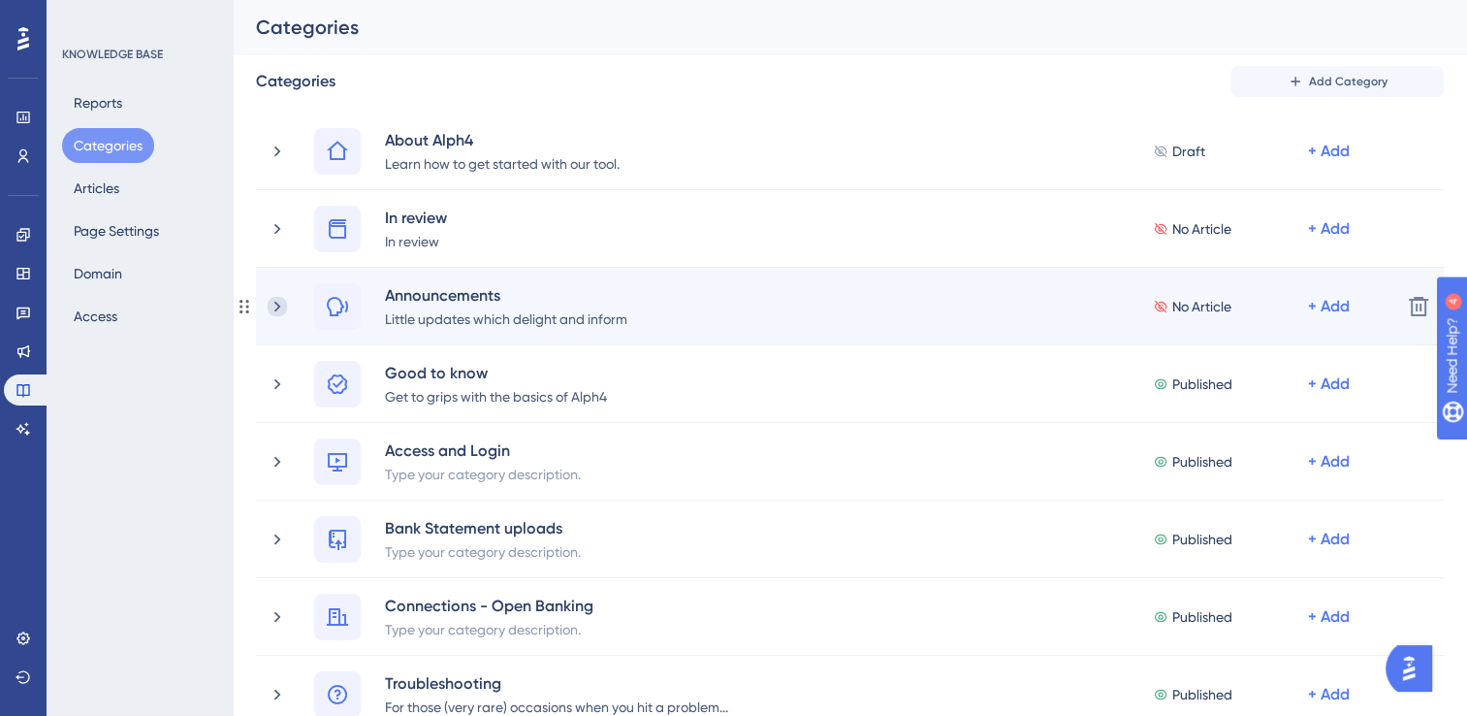
click at [273, 304] on icon at bounding box center [277, 306] width 19 height 19
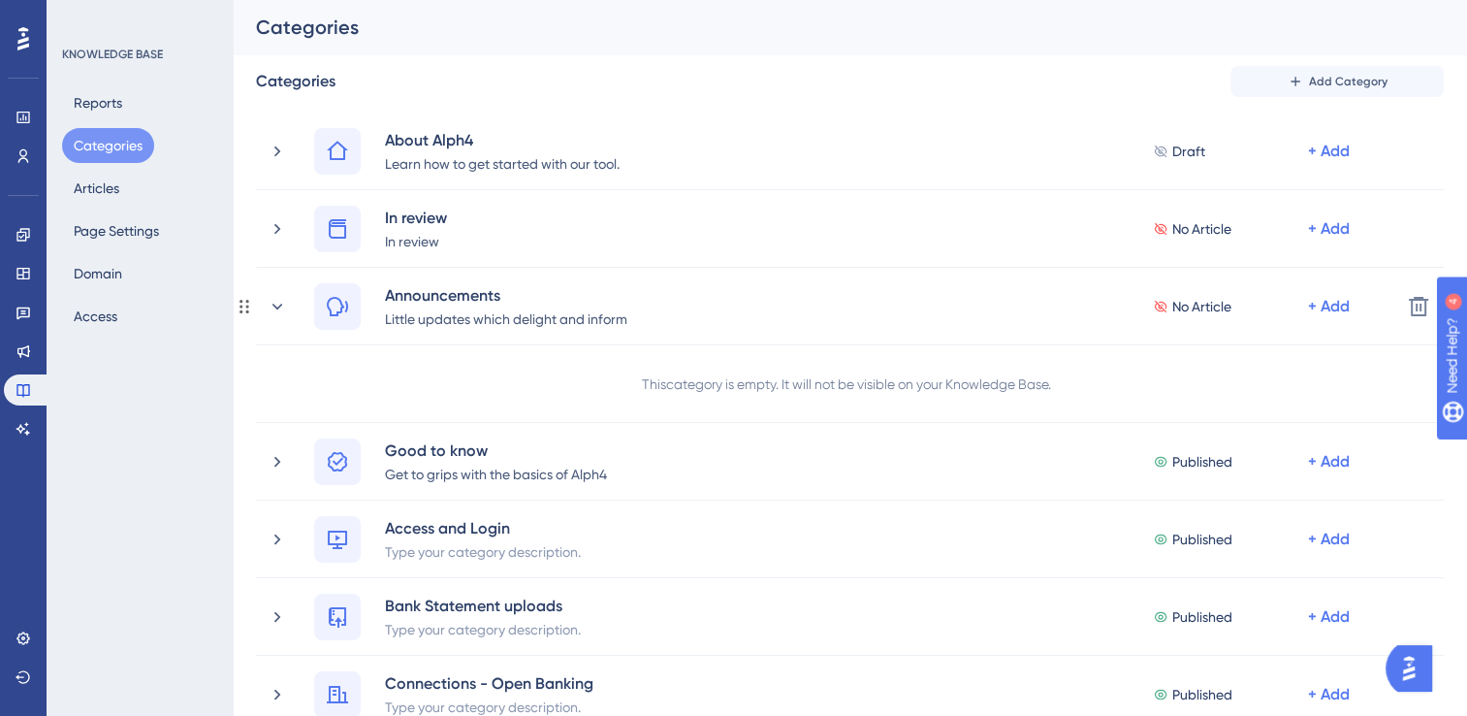
click at [273, 304] on icon at bounding box center [277, 306] width 11 height 6
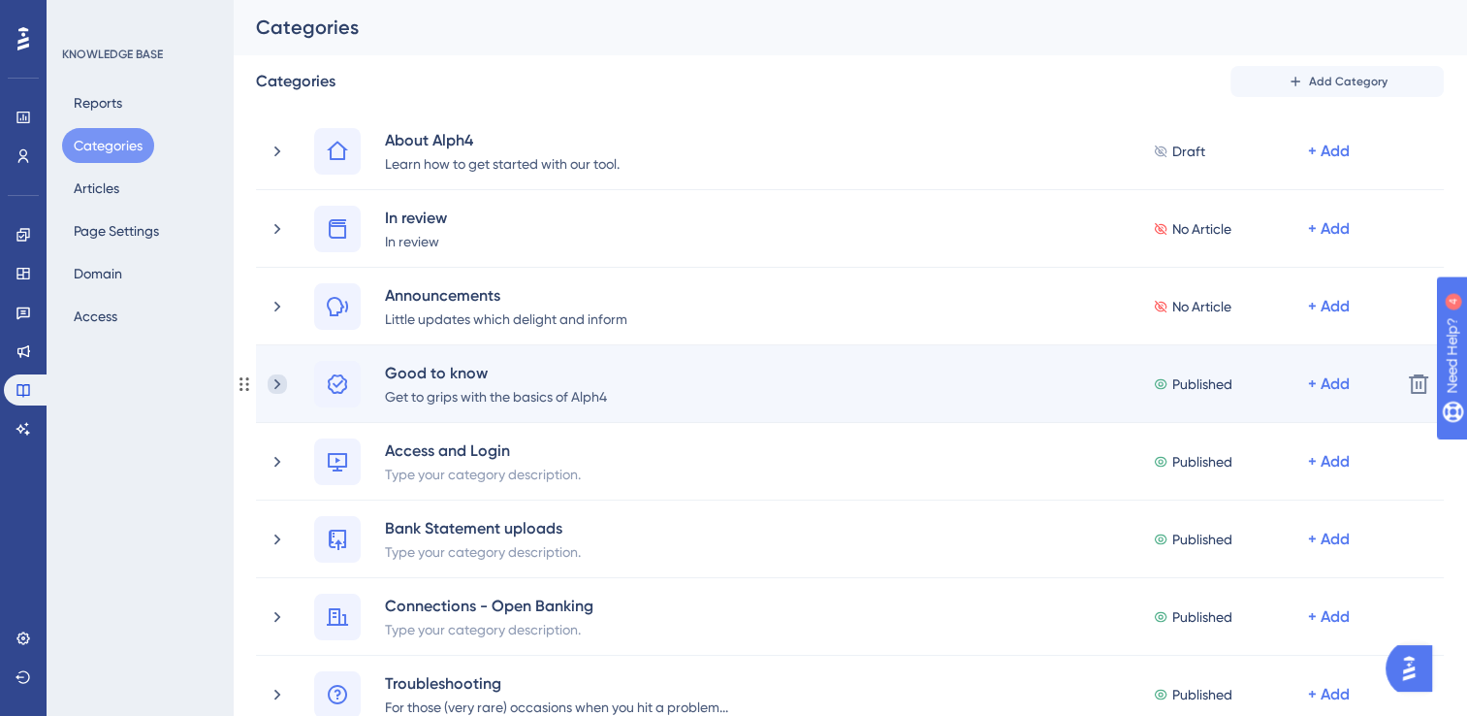
click at [273, 386] on icon at bounding box center [277, 383] width 19 height 19
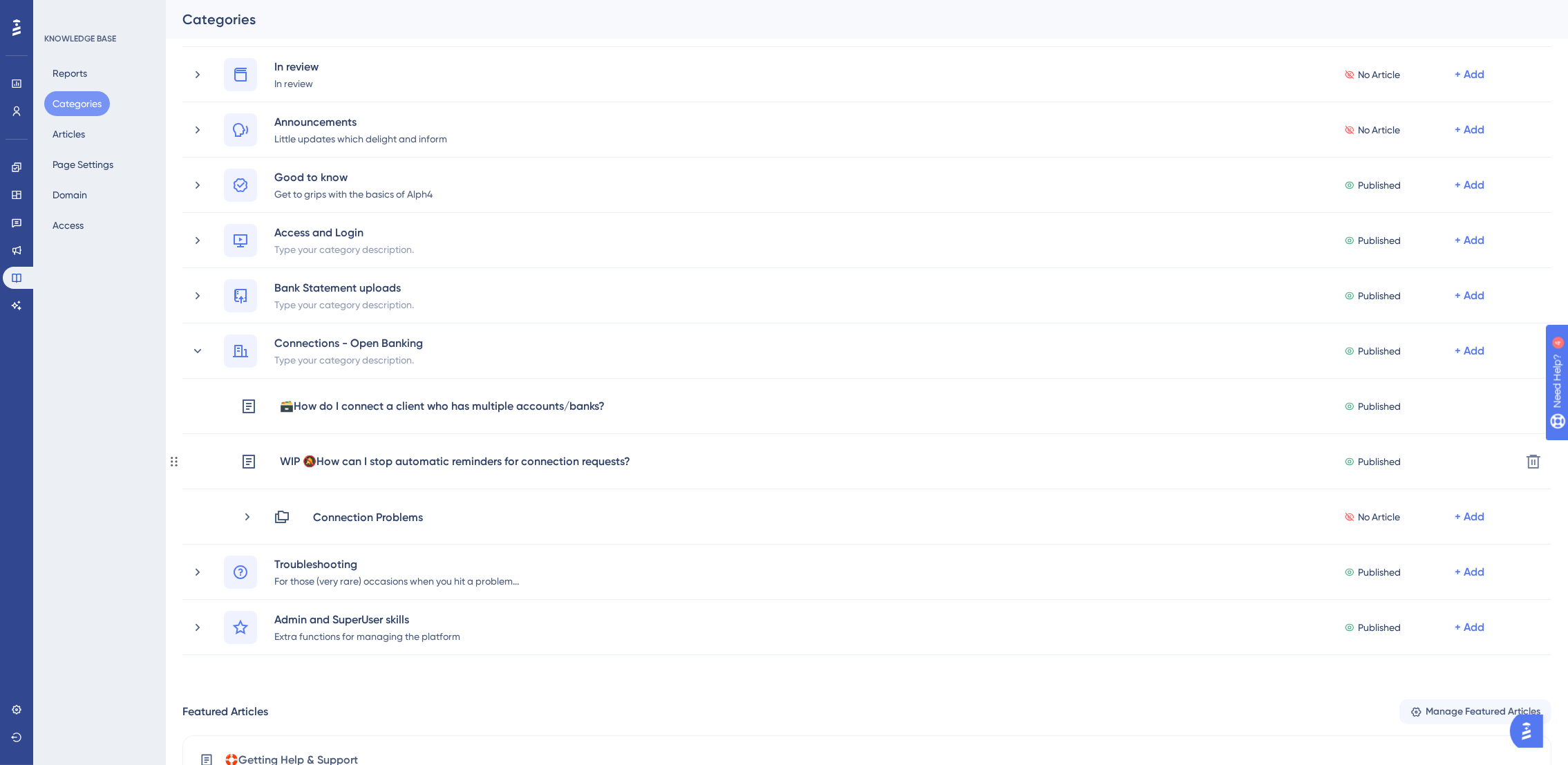
scroll to position [111, 0]
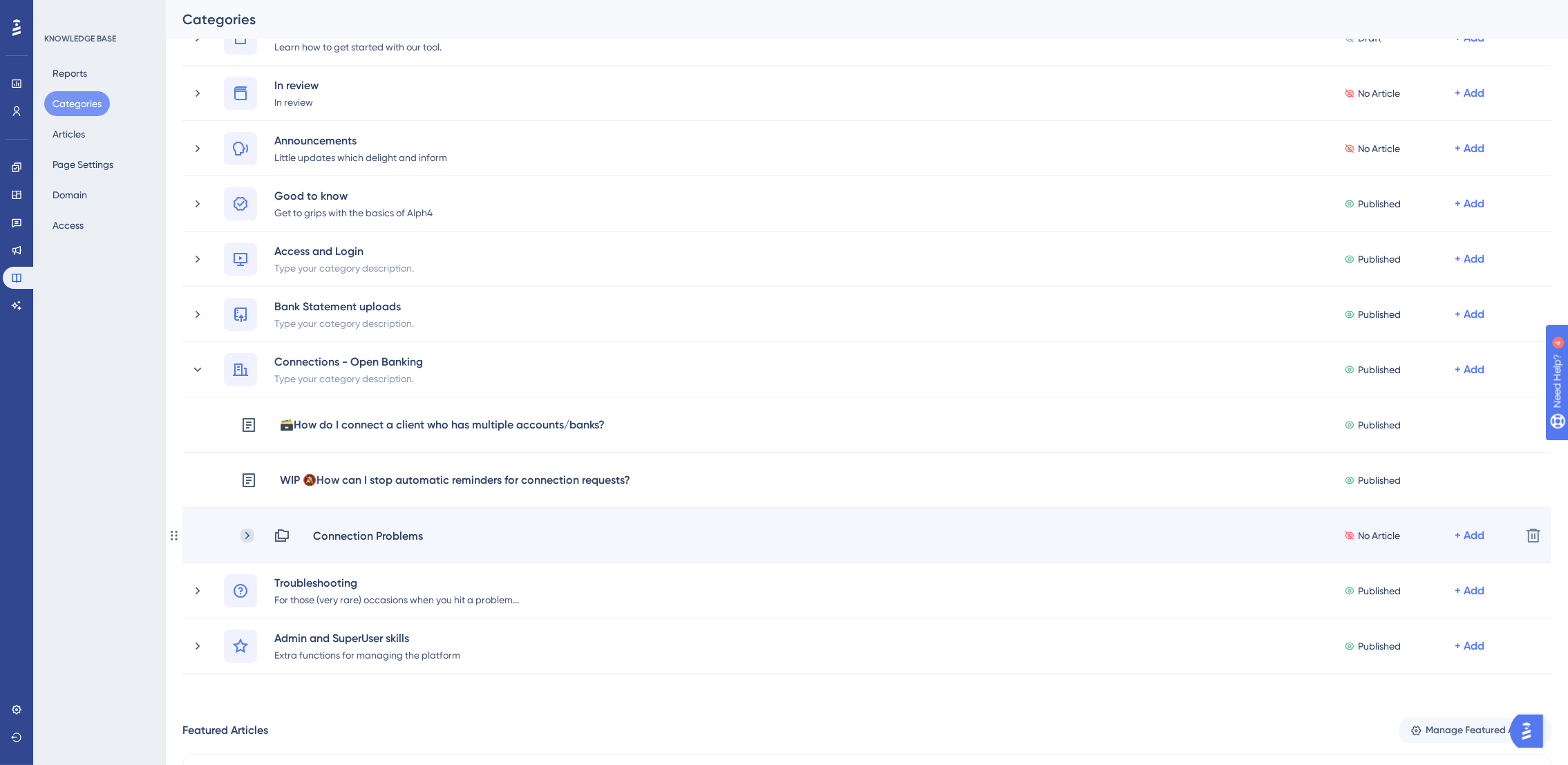
click at [246, 510] on icon at bounding box center [247, 535] width 14 height 14
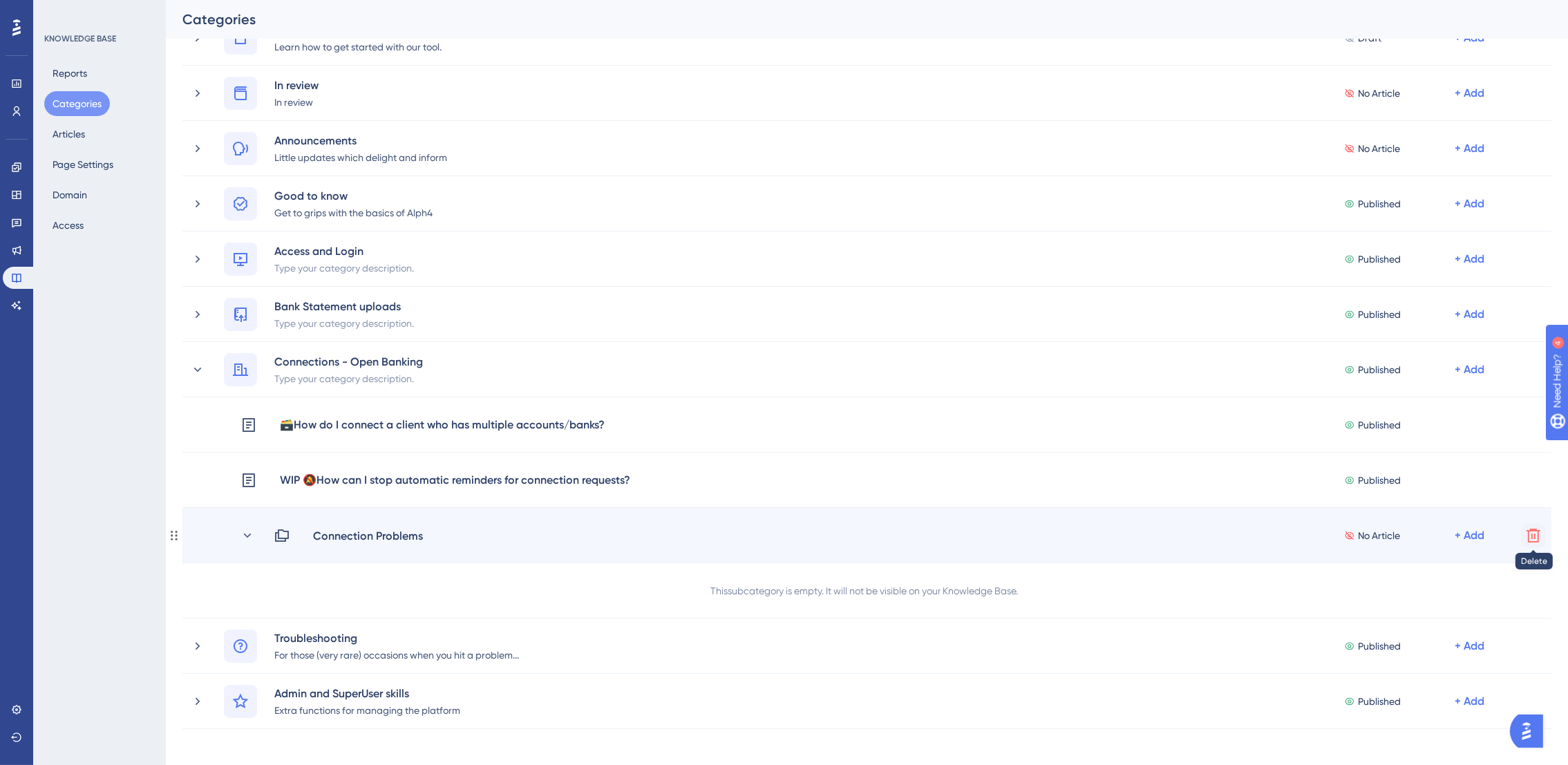
click at [1056, 510] on icon at bounding box center [1533, 535] width 16 height 16
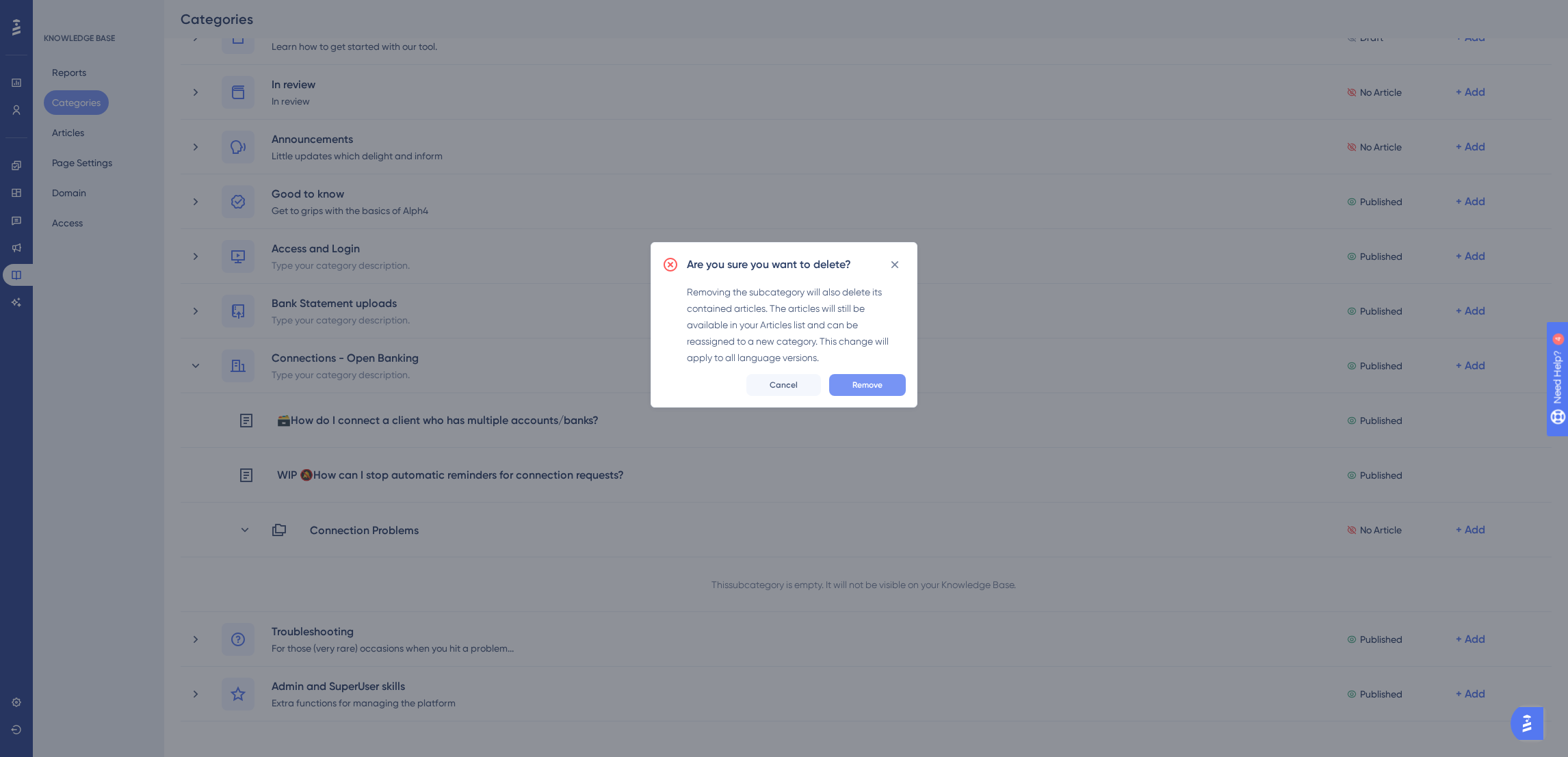
click at [878, 387] on span "Remove" at bounding box center [867, 385] width 30 height 11
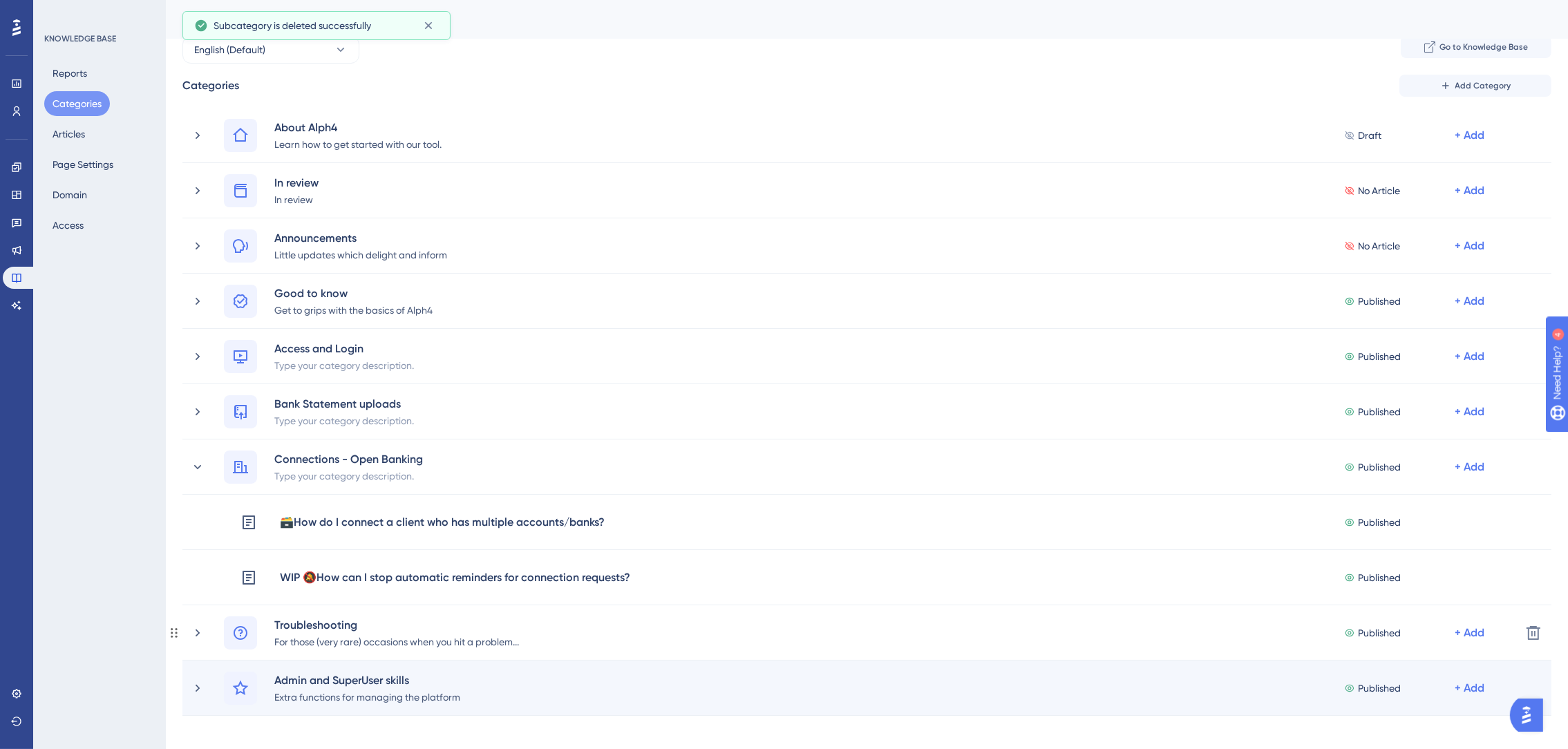
scroll to position [0, 0]
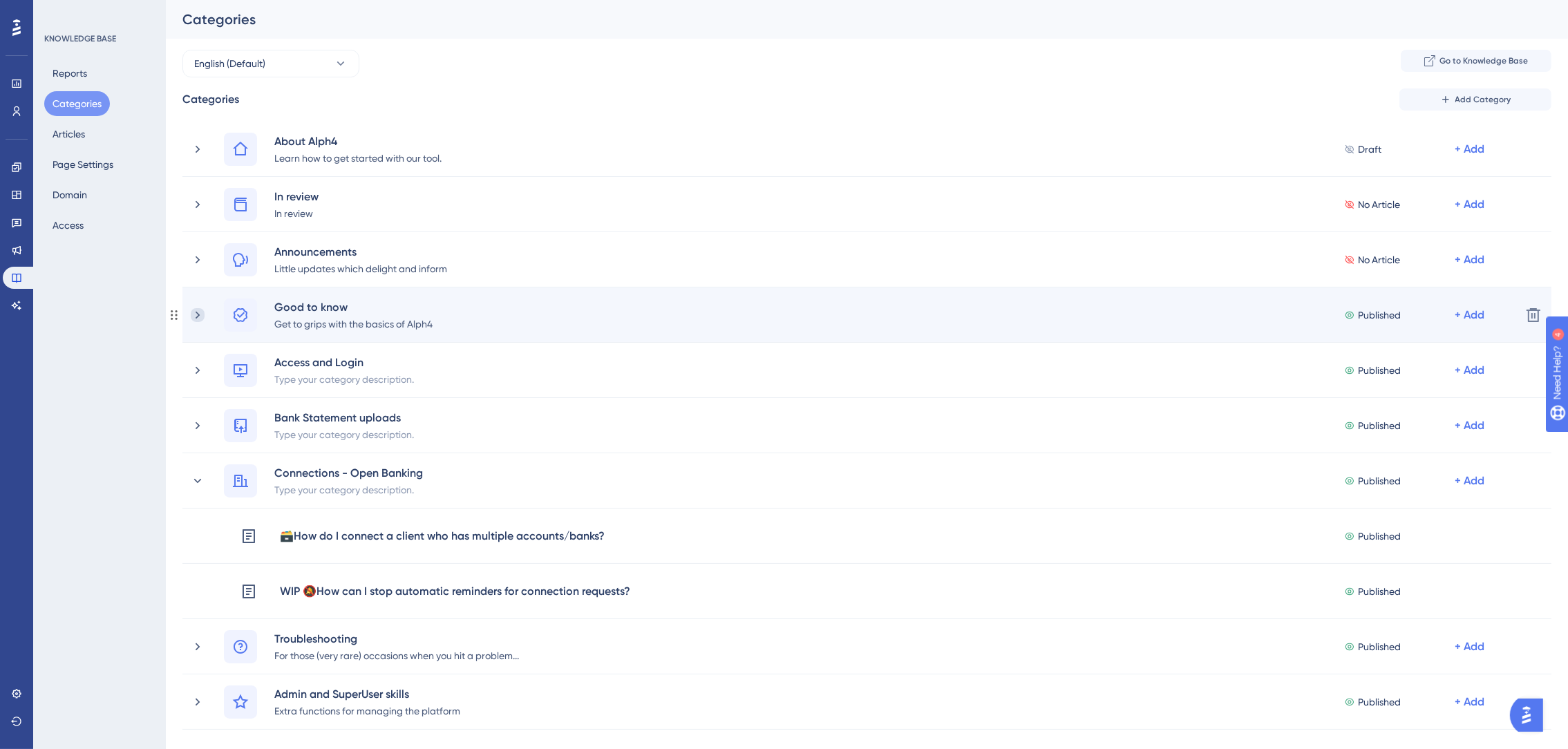
click at [197, 309] on icon at bounding box center [197, 314] width 14 height 14
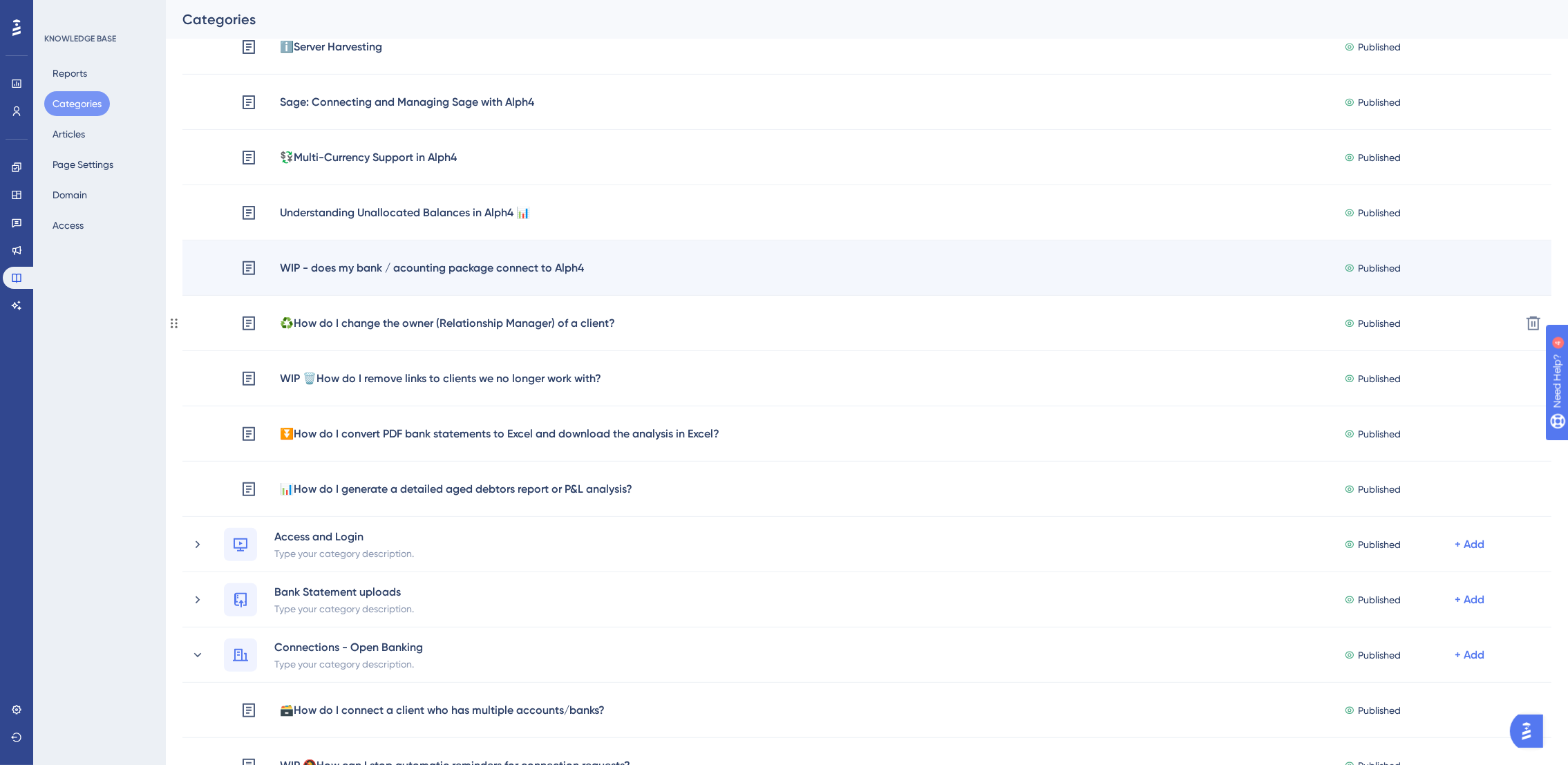
scroll to position [771, 0]
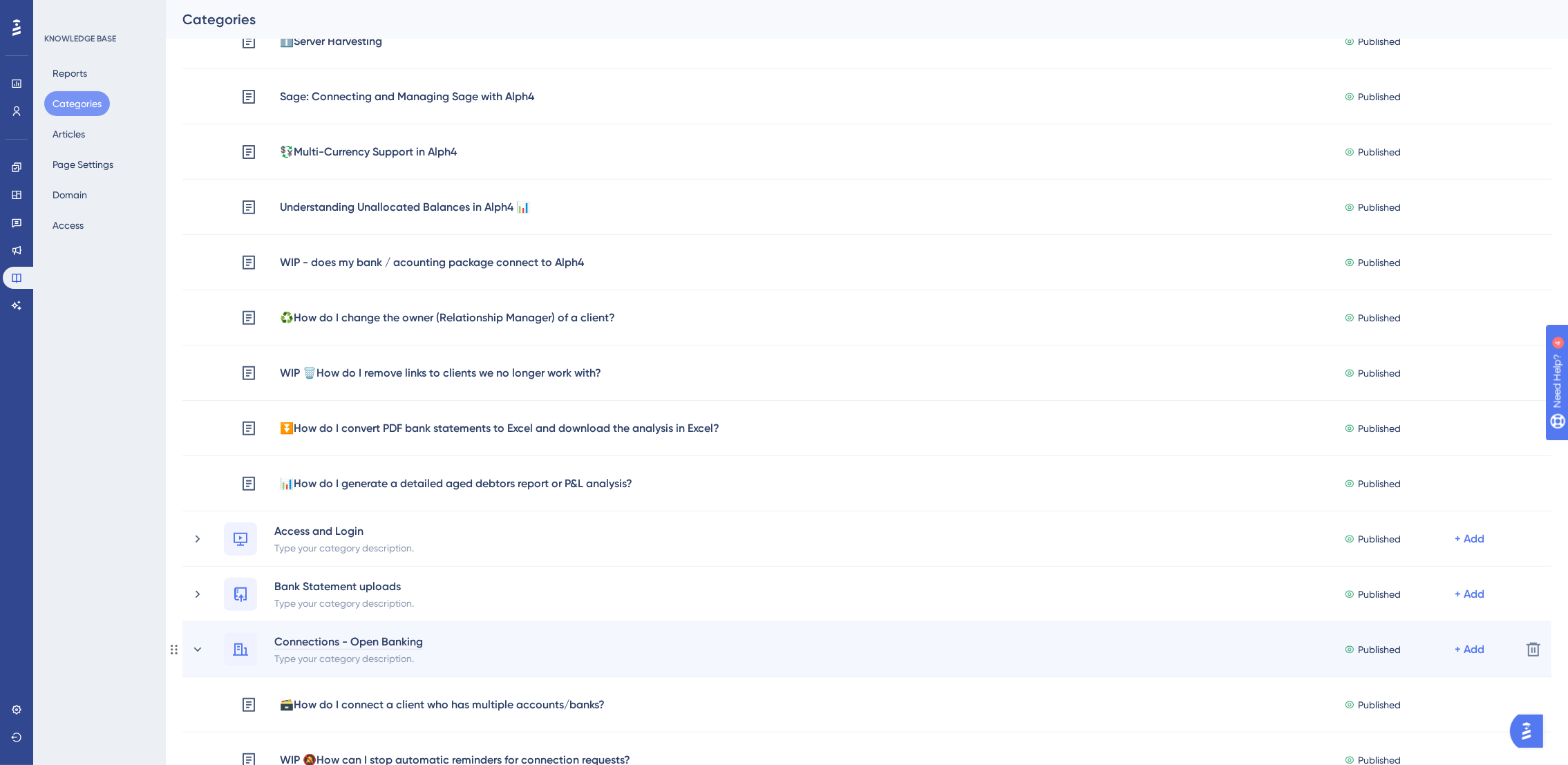
click at [416, 510] on div "Connections - Open Banking" at bounding box center [349, 641] width 150 height 16
click at [422, 510] on div "Connections - Open Banking" at bounding box center [349, 641] width 150 height 16
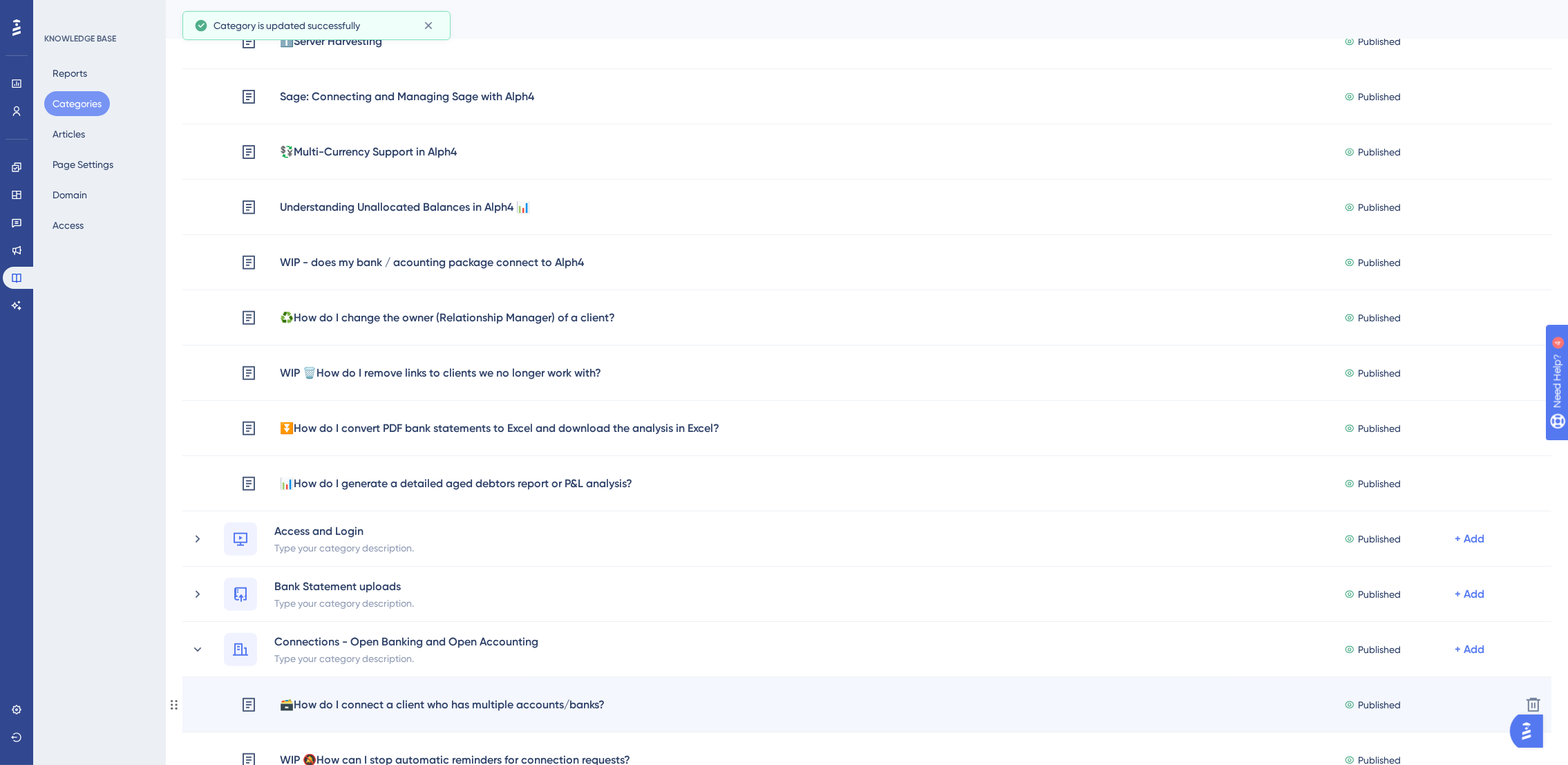
drag, startPoint x: 176, startPoint y: 96, endPoint x: 391, endPoint y: 684, distance: 626.1
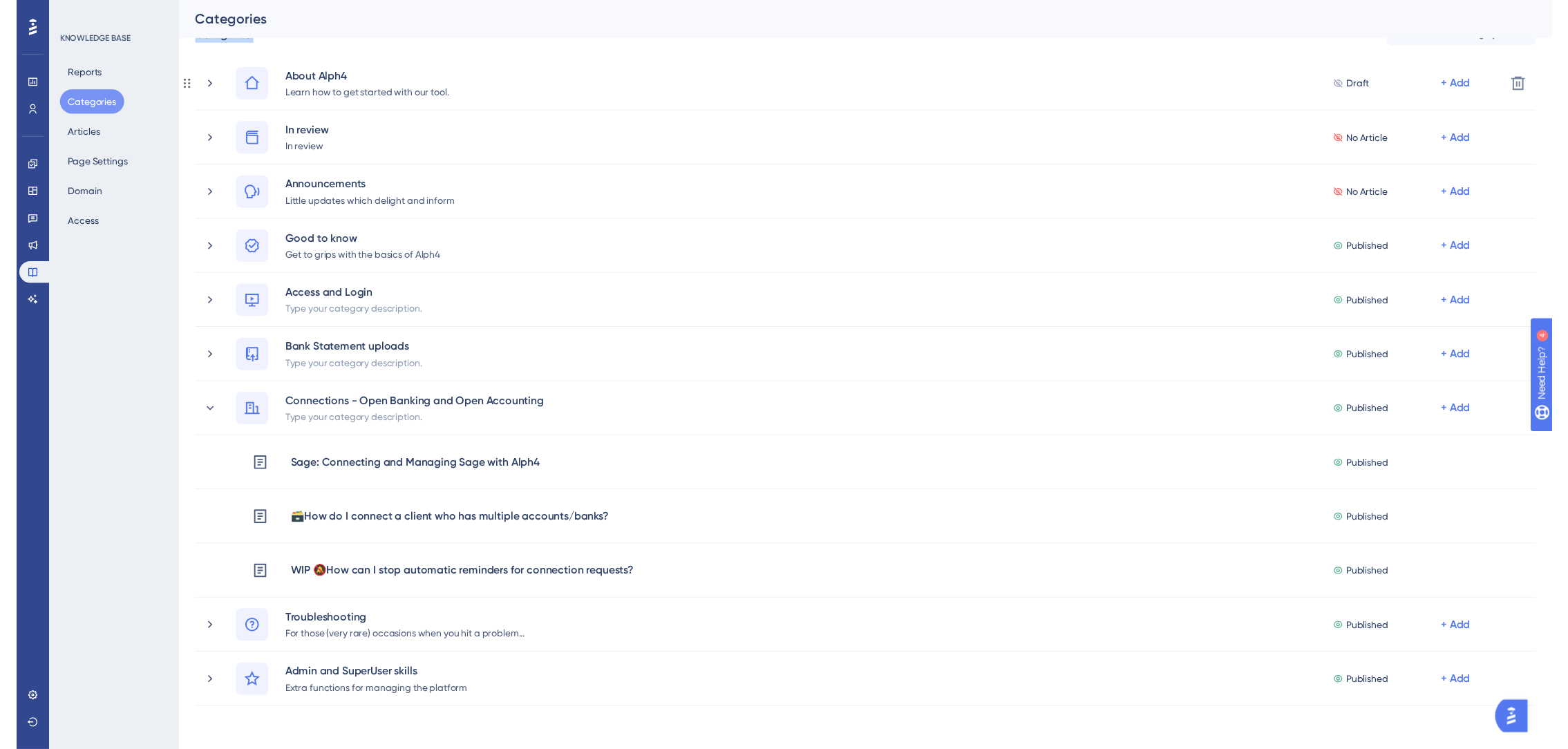
scroll to position [0, 0]
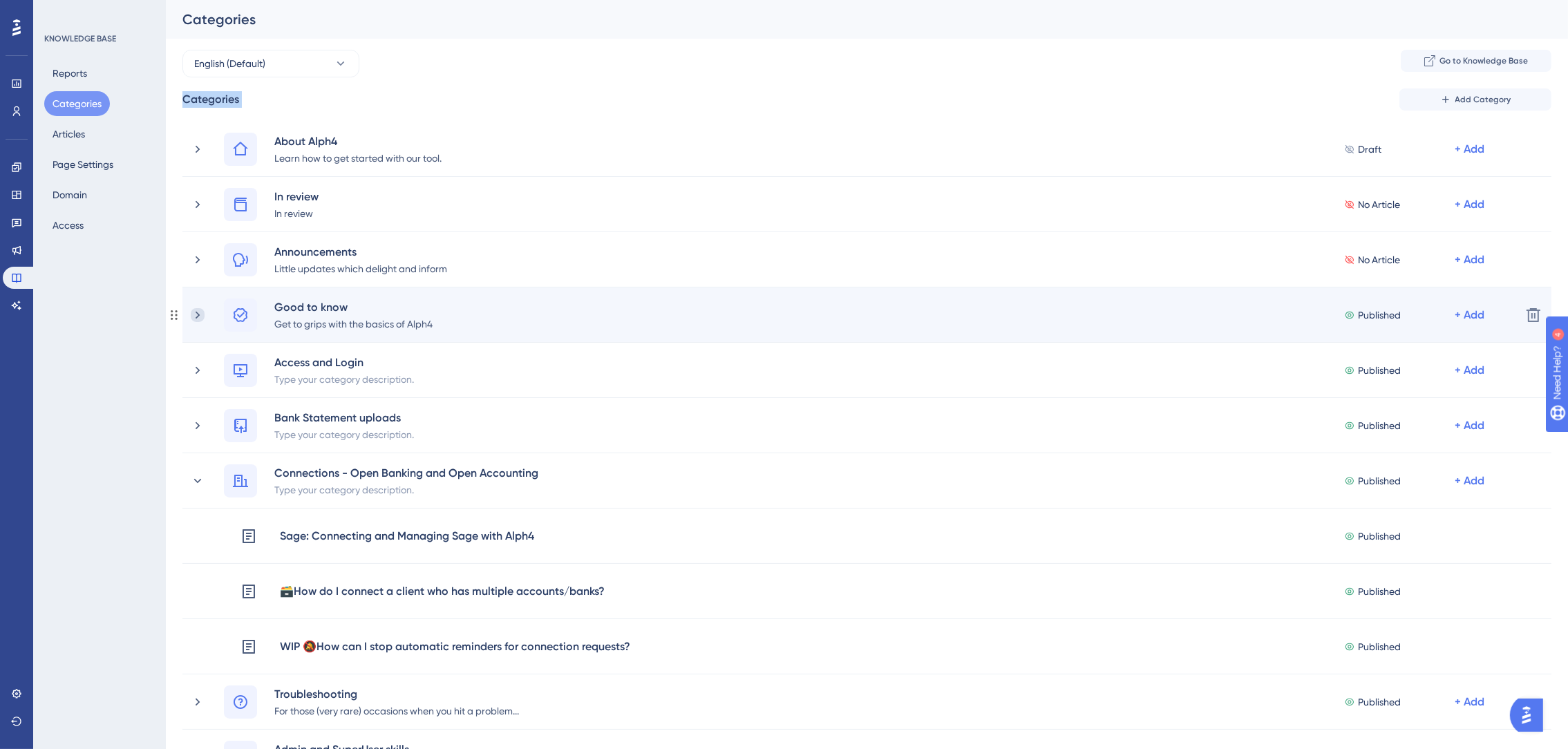
click at [202, 318] on icon at bounding box center [197, 314] width 14 height 14
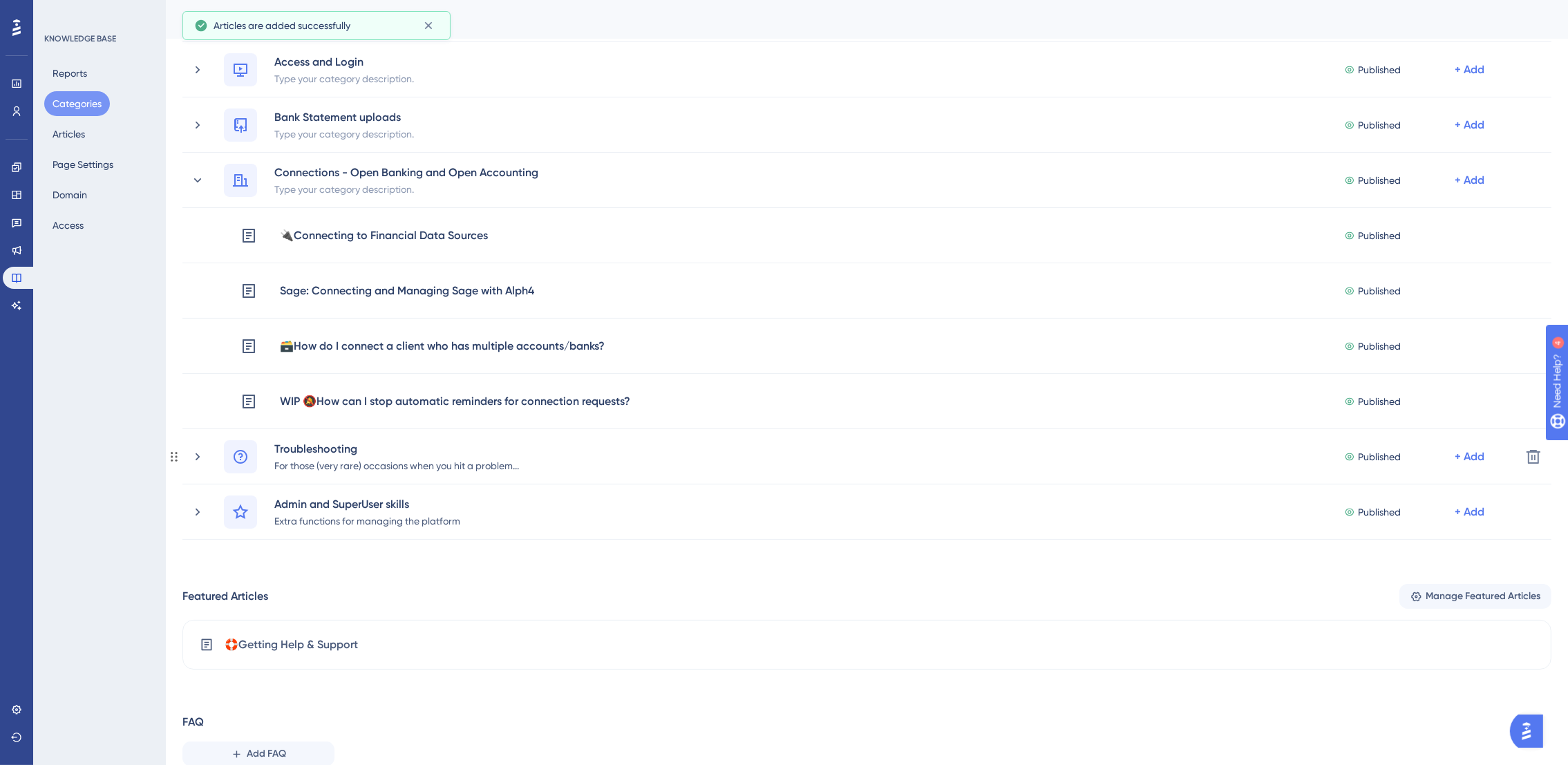
scroll to position [151, 0]
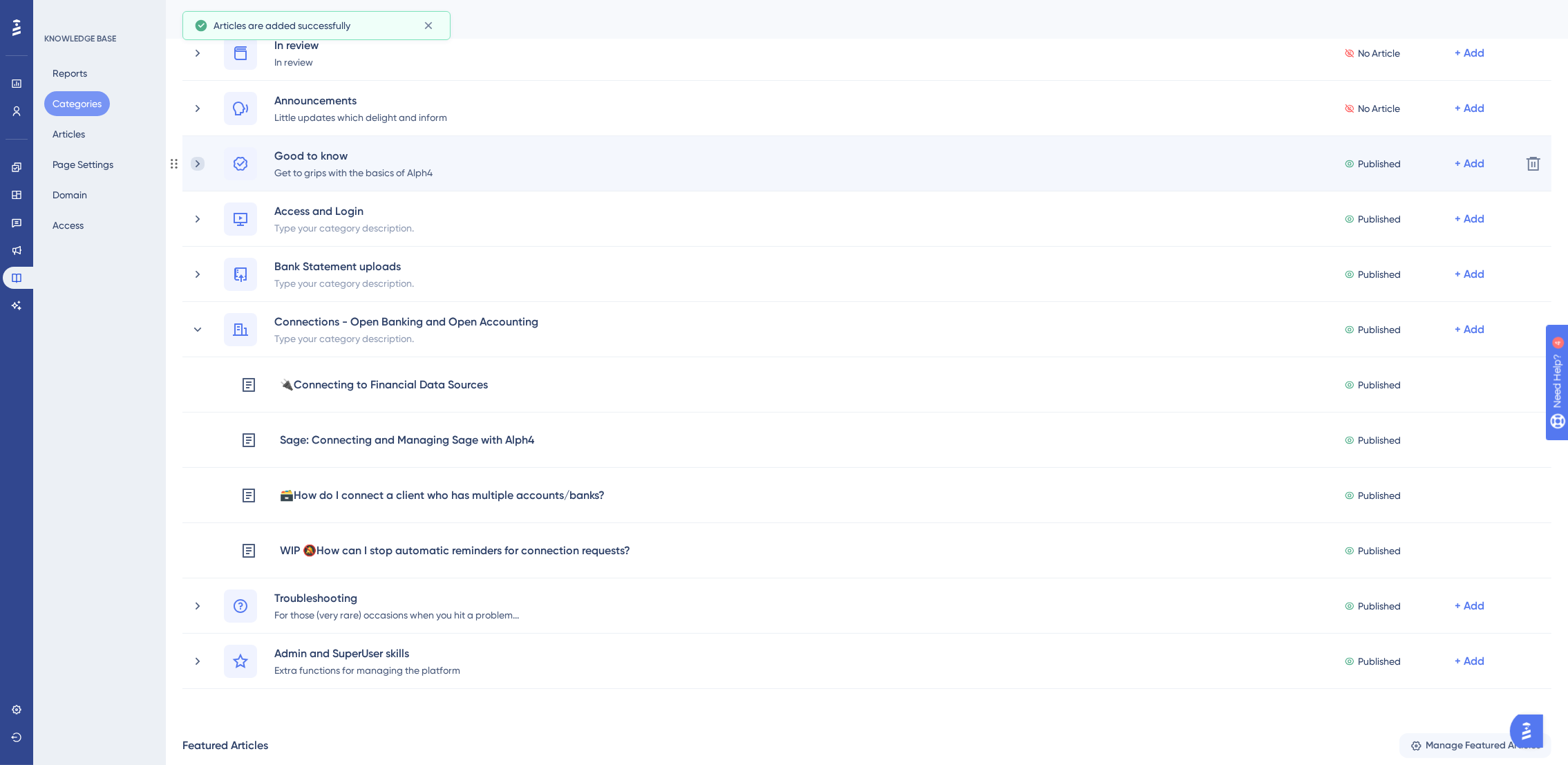
click at [200, 163] on icon at bounding box center [197, 163] width 4 height 8
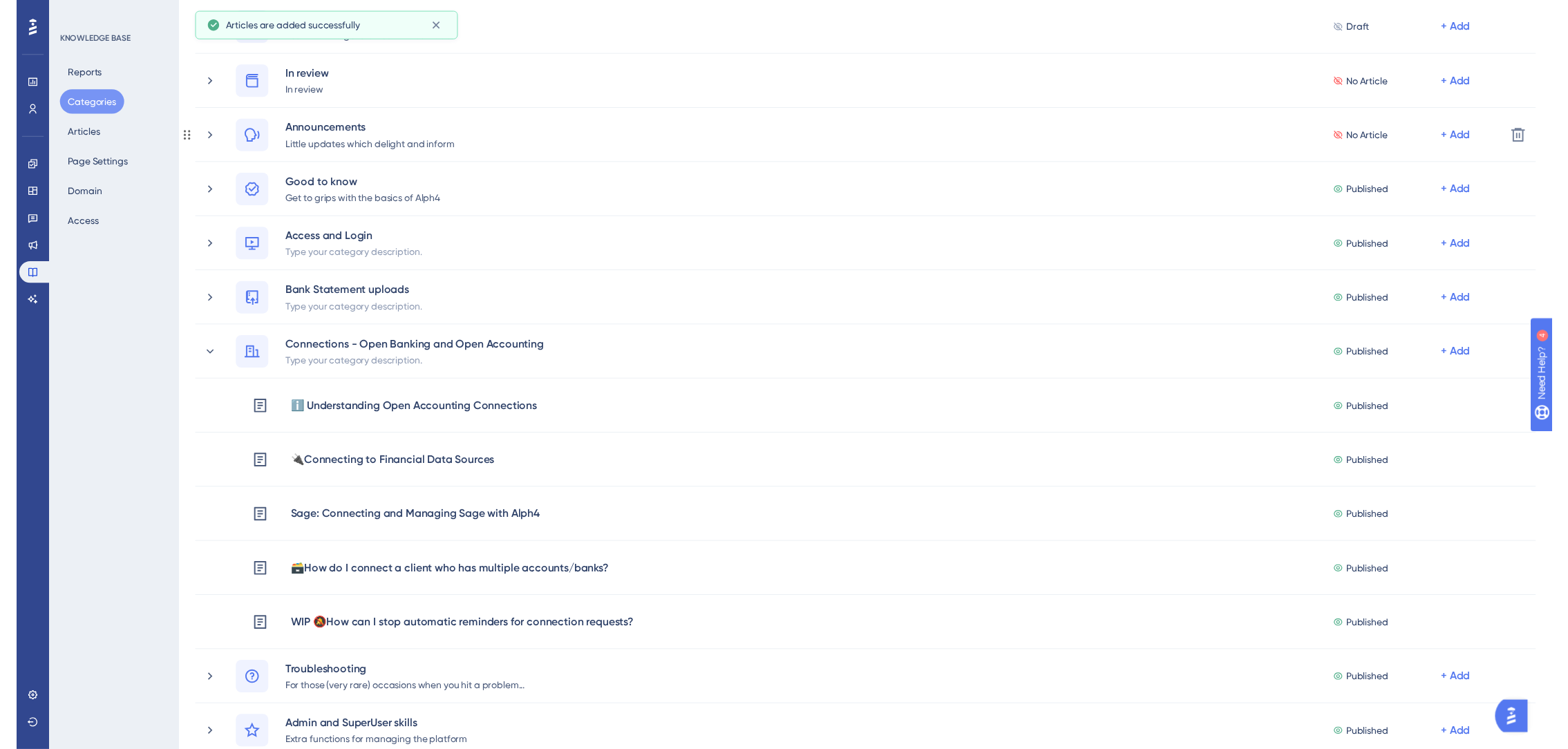
scroll to position [0, 0]
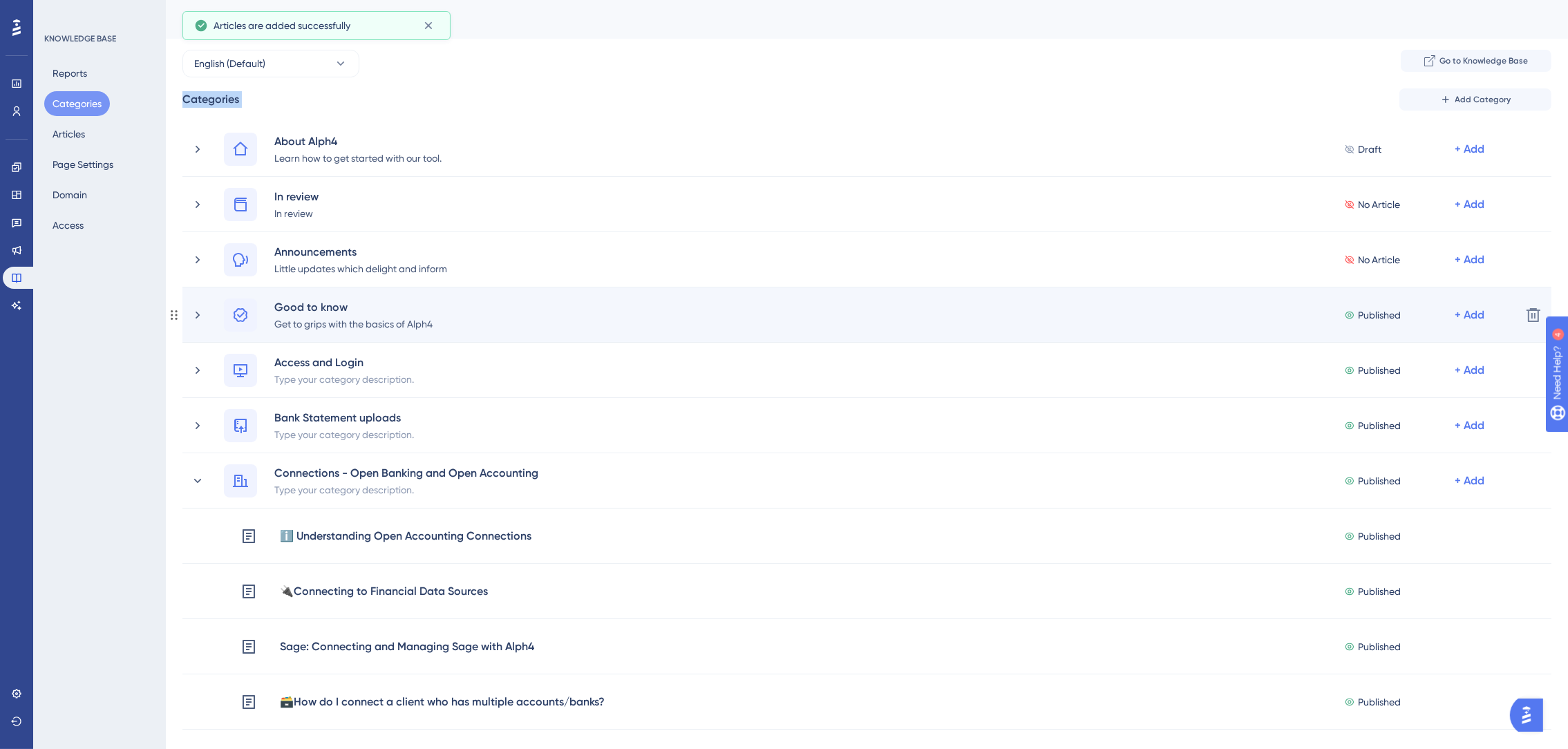
click at [195, 304] on div "Good to know Get to grips with the basics of Alph4 Published + Add" at bounding box center [850, 315] width 1319 height 33
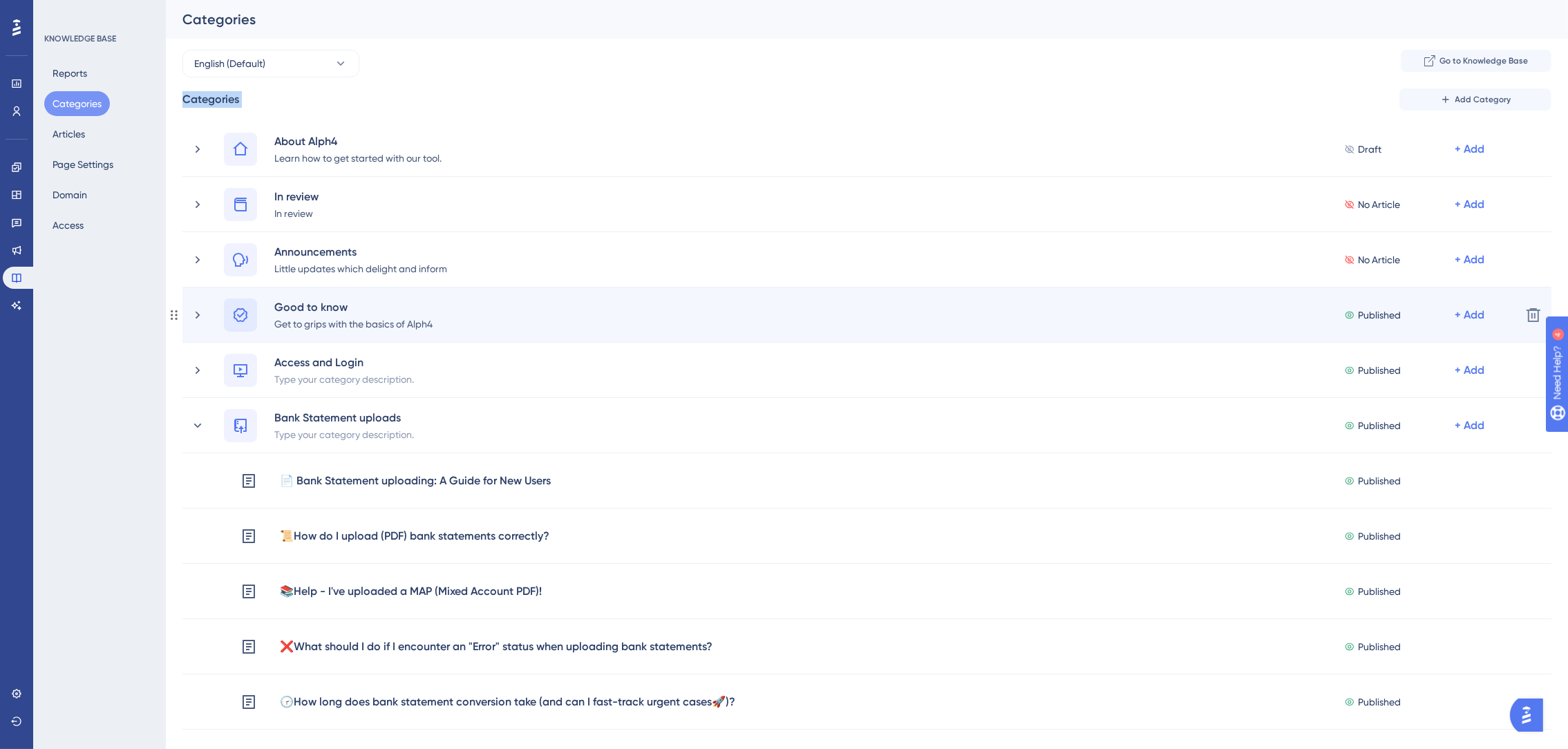
click at [239, 316] on icon at bounding box center [240, 315] width 16 height 16
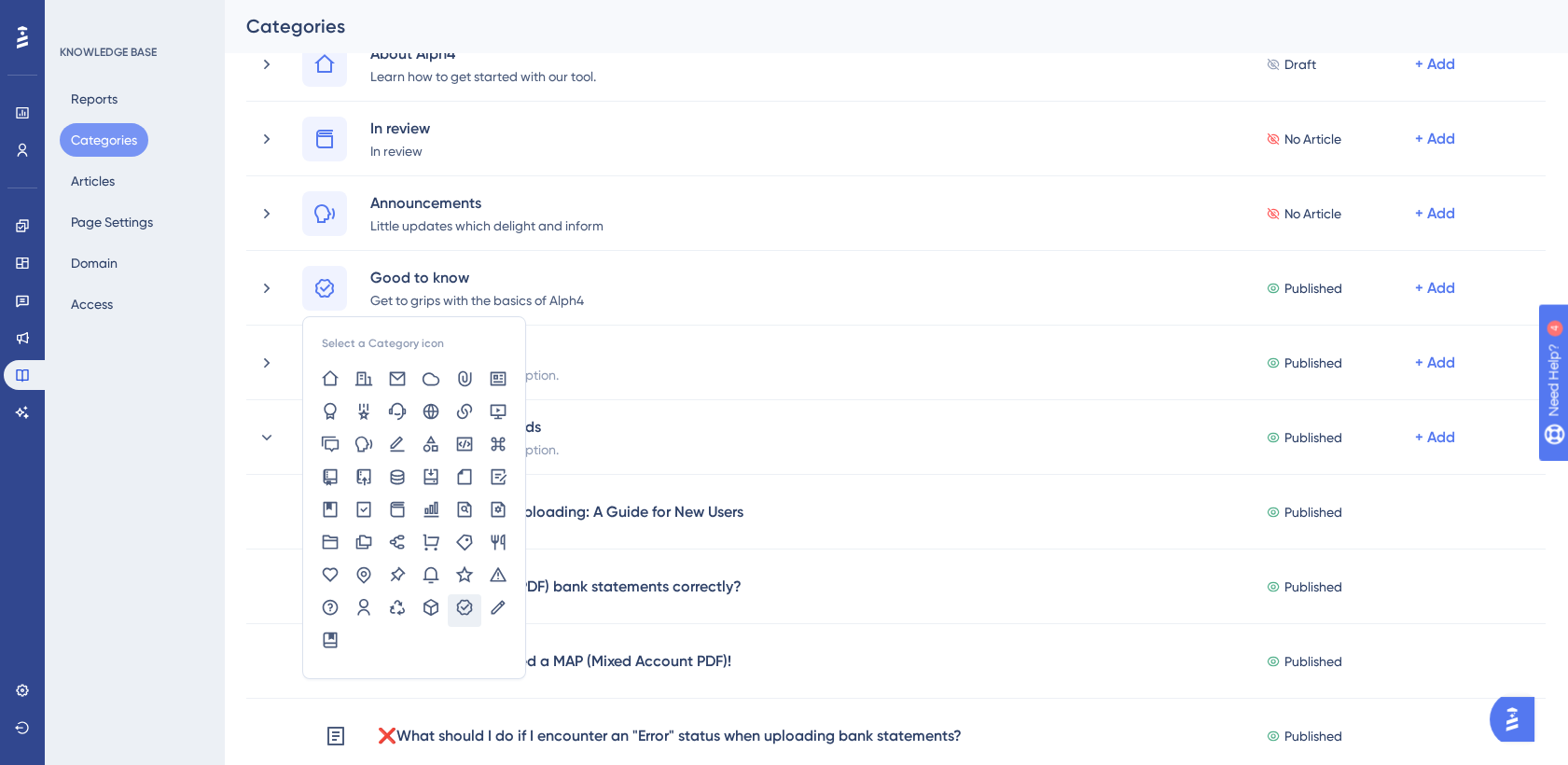
scroll to position [144, 0]
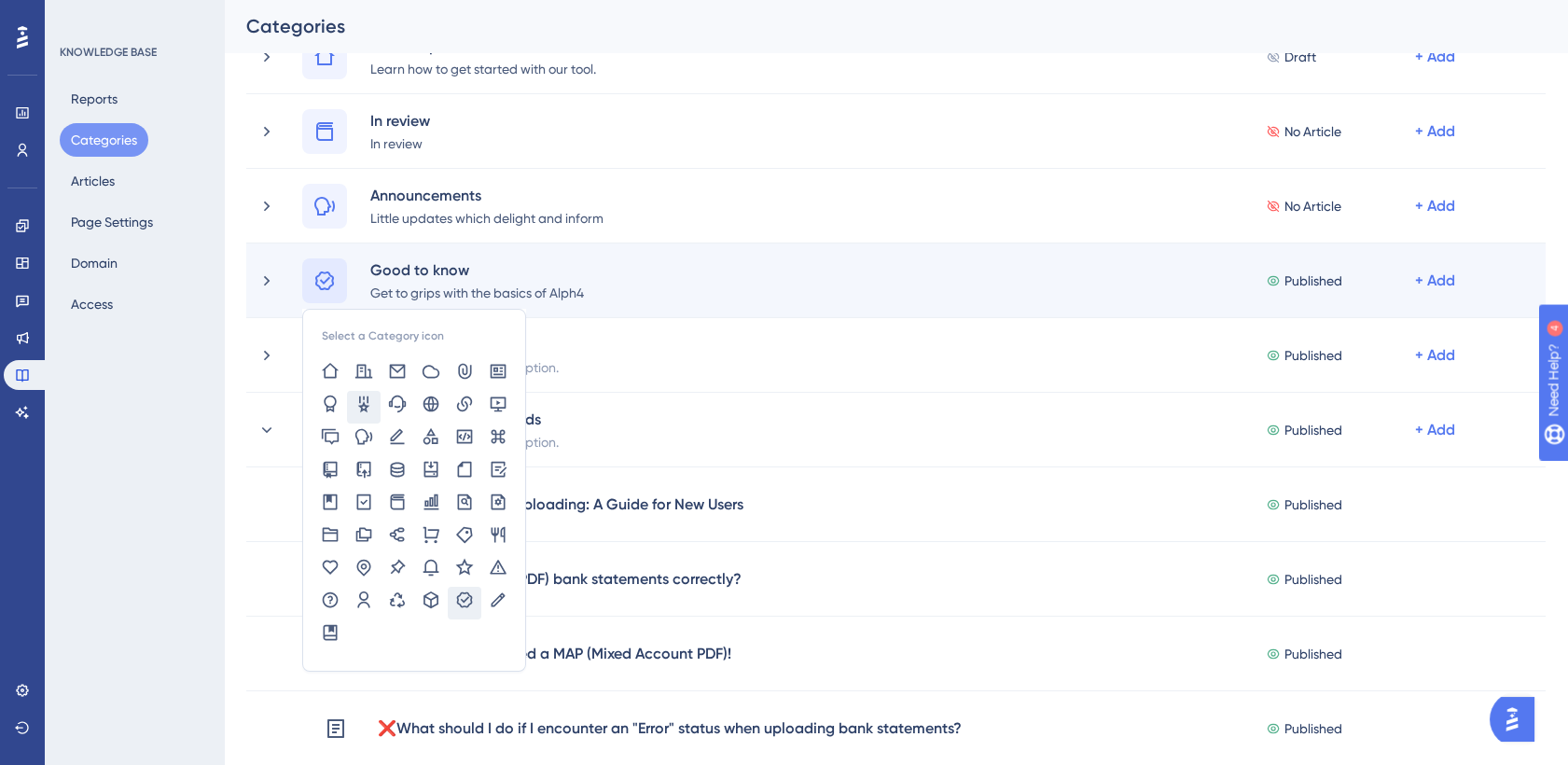
drag, startPoint x: 1961, startPoint y: 0, endPoint x: 364, endPoint y: 398, distance: 1645.8
click at [364, 398] on icon at bounding box center [363, 403] width 18 height 18
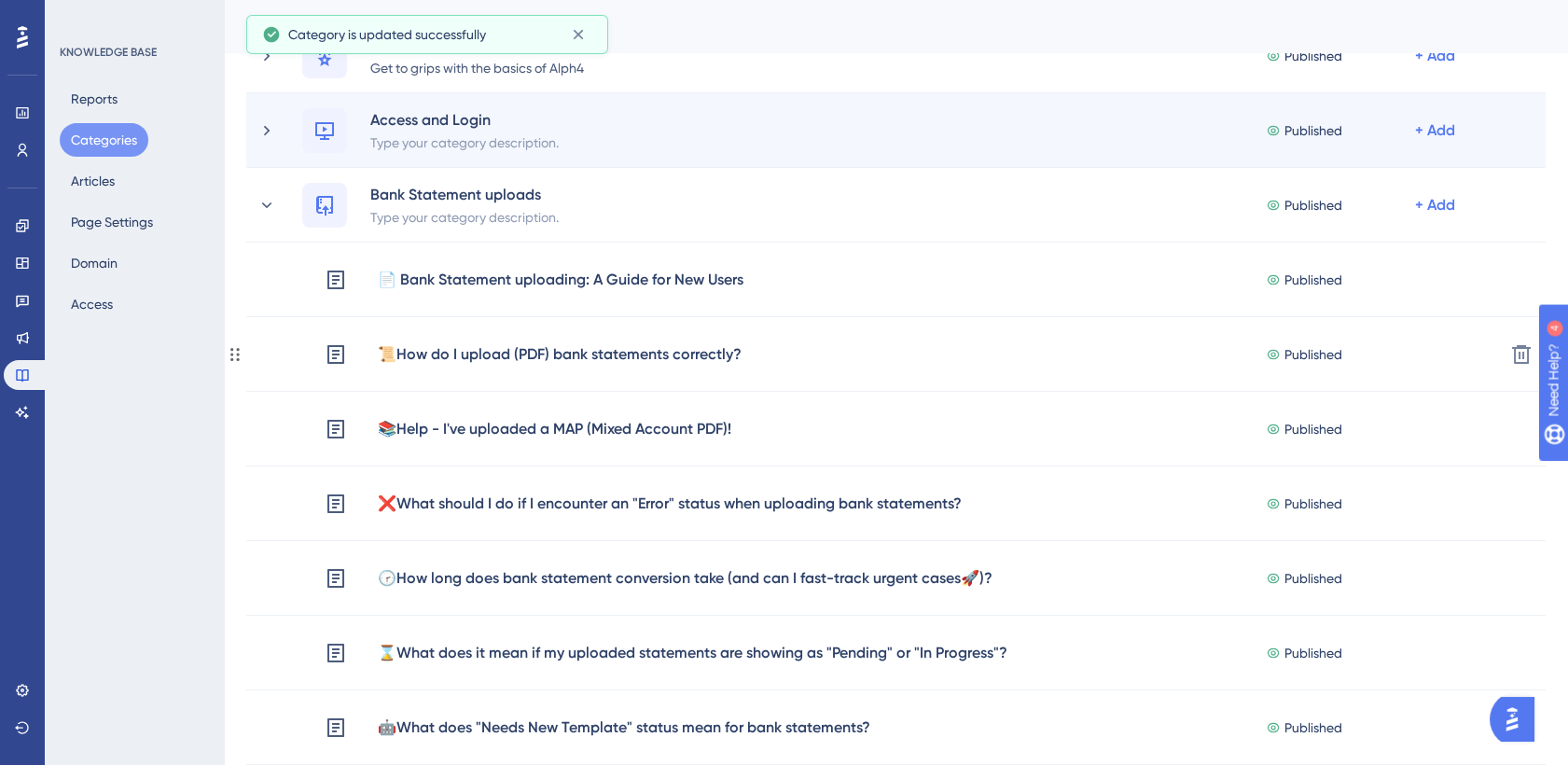
scroll to position [376, 0]
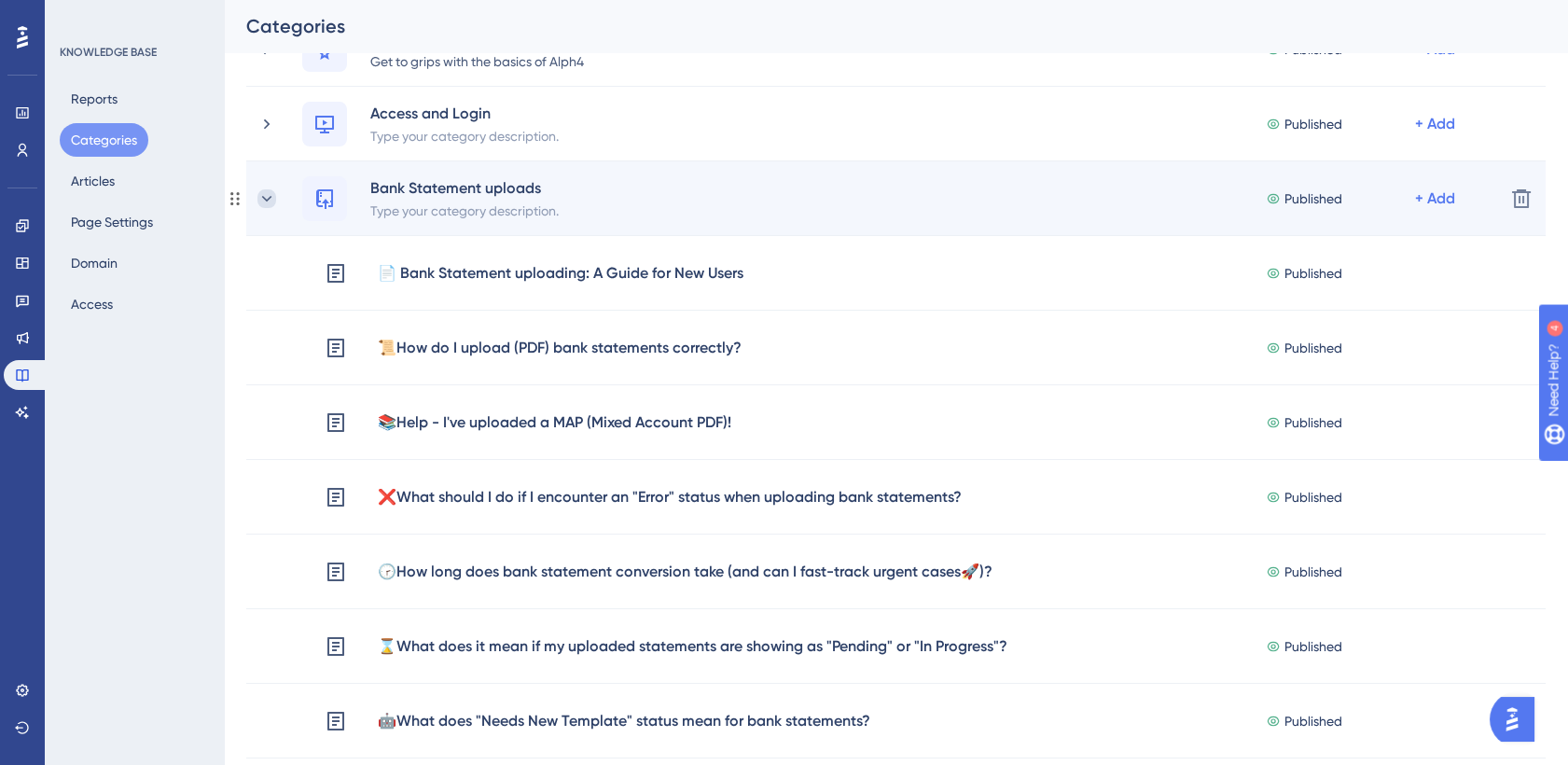
click at [268, 197] on icon at bounding box center [266, 198] width 11 height 6
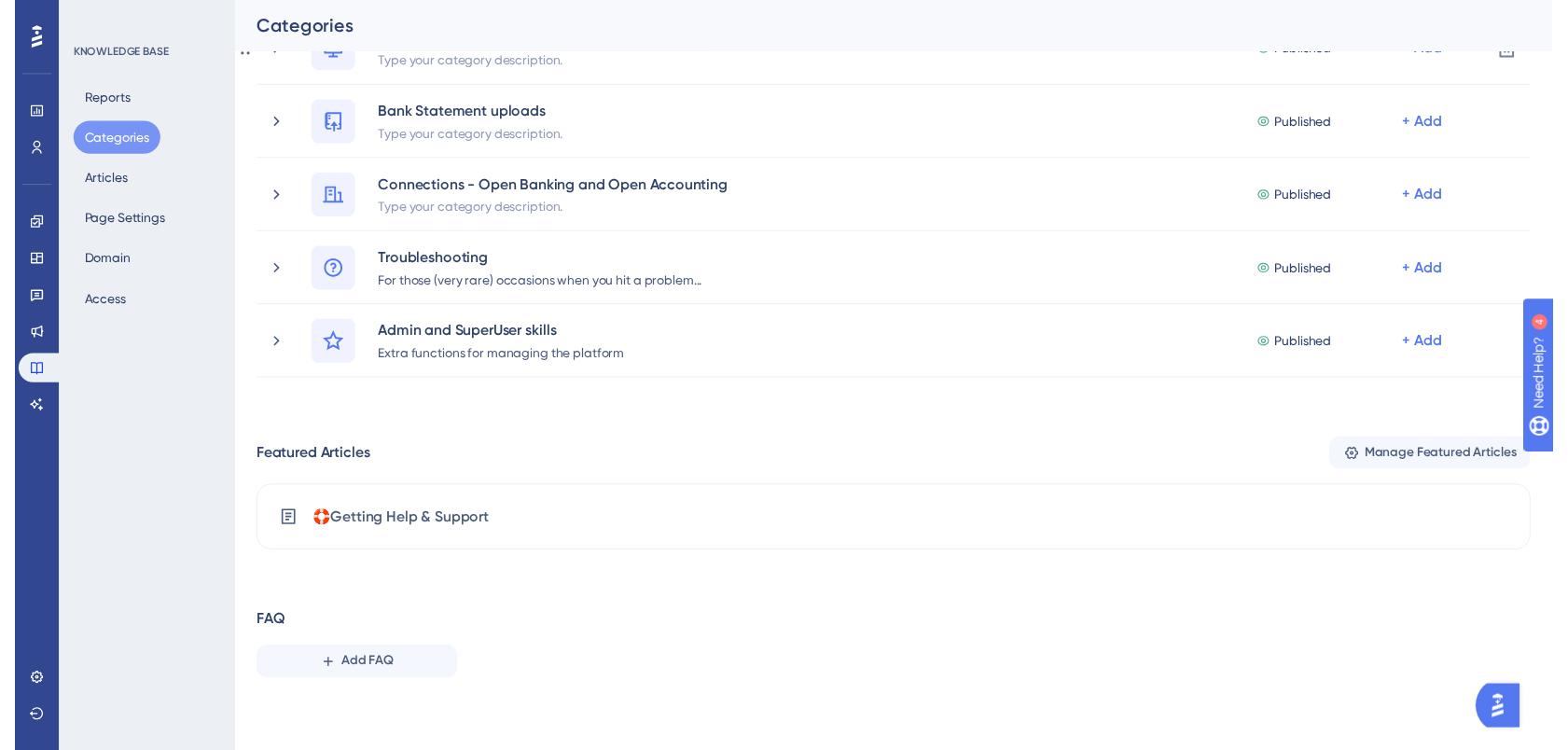
scroll to position [0, 0]
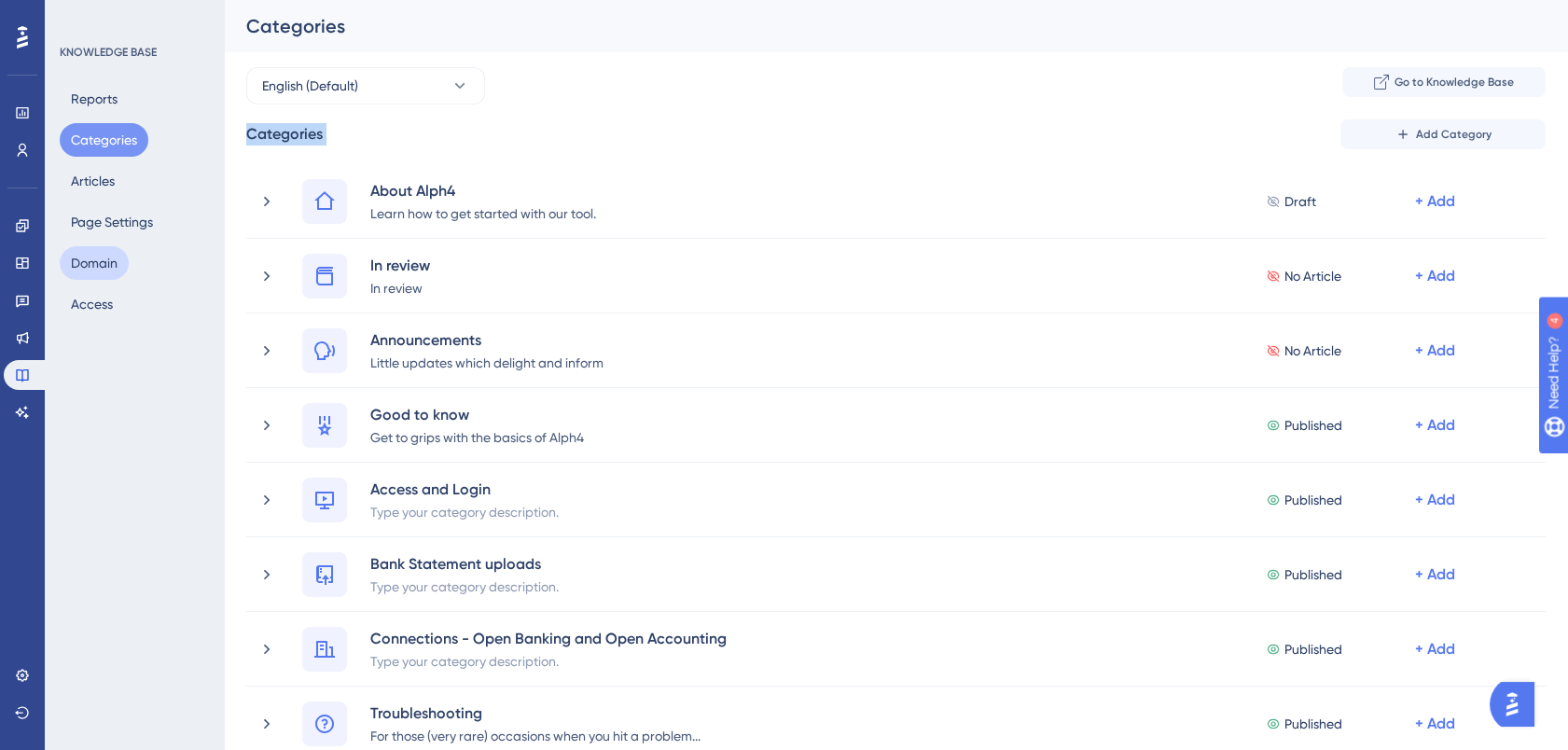
click at [90, 264] on button "Domain" at bounding box center [94, 262] width 69 height 34
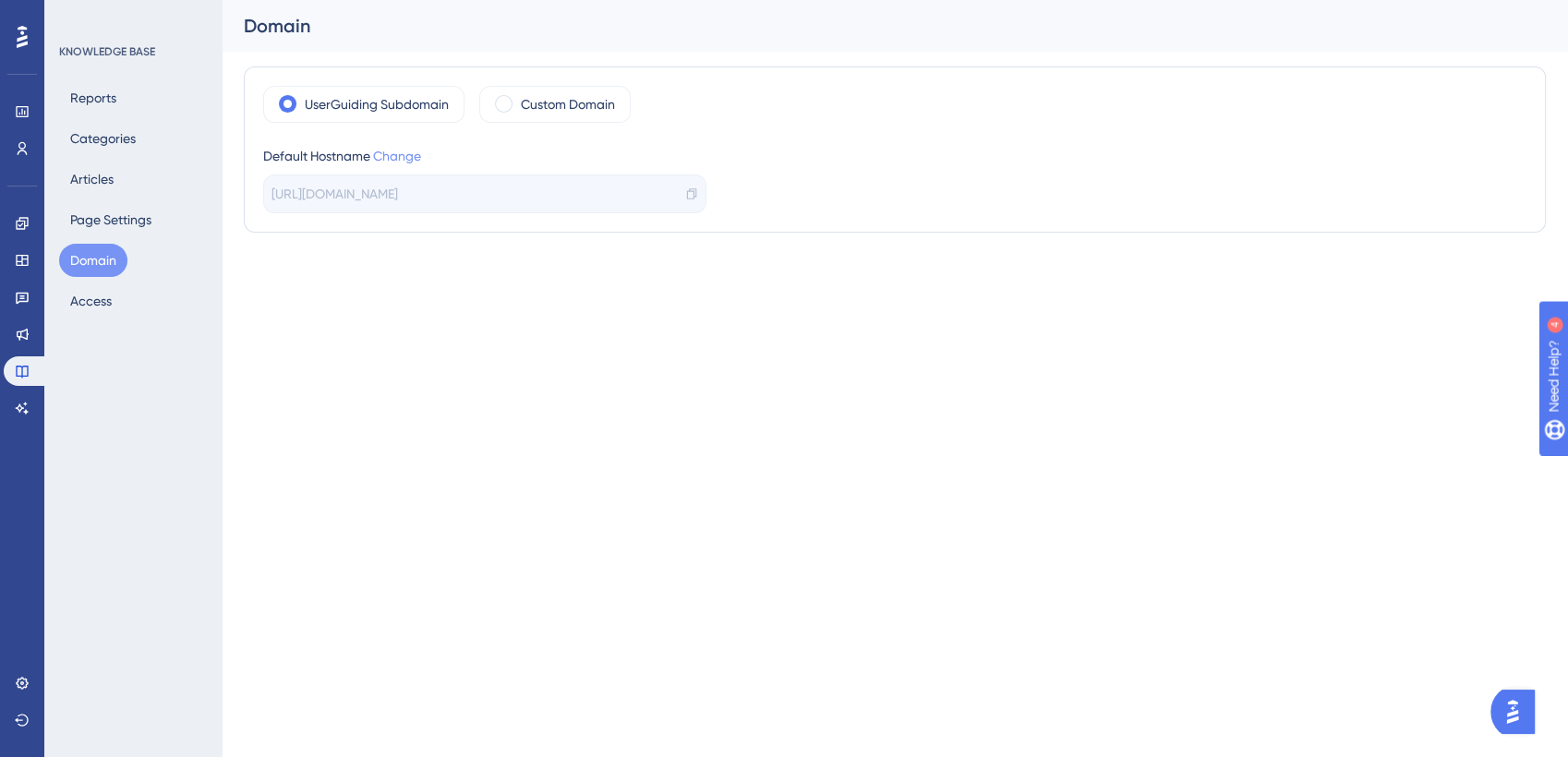
click at [404, 152] on link "Change" at bounding box center [397, 156] width 48 height 15
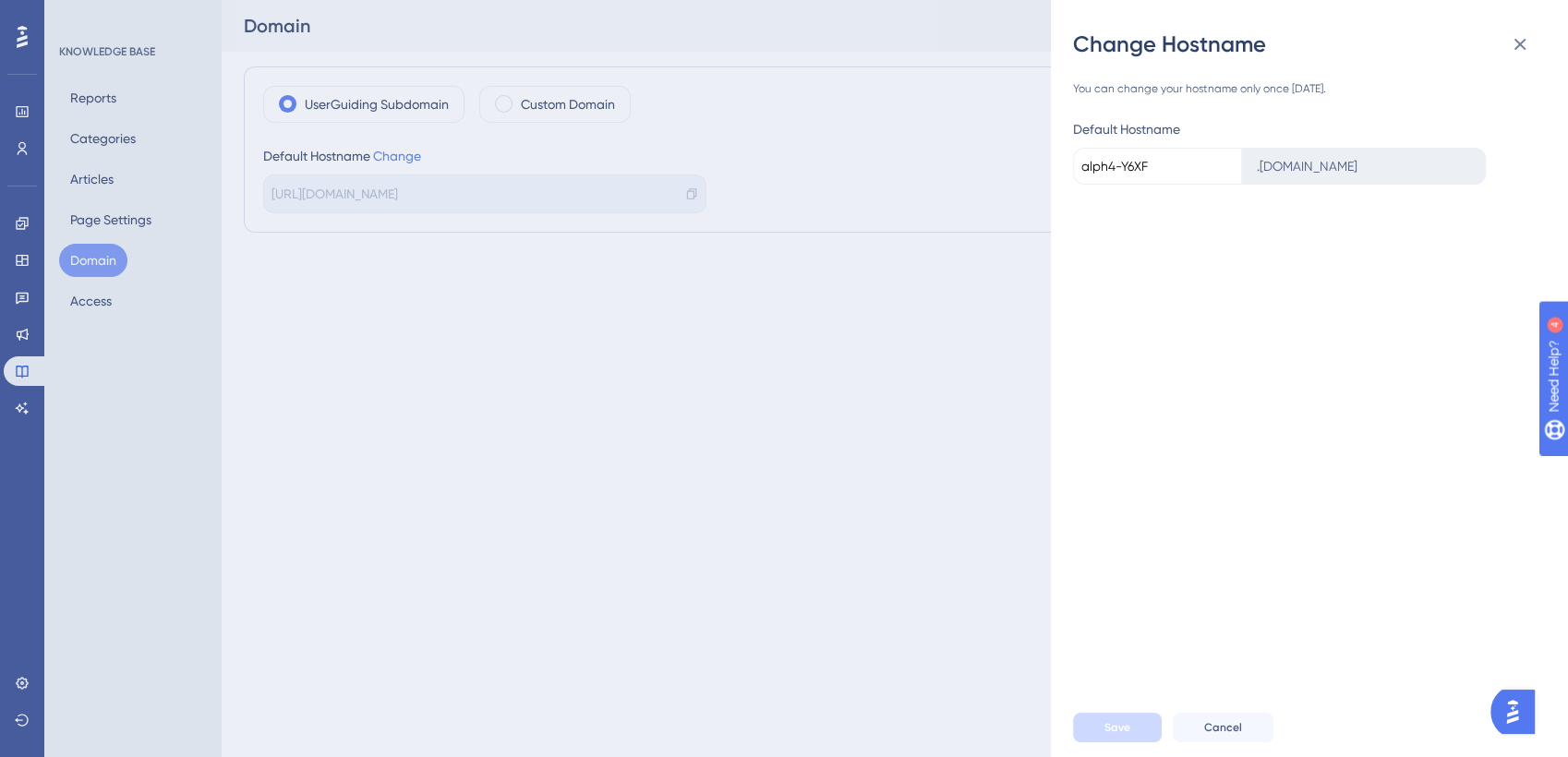
click at [1132, 158] on input "alph4-Y6XF" at bounding box center [1157, 166] width 169 height 37
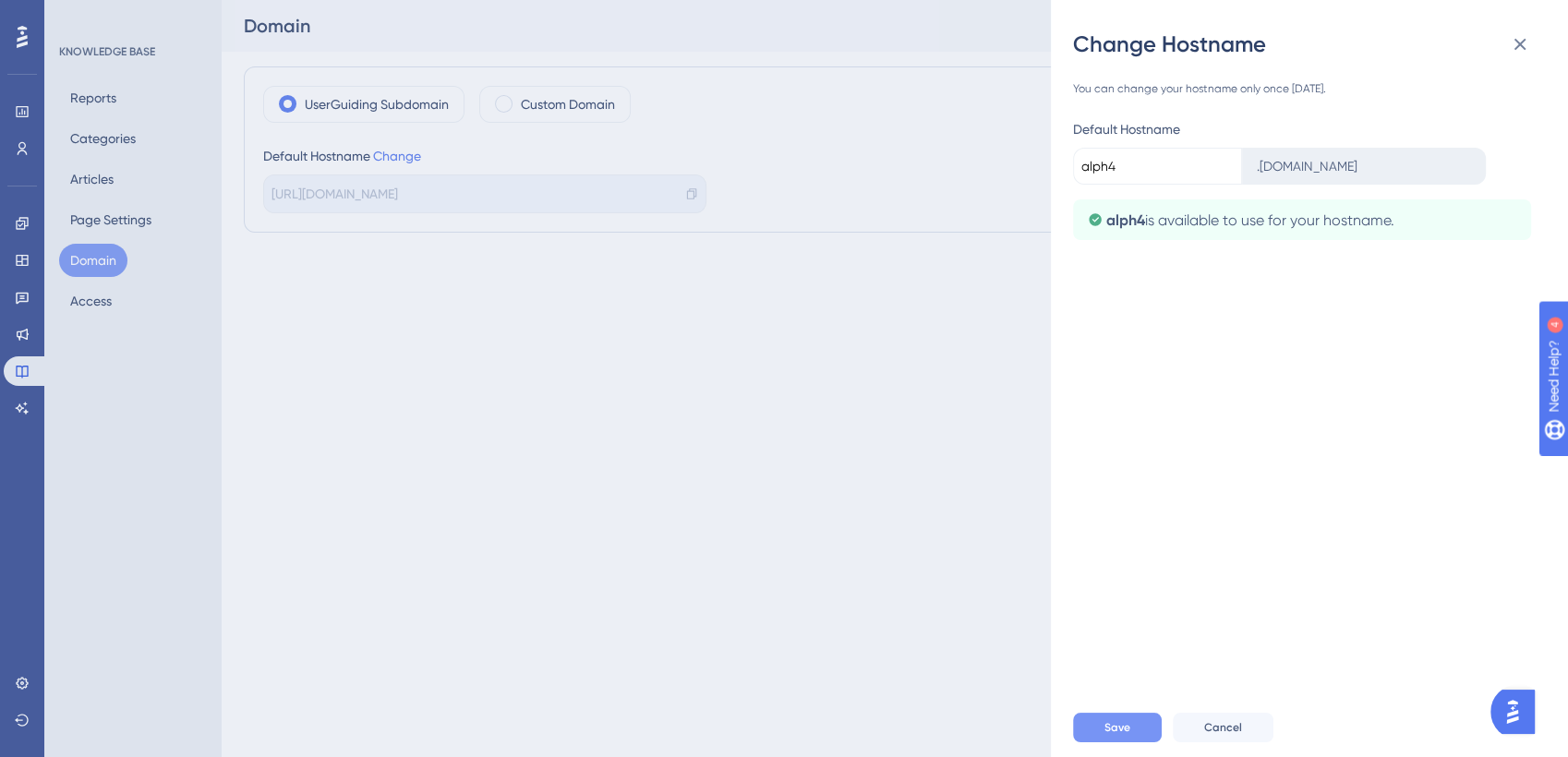
type input "alph4"
click at [1127, 681] on span "Save" at bounding box center [1117, 727] width 26 height 15
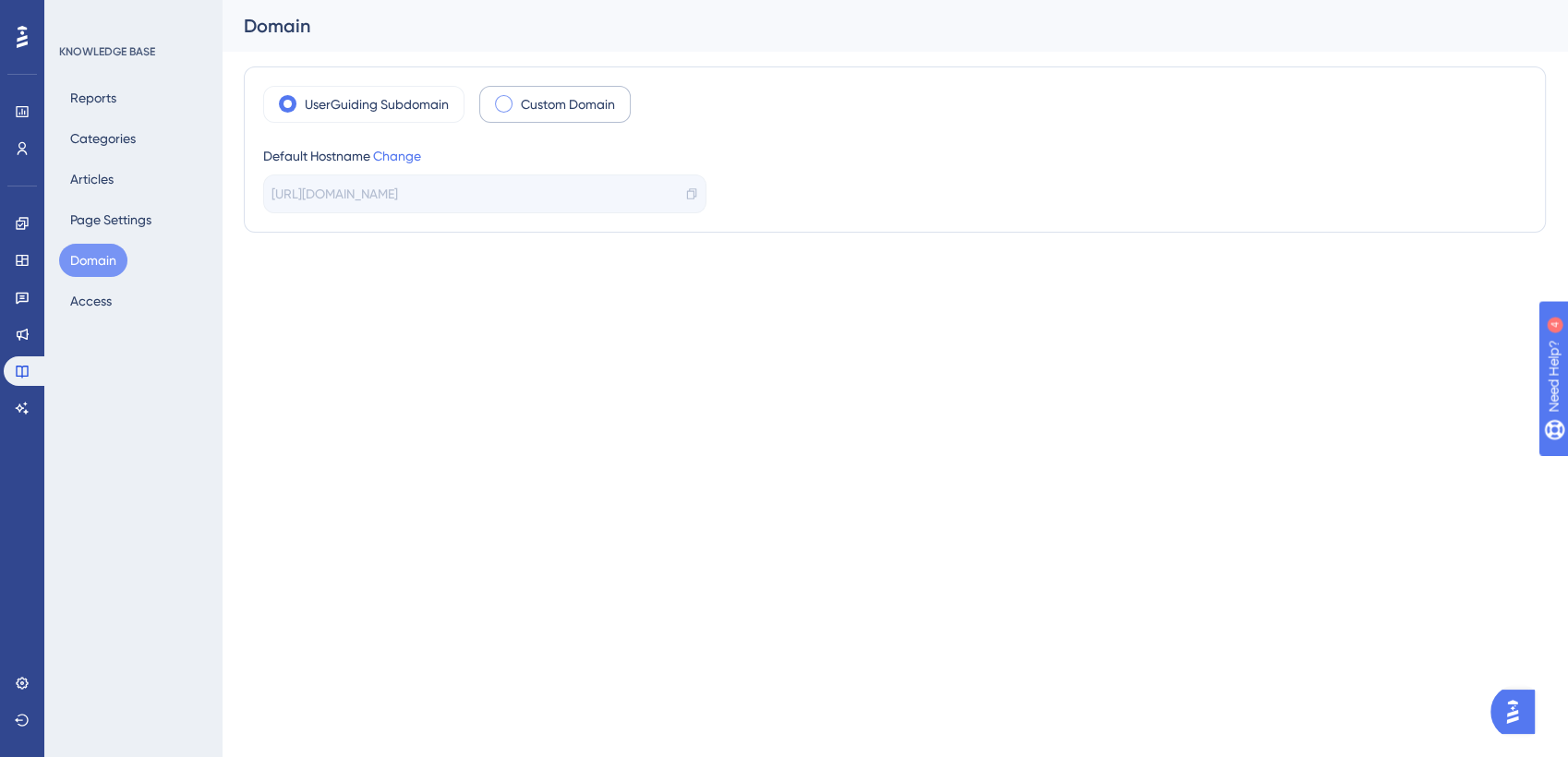
click at [504, 104] on span at bounding box center [504, 104] width 17 height 17
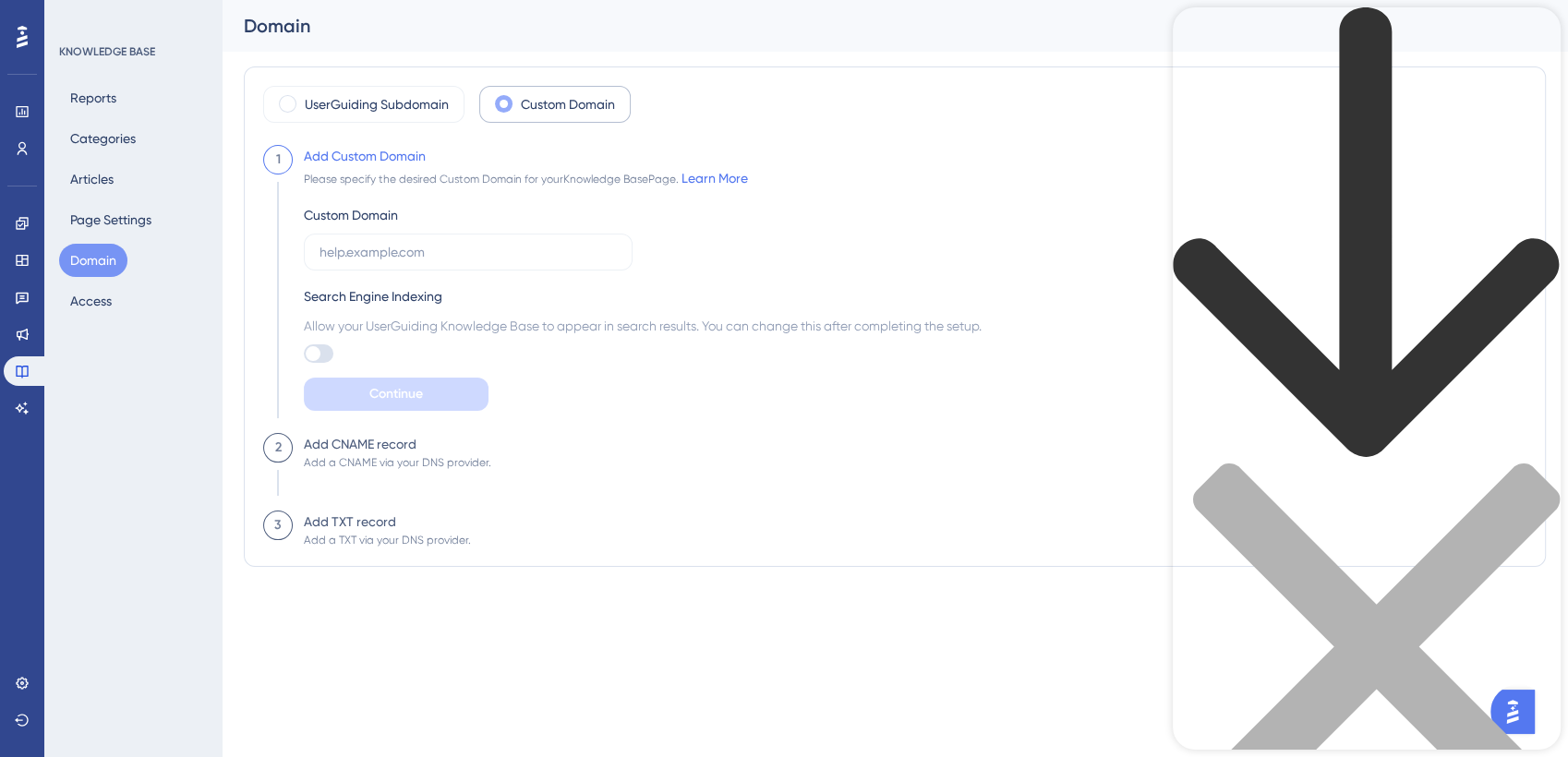
click at [1273, 111] on div "Resource Center Header" at bounding box center [1366, 450] width 388 height 886
type input "domain"
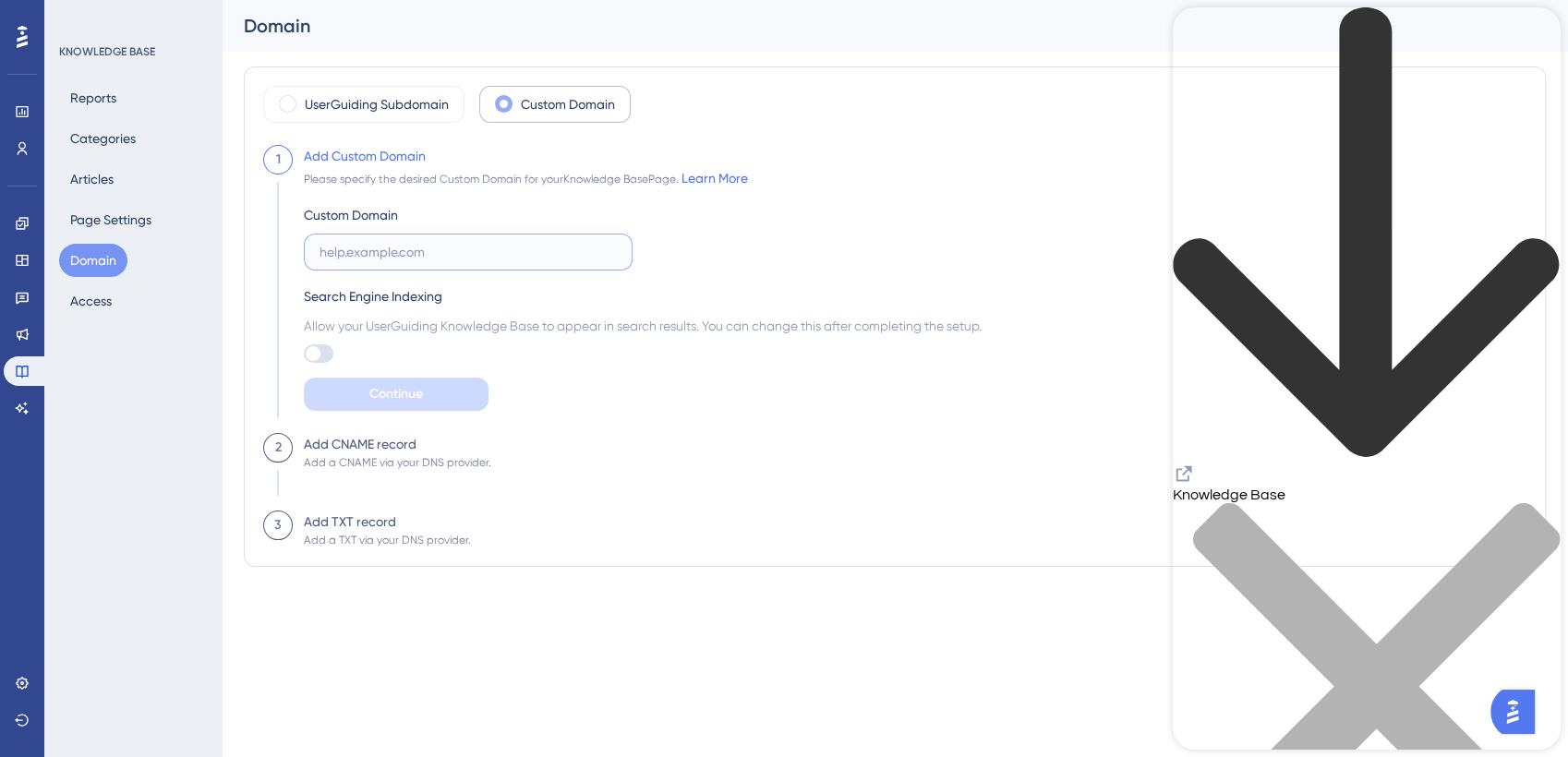
click at [372, 256] on input "text" at bounding box center [469, 251] width 297 height 20
type input "h"
type input "alph4help.uk"
click at [912, 0] on html "Performance Users Engagement Widgets Feedback Product Updates Knowledge Base AI…" at bounding box center [784, 0] width 1568 height 0
click at [712, 177] on link "Learn More" at bounding box center [715, 178] width 67 height 15
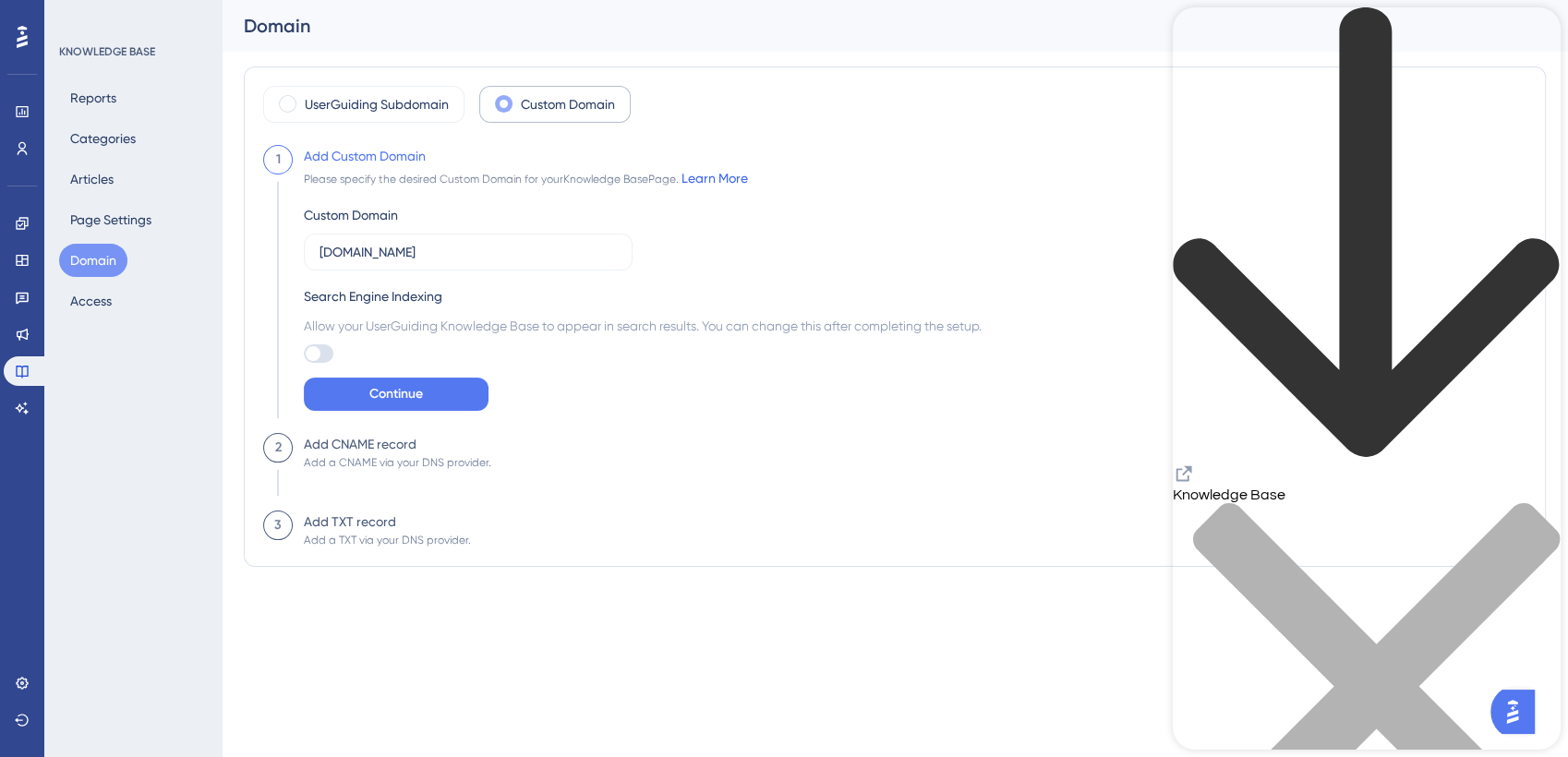
click at [734, 174] on link "Learn More" at bounding box center [715, 178] width 67 height 15
click at [99, 218] on button "Page Settings" at bounding box center [111, 219] width 104 height 33
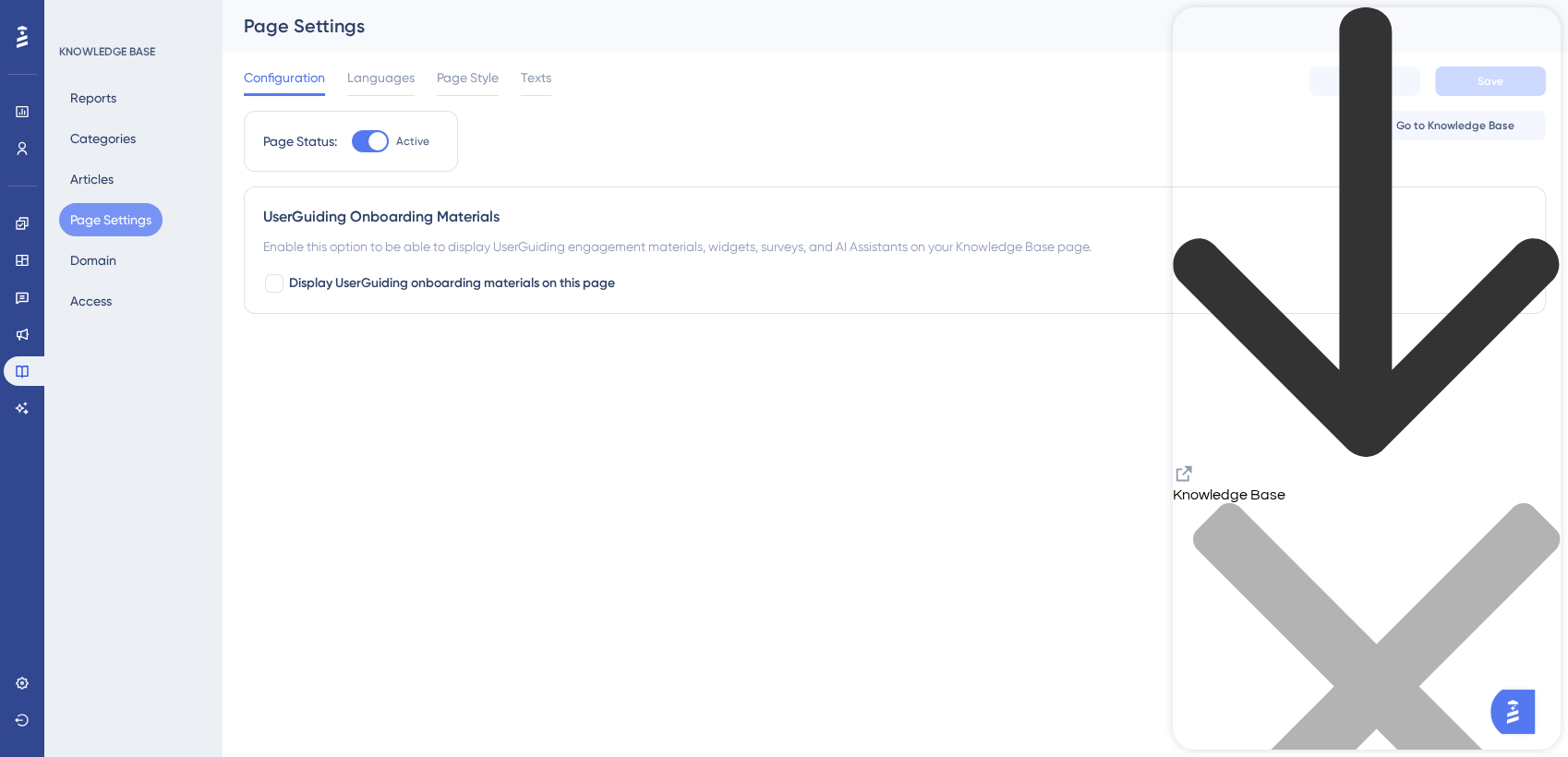
click at [1411, 502] on div "close resource center" at bounding box center [1366, 697] width 388 height 390
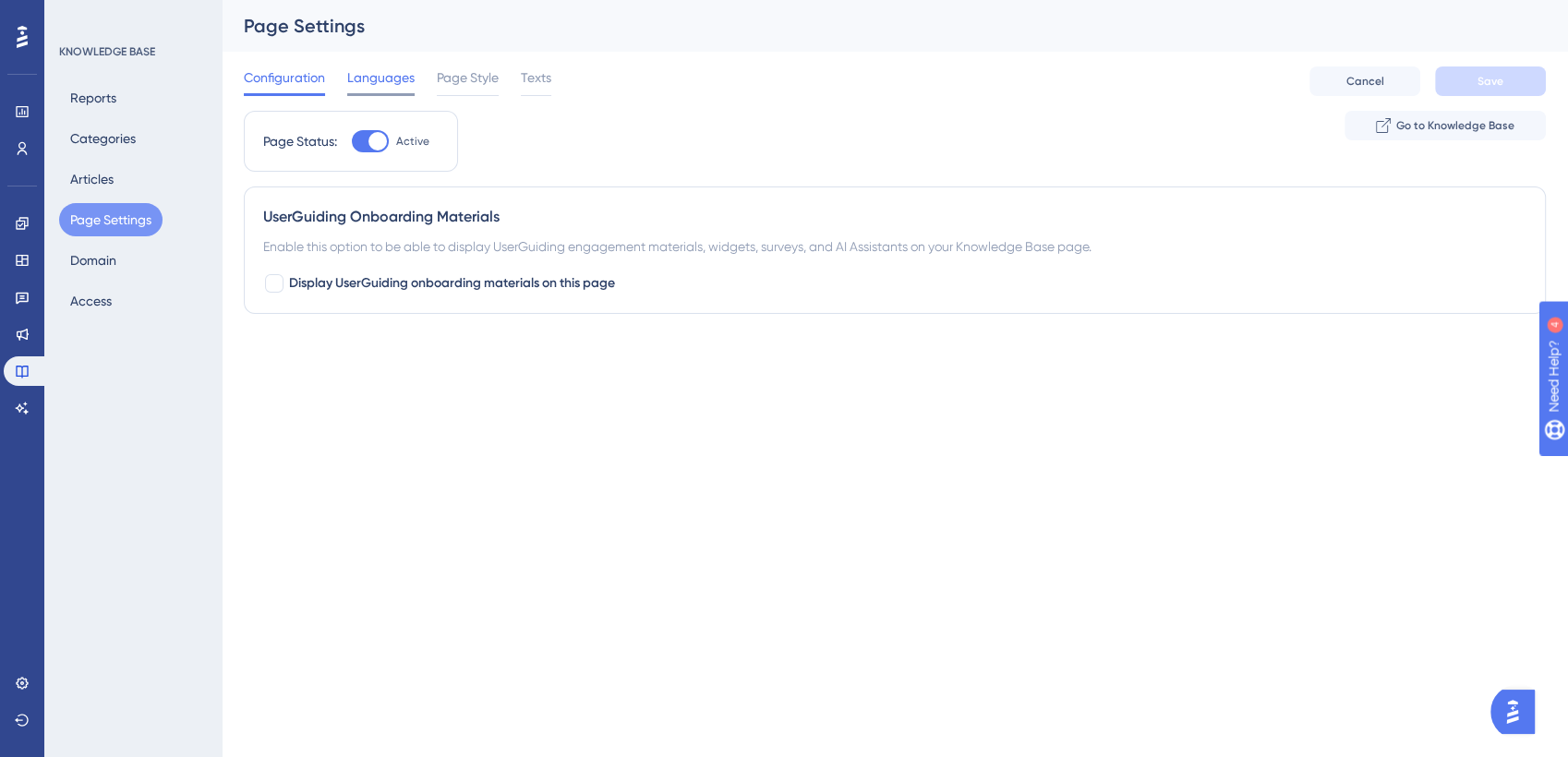
click at [382, 85] on span "Languages" at bounding box center [381, 77] width 68 height 22
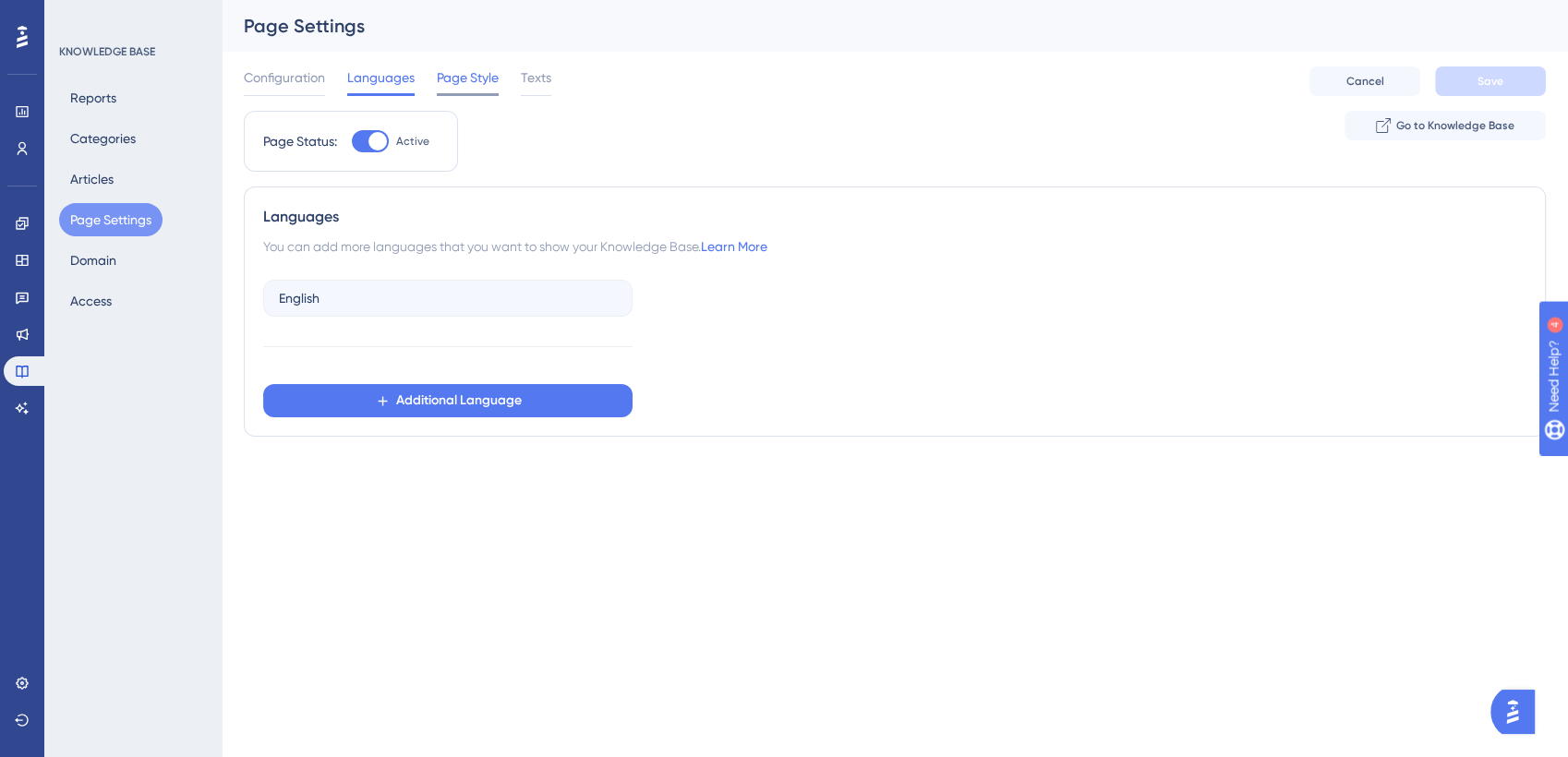
click at [444, 73] on span "Page Style" at bounding box center [468, 77] width 62 height 22
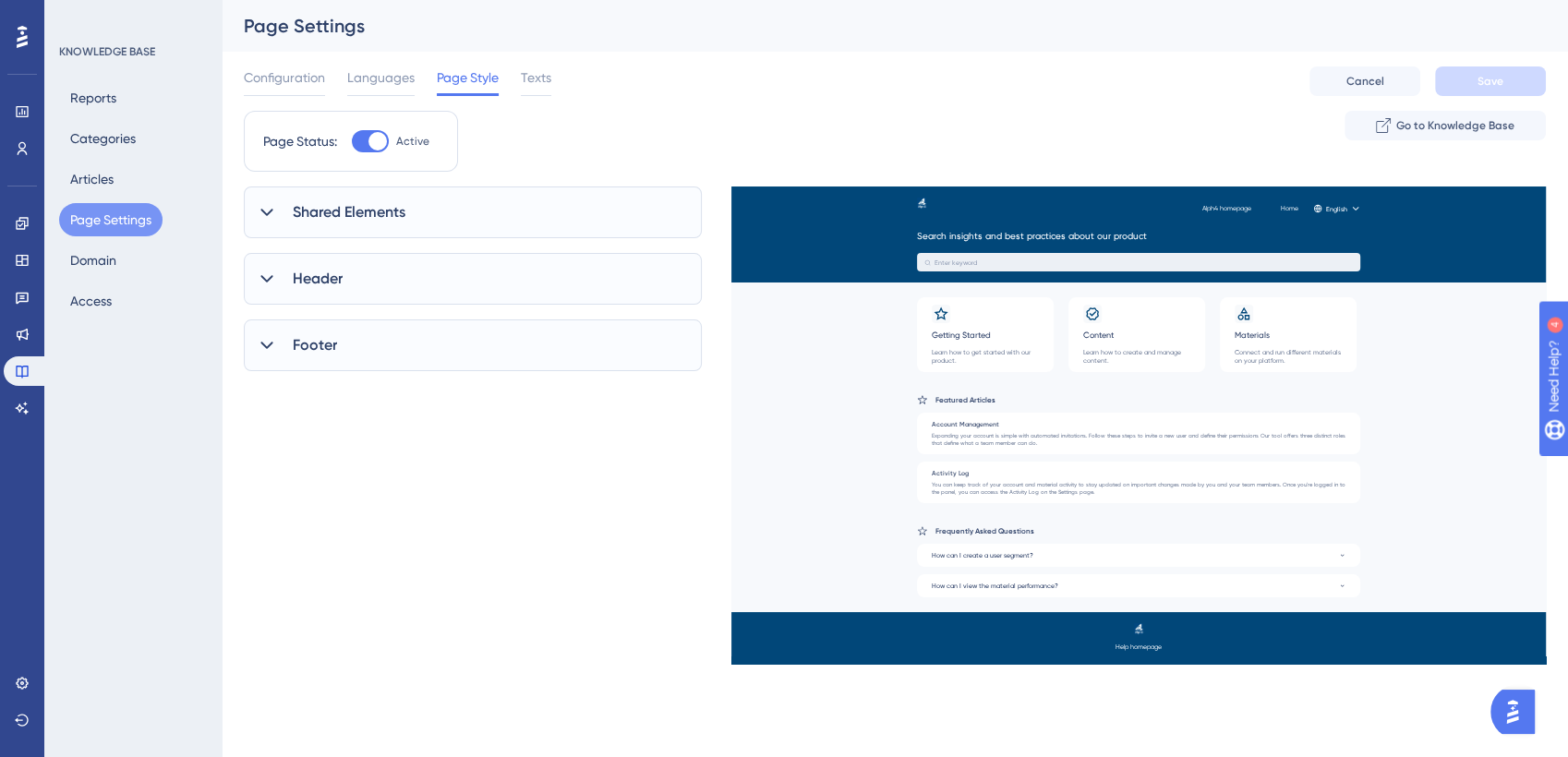
click at [267, 207] on icon at bounding box center [267, 211] width 18 height 18
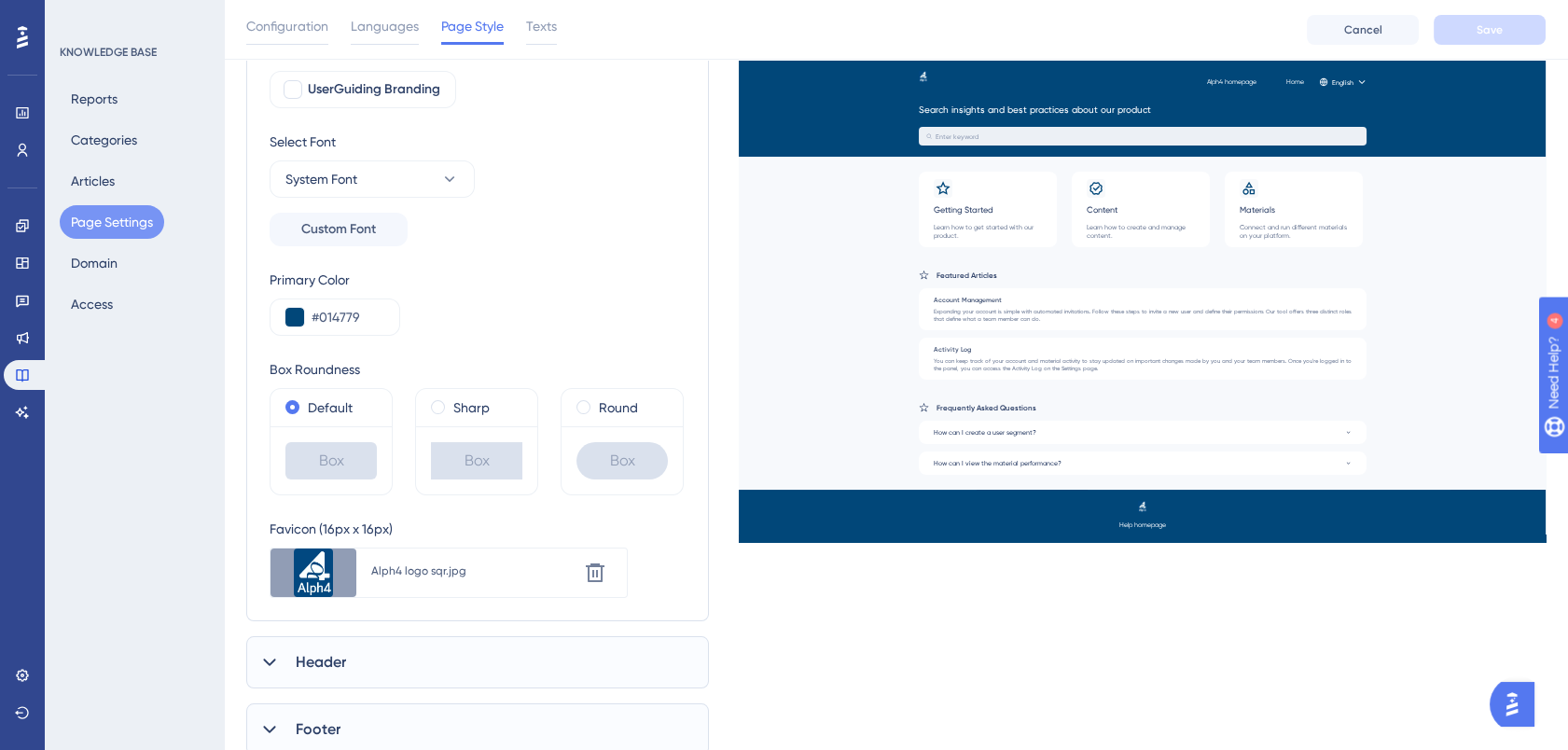
scroll to position [263, 0]
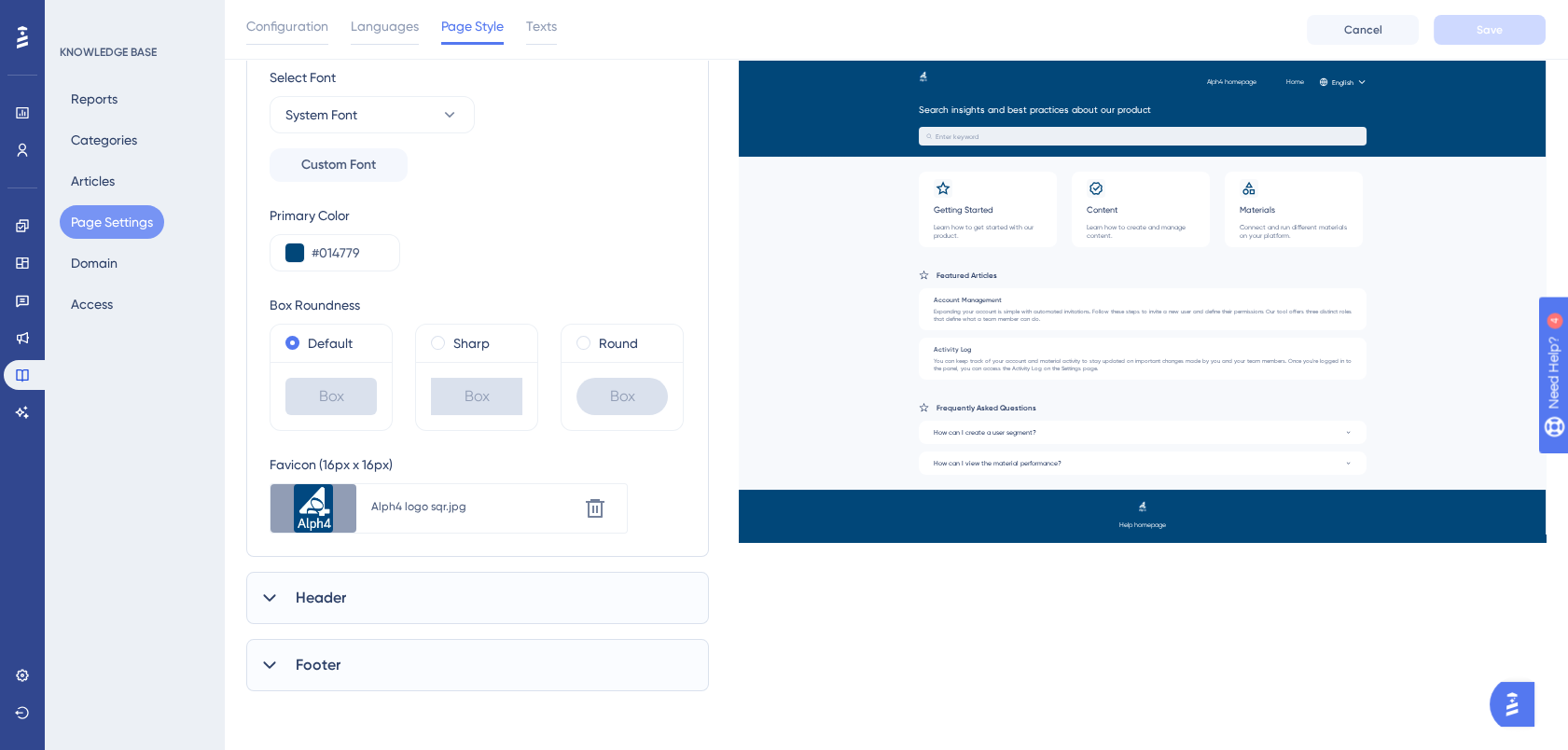
click at [268, 592] on icon at bounding box center [269, 597] width 18 height 18
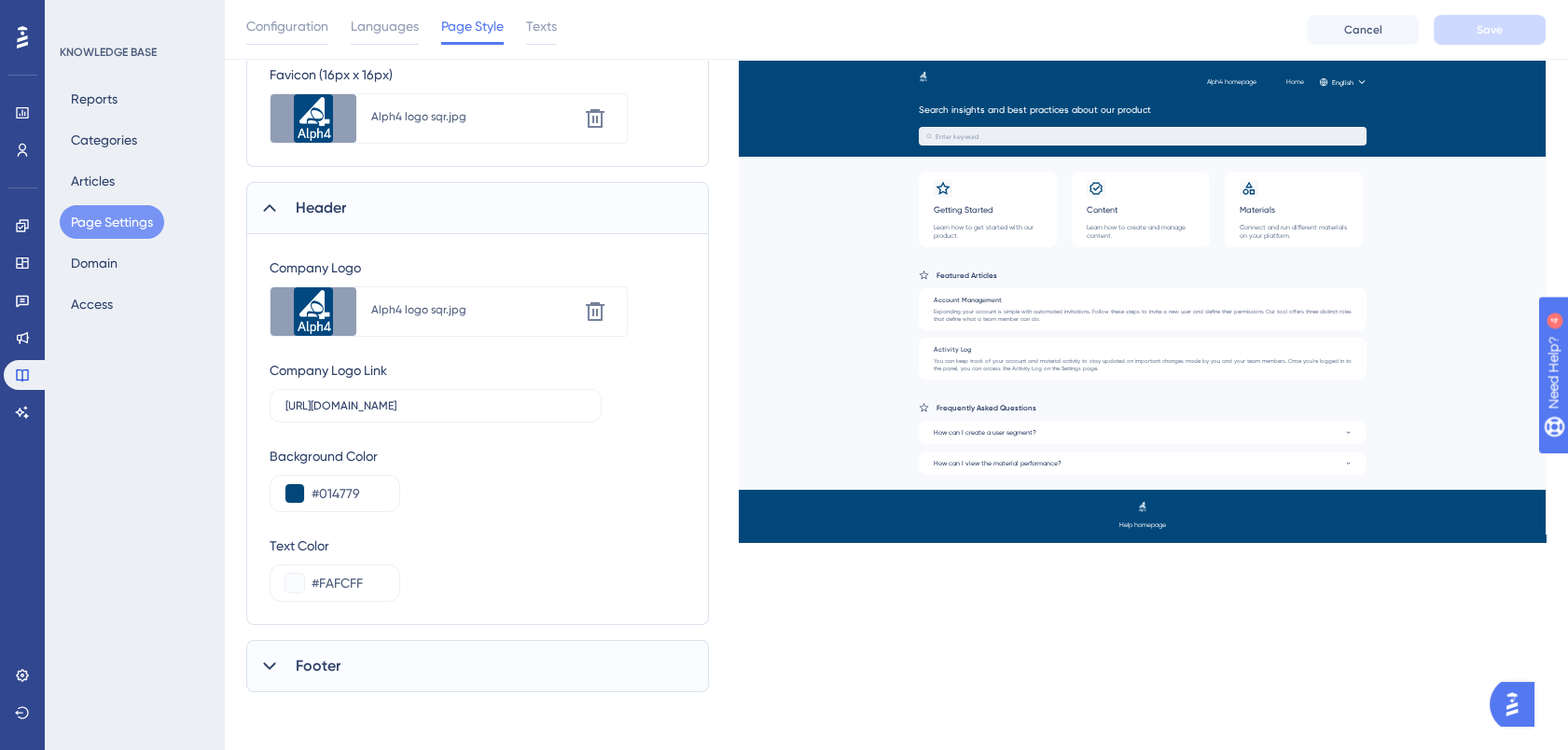
scroll to position [656, 0]
click at [354, 407] on input "https://alph4-y6xf.help.userguiding.com/en" at bounding box center [436, 404] width 300 height 13
click at [372, 407] on input "https://alph4y6xf.help.userguiding.com/en" at bounding box center [436, 404] width 300 height 13
click at [368, 405] on input "https://alph4y6x.help.userguiding.com/en" at bounding box center [436, 404] width 300 height 13
click at [366, 400] on input "https://alph4yx.help.userguiding.com/en" at bounding box center [436, 404] width 300 height 13
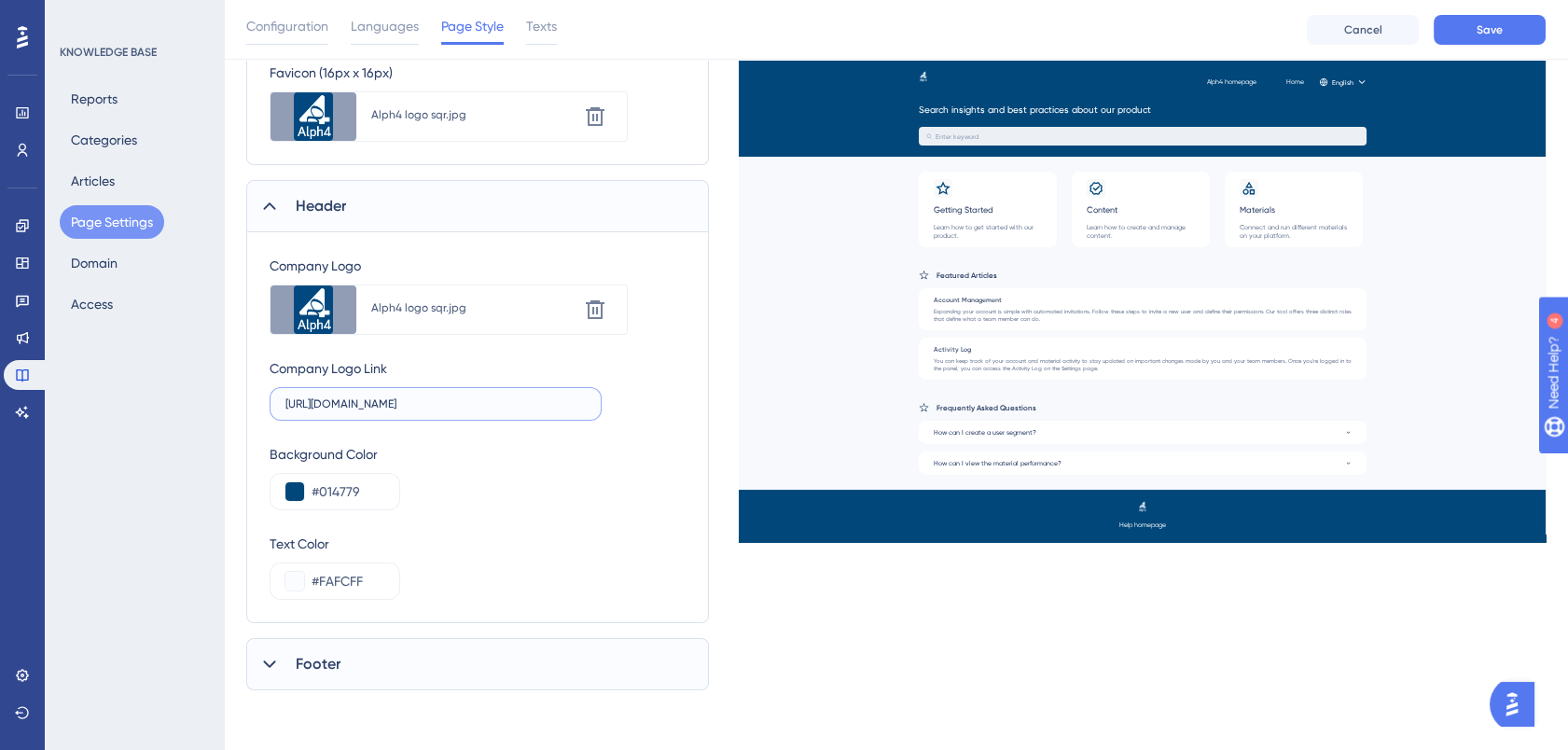
click at [359, 408] on input "https://alph4y.help.userguiding.com/en" at bounding box center [436, 404] width 300 height 13
type input "https://alph4.help.userguiding.com/en"
click at [308, 665] on span "Footer" at bounding box center [317, 663] width 45 height 22
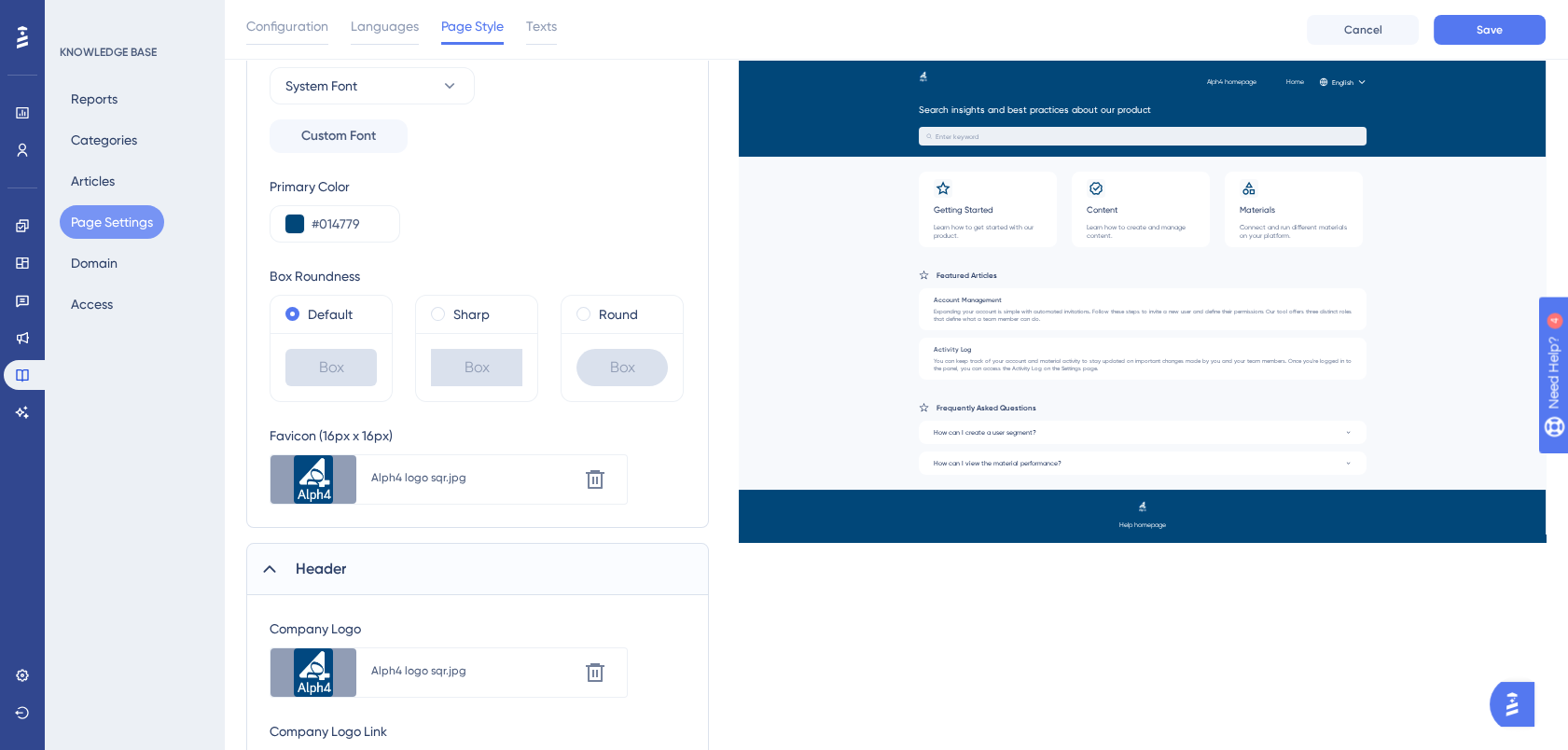
scroll to position [0, 0]
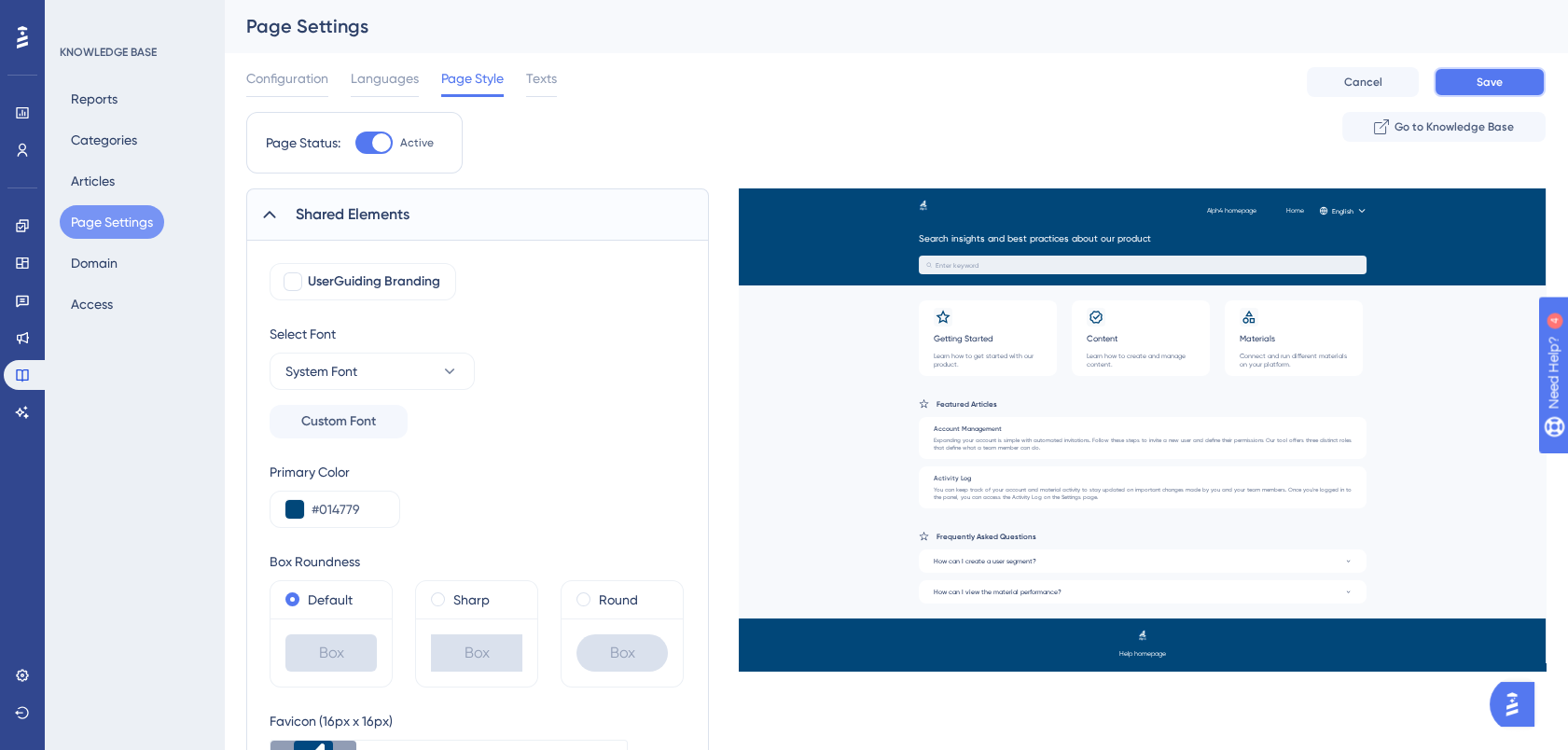
click at [1425, 79] on span "Save" at bounding box center [1489, 83] width 26 height 15
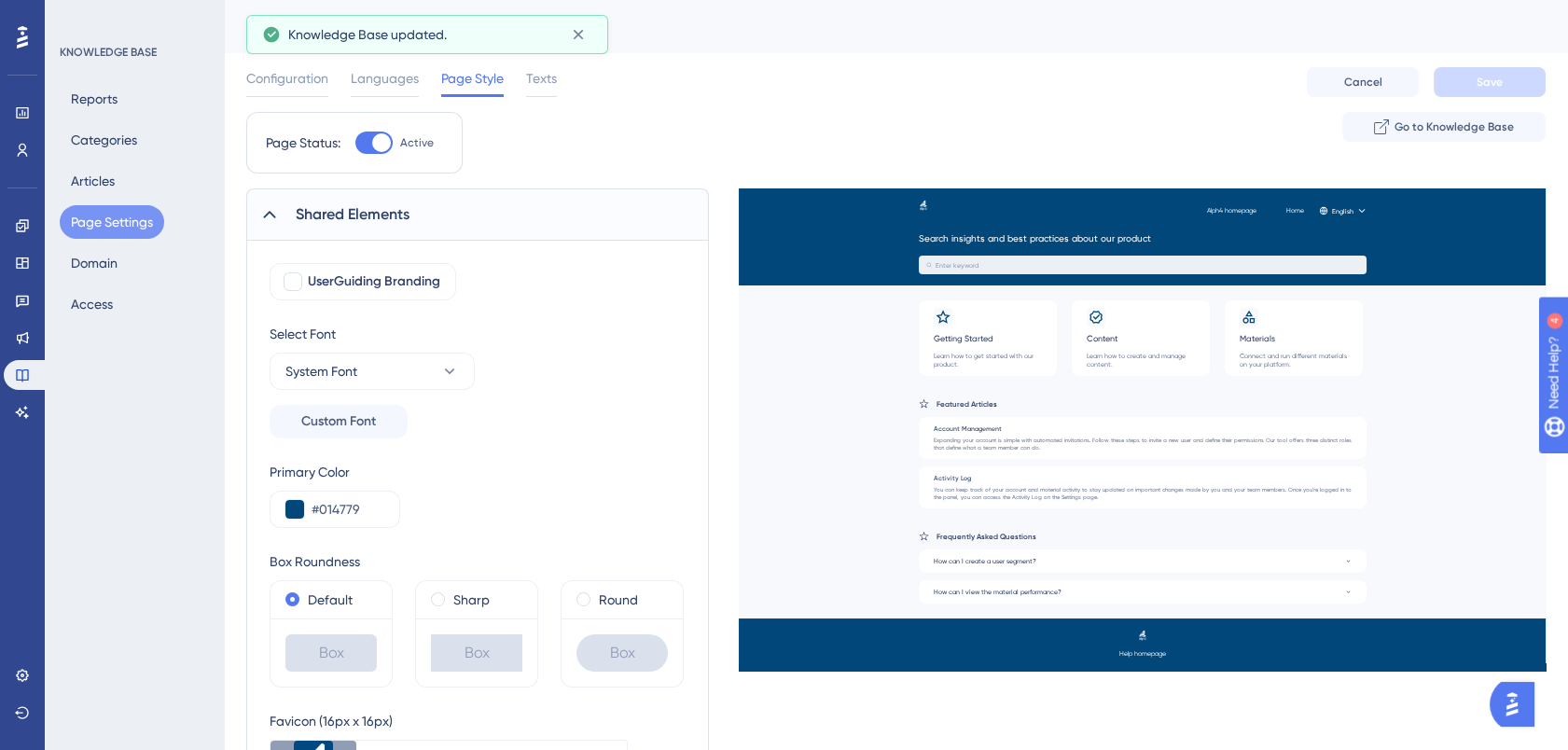
click at [276, 212] on icon at bounding box center [269, 213] width 18 height 18
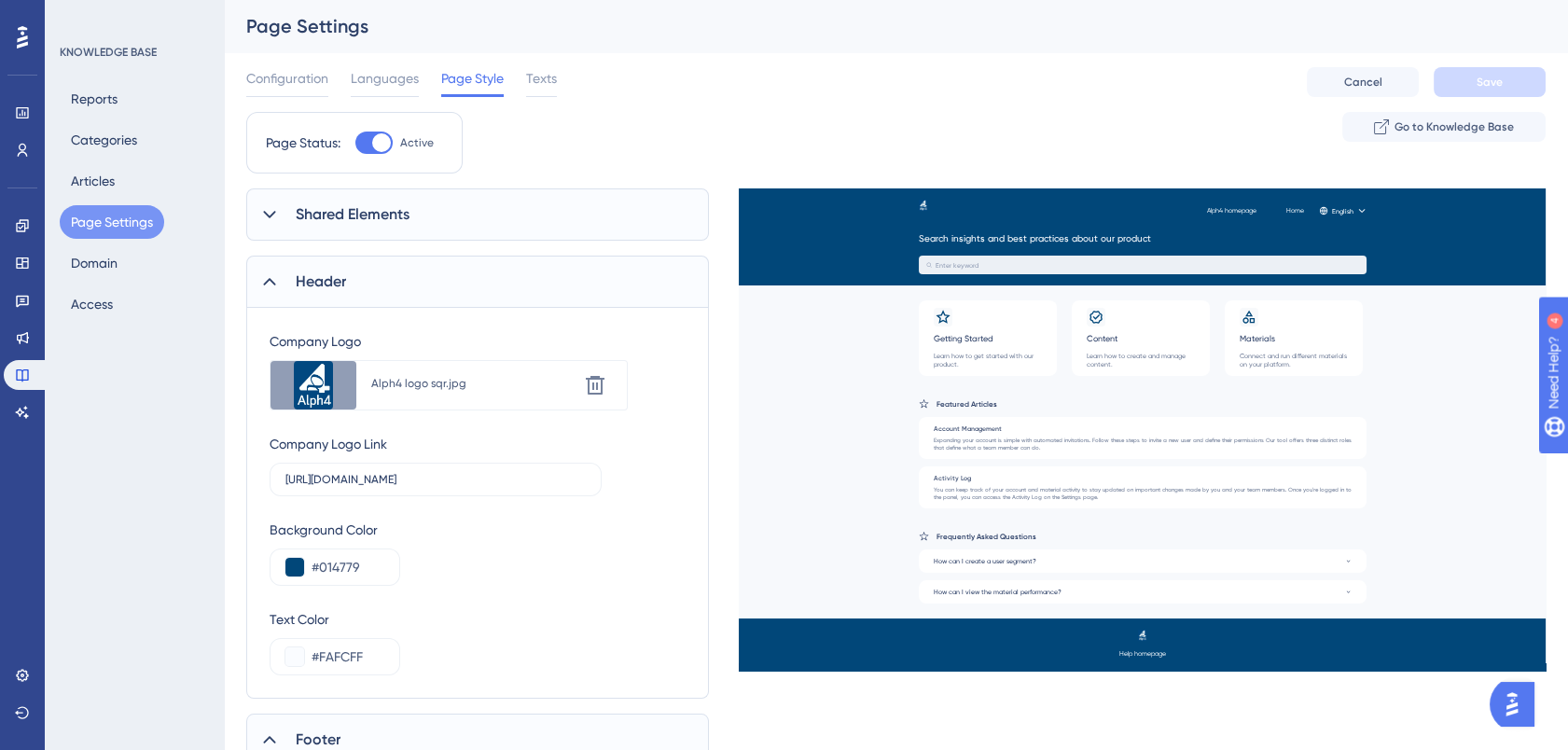
click at [273, 265] on div "Header" at bounding box center [477, 282] width 463 height 52
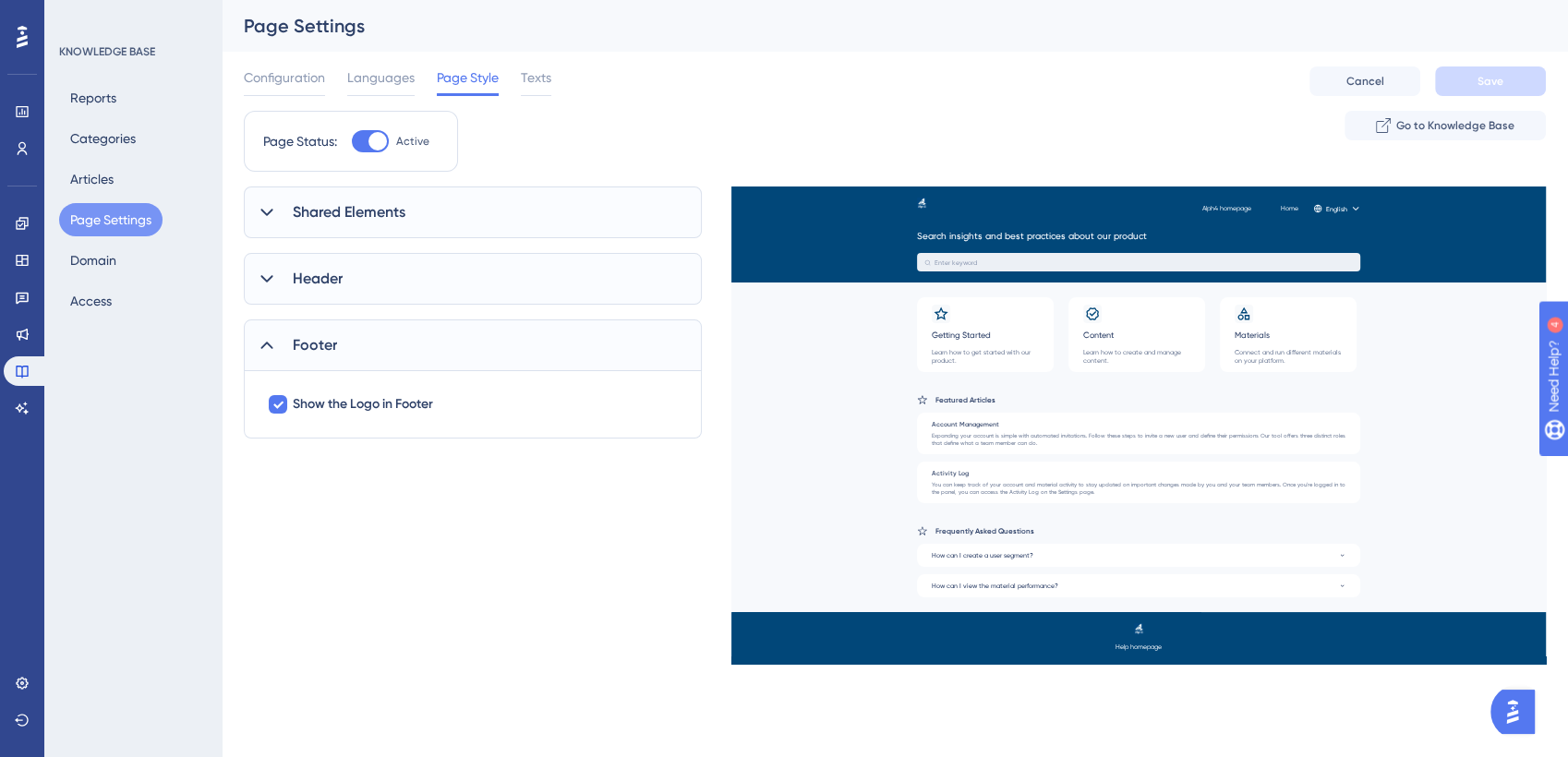
click at [268, 349] on icon at bounding box center [267, 345] width 18 height 18
click at [541, 77] on span "Texts" at bounding box center [536, 77] width 30 height 22
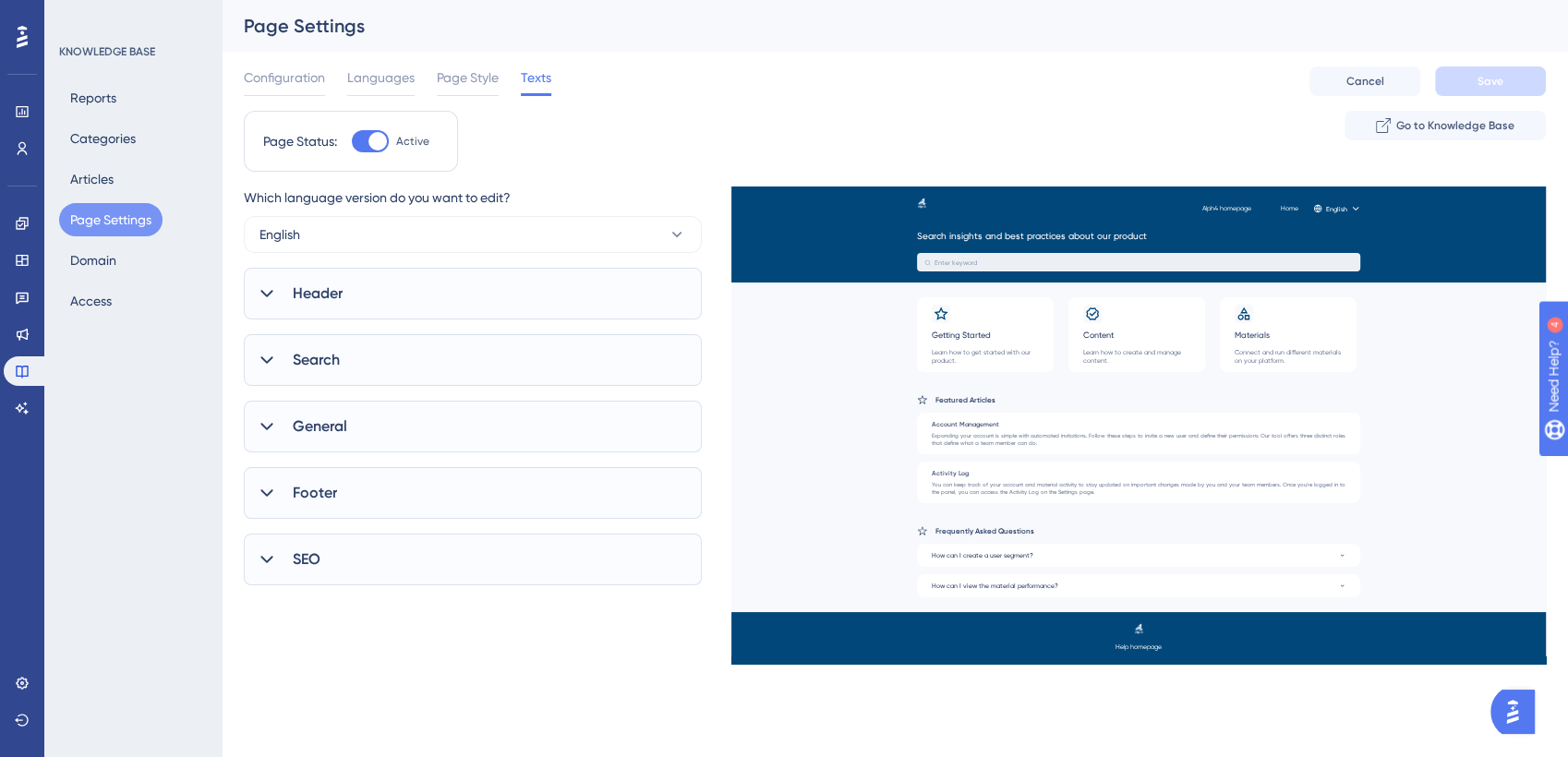
click at [272, 294] on icon at bounding box center [267, 293] width 18 height 18
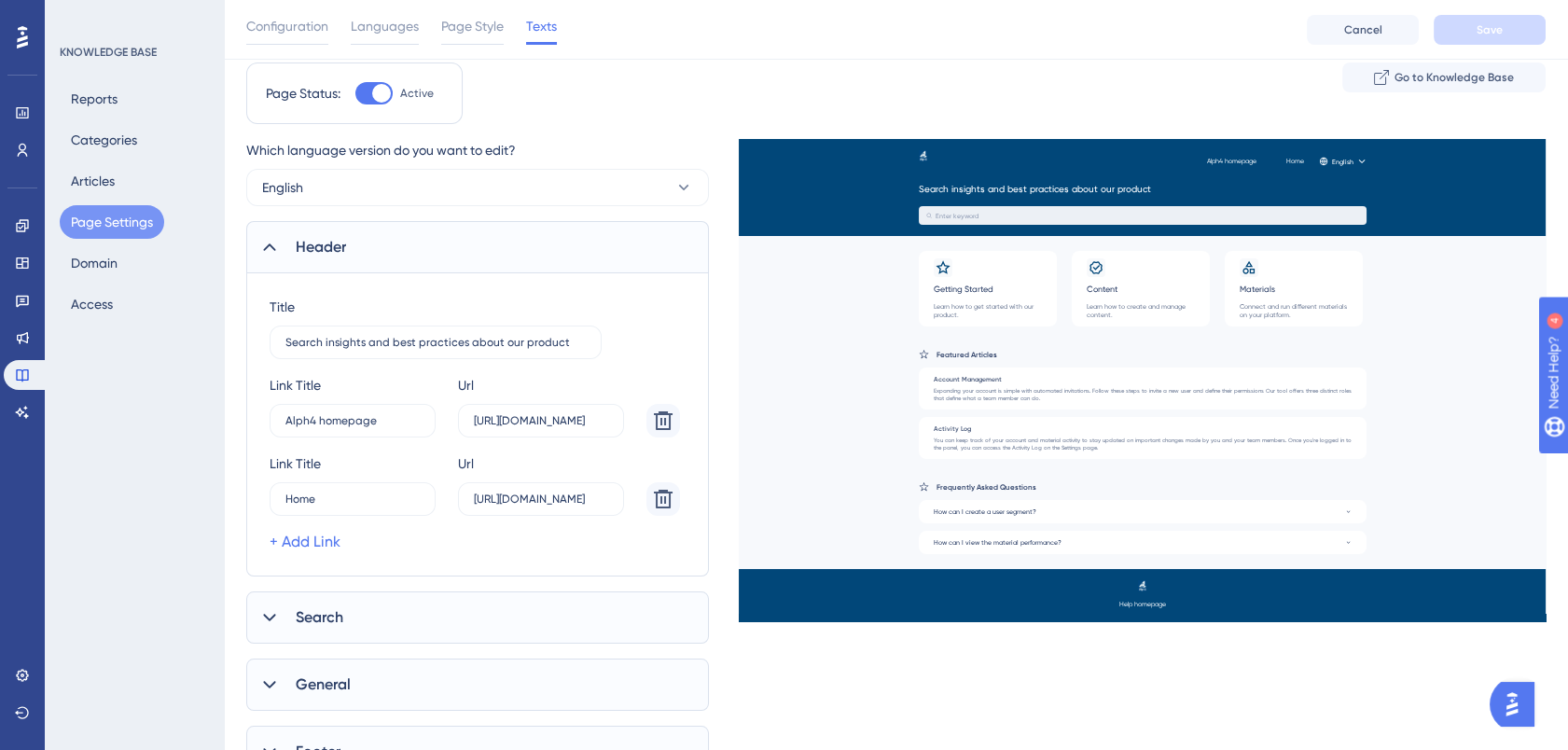
scroll to position [58, 0]
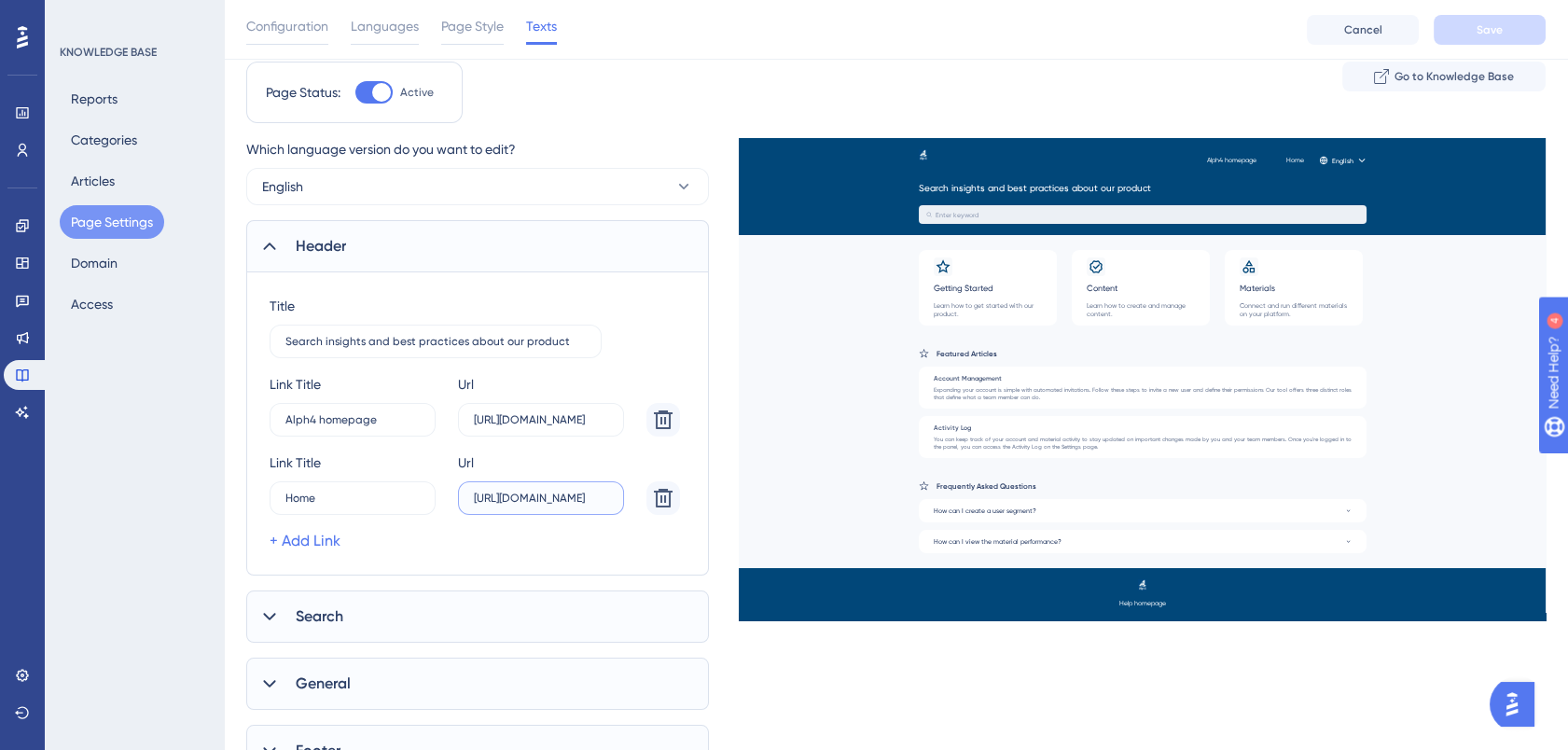
drag, startPoint x: 546, startPoint y: 496, endPoint x: 566, endPoint y: 496, distance: 20.0
click at [566, 496] on input "https://alph4-y6xf.help.userguiding.com/en" at bounding box center [542, 498] width 135 height 13
click at [552, 495] on input "https://alph4-f.help.userguiding.com/en" at bounding box center [542, 498] width 135 height 13
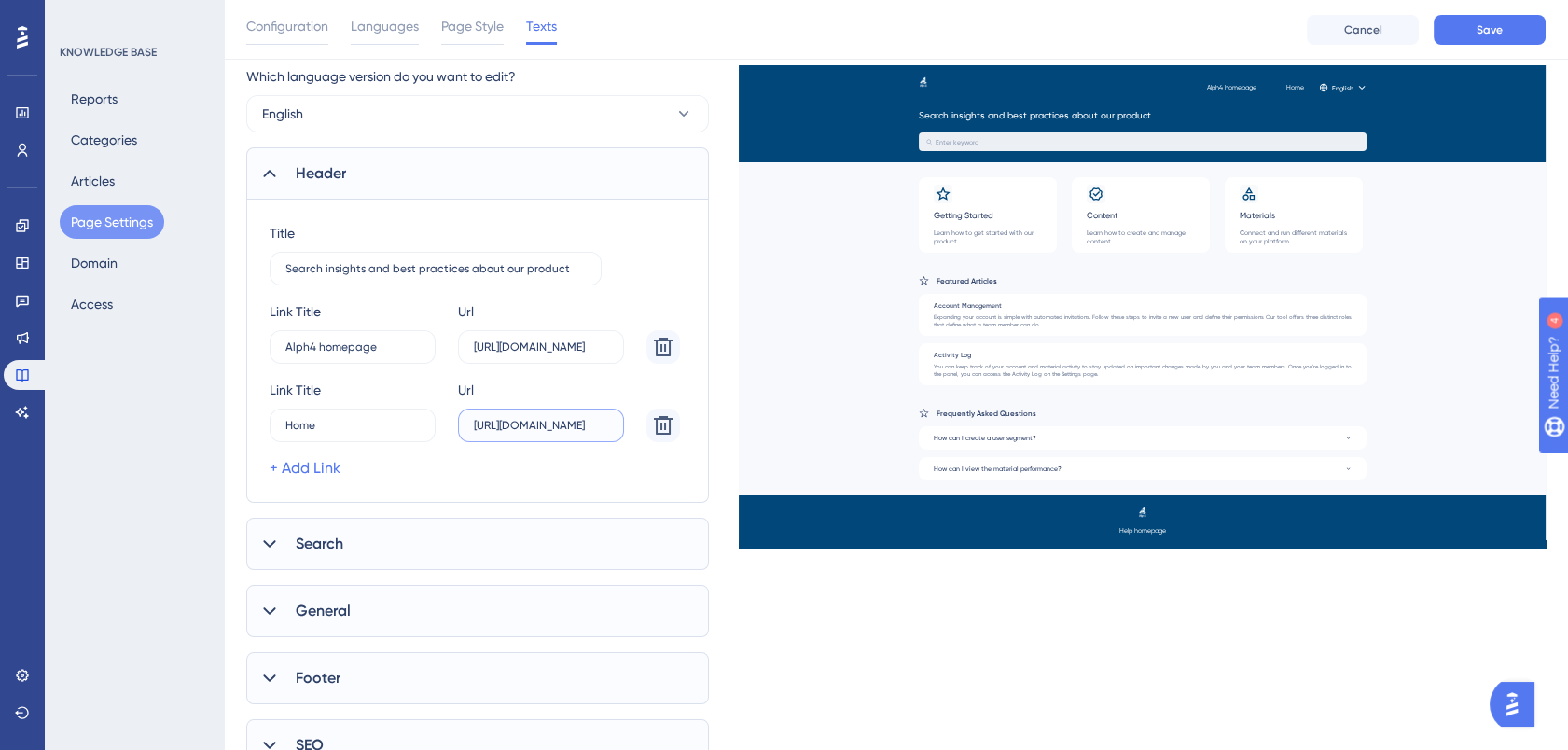
scroll to position [140, 0]
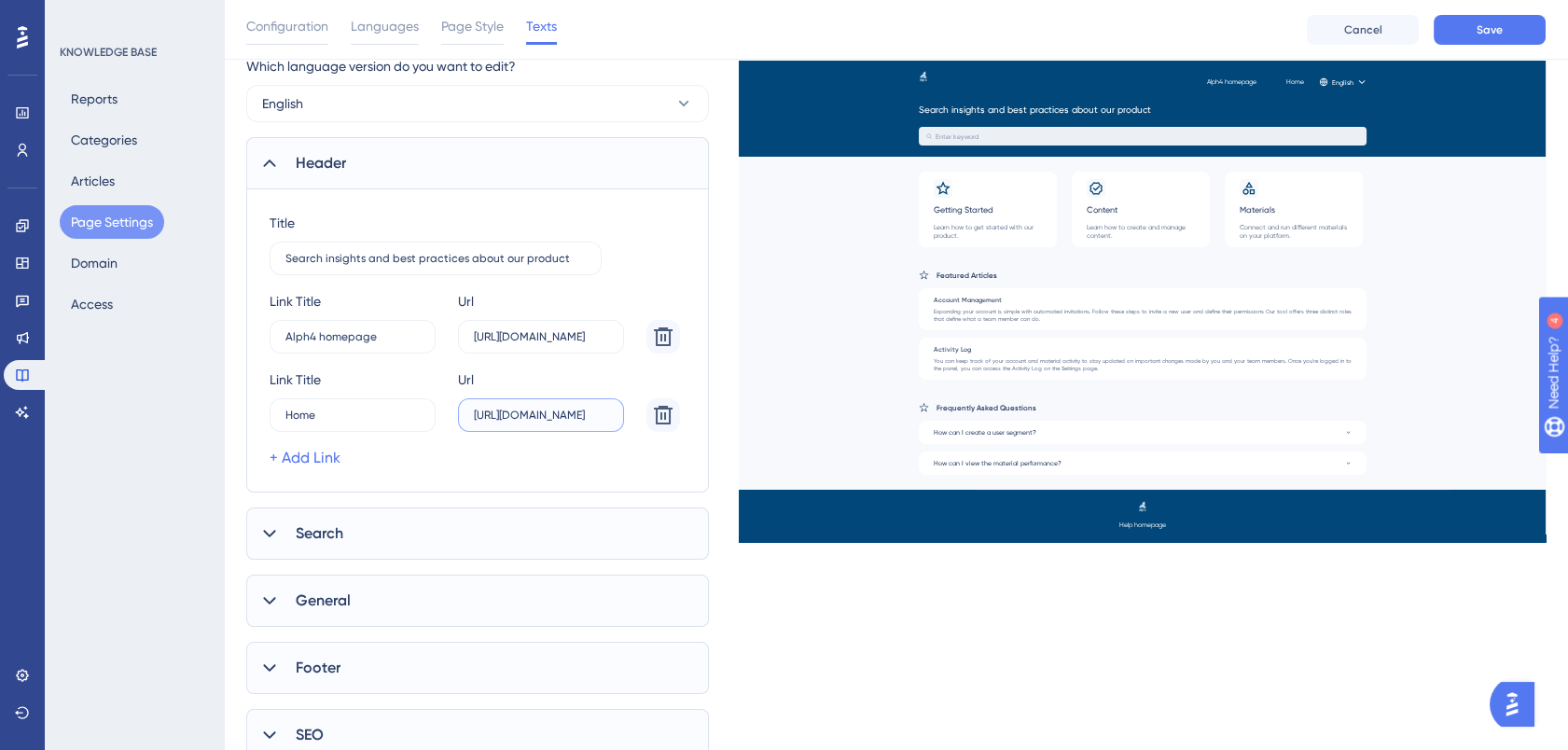
type input "https://alph4.help.userguiding.com/en"
click at [262, 534] on icon at bounding box center [269, 533] width 18 height 18
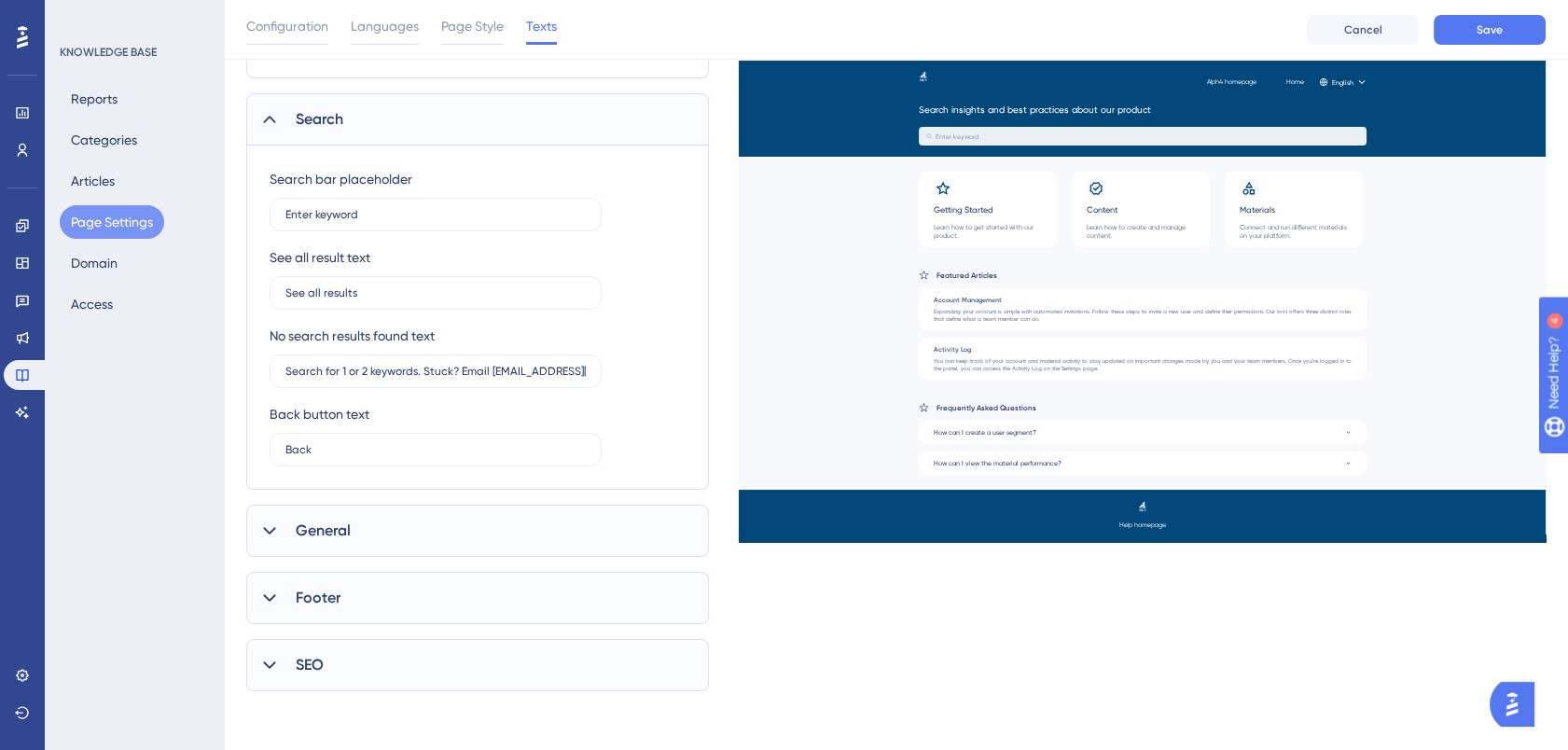
scroll to position [556, 0]
click at [306, 522] on span "General" at bounding box center [322, 529] width 55 height 22
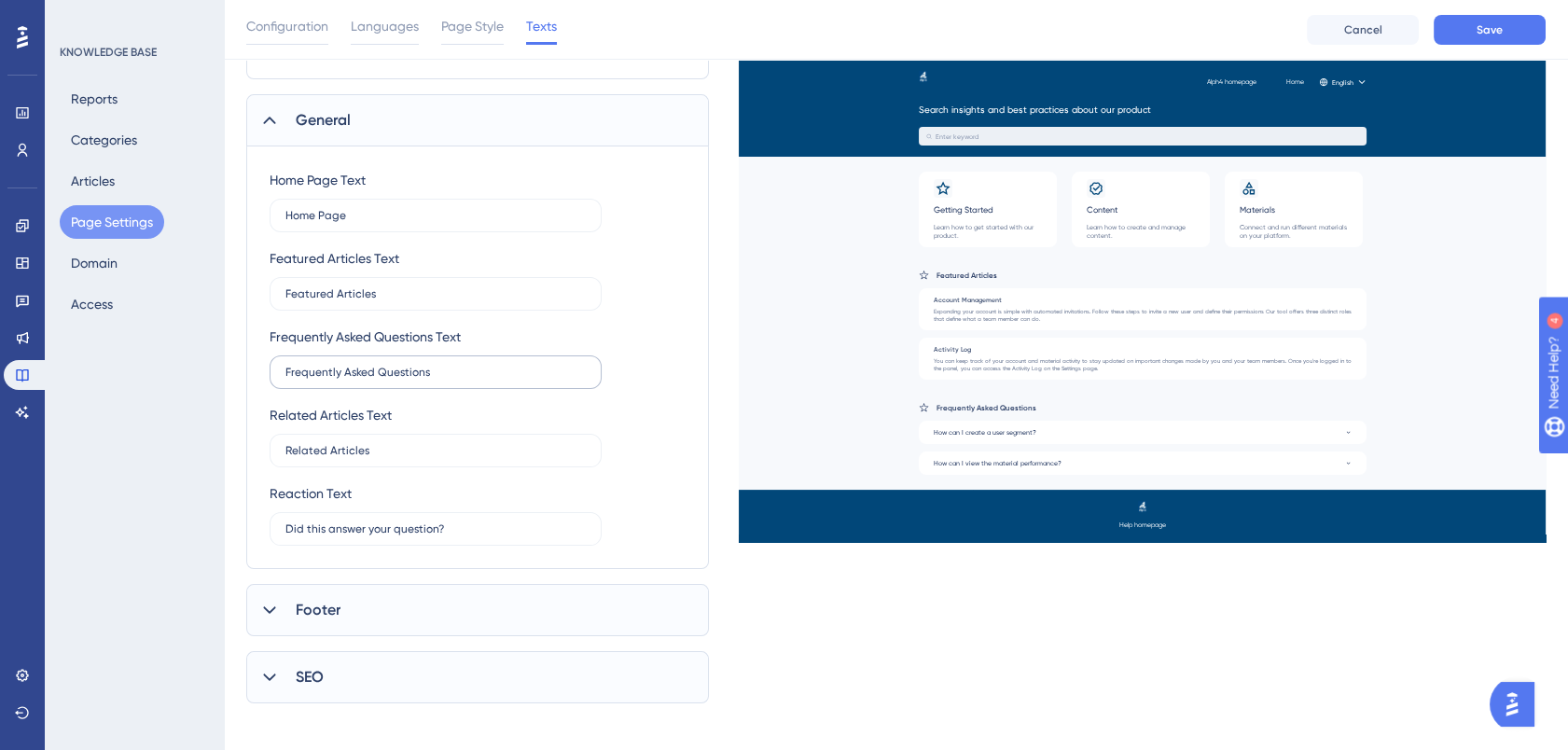
scroll to position [977, 0]
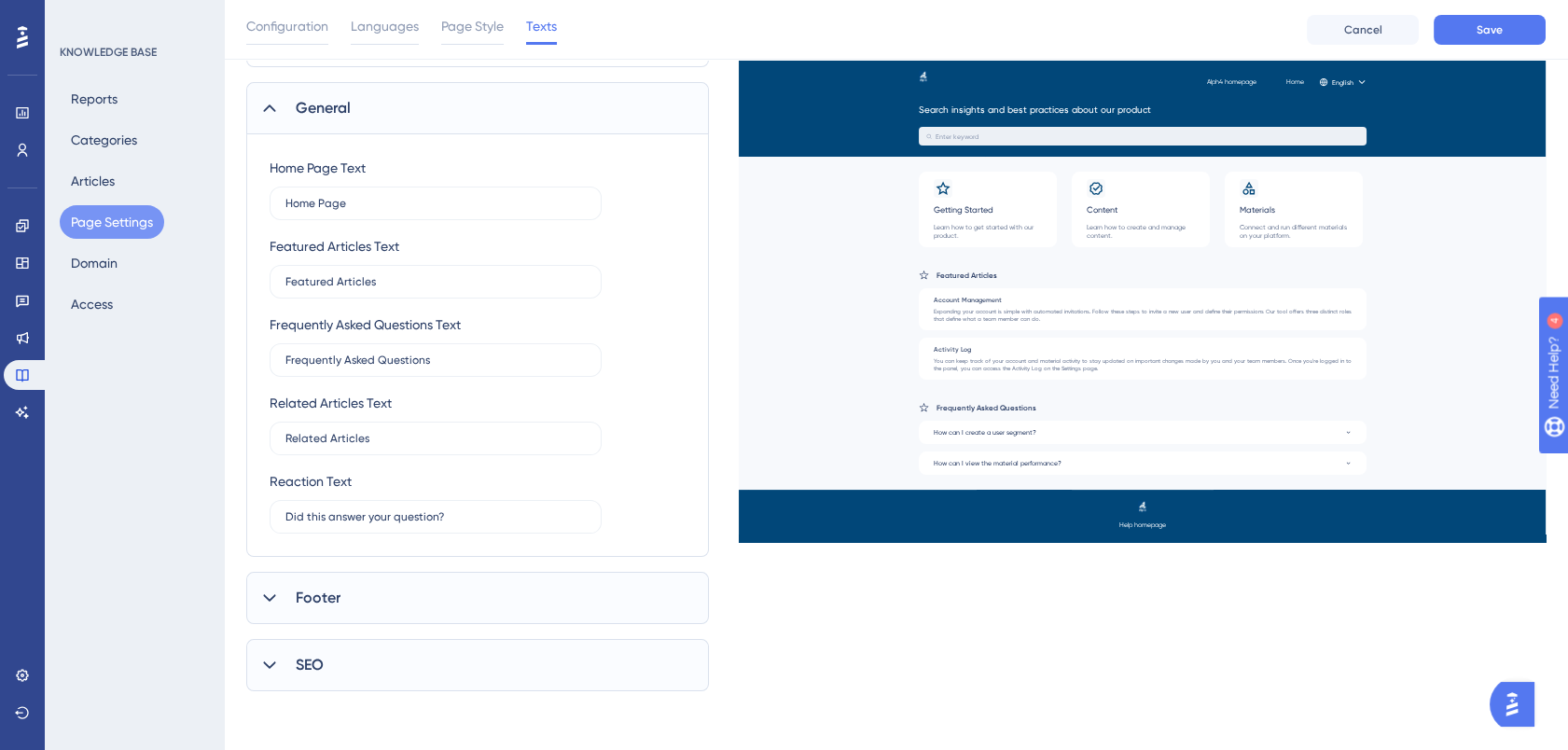
click at [268, 593] on icon at bounding box center [269, 597] width 18 height 18
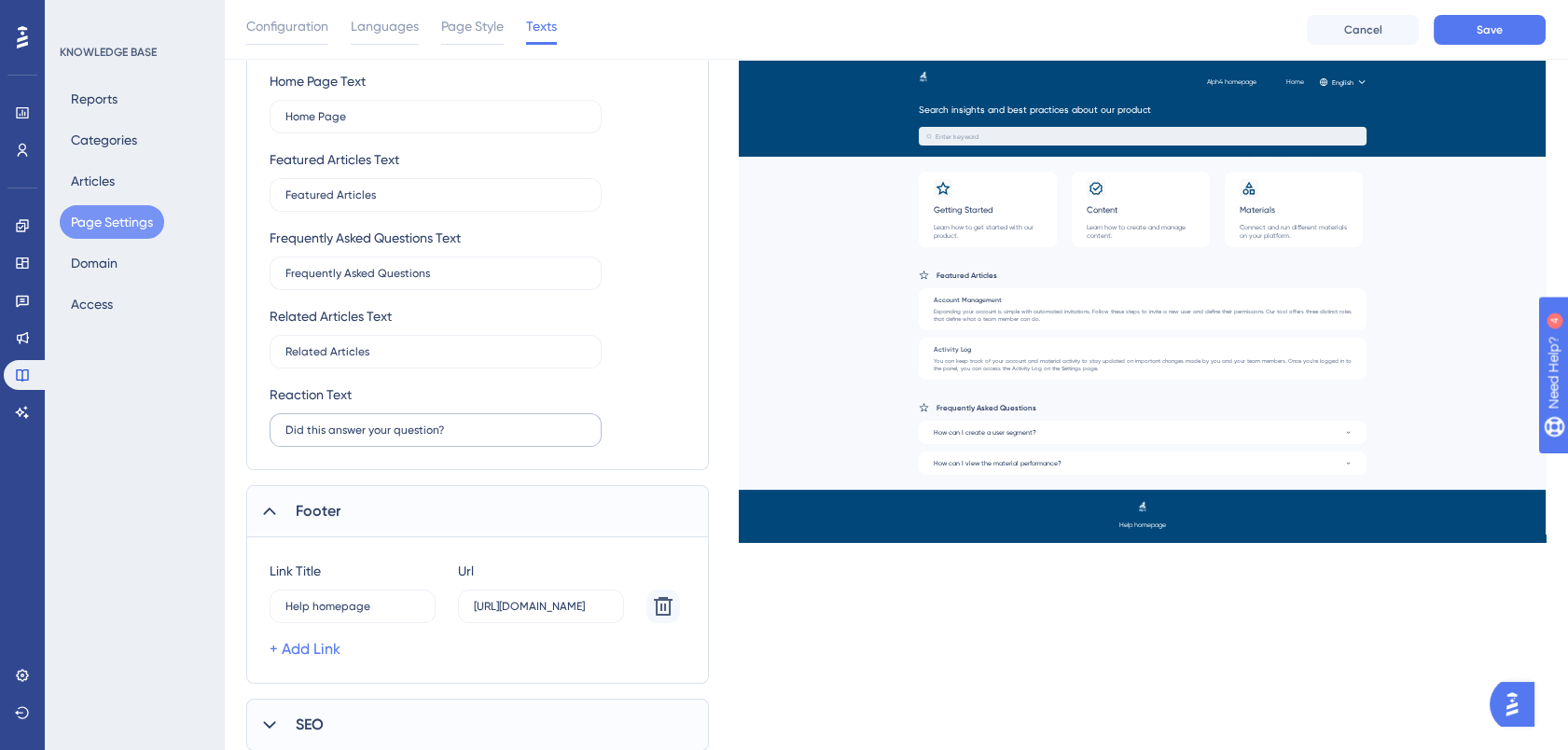
scroll to position [1124, 0]
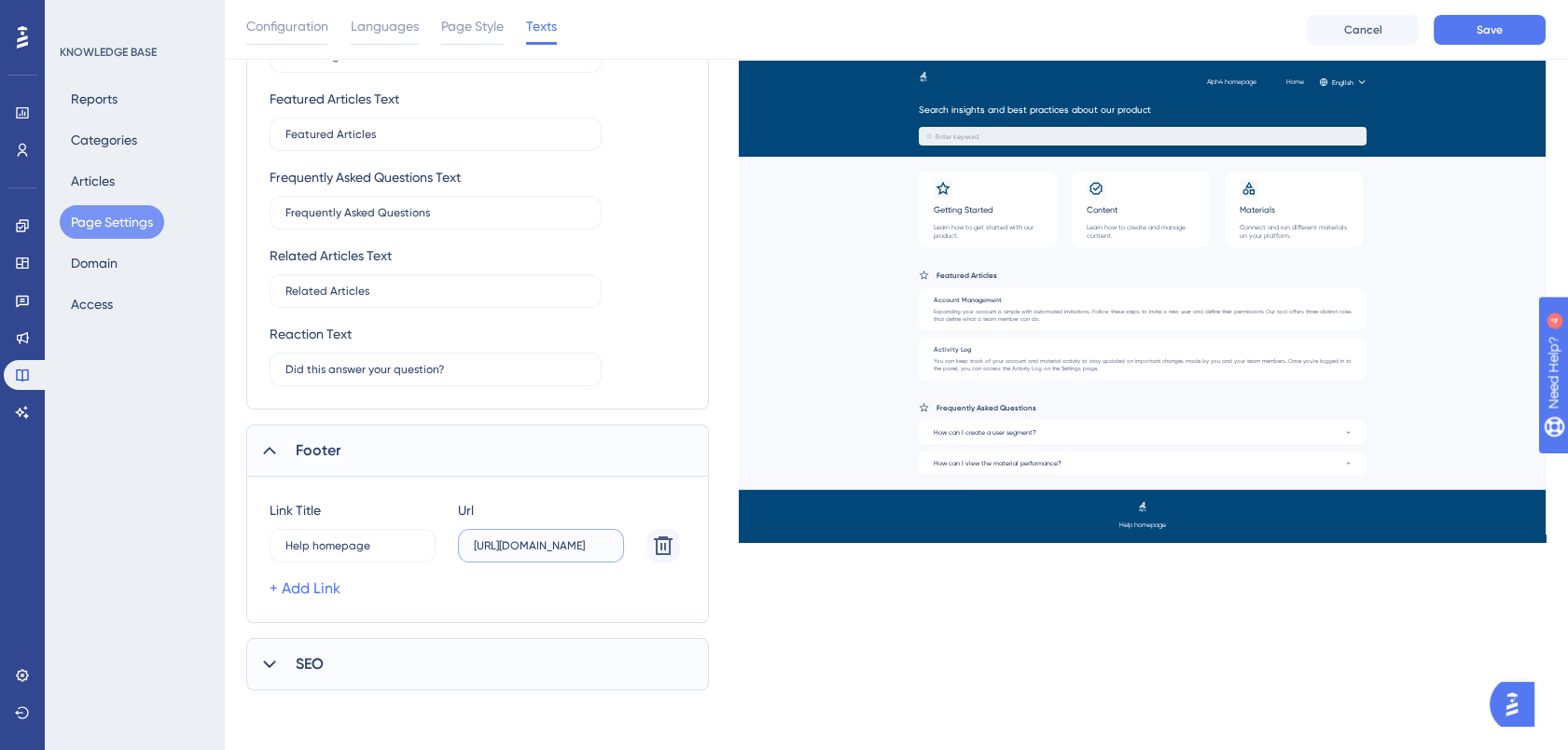
click at [558, 545] on input "https://alph4-y6xf.help.userguiding.com/en" at bounding box center [542, 545] width 135 height 13
type input "https://alph4-.help.userguiding.com/en"
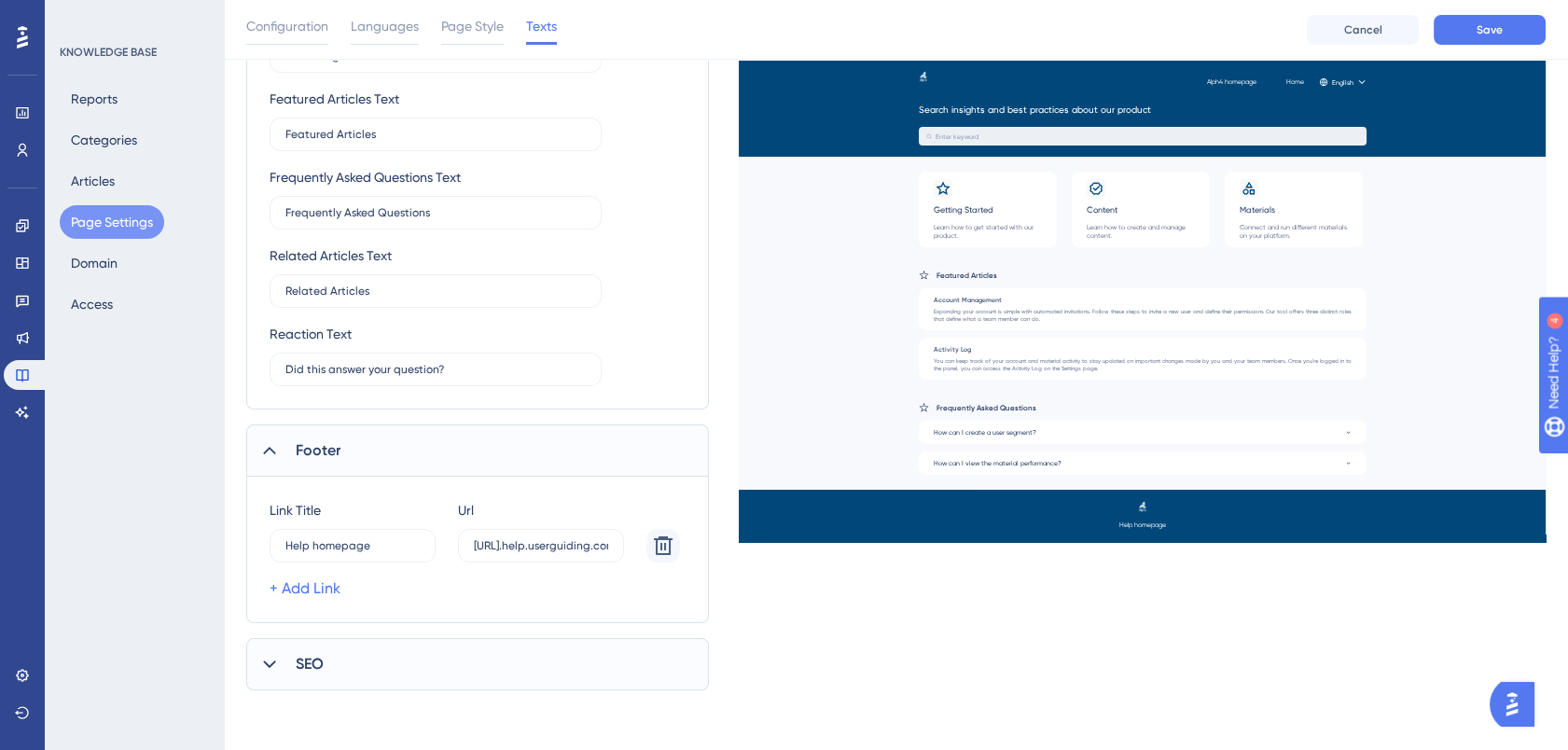
click at [341, 655] on div "SEO" at bounding box center [477, 663] width 463 height 52
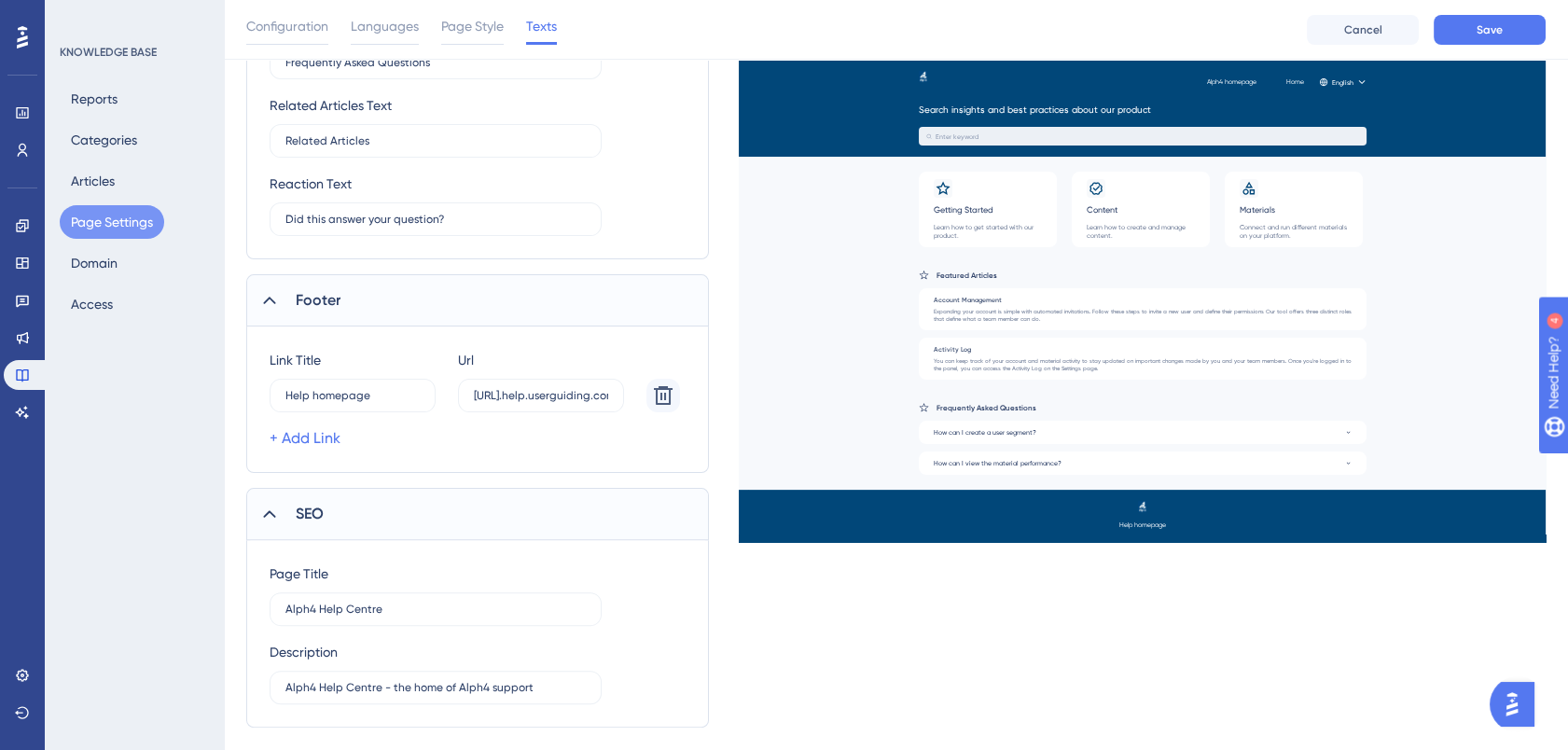
scroll to position [1312, 0]
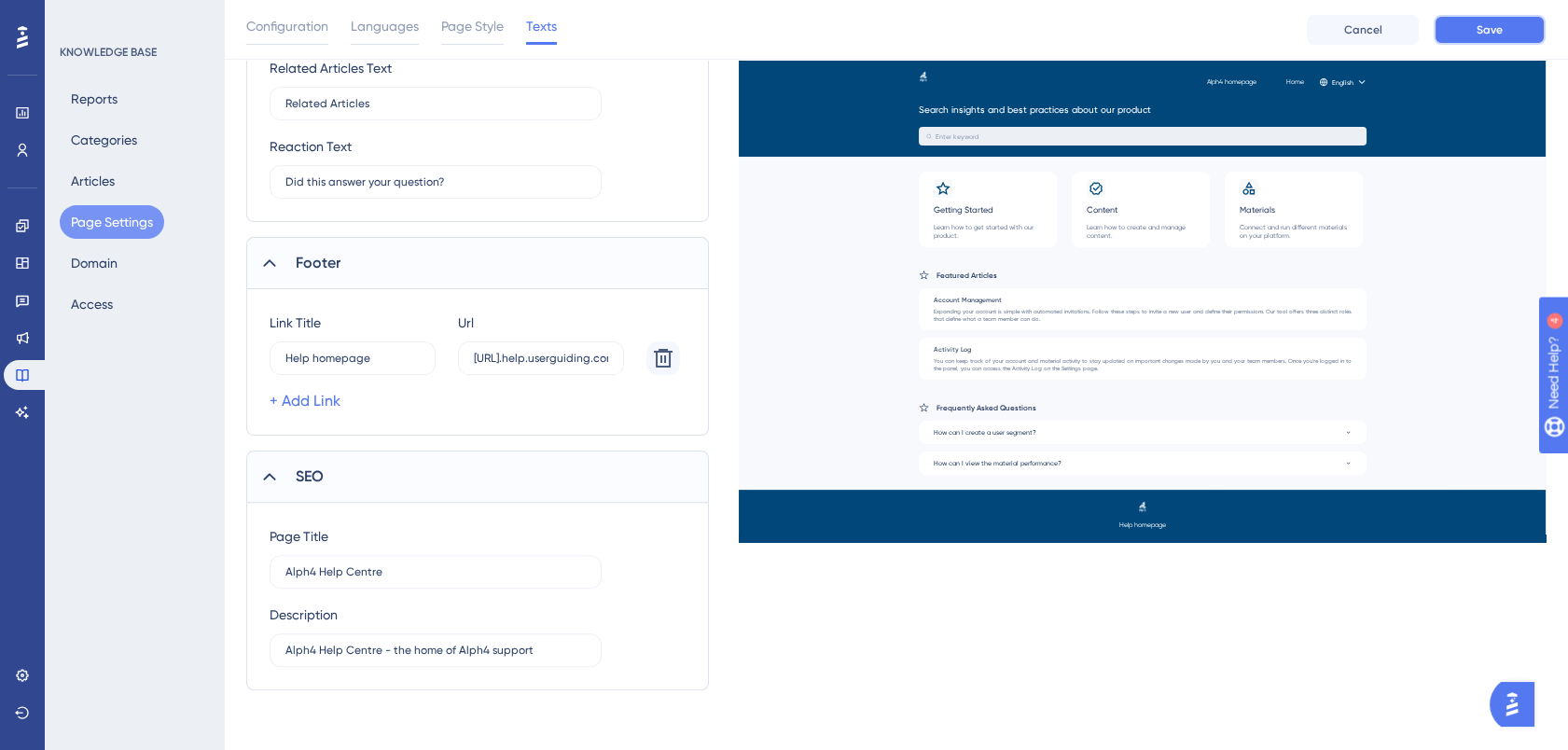
click at [1425, 29] on span "Save" at bounding box center [1489, 30] width 26 height 15
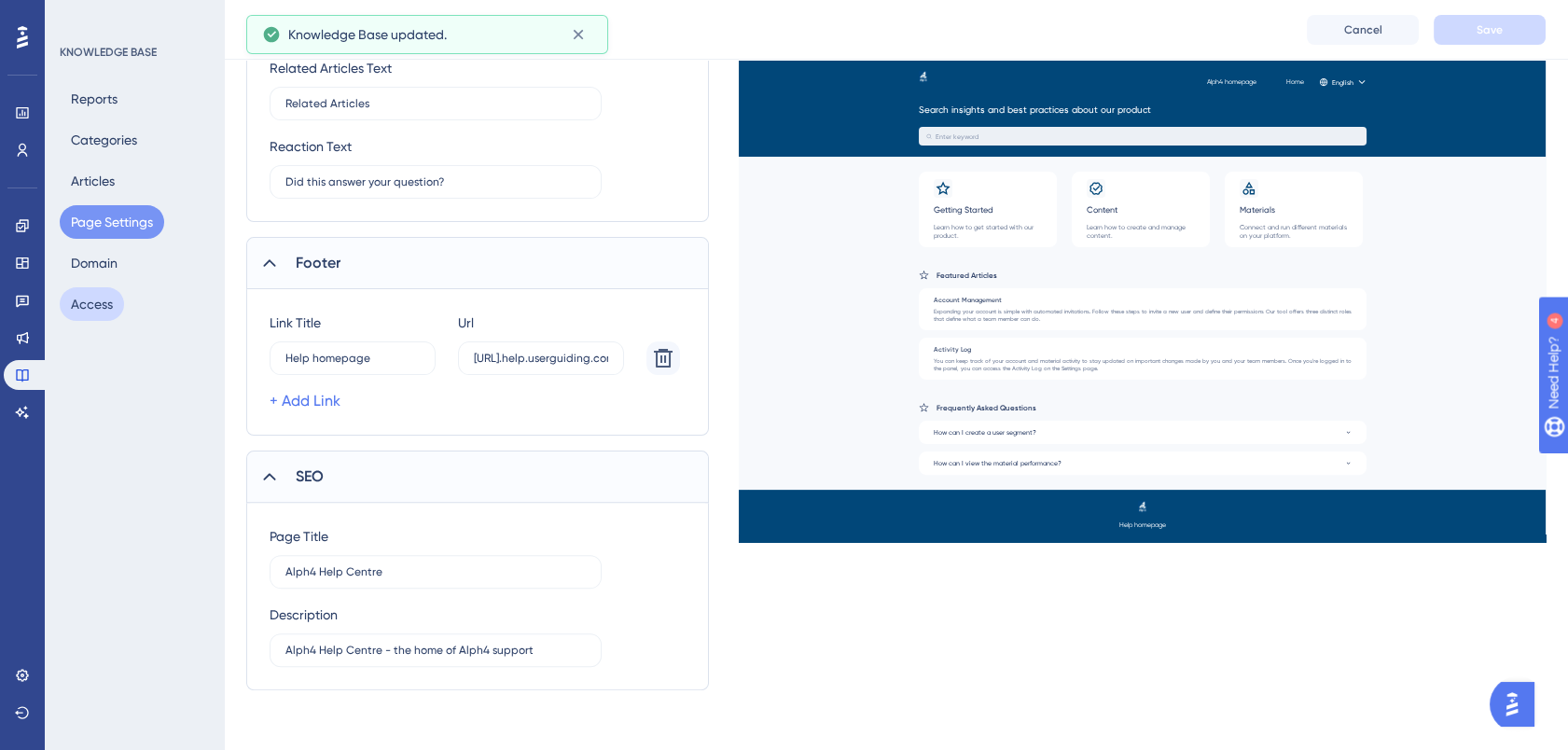
click at [99, 310] on button "Access" at bounding box center [91, 304] width 64 height 34
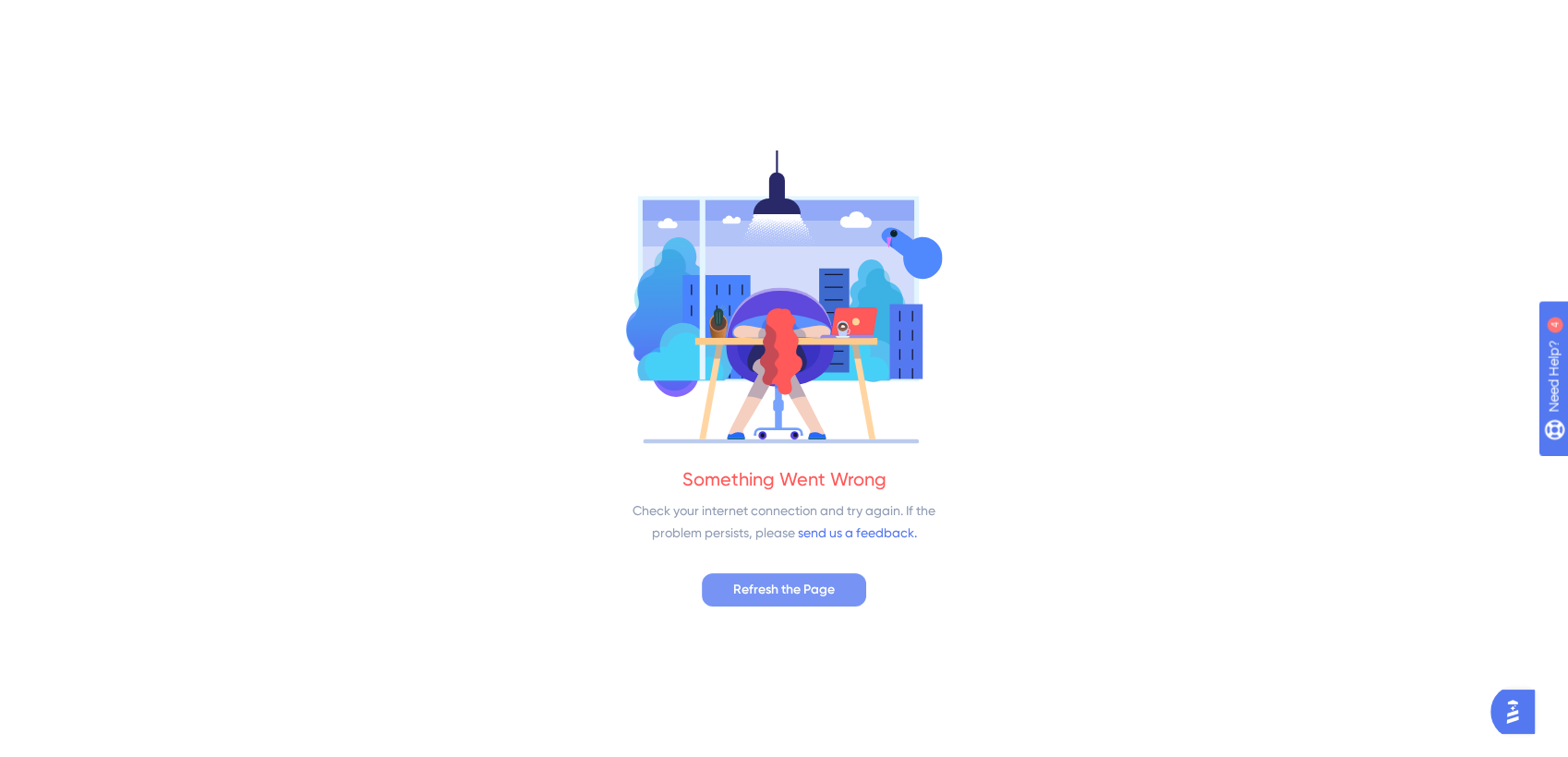
click at [759, 587] on span "Refresh the Page" at bounding box center [784, 589] width 102 height 22
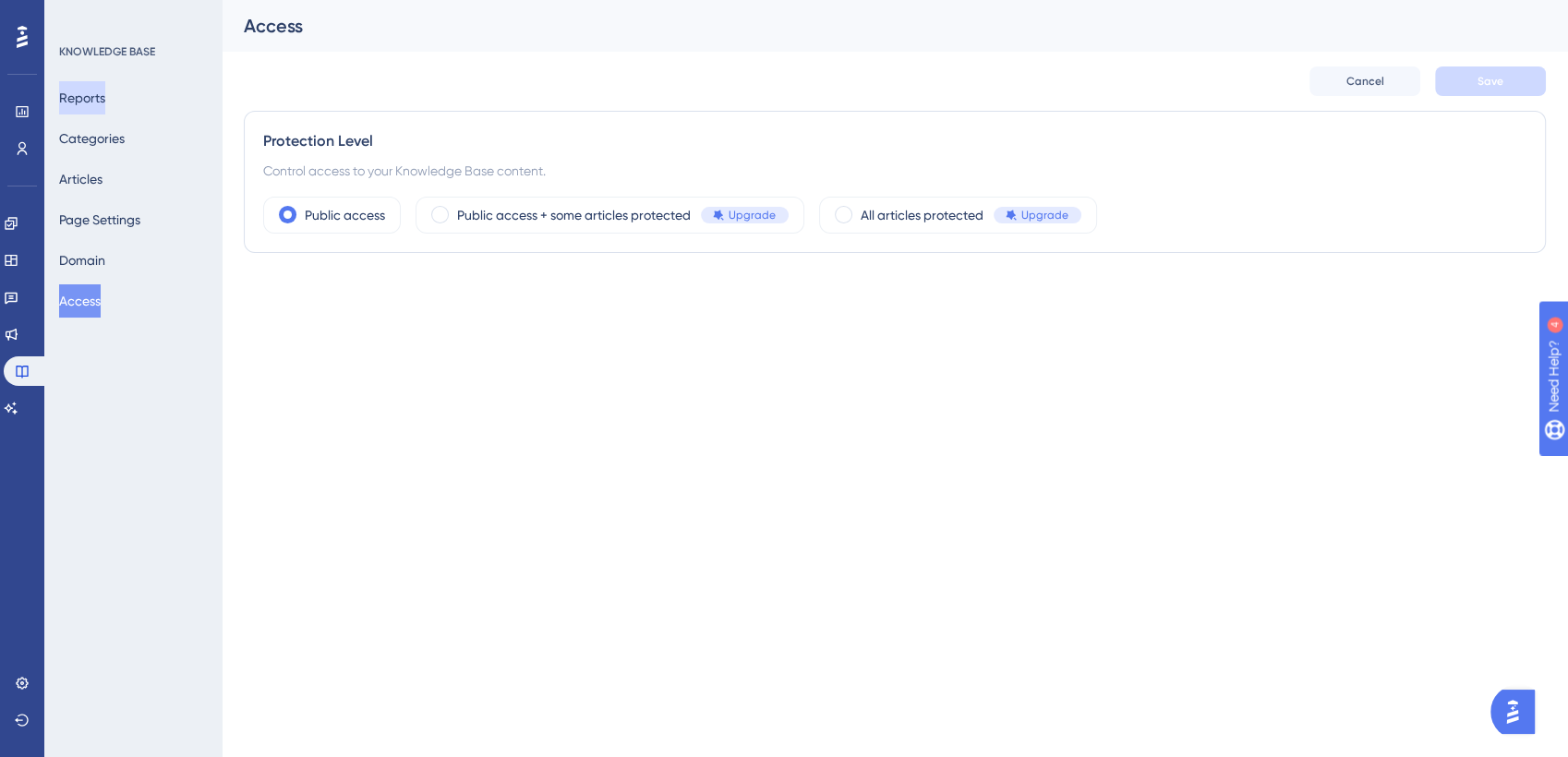
click at [94, 103] on button "Reports" at bounding box center [82, 97] width 46 height 33
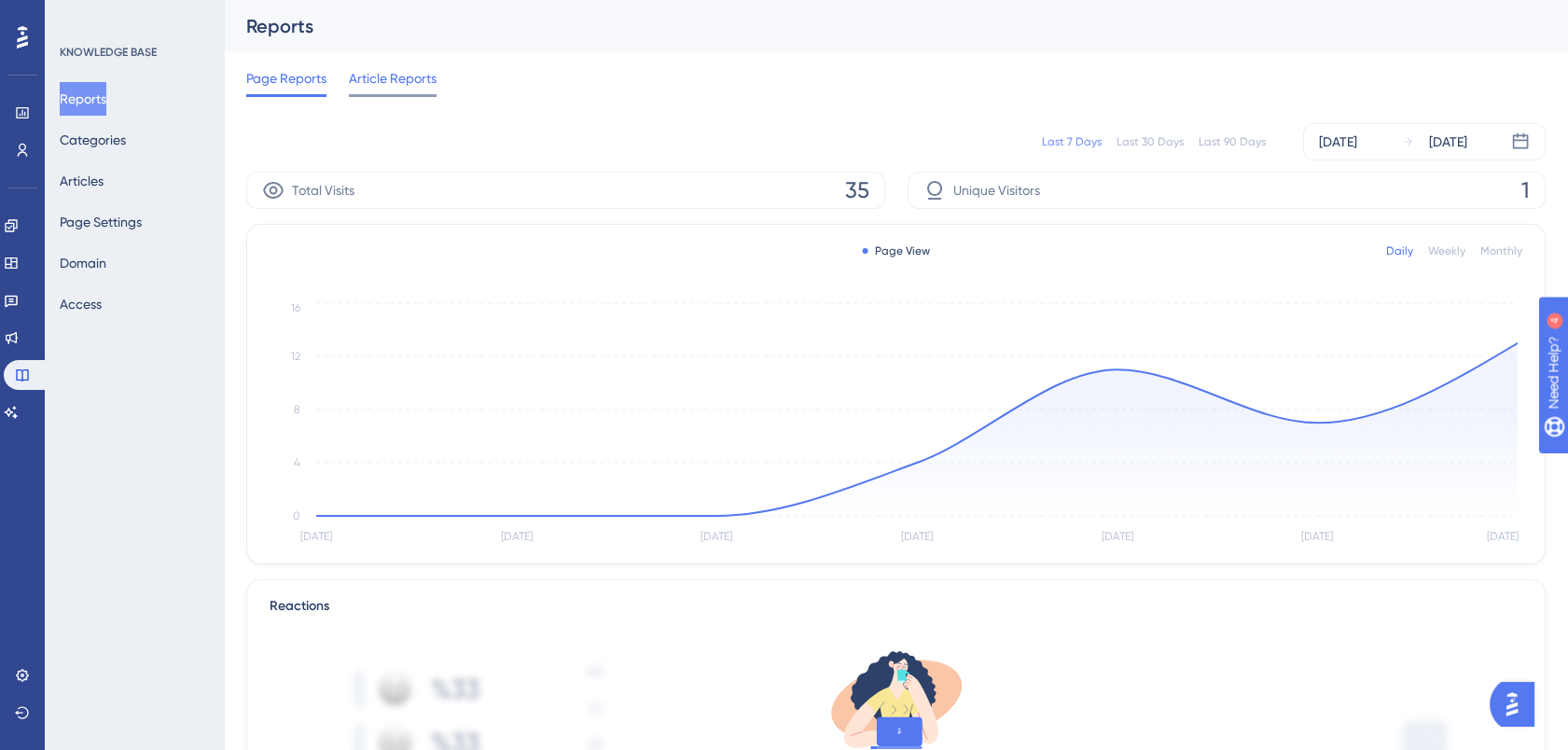
click at [367, 76] on span "Article Reports" at bounding box center [392, 78] width 88 height 22
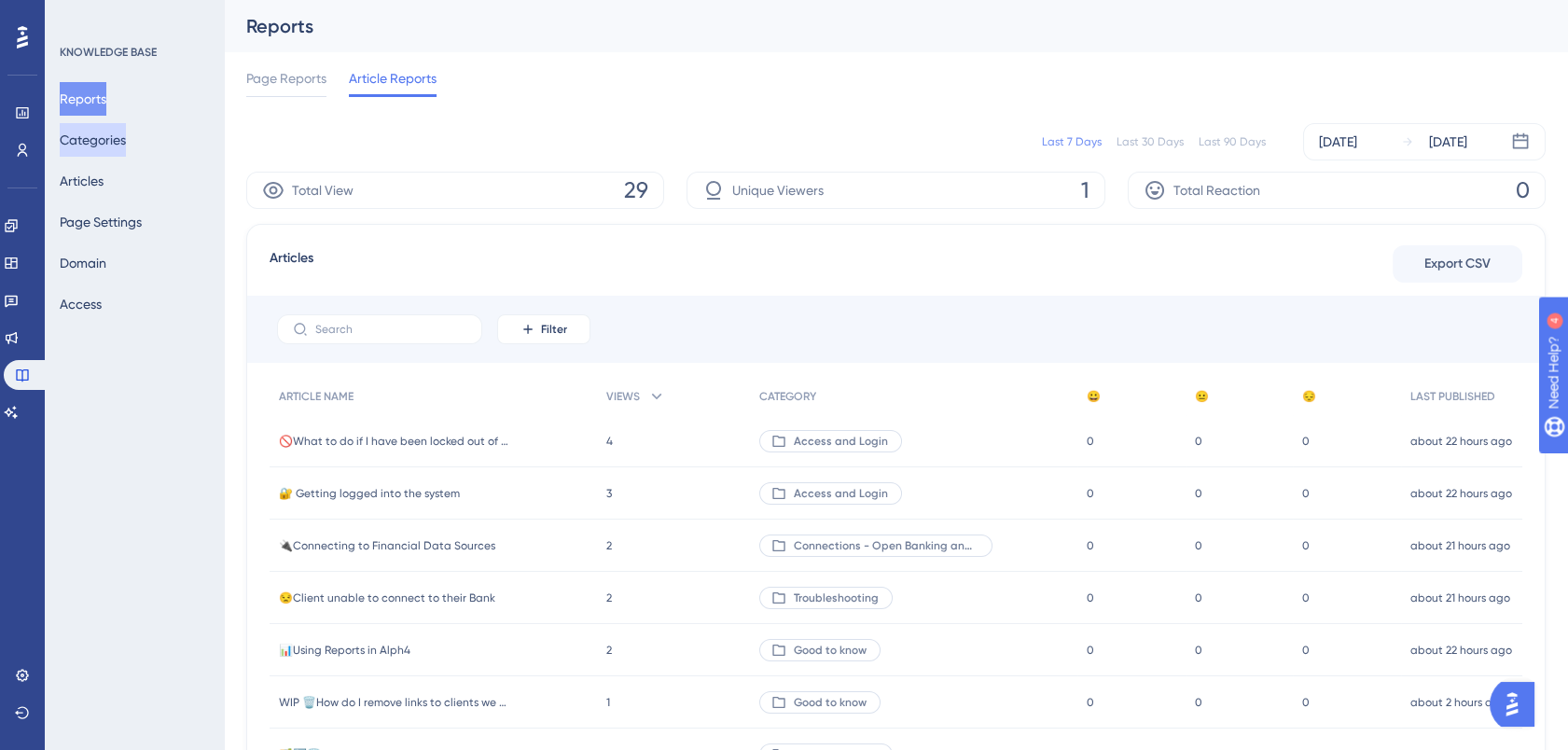
click at [117, 140] on button "Categories" at bounding box center [92, 139] width 66 height 34
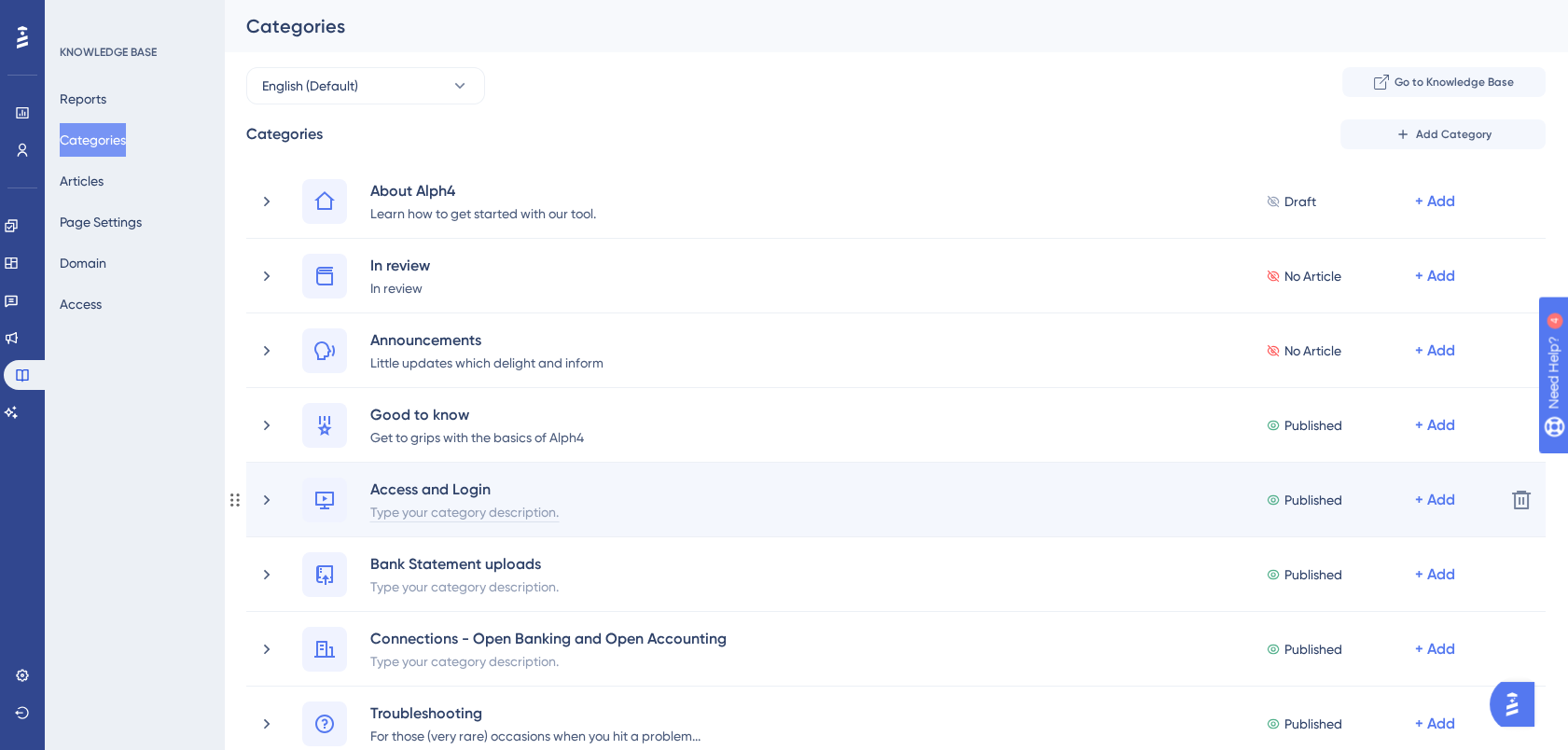
click at [522, 515] on div "Type your category description." at bounding box center [465, 511] width 190 height 22
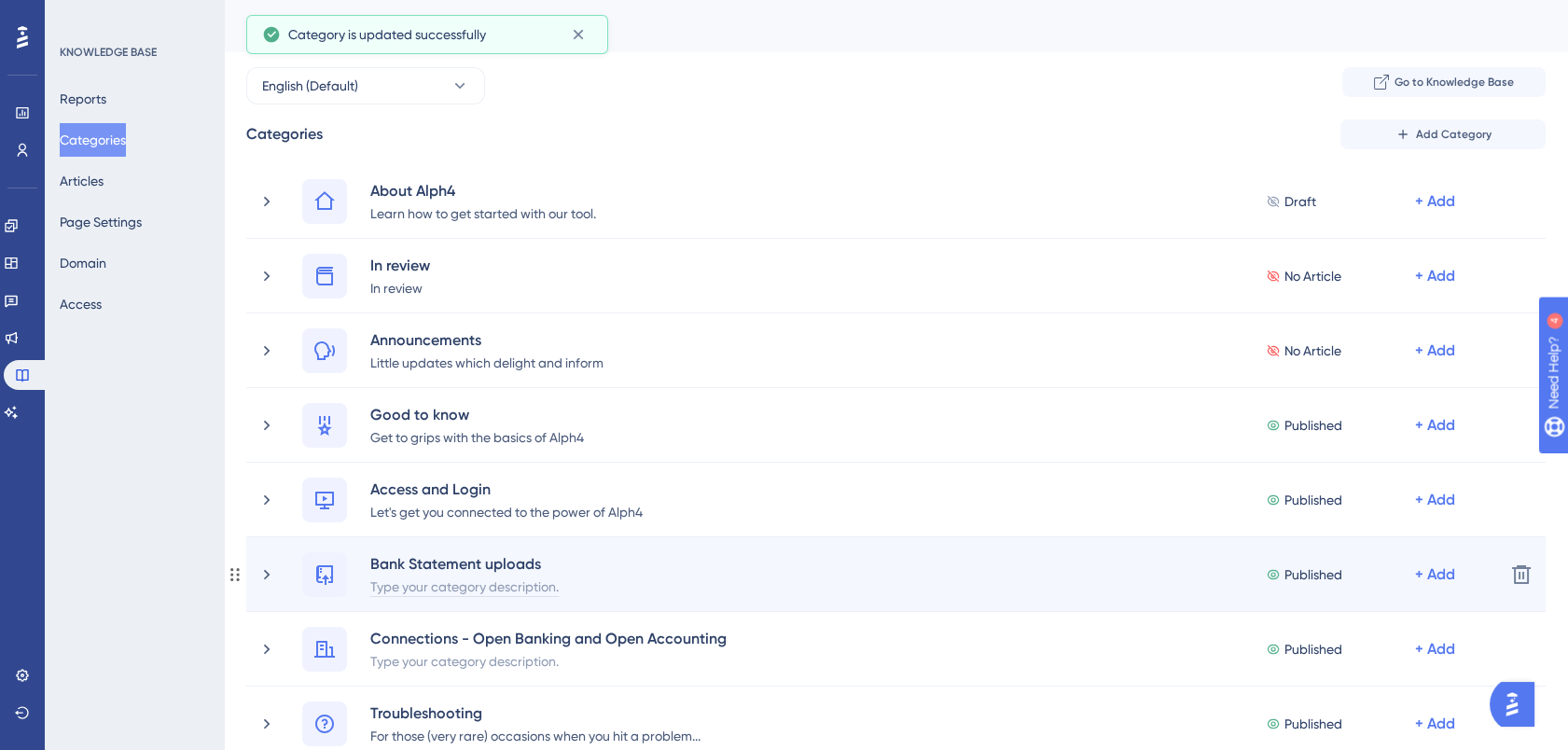
click at [522, 588] on div "Type your category description." at bounding box center [465, 585] width 190 height 22
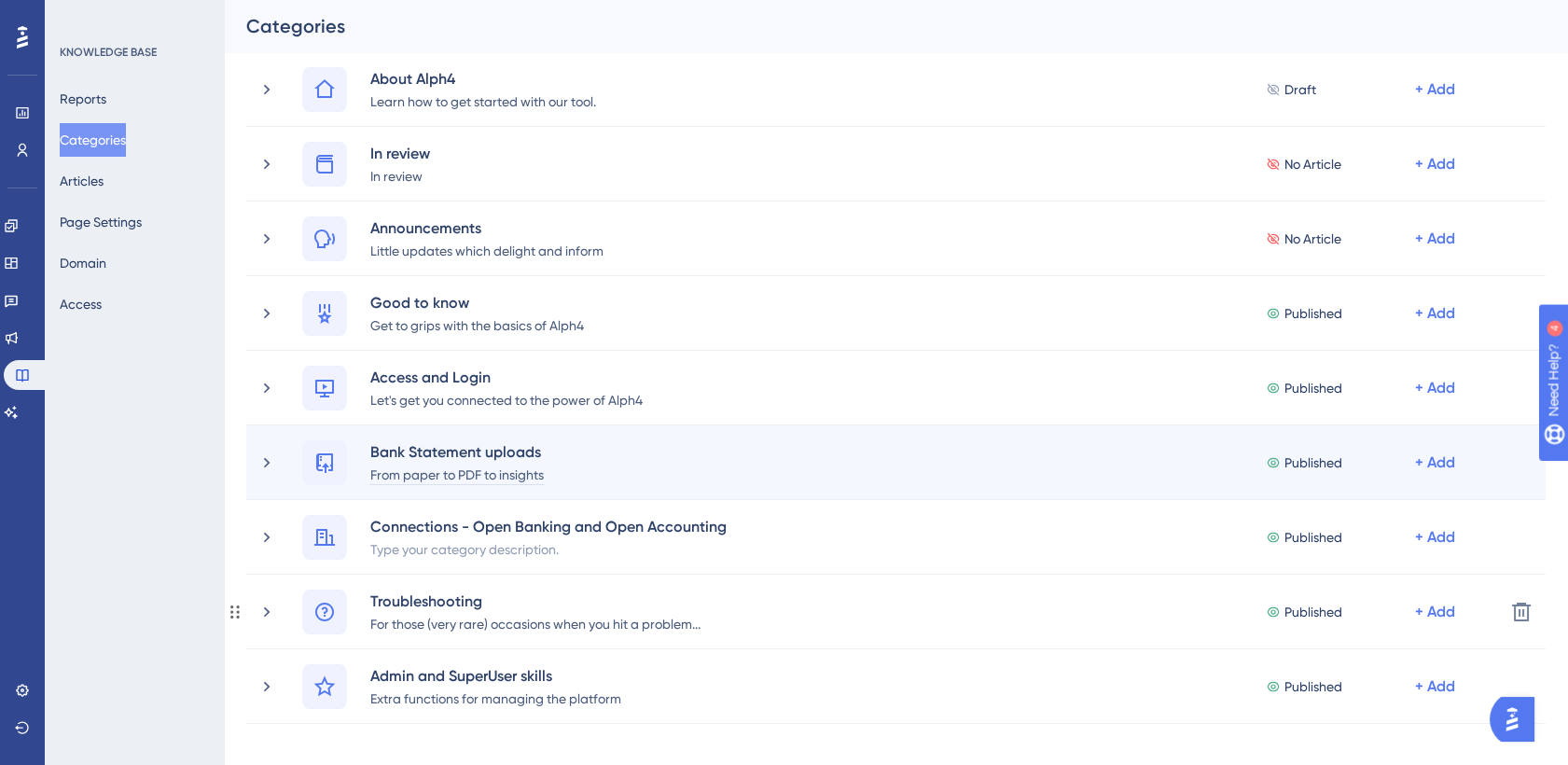
scroll to position [114, 0]
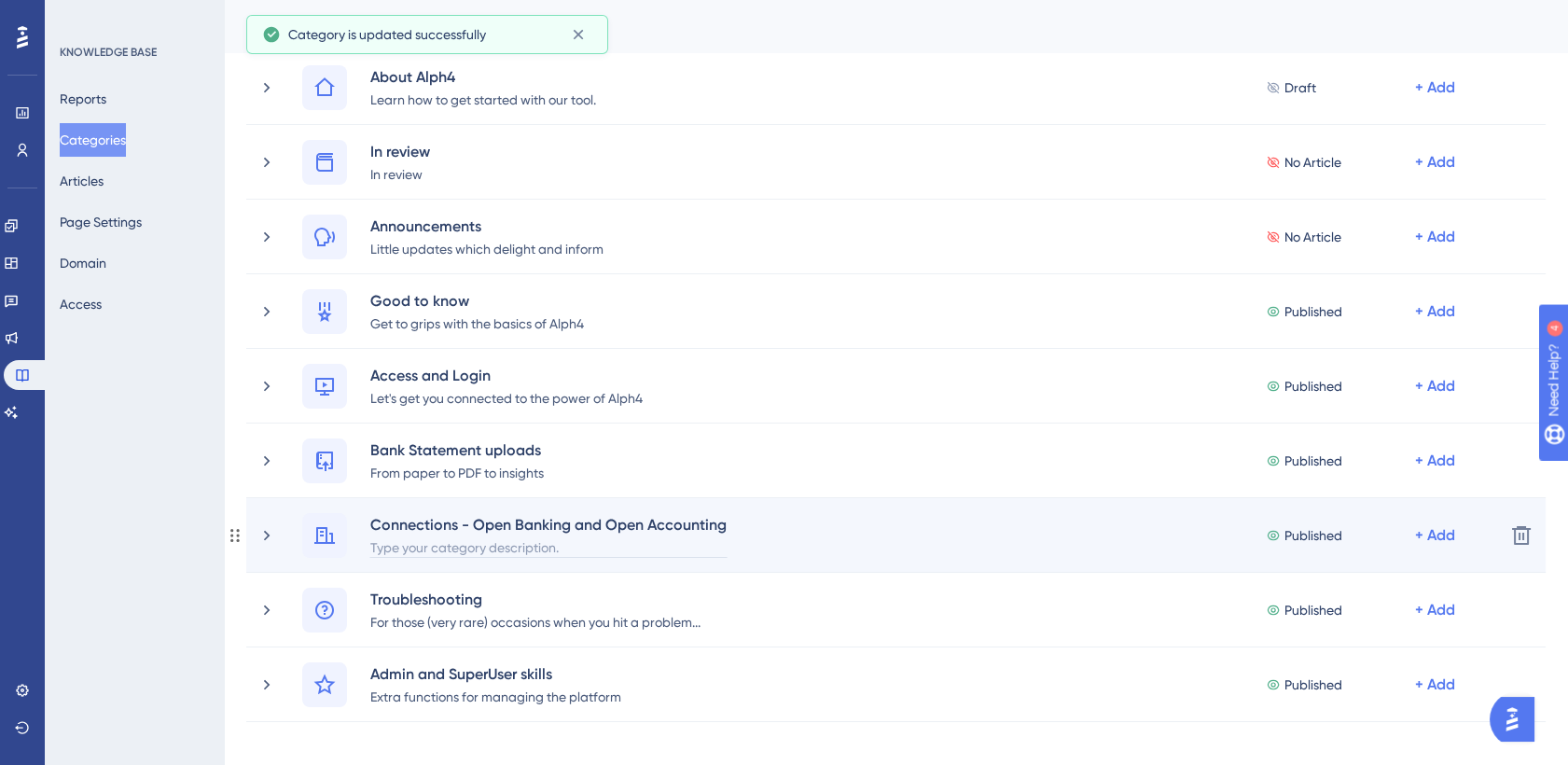
click at [485, 548] on div "Type your category description." at bounding box center [548, 547] width 358 height 22
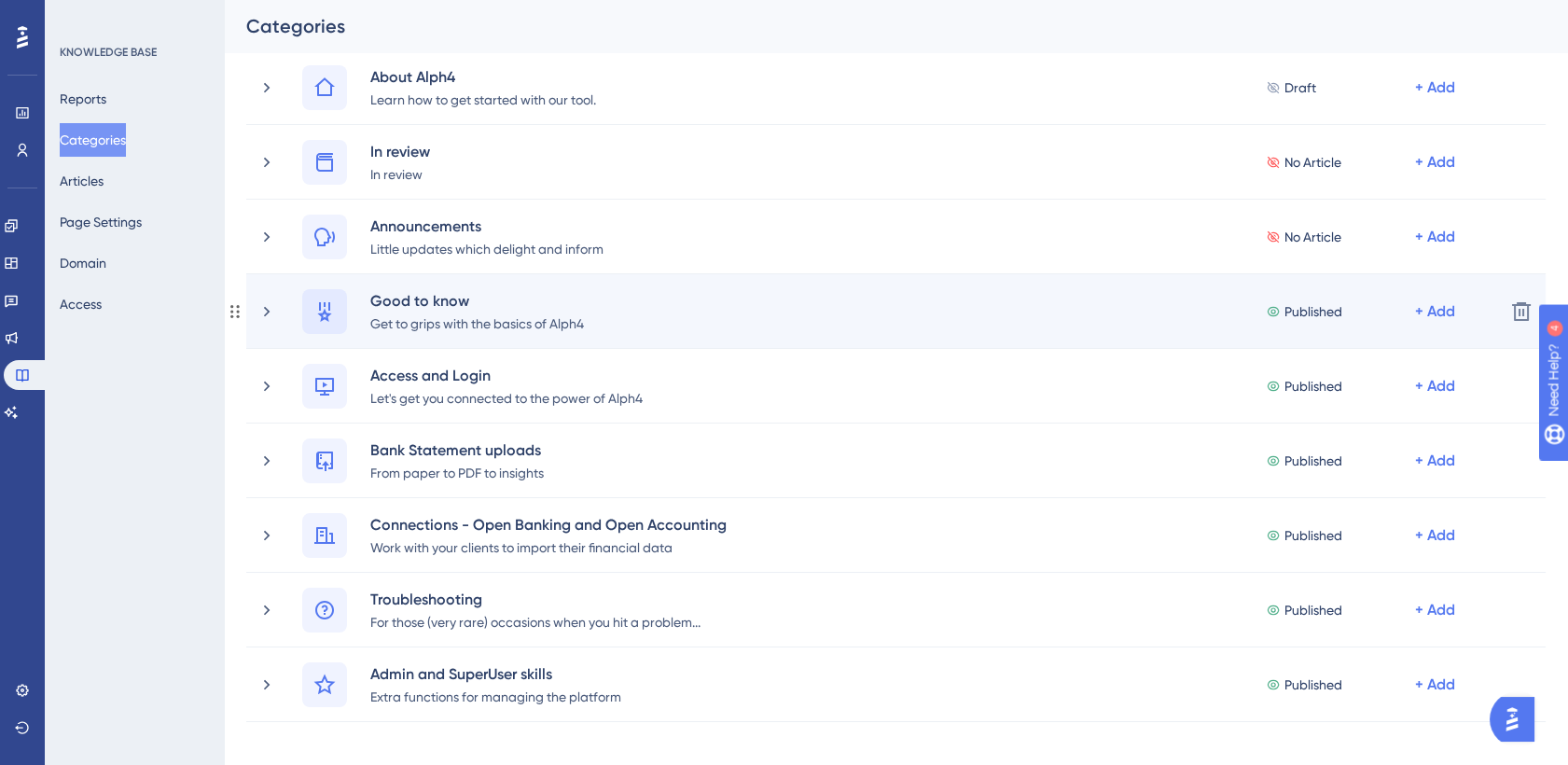
click at [323, 311] on icon at bounding box center [324, 312] width 14 height 19
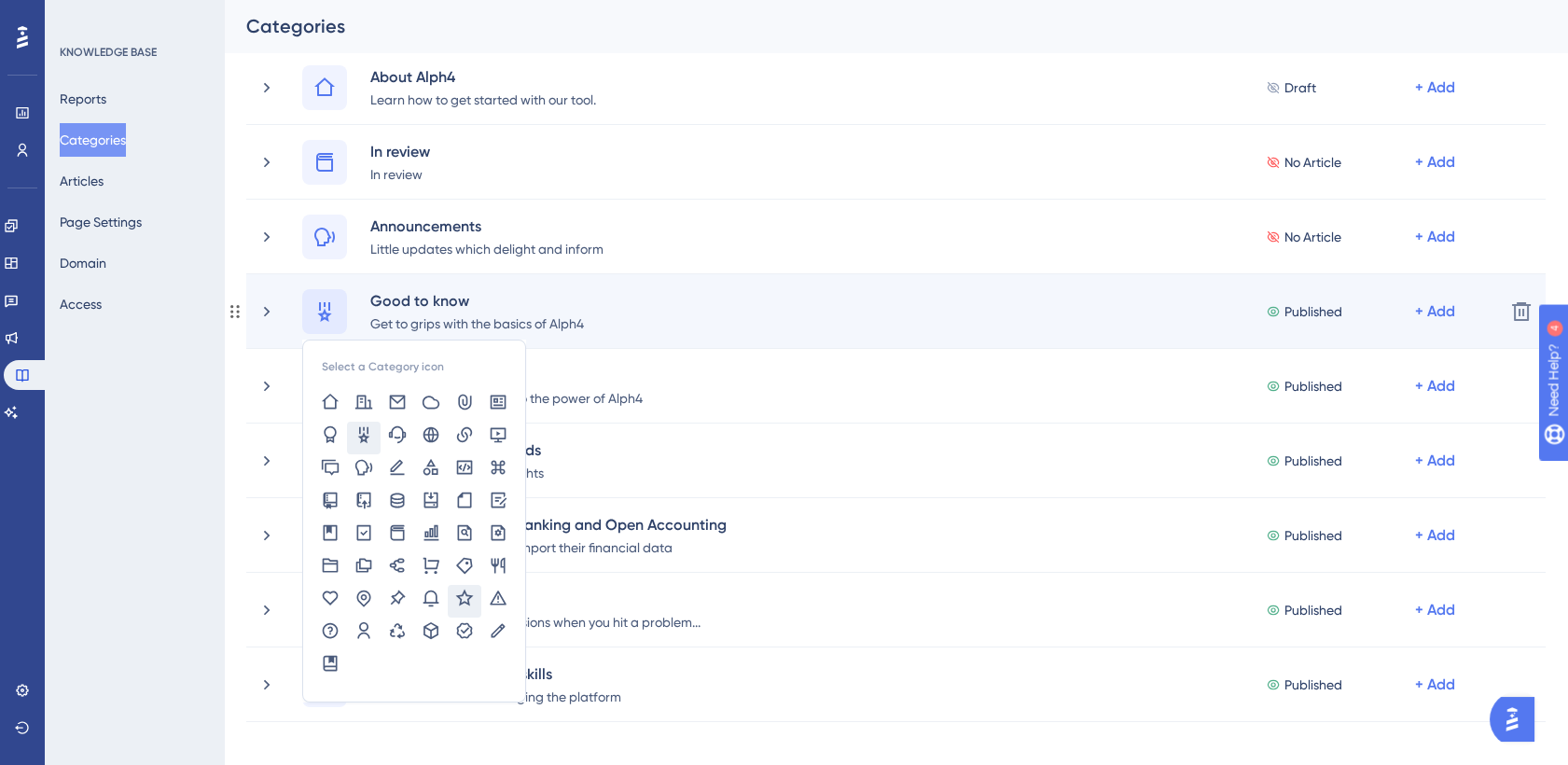
click at [459, 590] on icon at bounding box center [464, 598] width 18 height 18
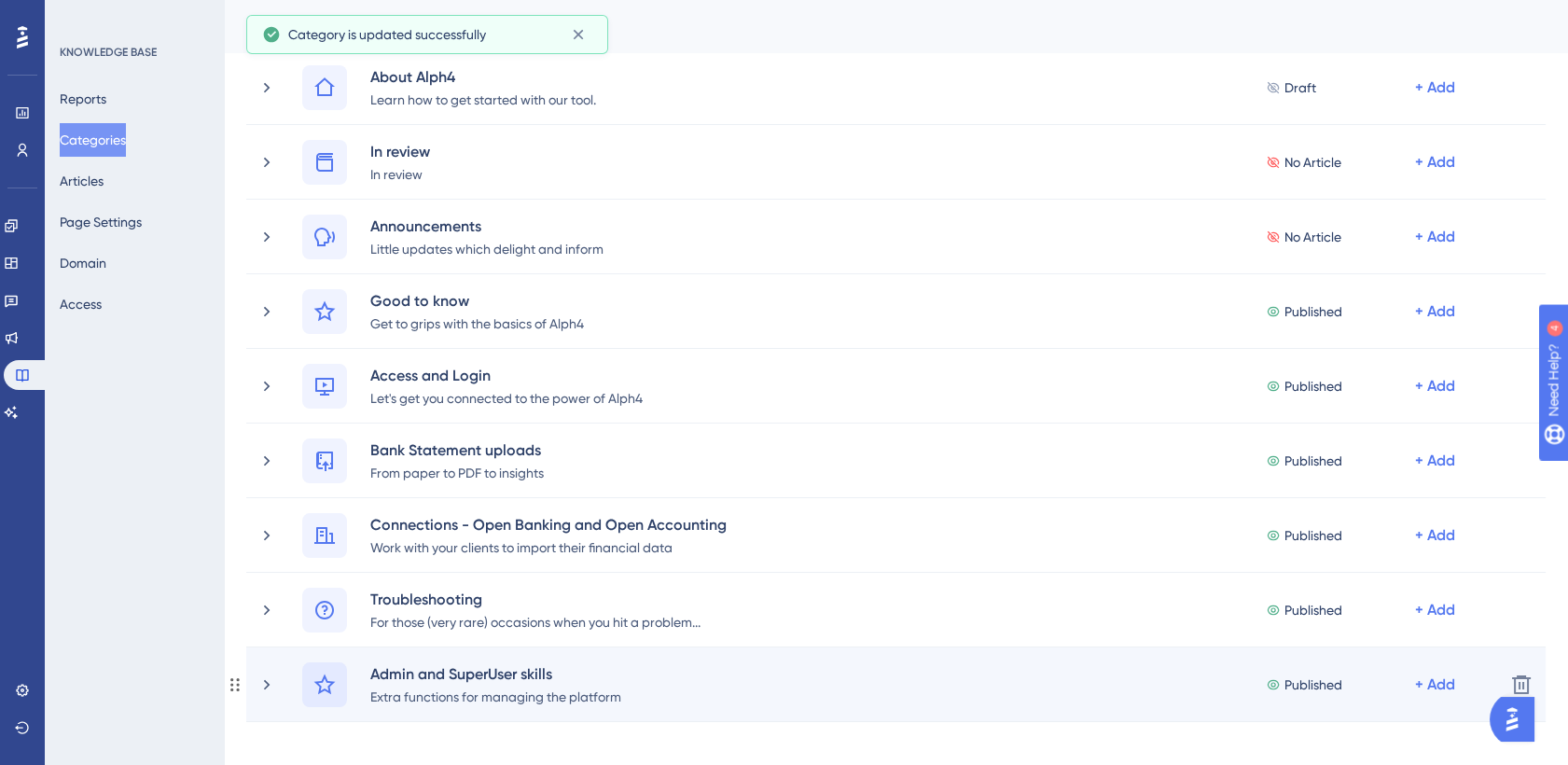
click at [325, 682] on icon at bounding box center [324, 684] width 22 height 22
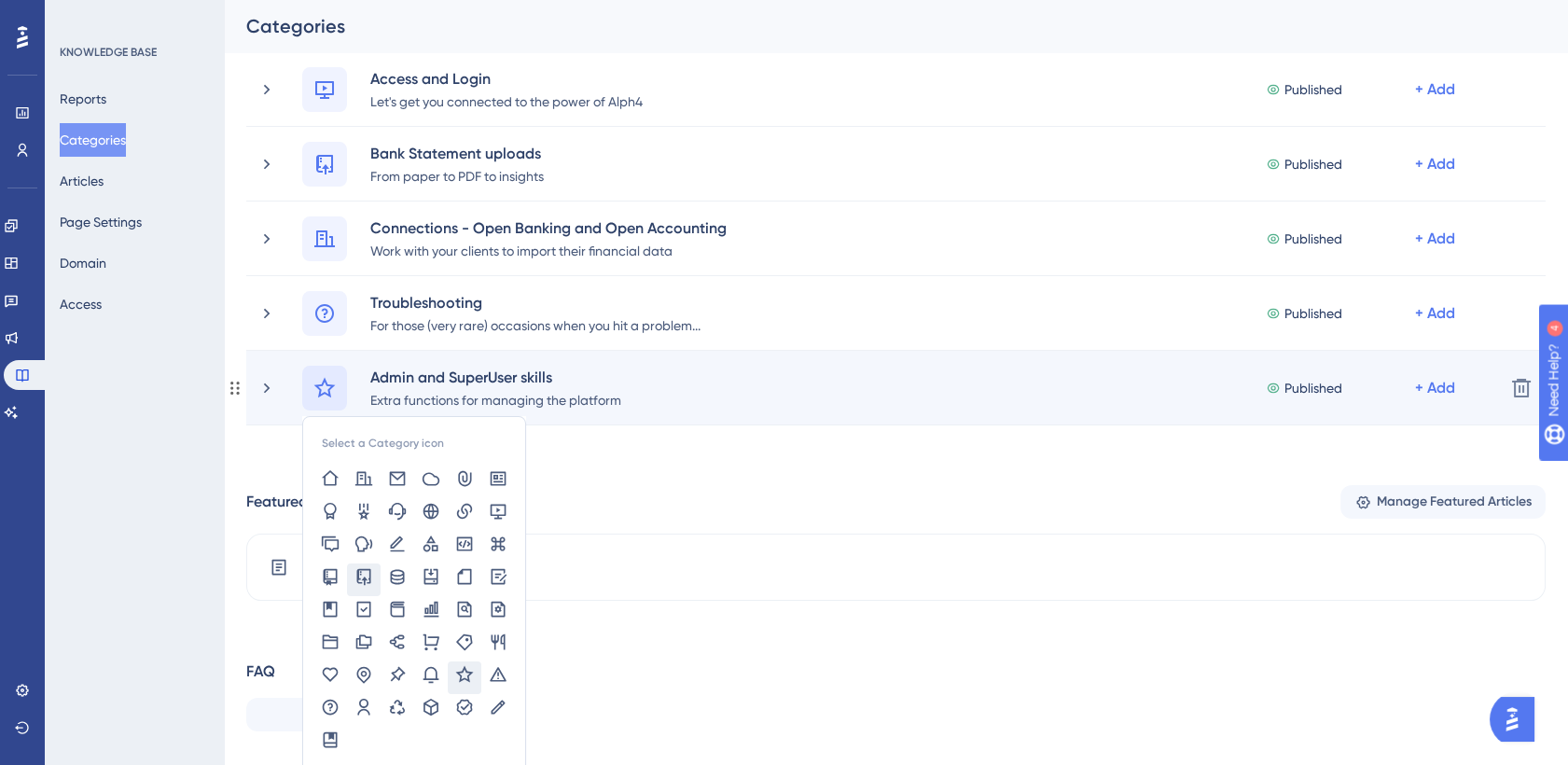
scroll to position [450, 0]
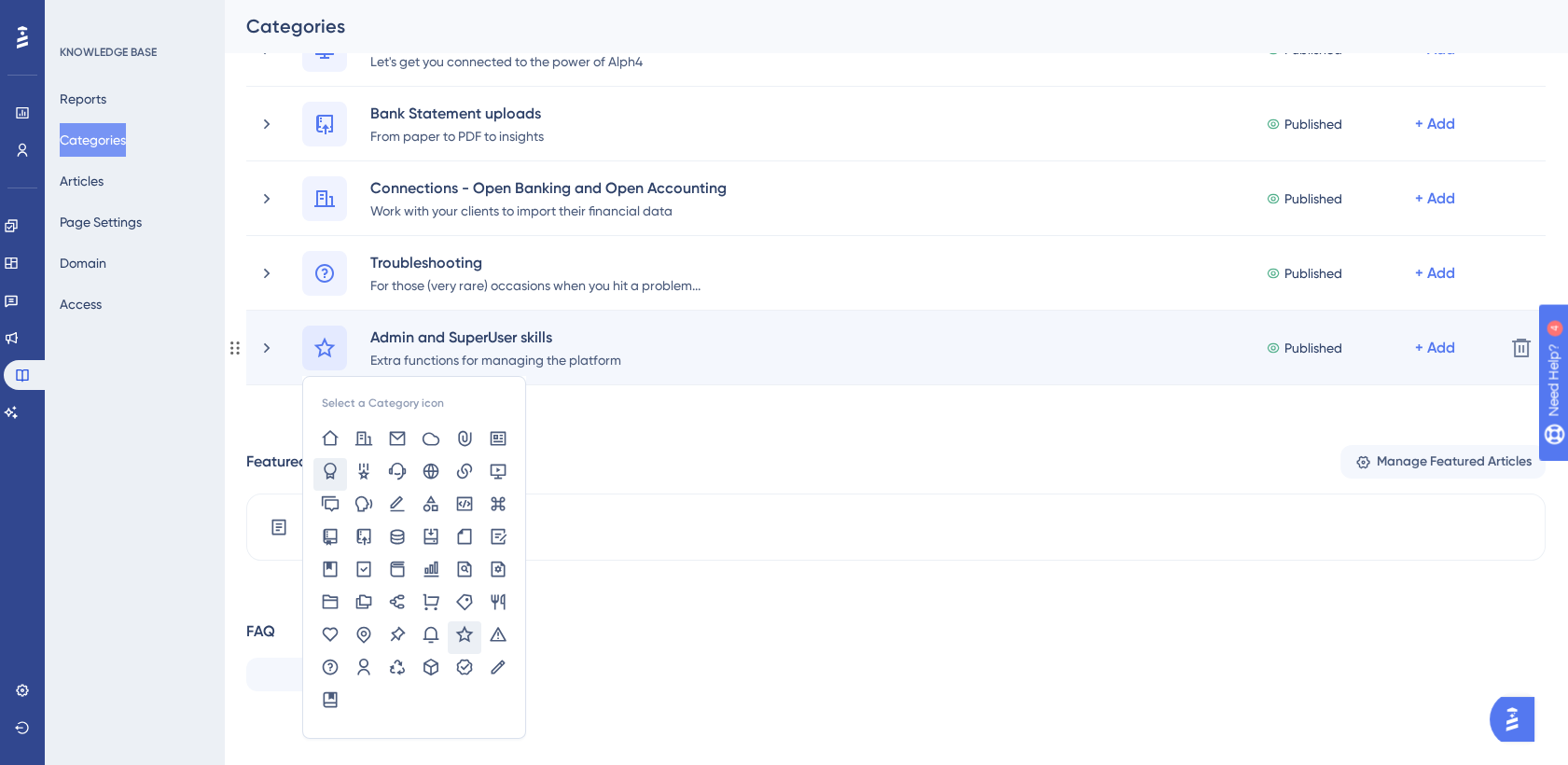
click at [331, 468] on icon at bounding box center [330, 471] width 18 height 18
